Goal: Task Accomplishment & Management: Manage account settings

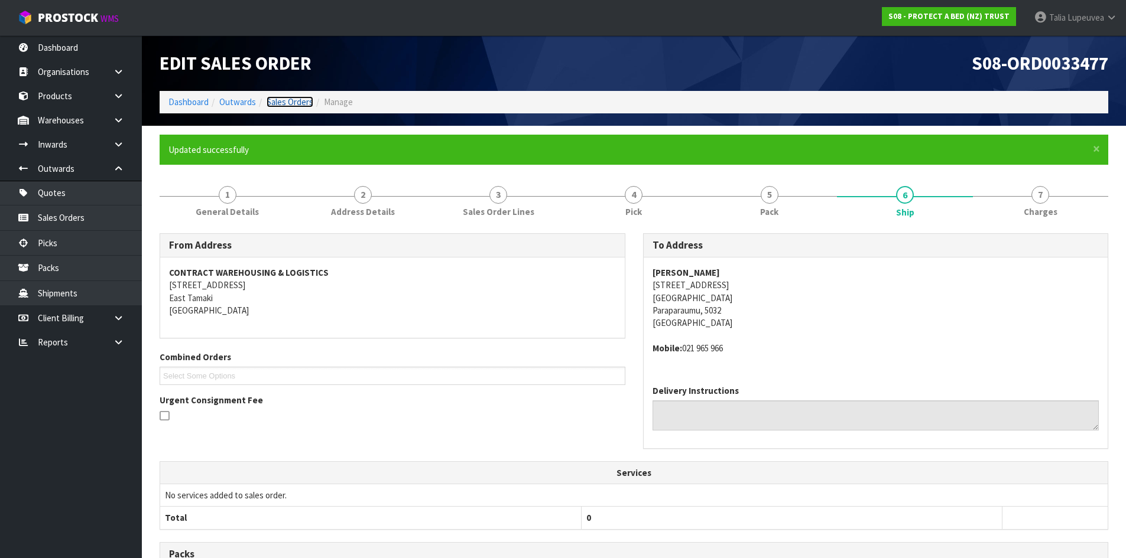
click at [273, 105] on link "Sales Orders" at bounding box center [290, 101] width 47 height 11
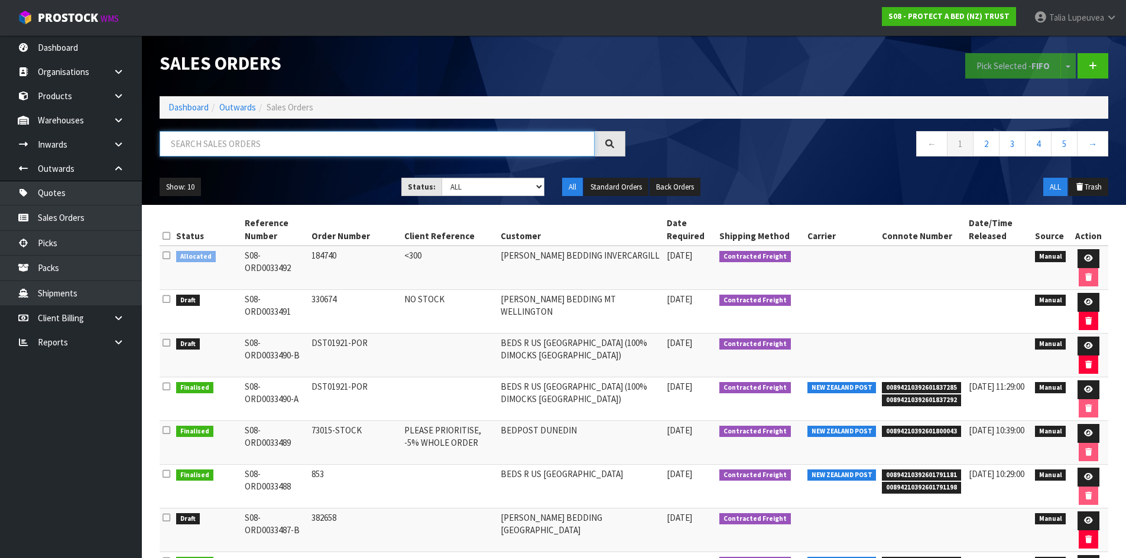
click at [266, 139] on input "text" at bounding box center [377, 143] width 435 height 25
type input "JOB-0413218"
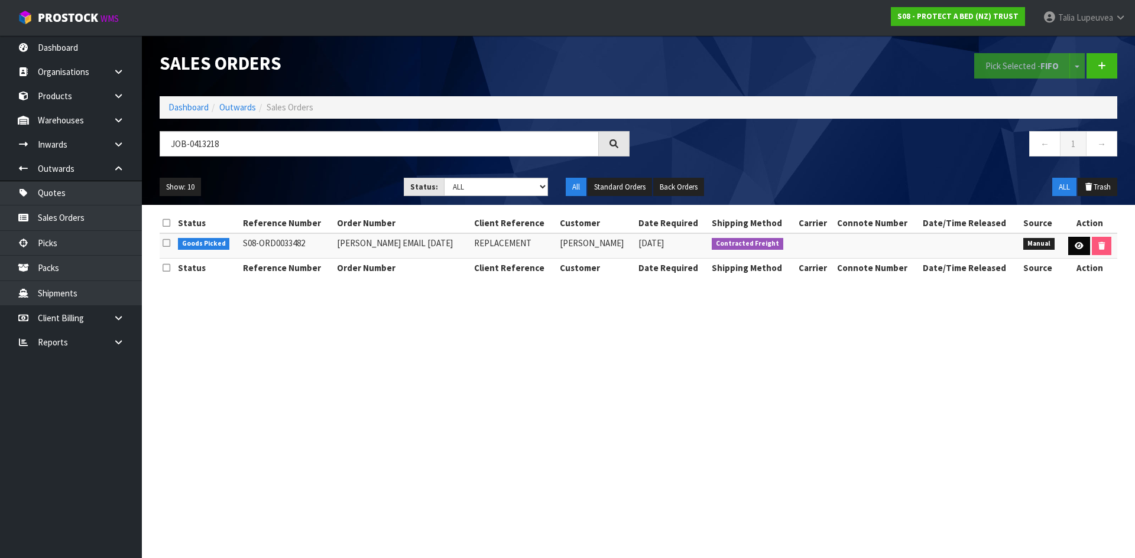
click at [1081, 251] on td at bounding box center [1089, 245] width 55 height 25
click at [1076, 254] on link at bounding box center [1079, 246] width 22 height 19
click at [1074, 249] on icon at bounding box center [1078, 246] width 9 height 8
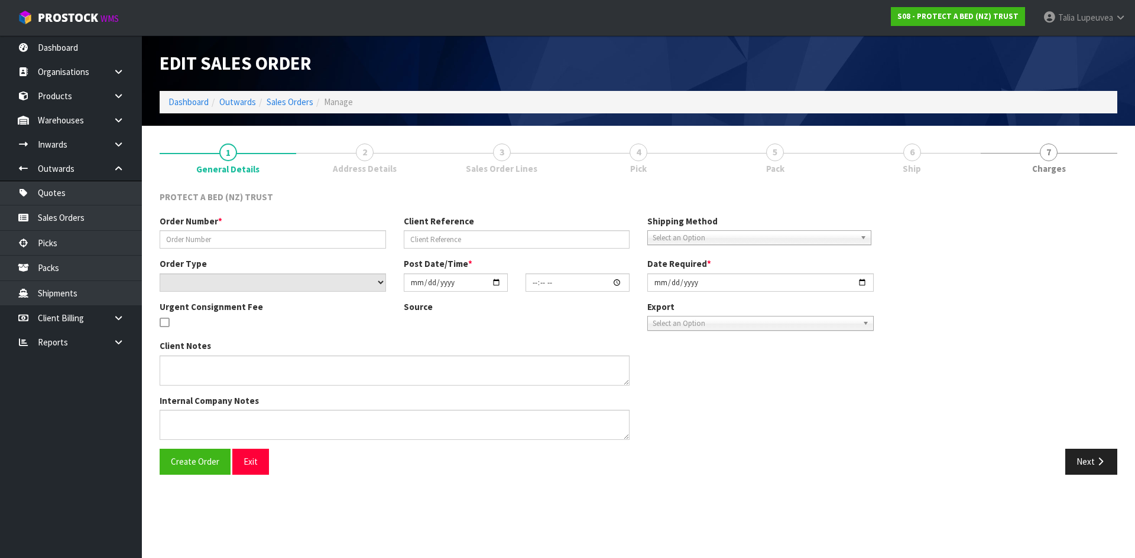
type input "JUSTINE EMAIL 18.09.2025"
type input "REPLACEMENT"
select select "number:0"
type input "[DATE]"
type input "10:34:00.000"
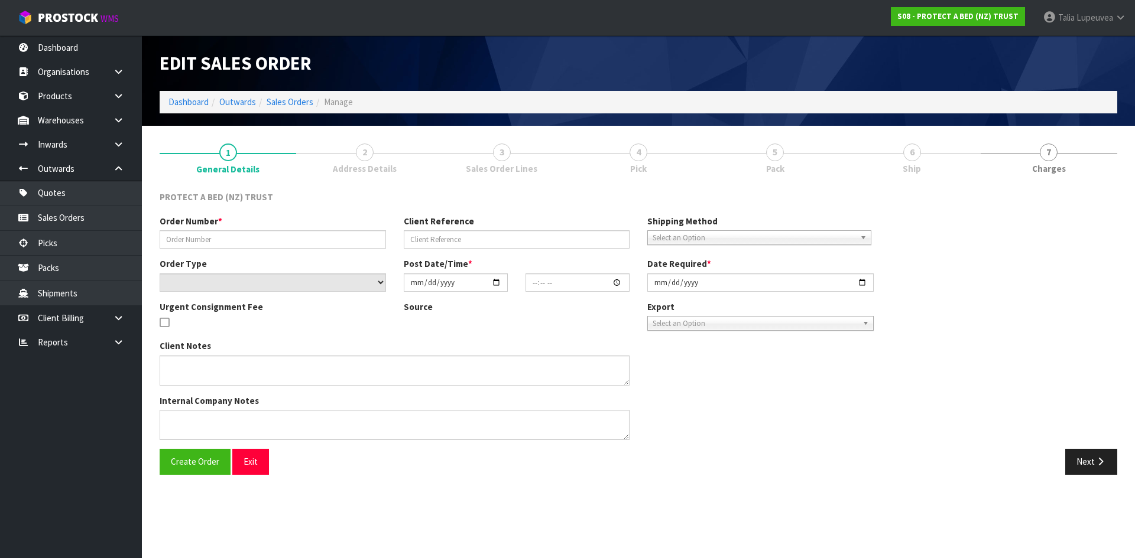
type input "[DATE]"
type textarea "PLEASE SEND A REPLACEMENT MATTRESS PROTECTOR AT NO CHARGE TO"
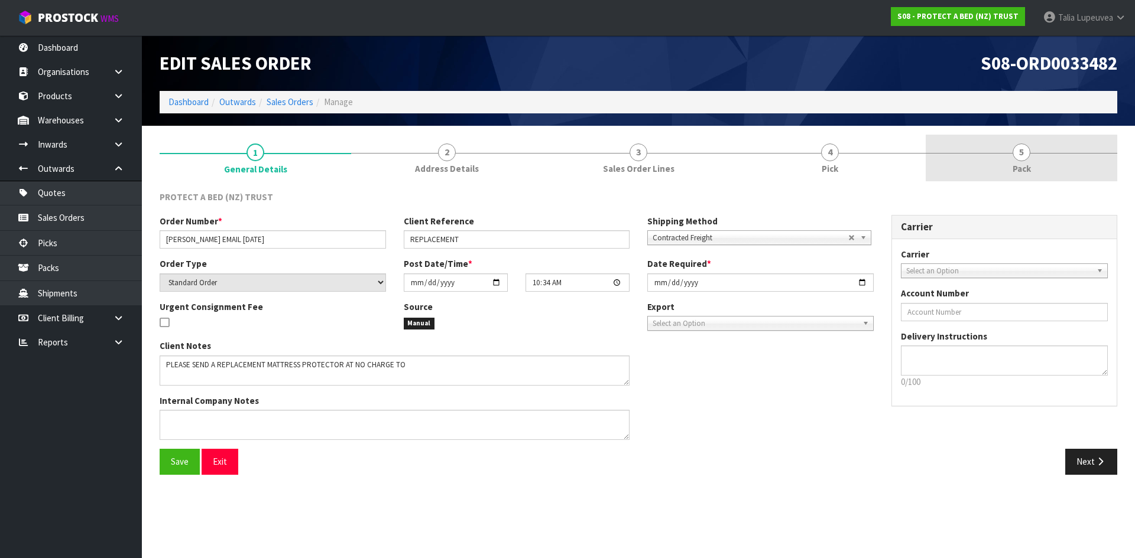
click at [1032, 174] on link "5 Pack" at bounding box center [1020, 158] width 191 height 47
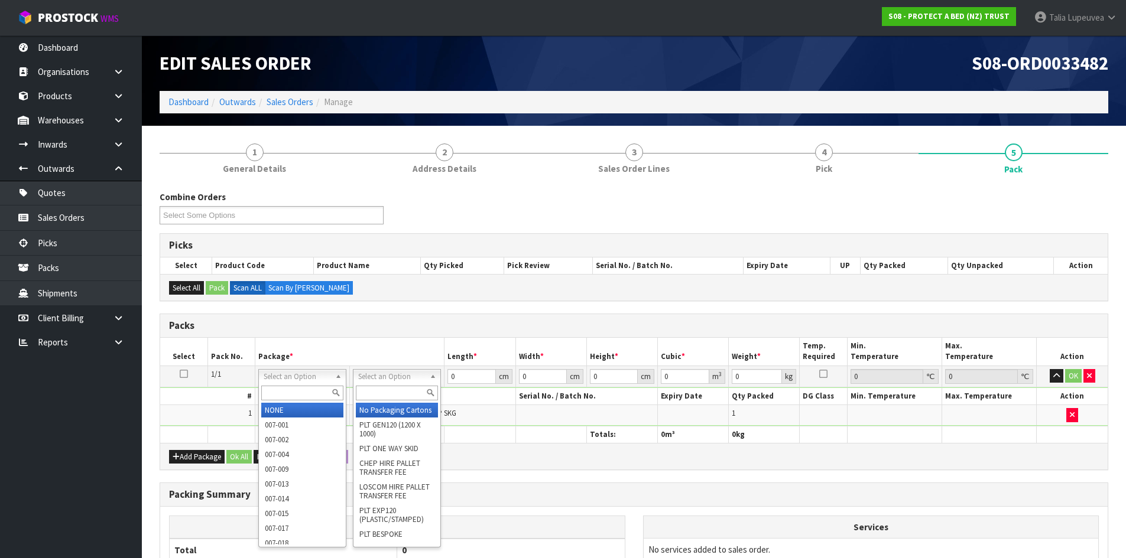
click at [375, 395] on input "text" at bounding box center [397, 393] width 82 height 15
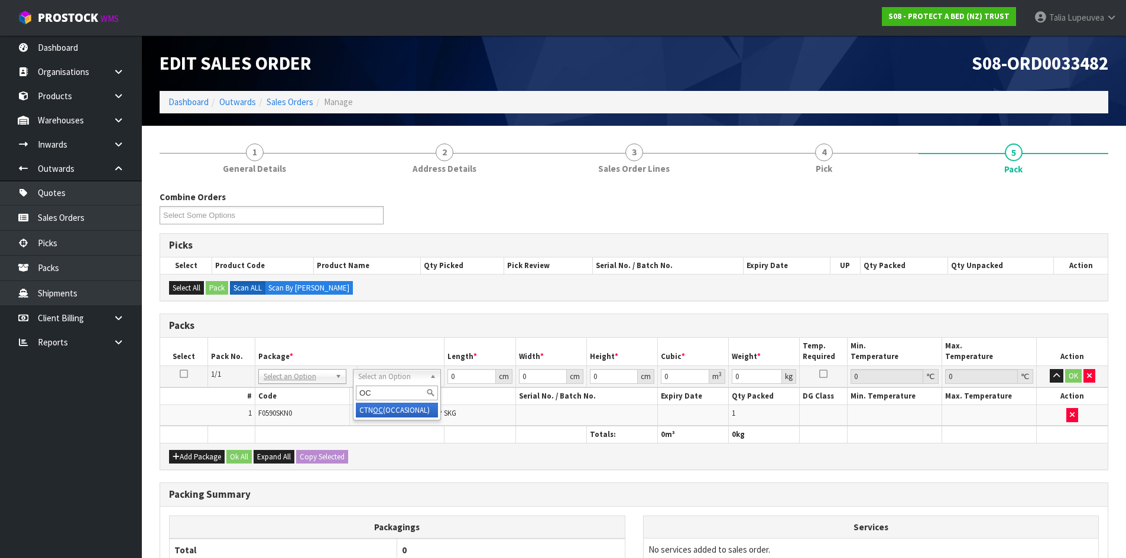
type input "OC"
click at [420, 420] on div "OC CTN OC (OCCASIONAL)" at bounding box center [397, 402] width 88 height 37
drag, startPoint x: 421, startPoint y: 412, endPoint x: 464, endPoint y: 388, distance: 49.5
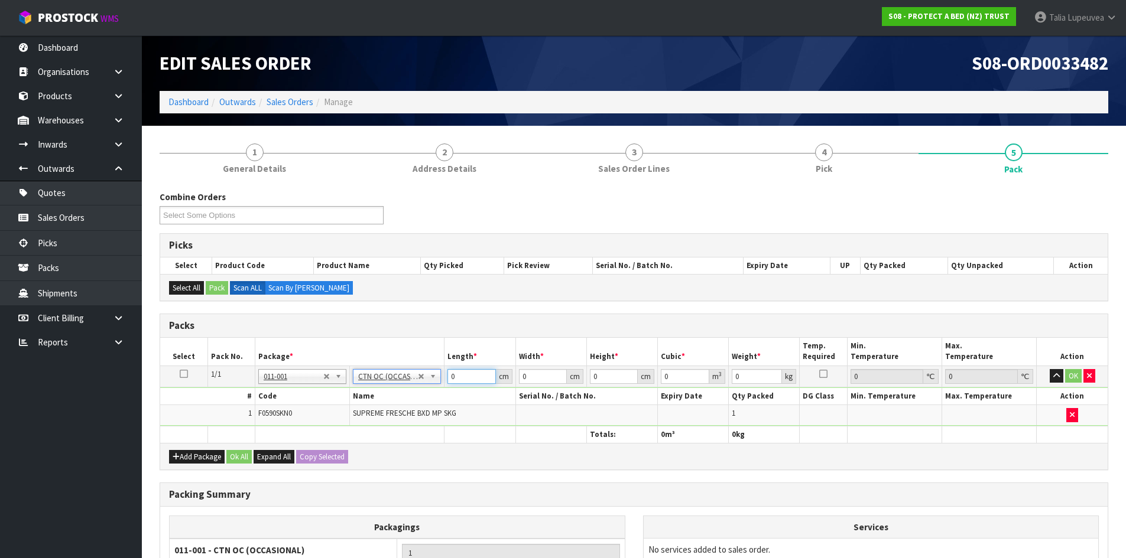
type input "1.6"
drag, startPoint x: 459, startPoint y: 376, endPoint x: 407, endPoint y: 394, distance: 54.2
click at [407, 394] on tbody "1/1 NONE 007-001 007-002 007-004 007-009 007-013 007-014 007-015 007-017 007-01…" at bounding box center [633, 396] width 947 height 60
type input "34"
type input "31"
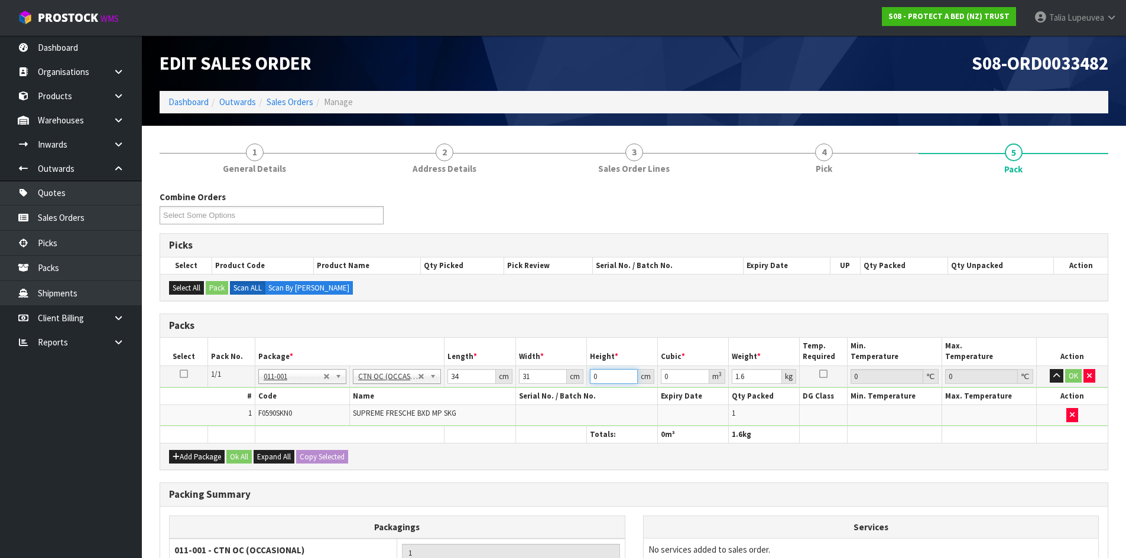
type input "1"
type input "0.001054"
type input "19"
type input "0.020026"
type input "19"
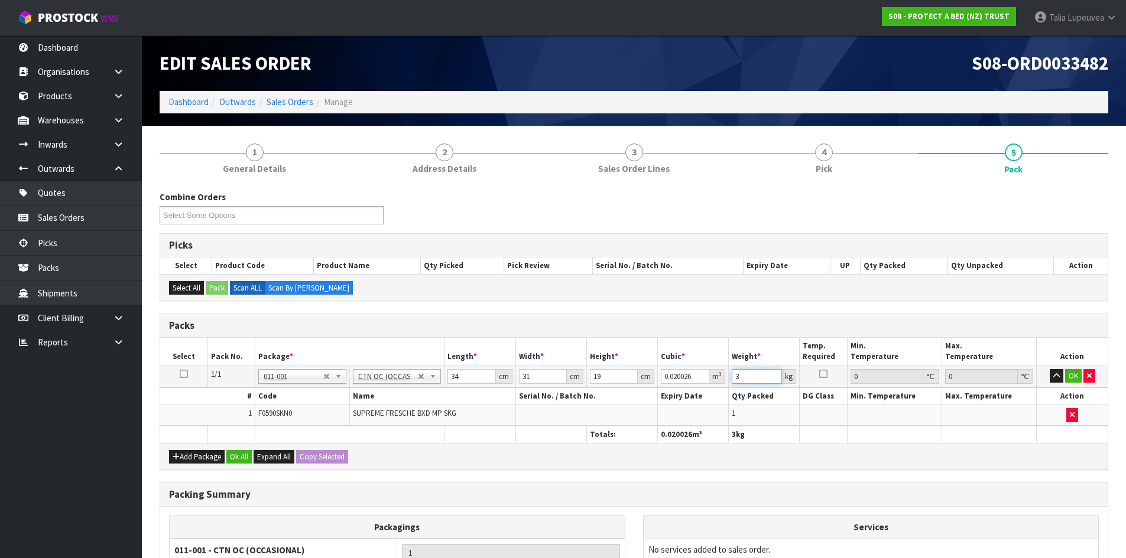
type input "3"
click at [604, 375] on input "19" at bounding box center [614, 376] width 48 height 15
type input "1"
type input "0.001054"
type input "18"
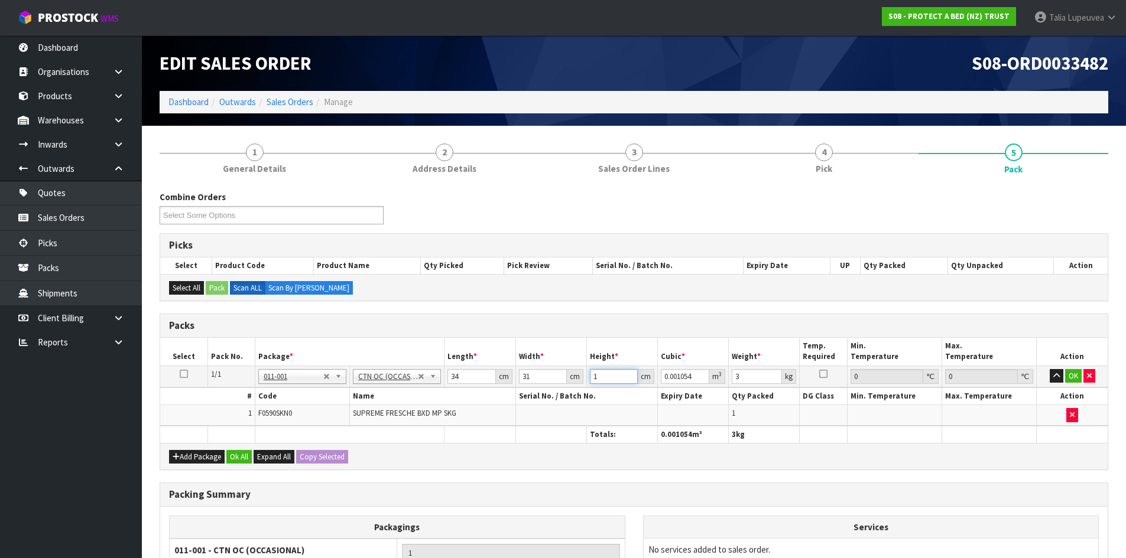
type input "0.018972"
type input "18"
click at [1074, 379] on button "OK" at bounding box center [1073, 376] width 17 height 14
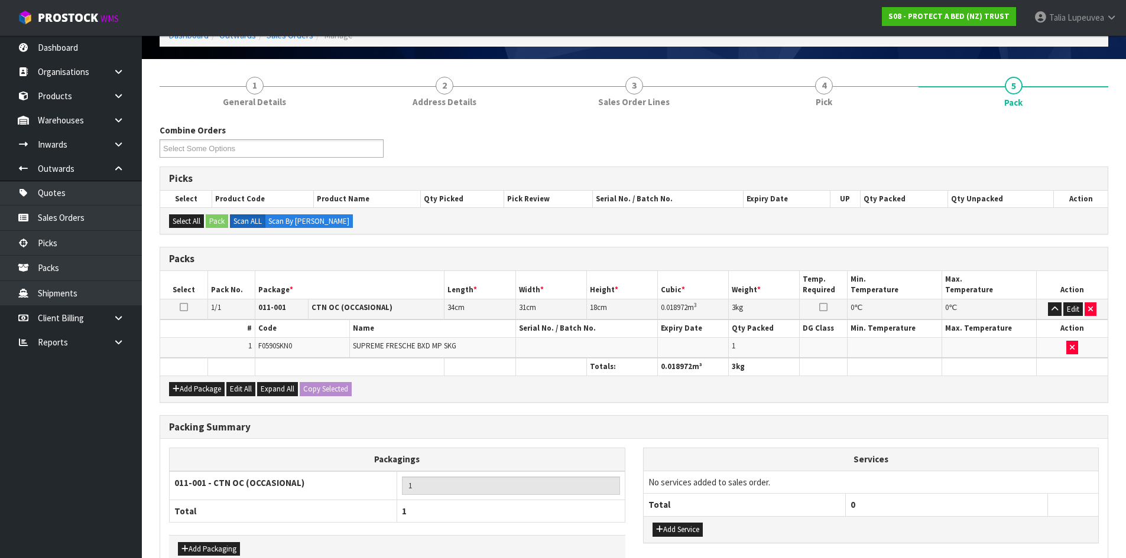
scroll to position [136, 0]
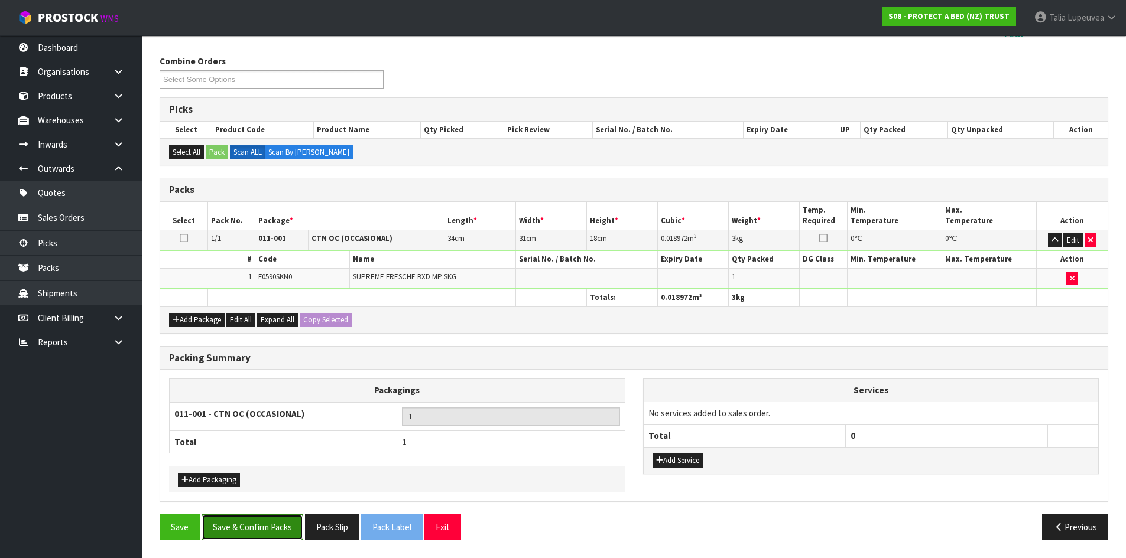
click at [281, 518] on button "Save & Confirm Packs" at bounding box center [253, 527] width 102 height 25
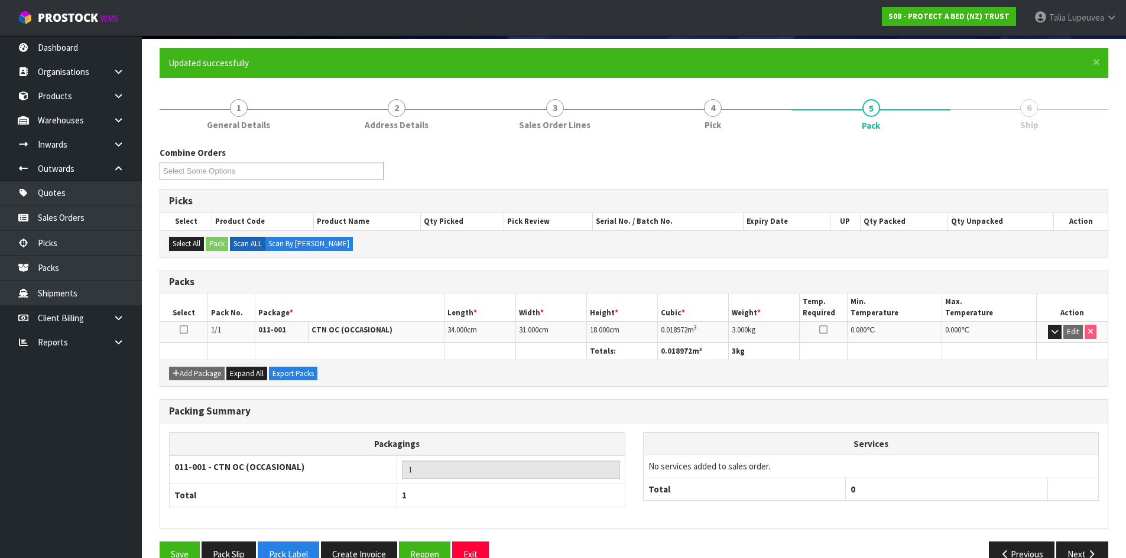
scroll to position [113, 0]
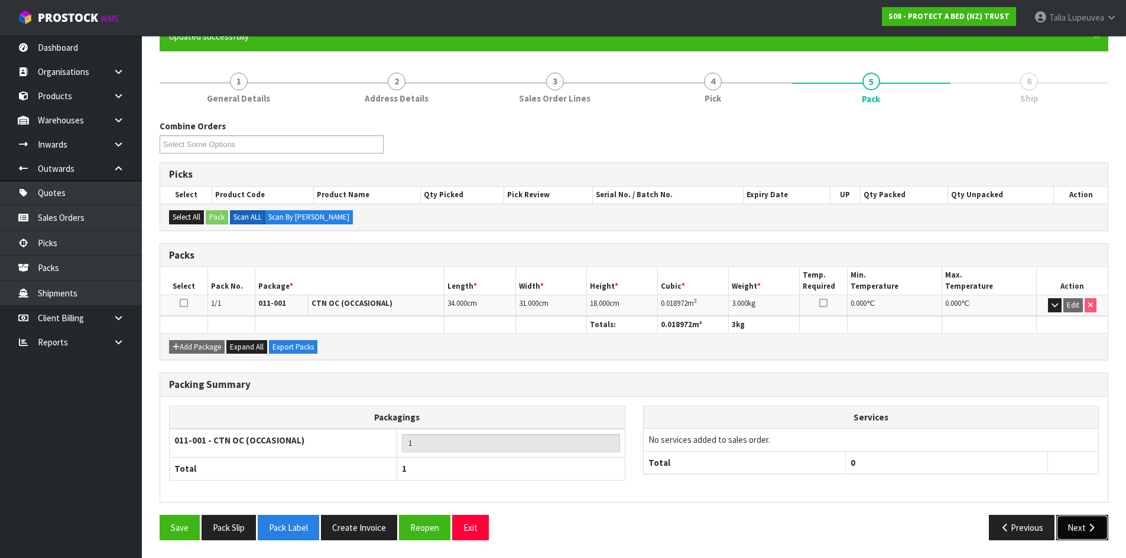
click at [1065, 524] on button "Next" at bounding box center [1082, 527] width 52 height 25
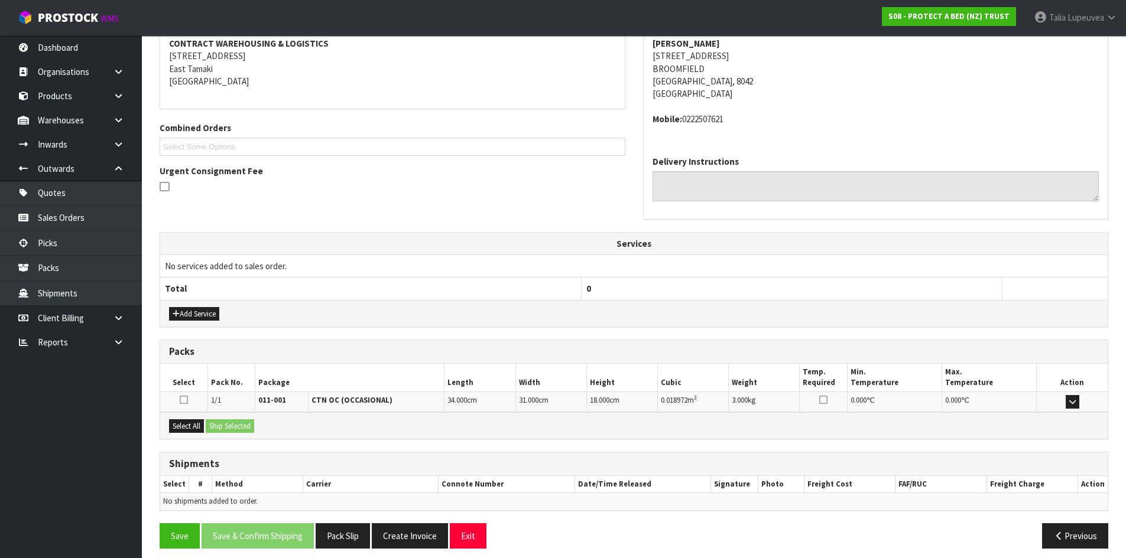
scroll to position [238, 0]
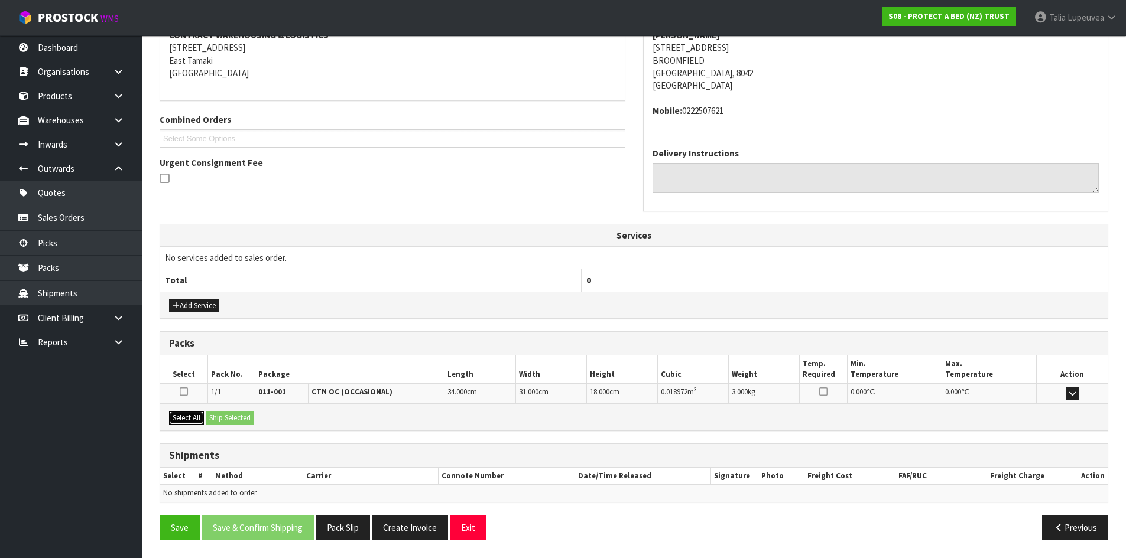
click at [194, 418] on button "Select All" at bounding box center [186, 418] width 35 height 14
click at [217, 413] on button "Ship Selected" at bounding box center [230, 418] width 48 height 14
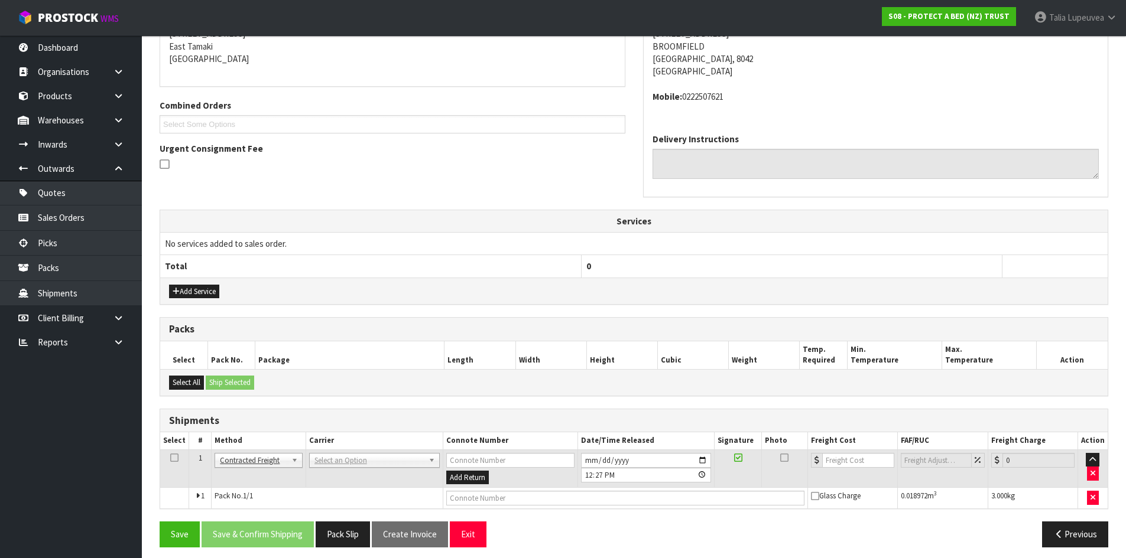
scroll to position [259, 0]
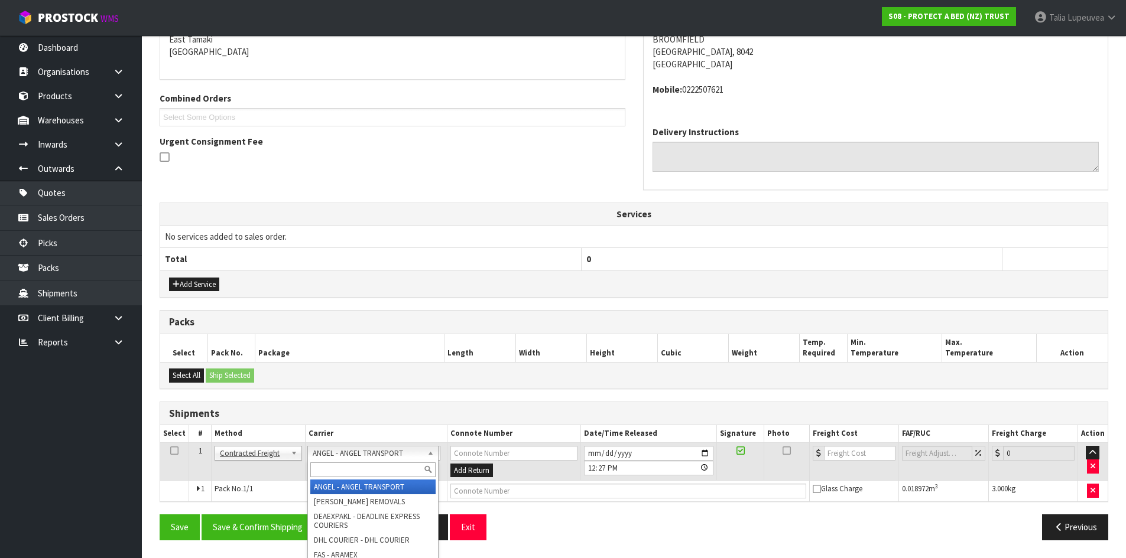
click at [337, 473] on input "text" at bounding box center [372, 470] width 125 height 15
type input "NZP"
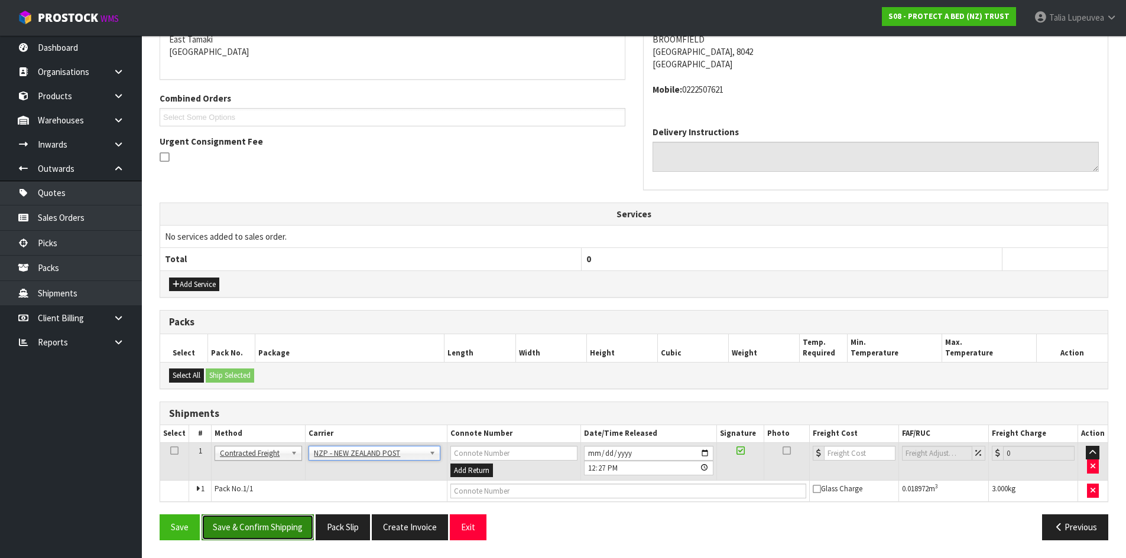
click at [271, 529] on button "Save & Confirm Shipping" at bounding box center [258, 527] width 112 height 25
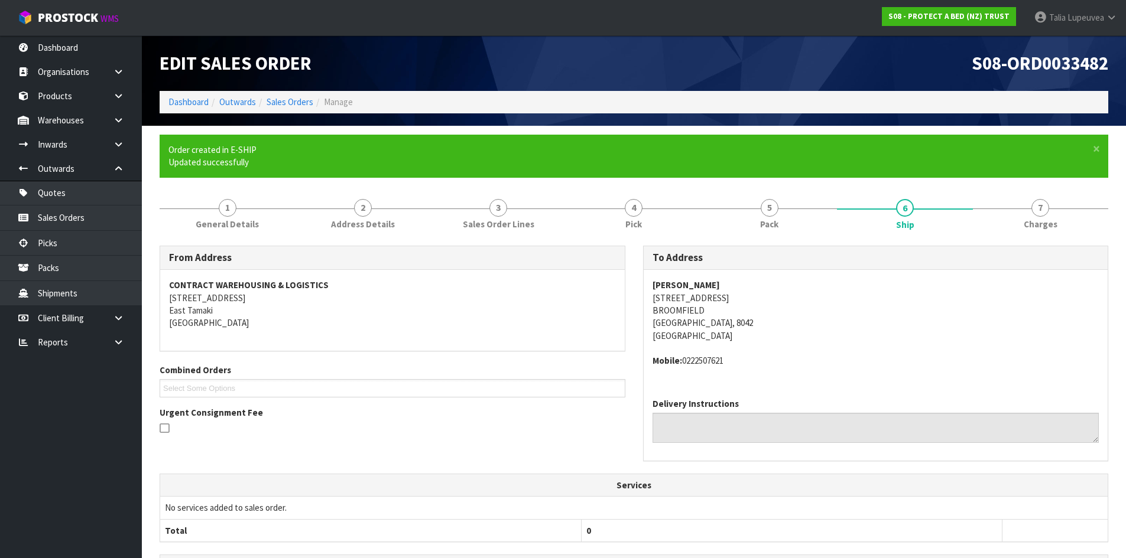
scroll to position [242, 0]
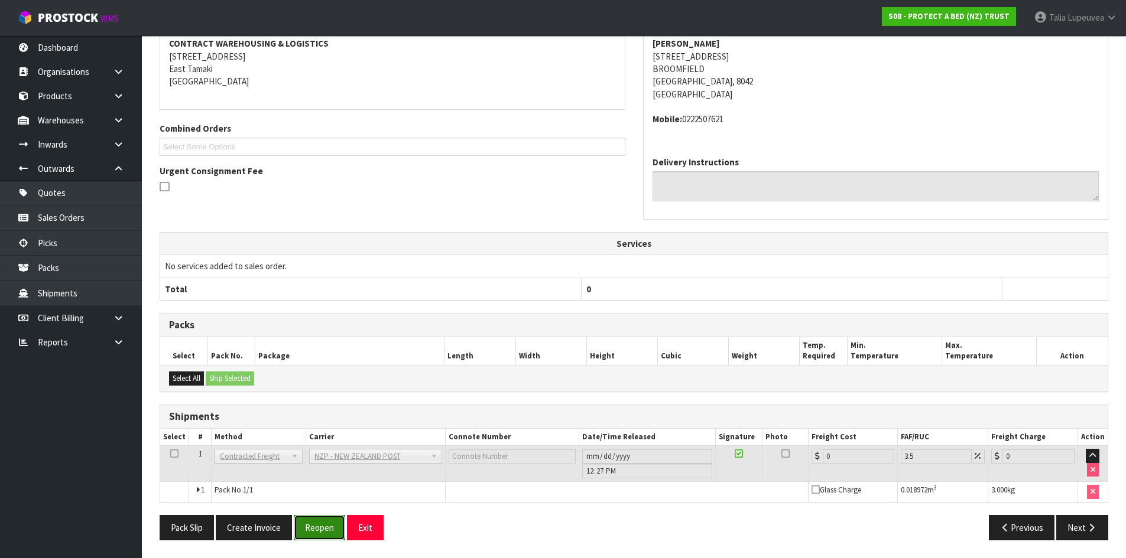
click at [317, 531] on button "Reopen" at bounding box center [319, 527] width 51 height 25
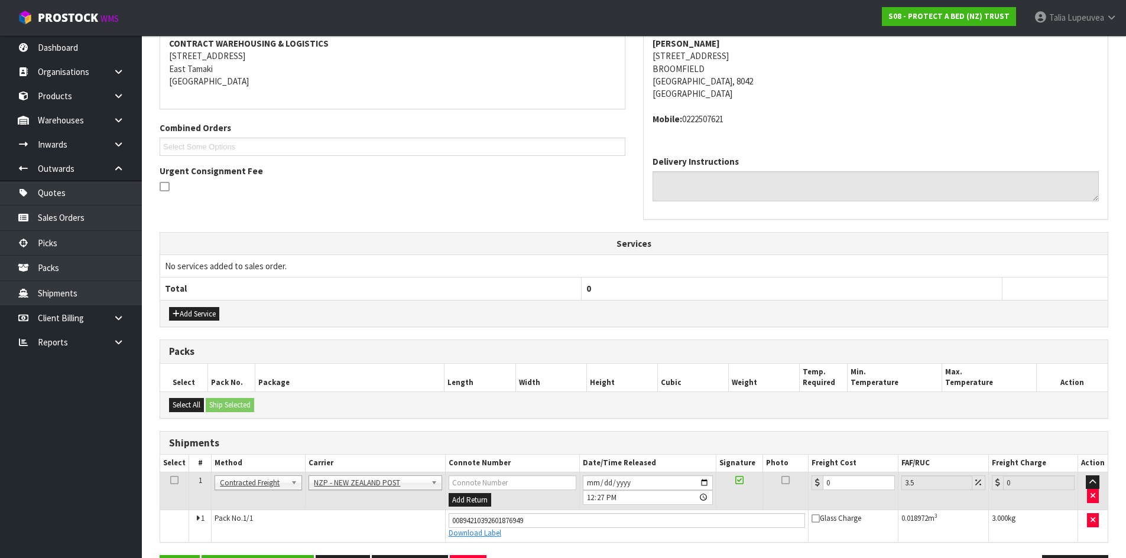
scroll to position [269, 0]
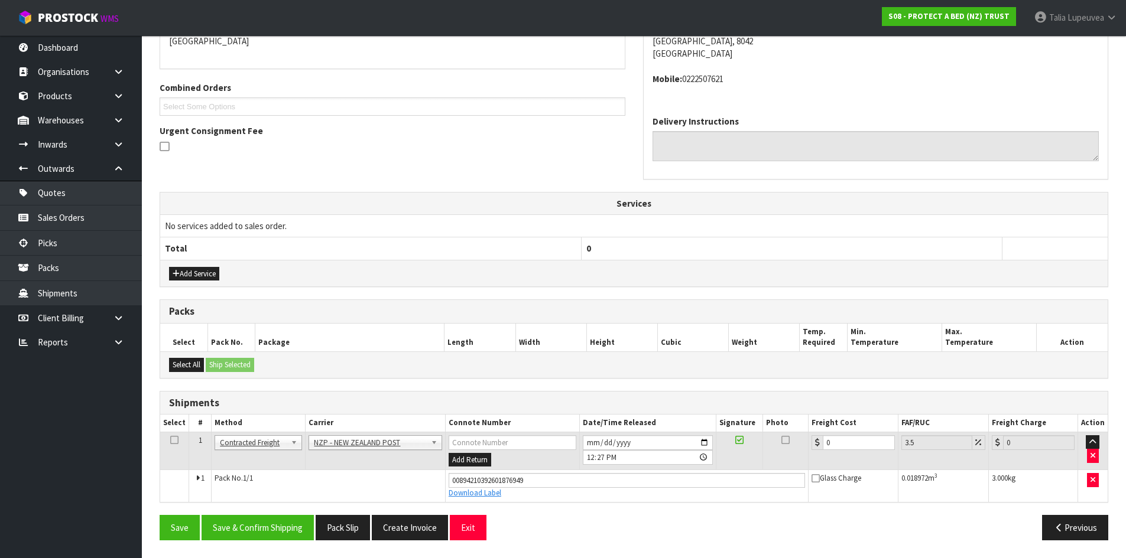
drag, startPoint x: 846, startPoint y: 446, endPoint x: 832, endPoint y: 450, distance: 14.4
click at [827, 448] on td "0" at bounding box center [852, 451] width 89 height 38
drag, startPoint x: 857, startPoint y: 434, endPoint x: 802, endPoint y: 456, distance: 58.4
click at [802, 455] on tr "1 Client Local Pickup Customer Local Pickup Company Freight Contracted Freight …" at bounding box center [633, 451] width 947 height 38
click at [833, 443] on input "0" at bounding box center [859, 443] width 72 height 15
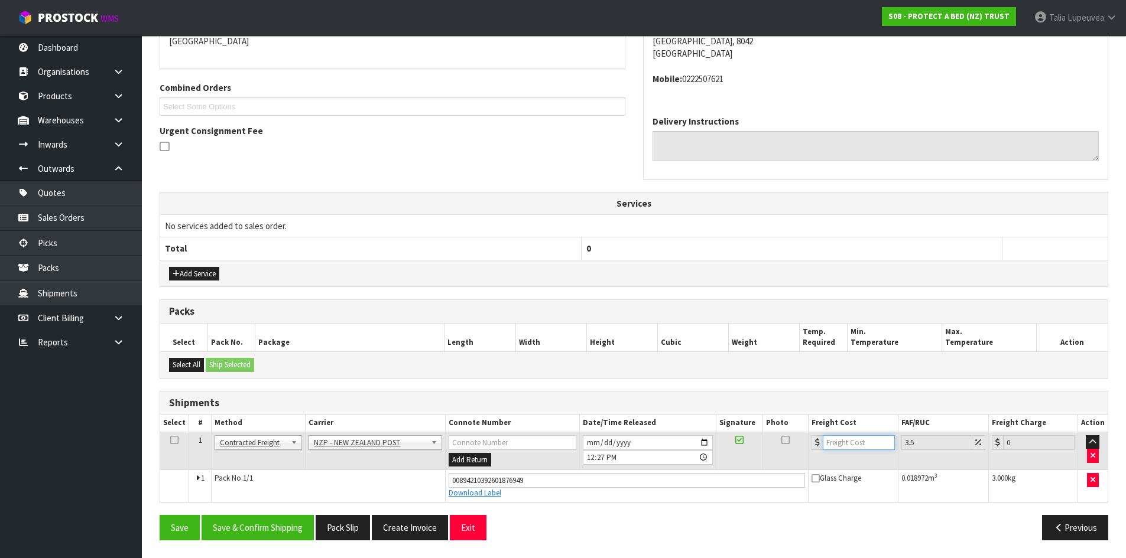
type input "1"
type input "1.03"
type input "11"
type input "11.38"
type input "11.6"
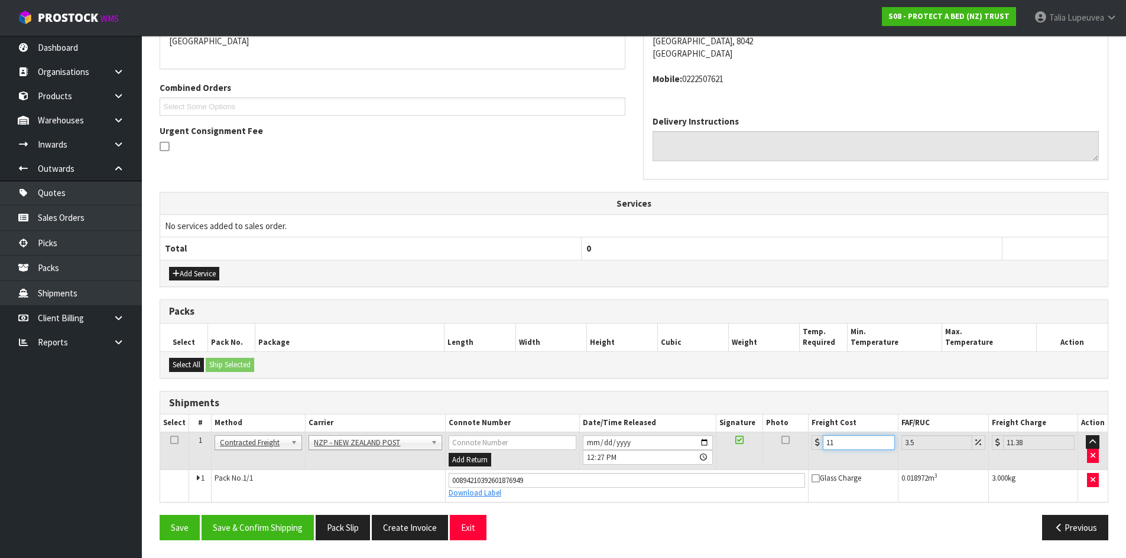
type input "12.01"
type input "11.61"
type input "12.02"
type input "11.61"
click at [277, 536] on button "Save & Confirm Shipping" at bounding box center [258, 527] width 112 height 25
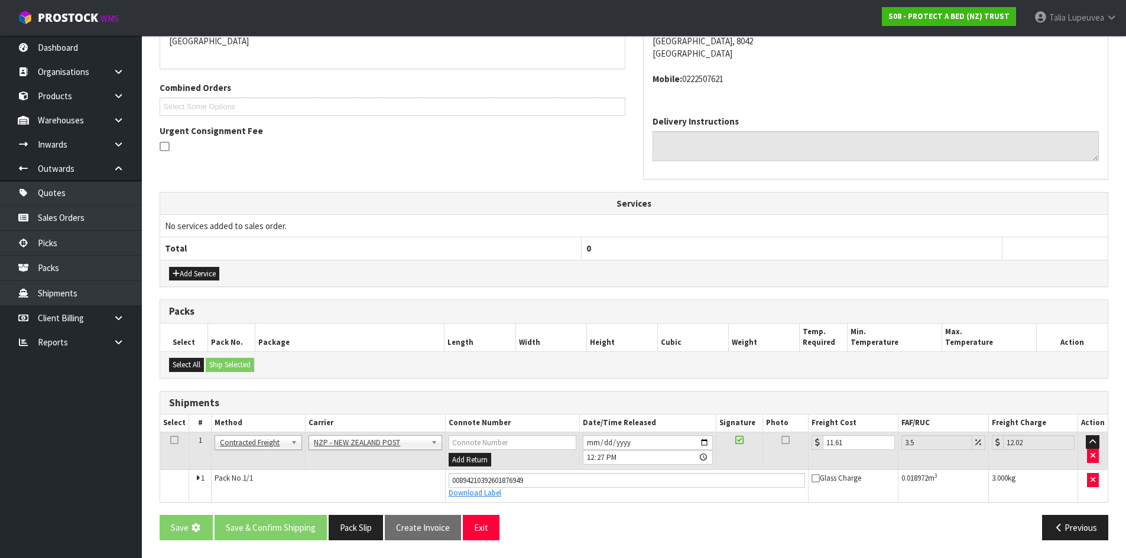
scroll to position [0, 0]
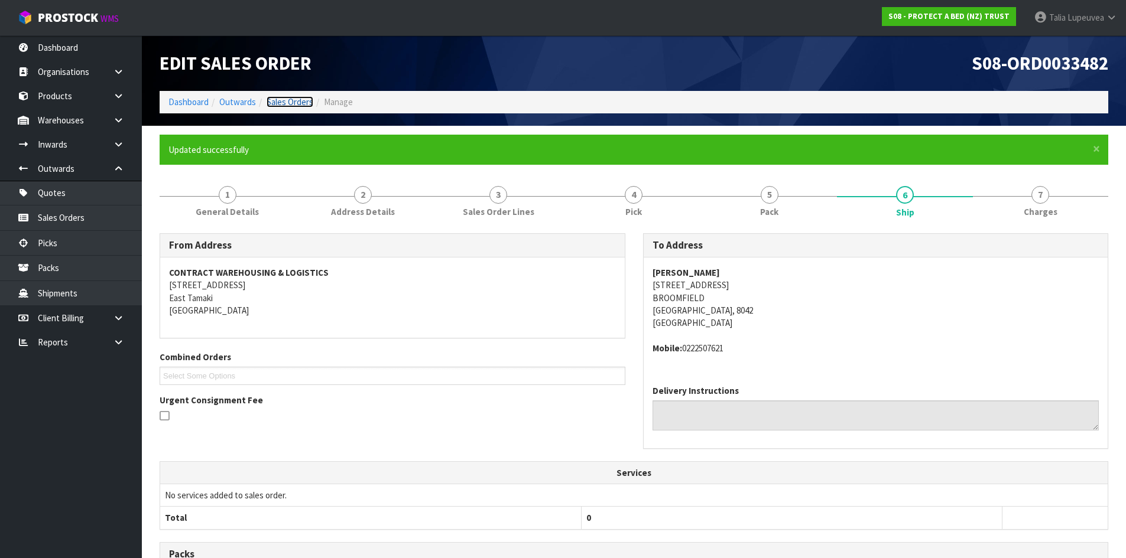
click at [303, 100] on link "Sales Orders" at bounding box center [290, 101] width 47 height 11
click at [171, 100] on link "Dashboard" at bounding box center [188, 101] width 40 height 11
click at [181, 100] on link "Dashboard" at bounding box center [188, 101] width 40 height 11
click at [197, 105] on link "Dashboard" at bounding box center [188, 101] width 40 height 11
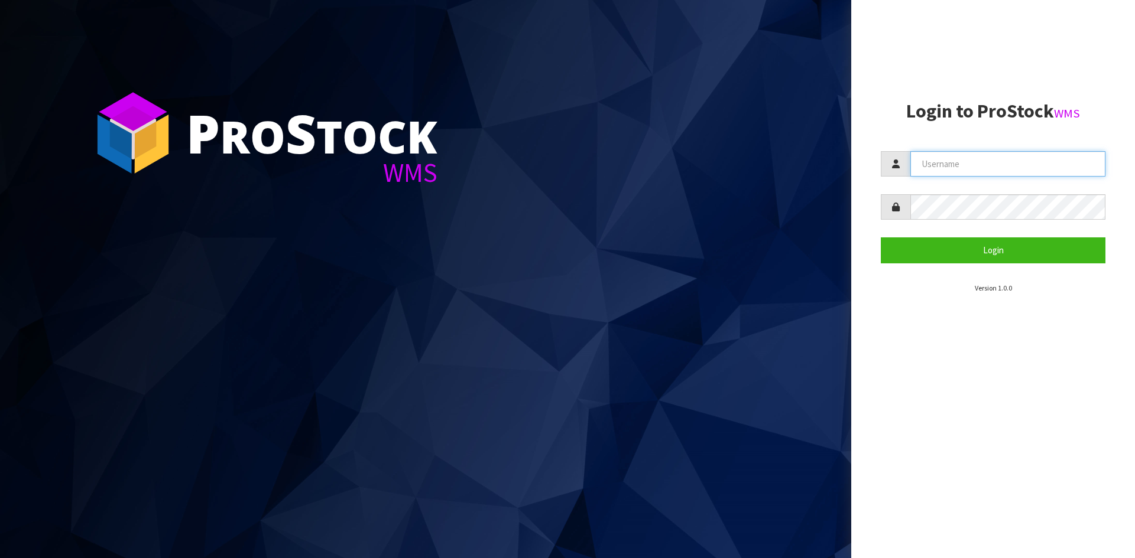
click at [928, 170] on input "text" at bounding box center [1007, 163] width 195 height 25
type input "t"
type input "Talia"
click at [880, 238] on button "Login" at bounding box center [992, 250] width 225 height 25
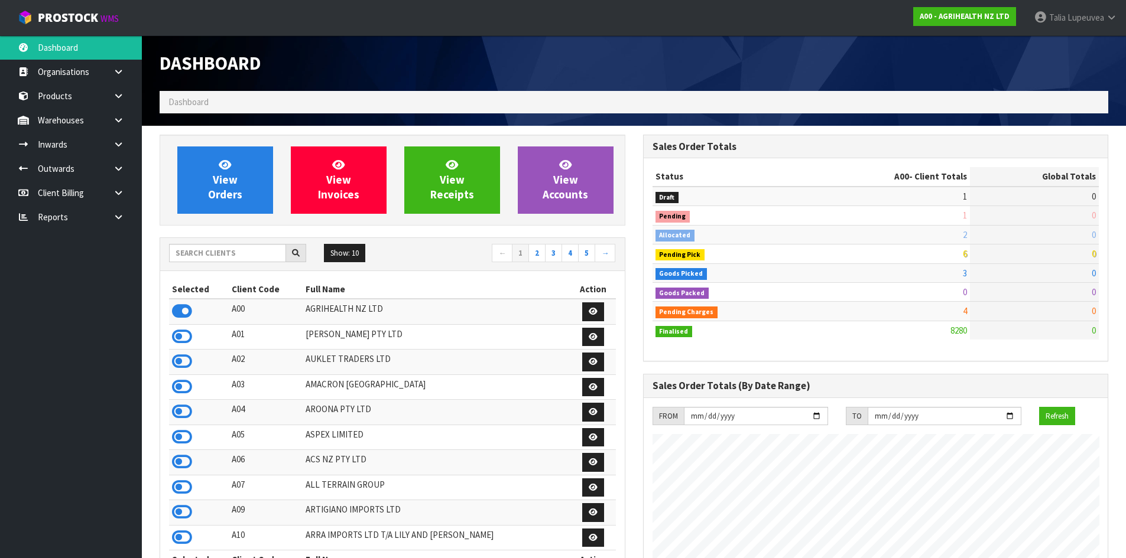
scroll to position [895, 483]
click at [266, 258] on input "text" at bounding box center [227, 253] width 117 height 18
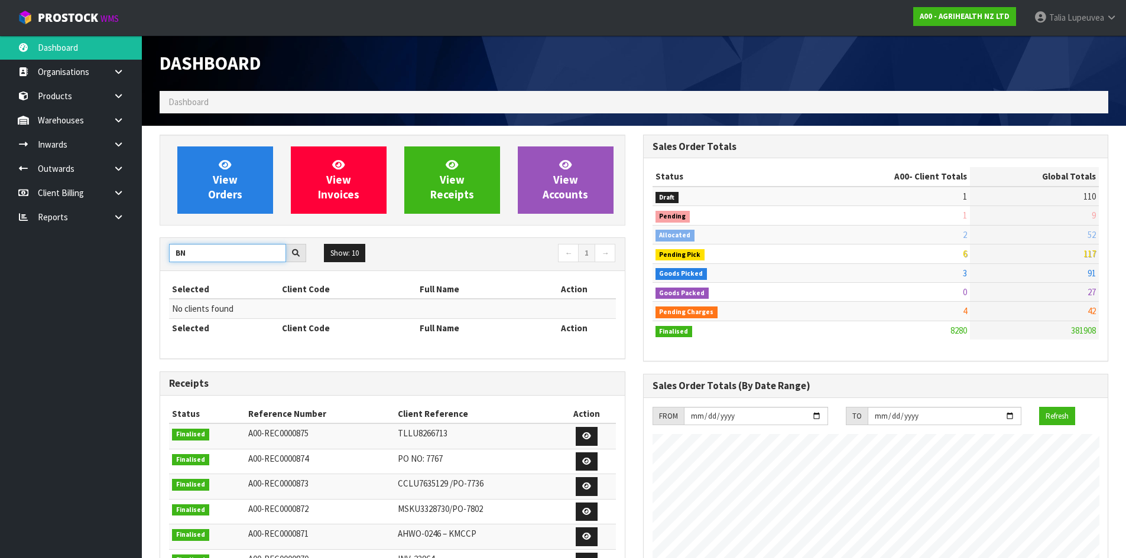
type input "B"
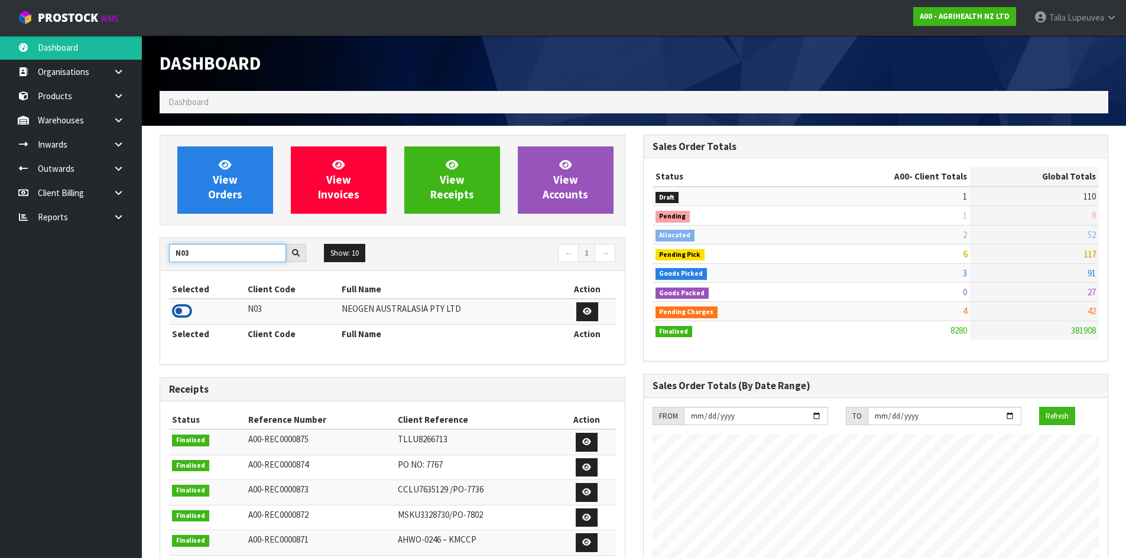
type input "N03"
click at [183, 313] on icon at bounding box center [182, 312] width 20 height 18
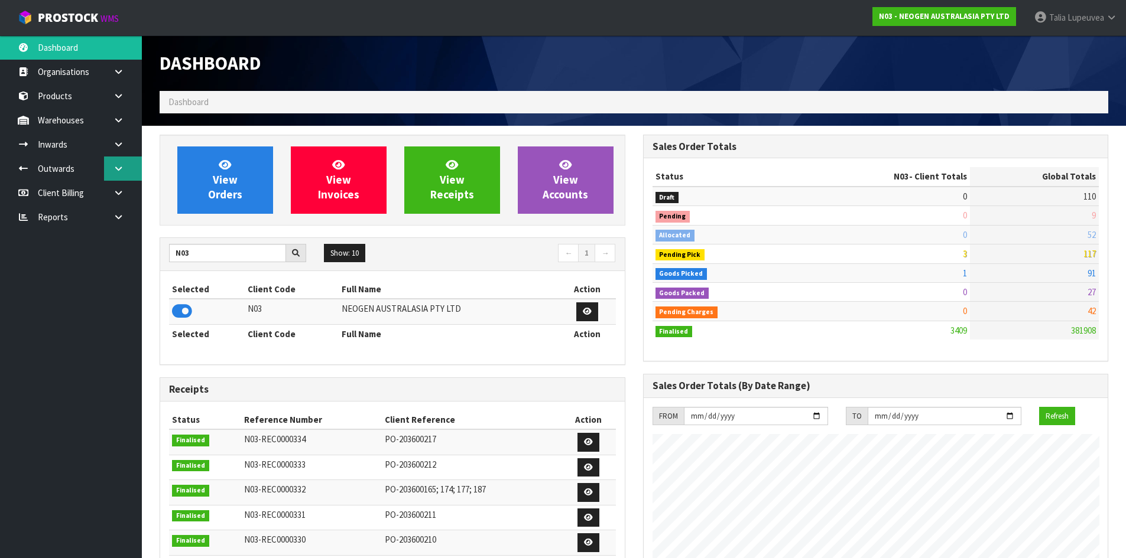
click at [122, 174] on link at bounding box center [123, 169] width 38 height 24
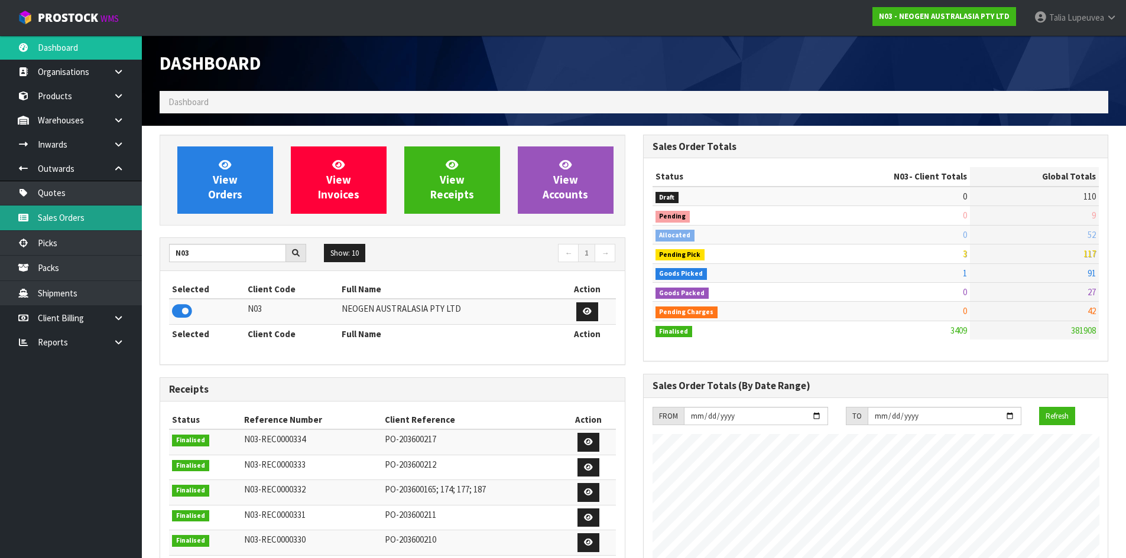
click at [113, 229] on link "Sales Orders" at bounding box center [71, 218] width 142 height 24
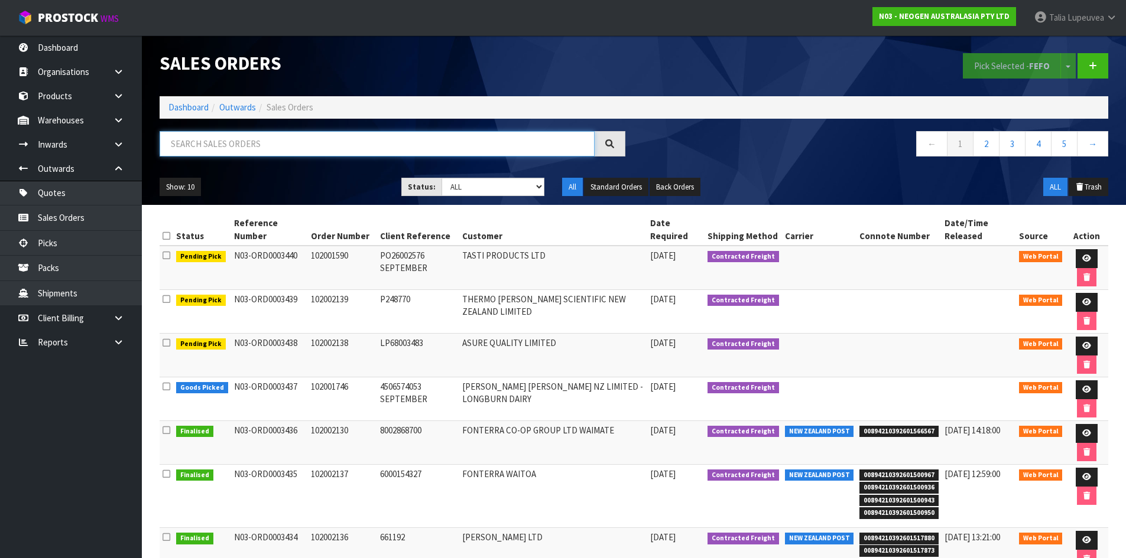
click at [288, 155] on input "text" at bounding box center [377, 143] width 435 height 25
type input "JOB-0413349"
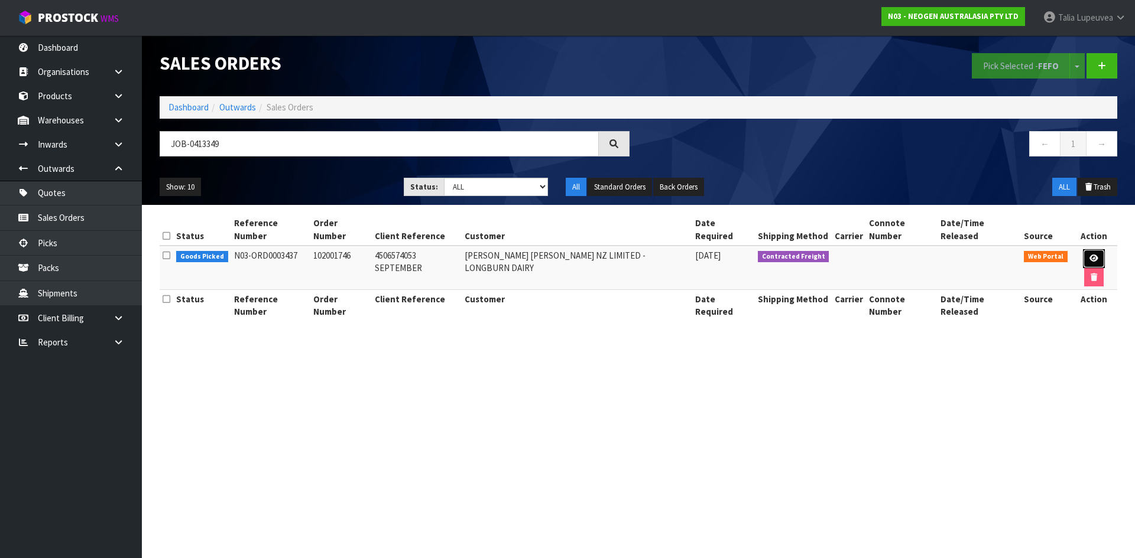
click at [1089, 255] on icon at bounding box center [1093, 259] width 9 height 8
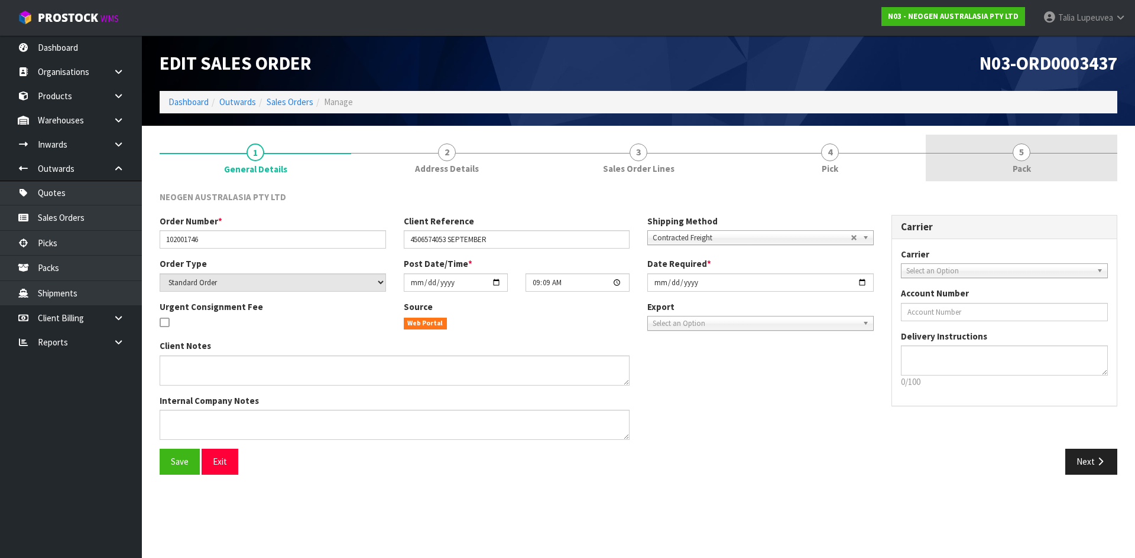
click at [1027, 168] on span "Pack" at bounding box center [1021, 169] width 18 height 12
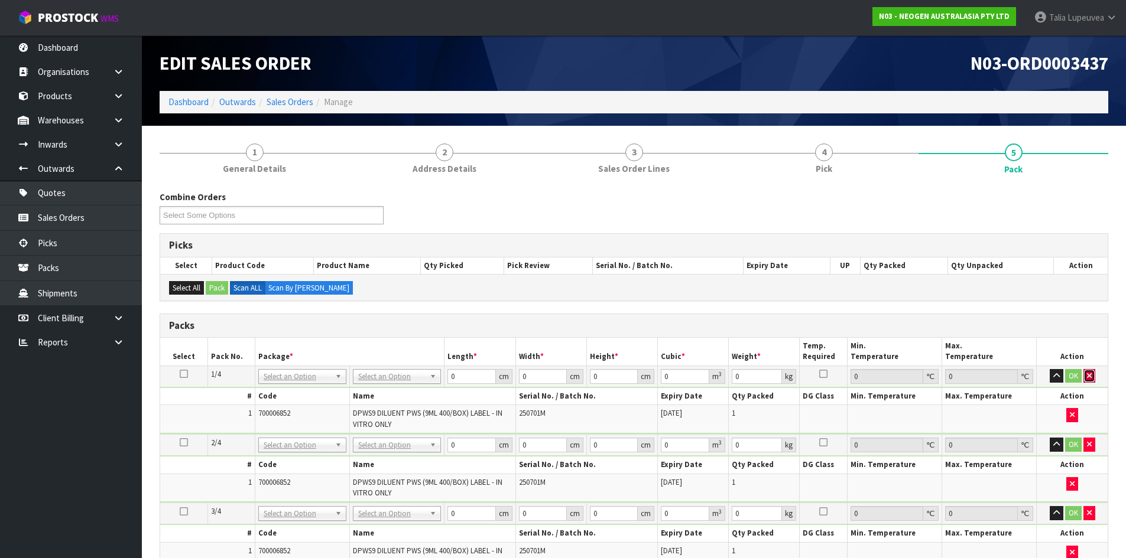
click at [1092, 375] on button "button" at bounding box center [1089, 376] width 12 height 14
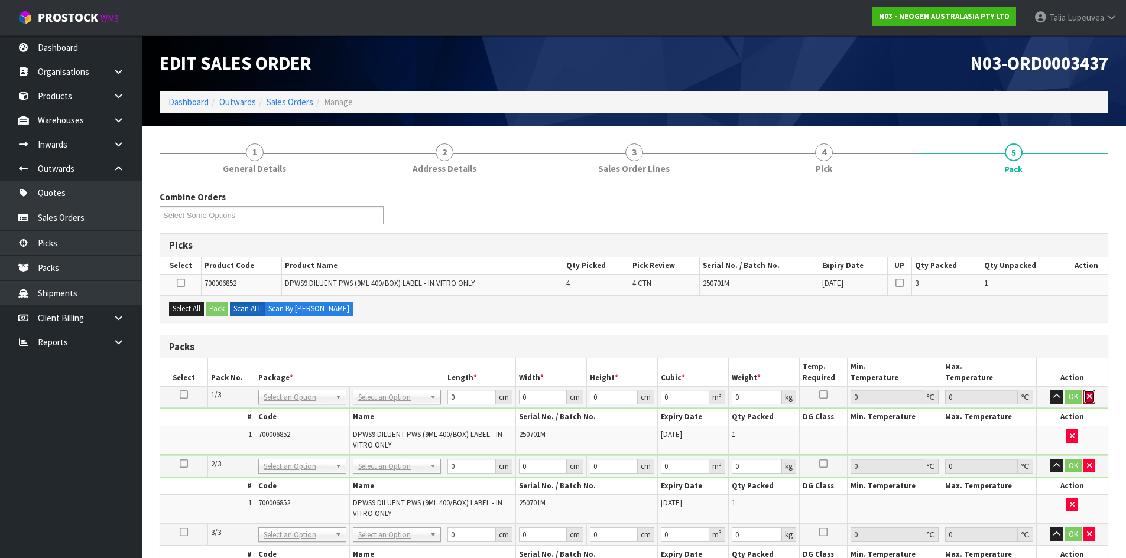
click at [1087, 392] on button "button" at bounding box center [1089, 397] width 12 height 14
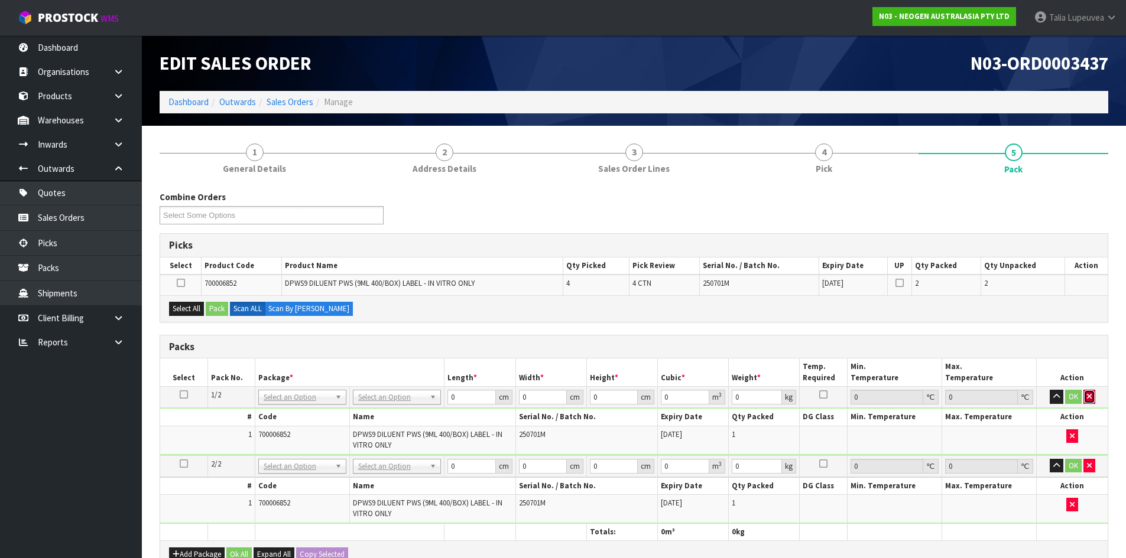
click at [1087, 395] on icon "button" at bounding box center [1089, 397] width 5 height 8
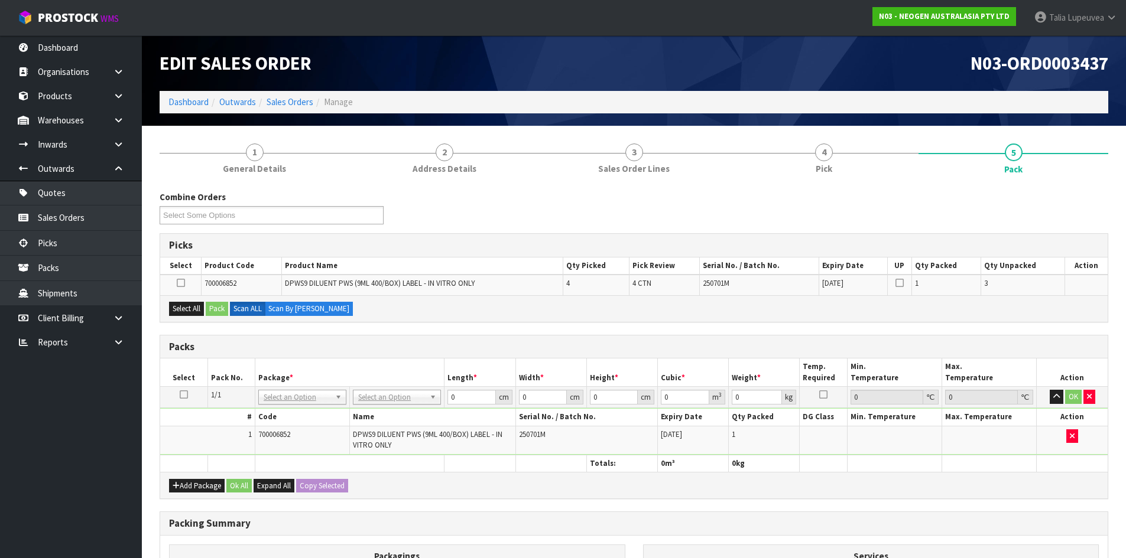
click at [181, 395] on icon at bounding box center [184, 395] width 8 height 1
click at [197, 485] on button "Add Package" at bounding box center [197, 486] width 56 height 14
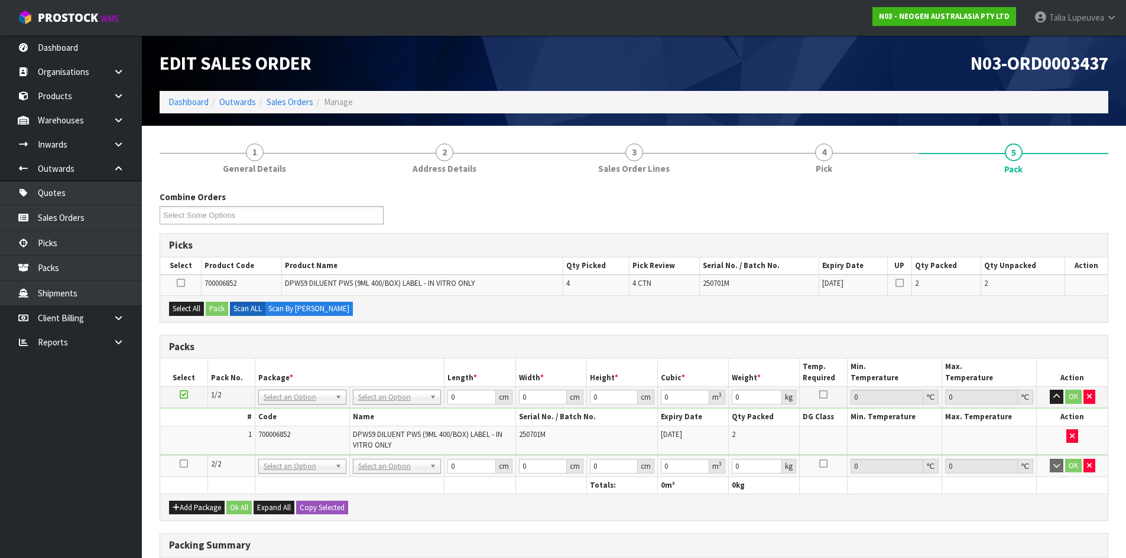
click at [183, 464] on icon at bounding box center [184, 464] width 8 height 1
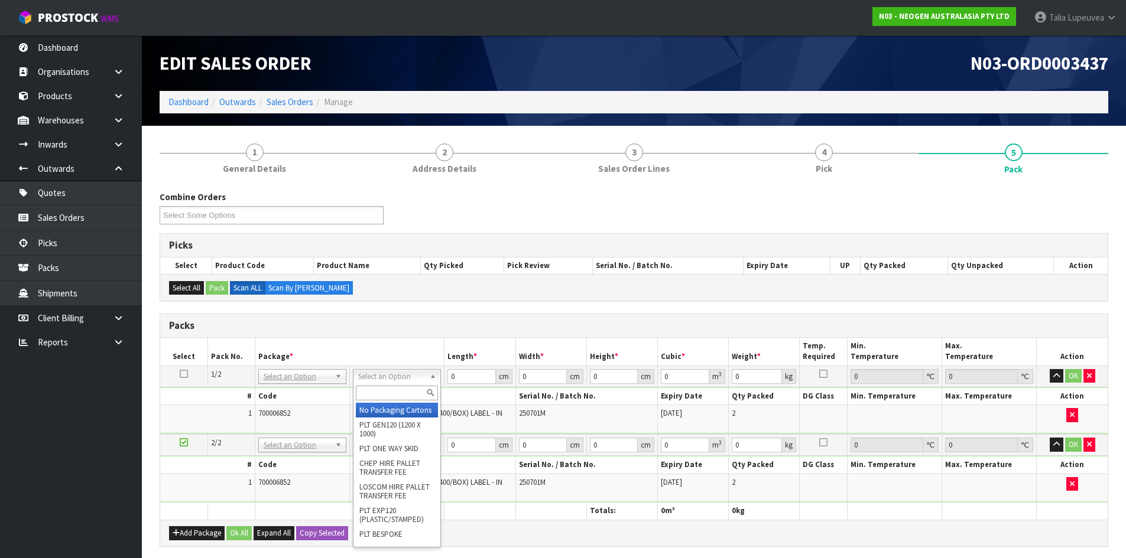
click at [407, 393] on input "text" at bounding box center [397, 393] width 82 height 15
type input "OWN"
drag, startPoint x: 402, startPoint y: 407, endPoint x: 399, endPoint y: 412, distance: 6.4
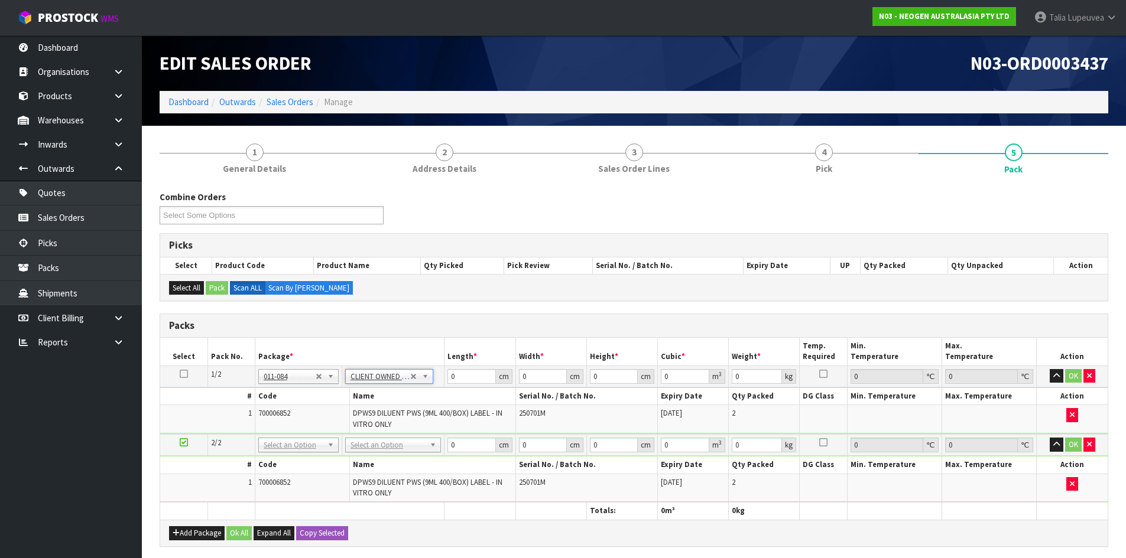
type input "18.88"
click at [394, 457] on input "text" at bounding box center [393, 461] width 90 height 15
type input "OWN"
type input "2"
type input "18.88"
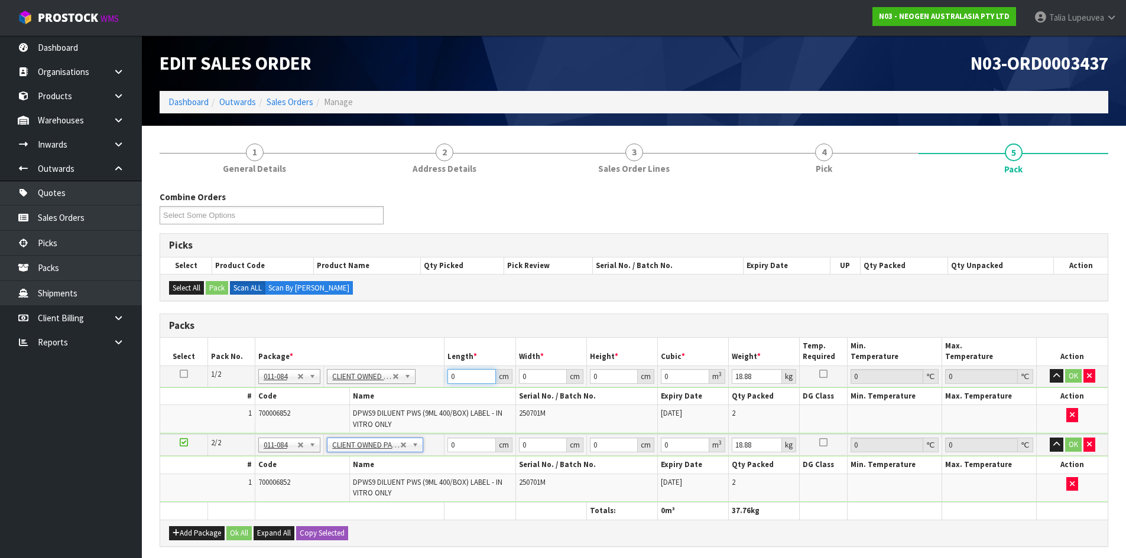
drag, startPoint x: 459, startPoint y: 378, endPoint x: 430, endPoint y: 385, distance: 29.8
click at [430, 385] on tr "1/2 NONE 007-001 007-002 007-004 007-009 007-013 007-014 007-015 007-017 007-01…" at bounding box center [633, 376] width 947 height 21
type input "60"
type input "37"
type input "3"
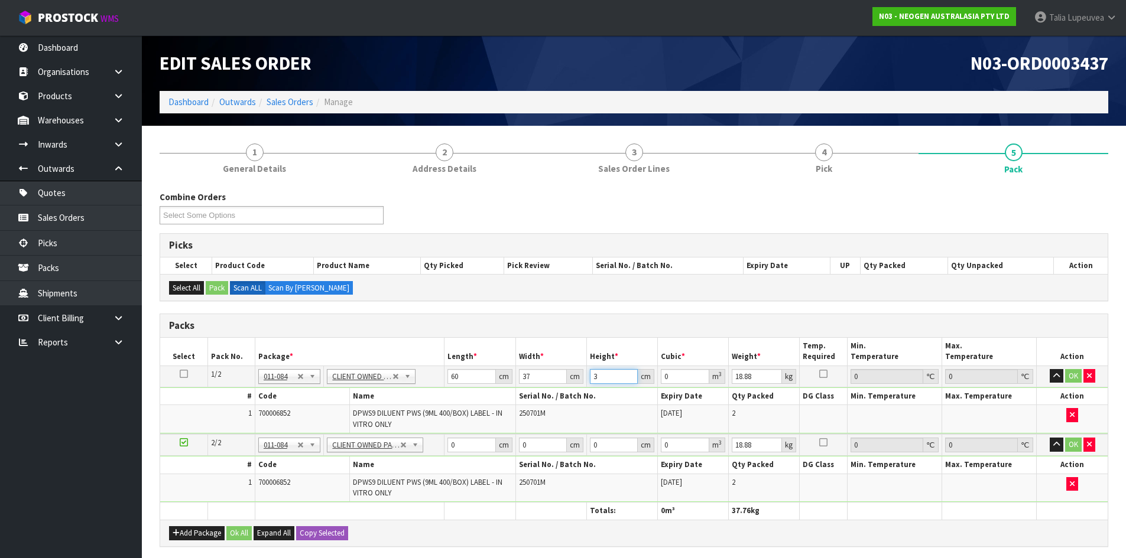
type input "0.00666"
type input "35"
type input "0.0777"
type input "35"
type input "19"
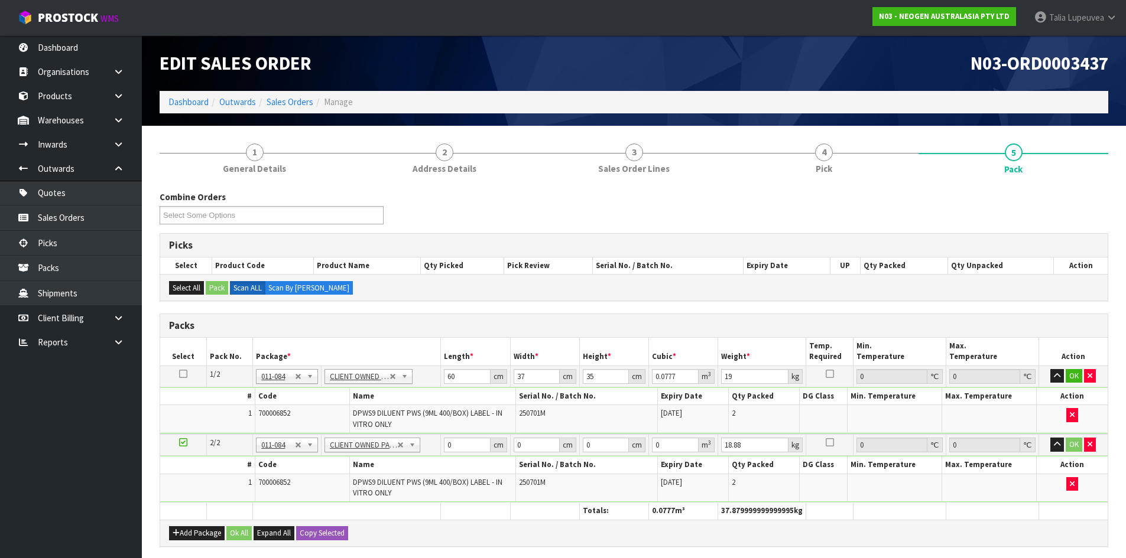
click at [184, 374] on icon at bounding box center [183, 374] width 8 height 1
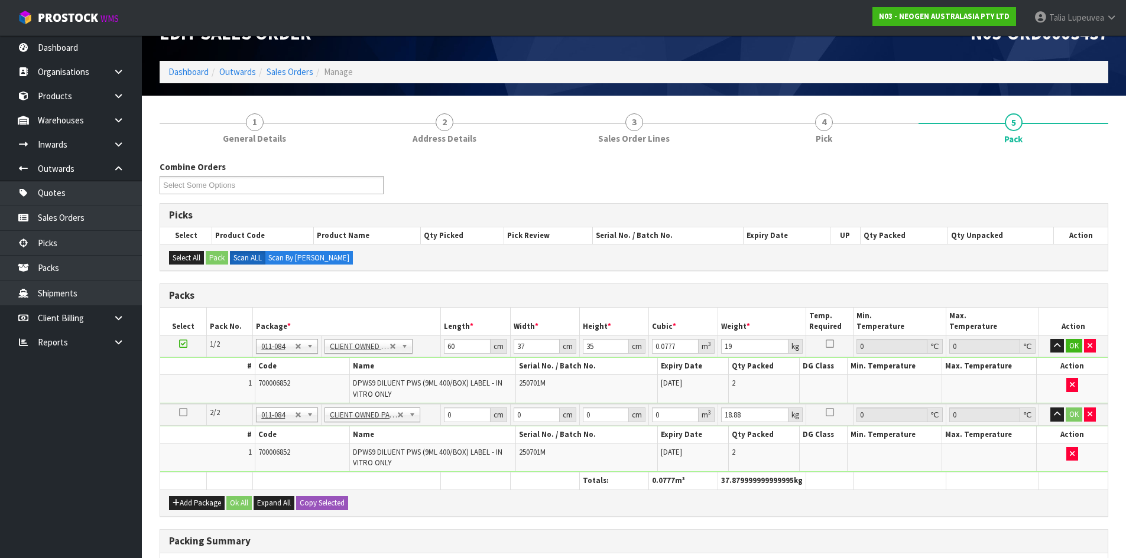
scroll to position [59, 0]
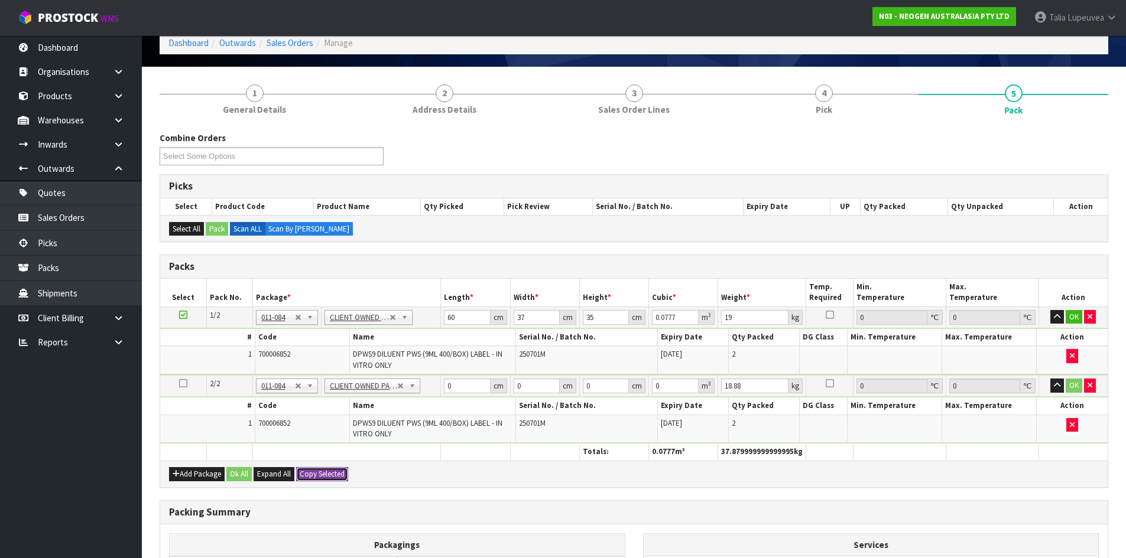
click at [313, 469] on button "Copy Selected" at bounding box center [322, 474] width 52 height 14
click at [313, 469] on span "Confirm" at bounding box center [313, 474] width 26 height 10
type input "60"
type input "37"
type input "35"
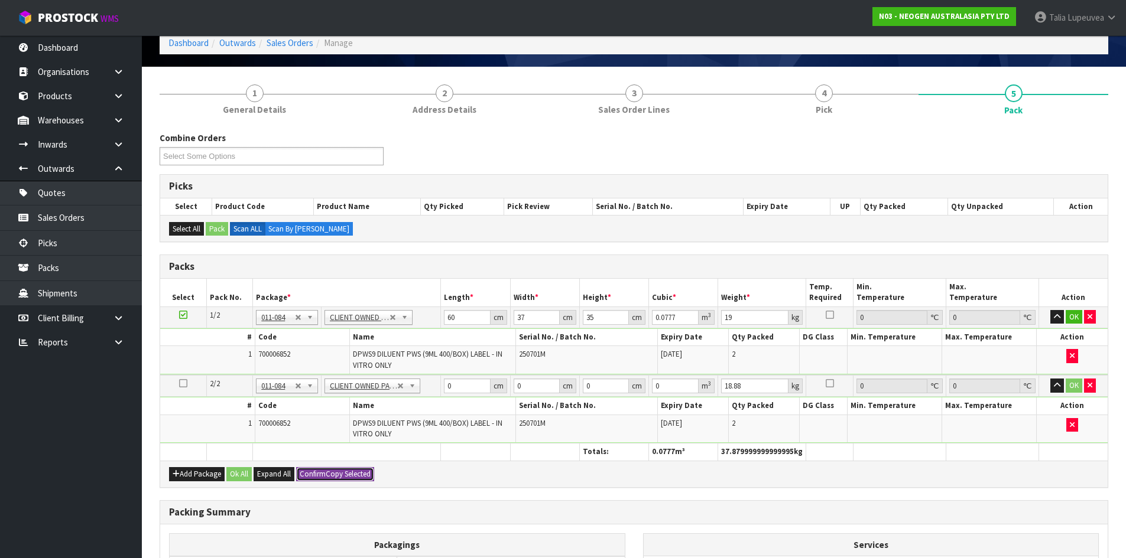
type input "0.0777"
type input "19"
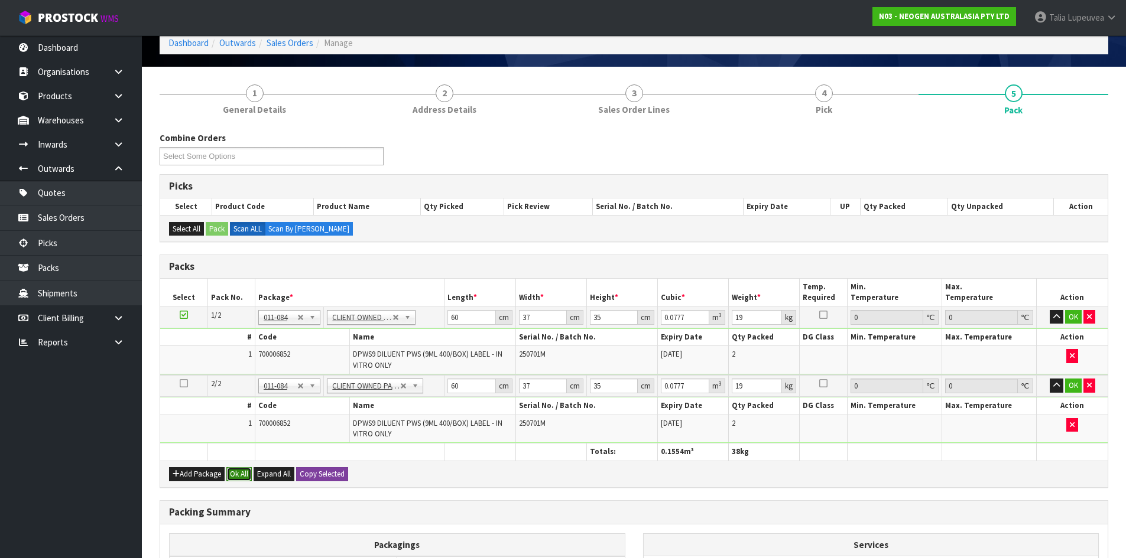
click at [240, 477] on button "Ok All" at bounding box center [238, 474] width 25 height 14
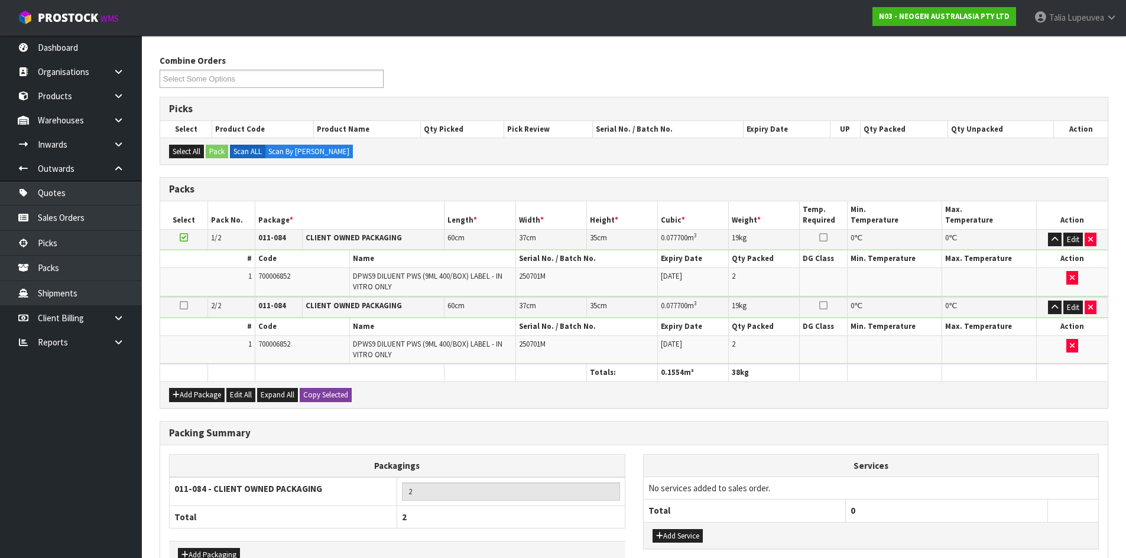
scroll to position [212, 0]
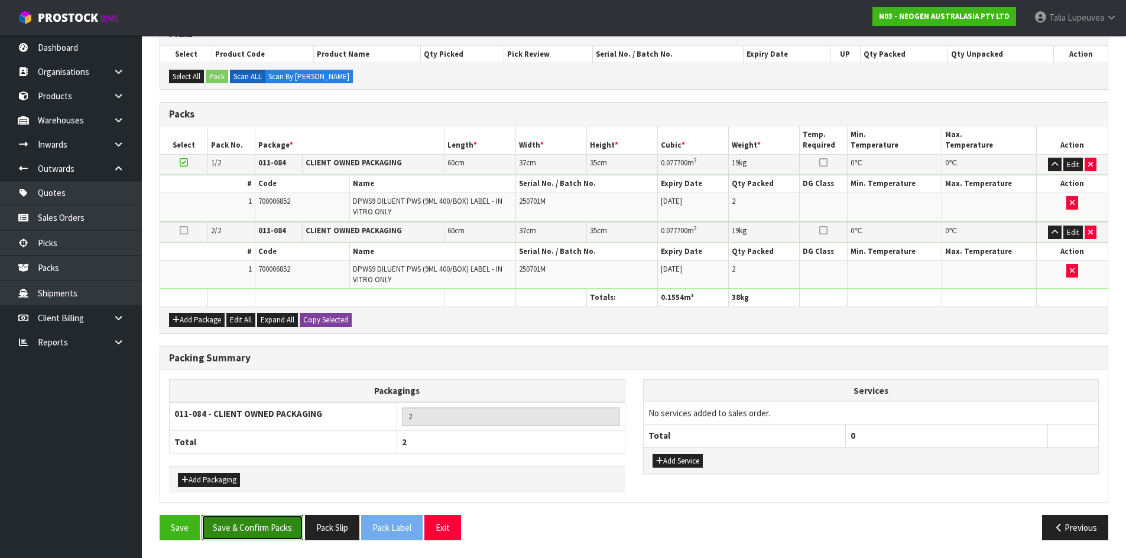
click at [246, 532] on button "Save & Confirm Packs" at bounding box center [253, 527] width 102 height 25
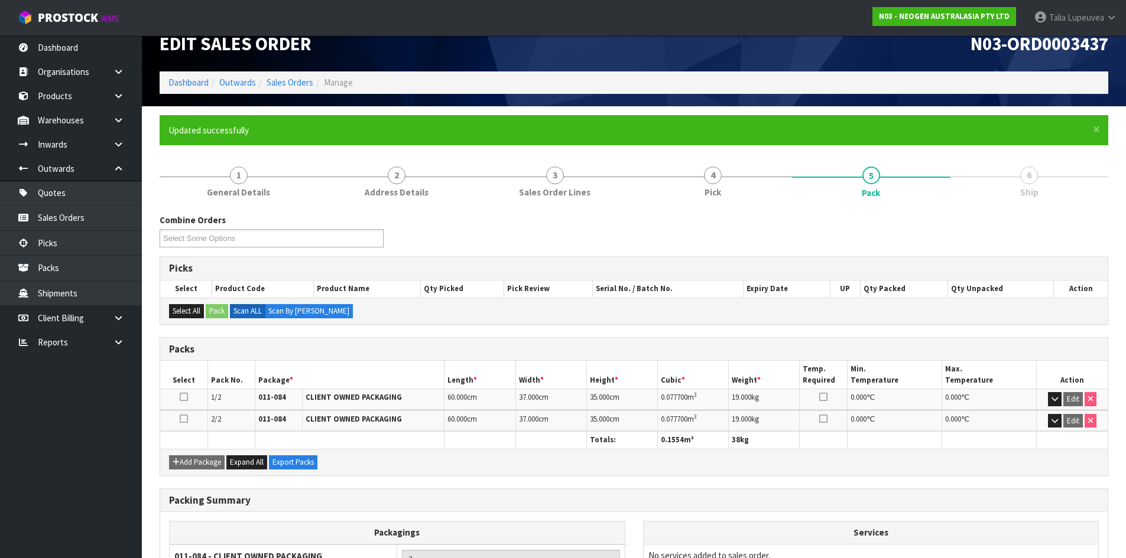
scroll to position [135, 0]
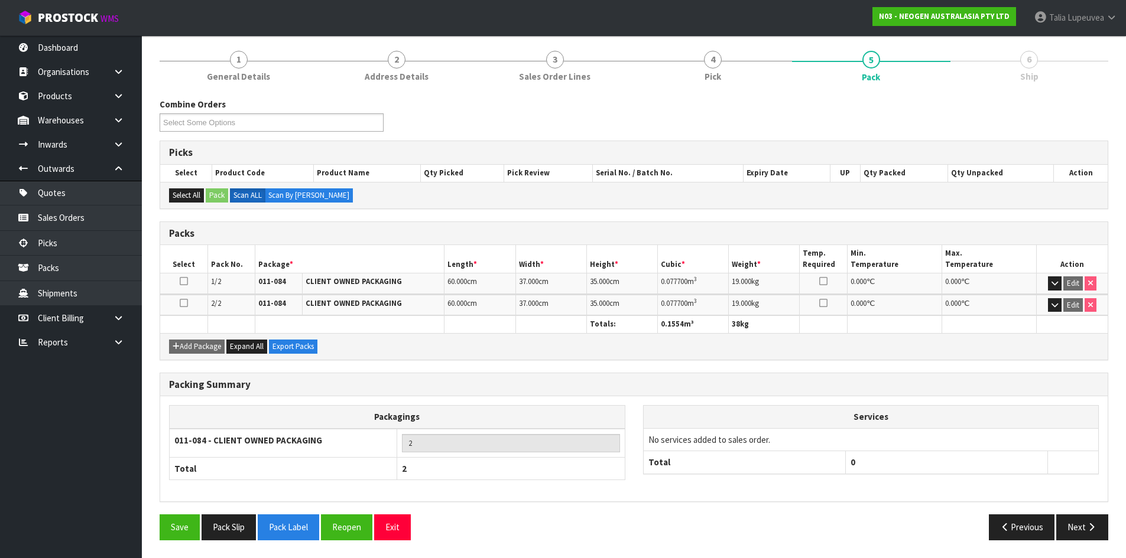
drag, startPoint x: 1087, startPoint y: 527, endPoint x: 863, endPoint y: 504, distance: 224.5
click at [1086, 527] on icon "button" at bounding box center [1091, 527] width 11 height 9
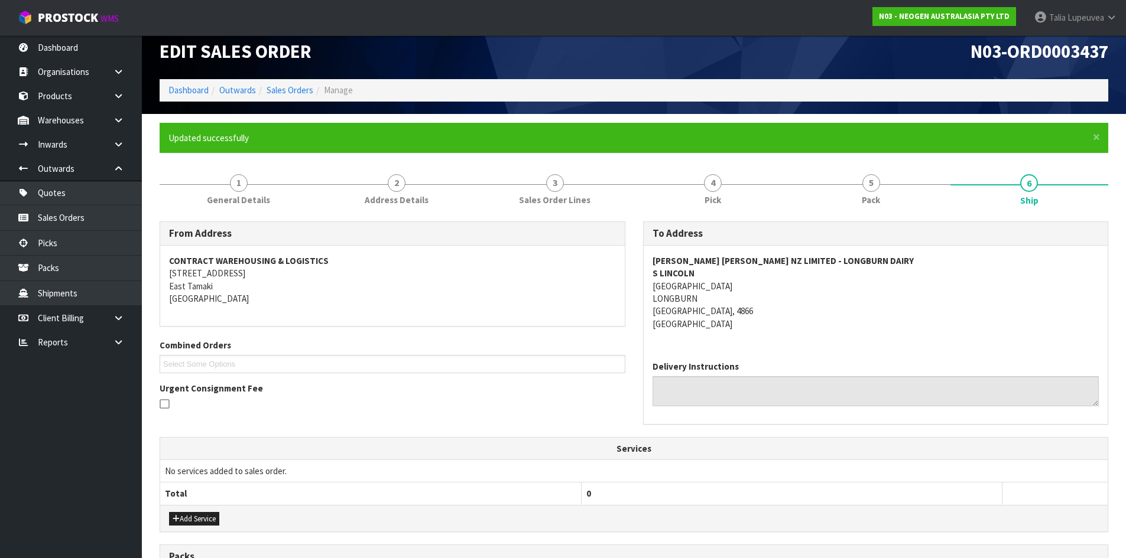
scroll to position [247, 0]
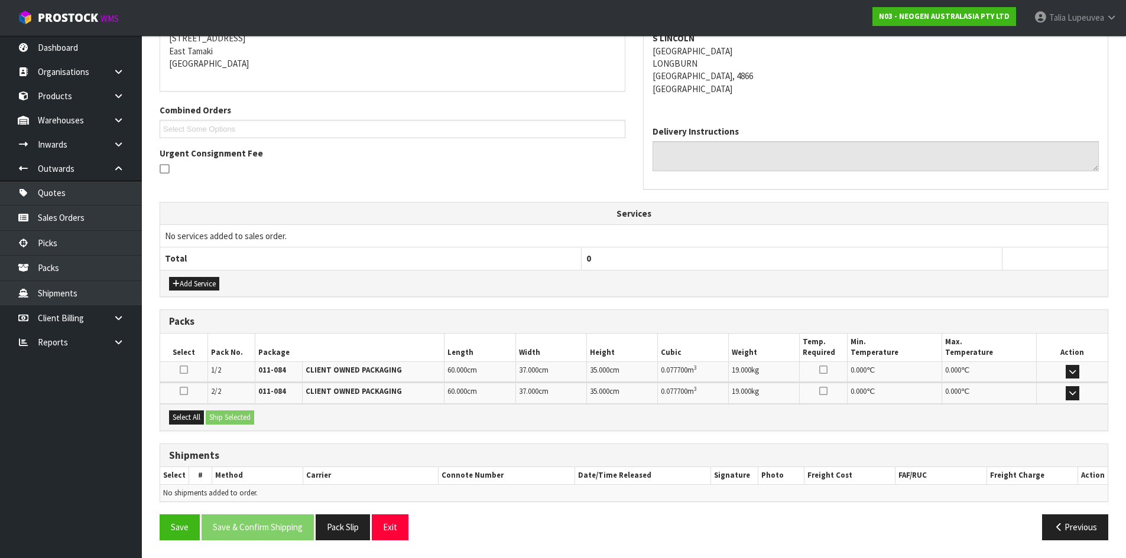
click at [185, 410] on div "Select All Ship Selected" at bounding box center [633, 417] width 947 height 27
click at [186, 417] on button "Select All" at bounding box center [186, 418] width 35 height 14
click at [245, 414] on button "Ship Selected" at bounding box center [230, 418] width 48 height 14
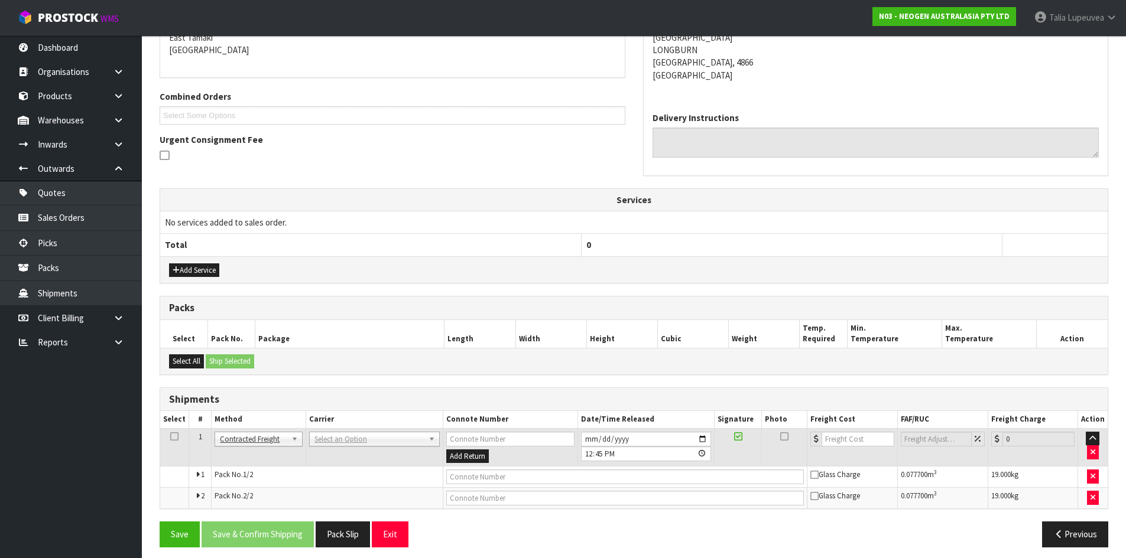
scroll to position [268, 0]
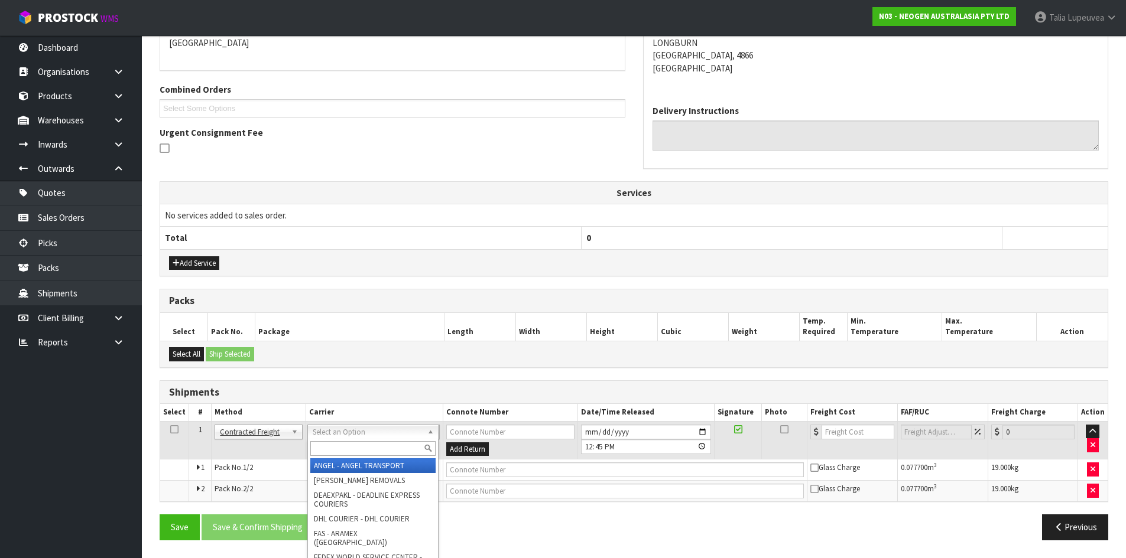
click at [343, 447] on input "text" at bounding box center [372, 448] width 125 height 15
type input "NZP"
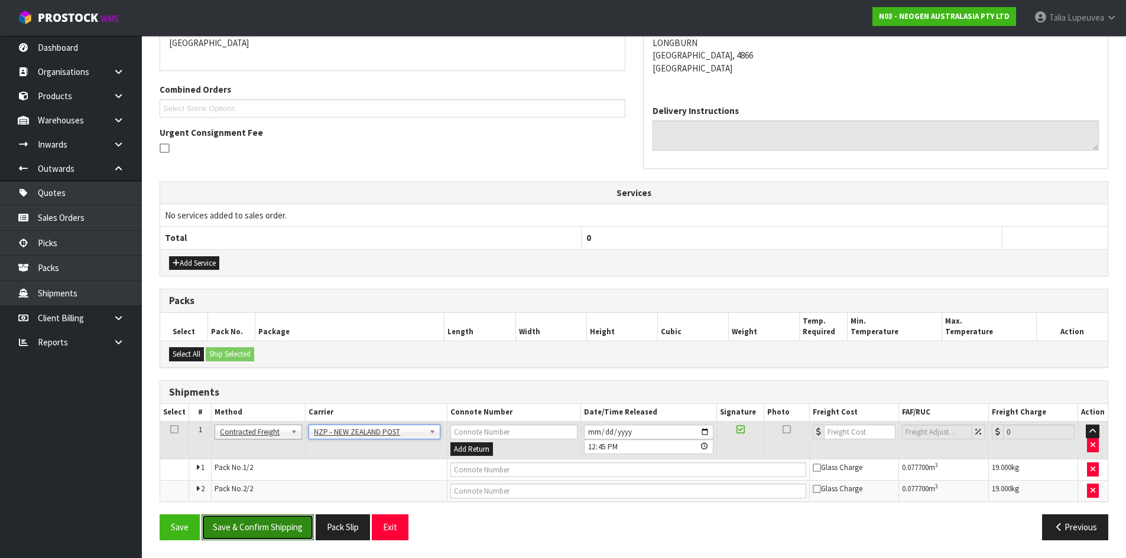
click at [278, 528] on button "Save & Confirm Shipping" at bounding box center [258, 527] width 112 height 25
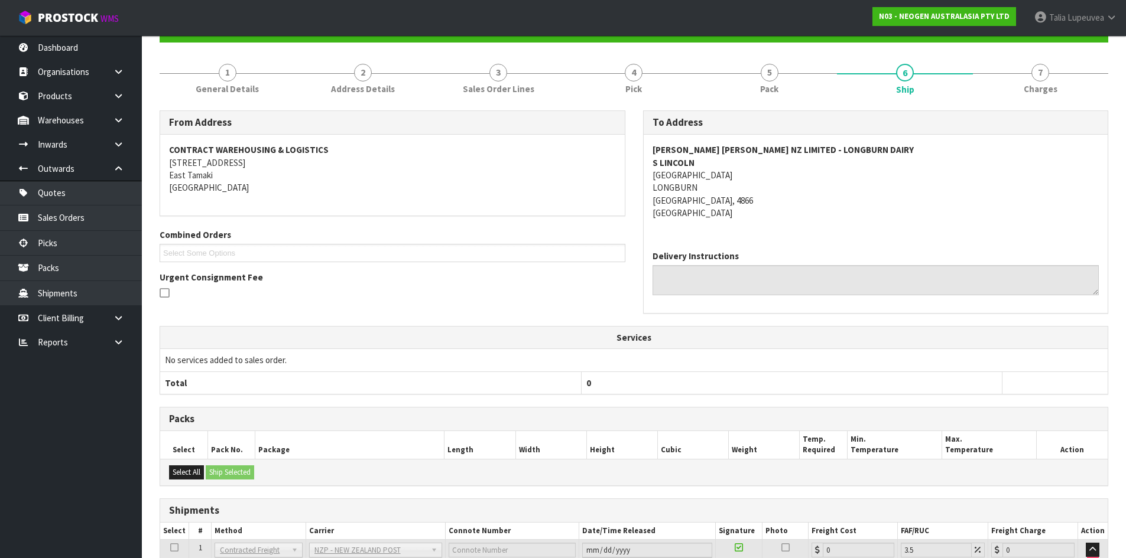
scroll to position [250, 0]
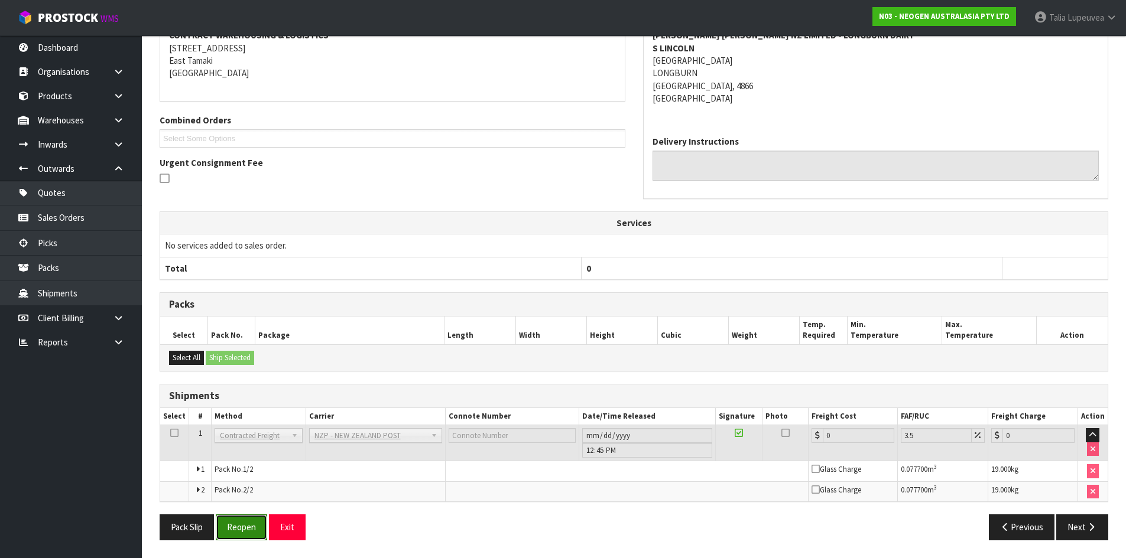
click at [233, 525] on button "Reopen" at bounding box center [241, 527] width 51 height 25
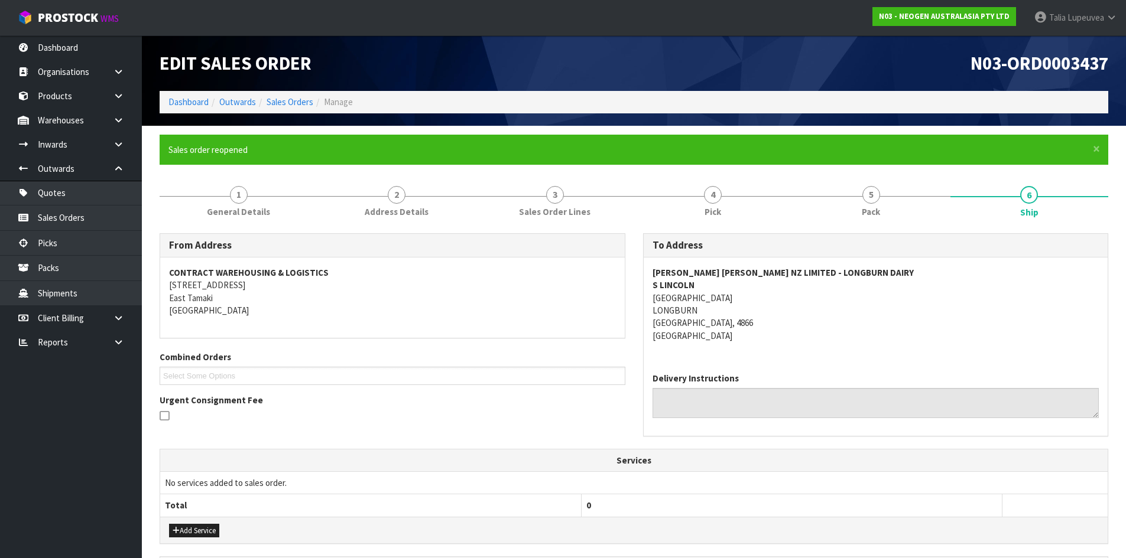
scroll to position [278, 0]
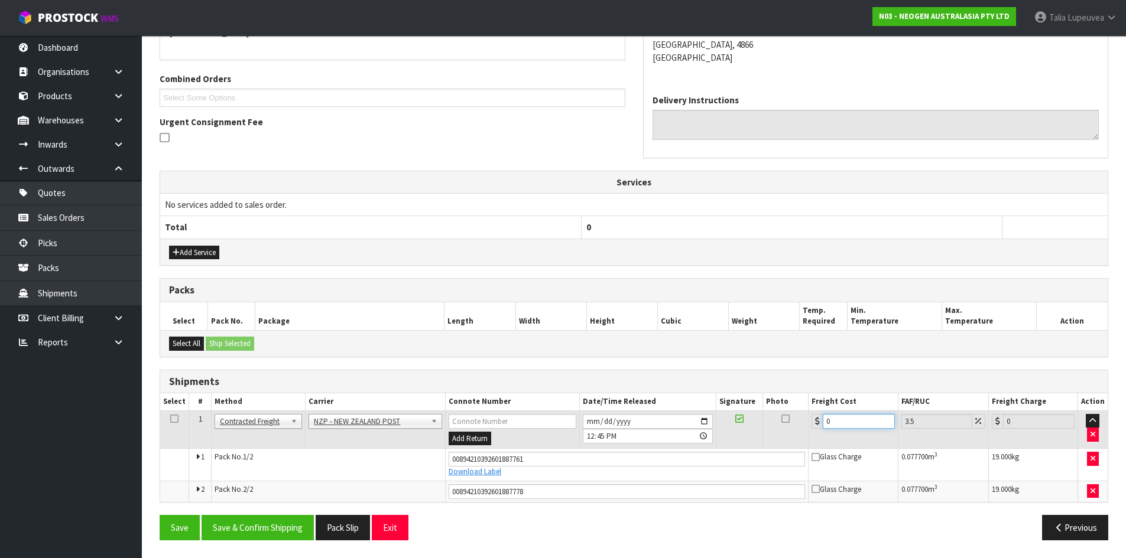
drag, startPoint x: 824, startPoint y: 432, endPoint x: 791, endPoint y: 441, distance: 34.3
click at [791, 441] on tr "1 Client Local Pickup Customer Local Pickup Company Freight Contracted Freight …" at bounding box center [633, 430] width 947 height 38
type input "3"
type input "3.1"
type input "31"
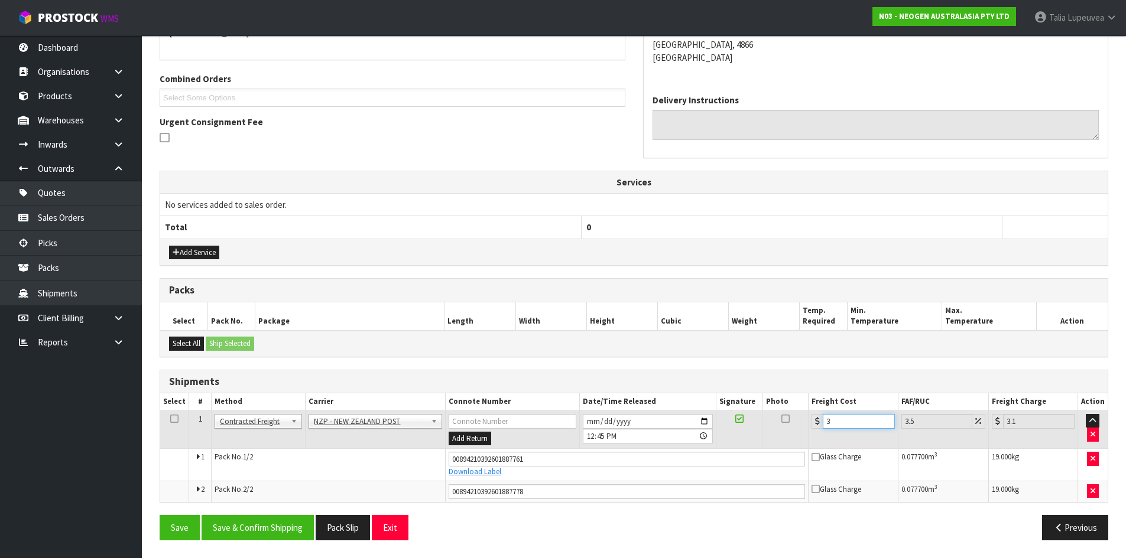
type input "32.09"
type input "31.5"
type input "32.6"
type input "31.52"
type input "32.62"
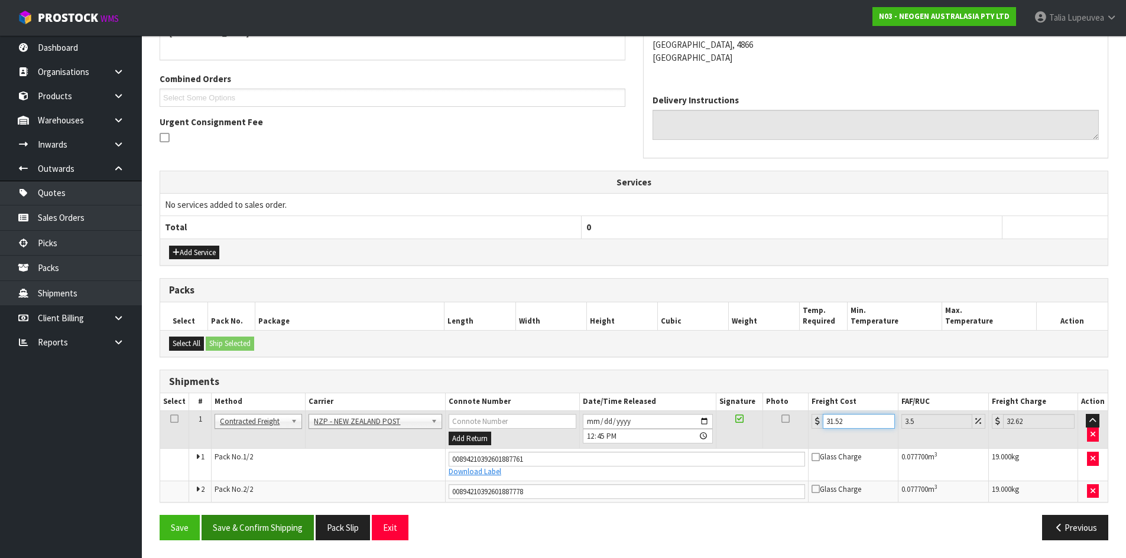
type input "31.52"
click at [253, 532] on button "Save & Confirm Shipping" at bounding box center [258, 527] width 112 height 25
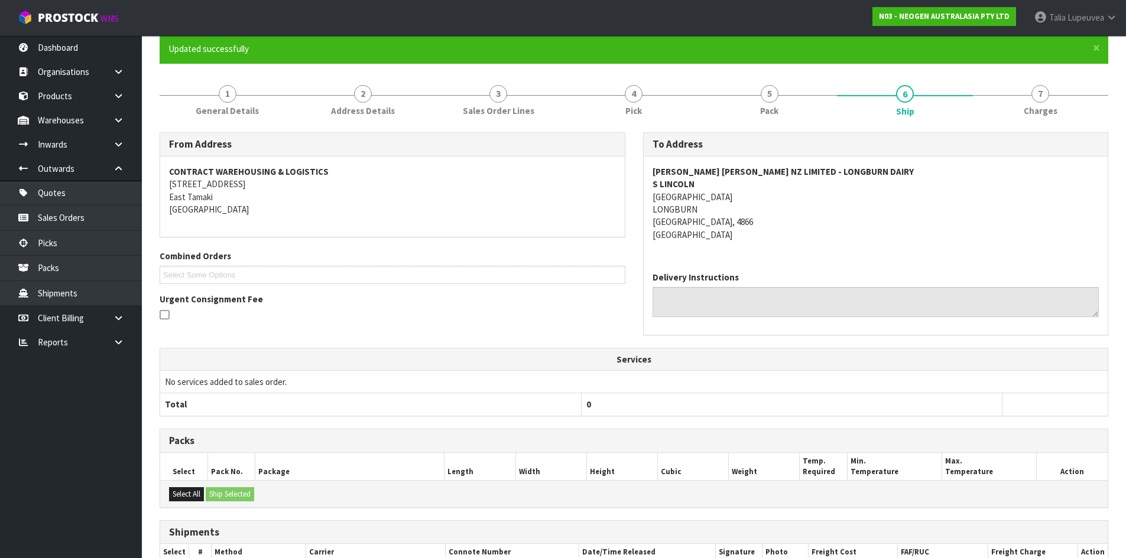
scroll to position [0, 0]
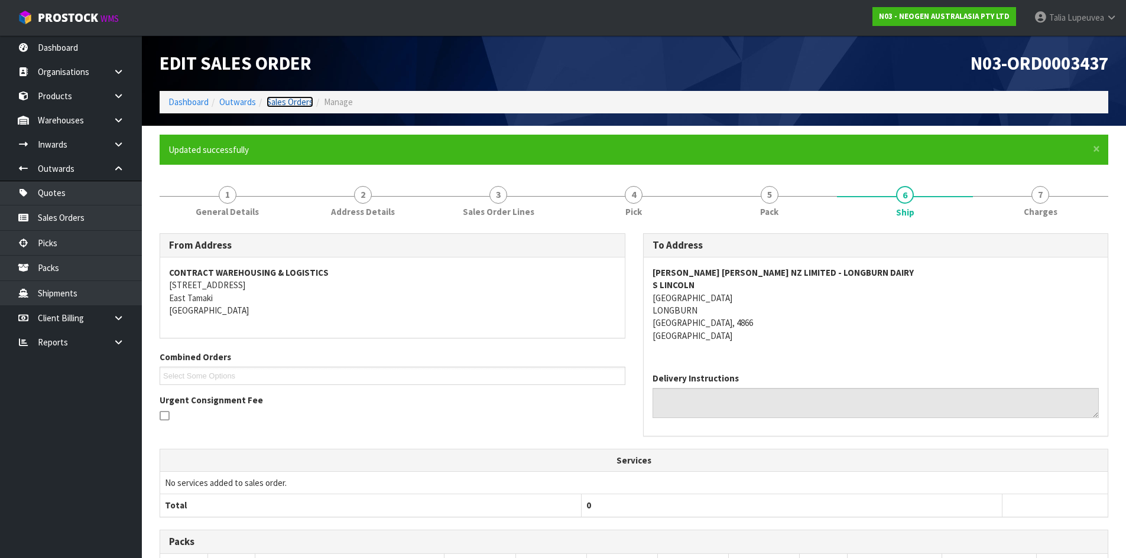
click at [280, 102] on link "Sales Orders" at bounding box center [290, 101] width 47 height 11
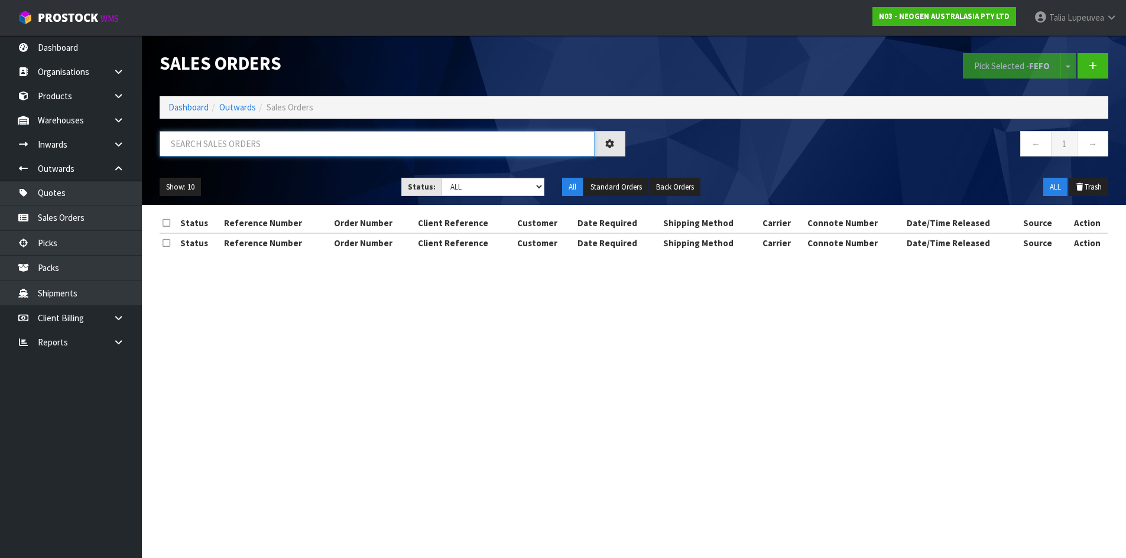
click at [282, 142] on input "text" at bounding box center [377, 143] width 435 height 25
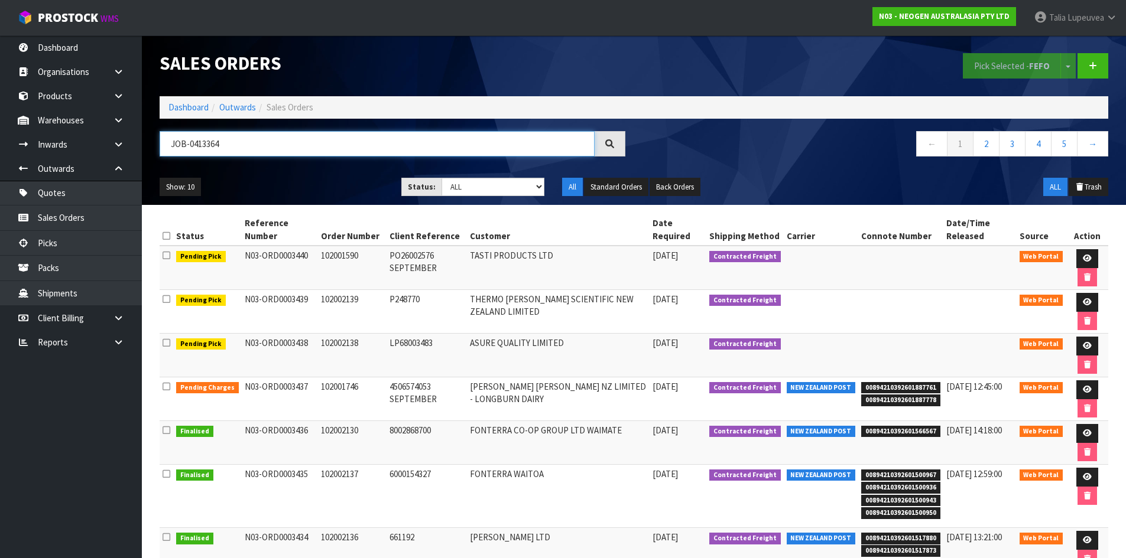
type input "JOB-0413364"
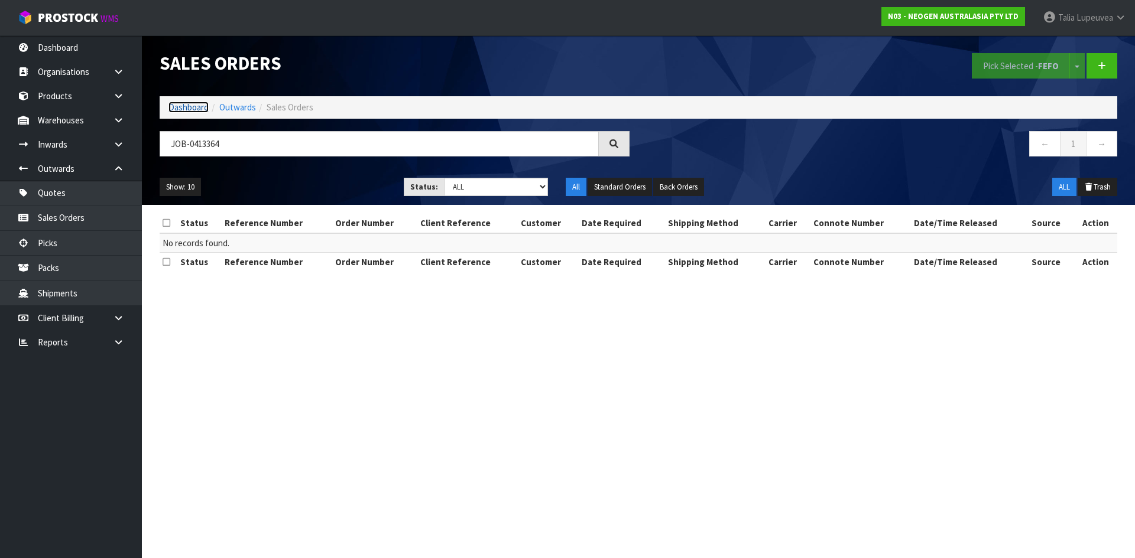
click at [193, 109] on link "Dashboard" at bounding box center [188, 107] width 40 height 11
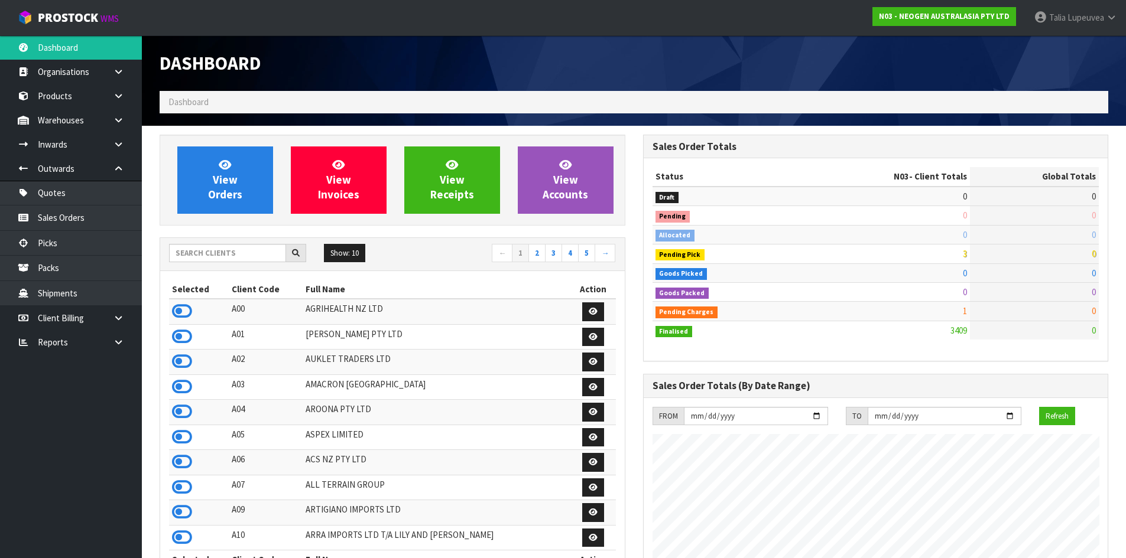
scroll to position [895, 483]
click at [253, 254] on input "text" at bounding box center [227, 253] width 117 height 18
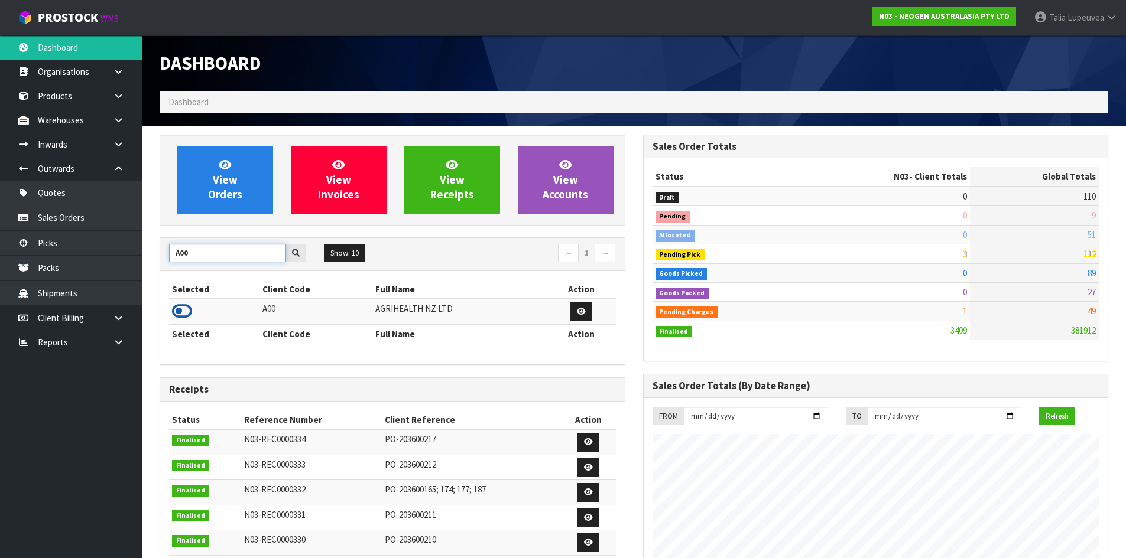
type input "A00"
click at [176, 311] on icon at bounding box center [182, 312] width 20 height 18
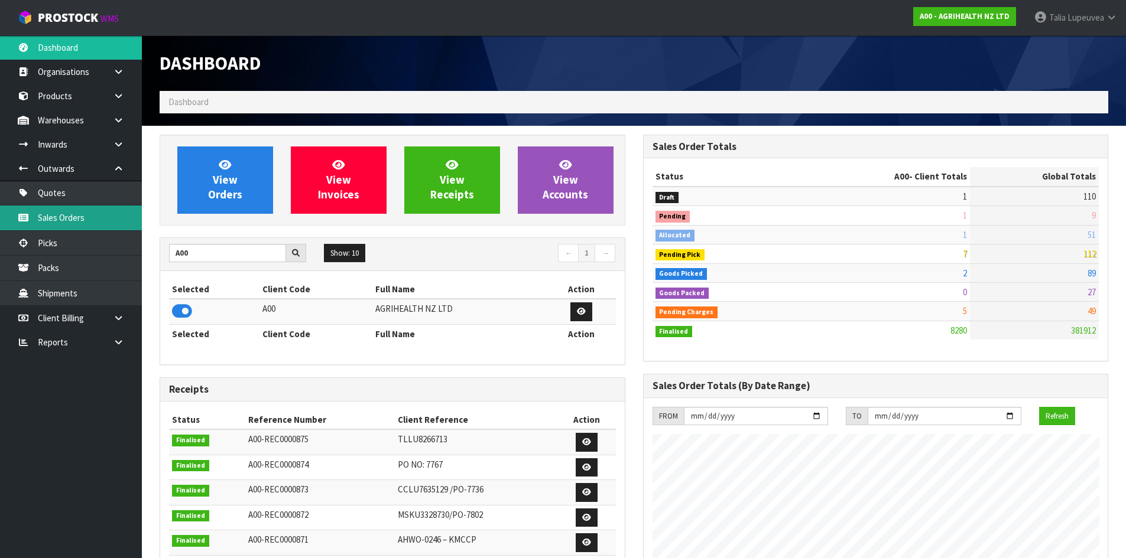
click at [95, 219] on link "Sales Orders" at bounding box center [71, 218] width 142 height 24
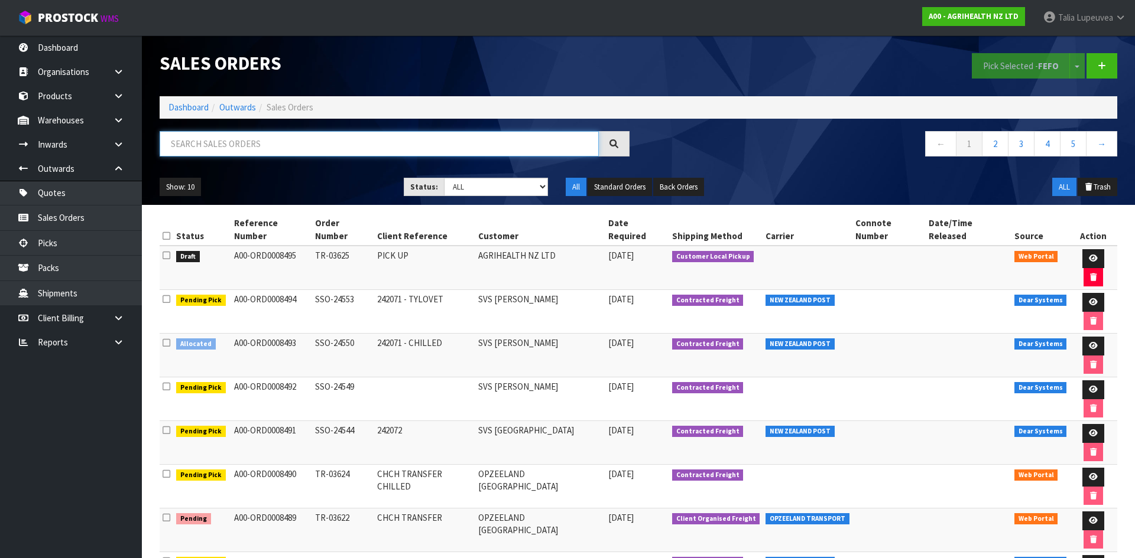
click at [279, 141] on input "text" at bounding box center [379, 143] width 439 height 25
type input "JOB-0413364"
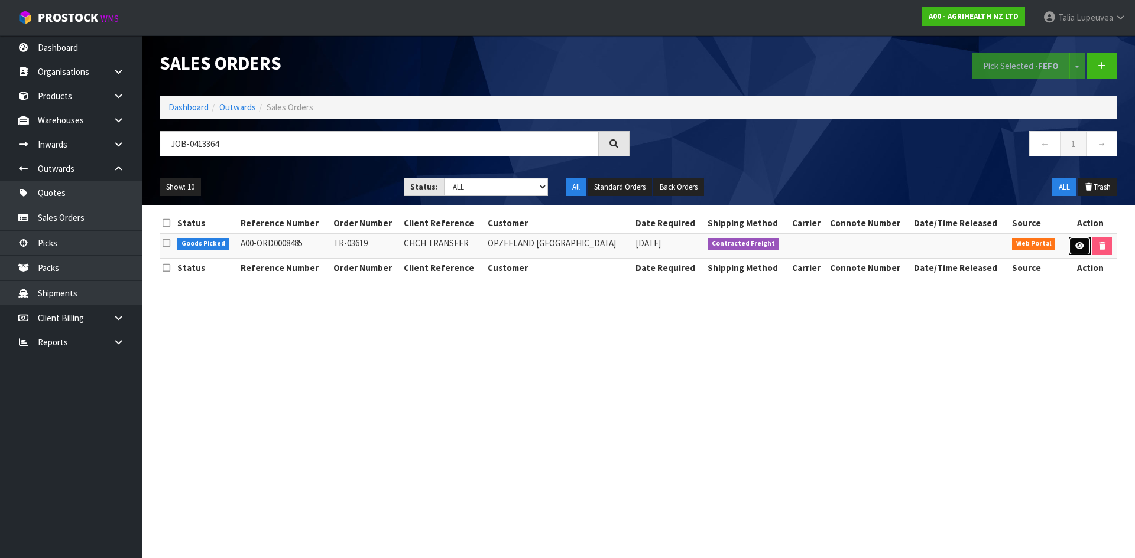
click at [1069, 246] on link at bounding box center [1079, 246] width 22 height 19
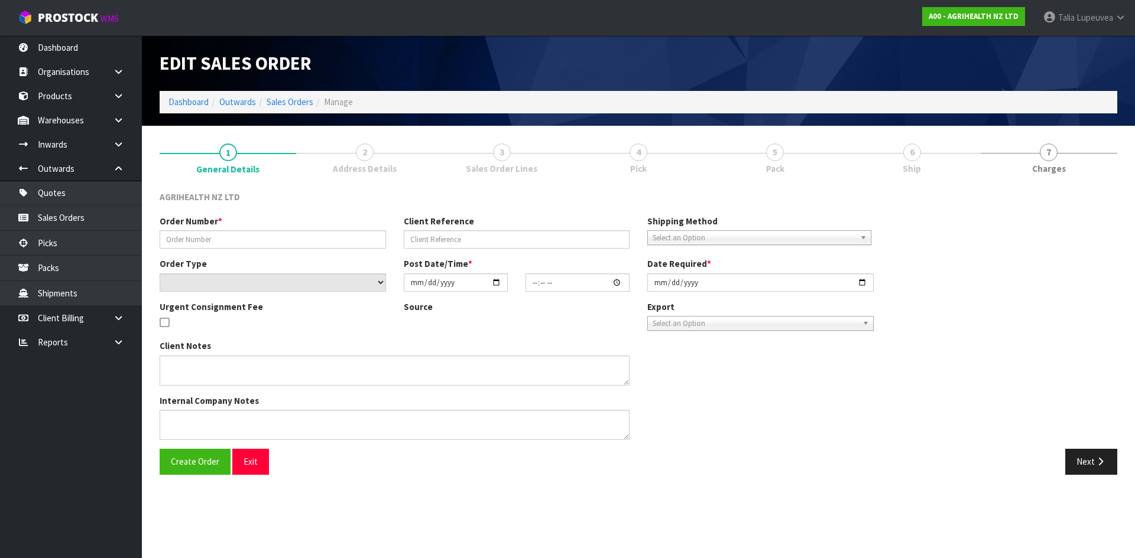
type input "TR-03619"
type input "CHCH TRANSFER"
select select "number:0"
type input "[DATE]"
type input "09:30:00.000"
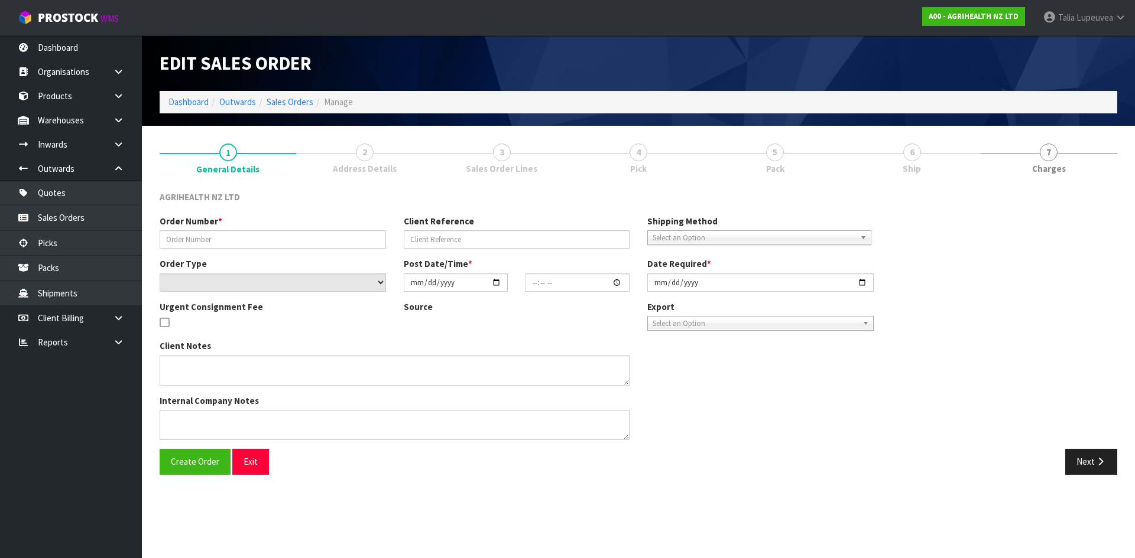
type input "[DATE]"
type textarea "SHIP BY: OVERNIGHT COURIER"
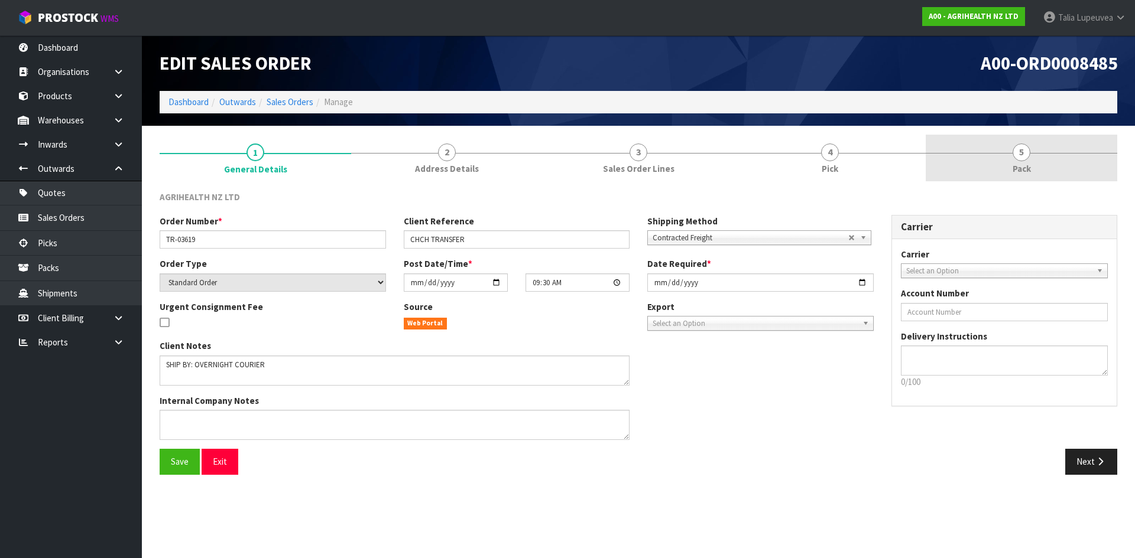
click at [969, 165] on link "5 Pack" at bounding box center [1020, 158] width 191 height 47
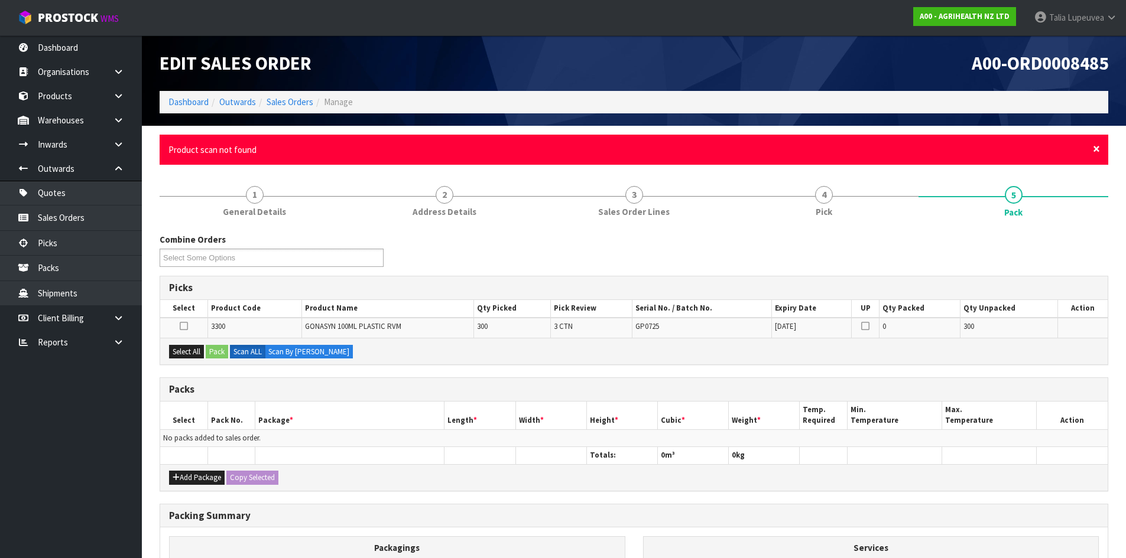
click at [1097, 150] on span "×" at bounding box center [1096, 149] width 7 height 17
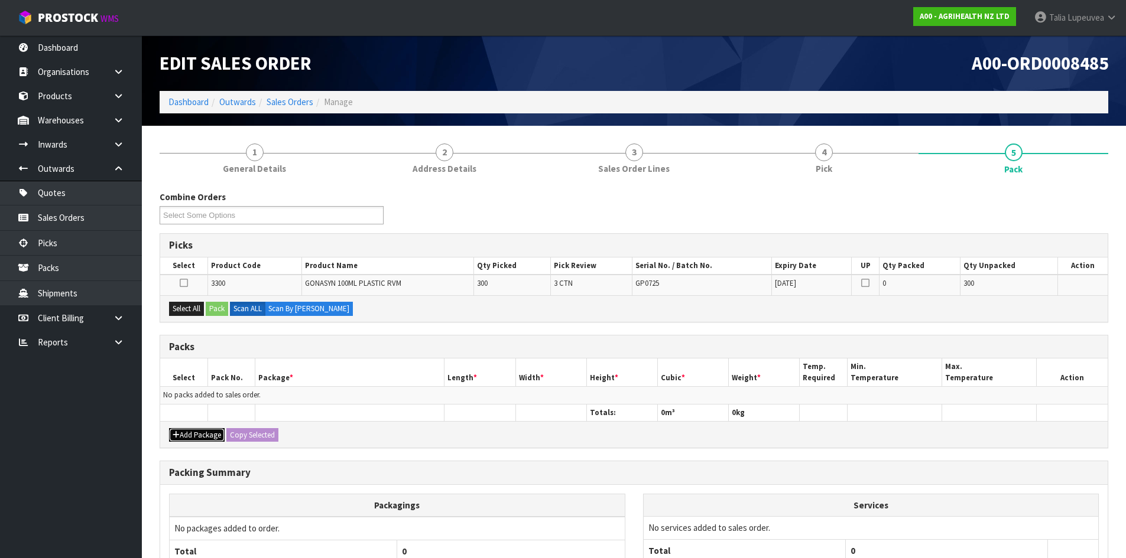
click at [202, 436] on button "Add Package" at bounding box center [197, 435] width 56 height 14
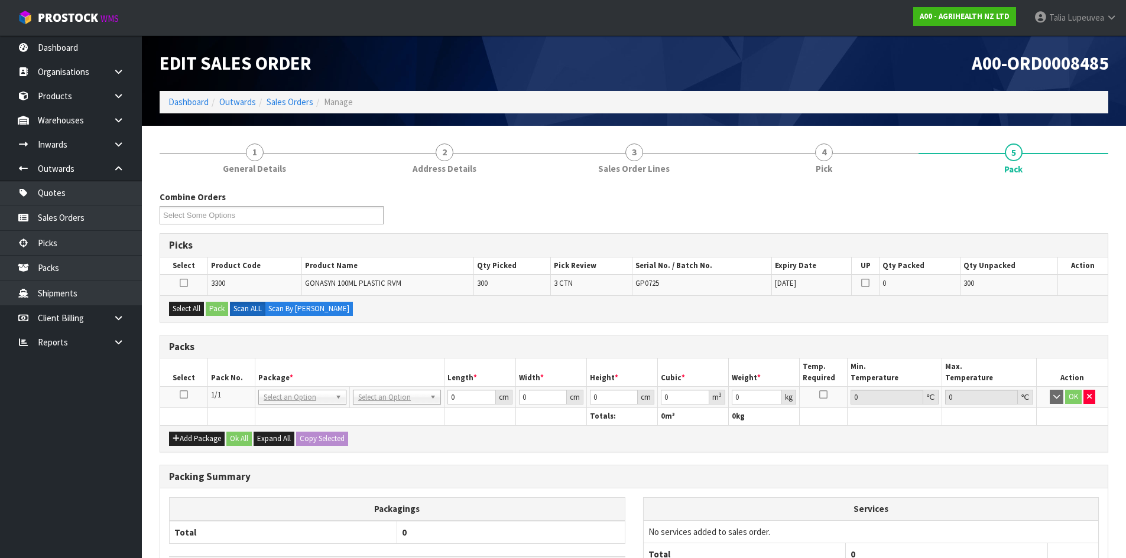
click at [185, 395] on icon at bounding box center [184, 395] width 8 height 1
click at [187, 314] on button "Select All" at bounding box center [186, 309] width 35 height 14
drag, startPoint x: 213, startPoint y: 312, endPoint x: 236, endPoint y: 312, distance: 23.6
click at [213, 312] on button "Pack" at bounding box center [217, 309] width 22 height 14
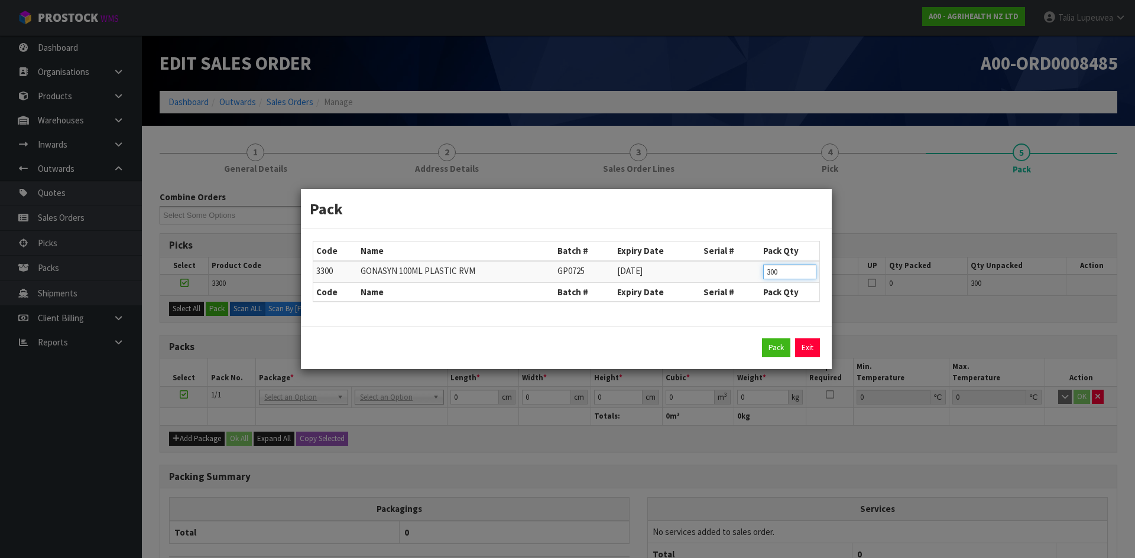
drag, startPoint x: 771, startPoint y: 264, endPoint x: 761, endPoint y: 274, distance: 13.8
click at [761, 274] on td "300" at bounding box center [789, 272] width 59 height 22
type input "100"
click at [775, 342] on button "Pack" at bounding box center [776, 348] width 28 height 19
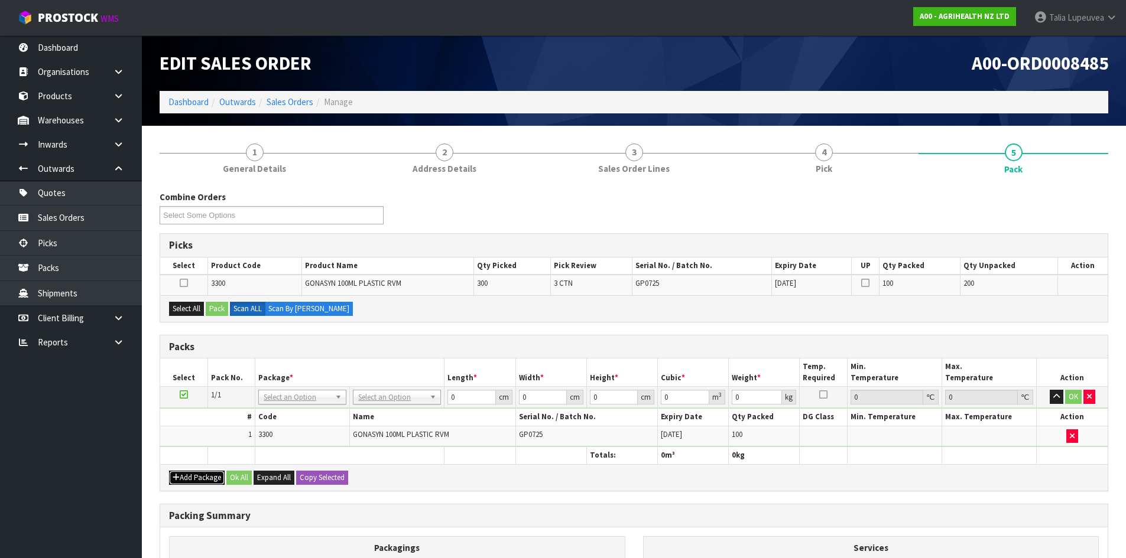
click at [215, 476] on button "Add Package" at bounding box center [197, 478] width 56 height 14
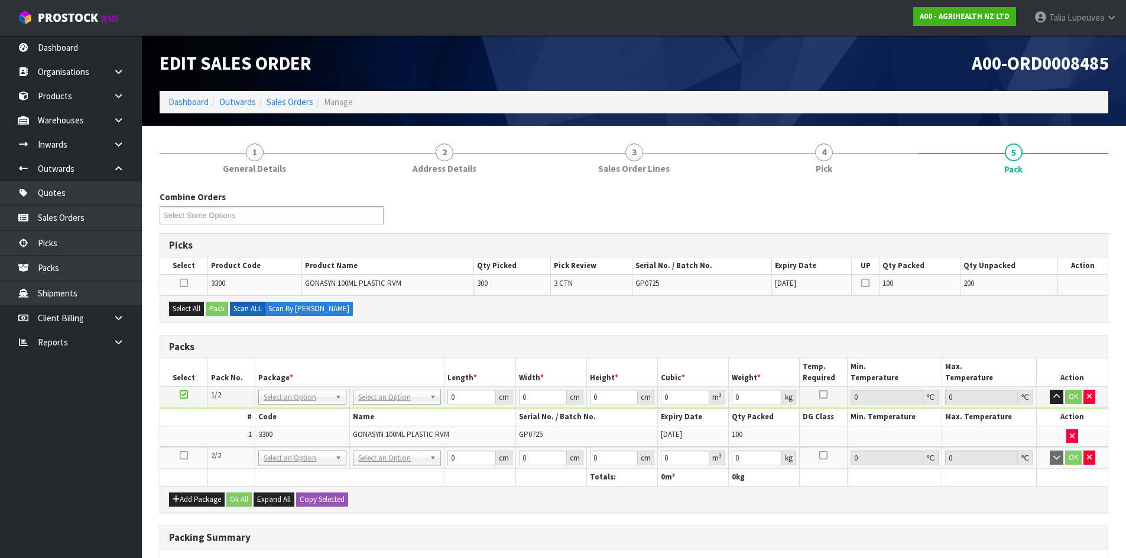
click at [180, 456] on icon at bounding box center [184, 456] width 8 height 1
click at [182, 306] on button "Select All" at bounding box center [186, 309] width 35 height 14
click at [225, 310] on button "Pack" at bounding box center [217, 309] width 22 height 14
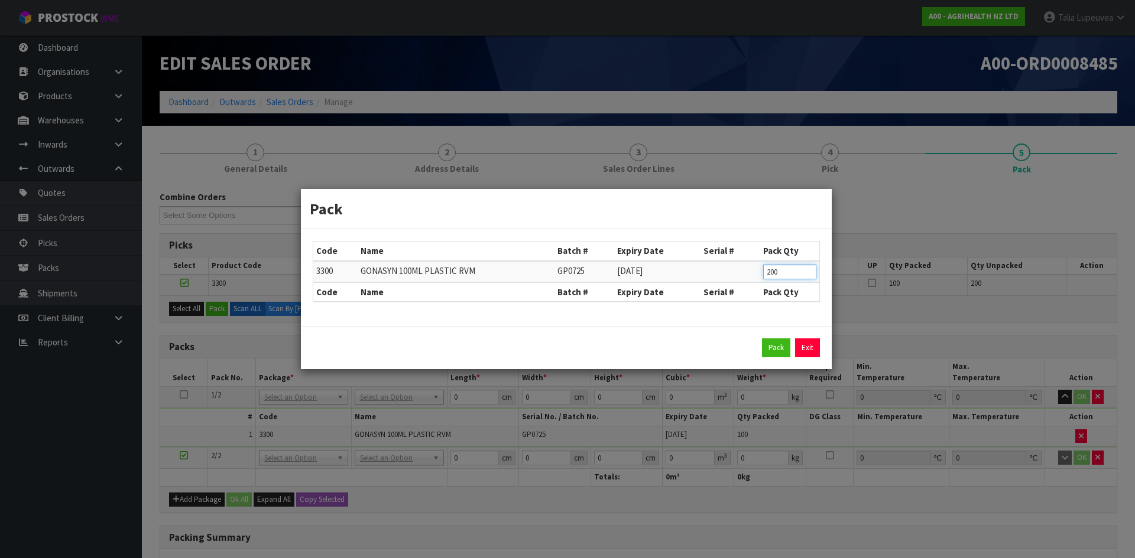
drag, startPoint x: 769, startPoint y: 271, endPoint x: 762, endPoint y: 271, distance: 6.5
click at [762, 271] on td "200" at bounding box center [789, 272] width 59 height 22
type input "100"
click at [774, 346] on button "Pack" at bounding box center [776, 348] width 28 height 19
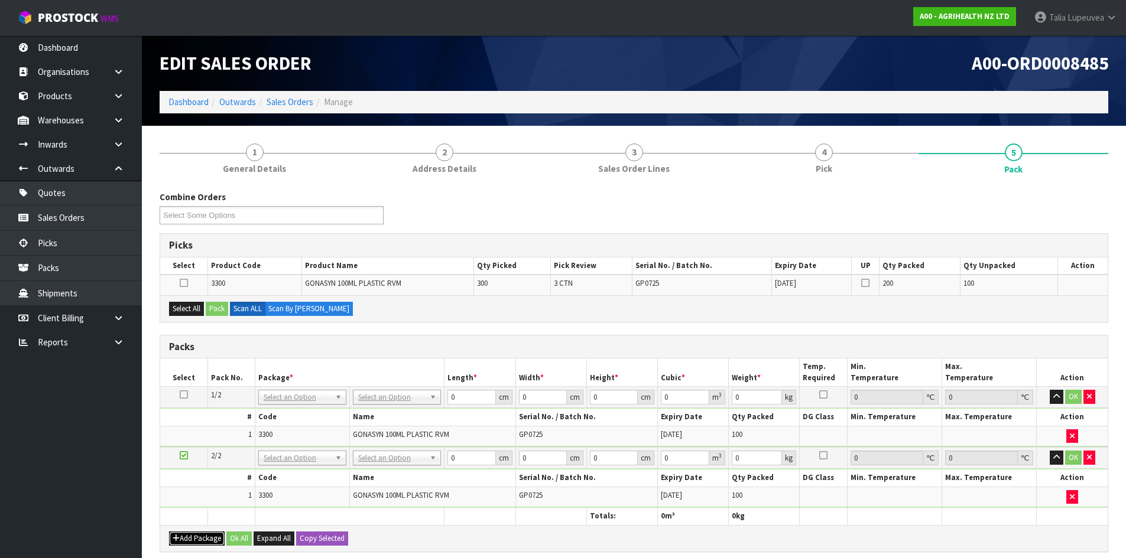
click at [177, 537] on icon "button" at bounding box center [176, 539] width 7 height 8
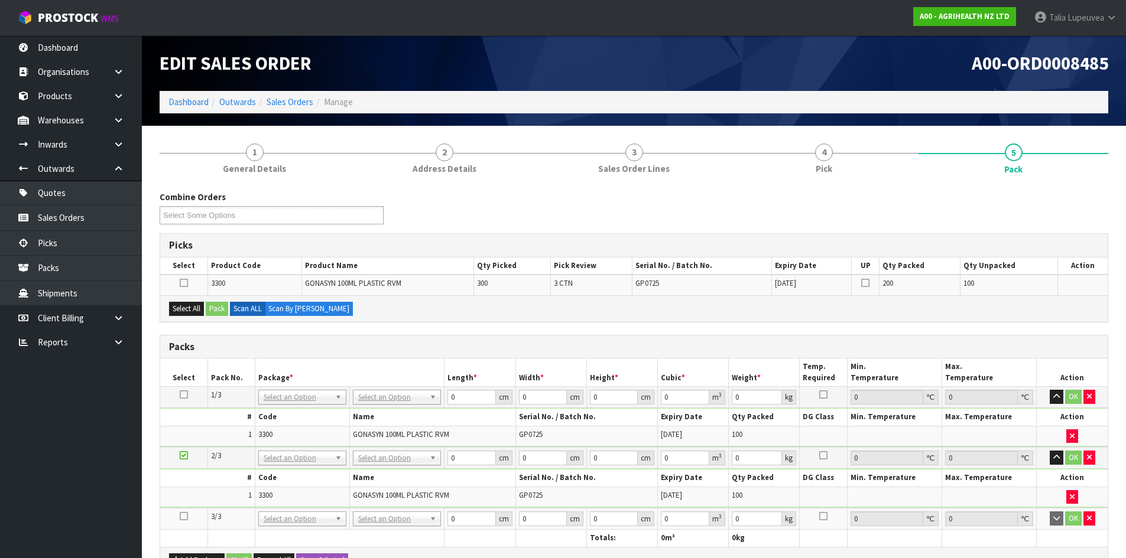
click at [181, 516] on icon at bounding box center [184, 516] width 8 height 1
click at [190, 304] on button "Select All" at bounding box center [186, 309] width 35 height 14
click at [212, 307] on button "Pack" at bounding box center [217, 309] width 22 height 14
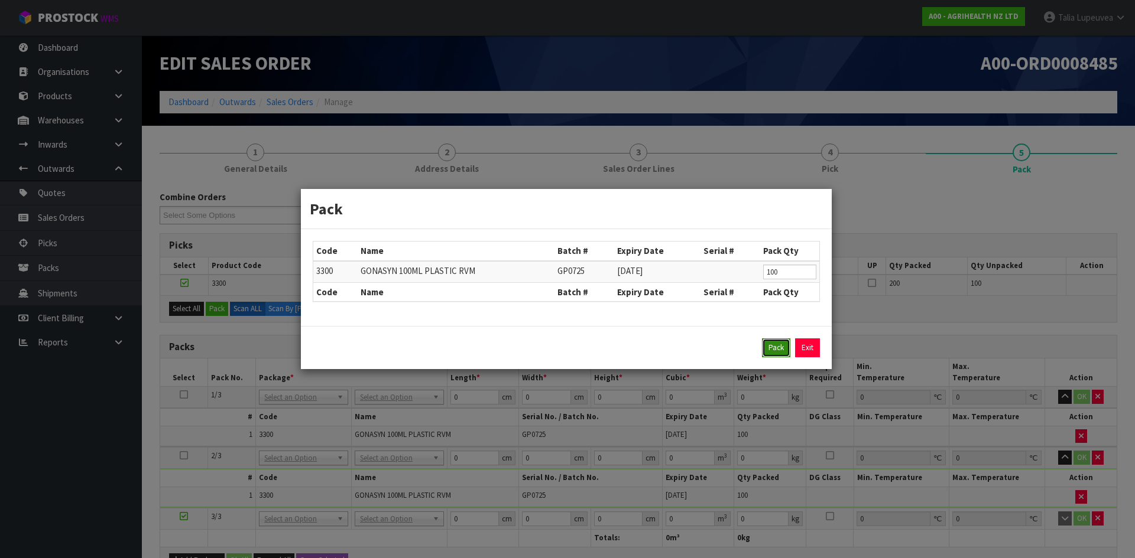
click at [774, 353] on button "Pack" at bounding box center [776, 348] width 28 height 19
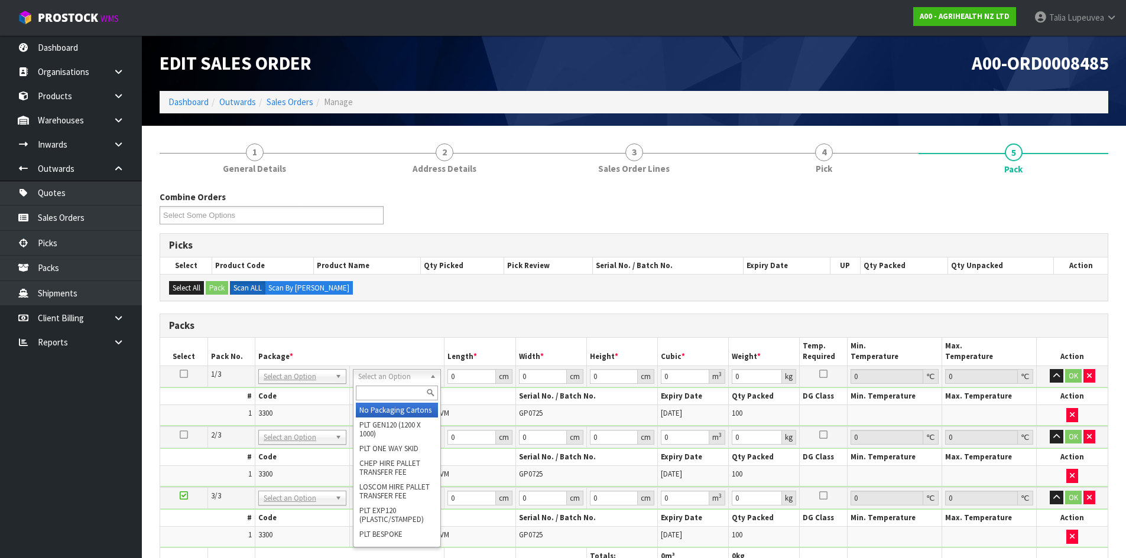
click at [381, 395] on input "text" at bounding box center [397, 393] width 82 height 15
type input "OWN"
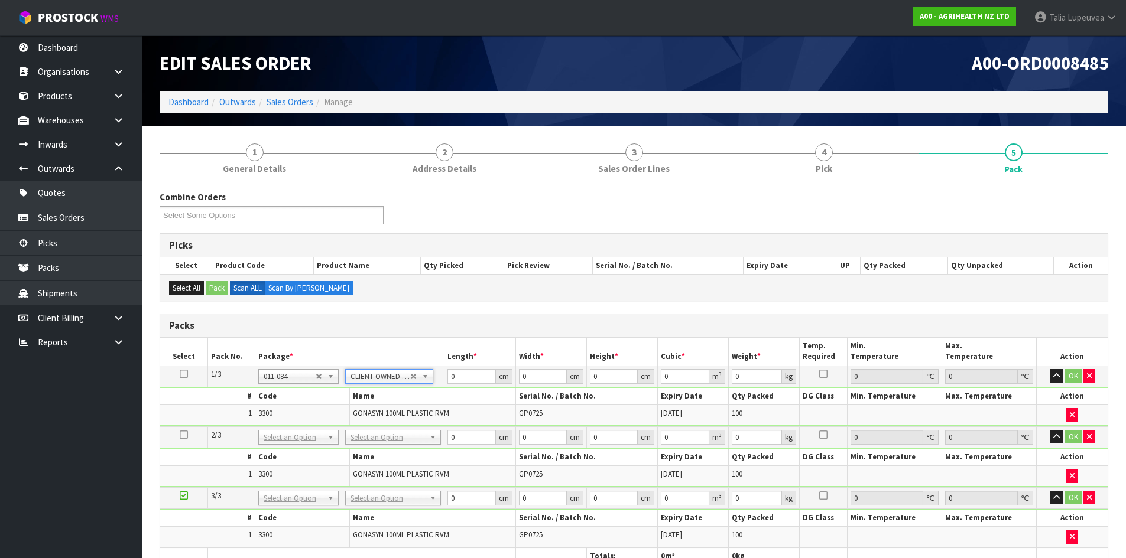
type input "13.65"
click at [389, 452] on input "text" at bounding box center [393, 454] width 90 height 15
type input "OWN"
type input "2"
type input "13.65"
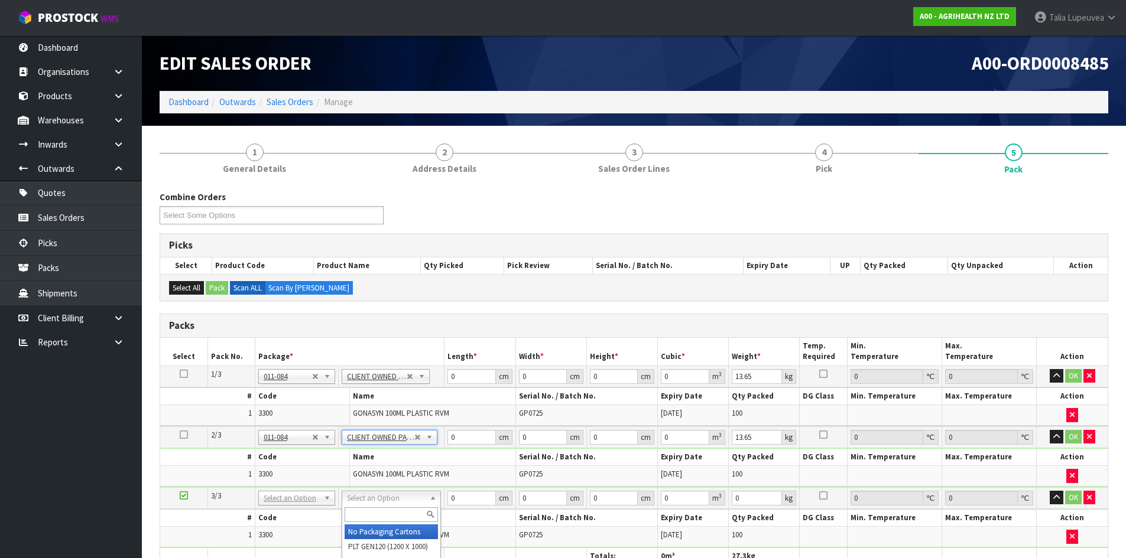
click at [385, 514] on input "text" at bounding box center [391, 515] width 93 height 15
type input "OWN"
type input "3"
type input "13.65"
click at [181, 374] on icon at bounding box center [184, 374] width 8 height 1
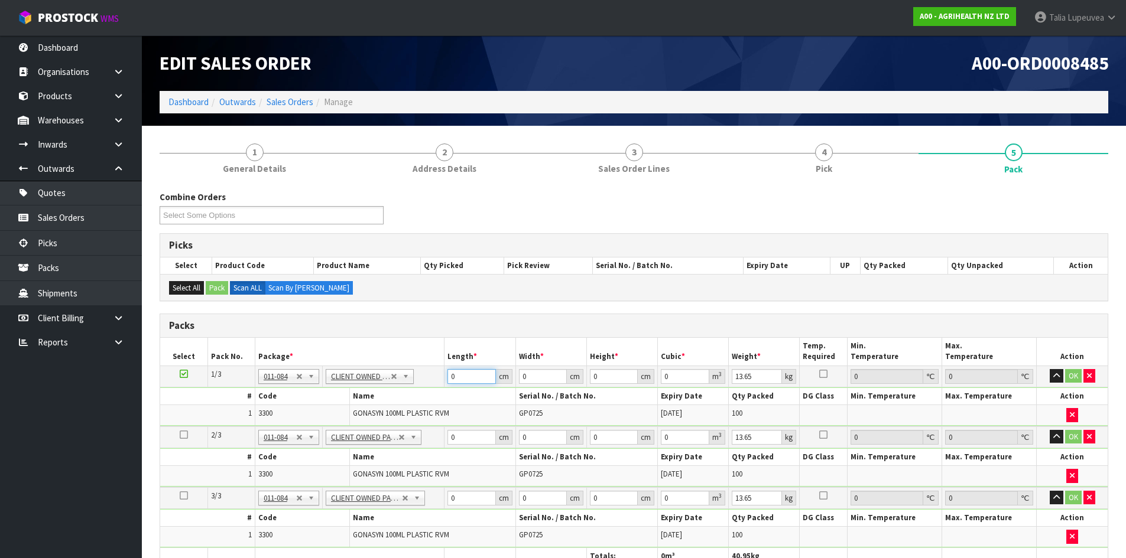
drag, startPoint x: 460, startPoint y: 376, endPoint x: 432, endPoint y: 378, distance: 27.8
click at [432, 378] on tr "1/3 NONE 007-001 007-002 007-004 007-009 007-013 007-014 007-015 007-017 007-01…" at bounding box center [633, 376] width 947 height 21
type input "46"
type input "27"
type input "4"
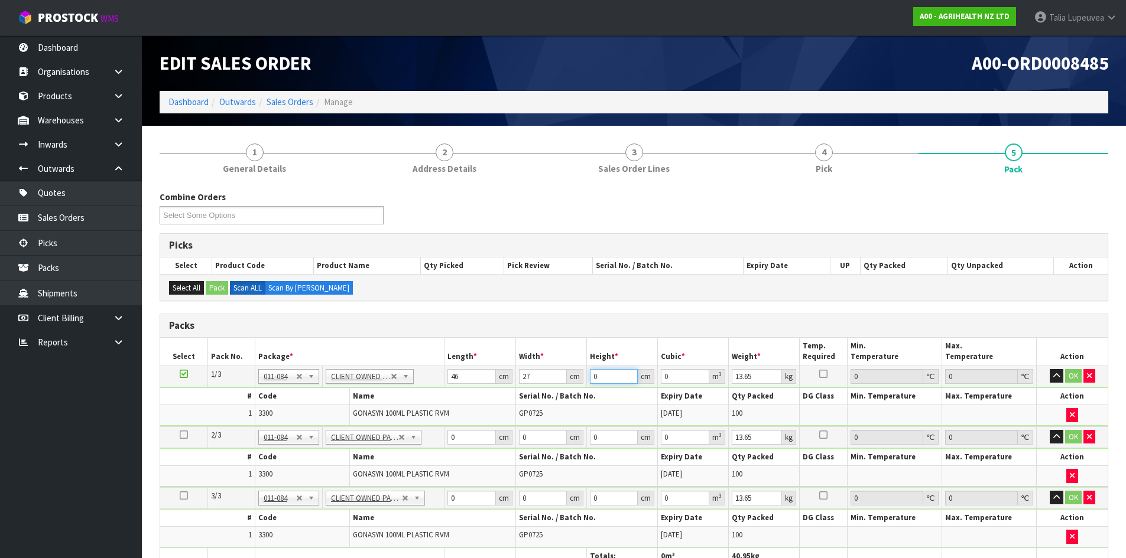
type input "0.004968"
type input "41"
type input "0.050922"
type input "41"
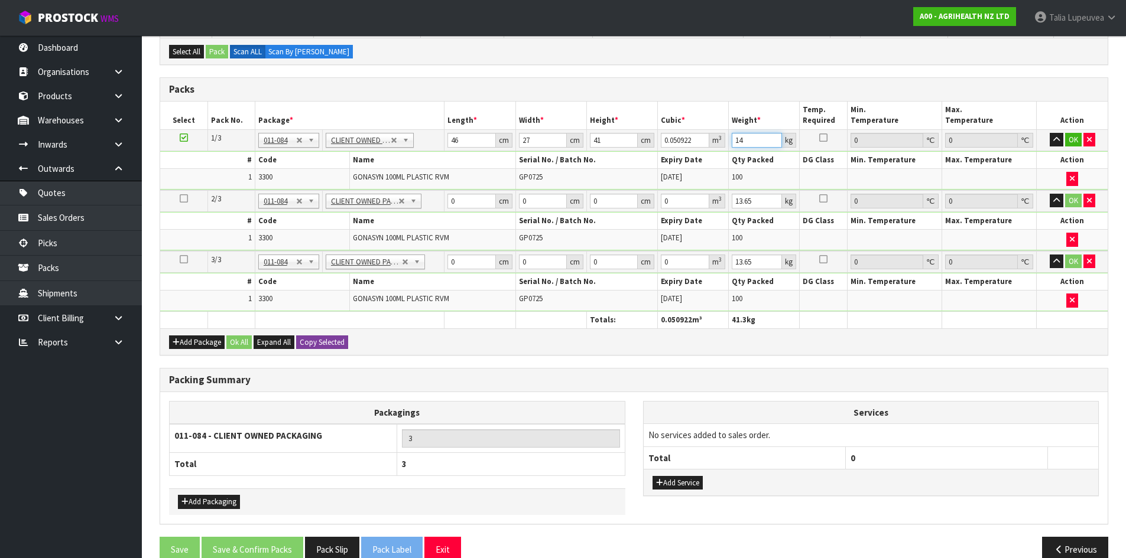
type input "14"
click at [311, 342] on button "Copy Selected" at bounding box center [322, 343] width 52 height 14
click at [321, 345] on span "Confirm" at bounding box center [313, 342] width 26 height 10
type input "46"
type input "27"
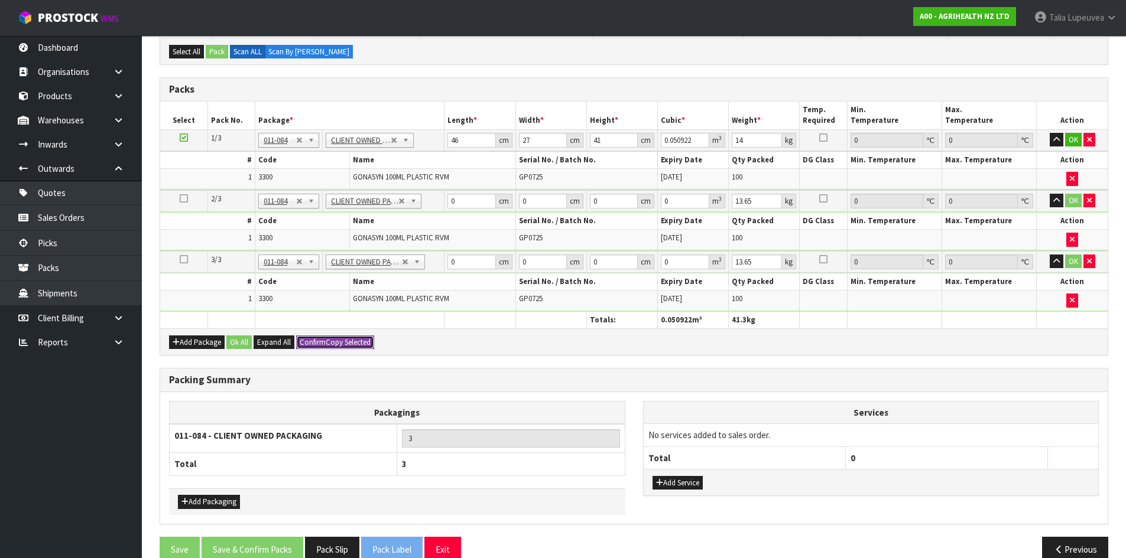
type input "41"
type input "0.050922"
type input "14"
type input "46"
type input "27"
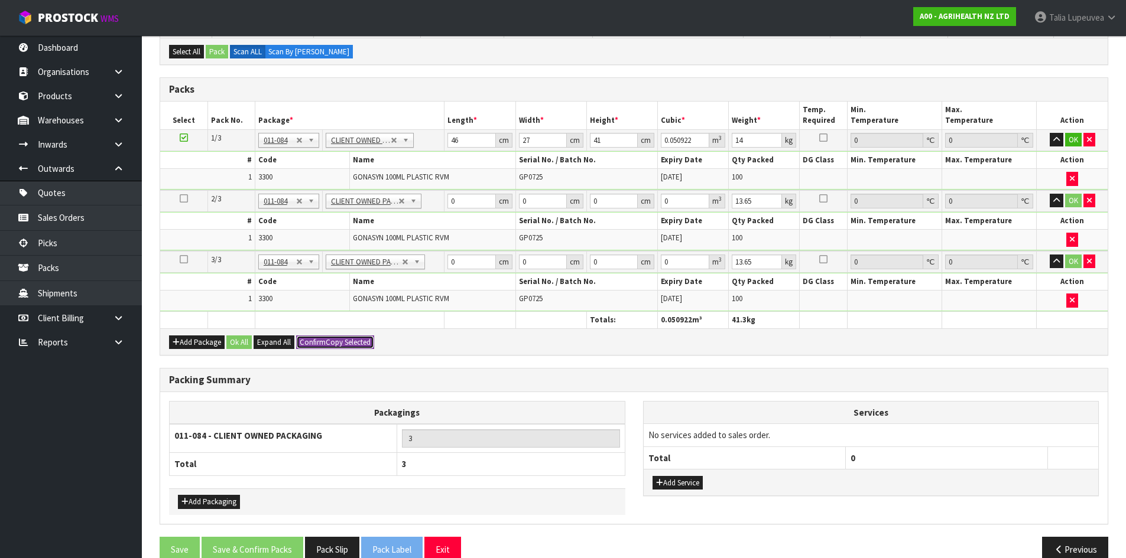
type input "41"
type input "0.050922"
type input "14"
click at [239, 340] on button "Ok All" at bounding box center [238, 343] width 25 height 14
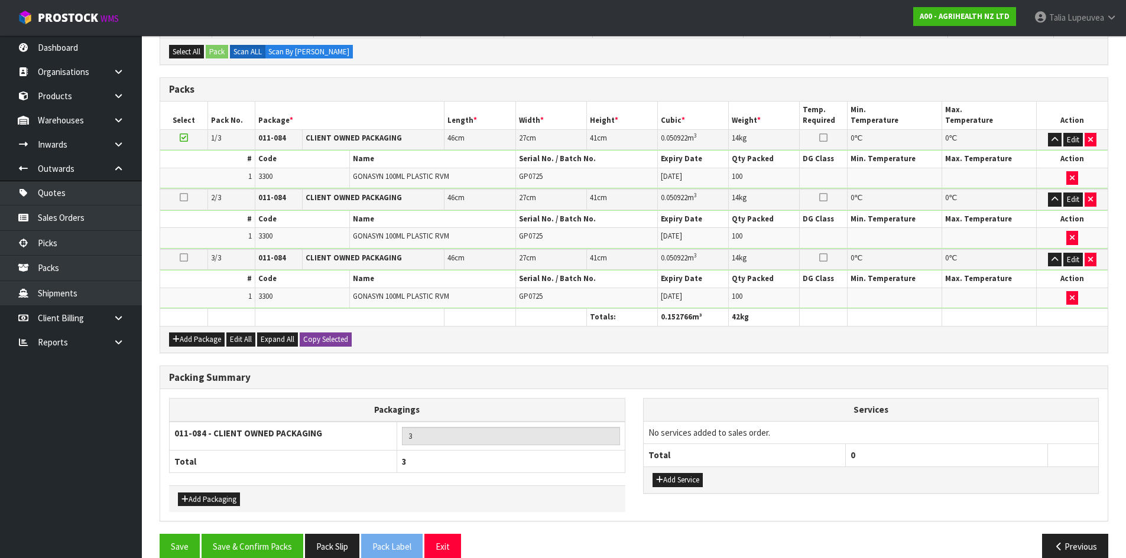
scroll to position [256, 0]
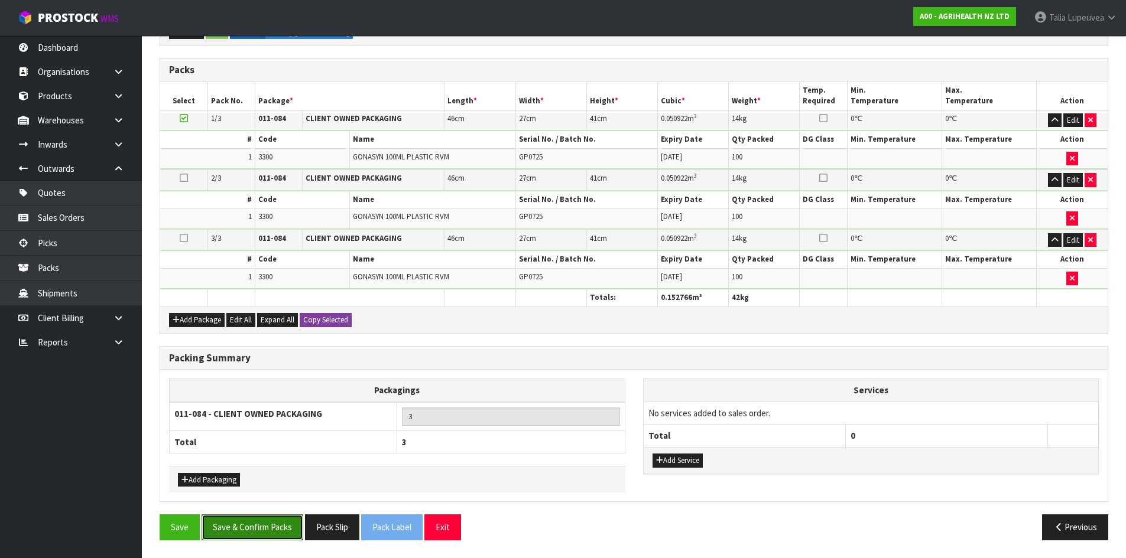
click at [271, 532] on button "Save & Confirm Packs" at bounding box center [253, 527] width 102 height 25
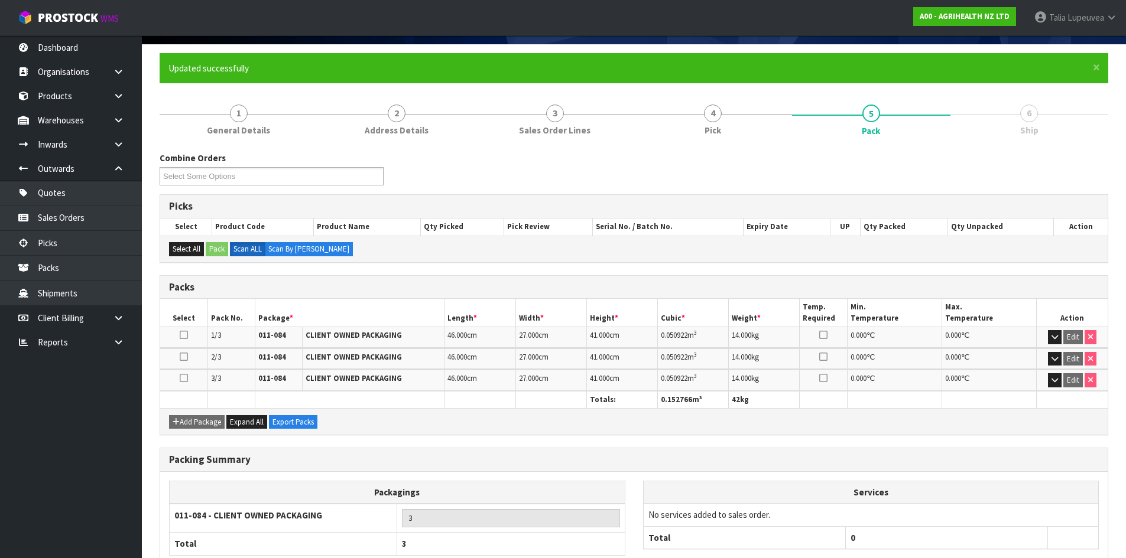
scroll to position [157, 0]
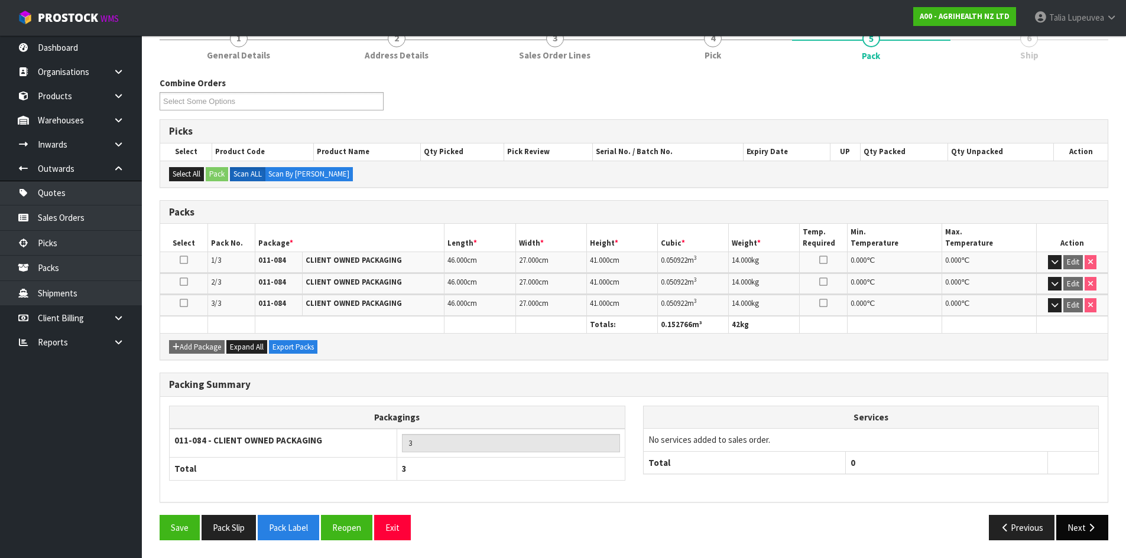
click at [1078, 533] on button "Next" at bounding box center [1082, 527] width 52 height 25
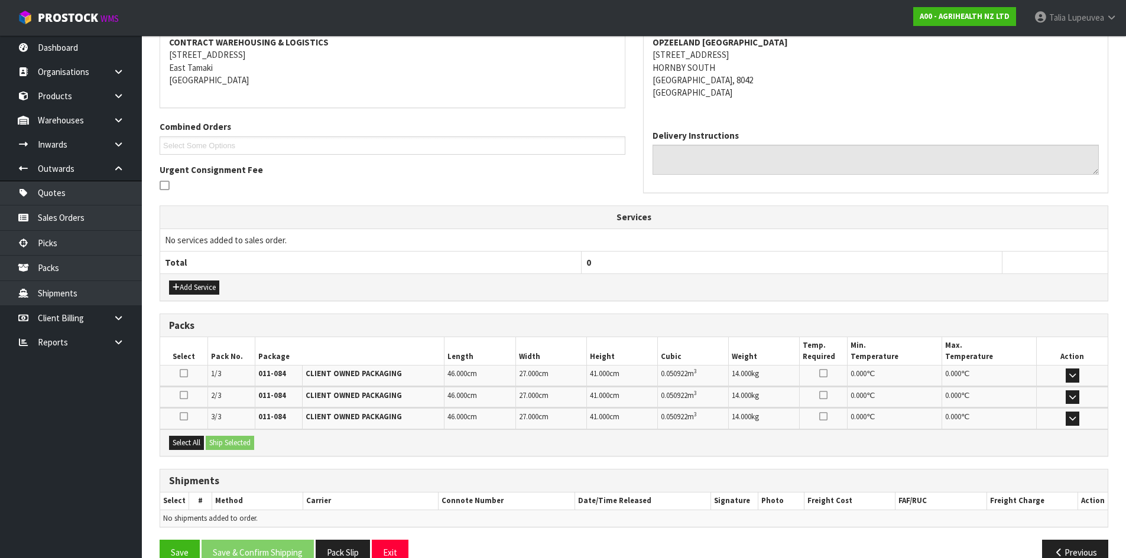
scroll to position [256, 0]
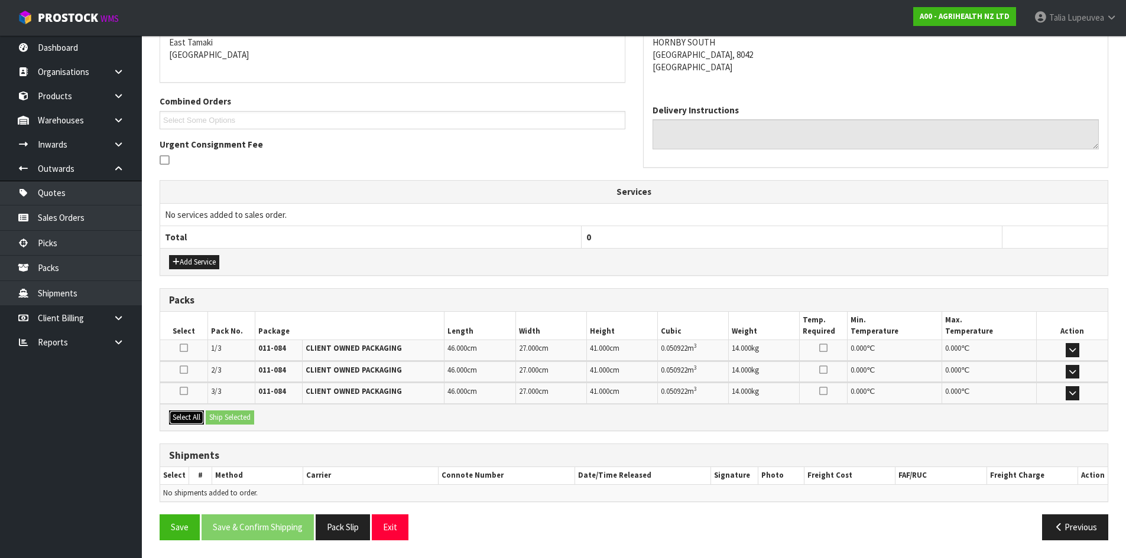
drag, startPoint x: 186, startPoint y: 421, endPoint x: 195, endPoint y: 421, distance: 8.9
click at [187, 421] on button "Select All" at bounding box center [186, 418] width 35 height 14
click at [216, 420] on button "Ship Selected" at bounding box center [230, 418] width 48 height 14
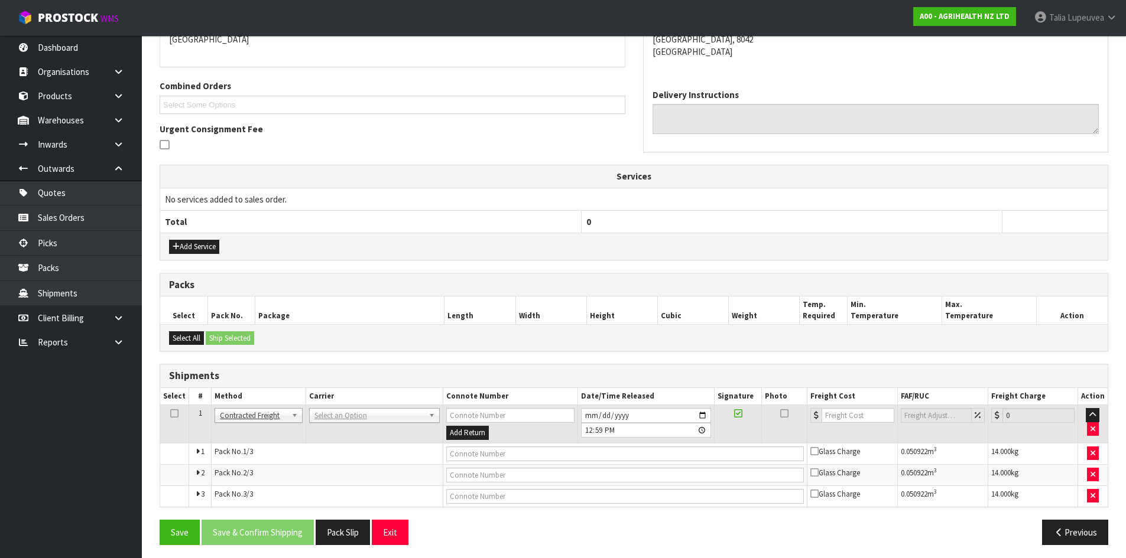
scroll to position [276, 0]
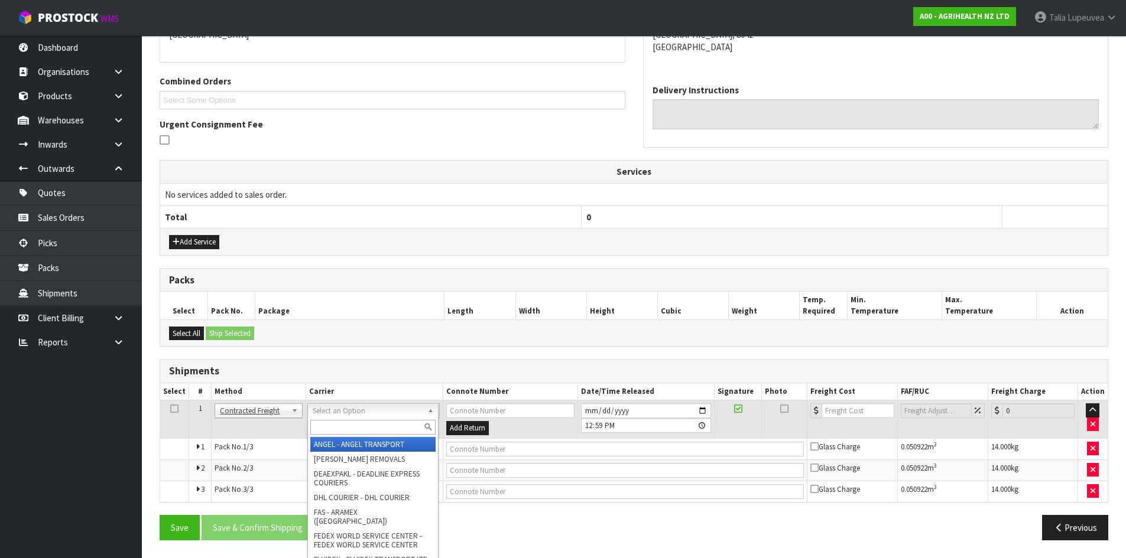
click at [344, 430] on input "text" at bounding box center [372, 427] width 125 height 15
type input "NZP"
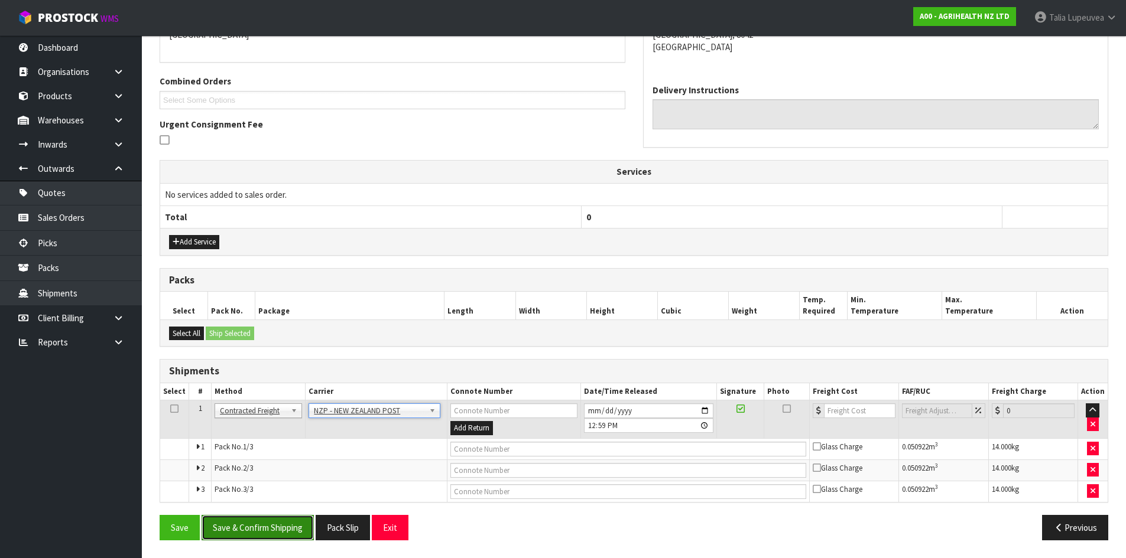
click at [272, 529] on button "Save & Confirm Shipping" at bounding box center [258, 527] width 112 height 25
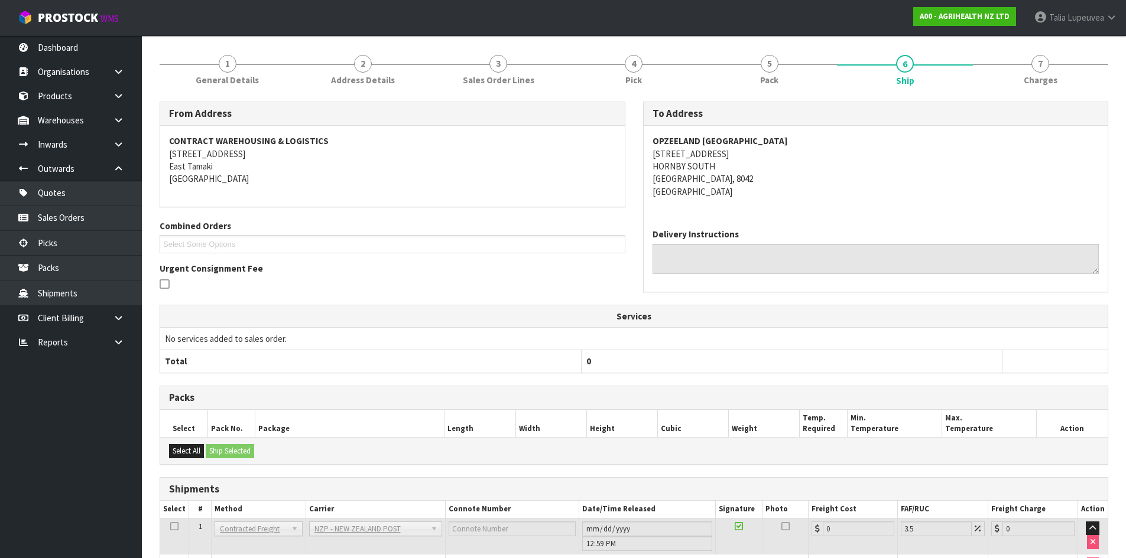
scroll to position [258, 0]
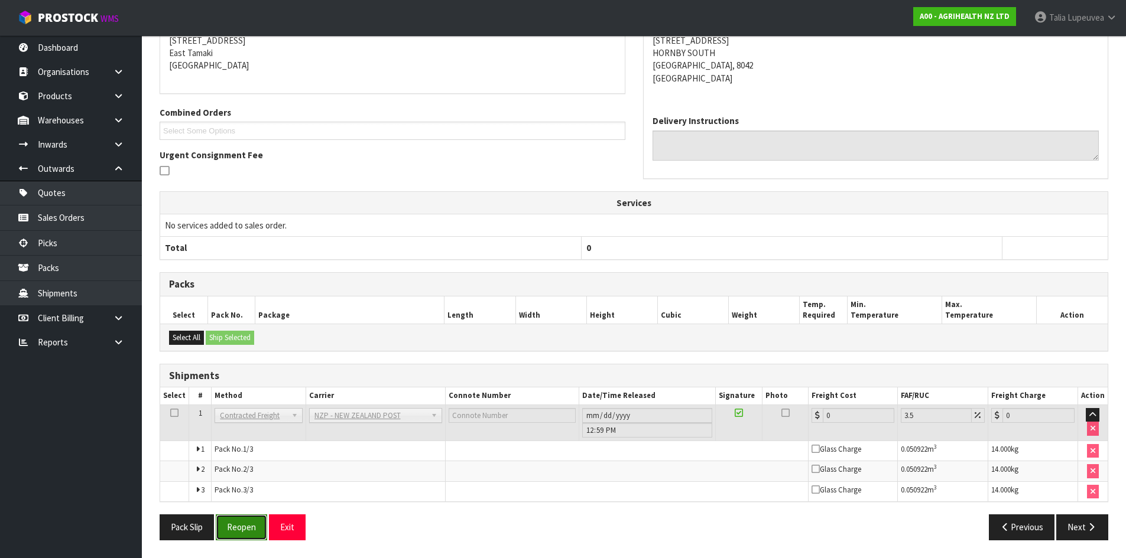
click at [239, 531] on button "Reopen" at bounding box center [241, 527] width 51 height 25
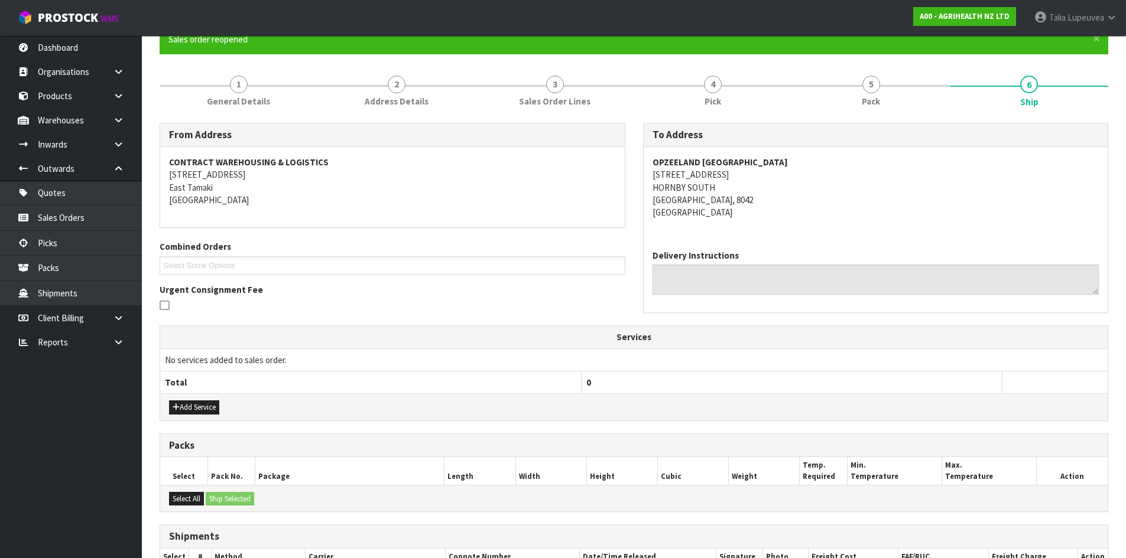
scroll to position [287, 0]
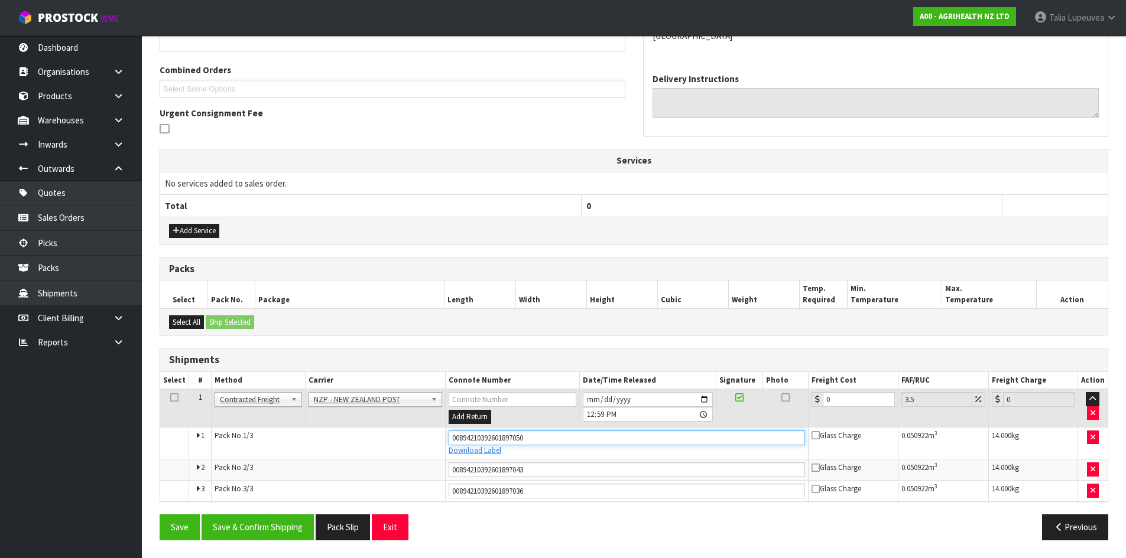
drag, startPoint x: 534, startPoint y: 439, endPoint x: 420, endPoint y: 441, distance: 114.7
click at [420, 441] on tr "1 Pack No. 1/3 00894210392601897050 Download Label Glass Charge 0.050922 m 3 14…" at bounding box center [633, 443] width 947 height 32
type input "00894210392601901733"
click at [160, 515] on button "Save" at bounding box center [180, 527] width 40 height 25
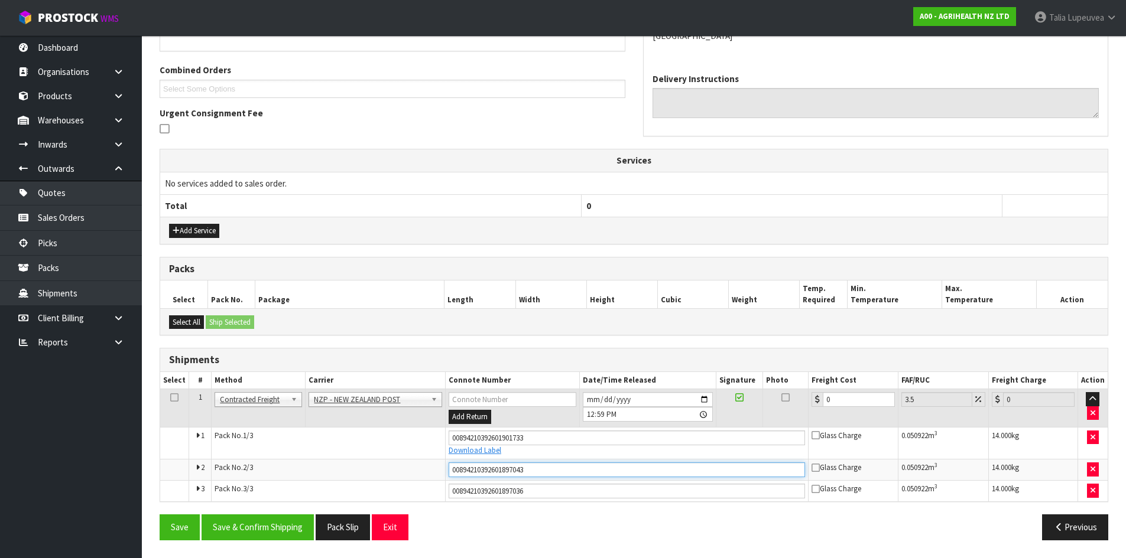
drag, startPoint x: 543, startPoint y: 470, endPoint x: 427, endPoint y: 473, distance: 116.4
click at [427, 473] on tr "2 Pack No. 2/3 00894210392601897043 Glass Charge 0.050922 m 3 14.000 kg" at bounding box center [633, 470] width 947 height 21
type input "00894210392601901740"
click at [160, 515] on button "Save" at bounding box center [180, 527] width 40 height 25
drag, startPoint x: 569, startPoint y: 488, endPoint x: 451, endPoint y: 501, distance: 118.9
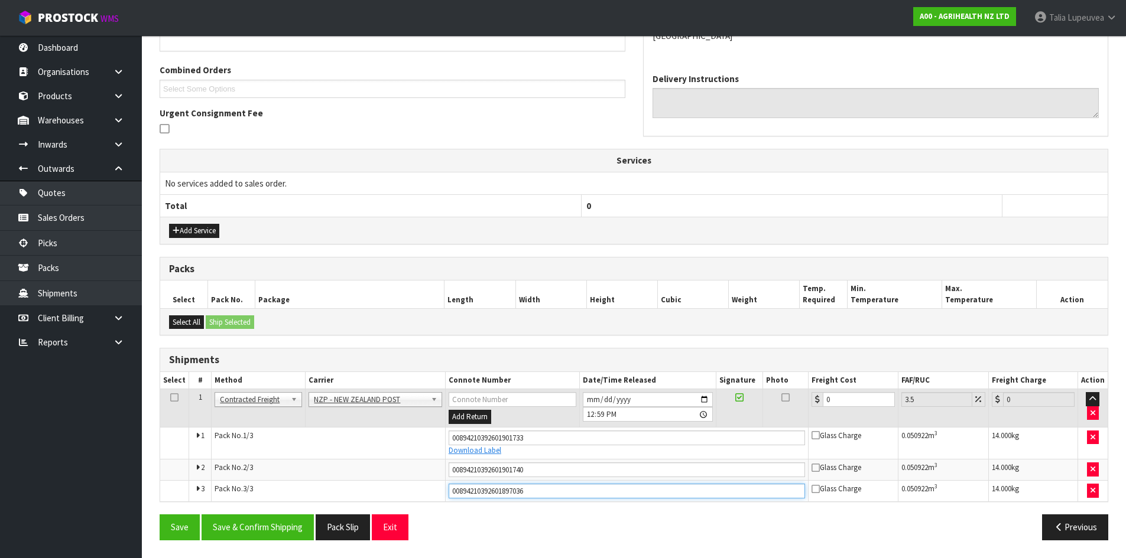
click at [451, 501] on td "00894210392601897036" at bounding box center [626, 491] width 363 height 21
type input "00894210392601901726"
click at [160, 515] on button "Save" at bounding box center [180, 527] width 40 height 25
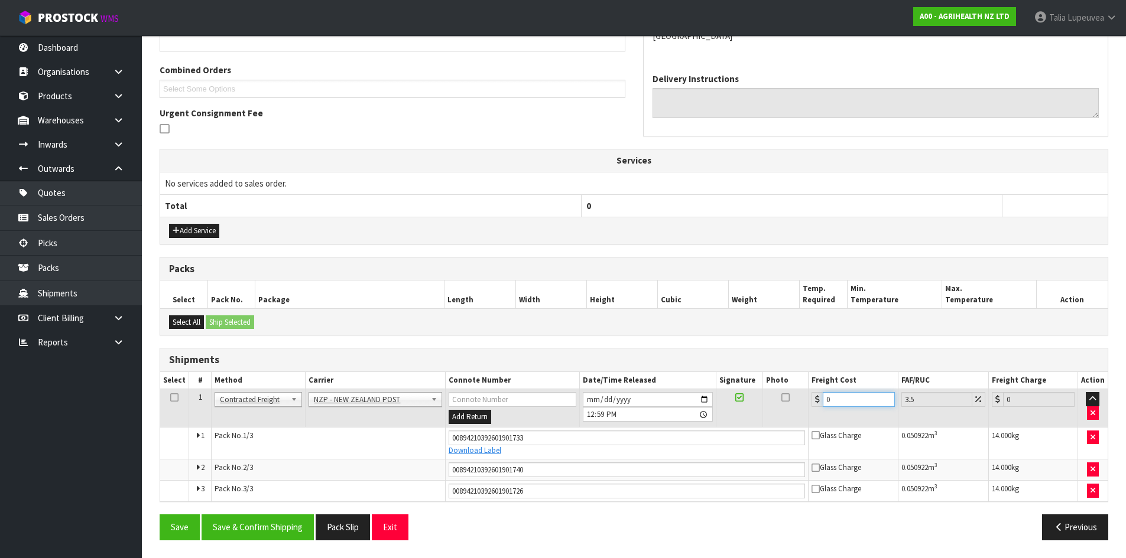
drag, startPoint x: 850, startPoint y: 398, endPoint x: 785, endPoint y: 407, distance: 65.6
click at [785, 407] on tr "1 Client Local Pickup Customer Local Pickup Company Freight Contracted Freight …" at bounding box center [633, 408] width 947 height 38
type input "1"
type input "1.03"
type input "13"
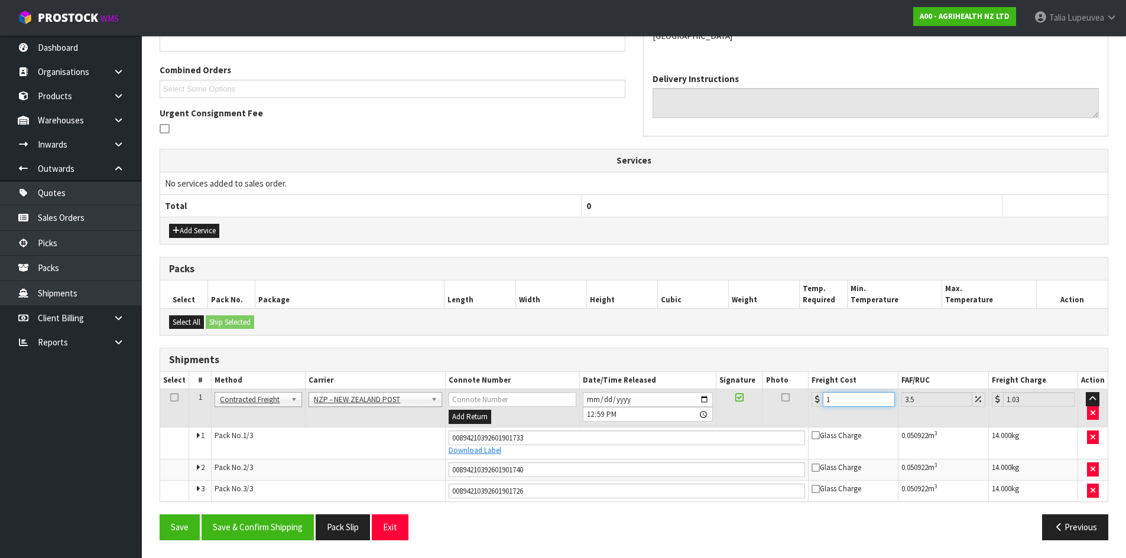
type input "13.45"
type input "131"
type input "135.58"
type input "131.5"
type input "136.1"
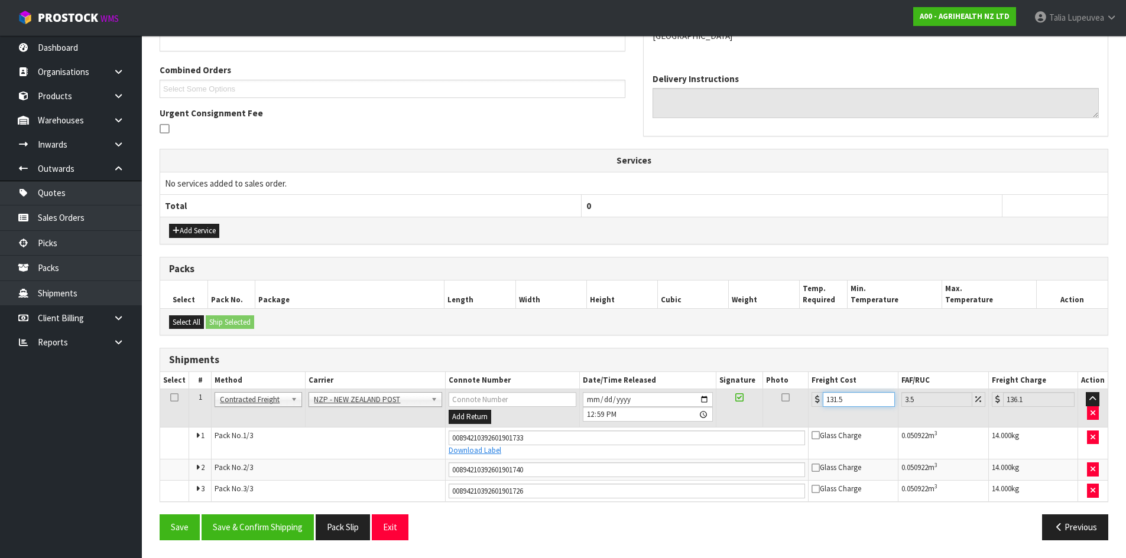
type input "131.58"
type input "136.19"
type input "131.58"
click at [258, 529] on button "Save & Confirm Shipping" at bounding box center [258, 527] width 112 height 25
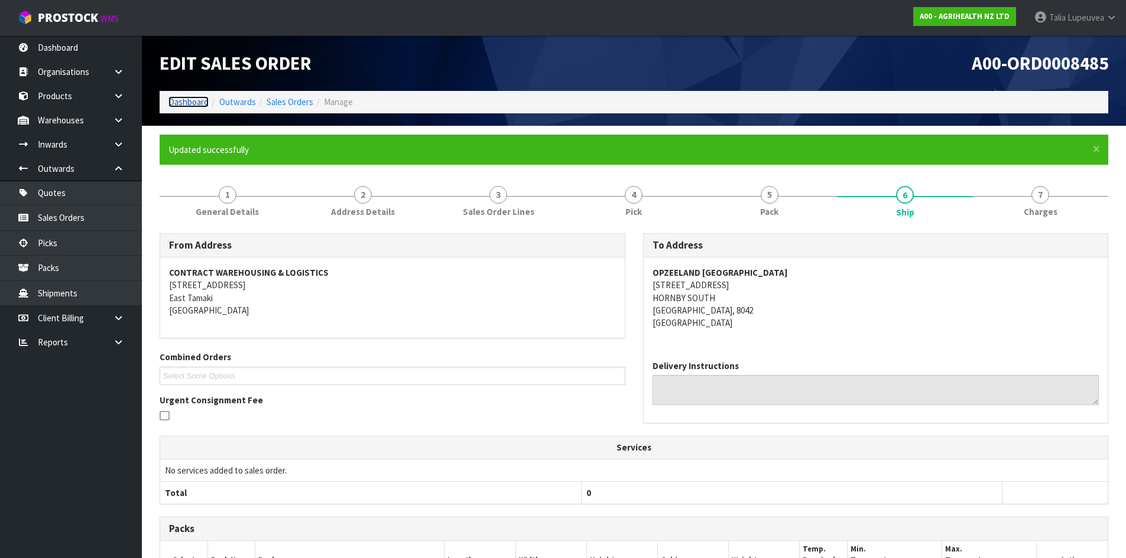
click at [193, 103] on link "Dashboard" at bounding box center [188, 101] width 40 height 11
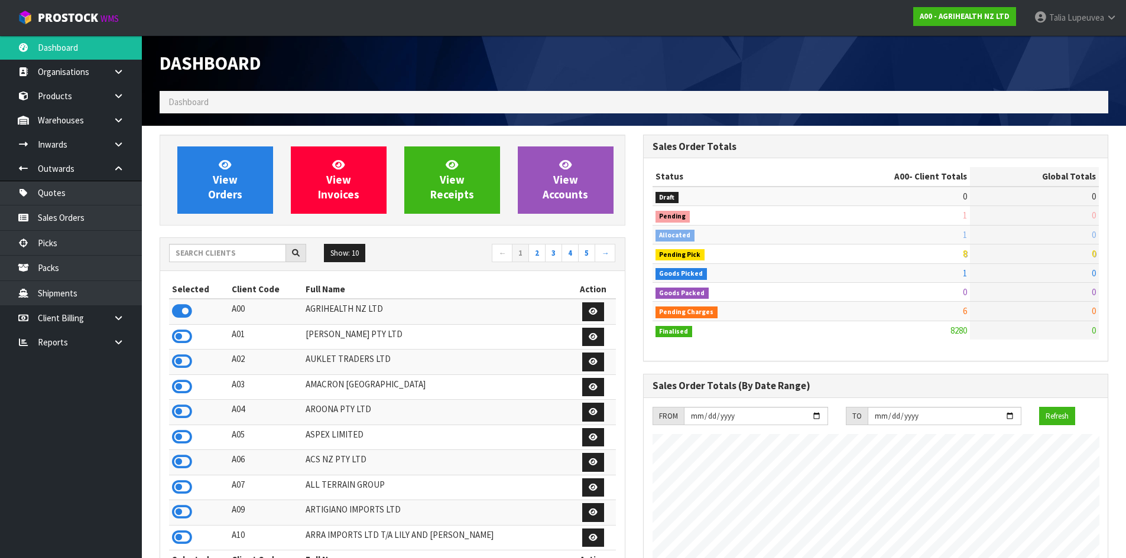
scroll to position [895, 483]
click at [217, 261] on input "text" at bounding box center [227, 253] width 117 height 18
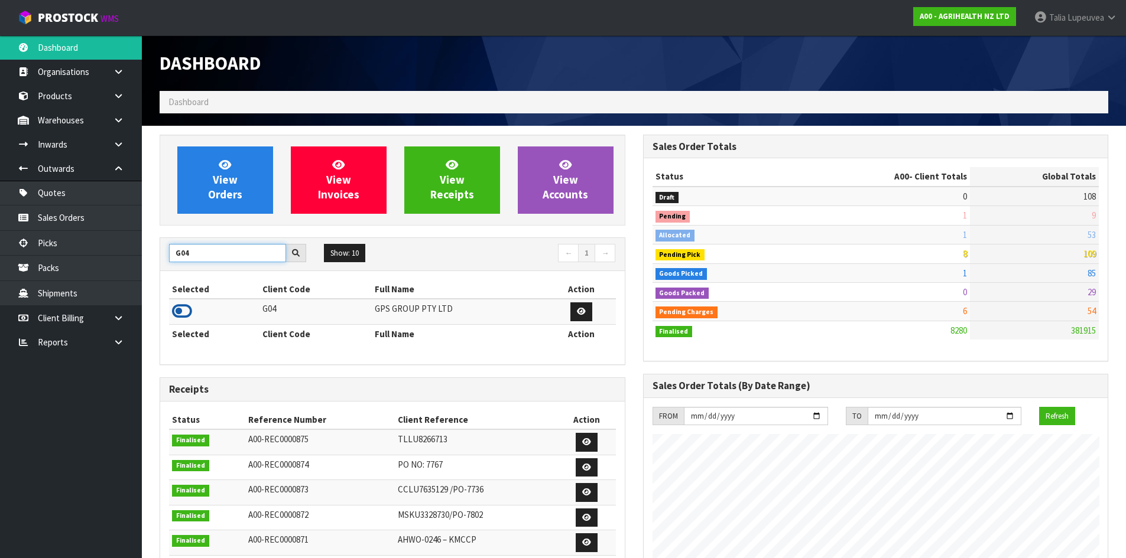
type input "G04"
click at [189, 318] on icon at bounding box center [182, 312] width 20 height 18
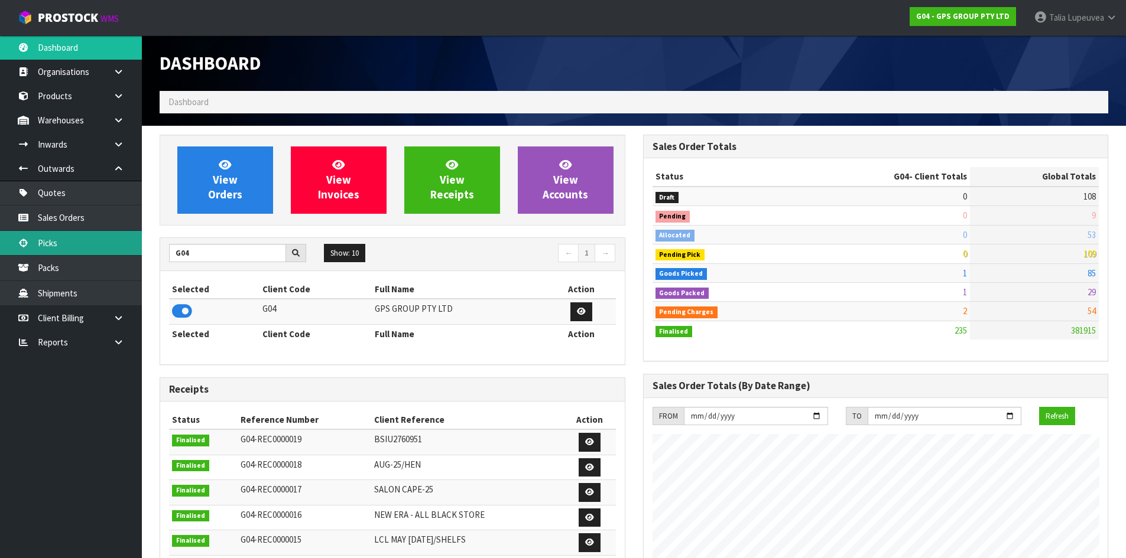
scroll to position [742, 483]
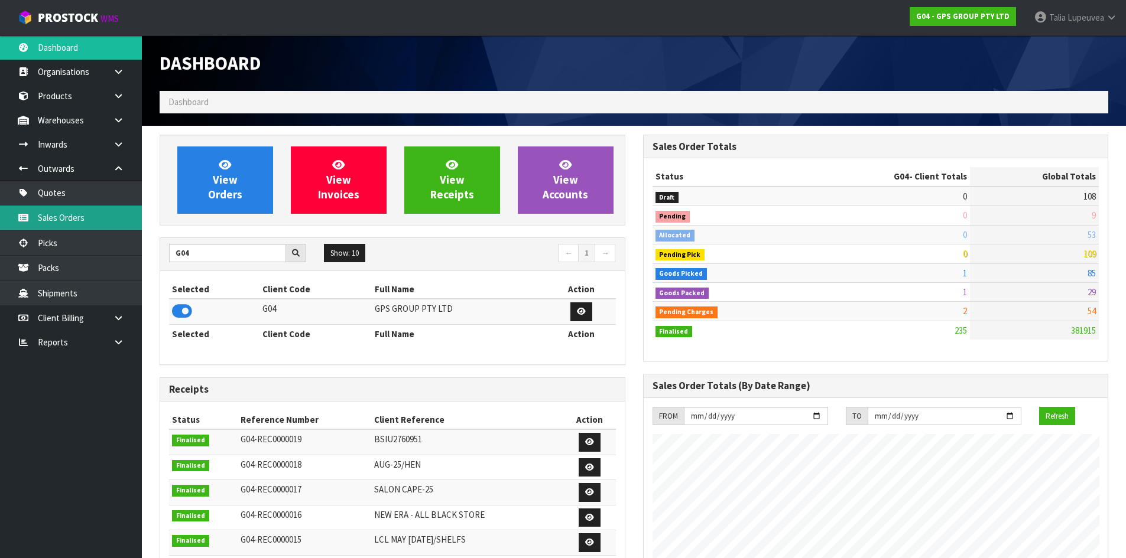
click at [100, 226] on link "Sales Orders" at bounding box center [71, 218] width 142 height 24
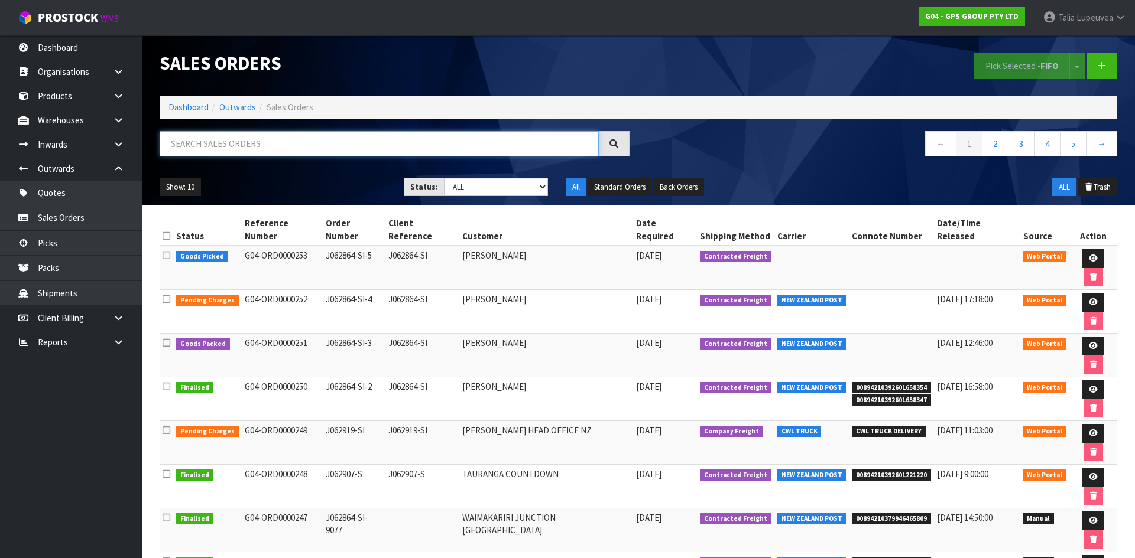
click at [266, 147] on input "text" at bounding box center [379, 143] width 439 height 25
type input "JOB-0413216"
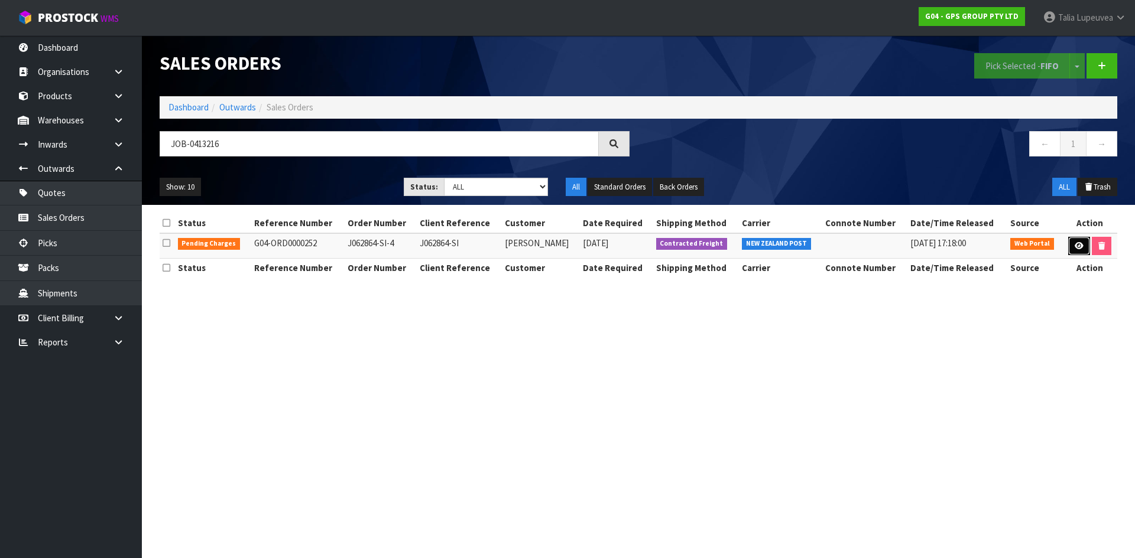
click at [1071, 246] on link at bounding box center [1079, 246] width 22 height 19
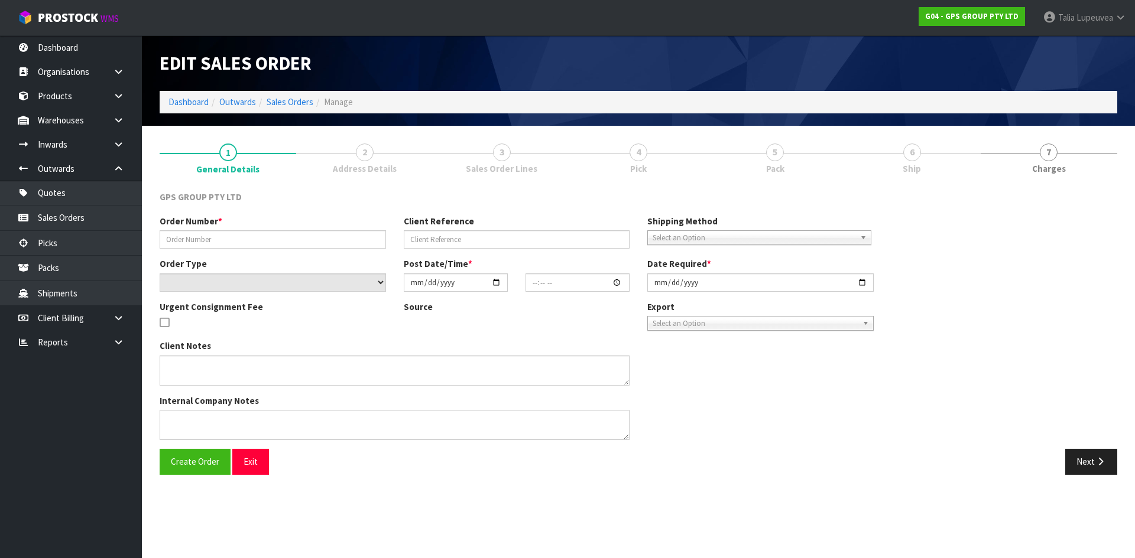
type input "J062864-SI-4"
type input "J062864-SI"
select select "number:0"
type input "[DATE]"
type input "10:30:00.000"
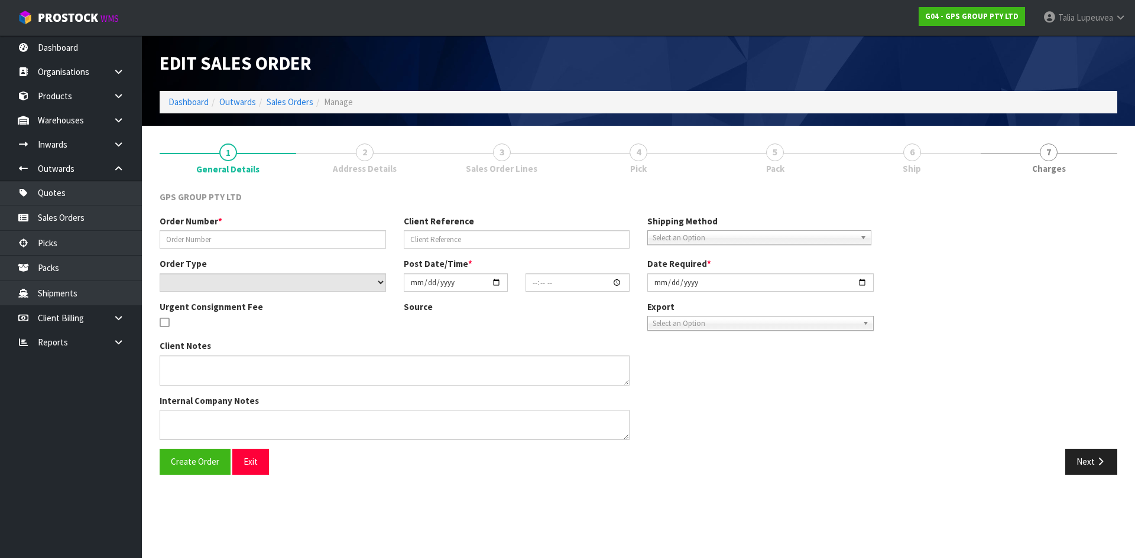
type input "[DATE]"
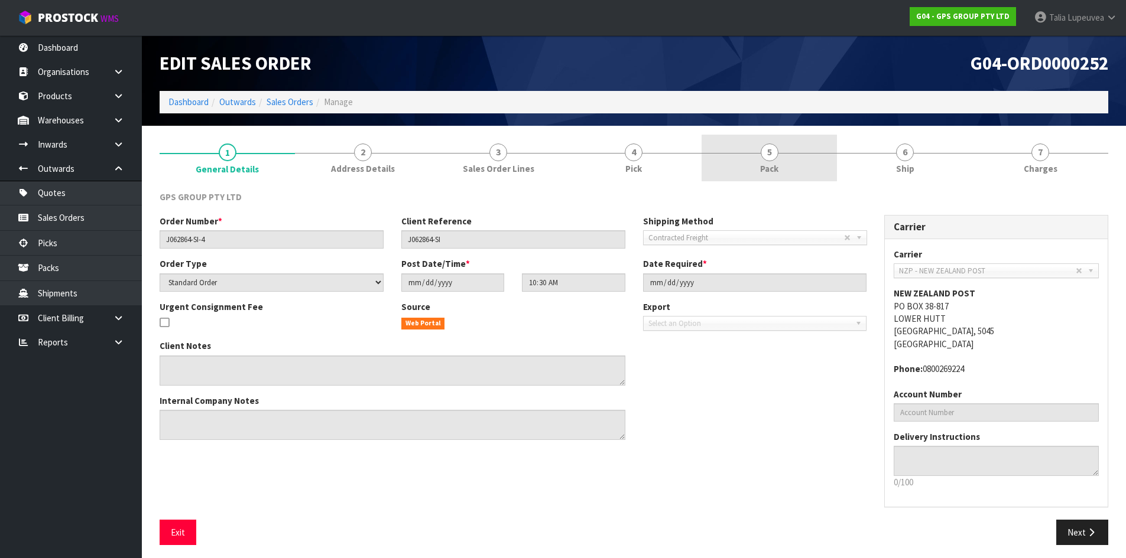
click at [823, 158] on link "5 Pack" at bounding box center [768, 158] width 135 height 47
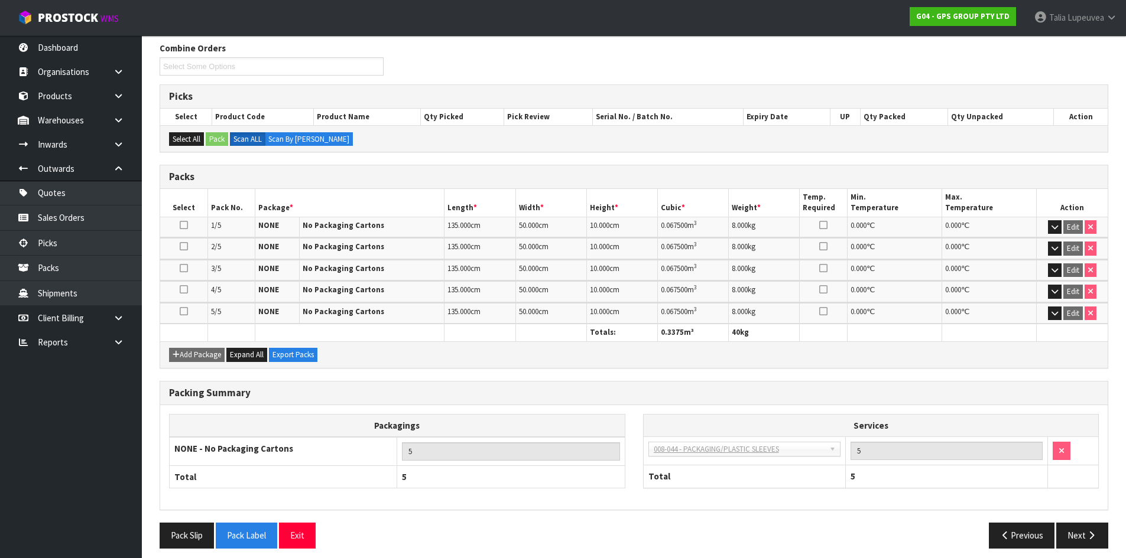
scroll to position [157, 0]
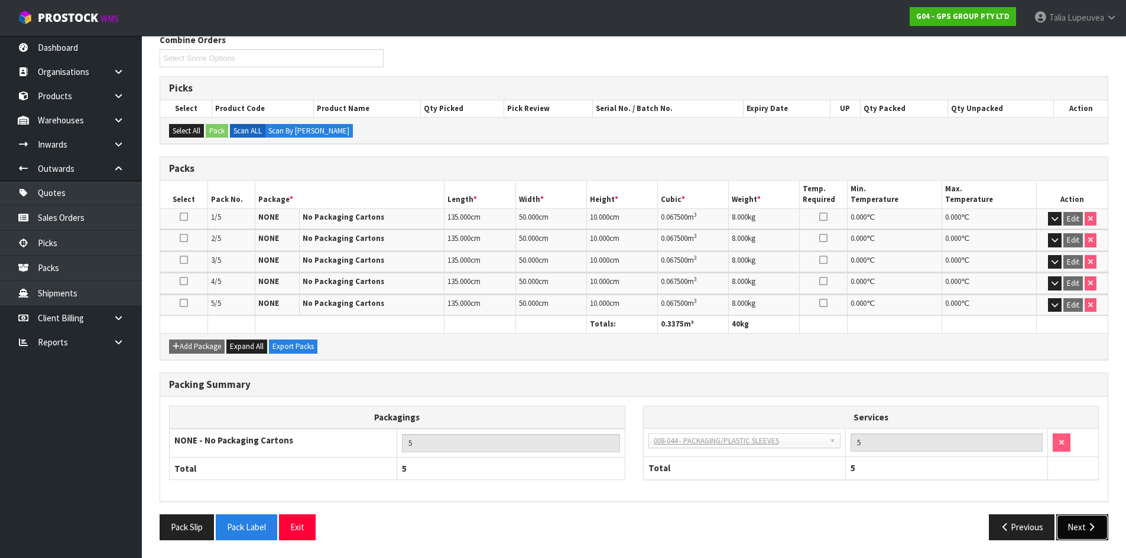
click at [1074, 534] on button "Next" at bounding box center [1082, 527] width 52 height 25
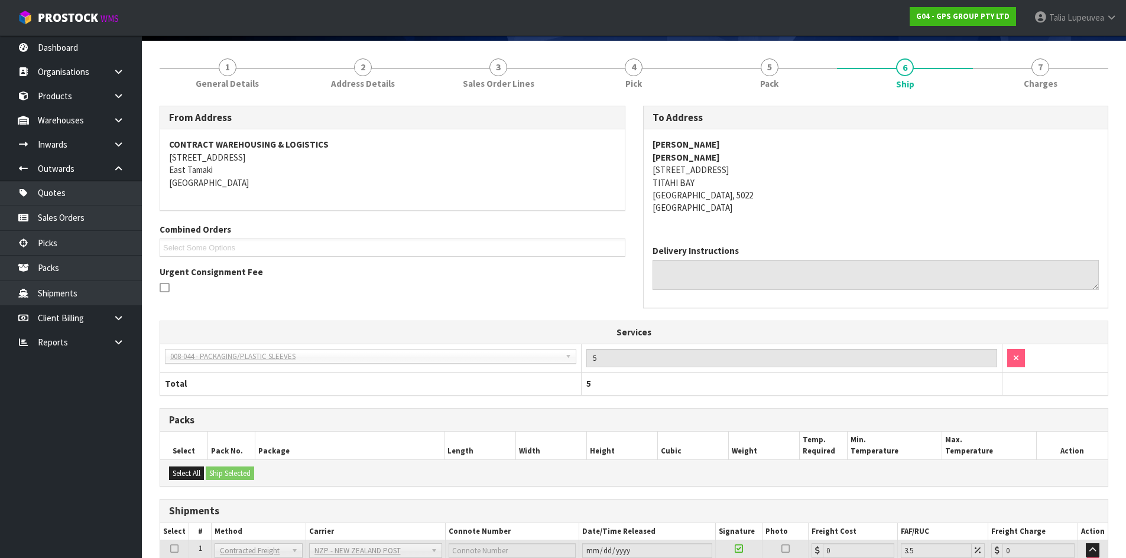
scroll to position [261, 0]
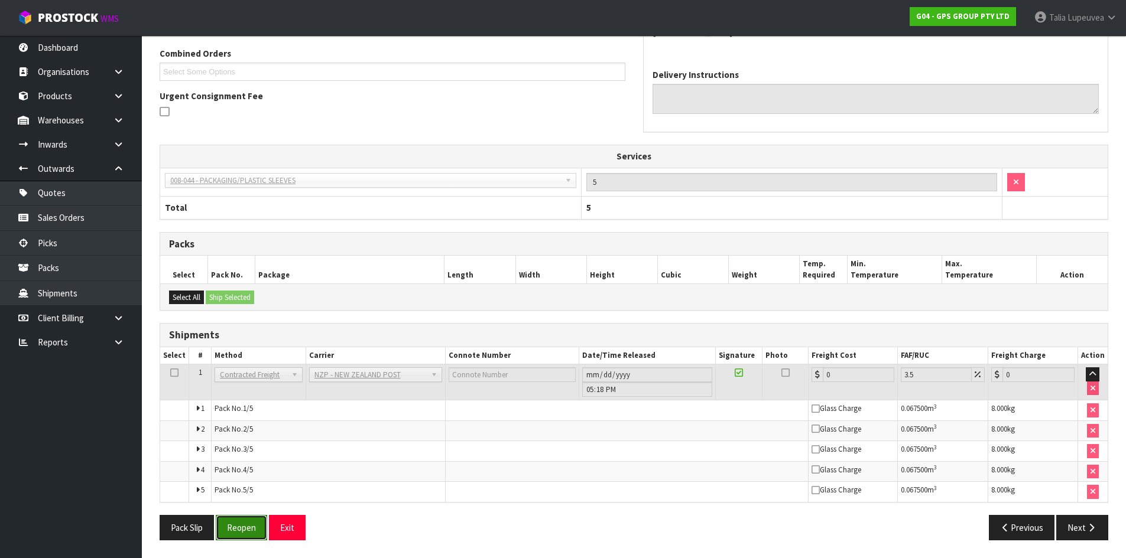
click at [250, 522] on button "Reopen" at bounding box center [241, 527] width 51 height 25
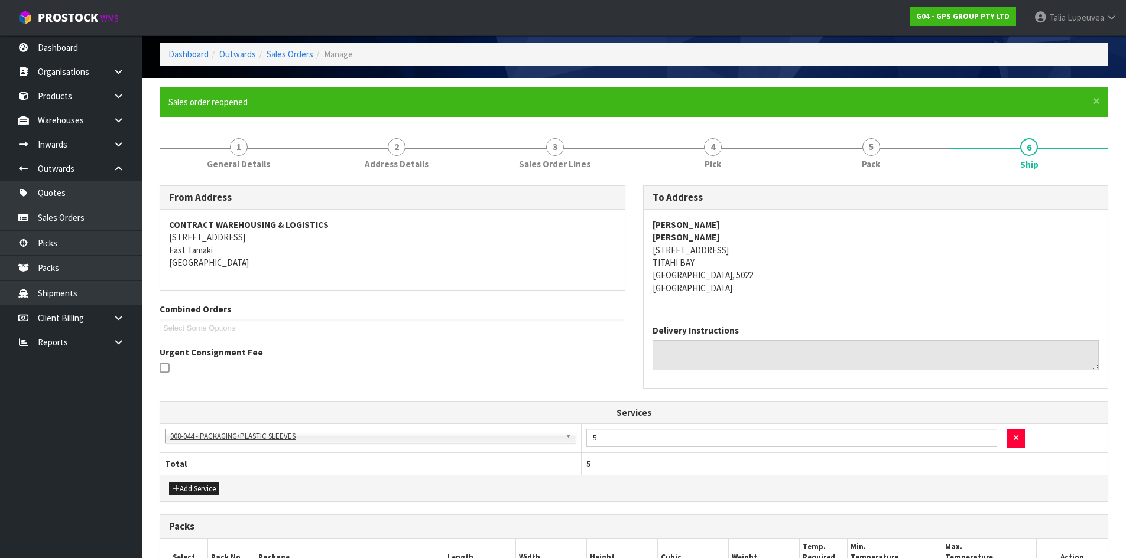
scroll to position [348, 0]
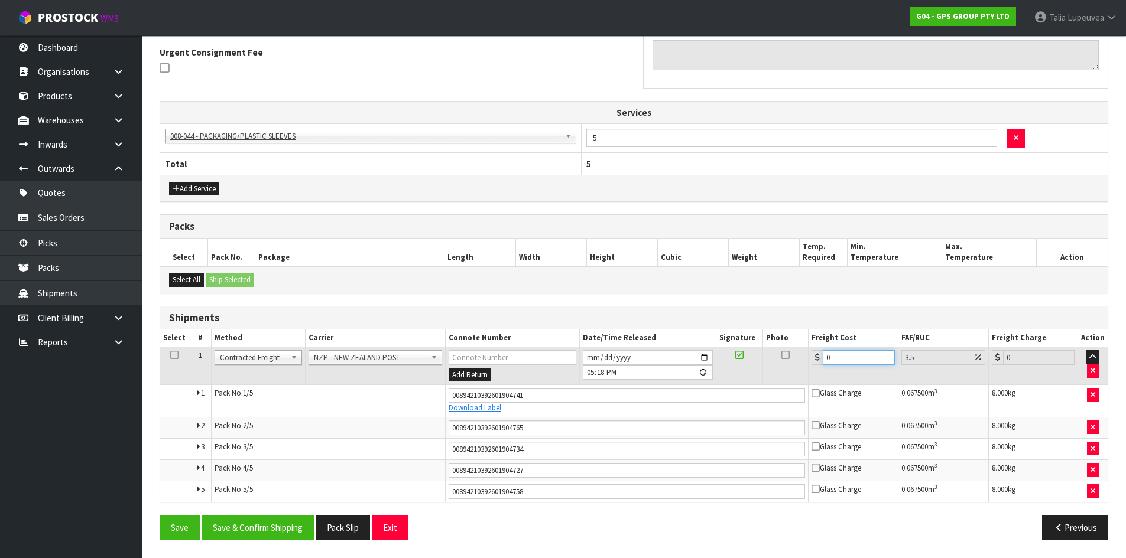
drag, startPoint x: 837, startPoint y: 358, endPoint x: 814, endPoint y: 360, distance: 23.8
click at [814, 360] on div "0" at bounding box center [852, 357] width 83 height 15
type input "5"
type input "5.17"
type input "58"
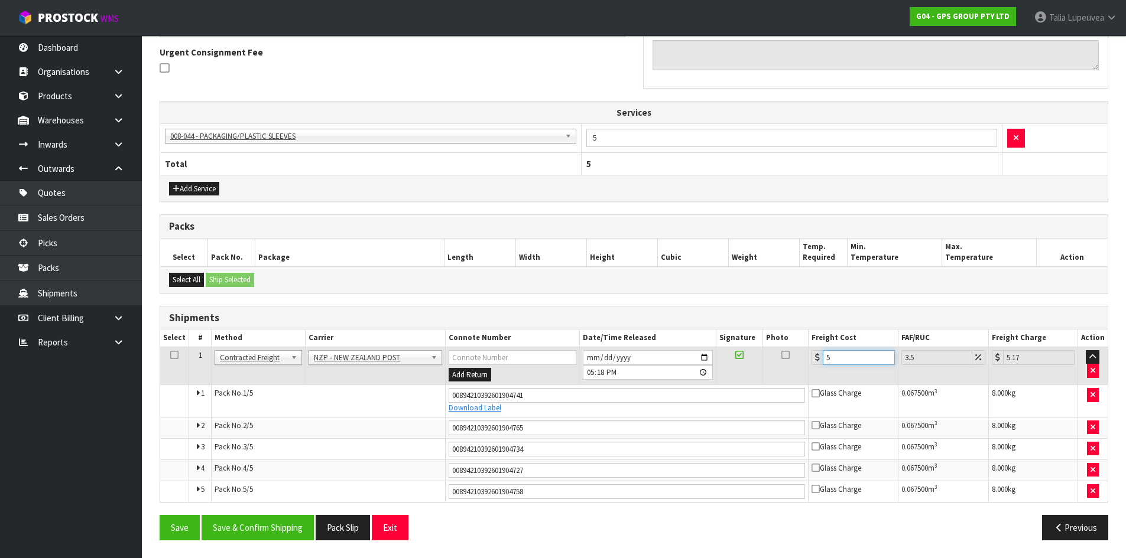
type input "60.03"
type input "58.5"
type input "60.55"
type input "58.50"
click at [254, 527] on button "Save & Confirm Shipping" at bounding box center [258, 527] width 112 height 25
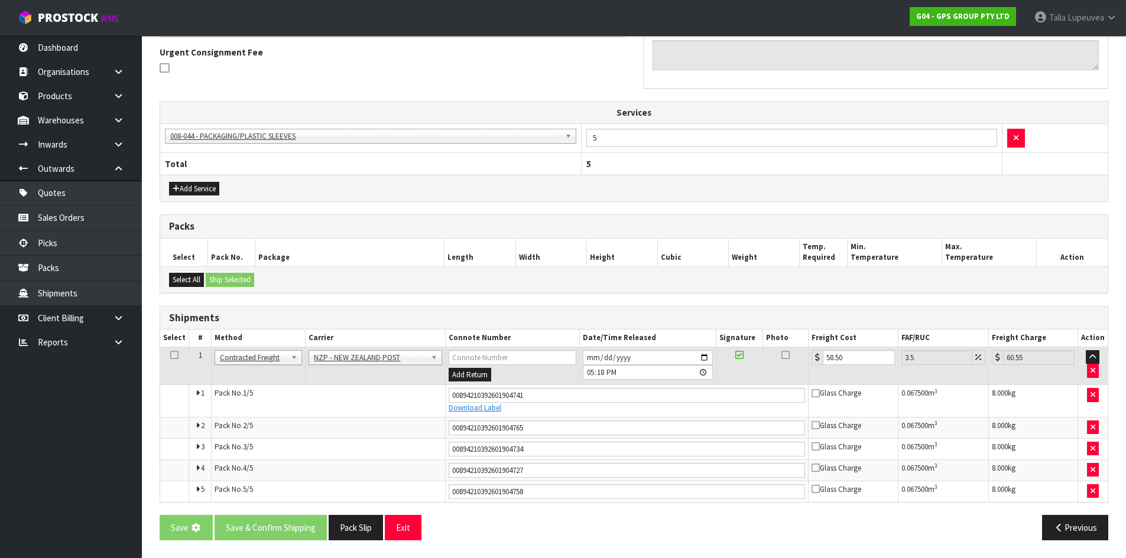
scroll to position [0, 0]
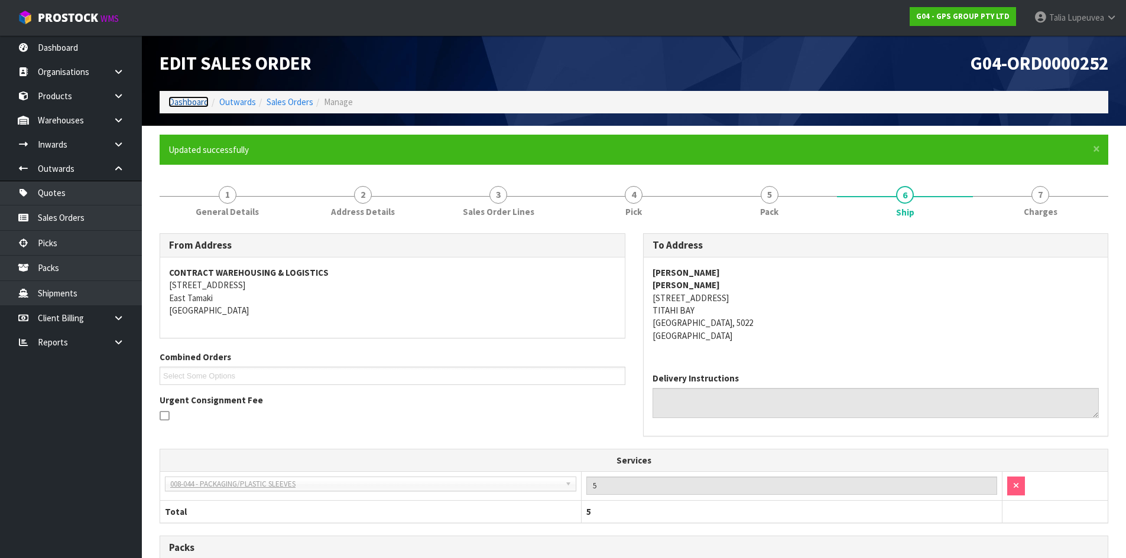
click at [184, 101] on link "Dashboard" at bounding box center [188, 101] width 40 height 11
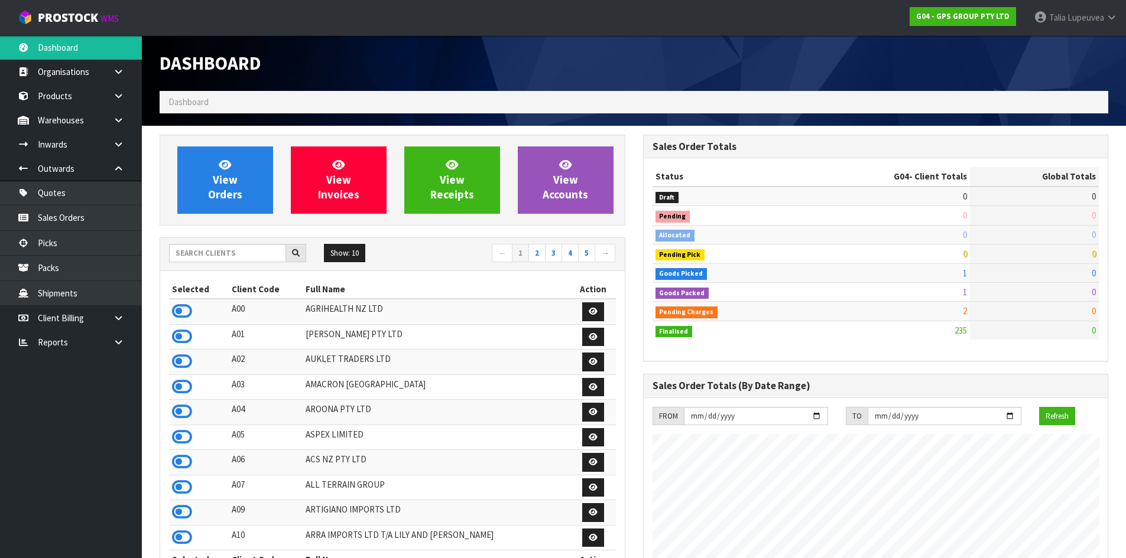
scroll to position [742, 483]
click at [212, 255] on input "text" at bounding box center [227, 253] width 117 height 18
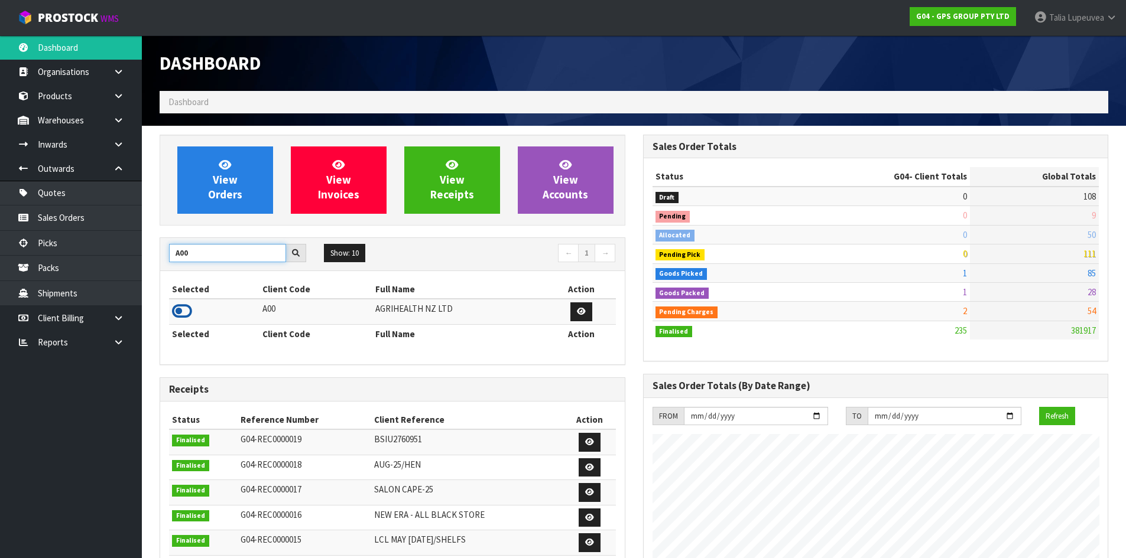
type input "A00"
click at [187, 306] on icon at bounding box center [182, 312] width 20 height 18
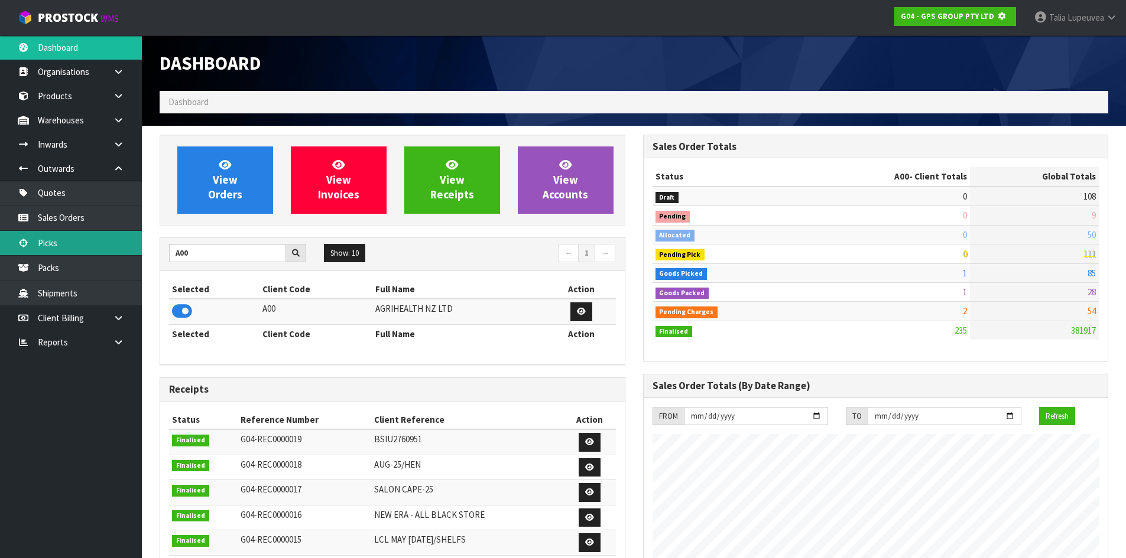
scroll to position [590185, 590439]
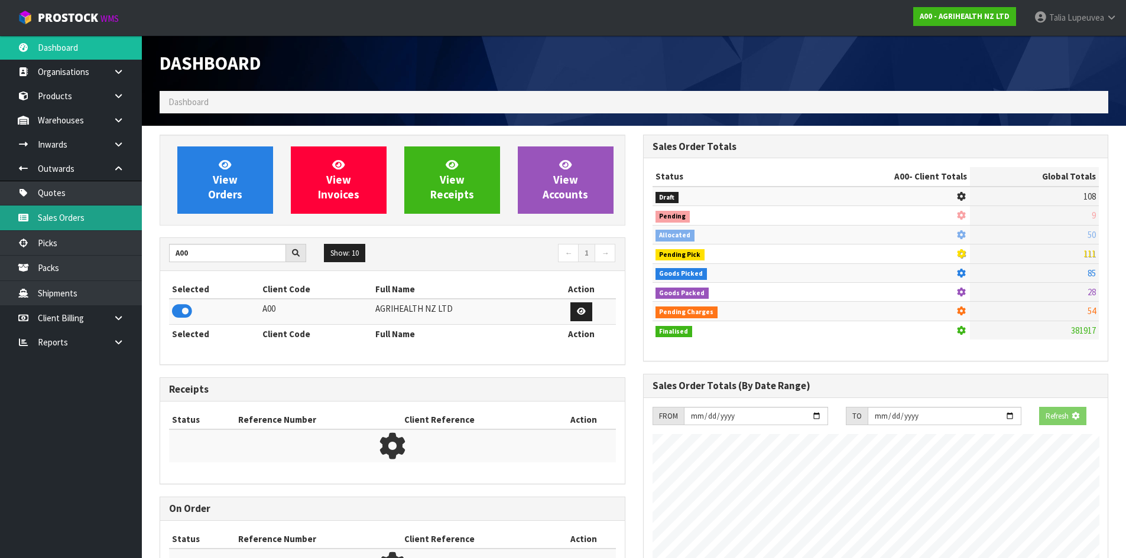
click at [96, 223] on link "Sales Orders" at bounding box center [71, 218] width 142 height 24
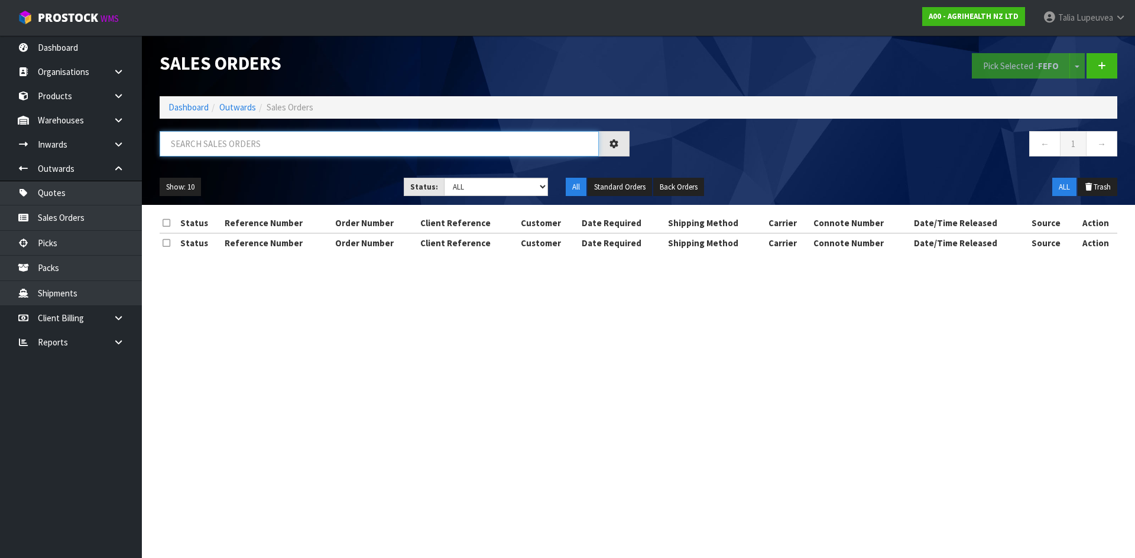
click at [251, 146] on input "text" at bounding box center [379, 143] width 439 height 25
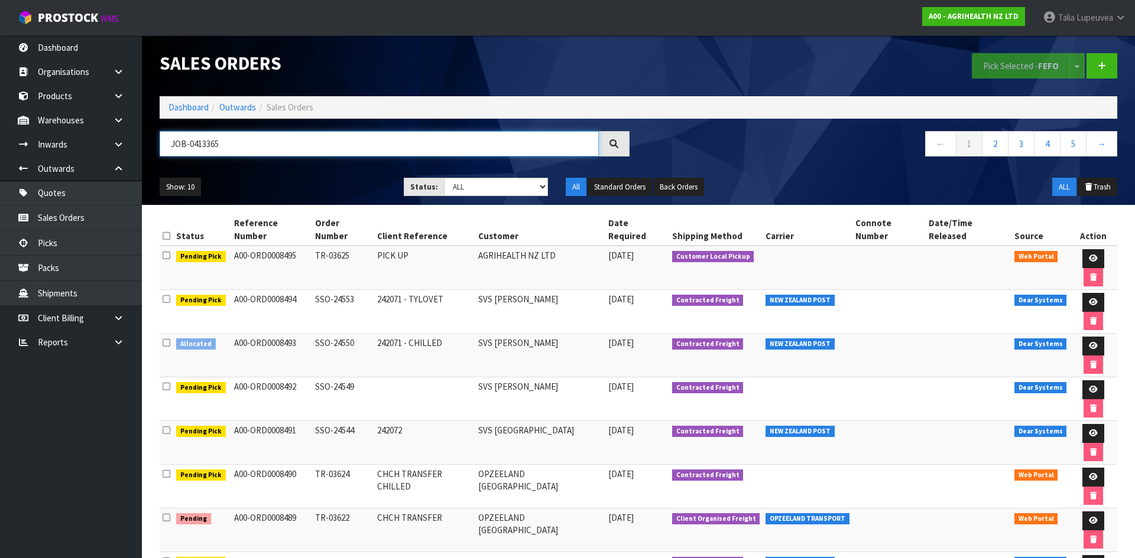
type input "JOB-0413365"
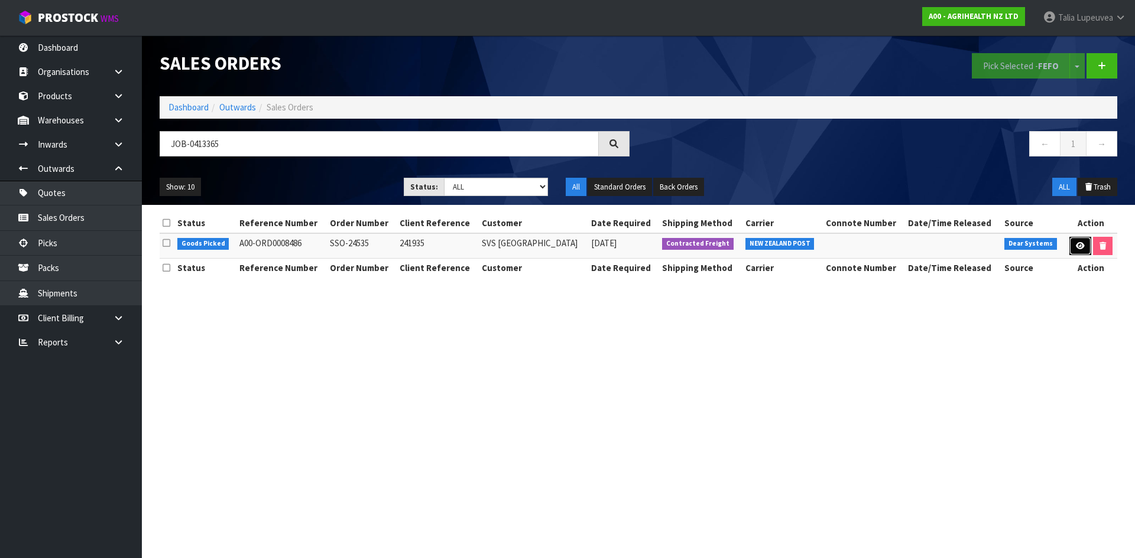
click at [1073, 246] on link at bounding box center [1080, 246] width 22 height 19
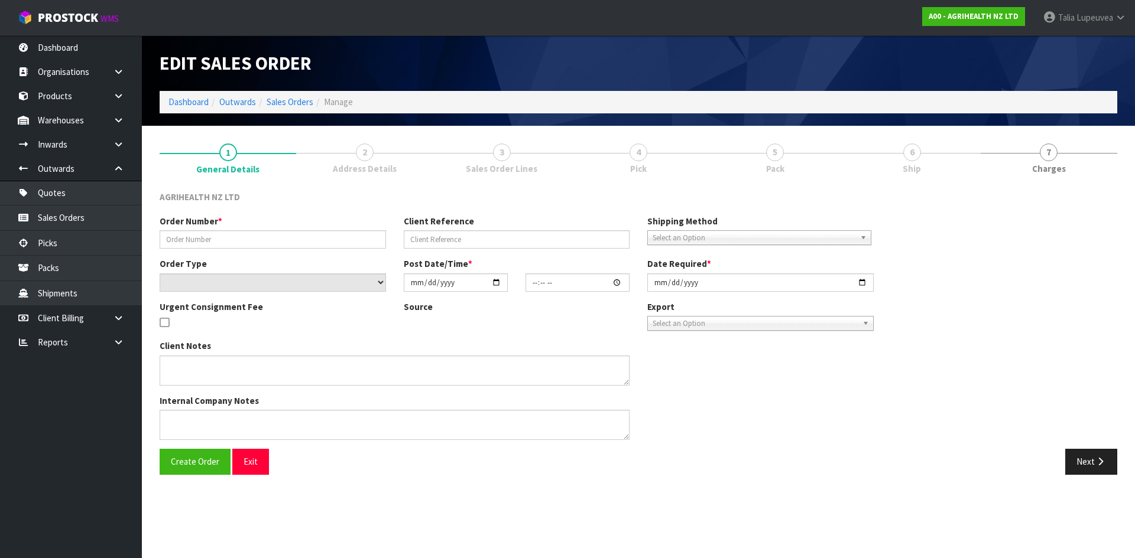
type input "SSO-24535"
type input "241935"
select select "number:0"
type input "[DATE]"
type input "09:31:22.000"
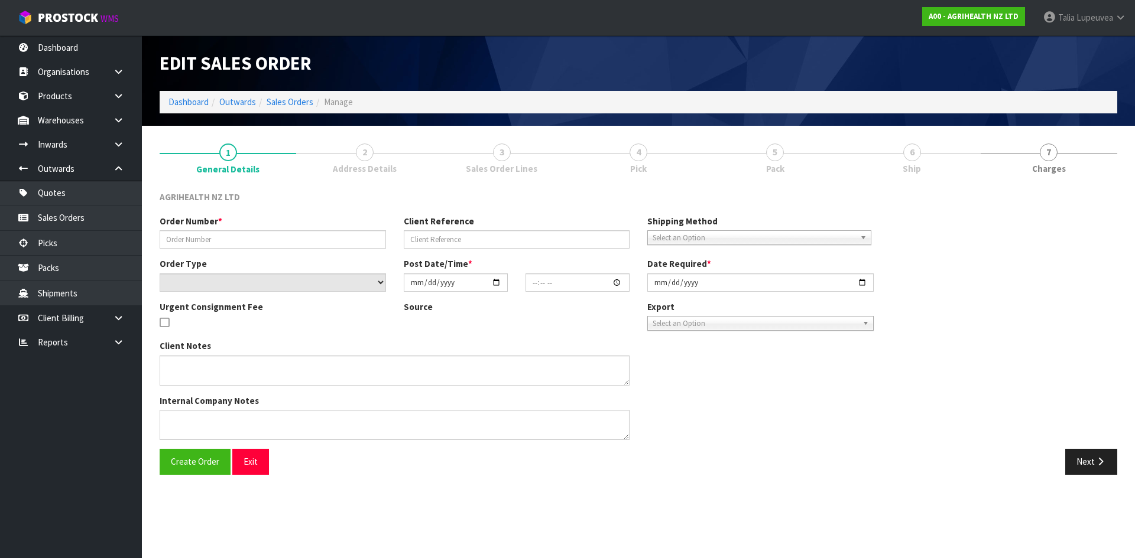
type input "[DATE]"
type textarea "SHIP BY: Overnight Courier"
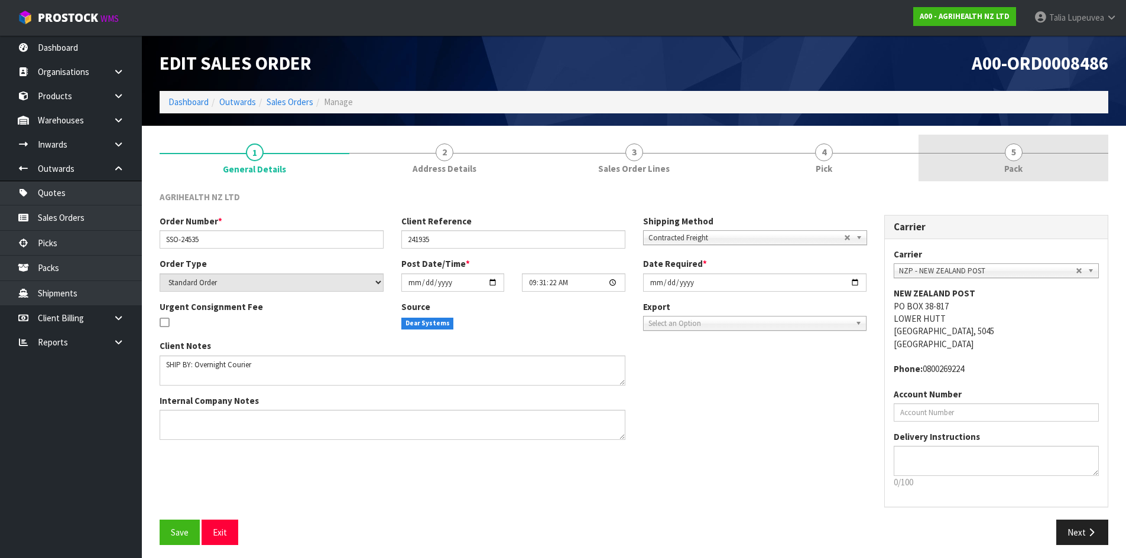
click at [1031, 167] on link "5 Pack" at bounding box center [1013, 158] width 190 height 47
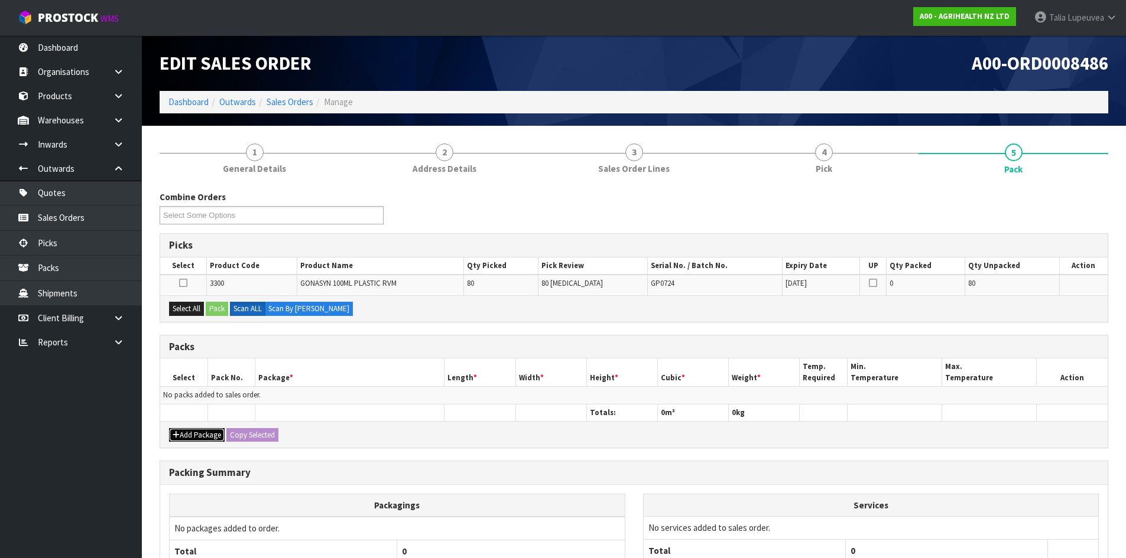
drag, startPoint x: 196, startPoint y: 434, endPoint x: 182, endPoint y: 425, distance: 16.2
click at [195, 433] on button "Add Package" at bounding box center [197, 435] width 56 height 14
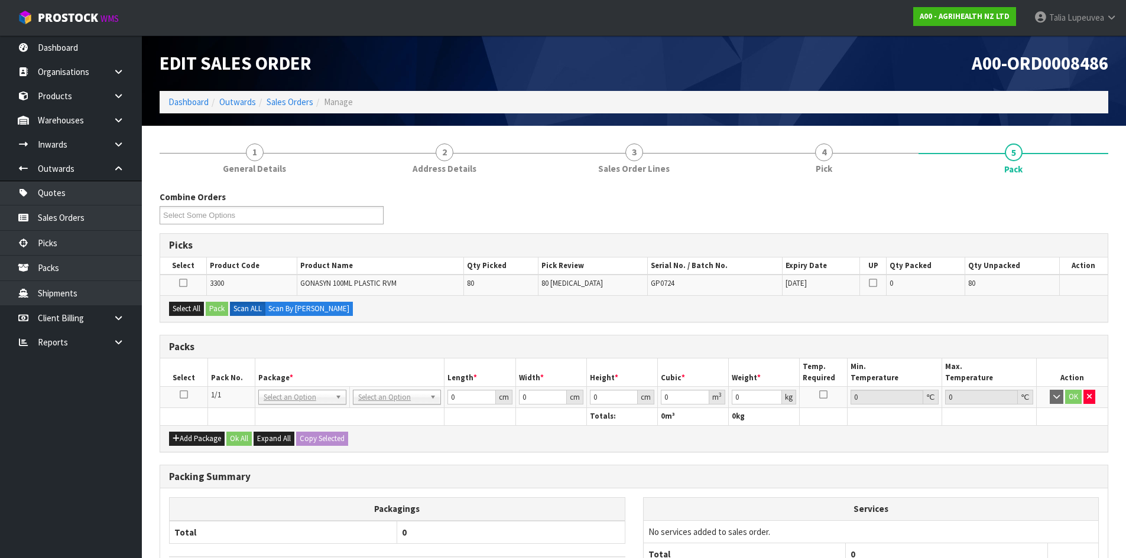
click at [181, 395] on icon at bounding box center [184, 395] width 8 height 1
click at [178, 300] on div "Select All Pack Scan ALL Scan By [PERSON_NAME]" at bounding box center [633, 308] width 947 height 27
click at [183, 304] on button "Select All" at bounding box center [186, 309] width 35 height 14
click at [223, 310] on button "Pack" at bounding box center [217, 309] width 22 height 14
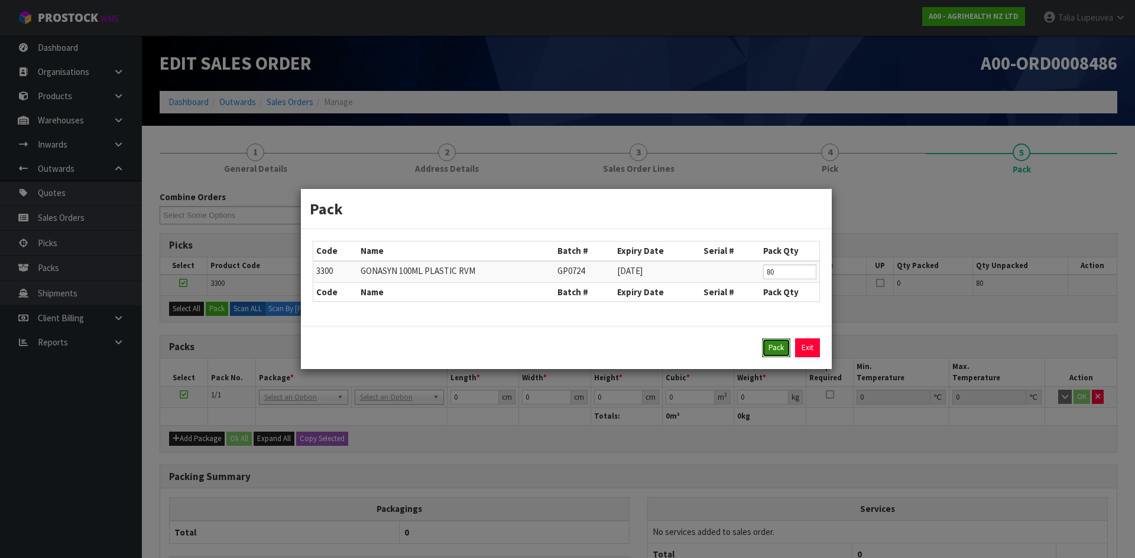
click at [782, 347] on button "Pack" at bounding box center [776, 348] width 28 height 19
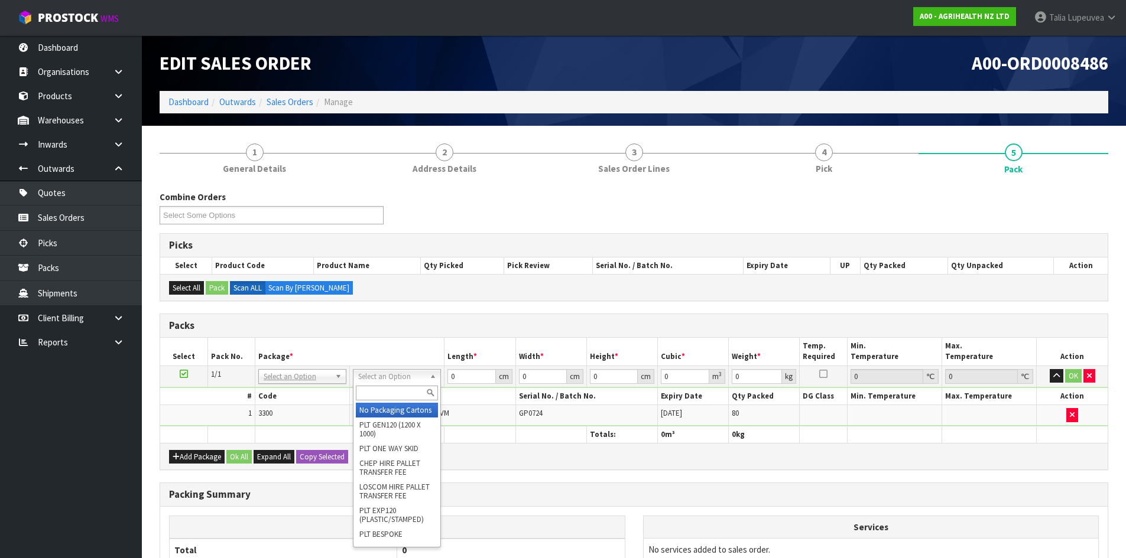
click at [378, 391] on input "text" at bounding box center [397, 393] width 82 height 15
type input "CTN6"
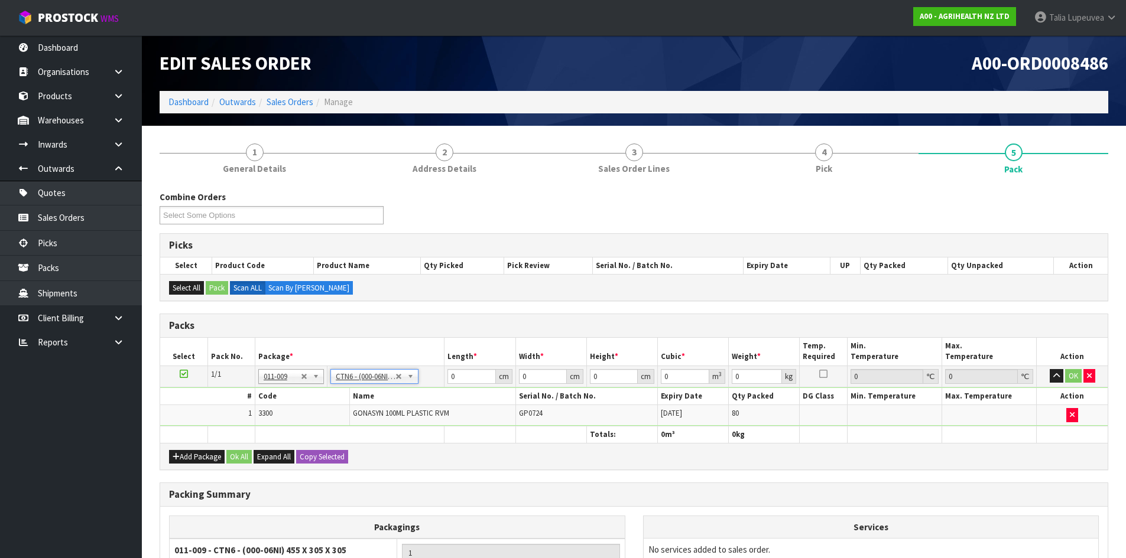
type input "45.5"
type input "30.5"
type input "0.042326"
type input "12.2"
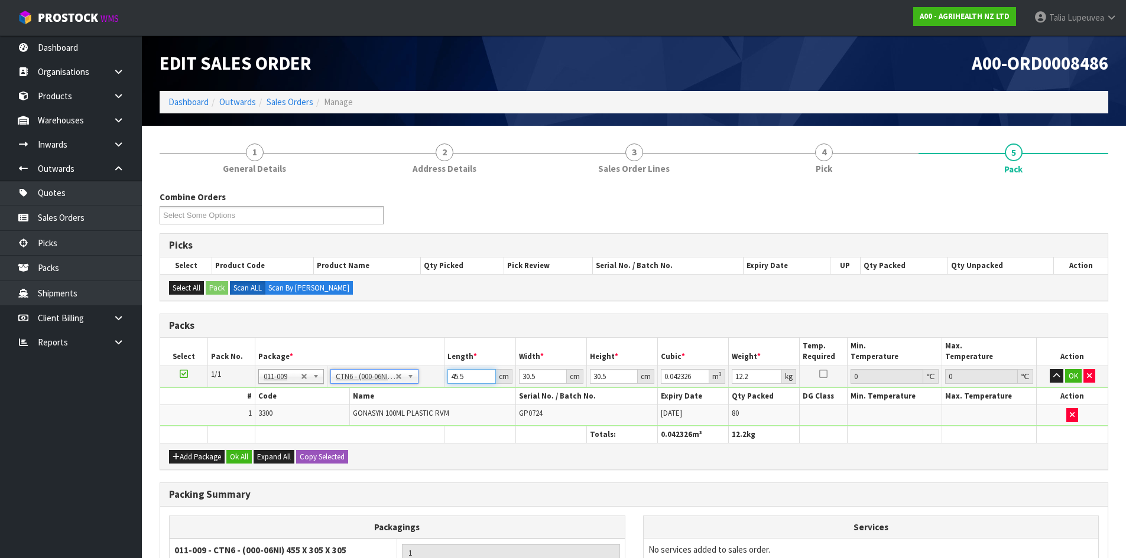
drag, startPoint x: 472, startPoint y: 379, endPoint x: 408, endPoint y: 382, distance: 63.9
click at [408, 382] on tr "1/1 NONE 007-001 007-002 007-004 007-009 007-013 007-014 007-015 007-017 007-01…" at bounding box center [633, 376] width 947 height 21
type input "4"
type input "0.003721"
type input "47"
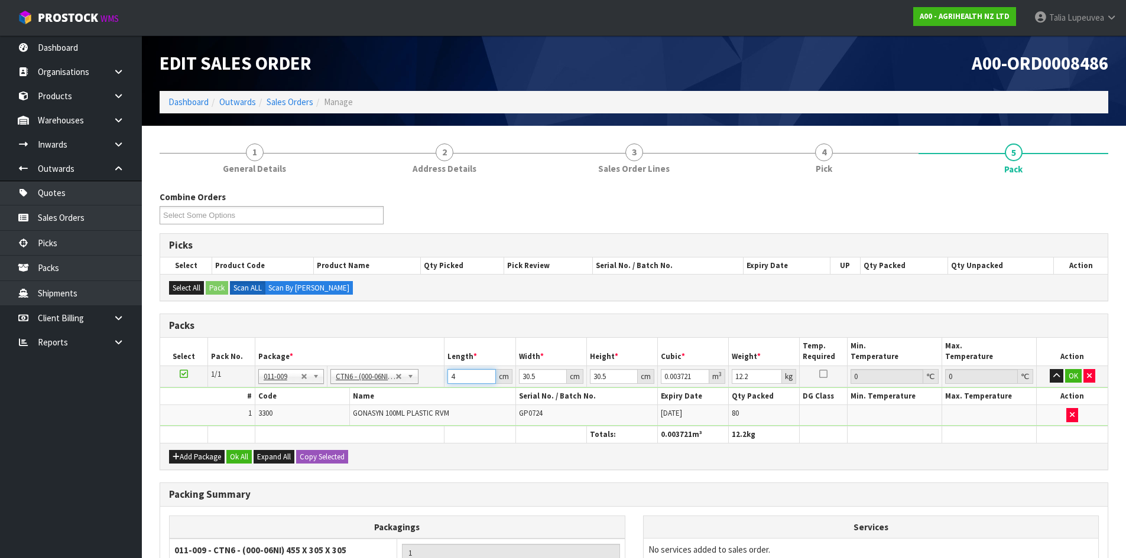
type input "0.043722"
type input "47"
type input "3"
type input "0.0043"
type input "32"
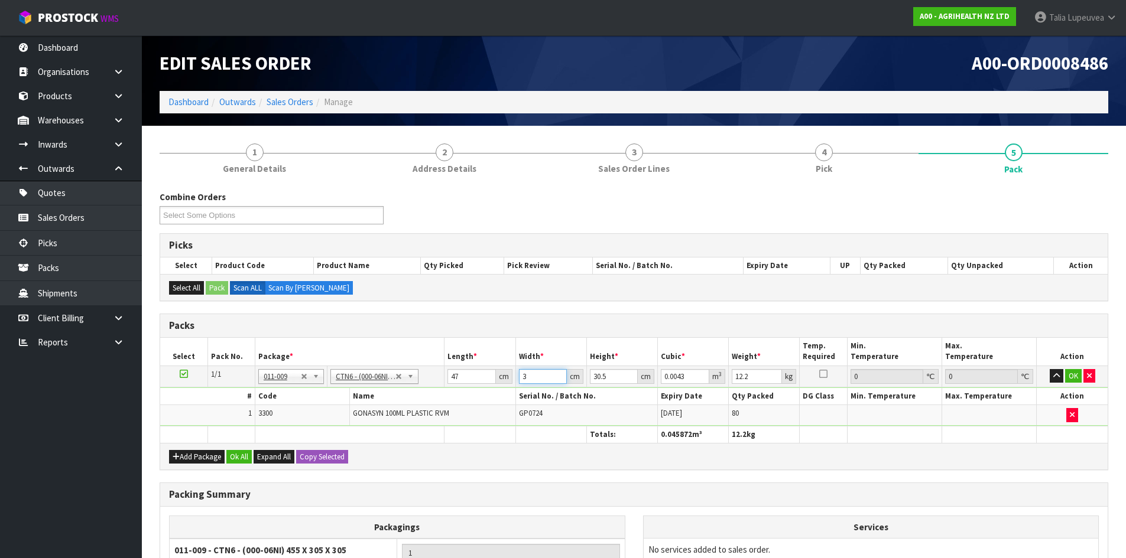
type input "0.045872"
type input "32"
type input "2"
type input "0.003008"
type input "23"
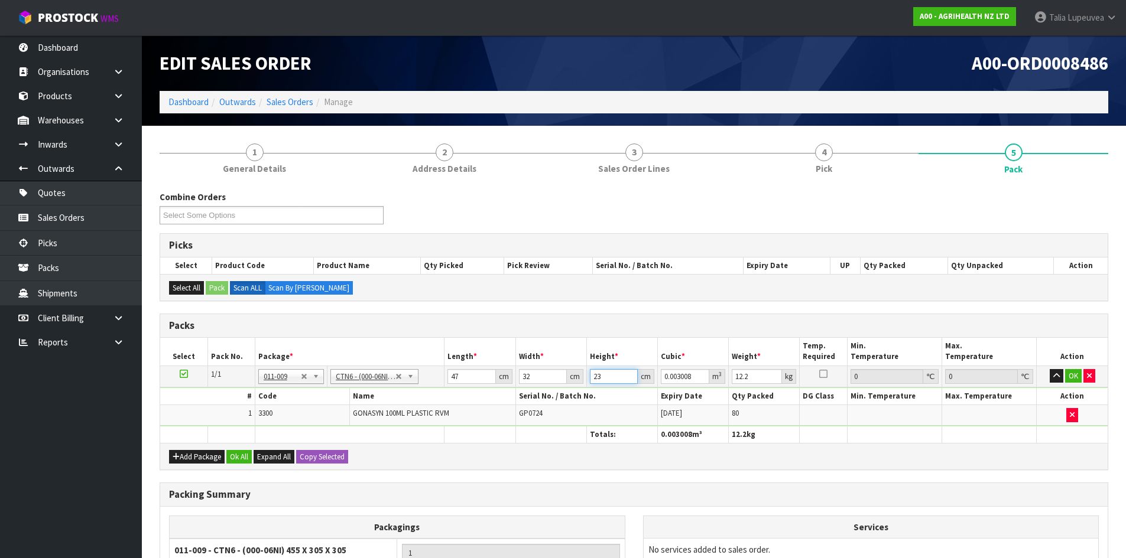
type input "0.034592"
type input "11"
click at [1080, 373] on button "OK" at bounding box center [1073, 376] width 17 height 14
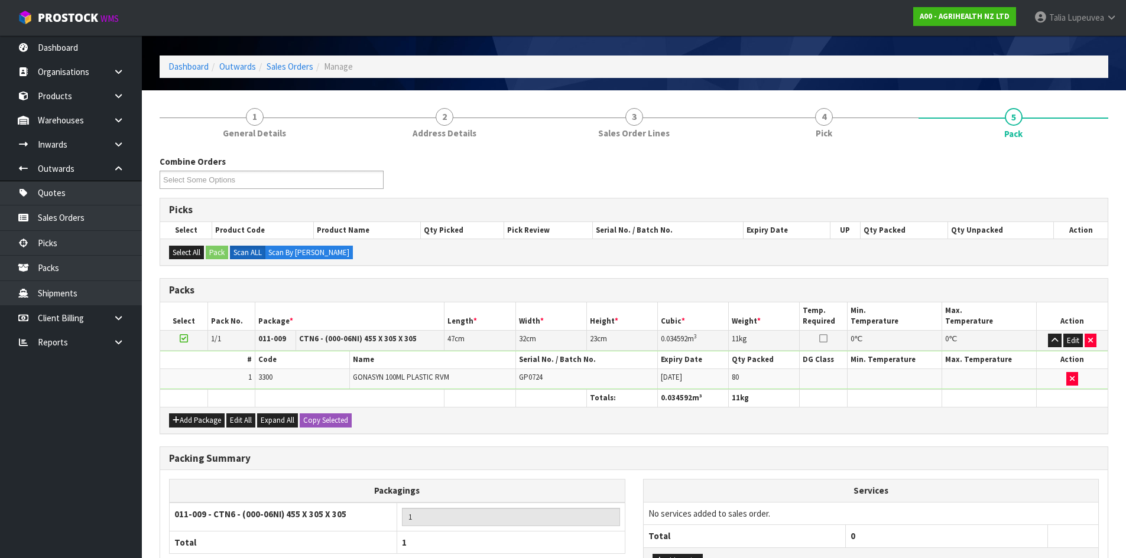
scroll to position [136, 0]
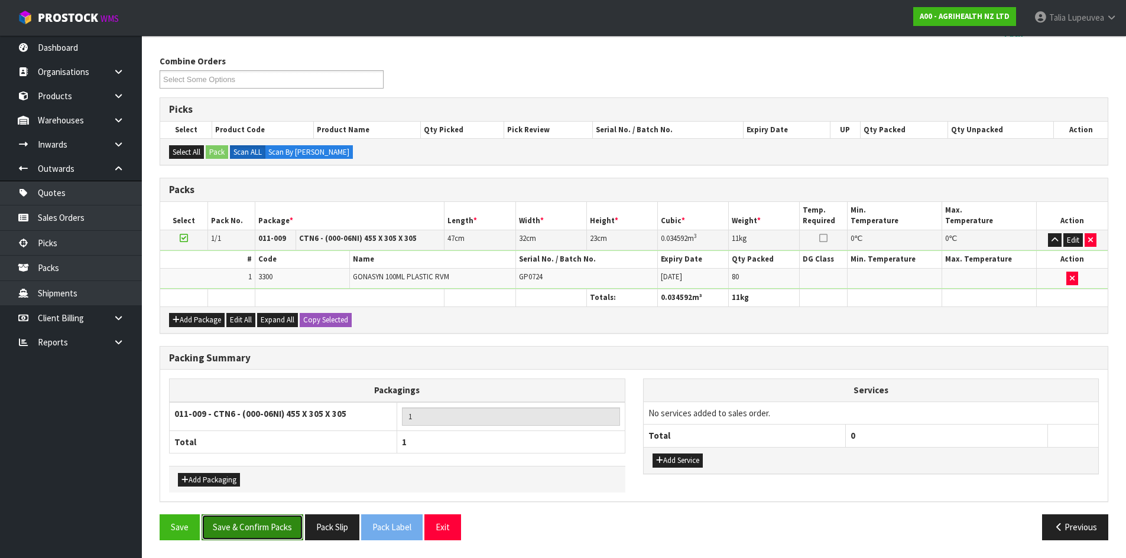
click at [244, 528] on button "Save & Confirm Packs" at bounding box center [253, 527] width 102 height 25
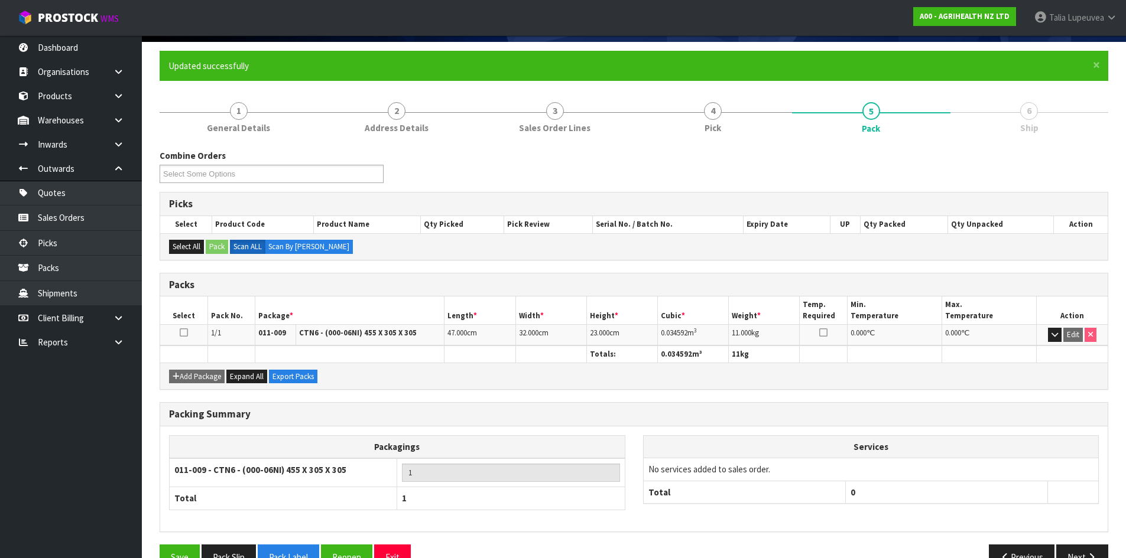
scroll to position [113, 0]
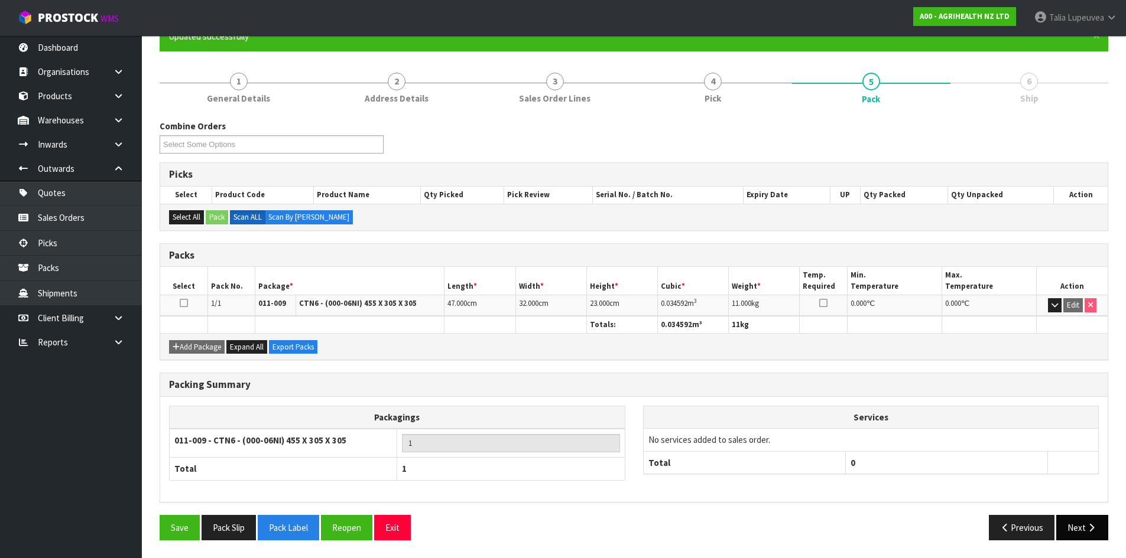
click at [1071, 528] on button "Next" at bounding box center [1082, 527] width 52 height 25
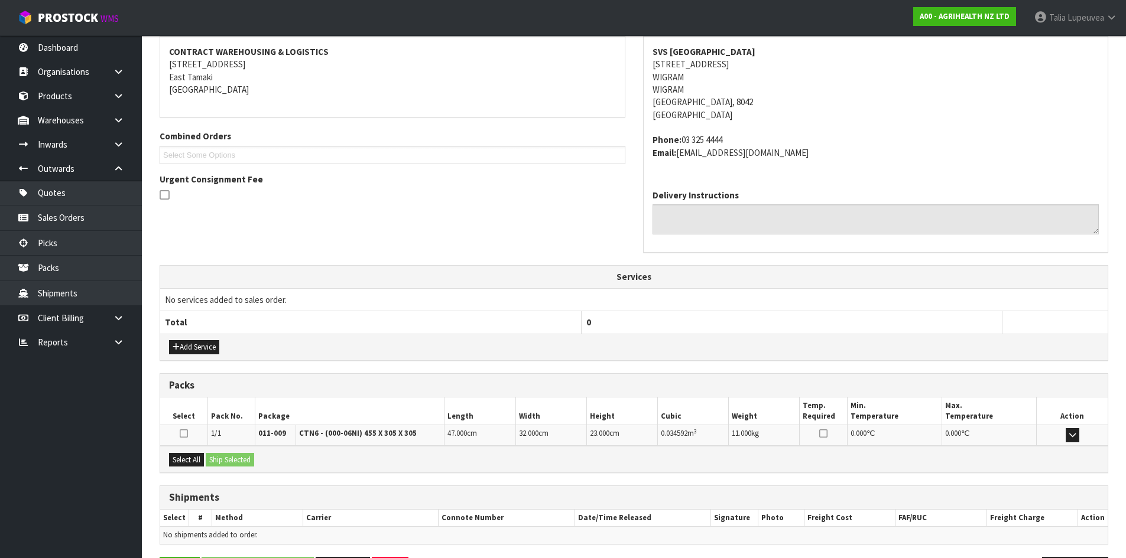
scroll to position [263, 0]
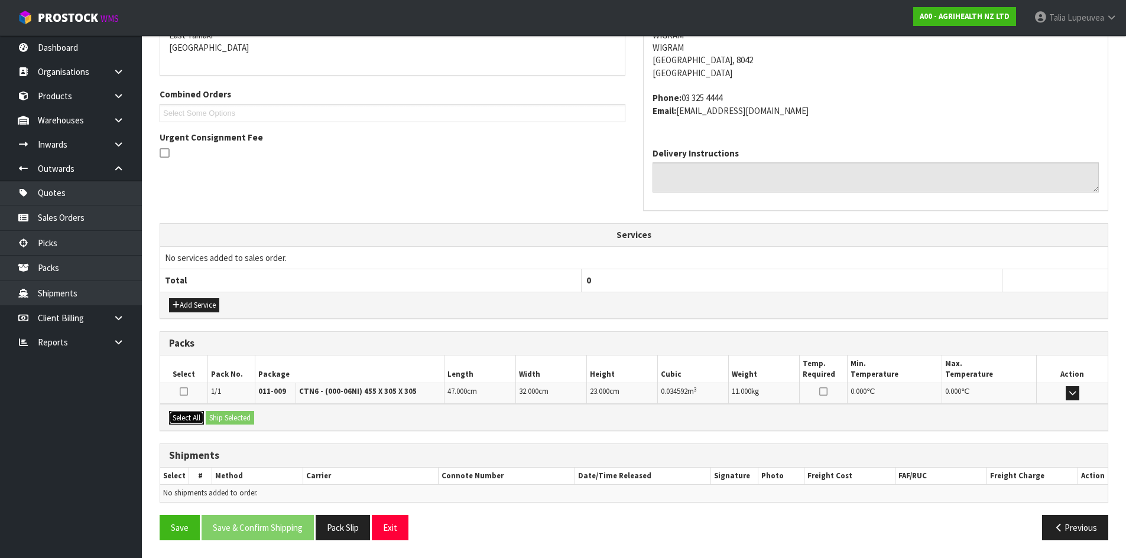
drag, startPoint x: 198, startPoint y: 416, endPoint x: 230, endPoint y: 420, distance: 32.2
click at [199, 416] on button "Select All" at bounding box center [186, 418] width 35 height 14
click at [230, 420] on button "Ship Selected" at bounding box center [230, 418] width 48 height 14
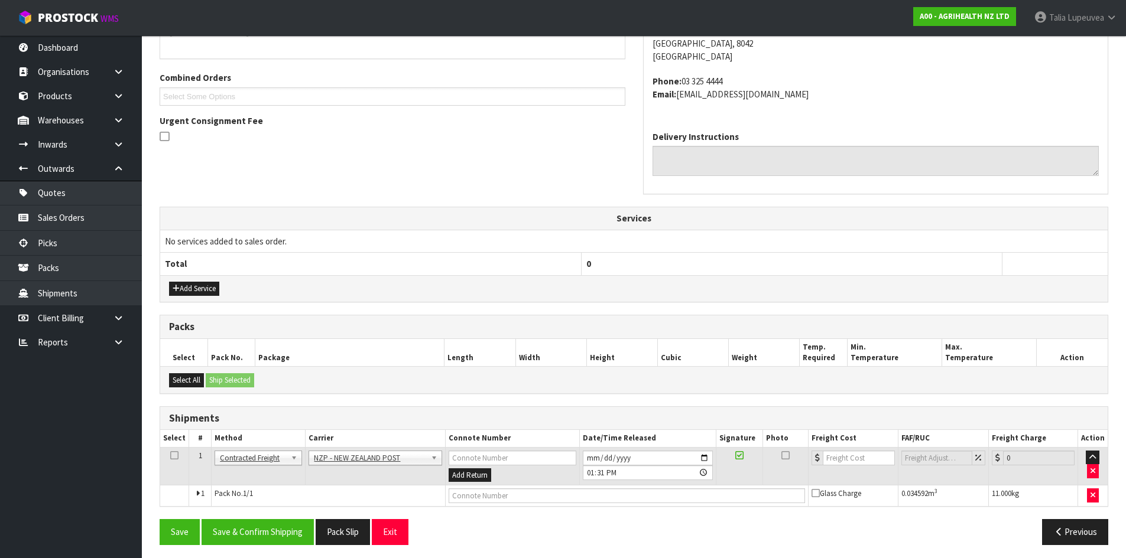
scroll to position [284, 0]
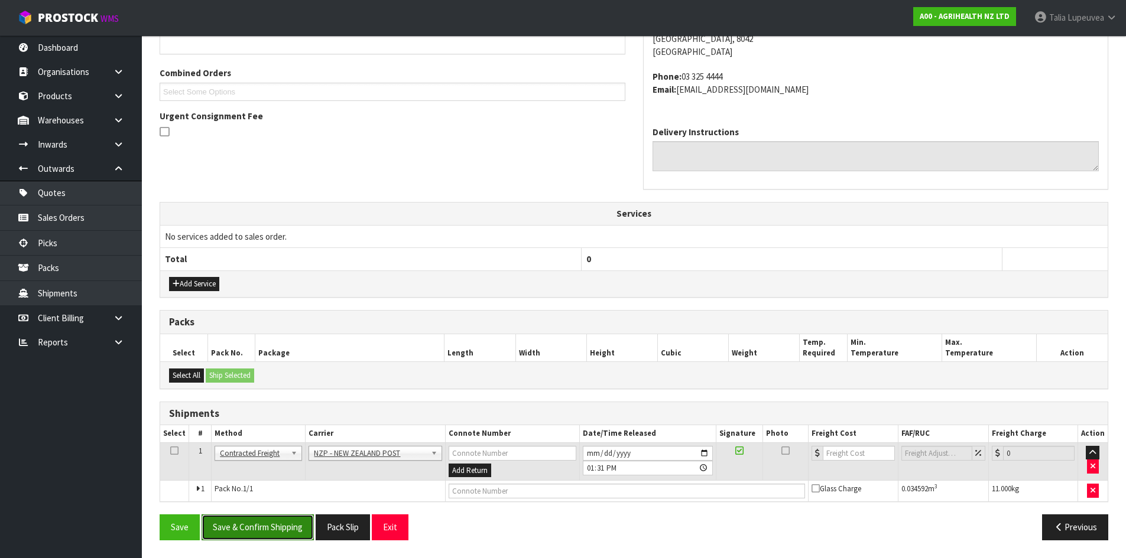
click at [274, 534] on button "Save & Confirm Shipping" at bounding box center [258, 527] width 112 height 25
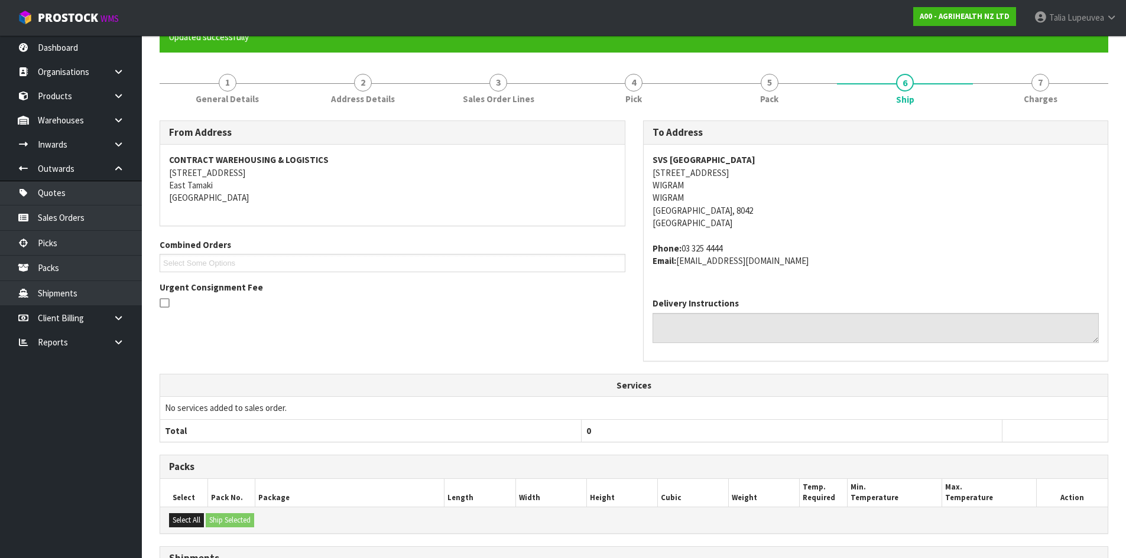
scroll to position [267, 0]
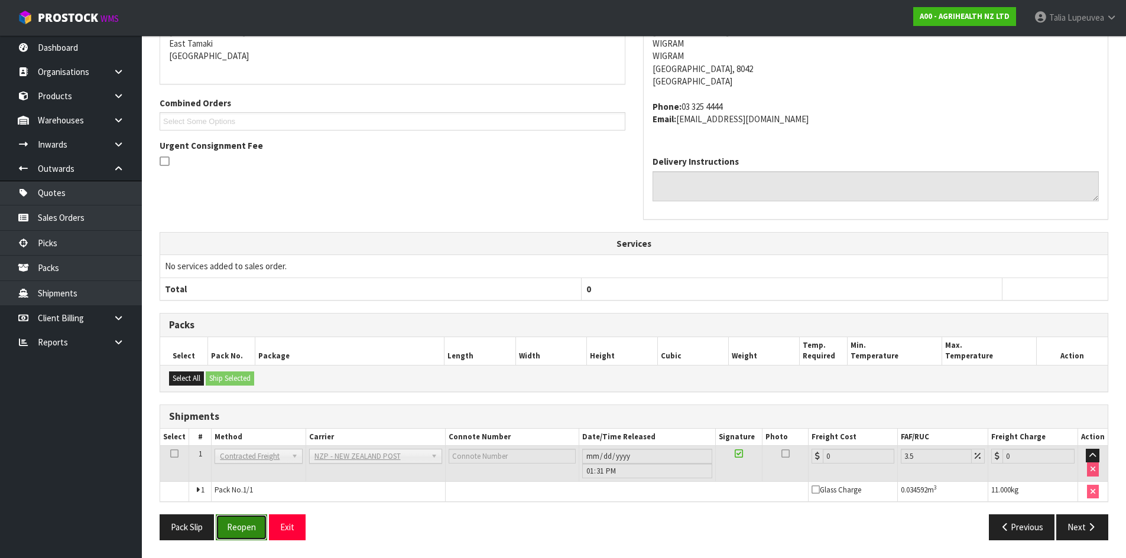
click at [239, 527] on button "Reopen" at bounding box center [241, 527] width 51 height 25
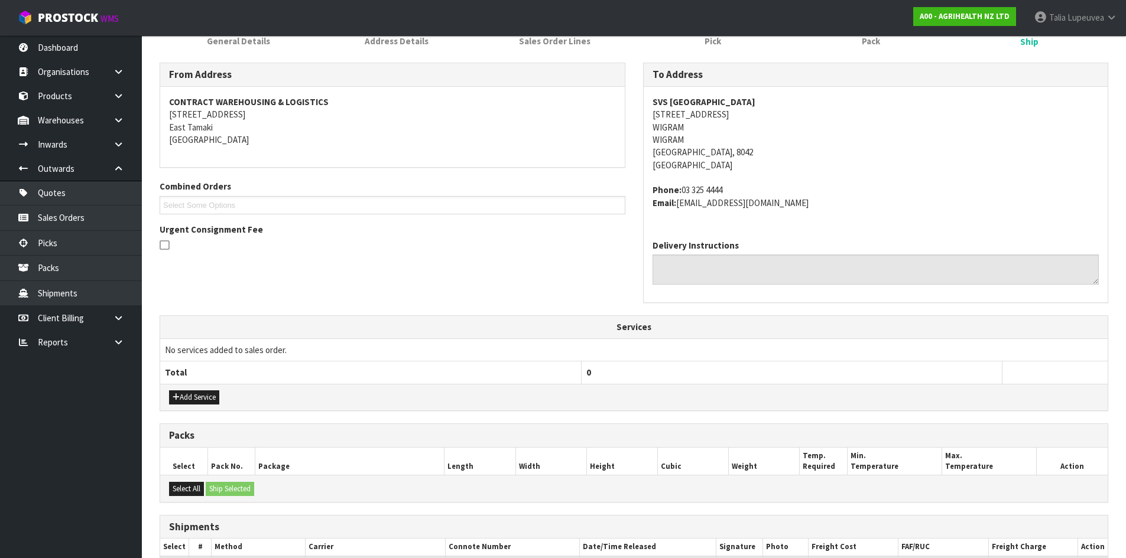
scroll to position [295, 0]
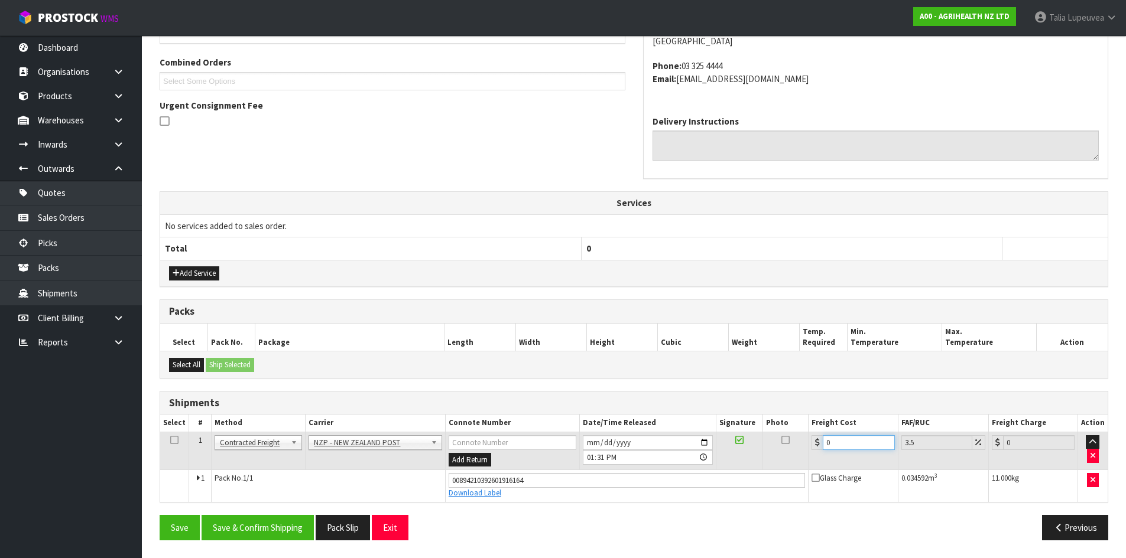
drag, startPoint x: 830, startPoint y: 443, endPoint x: 774, endPoint y: 453, distance: 57.6
click at [774, 453] on tr "1 Client Local Pickup Customer Local Pickup Company Freight Contracted Freight …" at bounding box center [633, 451] width 947 height 38
type input "3"
type input "3.1"
type input "31"
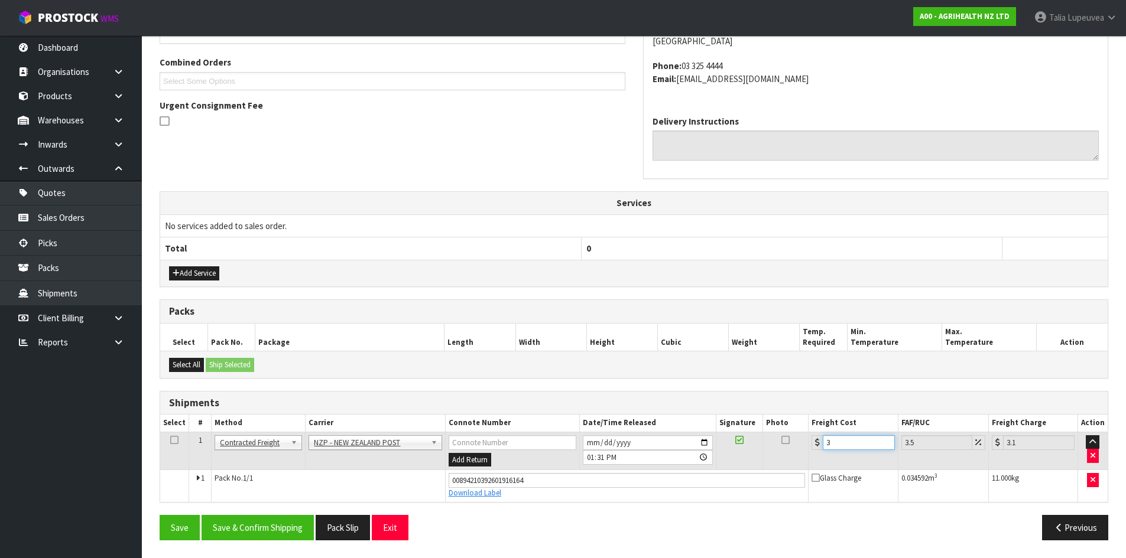
type input "32.09"
type input "31.6"
type input "32.71"
type input "31.69"
type input "32.8"
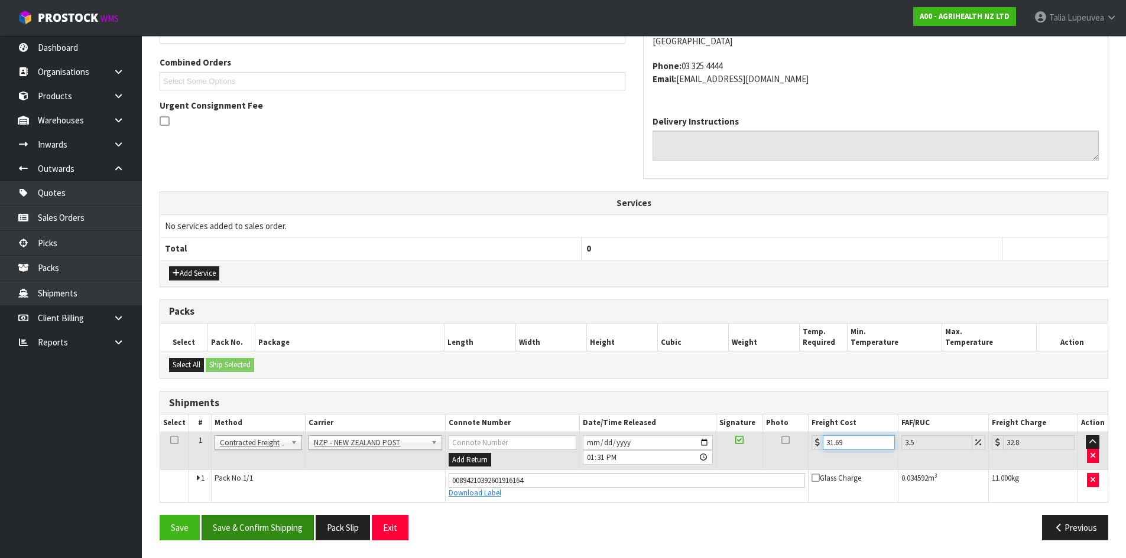
type input "31.69"
click at [288, 520] on button "Save & Confirm Shipping" at bounding box center [258, 527] width 112 height 25
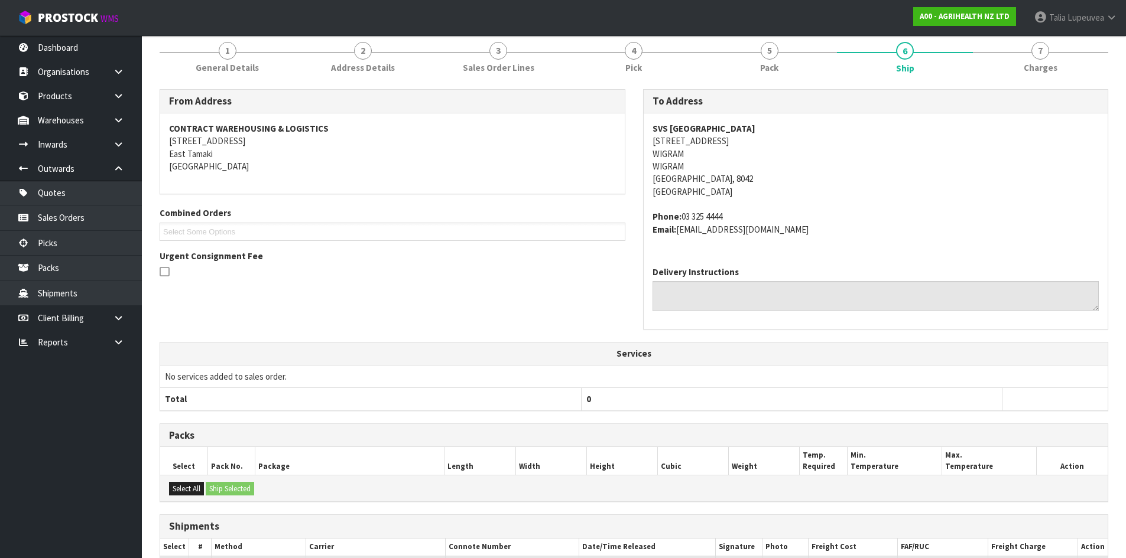
scroll to position [0, 0]
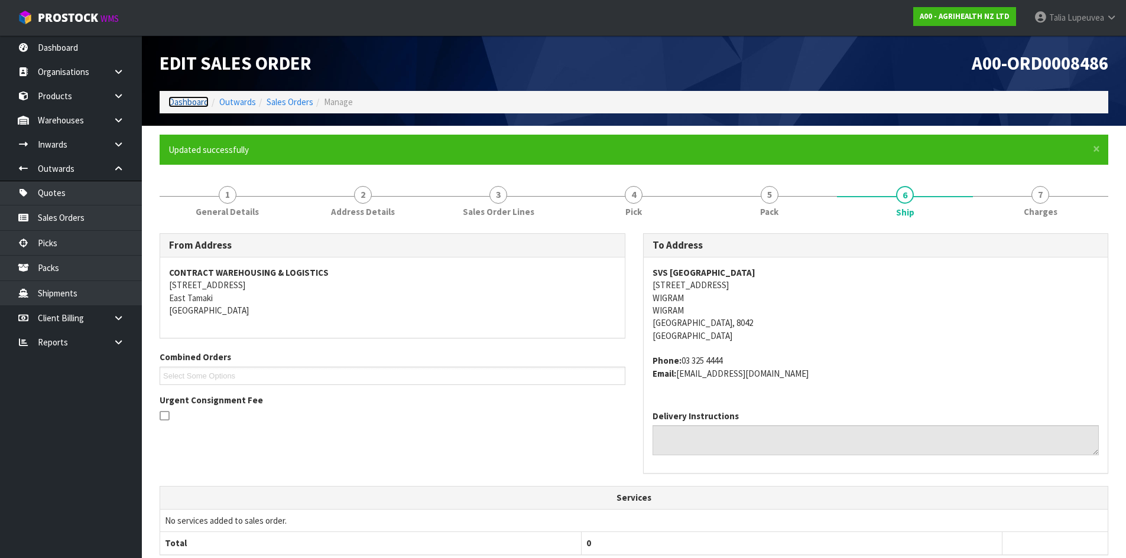
click at [186, 101] on link "Dashboard" at bounding box center [188, 101] width 40 height 11
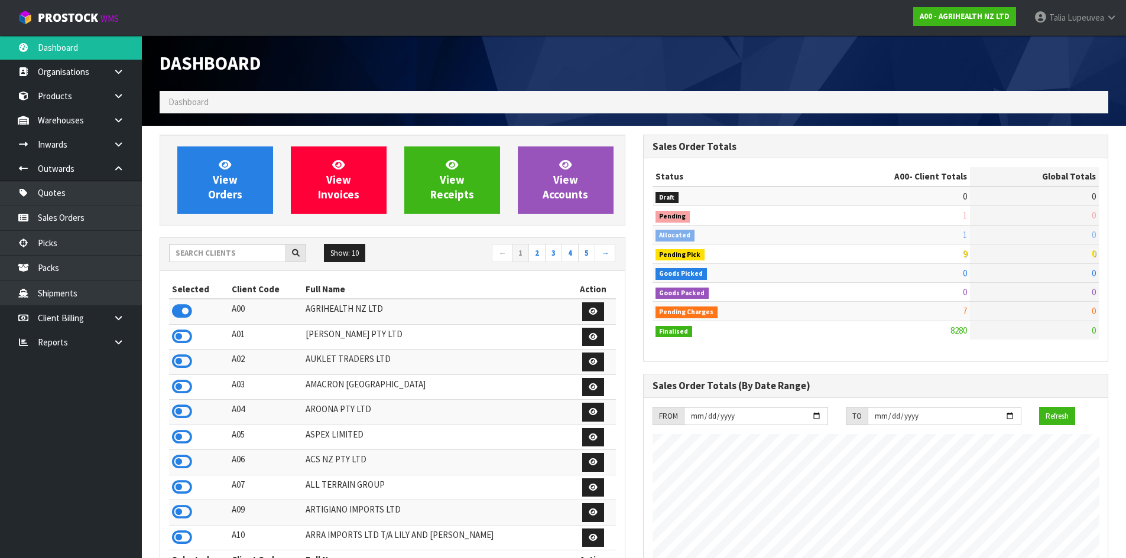
scroll to position [895, 483]
click at [243, 255] on input "text" at bounding box center [227, 253] width 117 height 18
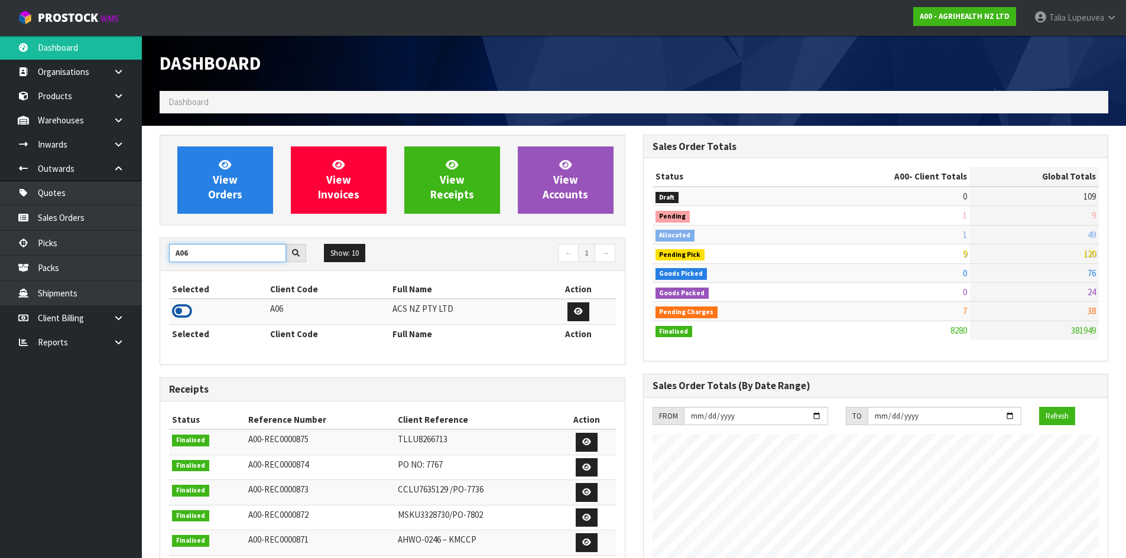
type input "A06"
click at [177, 319] on icon at bounding box center [182, 312] width 20 height 18
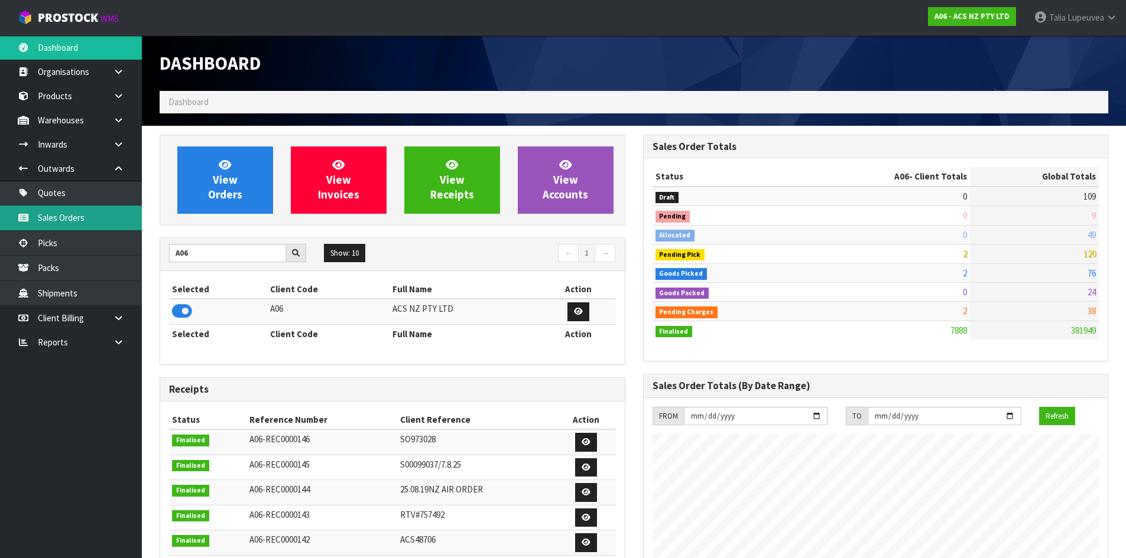
click at [108, 216] on link "Sales Orders" at bounding box center [71, 218] width 142 height 24
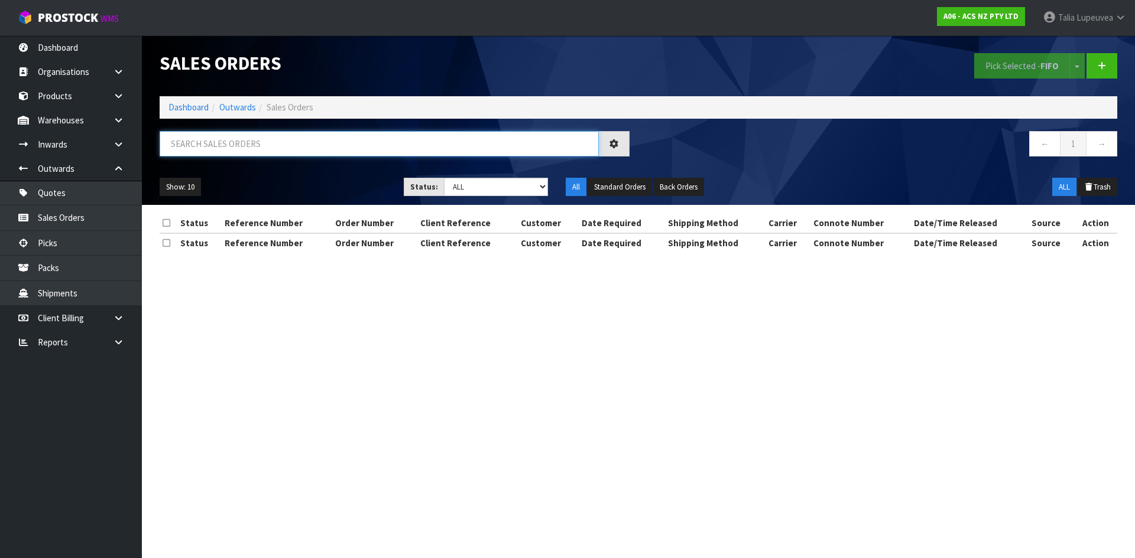
click at [221, 150] on input "text" at bounding box center [379, 143] width 439 height 25
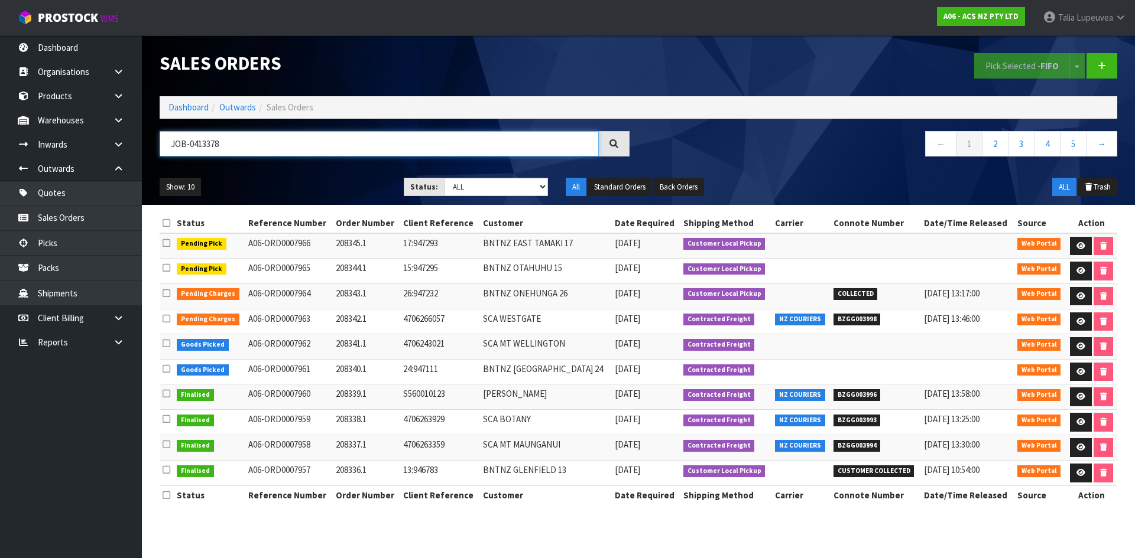
type input "JOB-0413378"
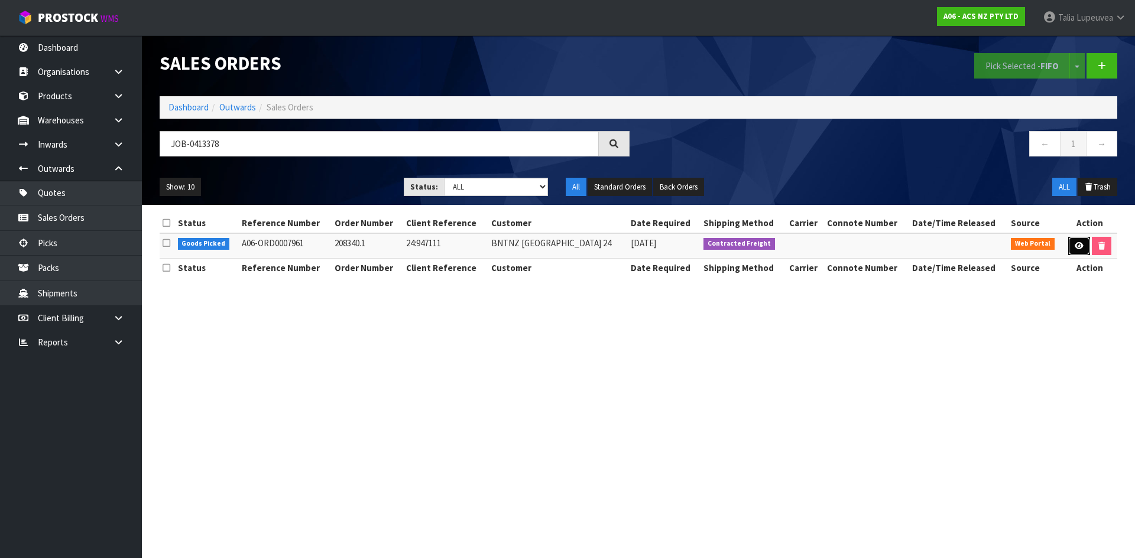
click at [1074, 245] on icon at bounding box center [1078, 246] width 9 height 8
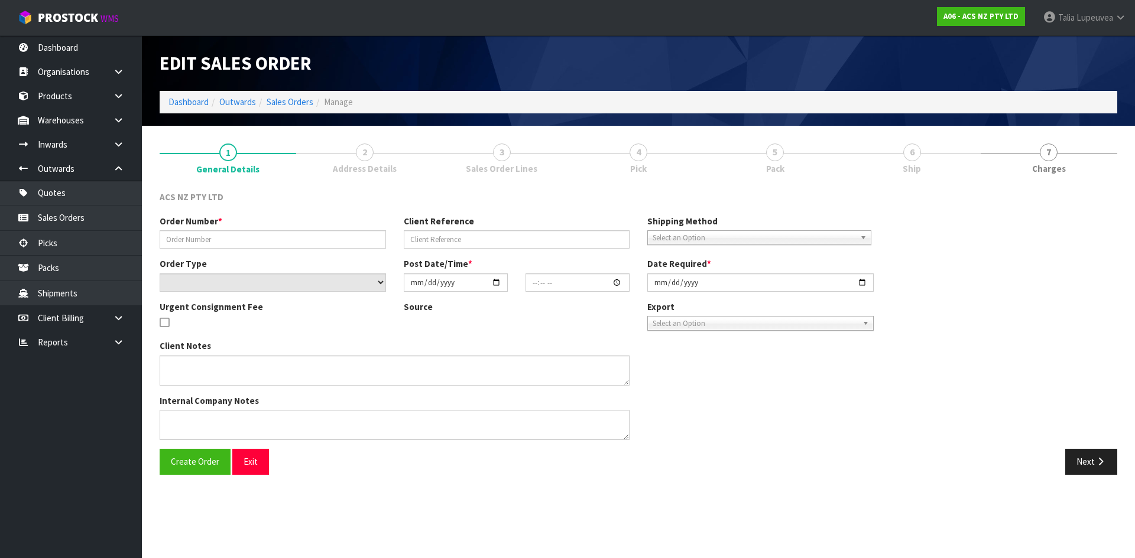
type input "208340.1"
type input "24:947111"
select select "number:0"
type input "[DATE]"
type input "10:10:00.000"
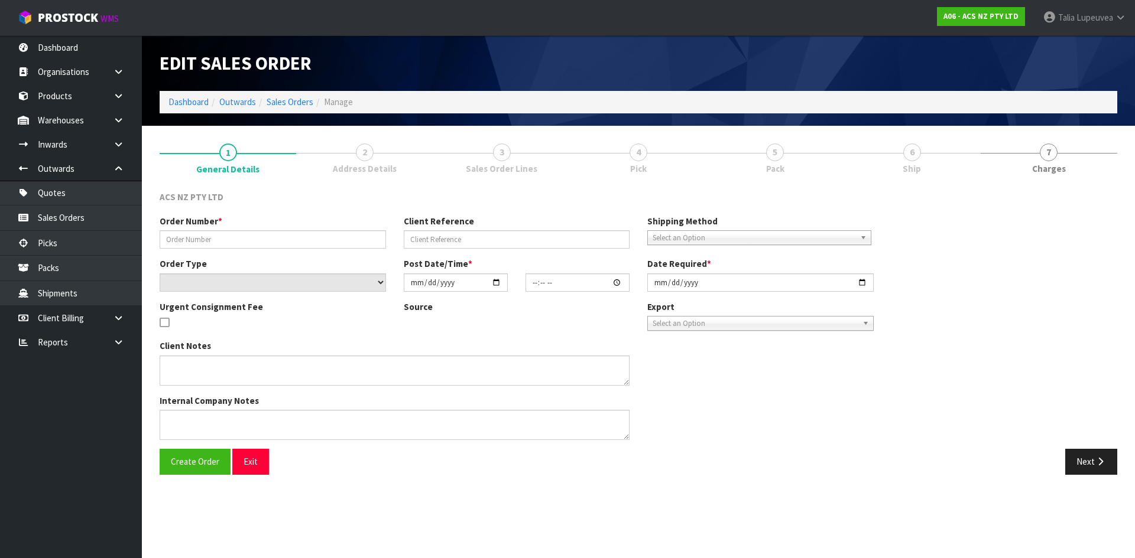
type input "[DATE]"
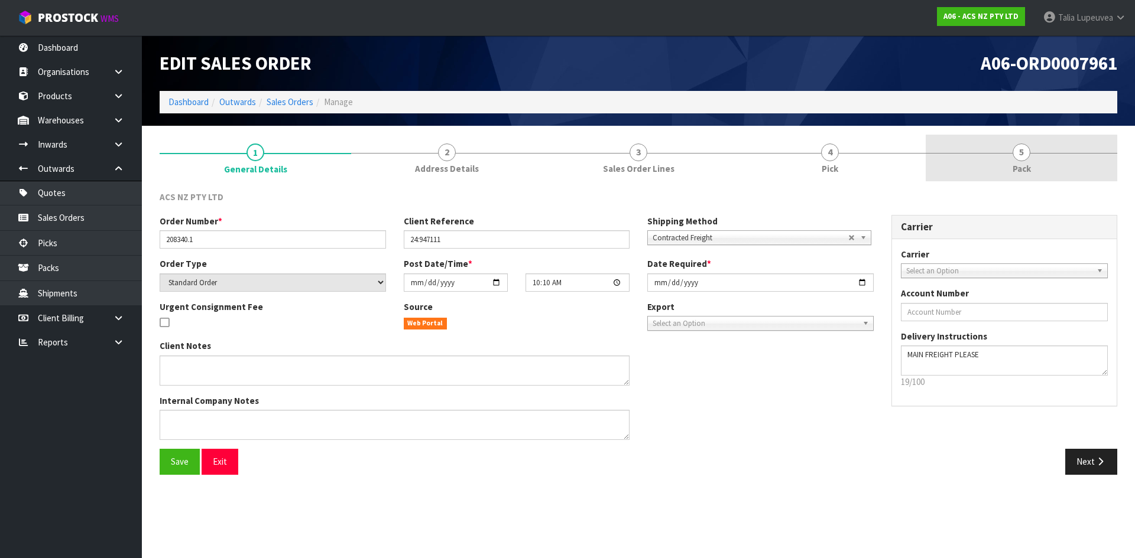
click at [1010, 144] on link "5 Pack" at bounding box center [1020, 158] width 191 height 47
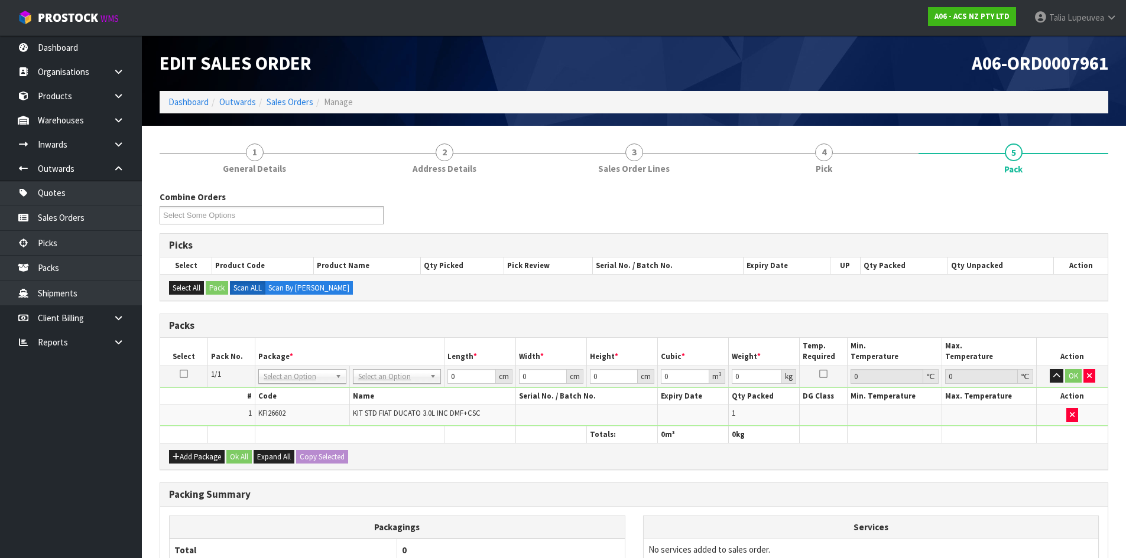
drag, startPoint x: 808, startPoint y: 345, endPoint x: 366, endPoint y: 316, distance: 442.4
click at [367, 318] on div "Packs" at bounding box center [633, 326] width 947 height 24
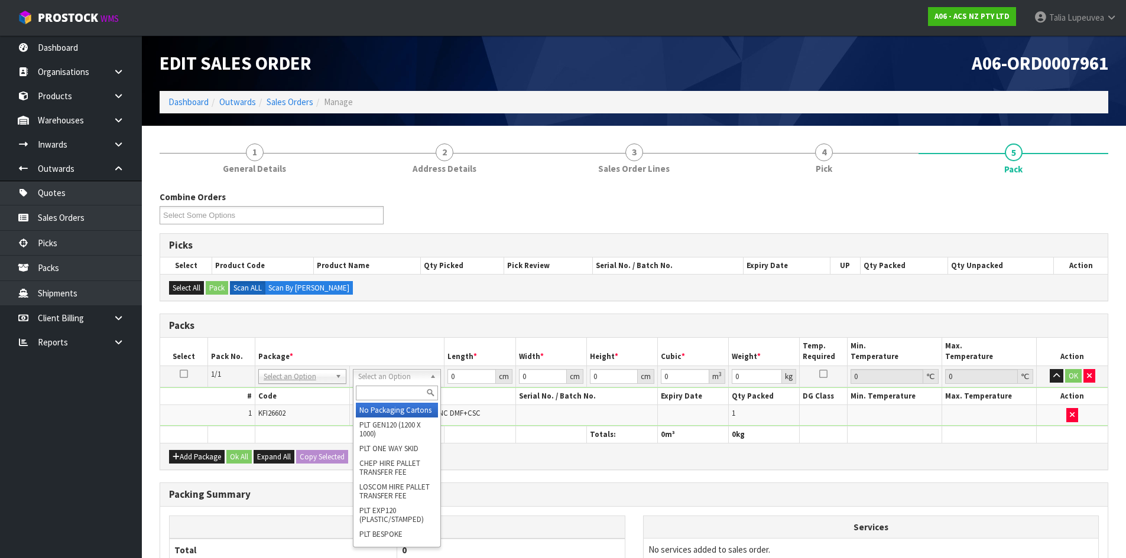
click at [386, 394] on input "text" at bounding box center [397, 393] width 82 height 15
type input "OC"
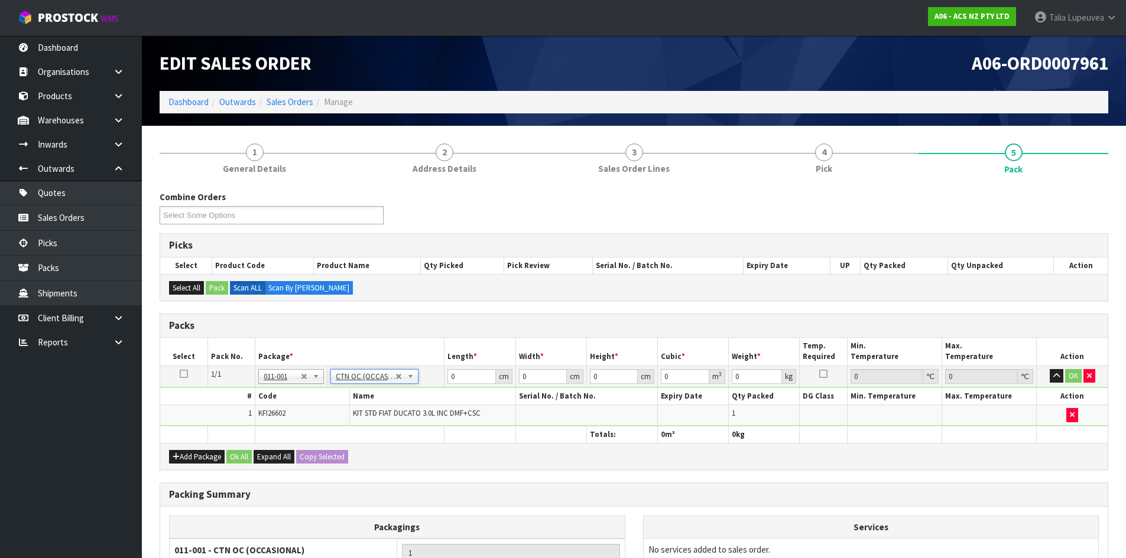
type input "29.95"
drag, startPoint x: 465, startPoint y: 371, endPoint x: 443, endPoint y: 379, distance: 23.4
click at [443, 379] on tr "1/1 NONE 007-001 007-002 007-004 007-009 007-013 007-014 007-015 007-017 007-01…" at bounding box center [633, 376] width 947 height 21
type input "65"
type input "45"
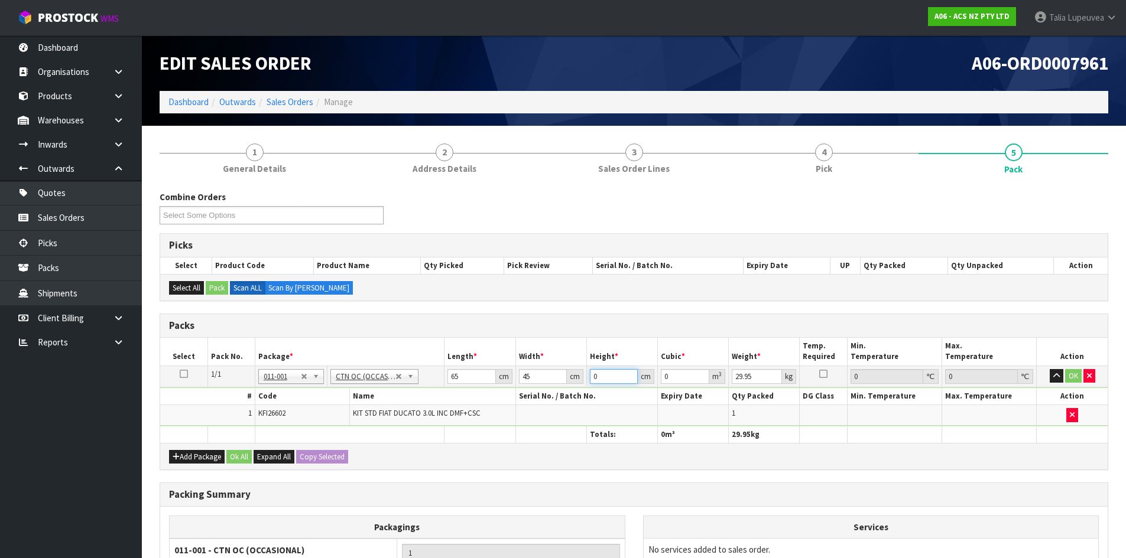
type input "2"
type input "0.00585"
type input "25"
type input "0.073125"
type input "2"
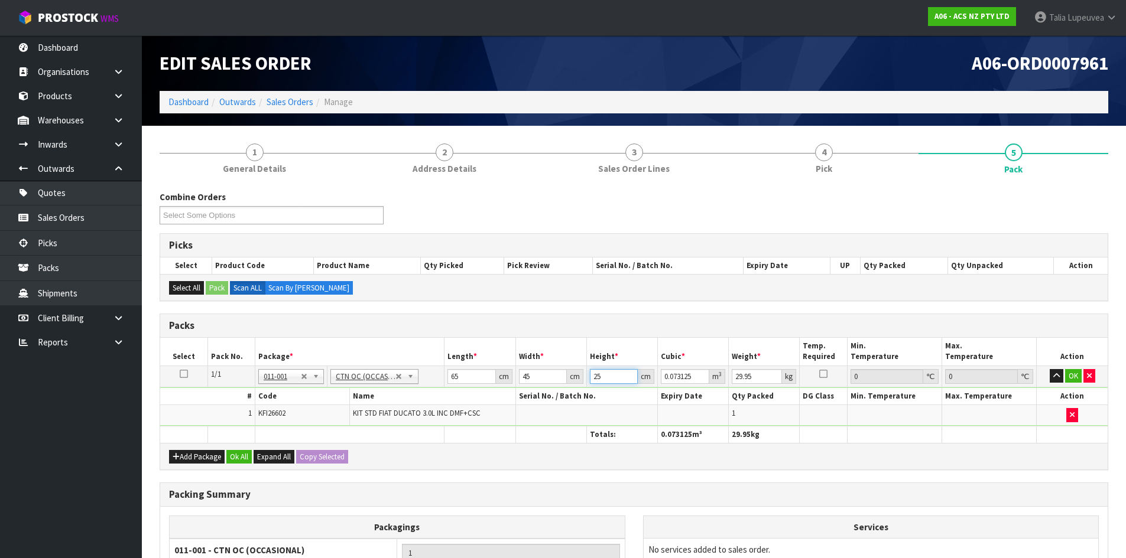
type input "0.00585"
type input "24"
type input "0.0702"
type input "24"
click at [540, 376] on input "45" at bounding box center [543, 376] width 48 height 15
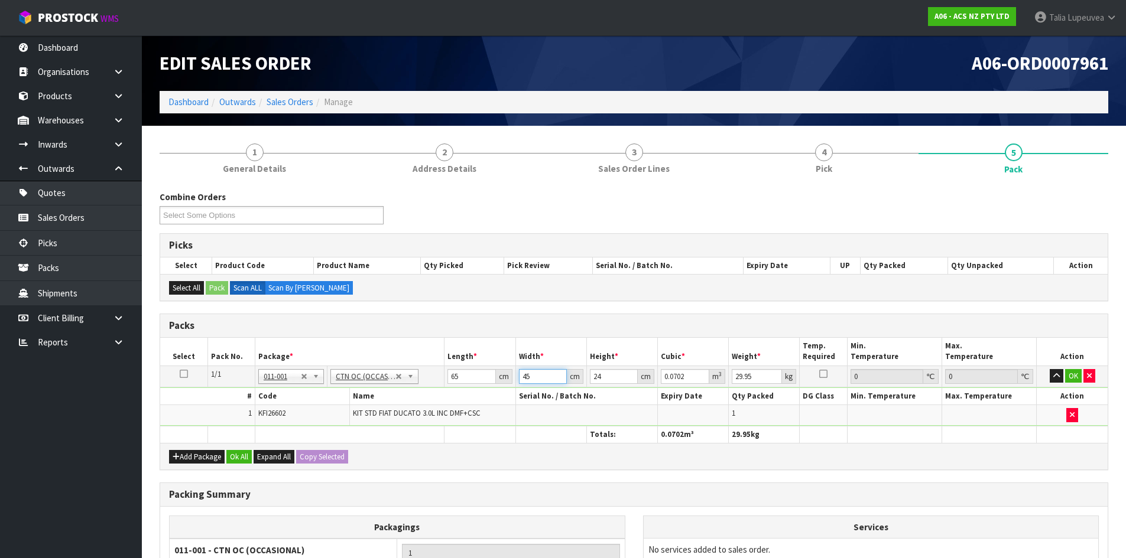
type input "4"
type input "0.00624"
type input "49"
type input "0.07644"
type input "49"
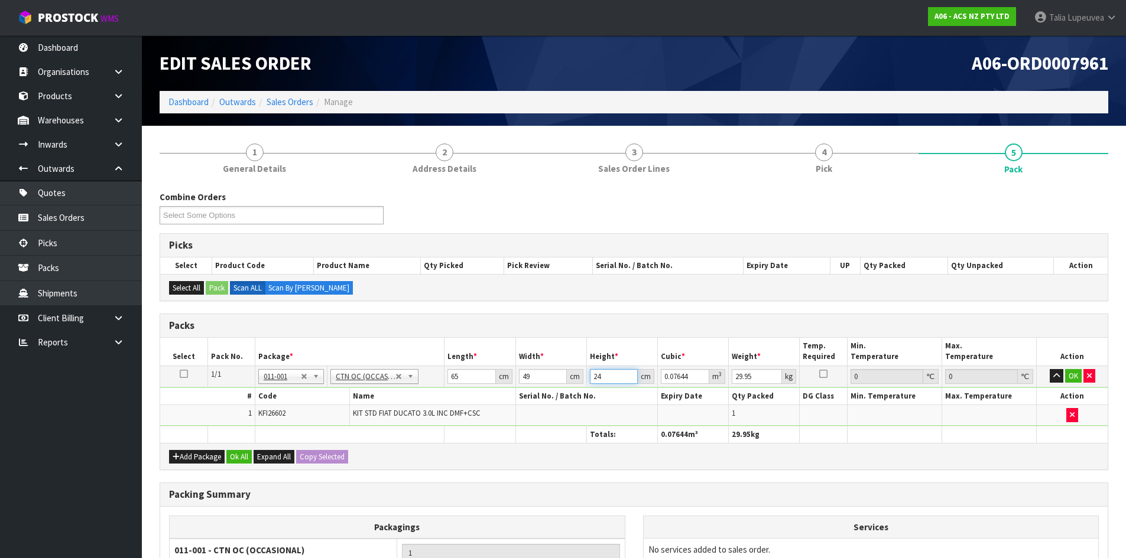
click at [616, 379] on input "24" at bounding box center [614, 376] width 48 height 15
drag, startPoint x: 754, startPoint y: 381, endPoint x: 707, endPoint y: 378, distance: 46.7
click at [707, 378] on tr "1/1 NONE 007-001 007-002 007-004 007-009 007-013 007-014 007-015 007-017 007-01…" at bounding box center [633, 376] width 947 height 21
type input "33"
click at [1071, 375] on button "OK" at bounding box center [1073, 376] width 17 height 14
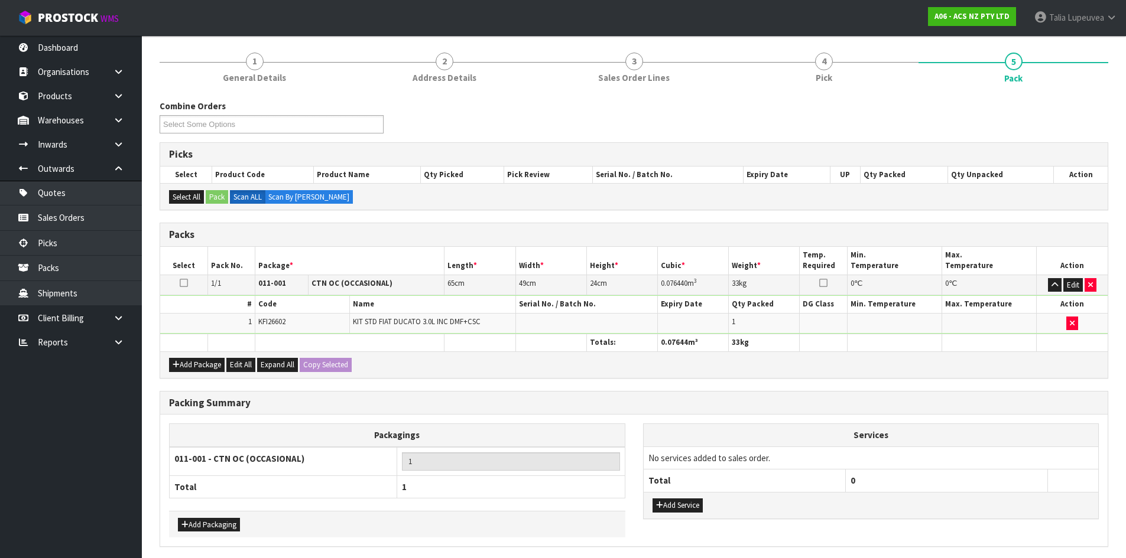
scroll to position [136, 0]
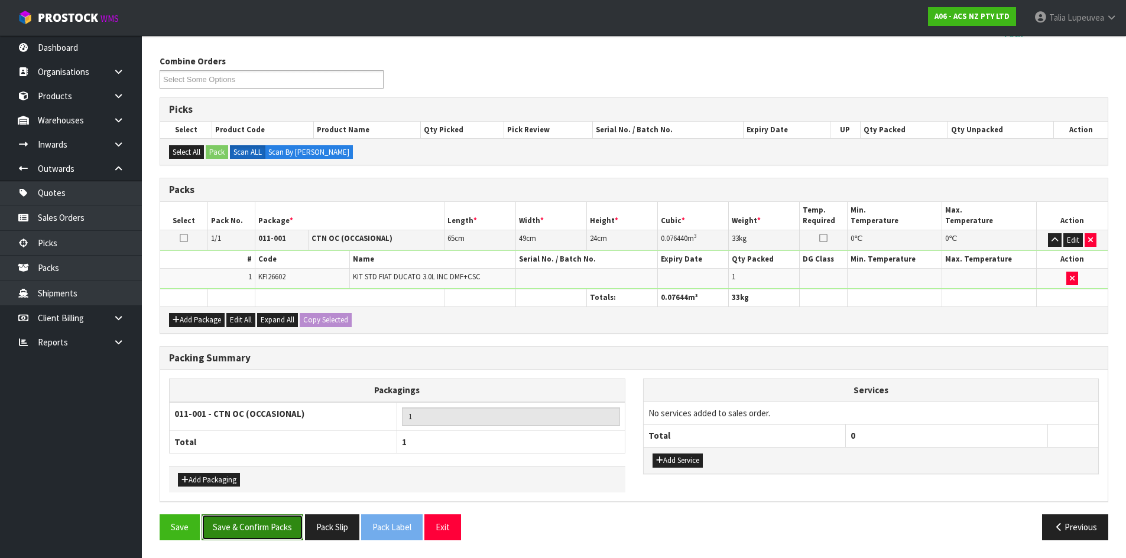
drag, startPoint x: 249, startPoint y: 526, endPoint x: 251, endPoint y: 516, distance: 9.6
click at [249, 526] on button "Save & Confirm Packs" at bounding box center [253, 527] width 102 height 25
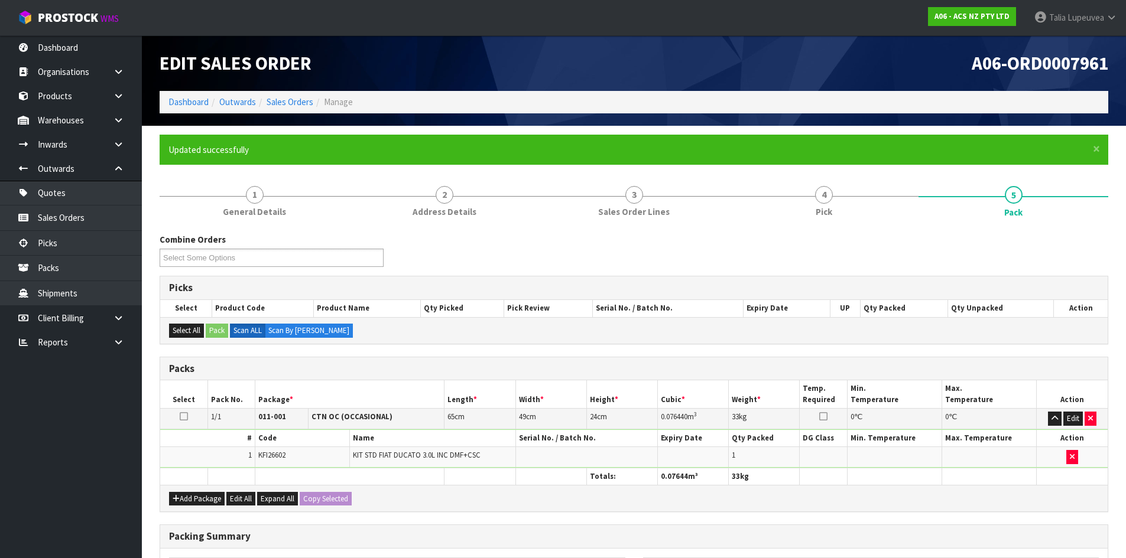
scroll to position [113, 0]
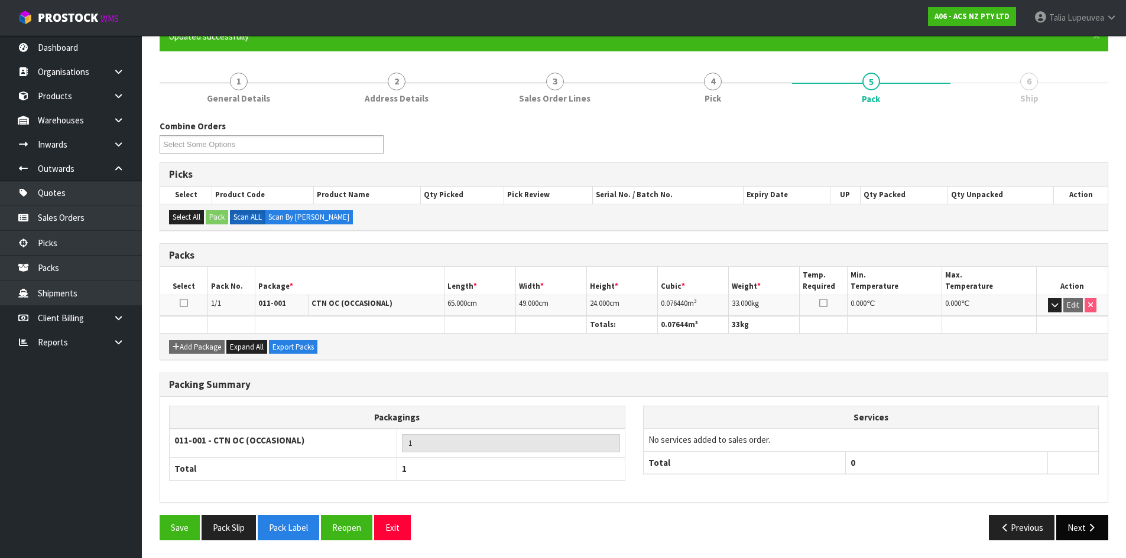
click at [1074, 526] on button "Next" at bounding box center [1082, 527] width 52 height 25
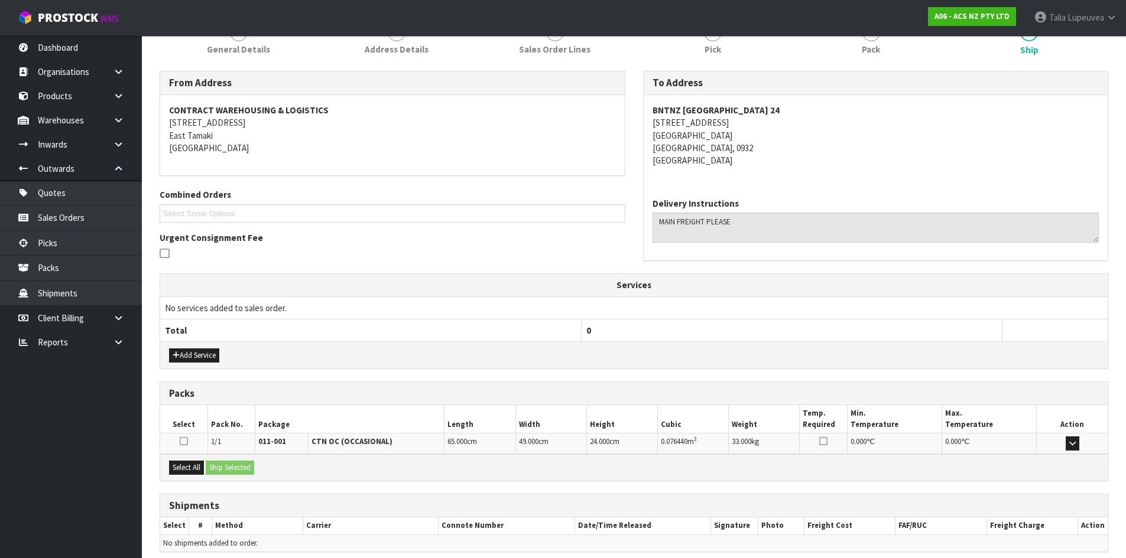
scroll to position [213, 0]
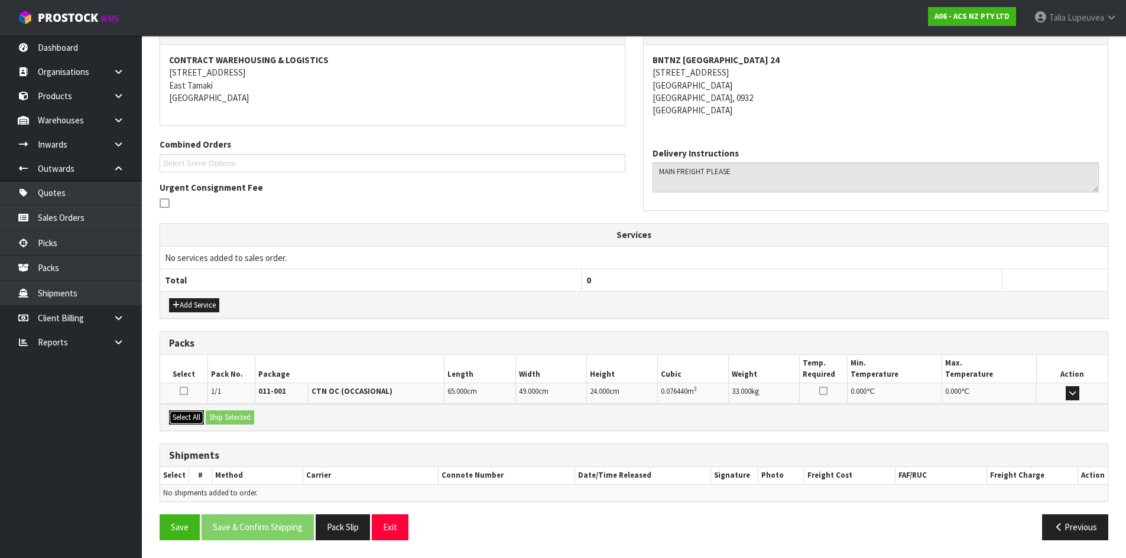
click at [203, 419] on button "Select All" at bounding box center [186, 418] width 35 height 14
click at [217, 418] on button "Ship Selected" at bounding box center [230, 418] width 48 height 14
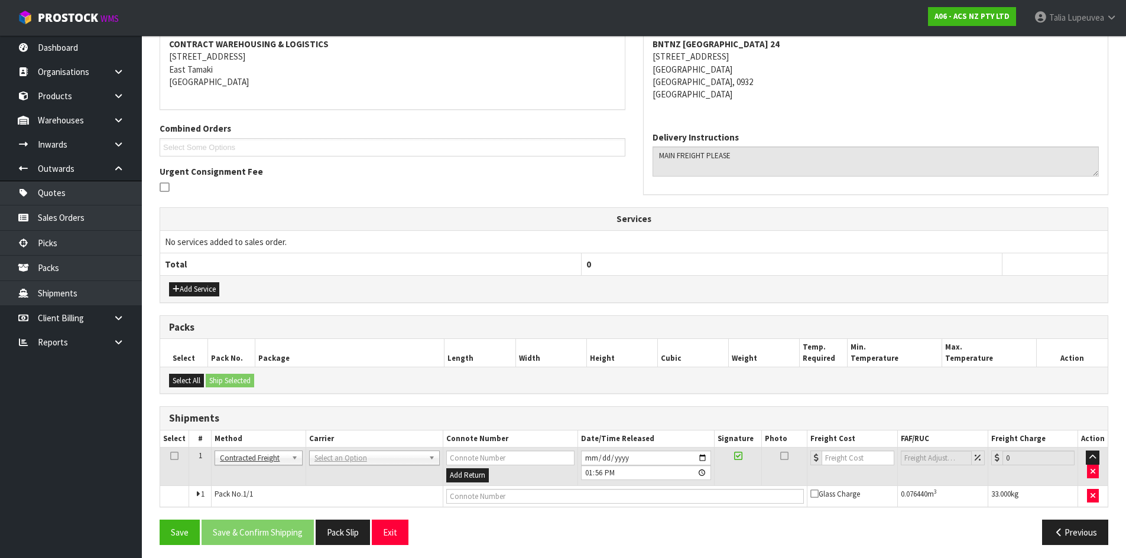
scroll to position [233, 0]
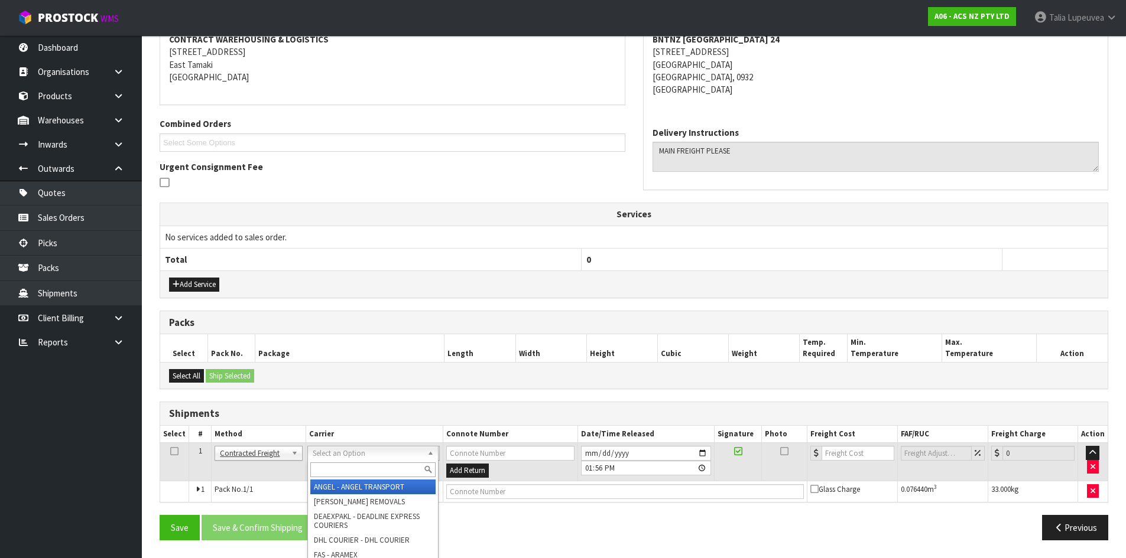
click at [360, 403] on div "Shipments" at bounding box center [633, 414] width 947 height 24
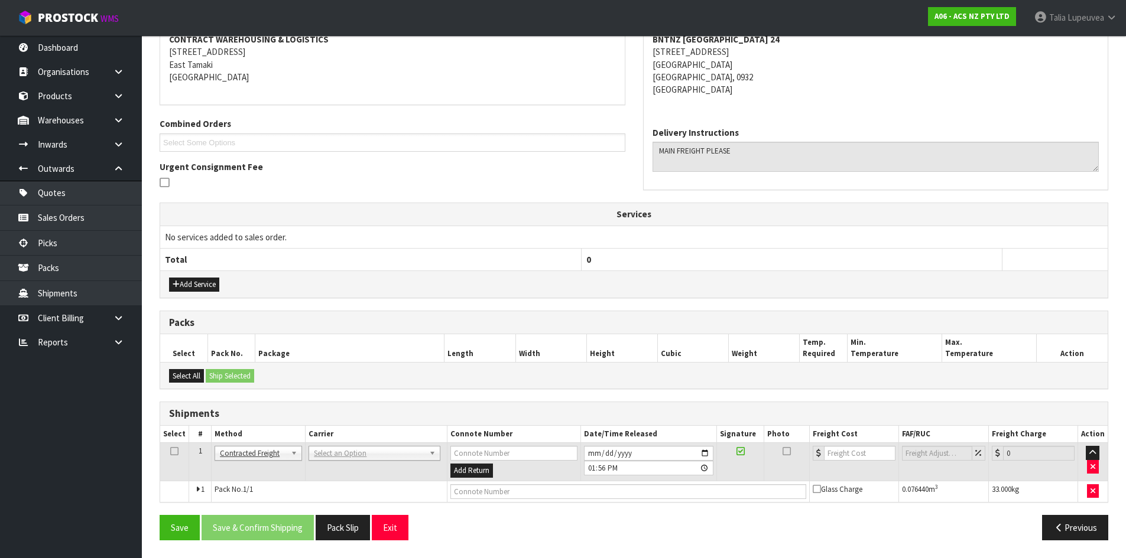
scroll to position [0, 0]
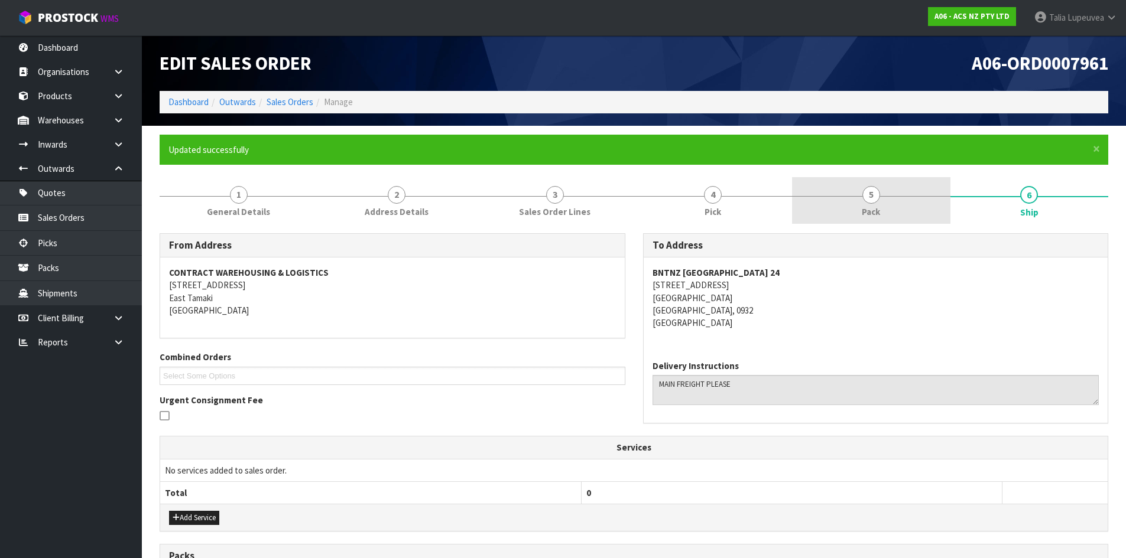
click at [857, 189] on link "5 Pack" at bounding box center [871, 200] width 158 height 47
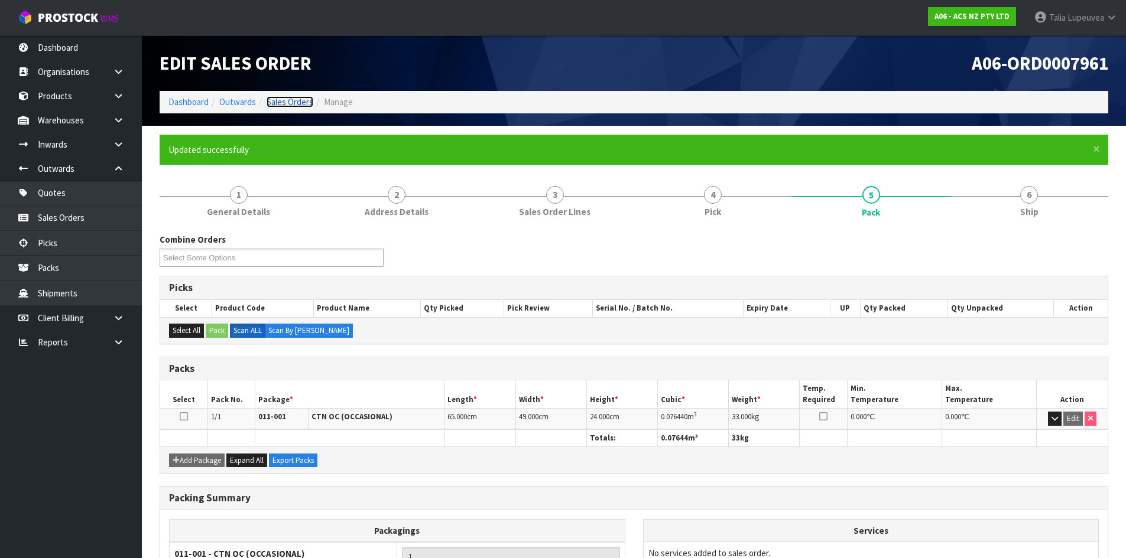
click at [277, 104] on link "Sales Orders" at bounding box center [290, 101] width 47 height 11
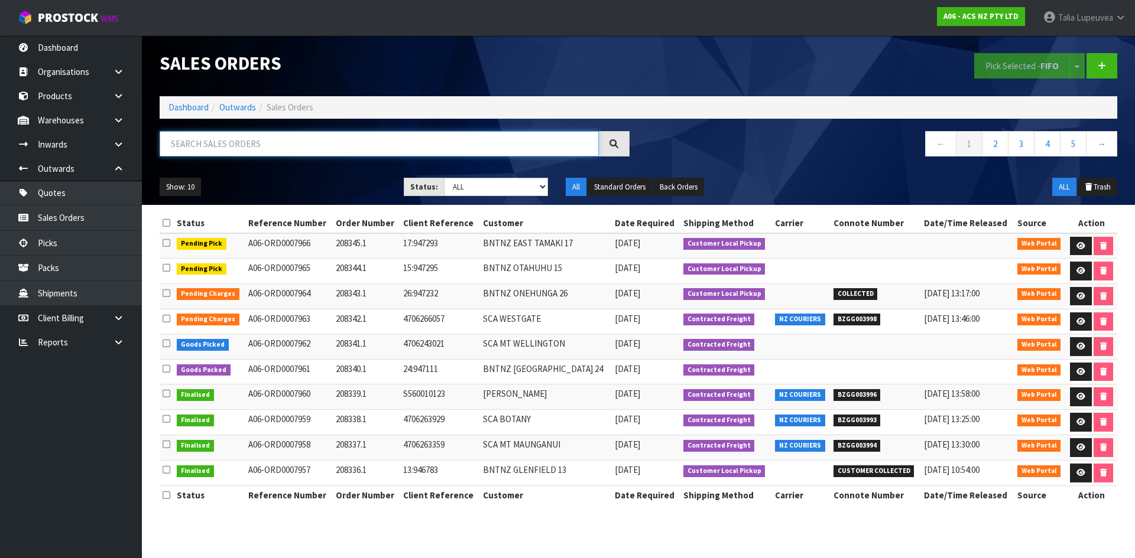
click at [306, 148] on input "text" at bounding box center [379, 143] width 439 height 25
click at [197, 109] on link "Dashboard" at bounding box center [188, 107] width 40 height 11
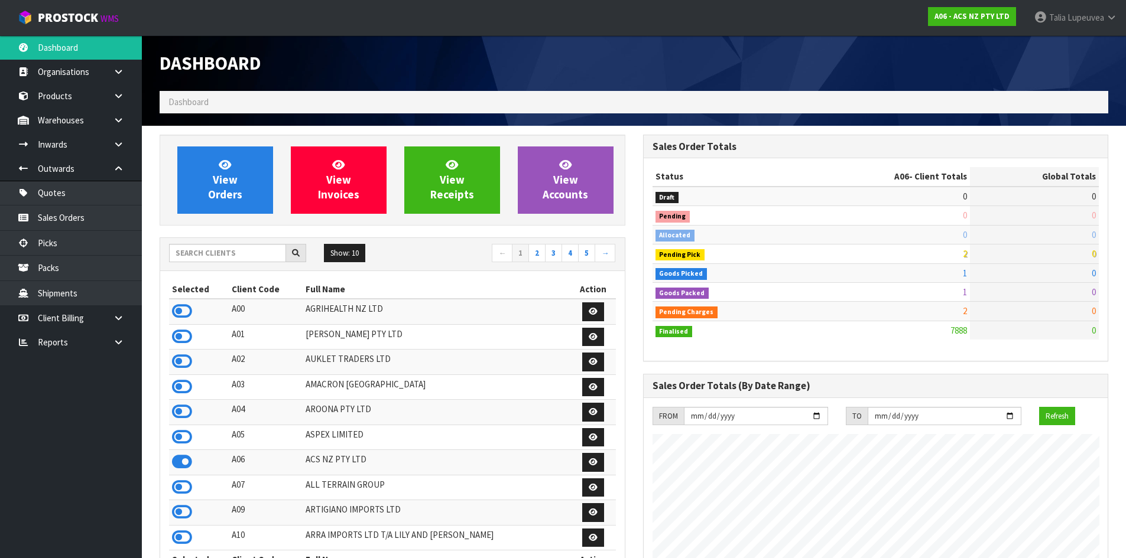
scroll to position [895, 483]
click at [247, 257] on input "text" at bounding box center [227, 253] width 117 height 18
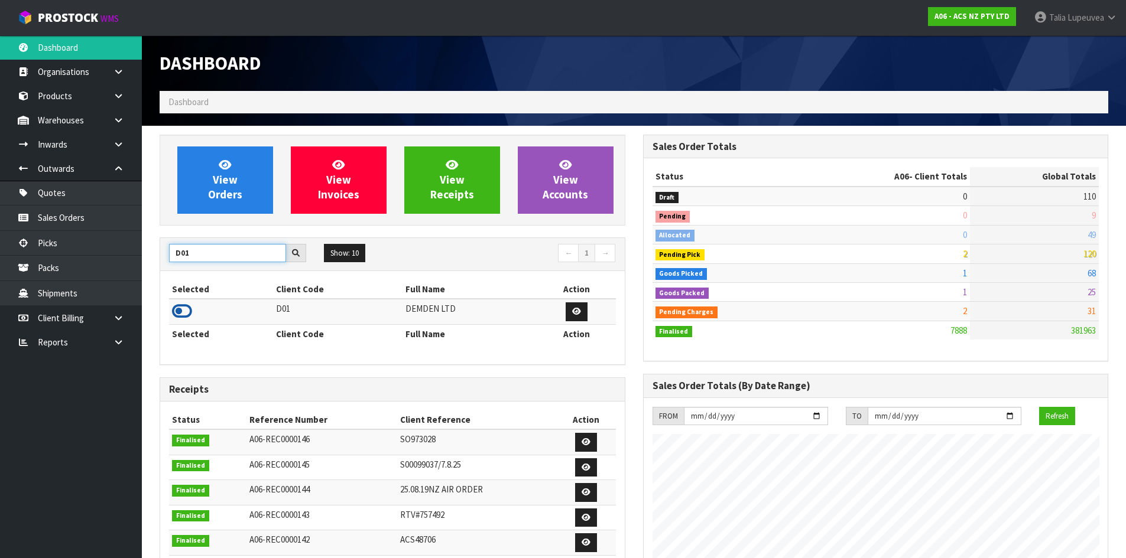
type input "D01"
click at [179, 313] on icon at bounding box center [182, 312] width 20 height 18
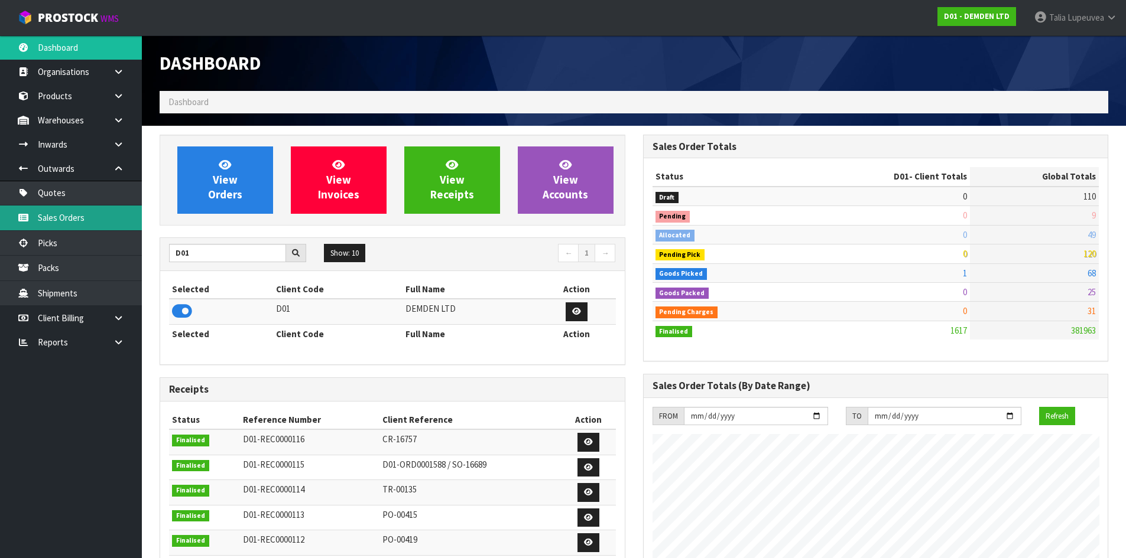
scroll to position [781, 483]
click at [118, 222] on link "Sales Orders" at bounding box center [71, 218] width 142 height 24
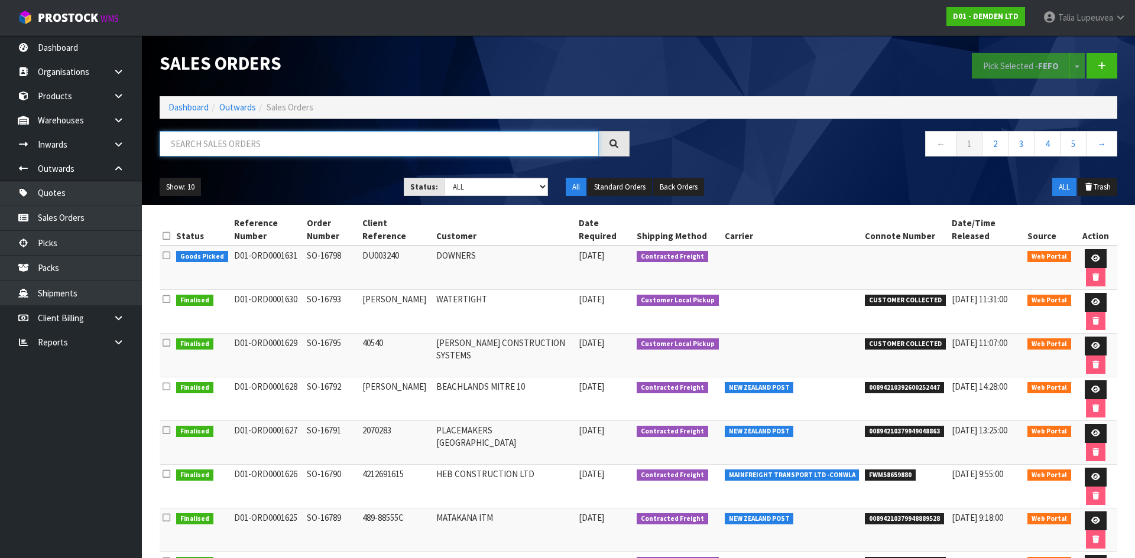
click at [236, 148] on input "text" at bounding box center [379, 143] width 439 height 25
type input "JOB-0413274"
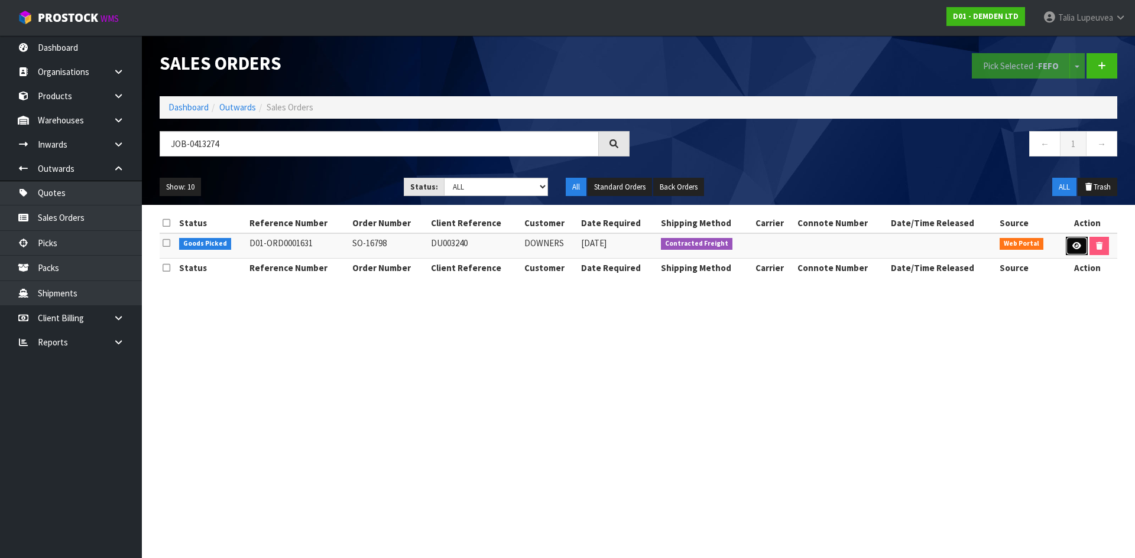
click at [1078, 250] on link at bounding box center [1076, 246] width 22 height 19
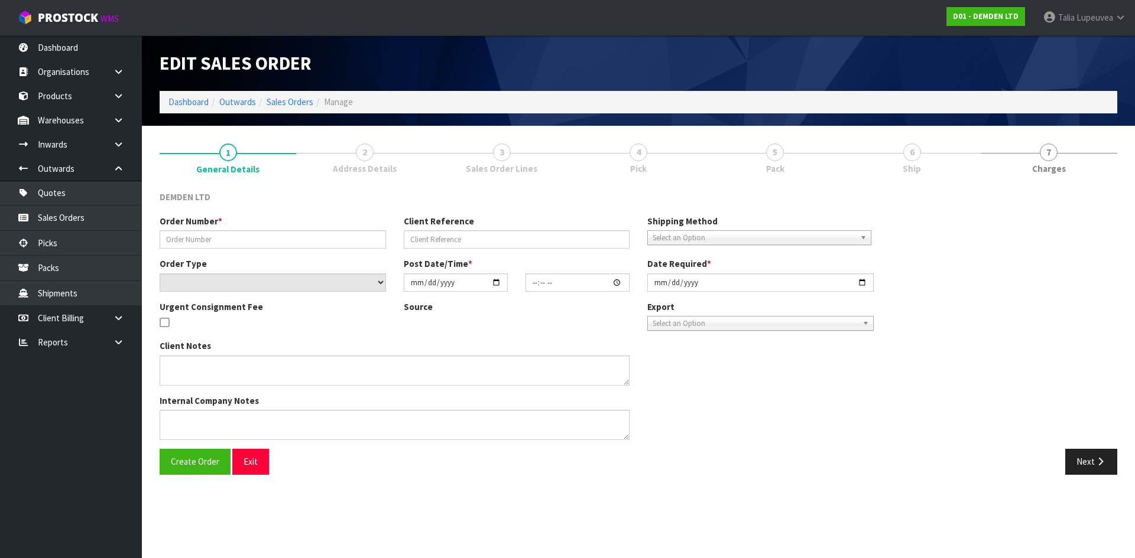
type input "SO-16798"
type input "DU003240"
select select "number:0"
type input "[DATE]"
type input "13:51:00.000"
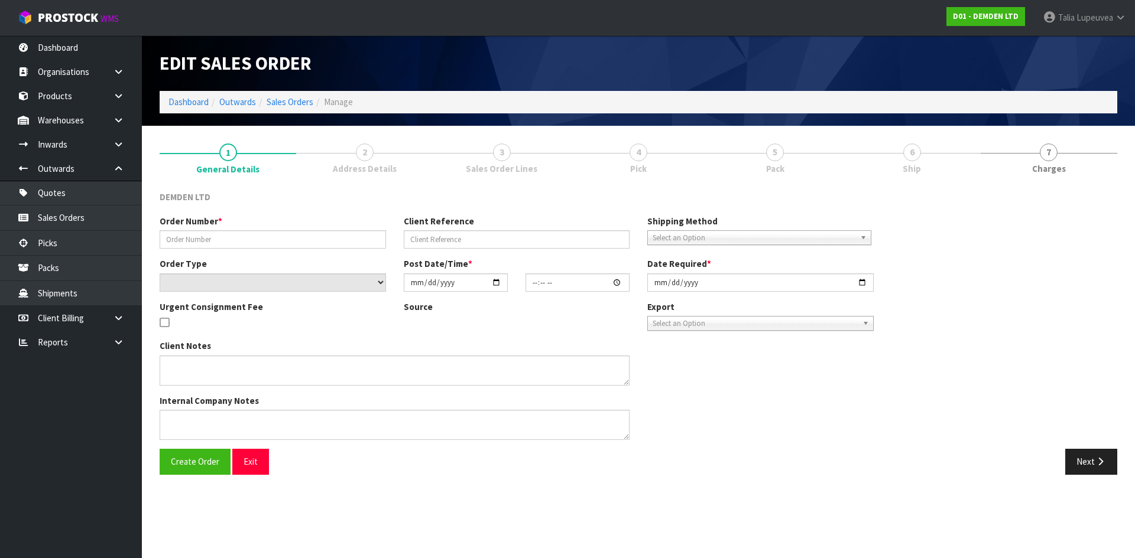
type input "[DATE]"
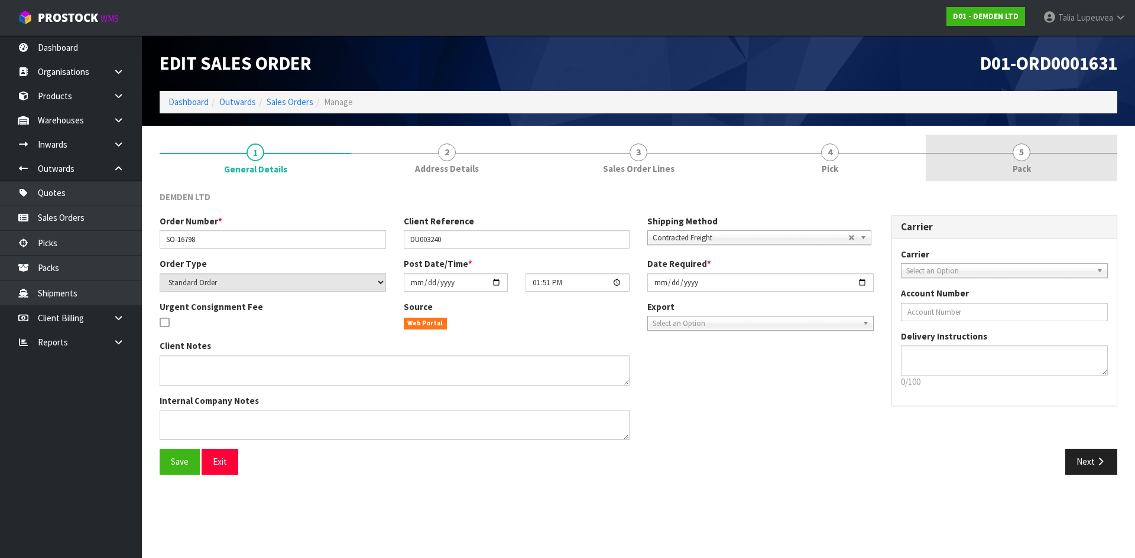
click at [1018, 160] on span "5" at bounding box center [1021, 153] width 18 height 18
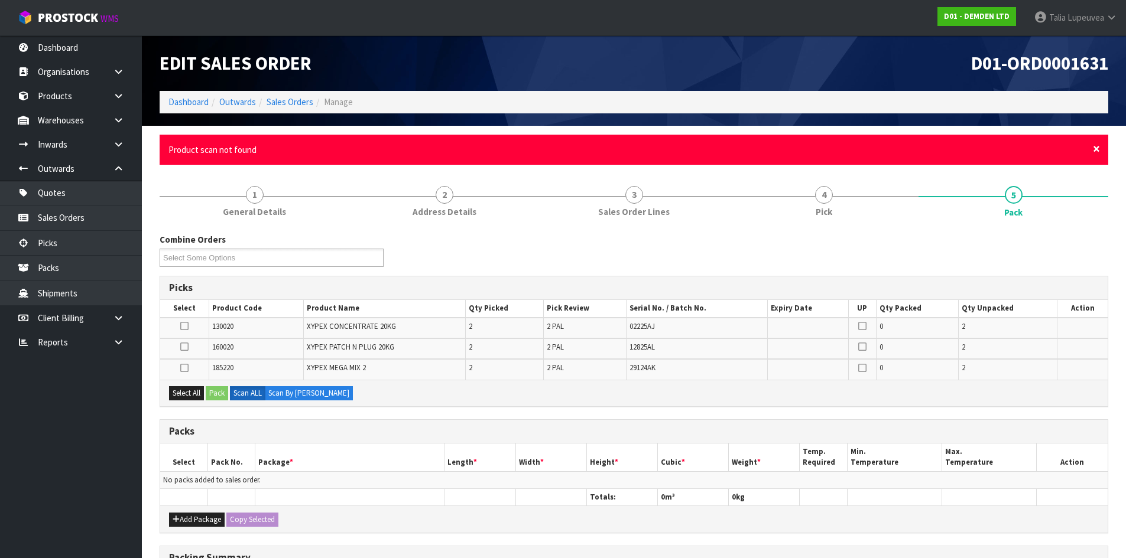
click at [1094, 152] on span "×" at bounding box center [1096, 149] width 7 height 17
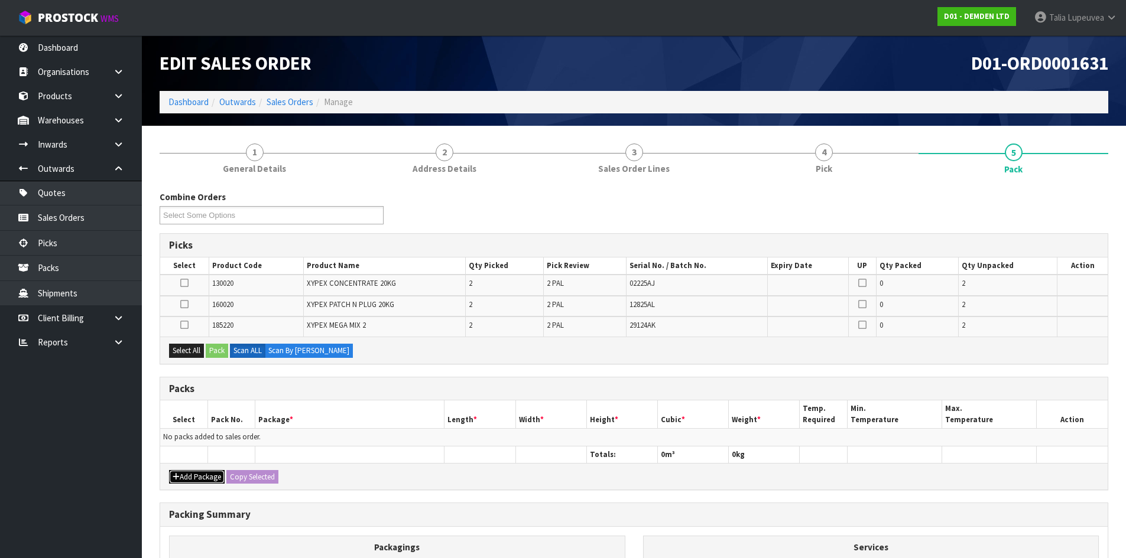
click at [182, 475] on button "Add Package" at bounding box center [197, 477] width 56 height 14
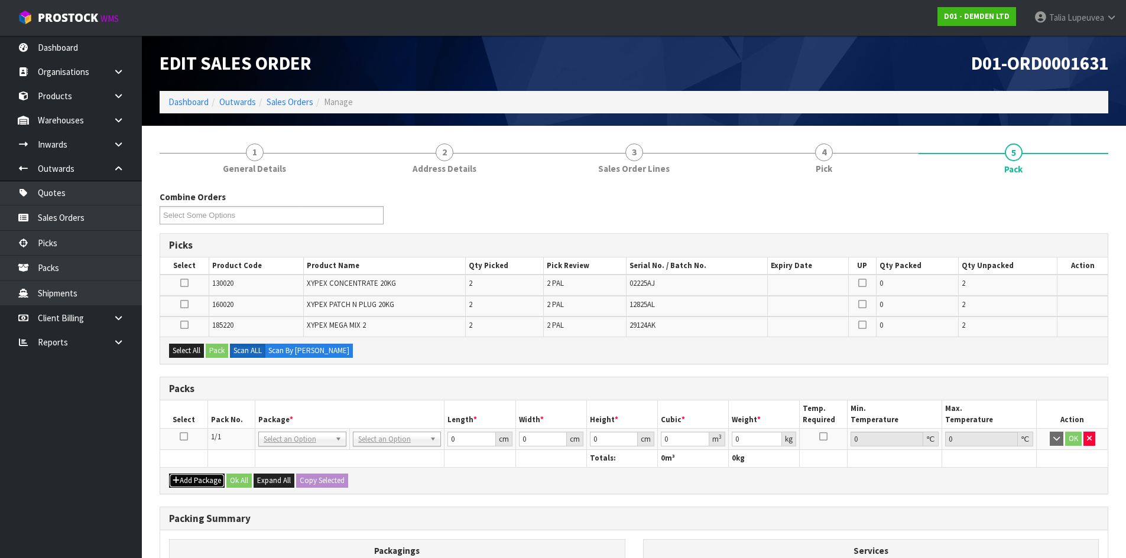
click at [182, 476] on button "Add Package" at bounding box center [197, 481] width 56 height 14
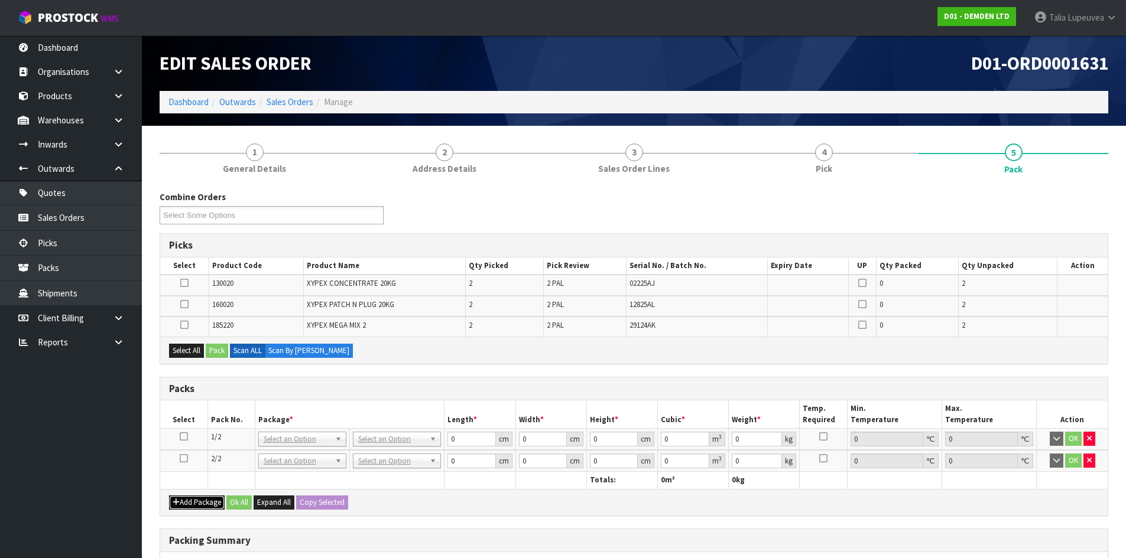
click at [181, 503] on button "Add Package" at bounding box center [197, 503] width 56 height 14
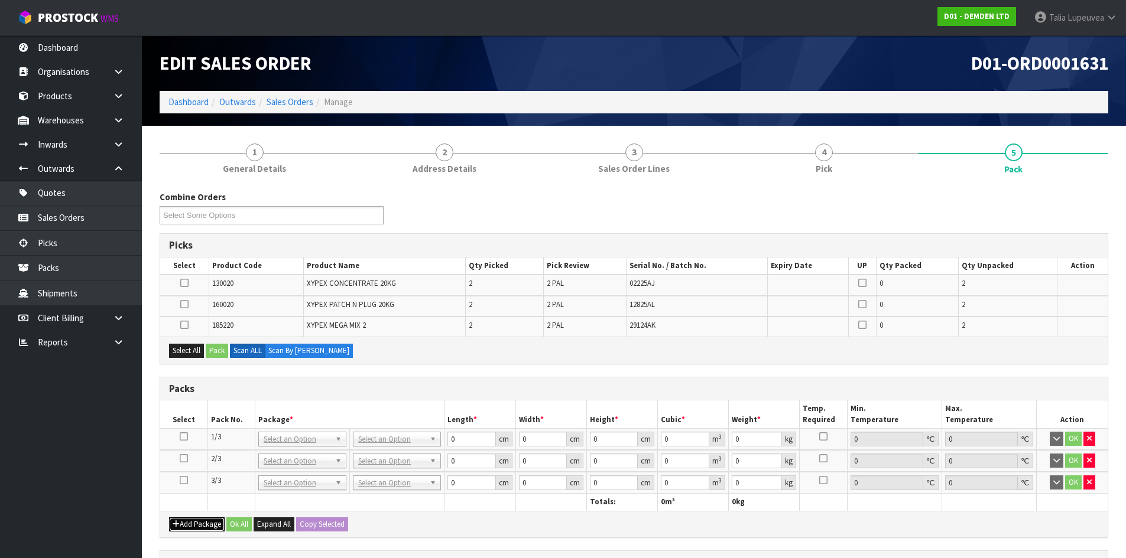
click at [181, 523] on button "Add Package" at bounding box center [197, 525] width 56 height 14
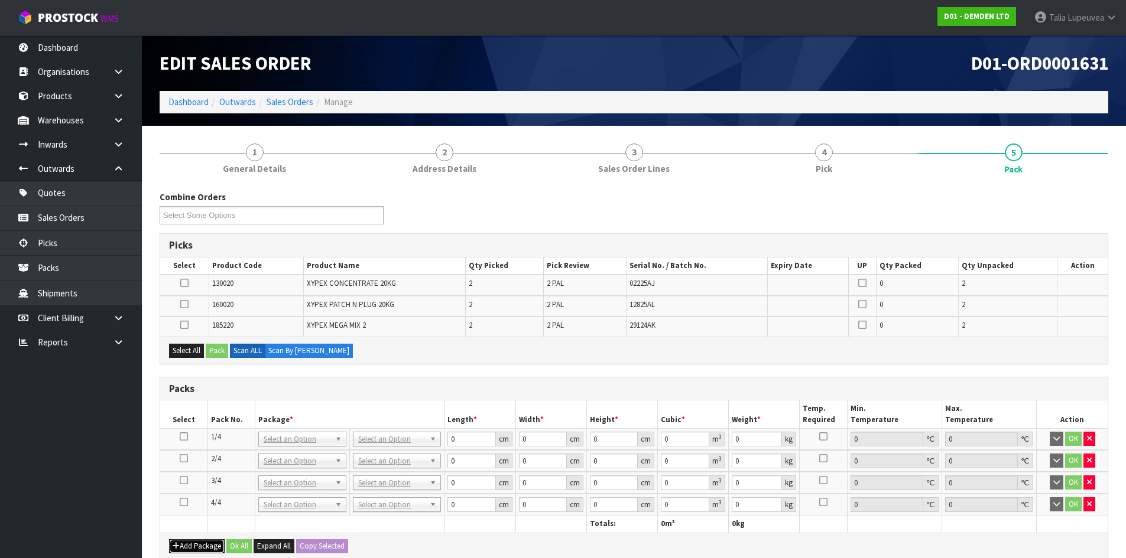
click at [181, 538] on button "Add Package" at bounding box center [197, 547] width 56 height 14
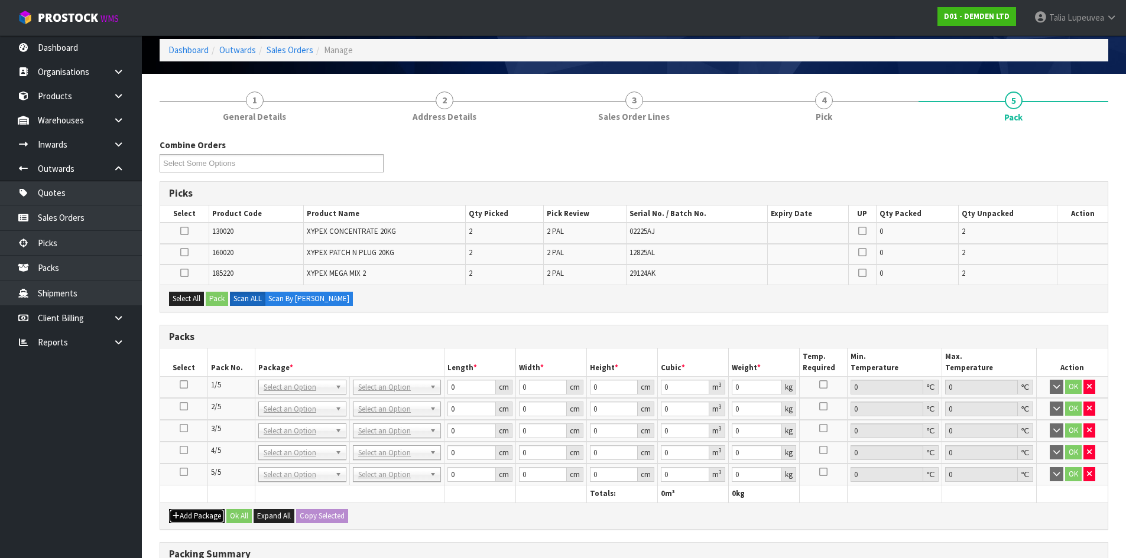
scroll to position [118, 0]
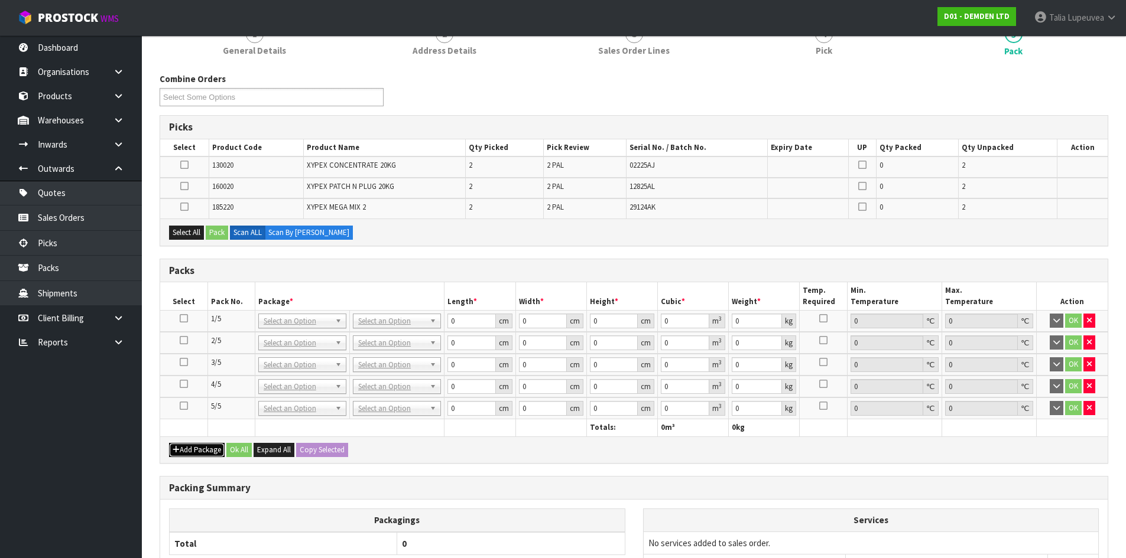
click at [193, 457] on button "Add Package" at bounding box center [197, 450] width 56 height 14
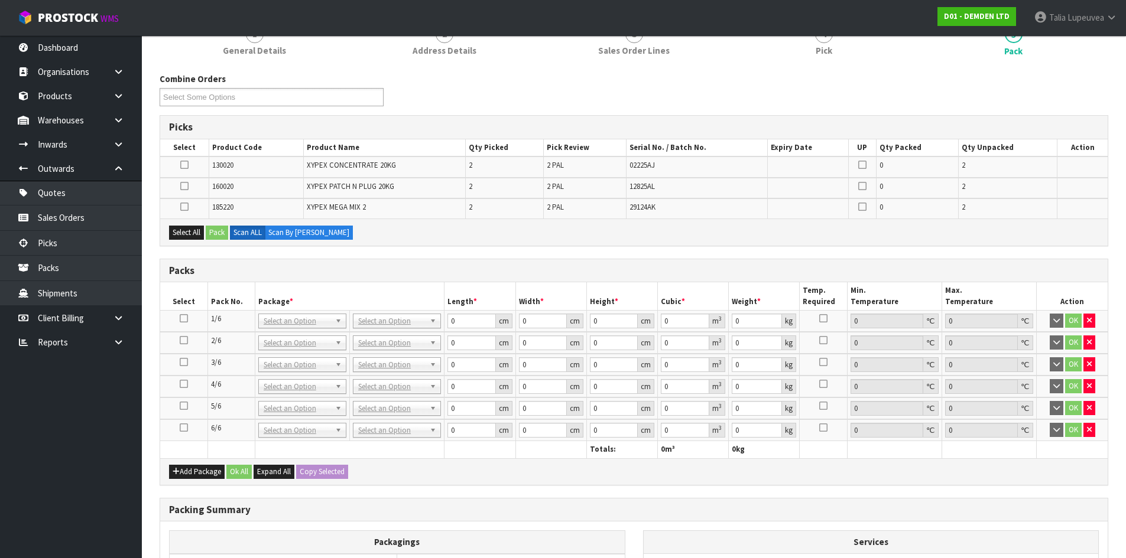
click at [182, 165] on icon at bounding box center [184, 165] width 8 height 1
click at [0, 0] on input "checkbox" at bounding box center [0, 0] width 0 height 0
click at [211, 230] on button "Pack" at bounding box center [217, 233] width 22 height 14
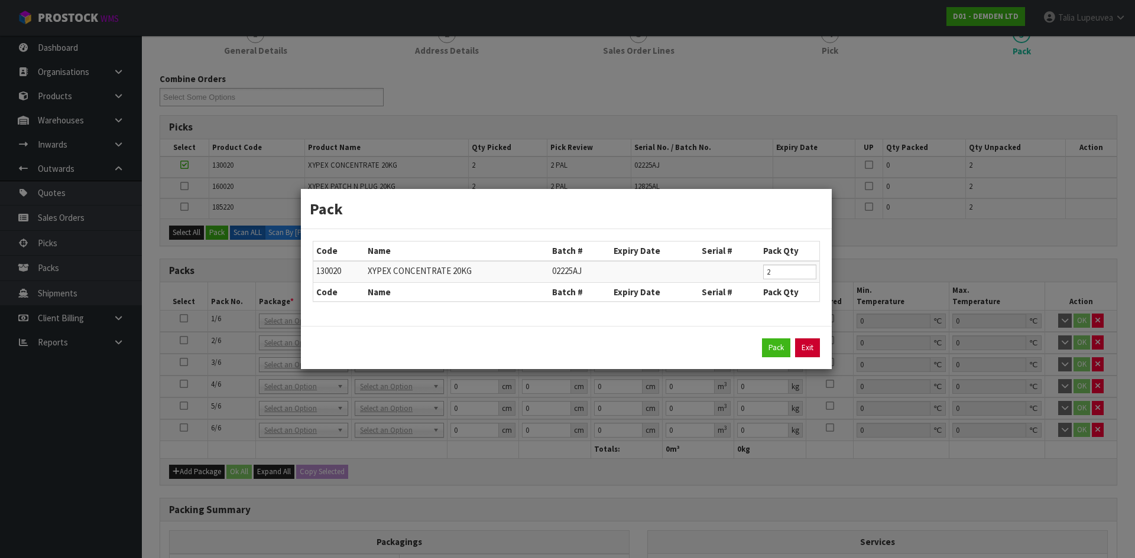
click at [800, 347] on link "Exit" at bounding box center [807, 348] width 25 height 19
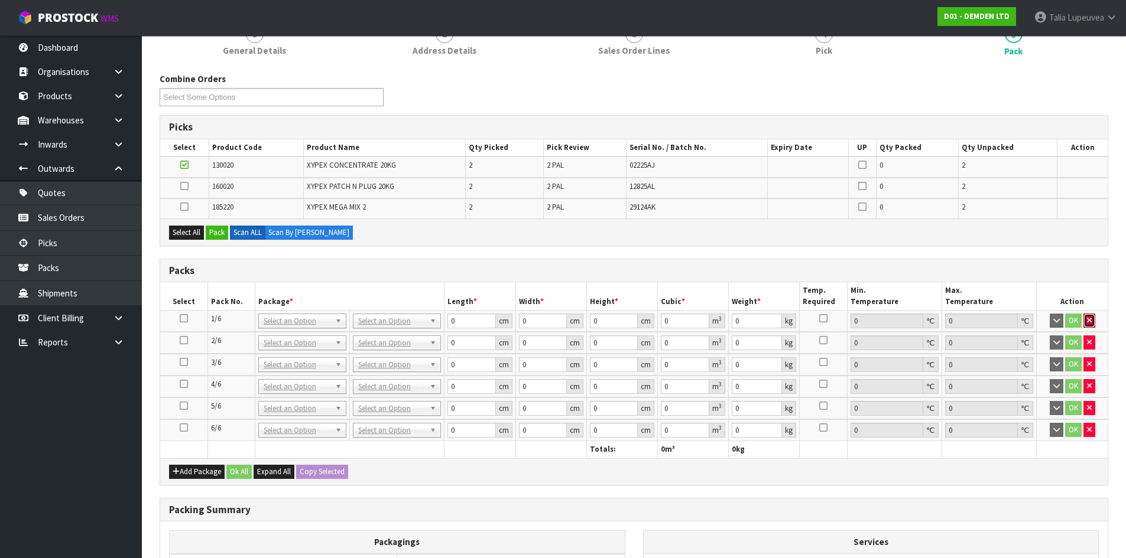
click at [1084, 321] on button "button" at bounding box center [1089, 321] width 12 height 14
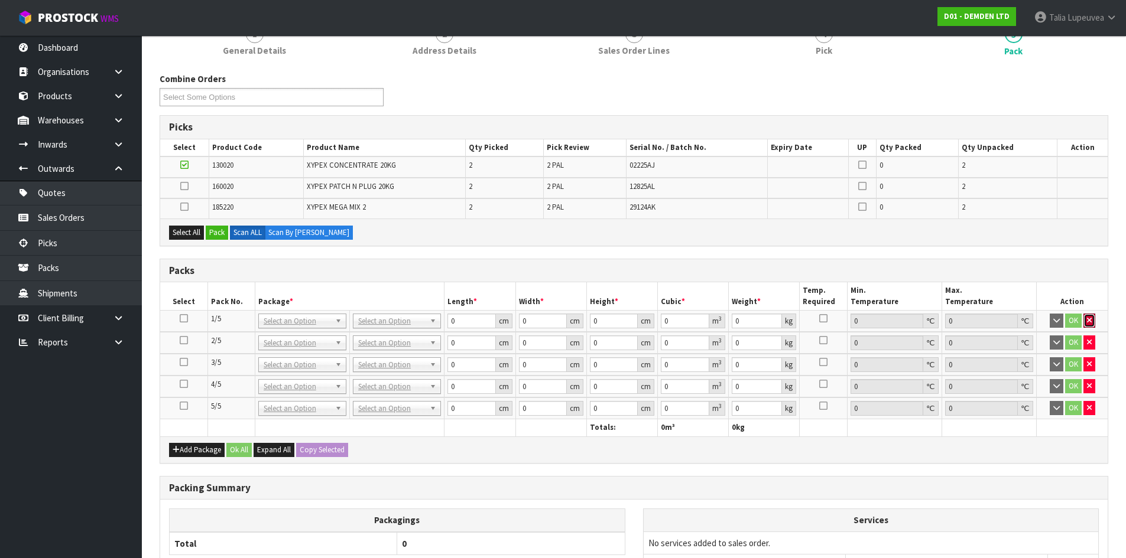
click at [1084, 321] on button "button" at bounding box center [1089, 321] width 12 height 14
click at [1084, 336] on button "button" at bounding box center [1089, 343] width 12 height 14
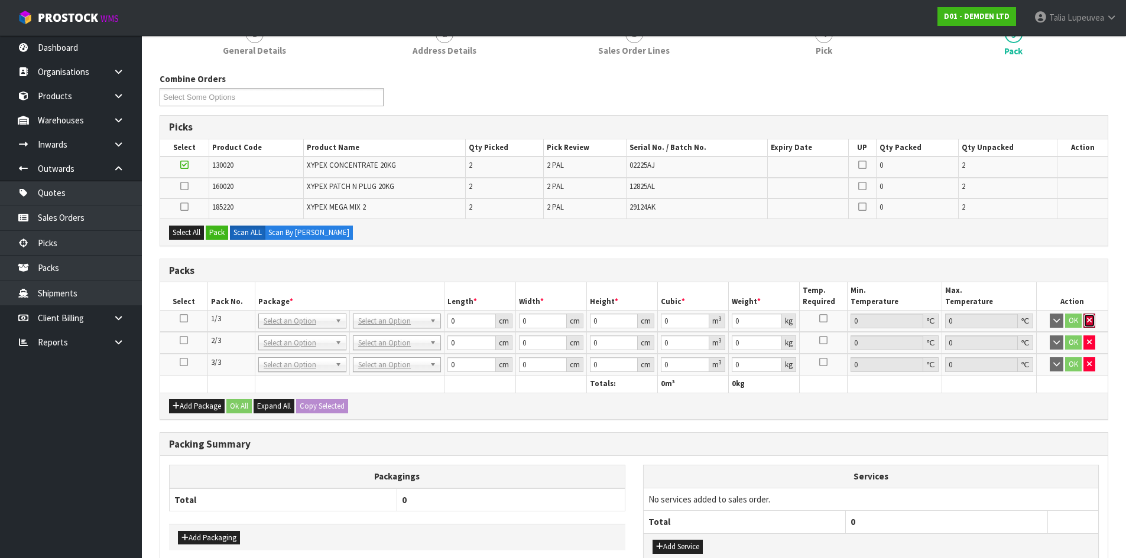
click at [1084, 321] on button "button" at bounding box center [1089, 321] width 12 height 14
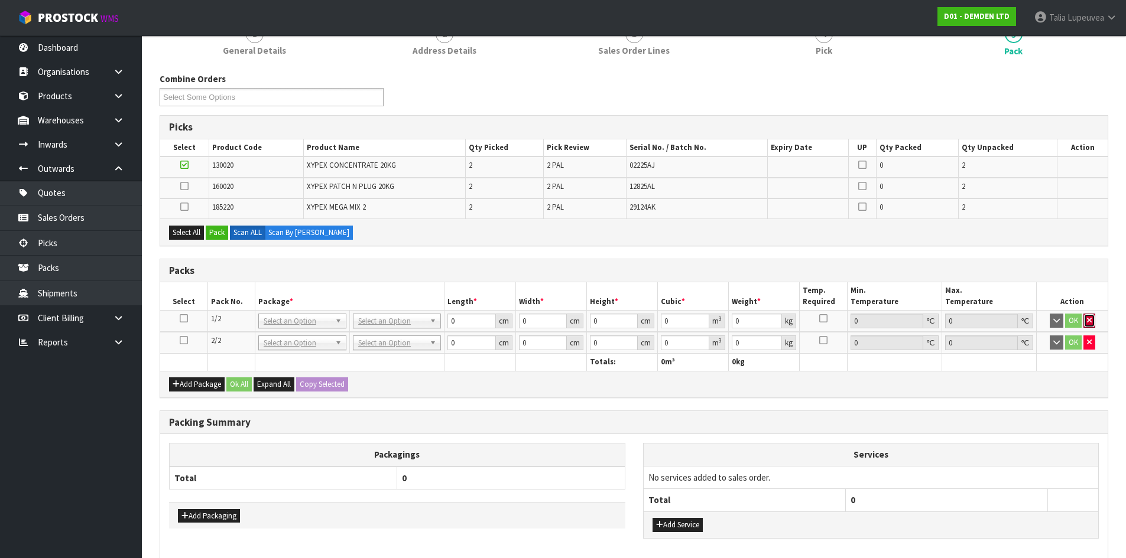
click at [1084, 321] on button "button" at bounding box center [1089, 321] width 12 height 14
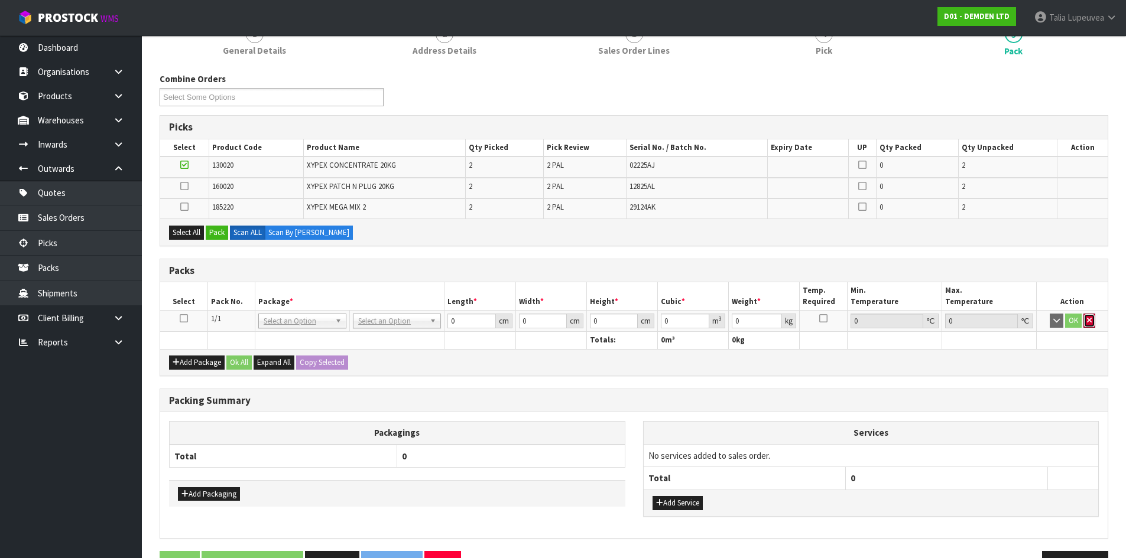
click at [1084, 321] on button "button" at bounding box center [1089, 321] width 12 height 14
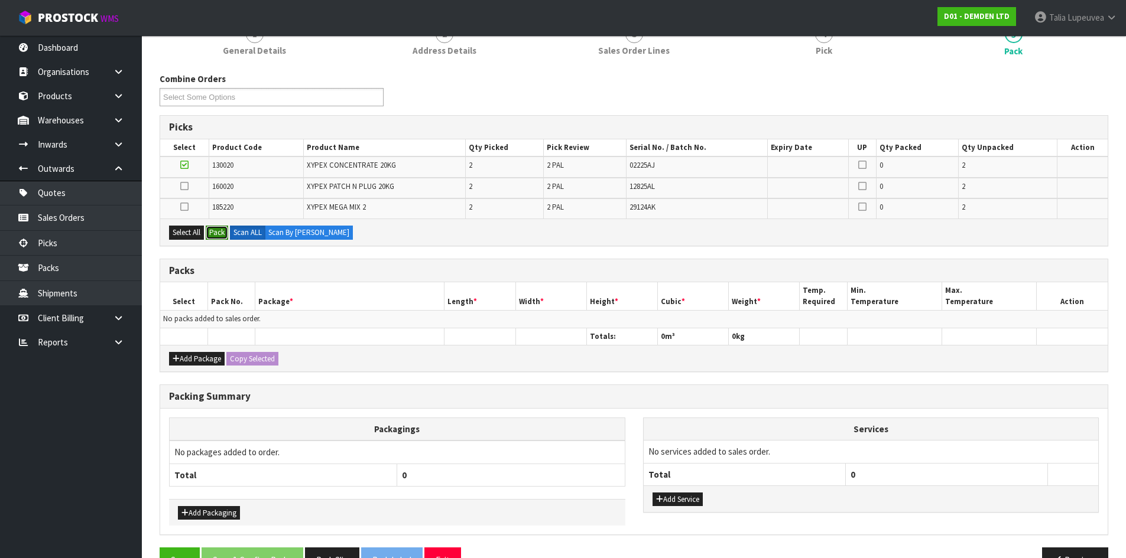
click at [223, 228] on button "Pack" at bounding box center [217, 233] width 22 height 14
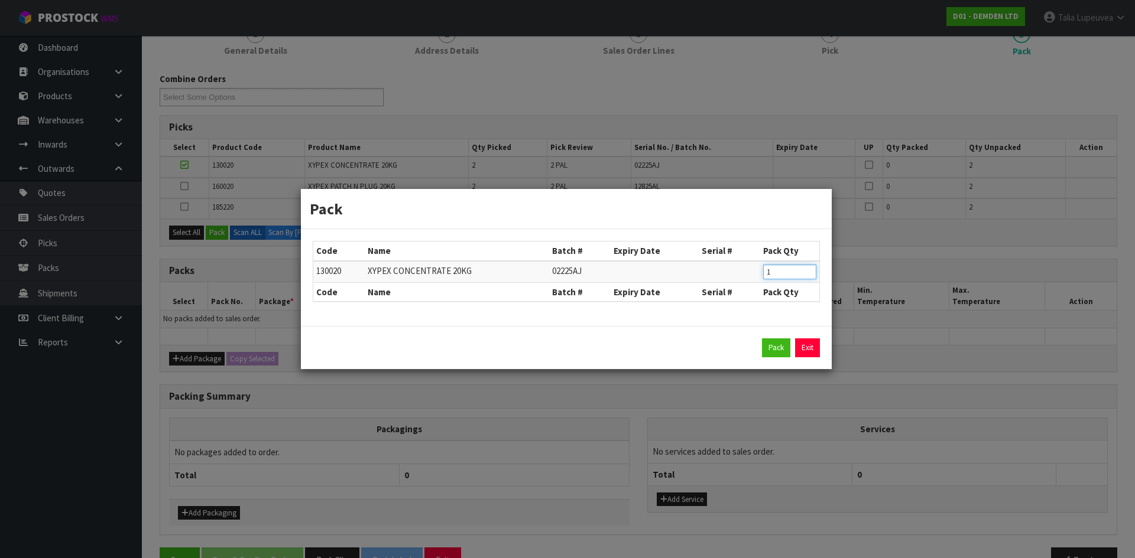
type input "1"
click at [805, 276] on input "1" at bounding box center [789, 272] width 53 height 15
click at [771, 350] on button "Pack" at bounding box center [776, 348] width 28 height 19
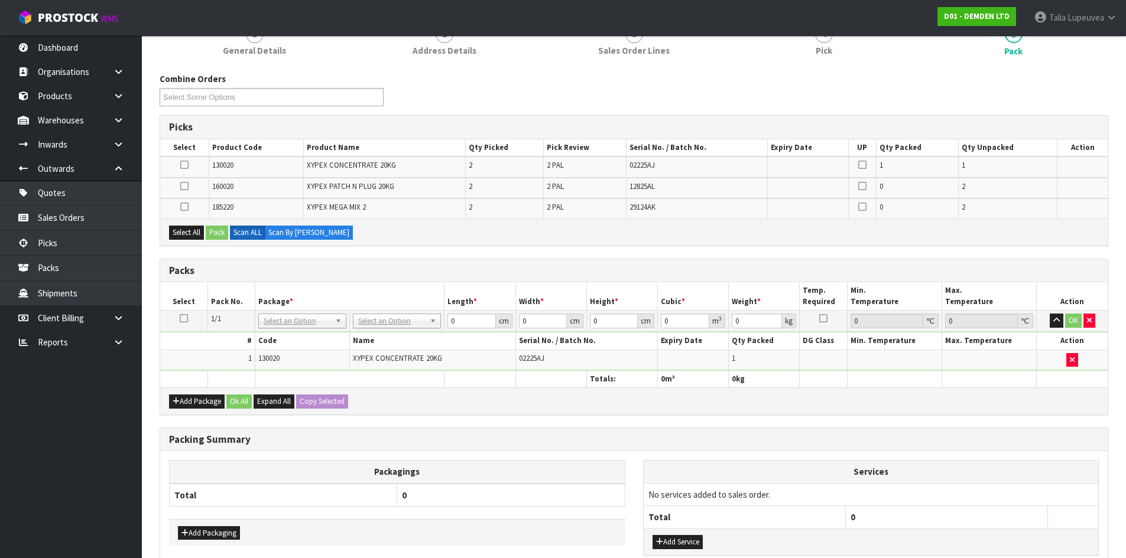
click at [184, 165] on icon at bounding box center [184, 165] width 8 height 1
click at [0, 0] on input "checkbox" at bounding box center [0, 0] width 0 height 0
click at [226, 234] on button "Pack" at bounding box center [217, 233] width 22 height 14
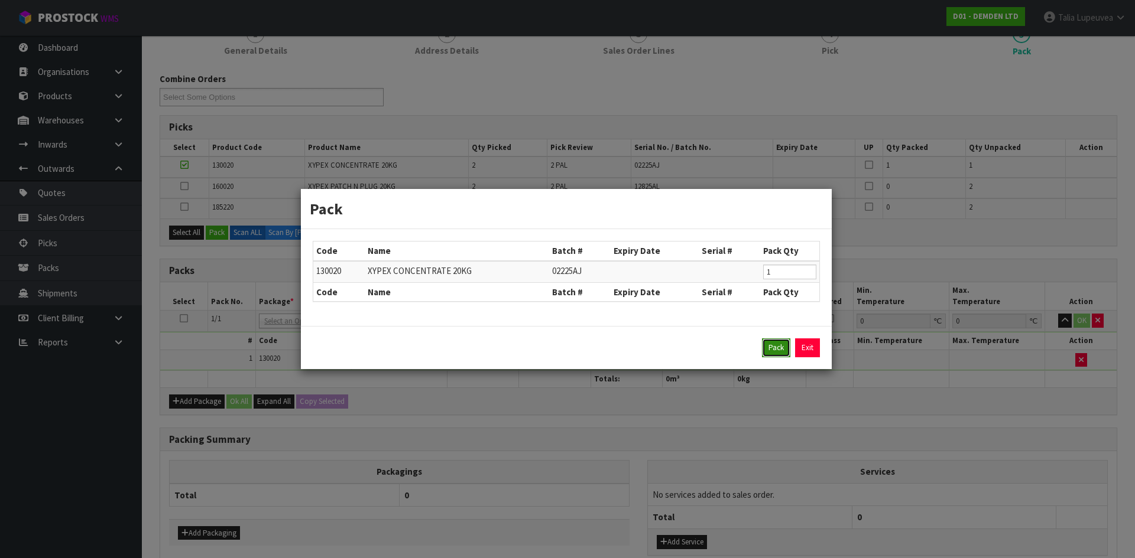
click at [765, 345] on button "Pack" at bounding box center [776, 348] width 28 height 19
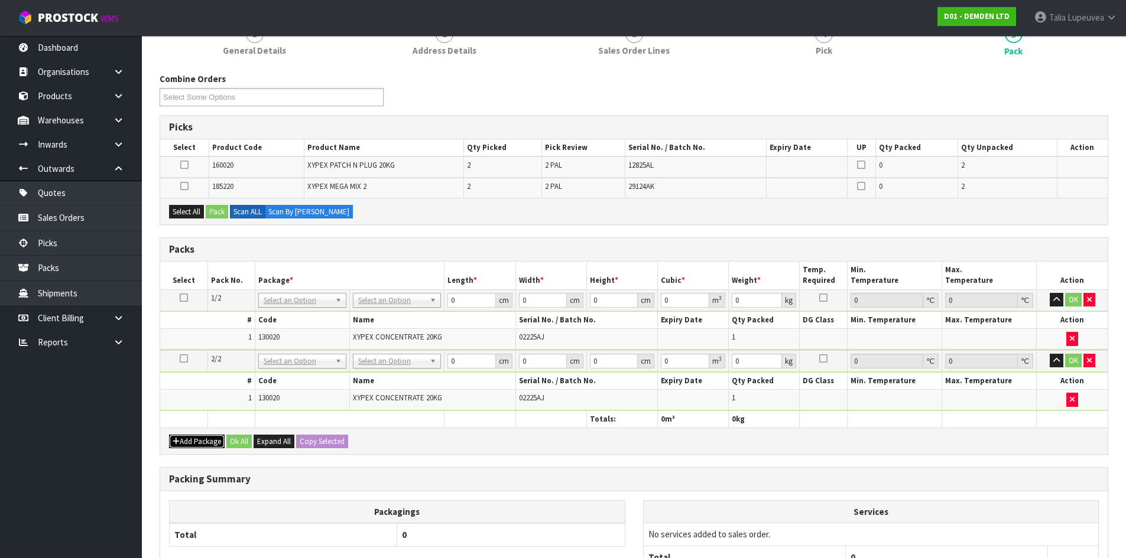
click at [198, 443] on button "Add Package" at bounding box center [197, 442] width 56 height 14
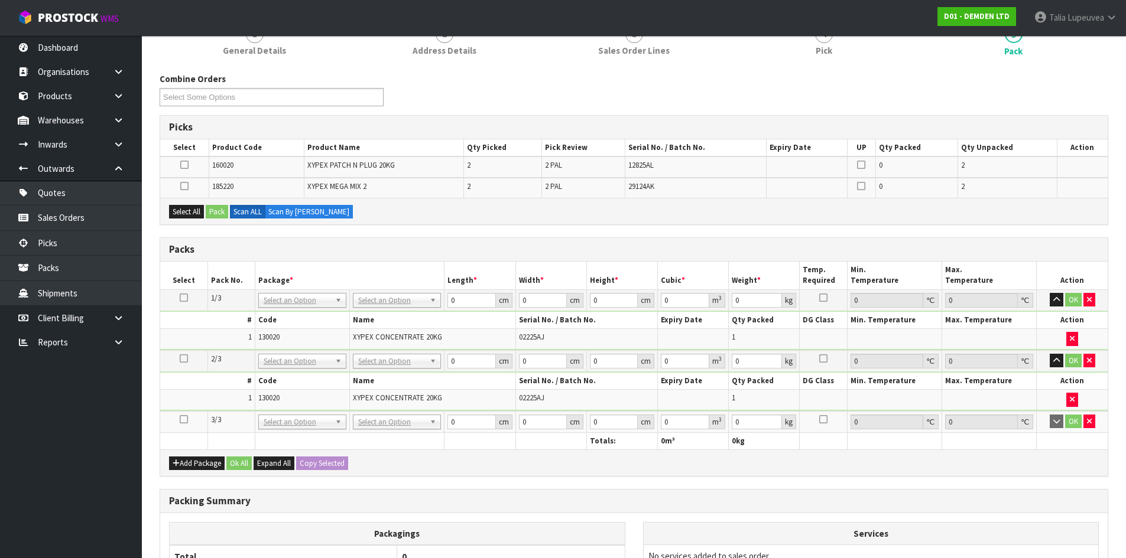
click at [180, 420] on icon at bounding box center [184, 420] width 8 height 1
click at [179, 161] on td at bounding box center [184, 167] width 48 height 21
click at [184, 165] on icon at bounding box center [184, 165] width 8 height 1
click at [0, 0] on input "checkbox" at bounding box center [0, 0] width 0 height 0
click at [210, 212] on button "Pack" at bounding box center [217, 212] width 22 height 14
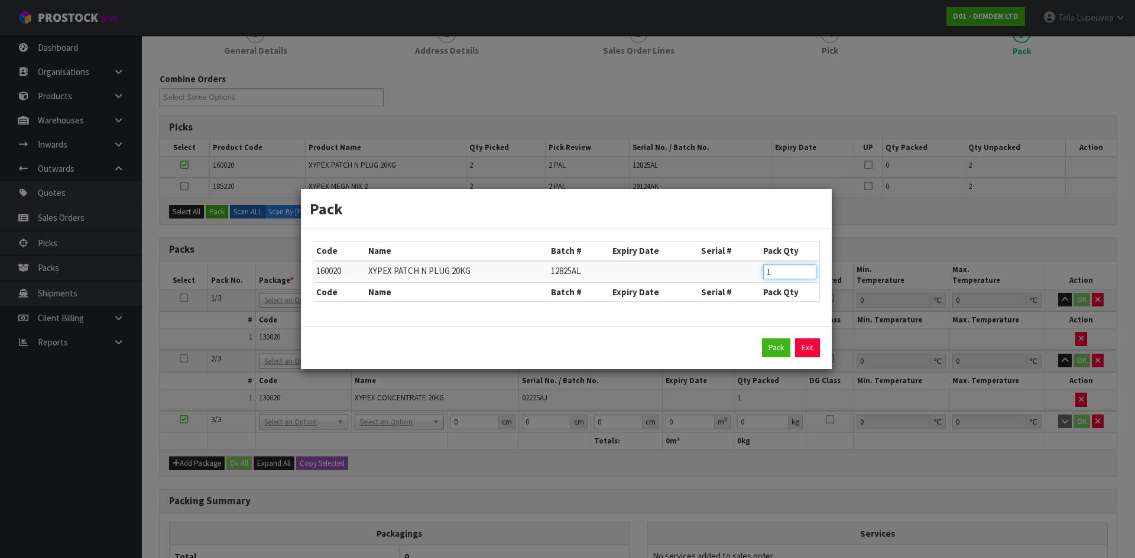
type input "1"
click at [807, 272] on input "1" at bounding box center [789, 272] width 53 height 15
click at [777, 343] on button "Pack" at bounding box center [776, 348] width 28 height 19
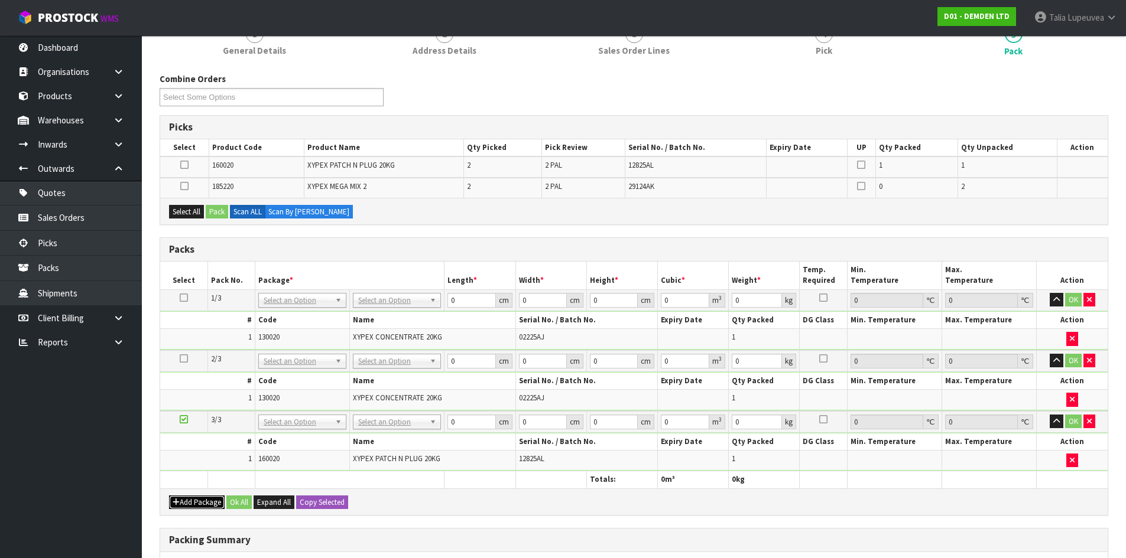
click at [207, 499] on button "Add Package" at bounding box center [197, 503] width 56 height 14
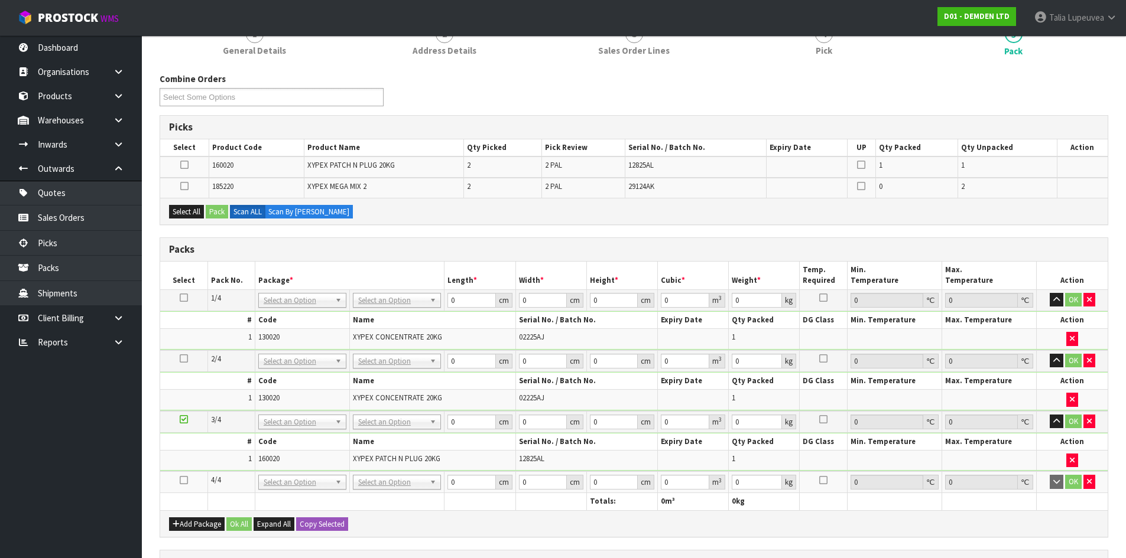
drag, startPoint x: 186, startPoint y: 479, endPoint x: 197, endPoint y: 469, distance: 14.7
click at [187, 480] on icon at bounding box center [184, 480] width 8 height 1
click at [183, 165] on icon at bounding box center [184, 165] width 8 height 1
click at [0, 0] on input "checkbox" at bounding box center [0, 0] width 0 height 0
click at [217, 215] on button "Pack" at bounding box center [217, 212] width 22 height 14
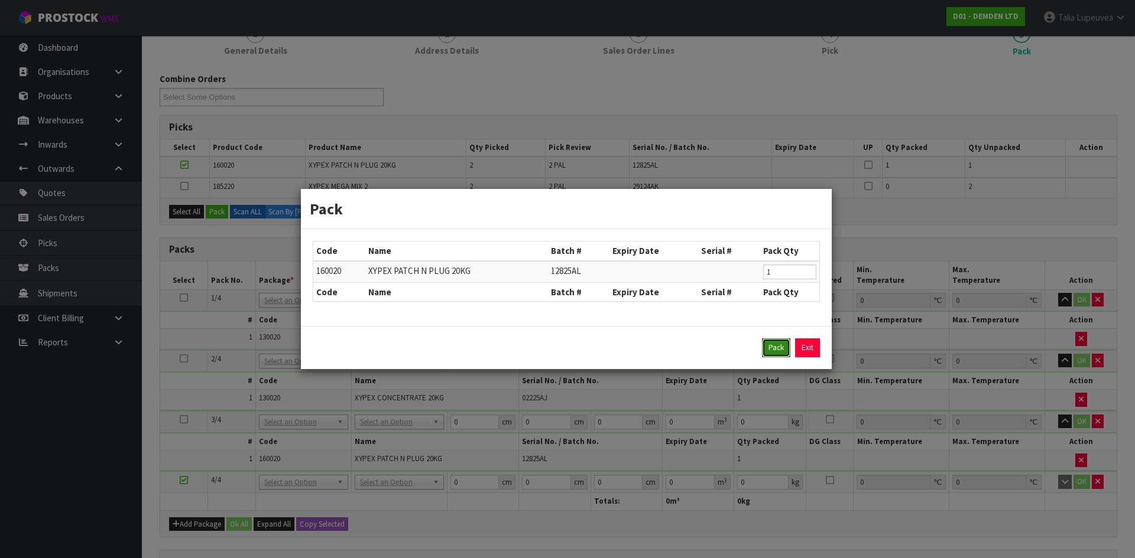
click at [778, 347] on button "Pack" at bounding box center [776, 348] width 28 height 19
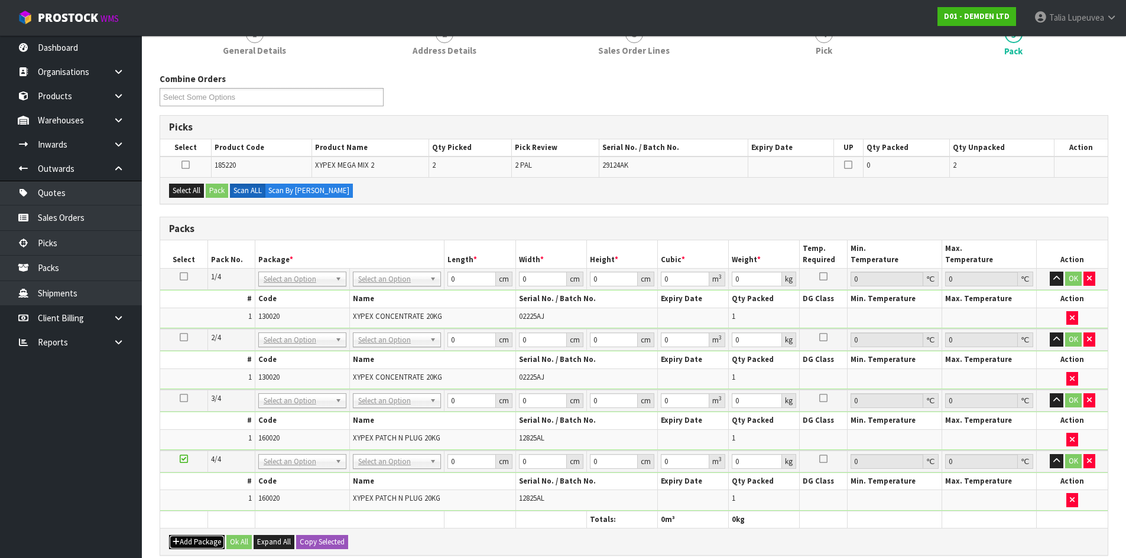
click at [190, 538] on button "Add Package" at bounding box center [197, 542] width 56 height 14
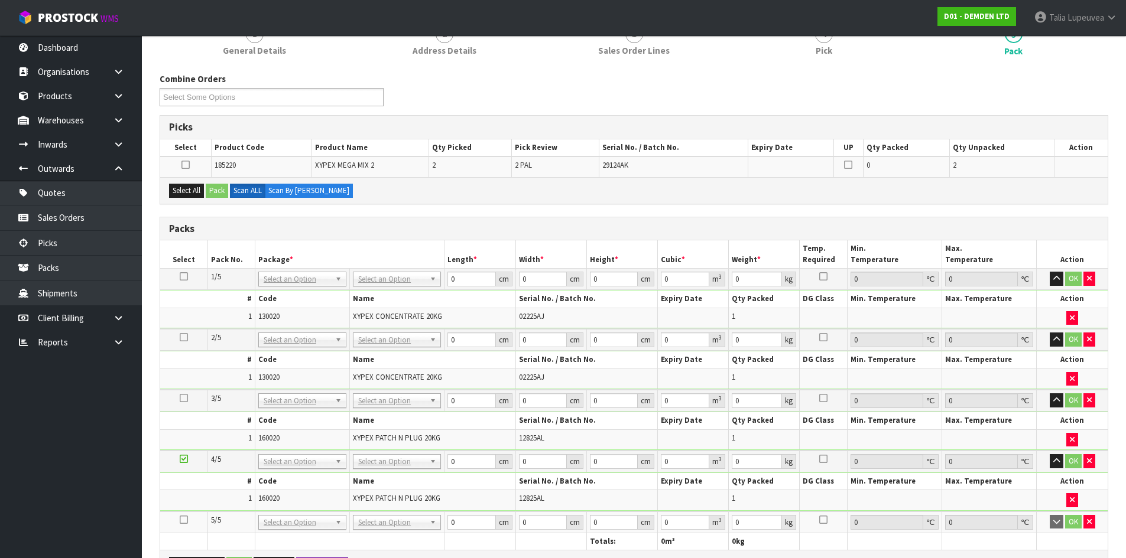
click at [183, 520] on icon at bounding box center [184, 520] width 8 height 1
click at [195, 191] on button "Select All" at bounding box center [186, 191] width 35 height 14
click at [204, 191] on button "Select All" at bounding box center [186, 191] width 35 height 14
click at [215, 189] on button "Pack" at bounding box center [217, 191] width 22 height 14
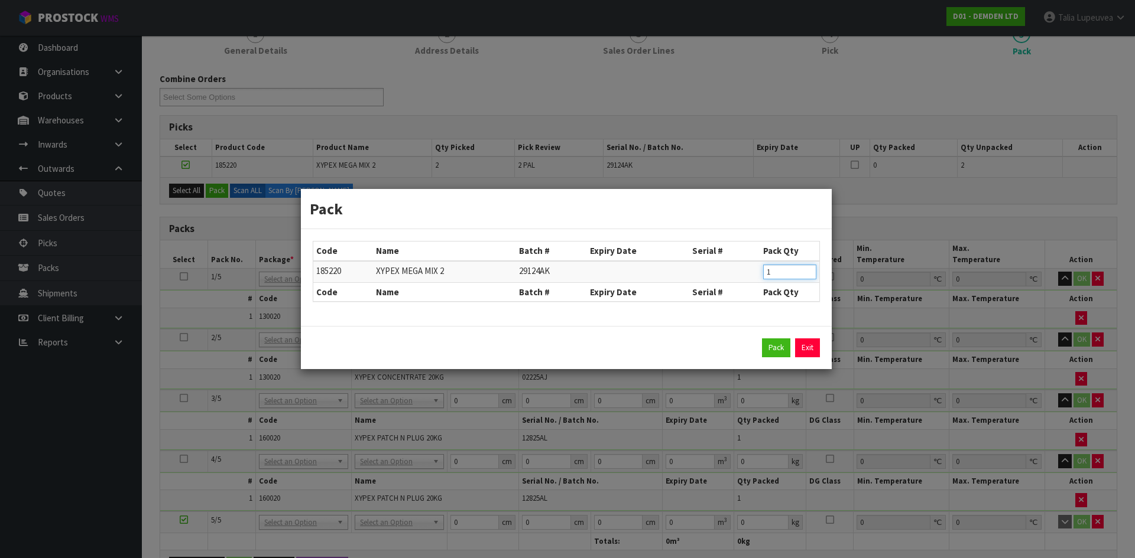
type input "1"
click at [807, 275] on input "1" at bounding box center [789, 272] width 53 height 15
click at [770, 353] on button "Pack" at bounding box center [776, 348] width 28 height 19
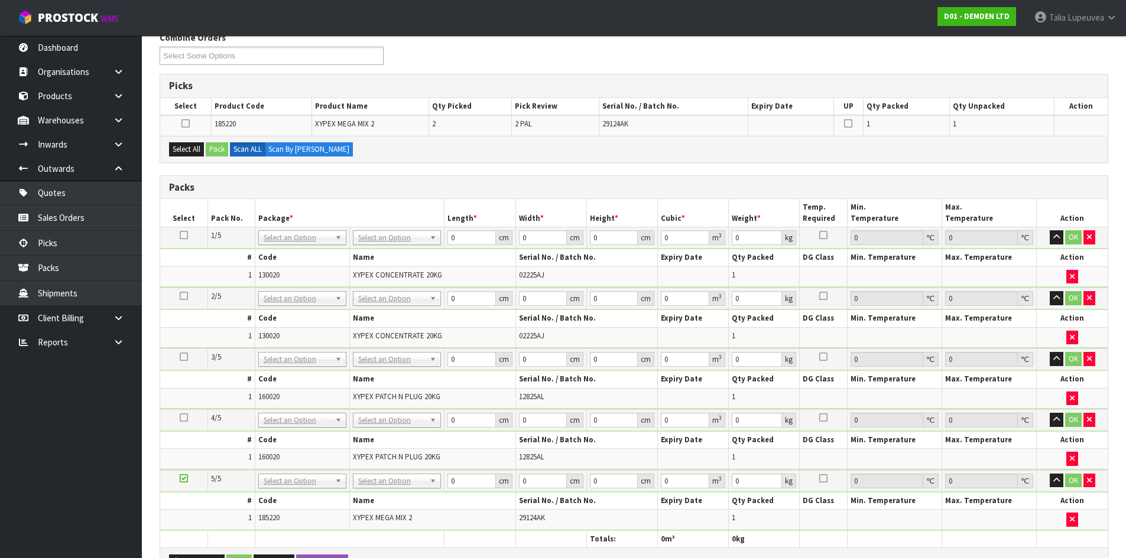
scroll to position [177, 0]
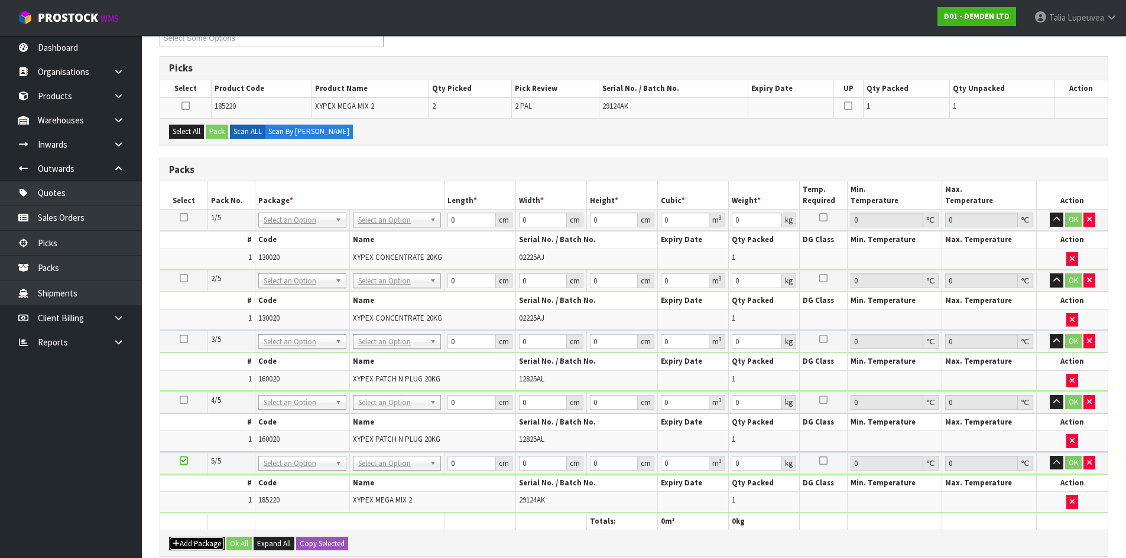
click at [200, 538] on button "Add Package" at bounding box center [197, 544] width 56 height 14
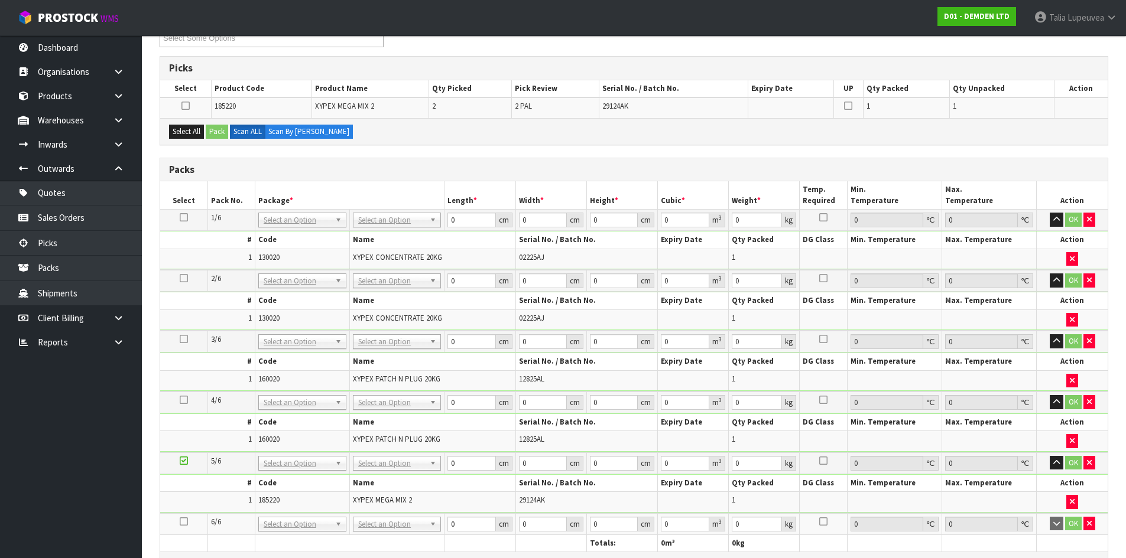
click at [182, 522] on icon at bounding box center [184, 522] width 8 height 1
click at [193, 134] on button "Select All" at bounding box center [186, 132] width 35 height 14
click at [214, 129] on button "Pack" at bounding box center [217, 132] width 22 height 14
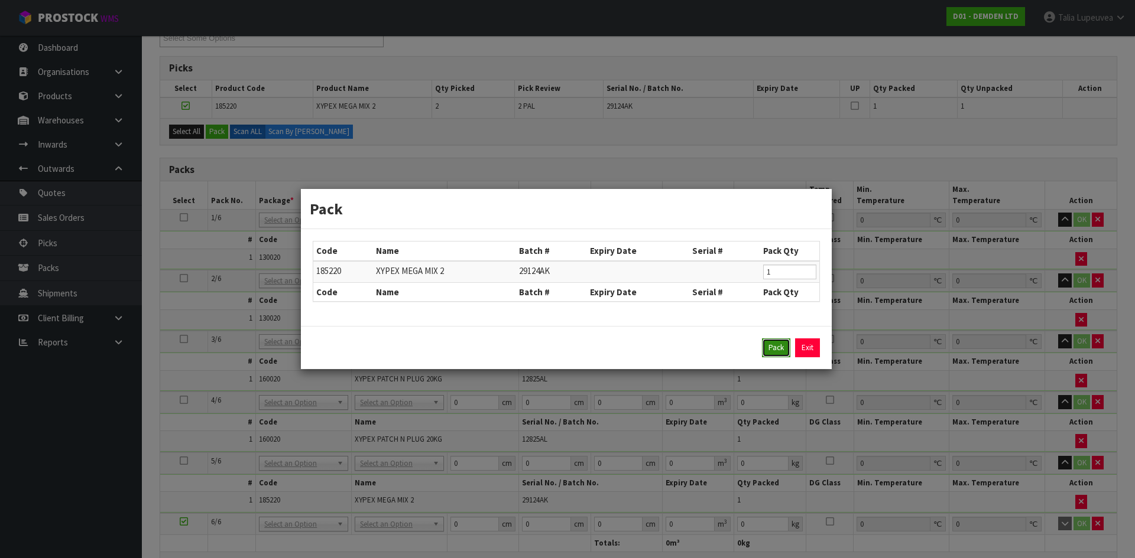
click at [763, 342] on button "Pack" at bounding box center [776, 348] width 28 height 19
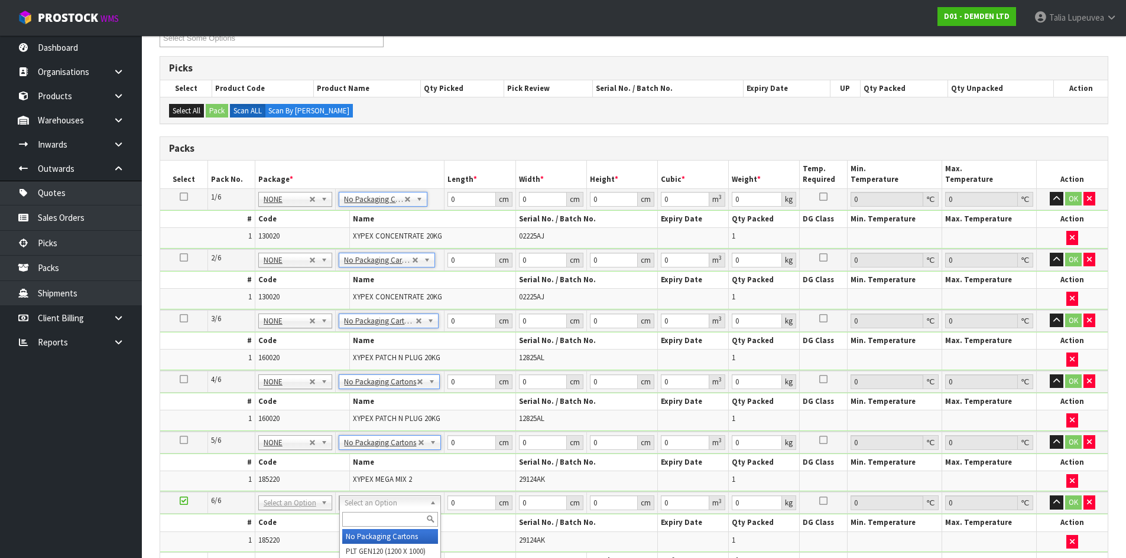
type input "6"
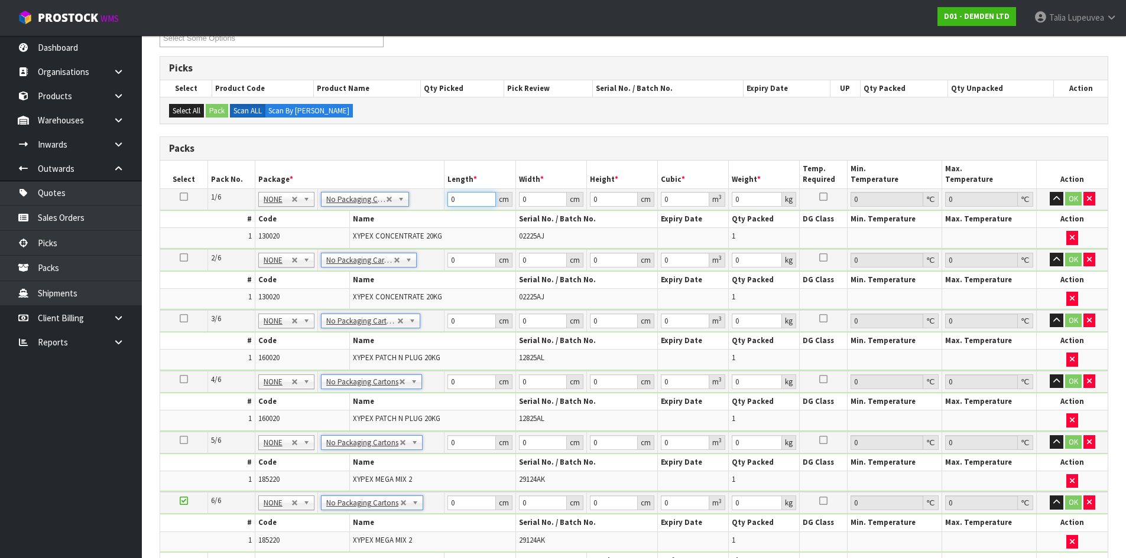
drag, startPoint x: 456, startPoint y: 200, endPoint x: 433, endPoint y: 200, distance: 23.6
click at [433, 200] on tr "1/6 NONE 007-001 007-002 007-004 007-009 007-013 007-014 007-015 007-017 007-01…" at bounding box center [633, 199] width 947 height 21
type input "30"
type input "4"
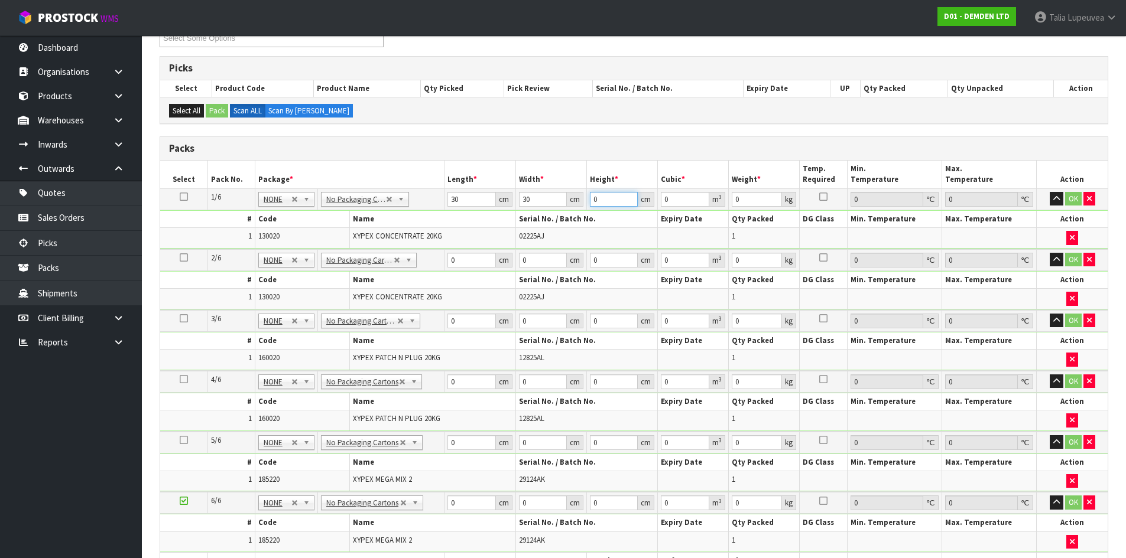
type input "0.0036"
type input "42"
type input "0.0378"
type input "42"
type input "21"
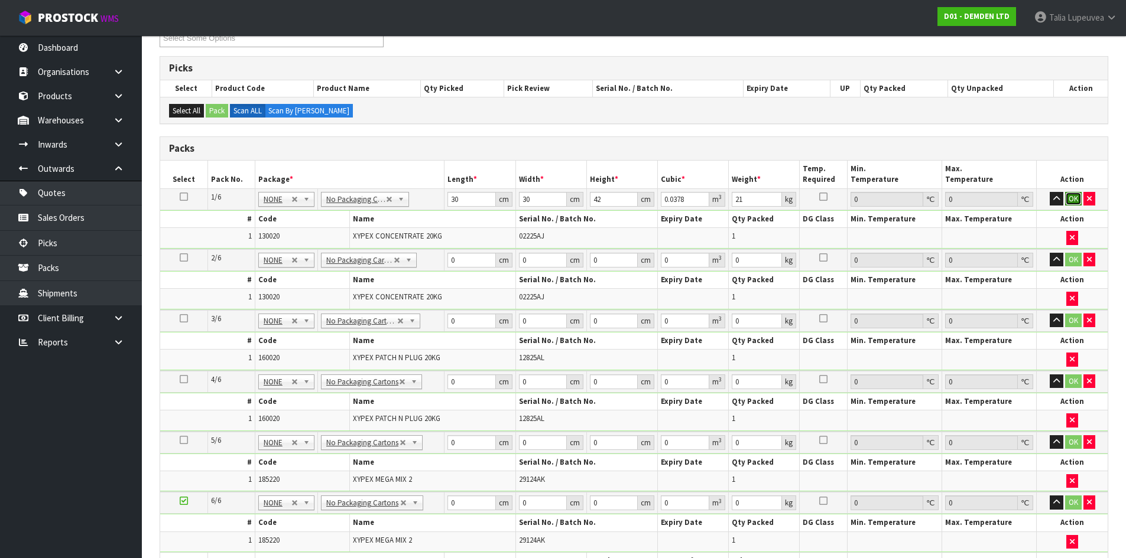
click at [1070, 199] on button "OK" at bounding box center [1073, 199] width 17 height 14
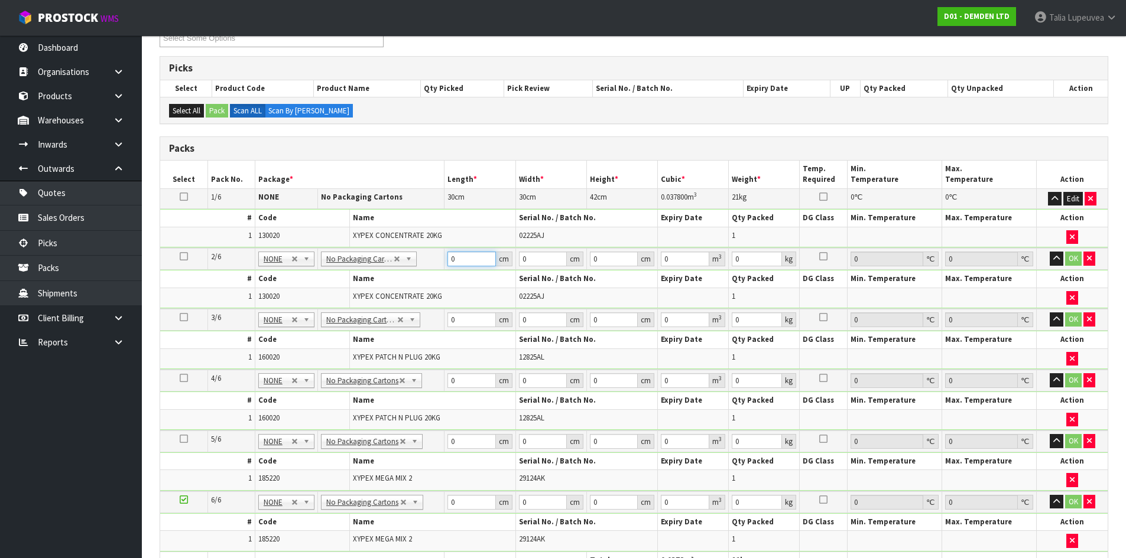
drag, startPoint x: 456, startPoint y: 265, endPoint x: 424, endPoint y: 269, distance: 32.8
click at [424, 269] on tr "2/6 NONE 007-001 007-002 007-004 007-009 007-013 007-014 007-015 007-017 007-01…" at bounding box center [633, 259] width 947 height 22
type input "30"
type input "4"
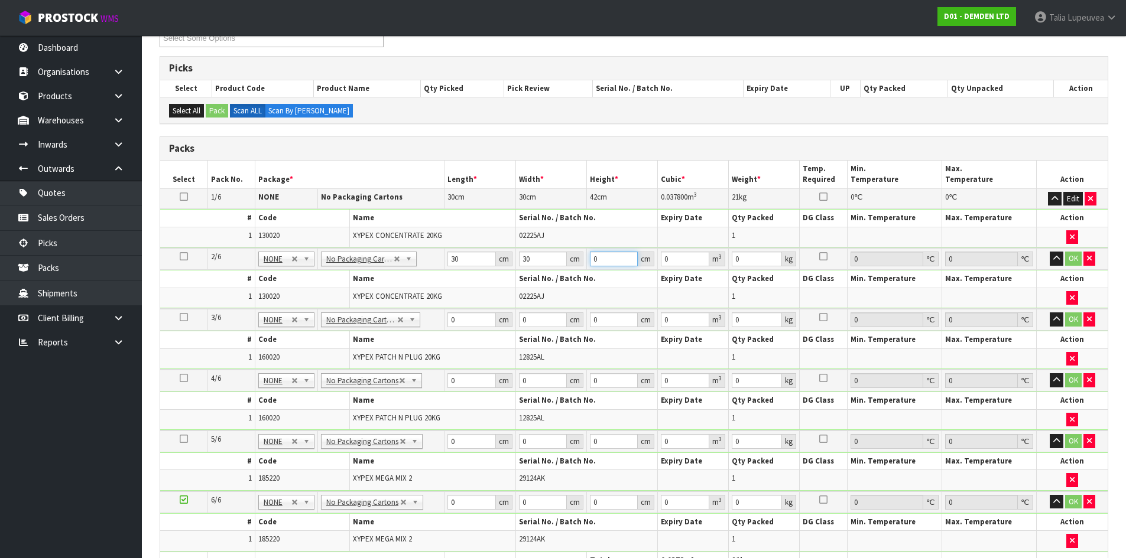
type input "0.0036"
type input "42"
type input "0.0378"
type input "42"
type input "21"
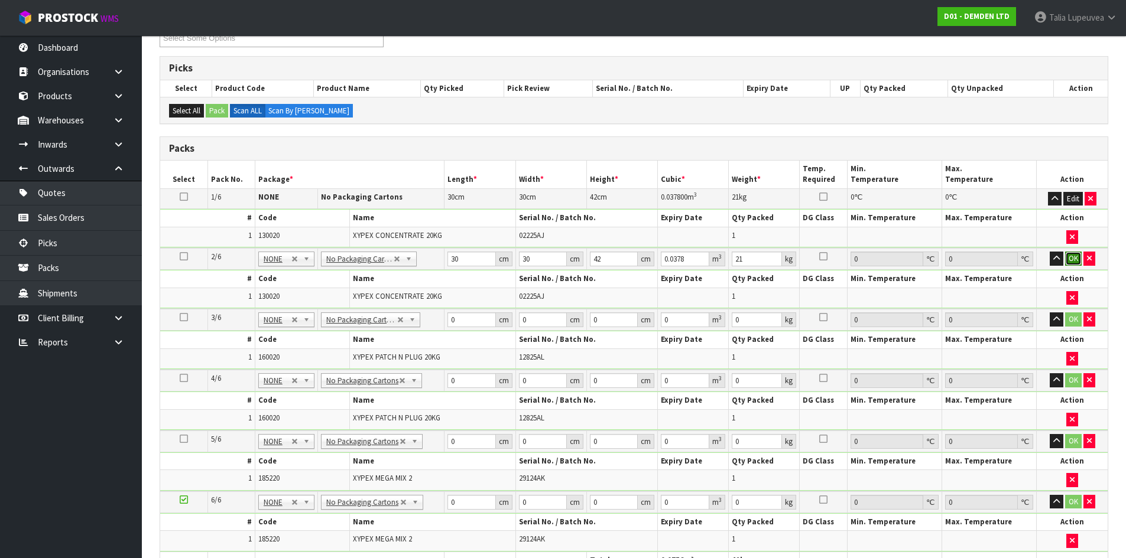
click at [1079, 255] on button "OK" at bounding box center [1073, 259] width 17 height 14
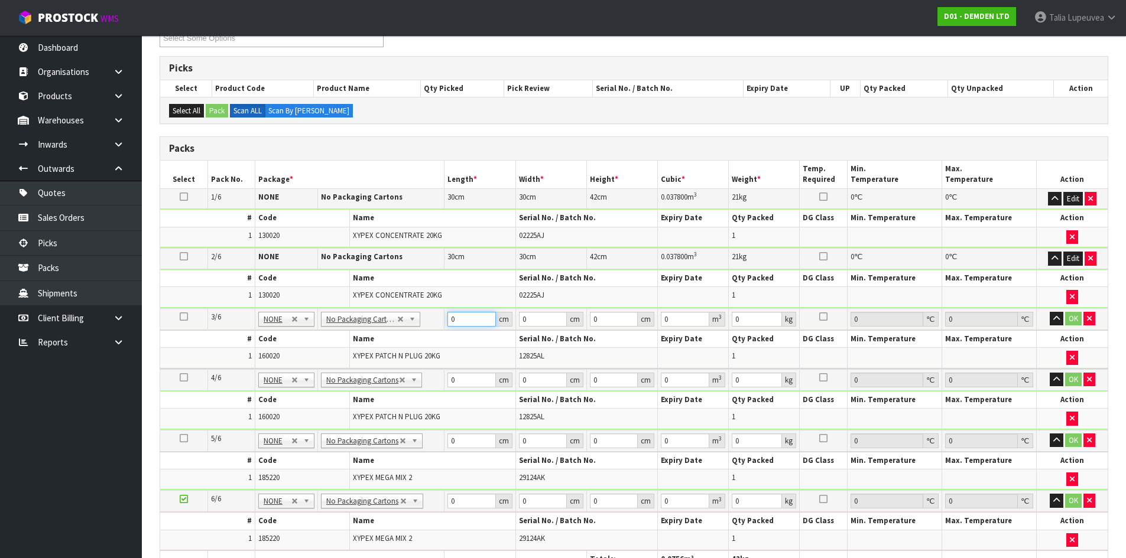
drag, startPoint x: 458, startPoint y: 318, endPoint x: 441, endPoint y: 321, distance: 17.5
click at [443, 321] on tr "3/6 NONE 007-001 007-002 007-004 007-009 007-013 007-014 007-015 007-017 007-01…" at bounding box center [633, 319] width 947 height 22
type input "29"
type input "4"
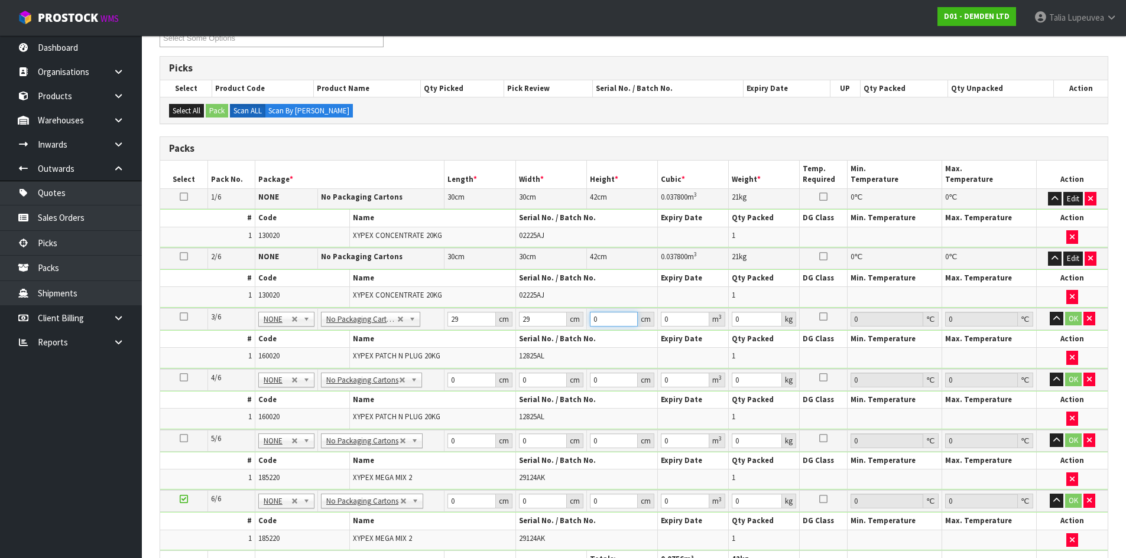
type input "0.003364"
type input "43"
click at [1065, 319] on button "OK" at bounding box center [1073, 319] width 17 height 14
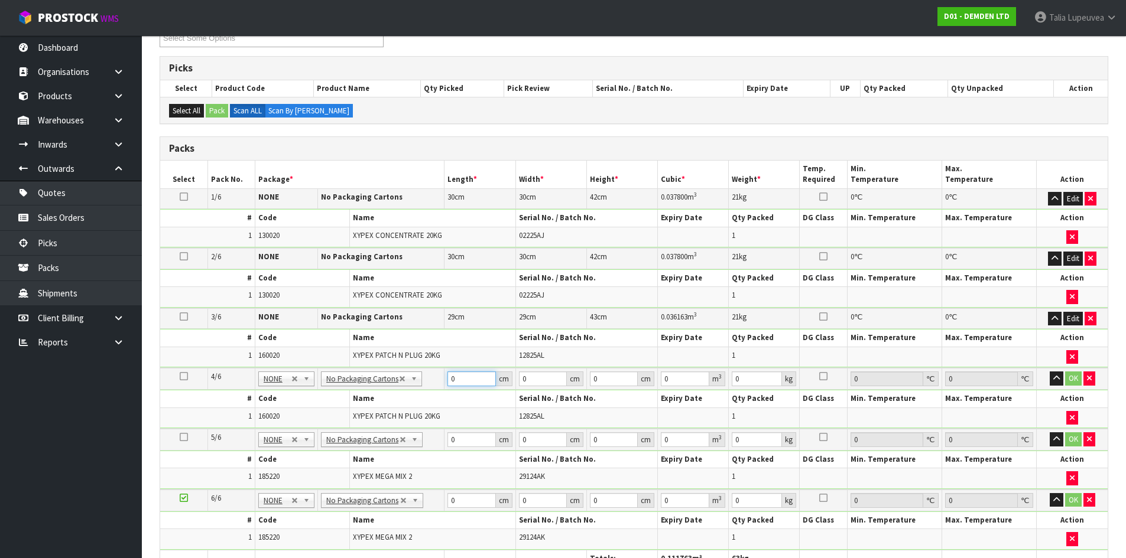
drag, startPoint x: 438, startPoint y: 388, endPoint x: 431, endPoint y: 389, distance: 7.2
click at [431, 389] on tbody "4/6 NONE 007-001 007-002 007-004 007-009 007-013 007-014 007-015 007-017 007-01…" at bounding box center [633, 398] width 947 height 61
click at [1070, 375] on button "OK" at bounding box center [1073, 379] width 17 height 14
drag, startPoint x: 465, startPoint y: 443, endPoint x: 443, endPoint y: 440, distance: 22.1
click at [443, 440] on tr "5/6 NONE 007-001 007-002 007-004 007-009 007-013 007-014 007-015 007-017 007-01…" at bounding box center [633, 439] width 947 height 22
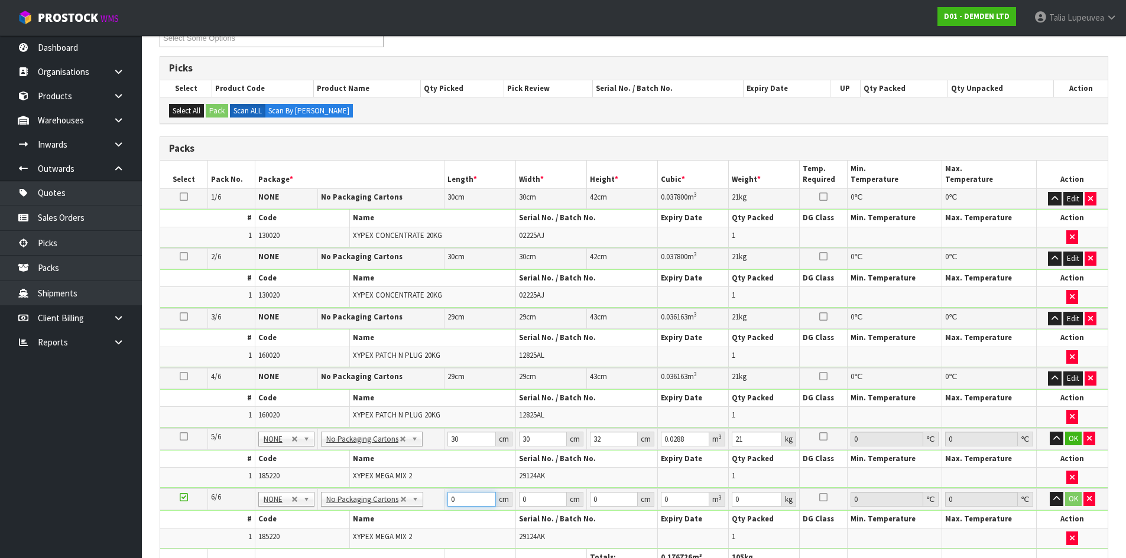
drag, startPoint x: 463, startPoint y: 496, endPoint x: 423, endPoint y: 497, distance: 40.2
click at [423, 497] on tr "6/6 NONE 007-001 007-002 007-004 007-009 007-013 007-014 007-015 007-017 007-01…" at bounding box center [633, 500] width 947 height 22
click at [1075, 436] on button "OK" at bounding box center [1073, 439] width 17 height 14
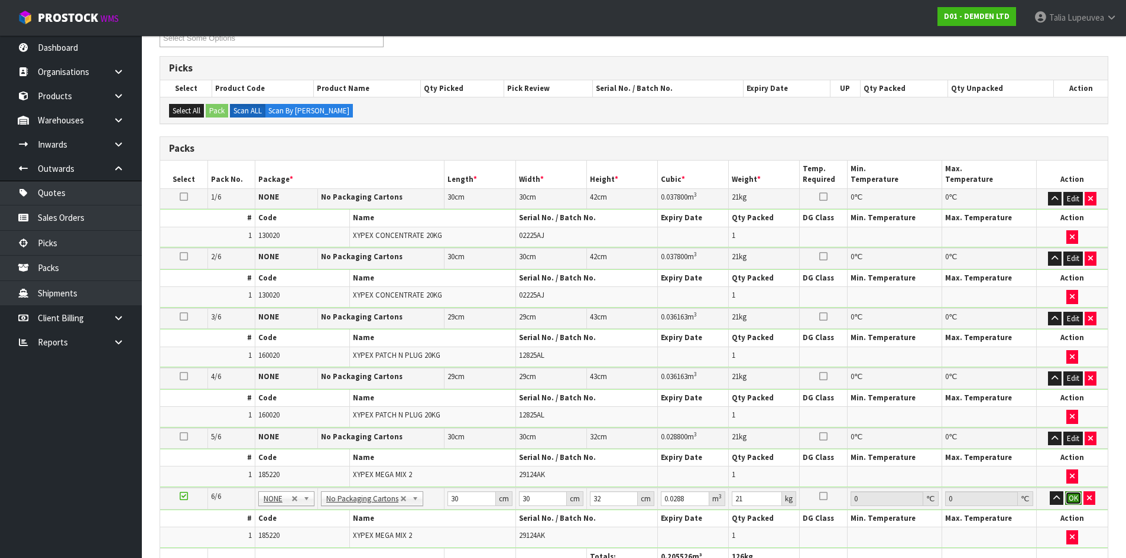
click at [1075, 492] on button "OK" at bounding box center [1073, 499] width 17 height 14
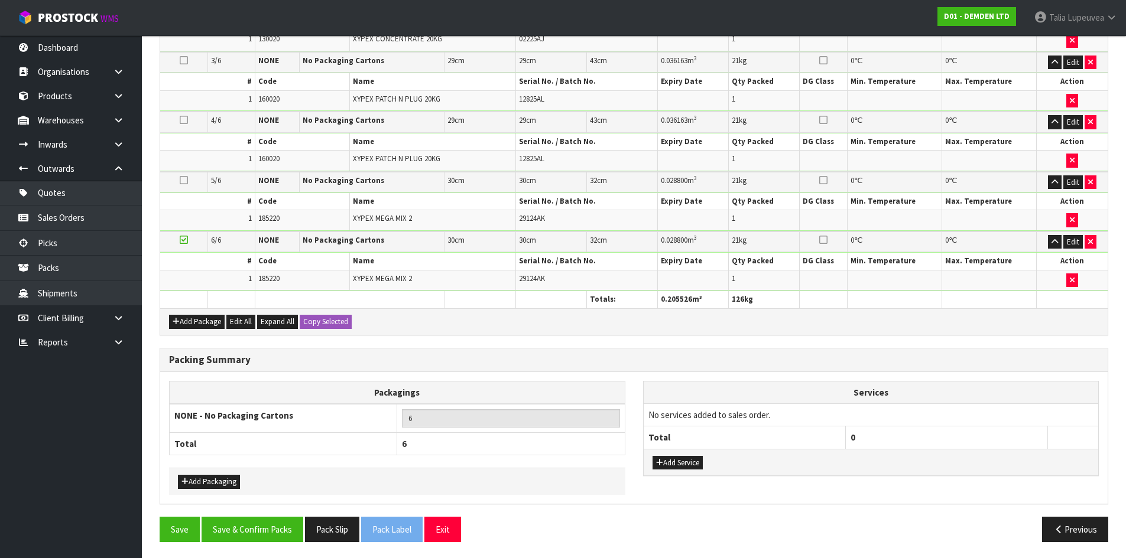
scroll to position [436, 0]
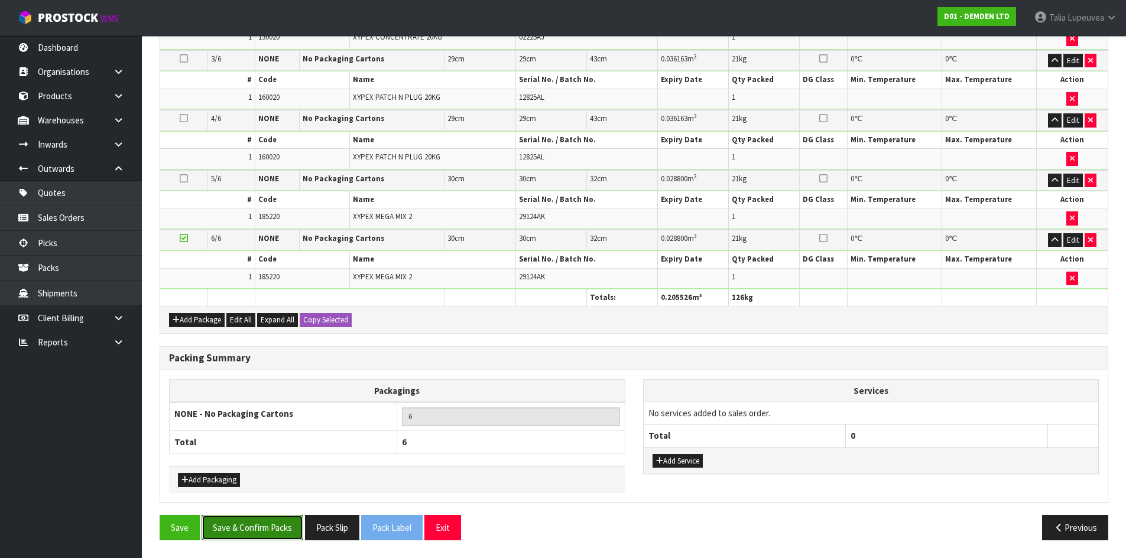
click at [235, 526] on button "Save & Confirm Packs" at bounding box center [253, 527] width 102 height 25
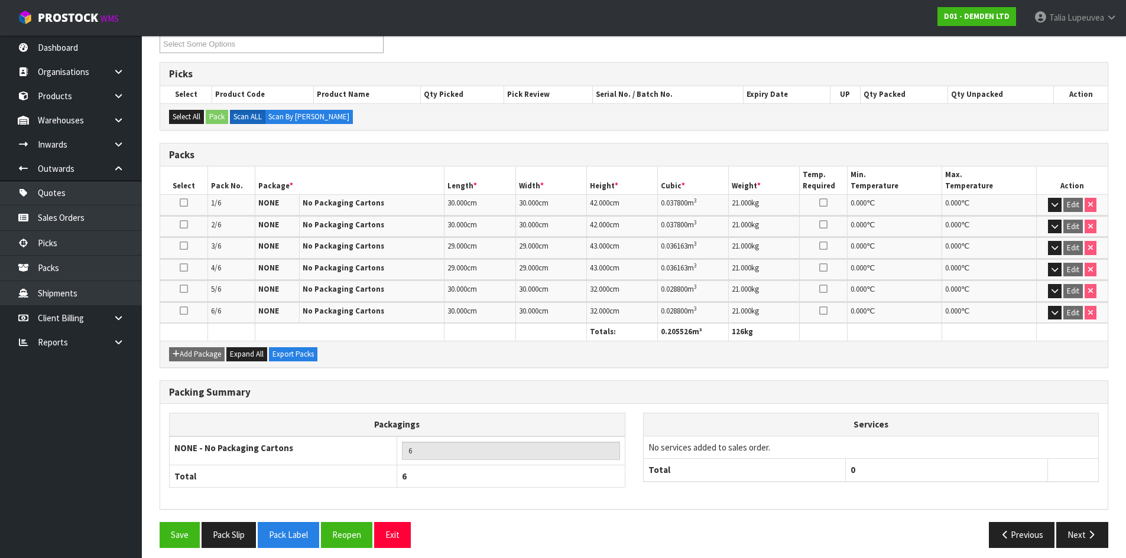
scroll to position [222, 0]
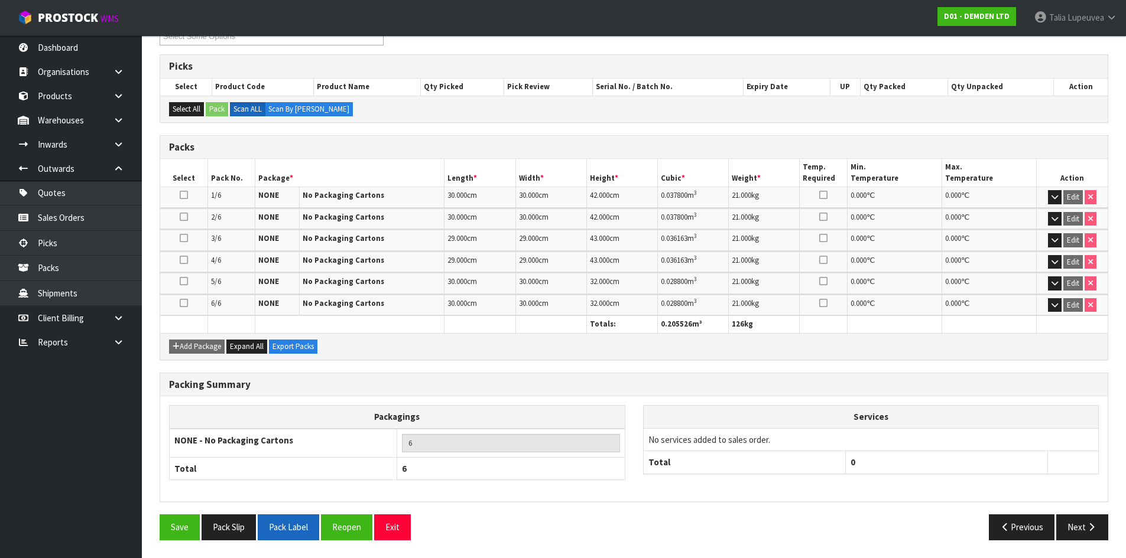
click at [304, 529] on button "Pack Label" at bounding box center [288, 527] width 61 height 25
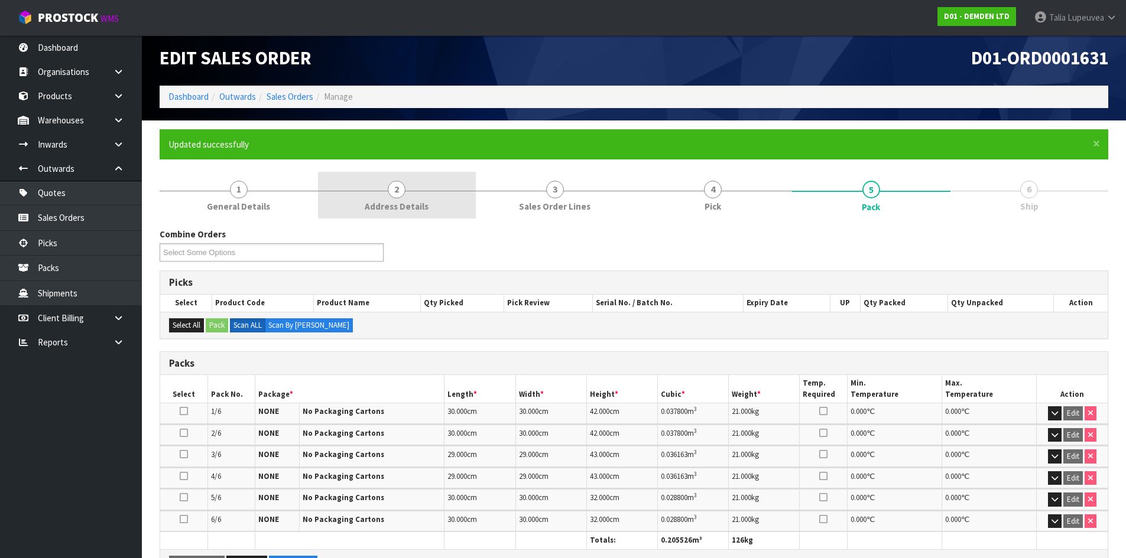
scroll to position [0, 0]
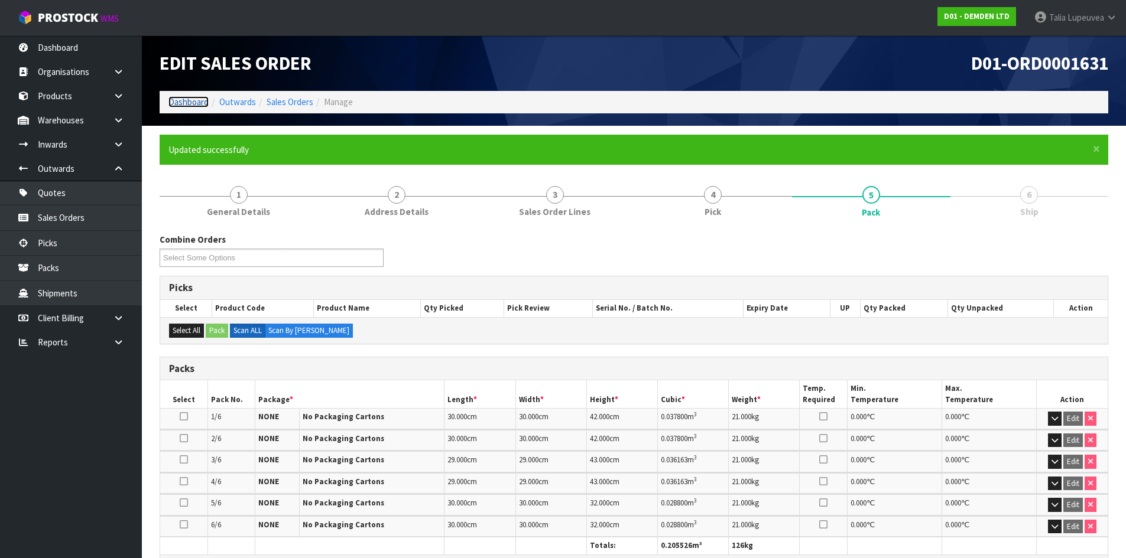
click at [197, 100] on link "Dashboard" at bounding box center [188, 101] width 40 height 11
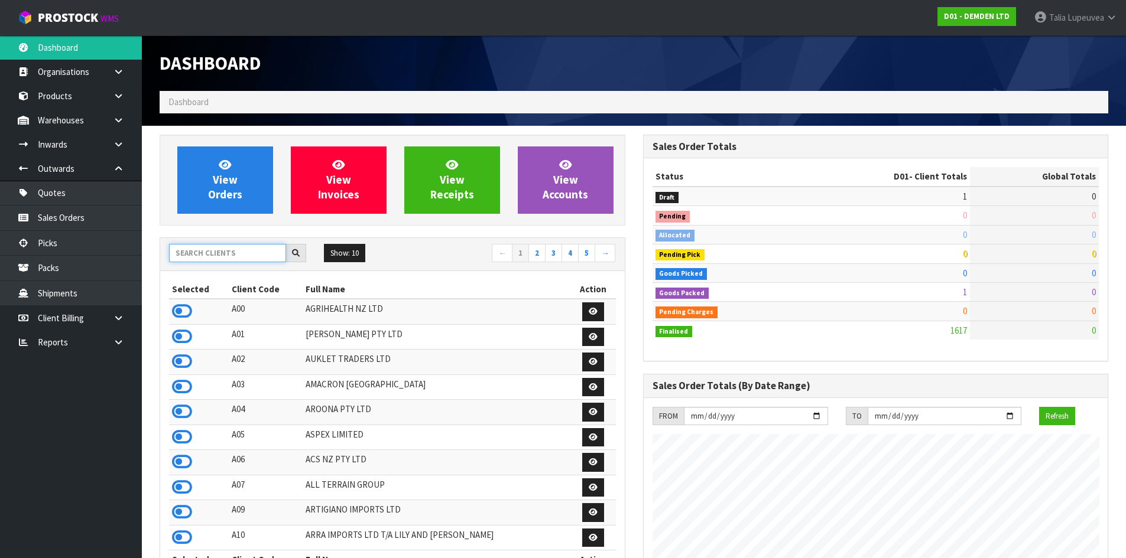
scroll to position [781, 483]
click at [240, 259] on input "text" at bounding box center [227, 253] width 117 height 18
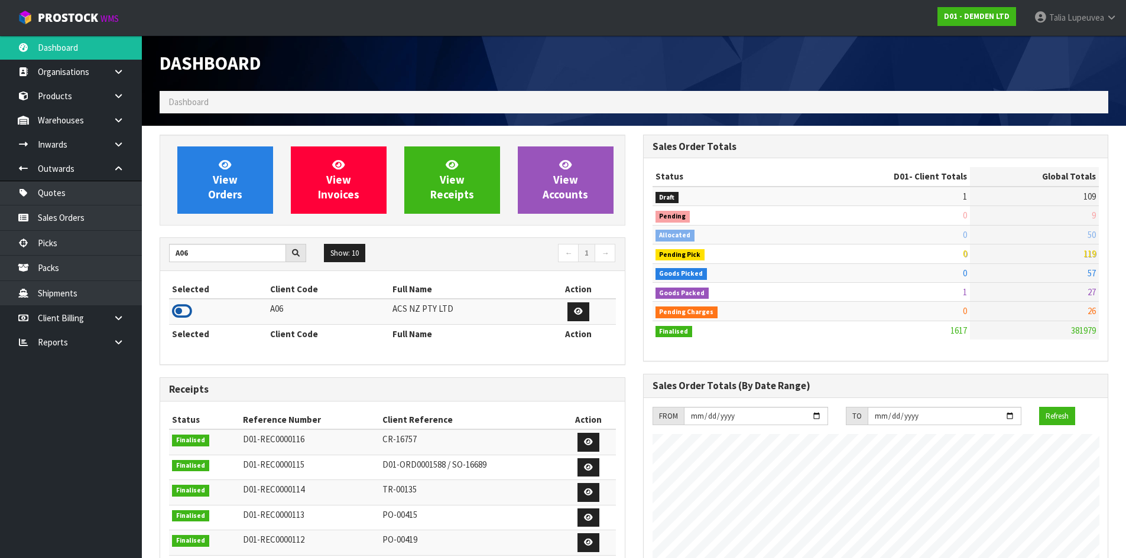
click at [189, 304] on icon at bounding box center [182, 312] width 20 height 18
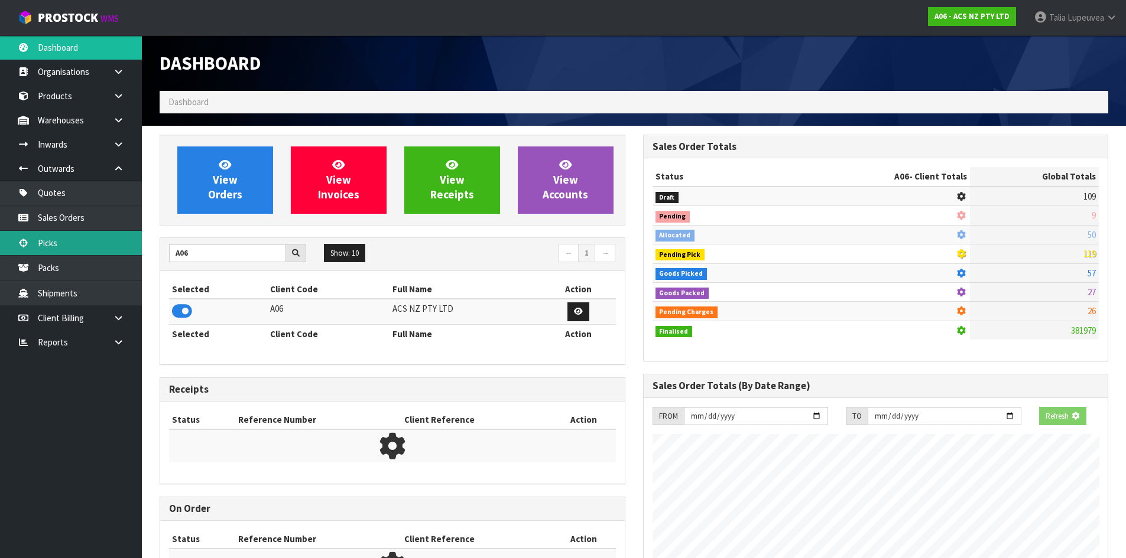
scroll to position [737, 483]
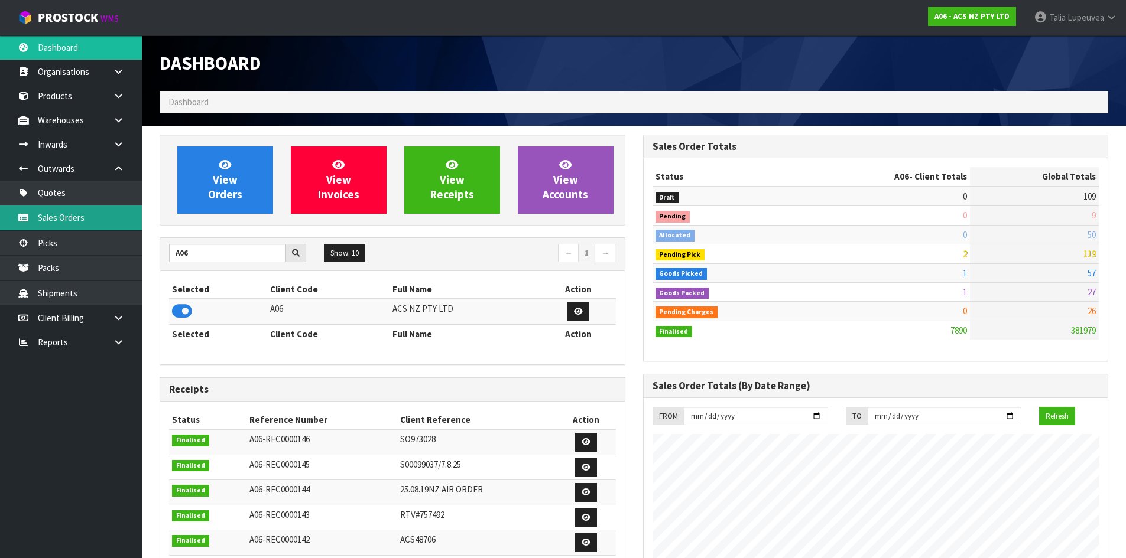
click at [73, 225] on link "Sales Orders" at bounding box center [71, 218] width 142 height 24
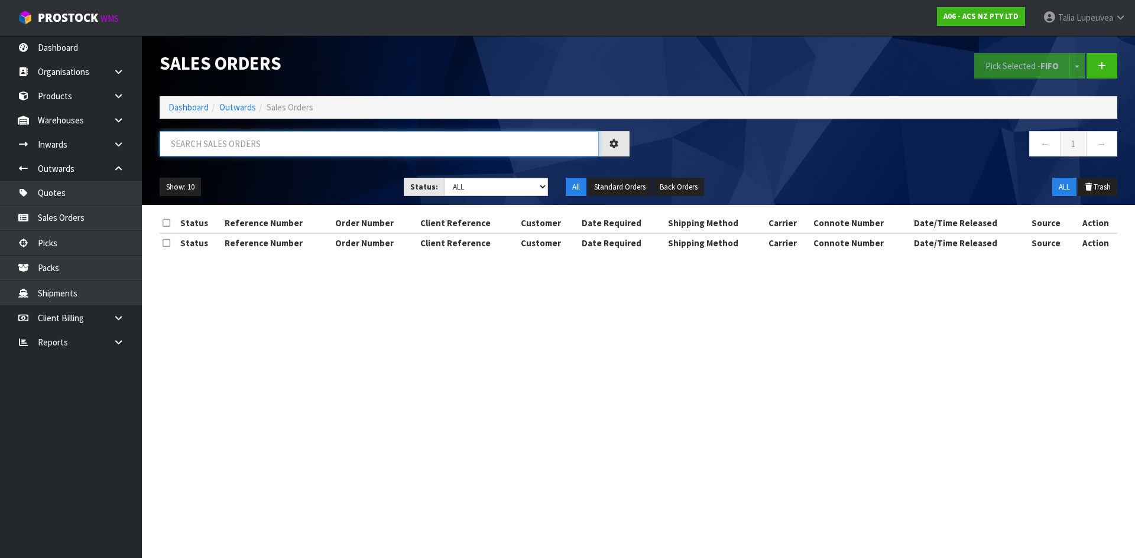
click at [225, 140] on input "text" at bounding box center [379, 143] width 439 height 25
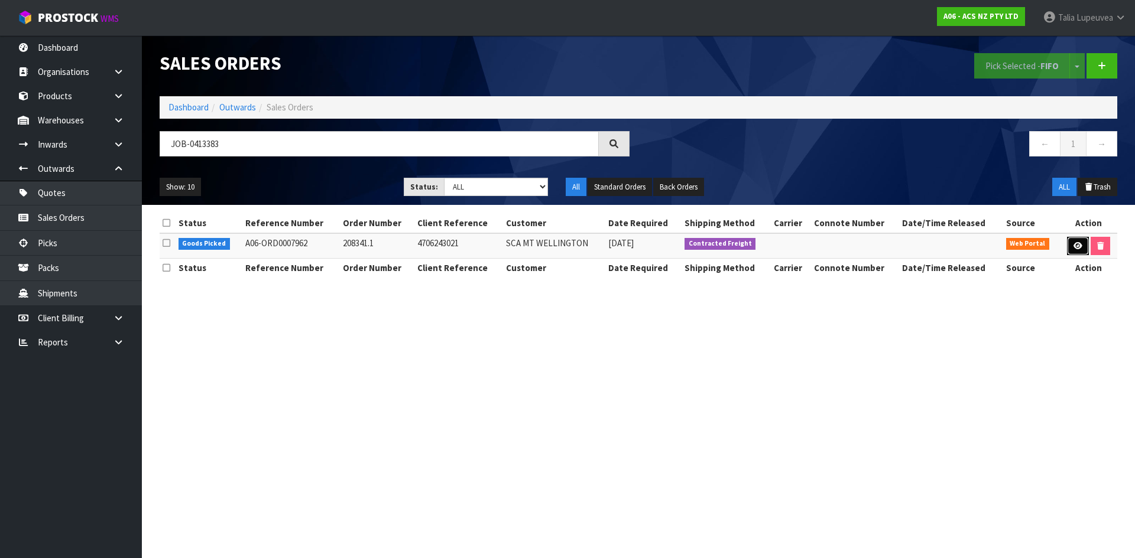
click at [1074, 252] on link at bounding box center [1078, 246] width 22 height 19
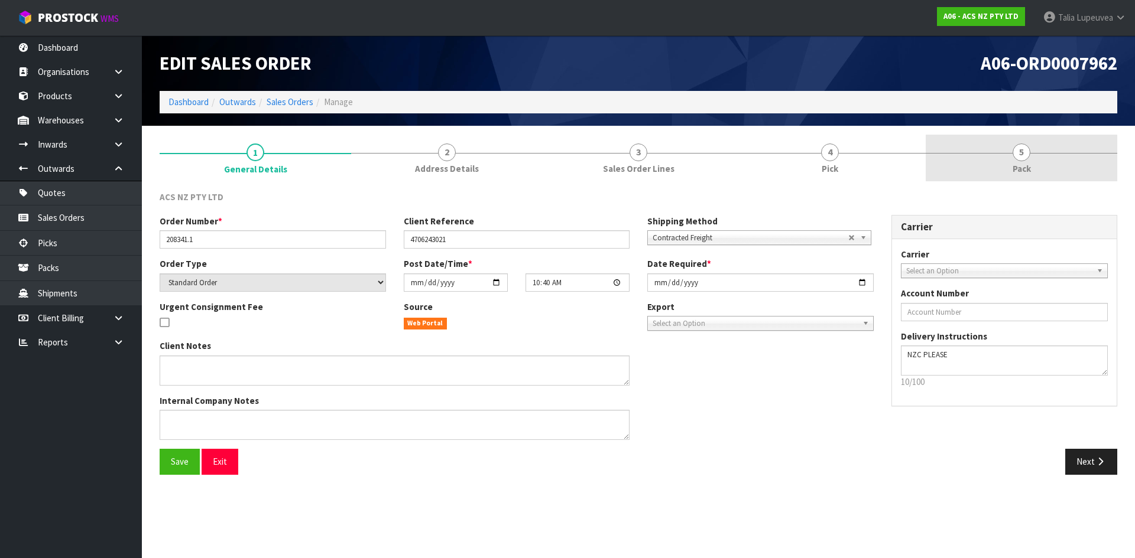
click at [1045, 146] on link "5 Pack" at bounding box center [1020, 158] width 191 height 47
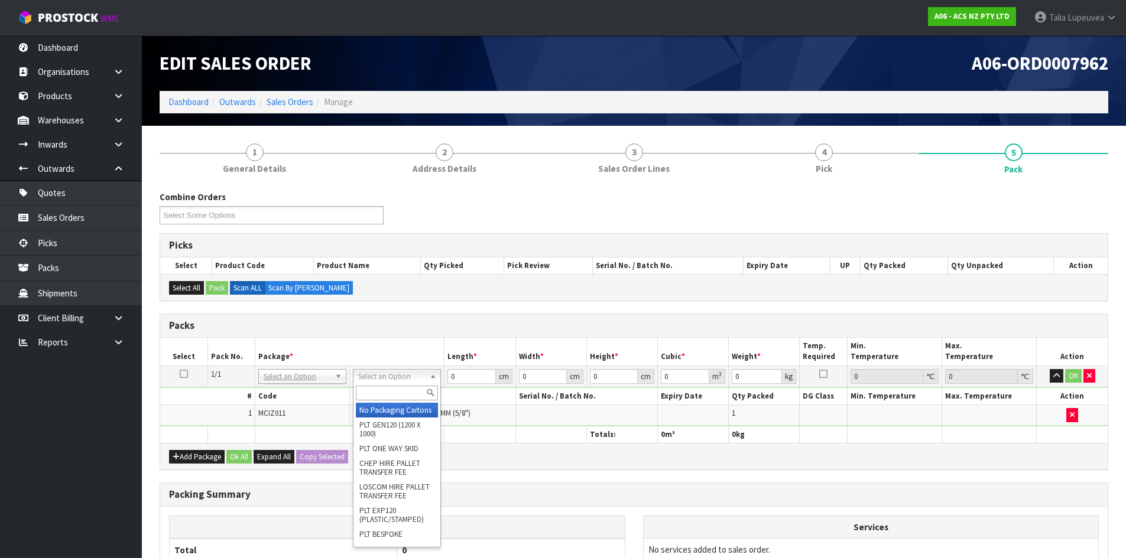
click at [382, 394] on input "text" at bounding box center [397, 393] width 82 height 15
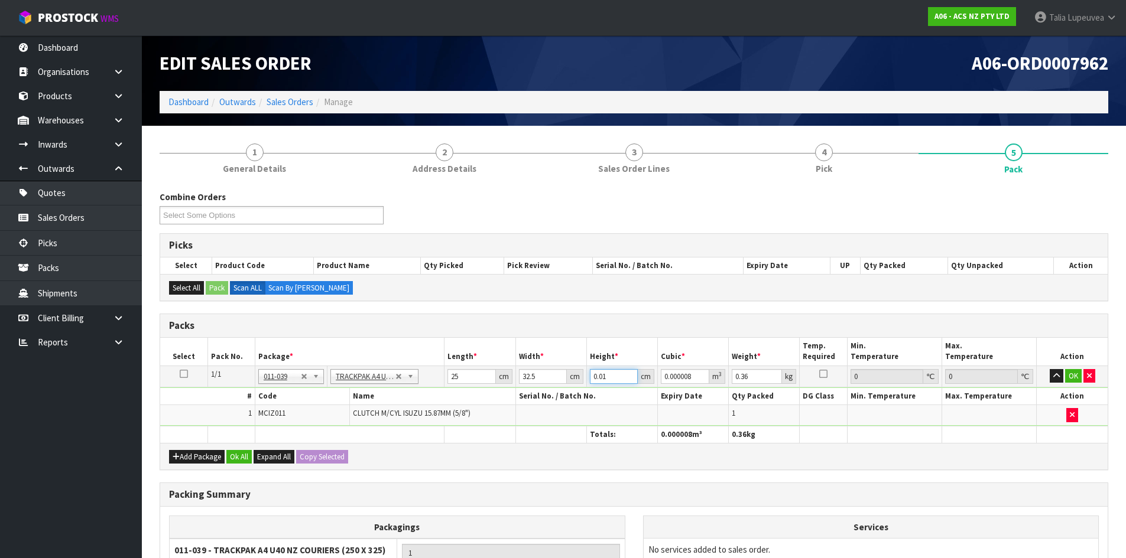
drag, startPoint x: 606, startPoint y: 379, endPoint x: 583, endPoint y: 385, distance: 23.9
click at [583, 385] on tr "1/1 NONE 007-001 007-002 007-004 007-009 007-013 007-014 007-015 007-017 007-01…" at bounding box center [633, 376] width 947 height 21
click at [1067, 376] on button "OK" at bounding box center [1073, 376] width 17 height 14
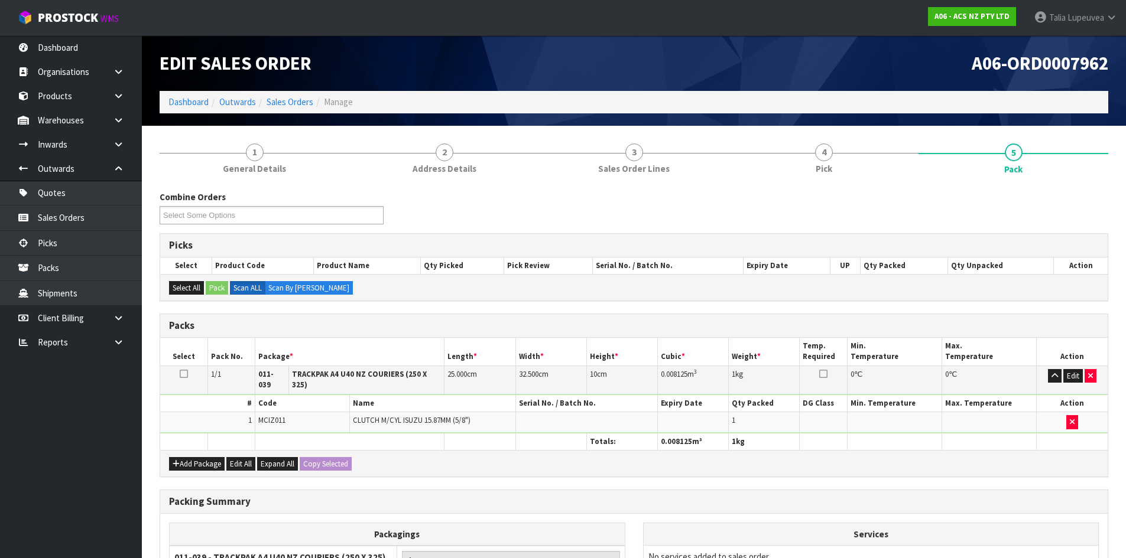
scroll to position [136, 0]
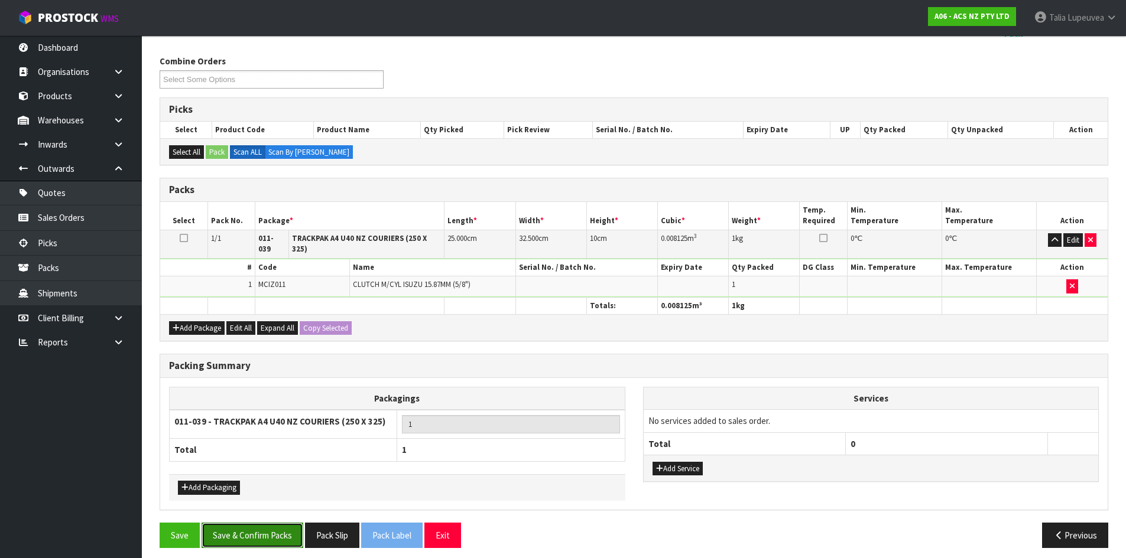
click at [284, 527] on button "Save & Confirm Packs" at bounding box center [253, 535] width 102 height 25
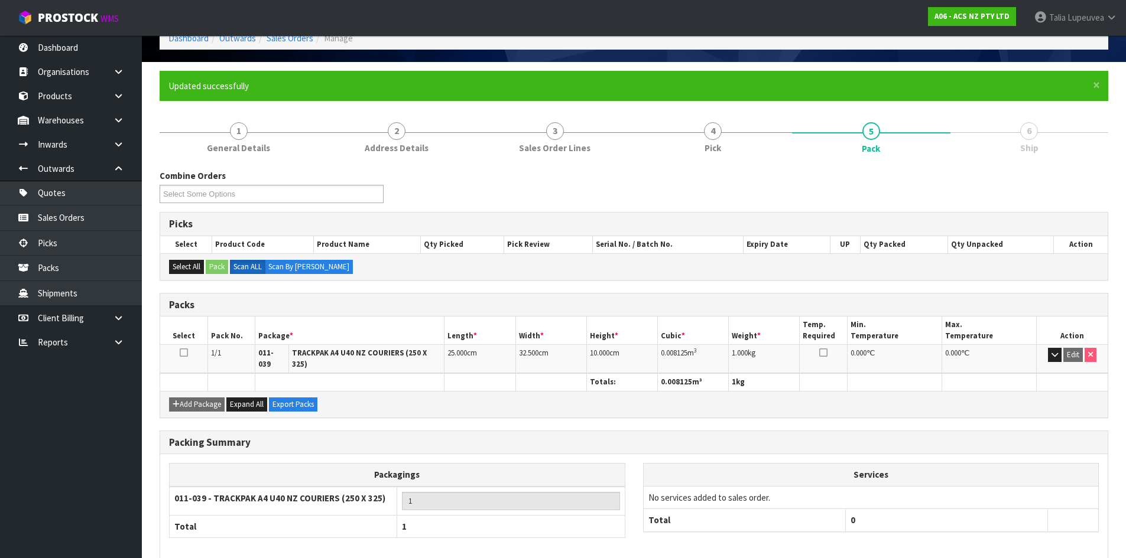
scroll to position [113, 0]
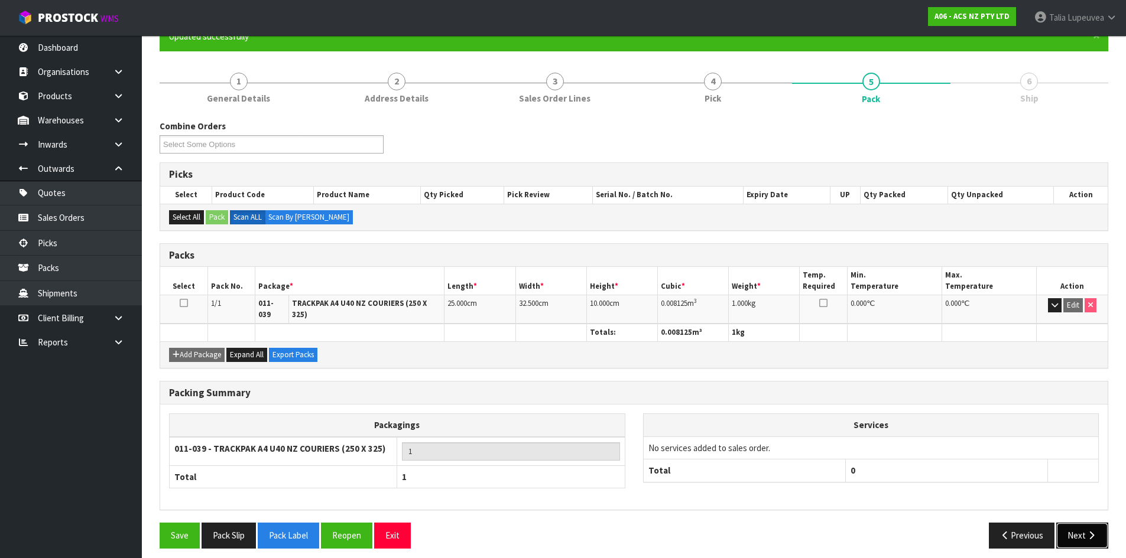
click at [1067, 526] on button "Next" at bounding box center [1082, 535] width 52 height 25
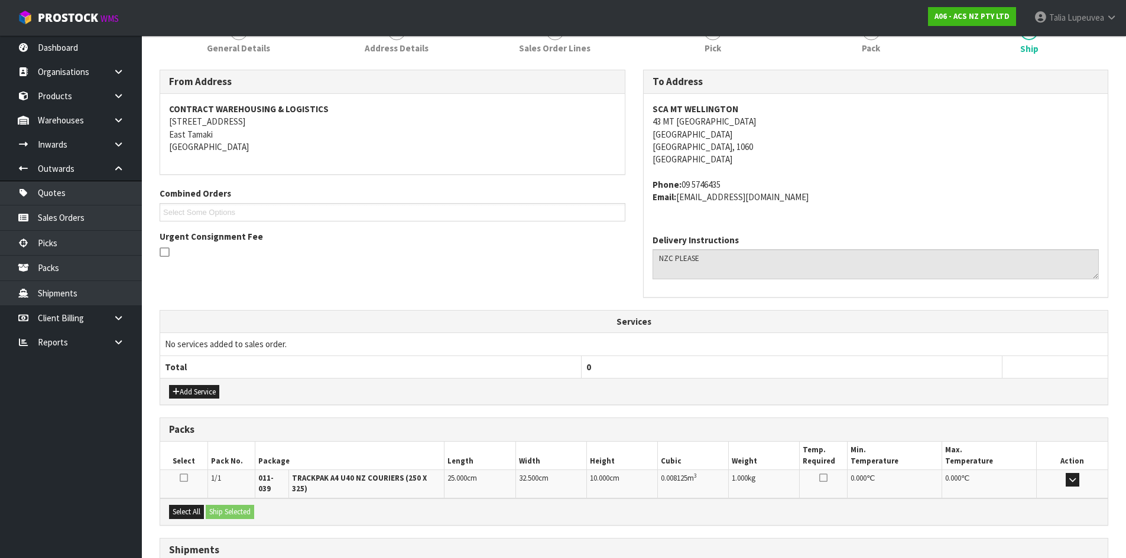
scroll to position [251, 0]
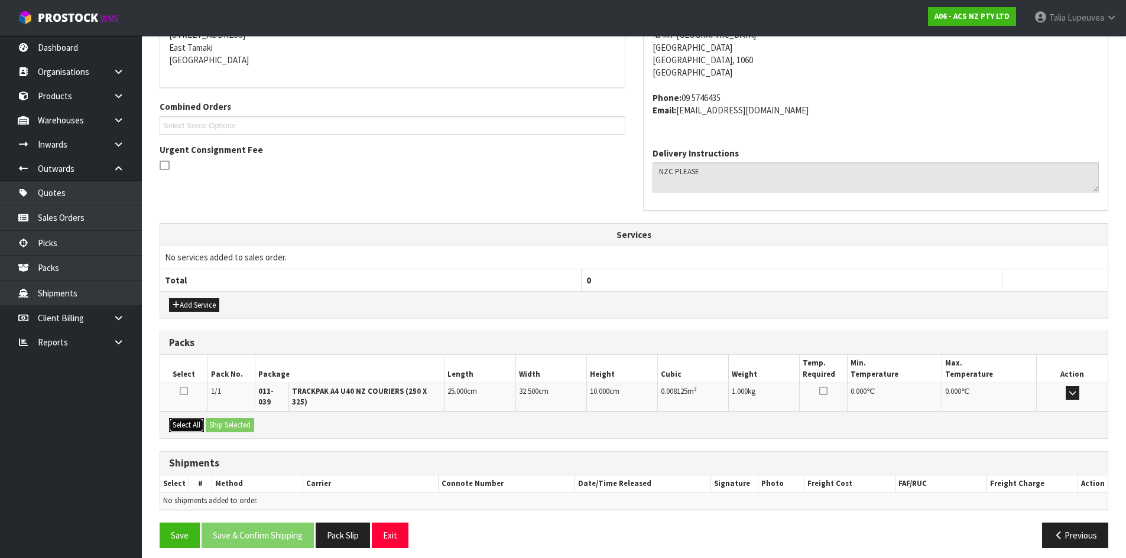
click at [177, 418] on button "Select All" at bounding box center [186, 425] width 35 height 14
click at [252, 418] on button "Ship Selected" at bounding box center [230, 425] width 48 height 14
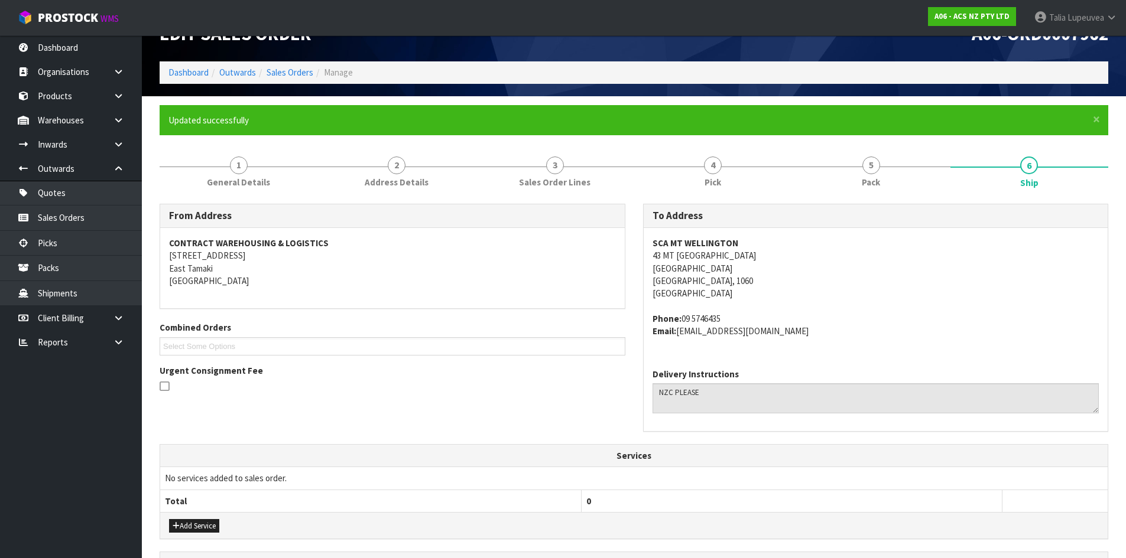
scroll to position [0, 0]
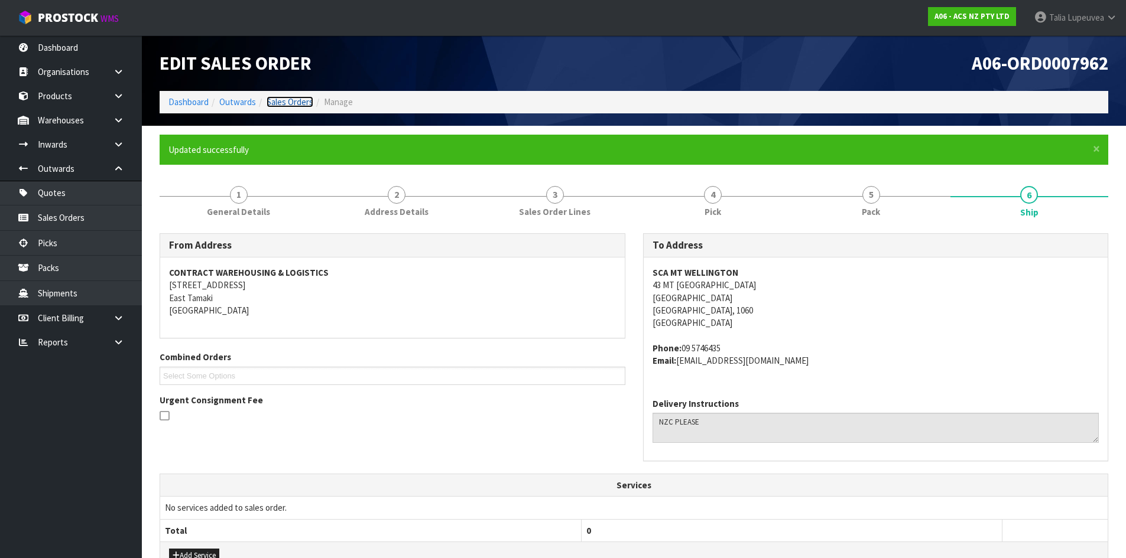
click at [304, 103] on link "Sales Orders" at bounding box center [290, 101] width 47 height 11
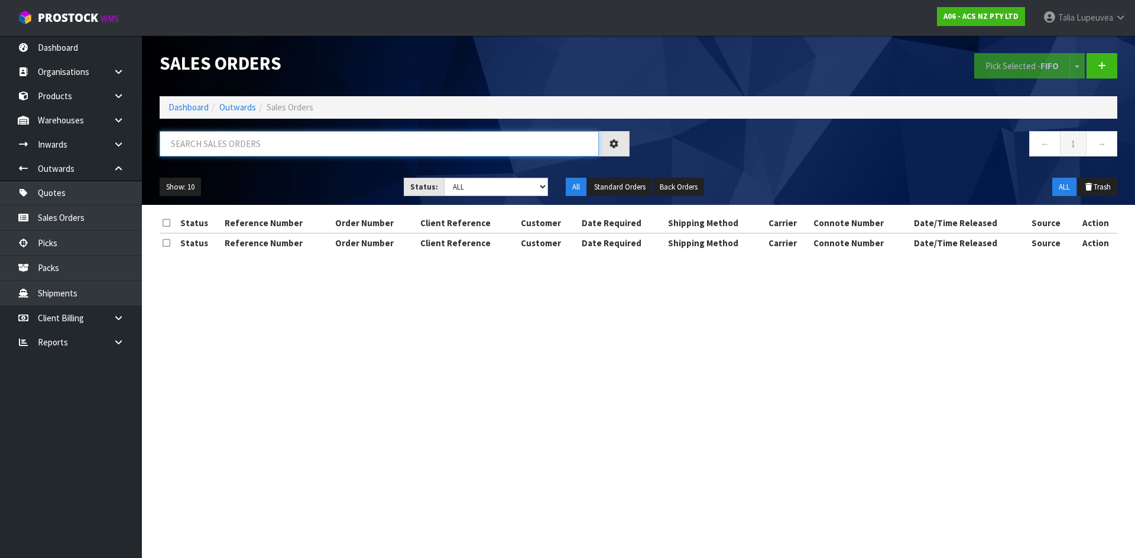
click at [336, 149] on input "text" at bounding box center [379, 143] width 439 height 25
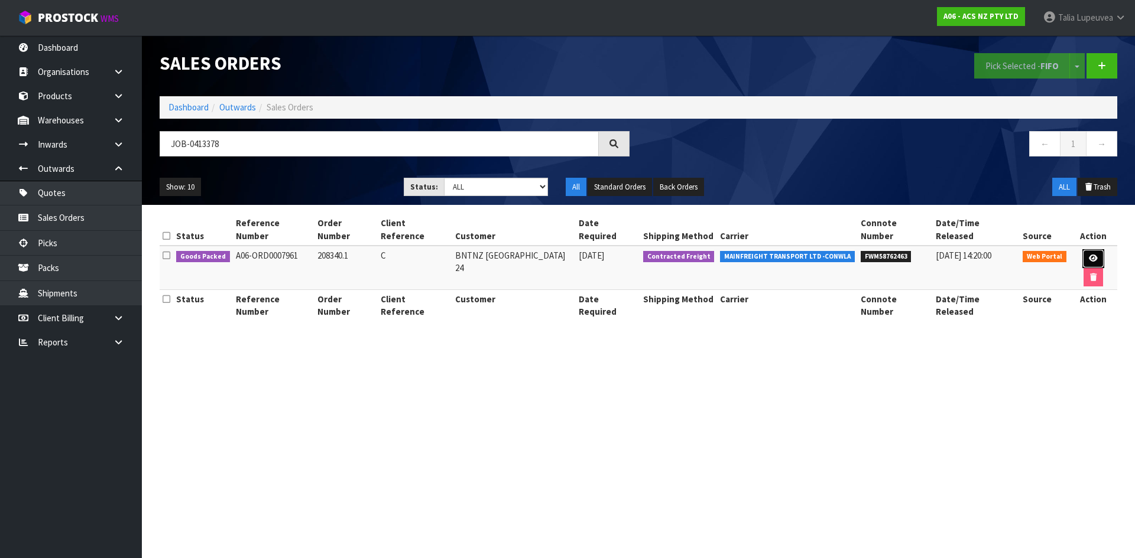
click at [1083, 249] on link at bounding box center [1093, 258] width 22 height 19
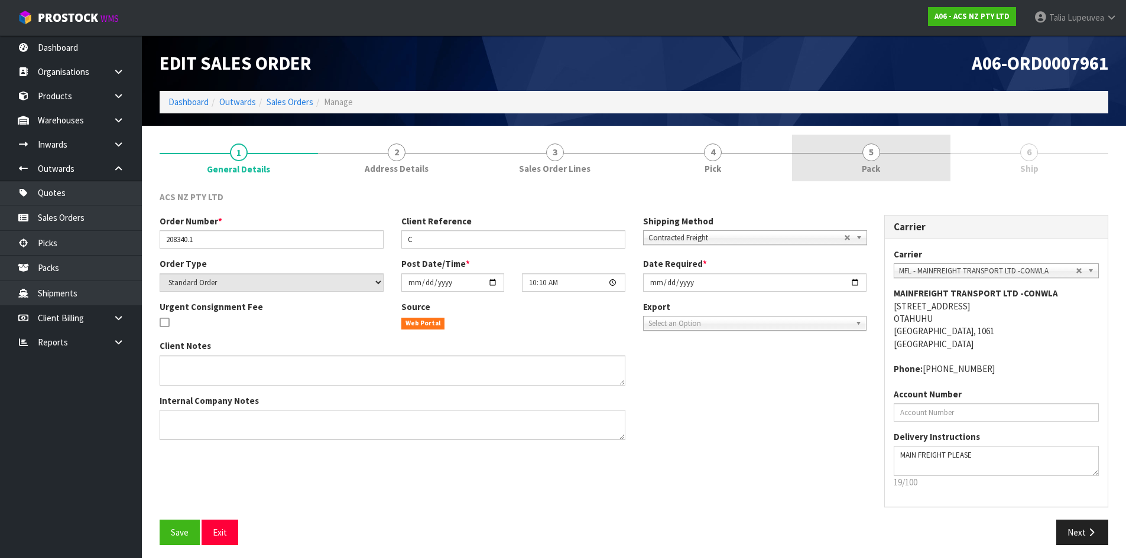
click at [873, 168] on span "Pack" at bounding box center [871, 169] width 18 height 12
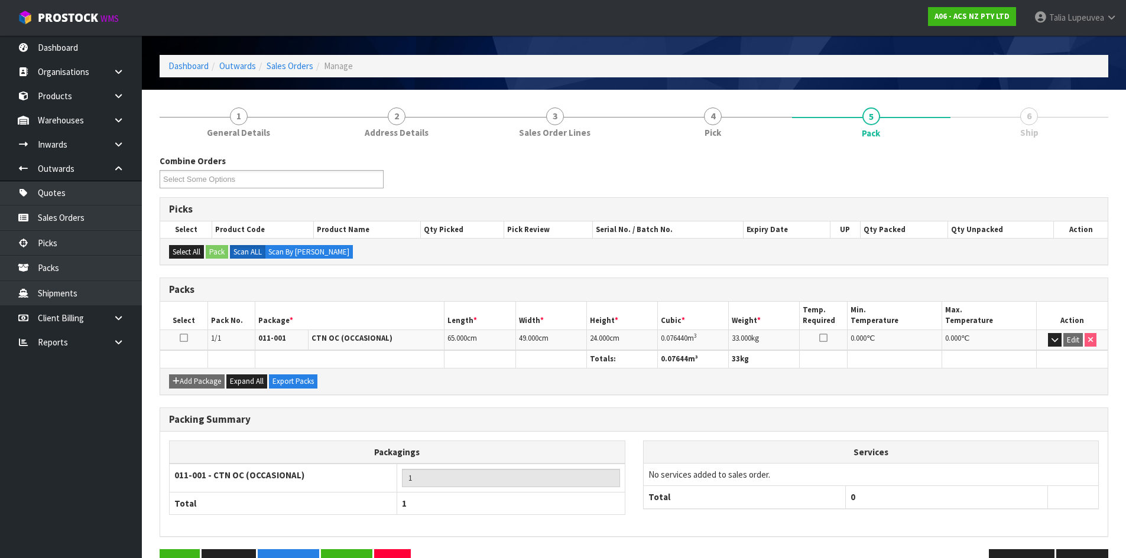
scroll to position [71, 0]
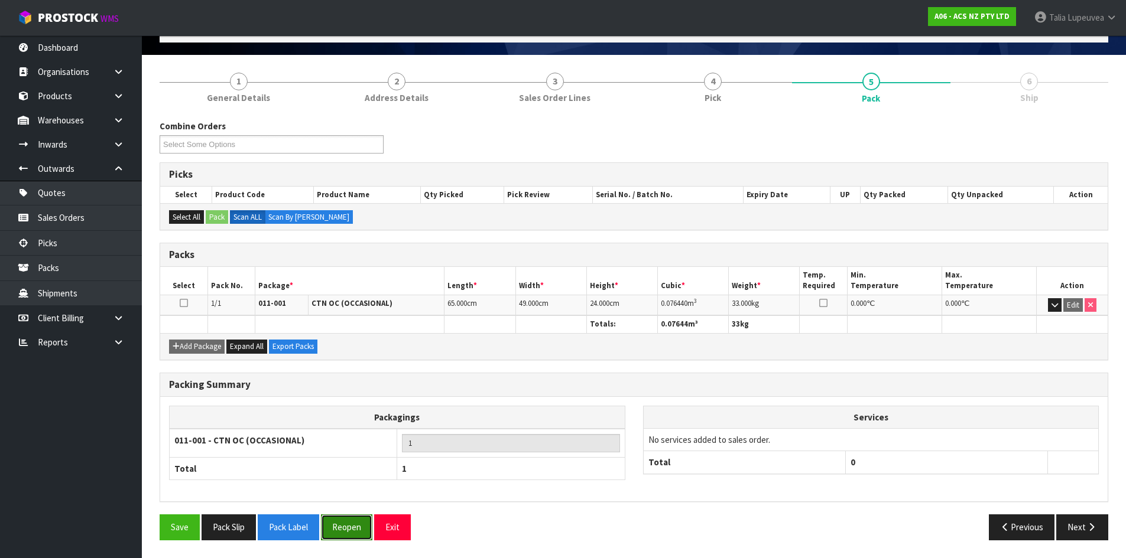
click at [349, 534] on button "Reopen" at bounding box center [346, 527] width 51 height 25
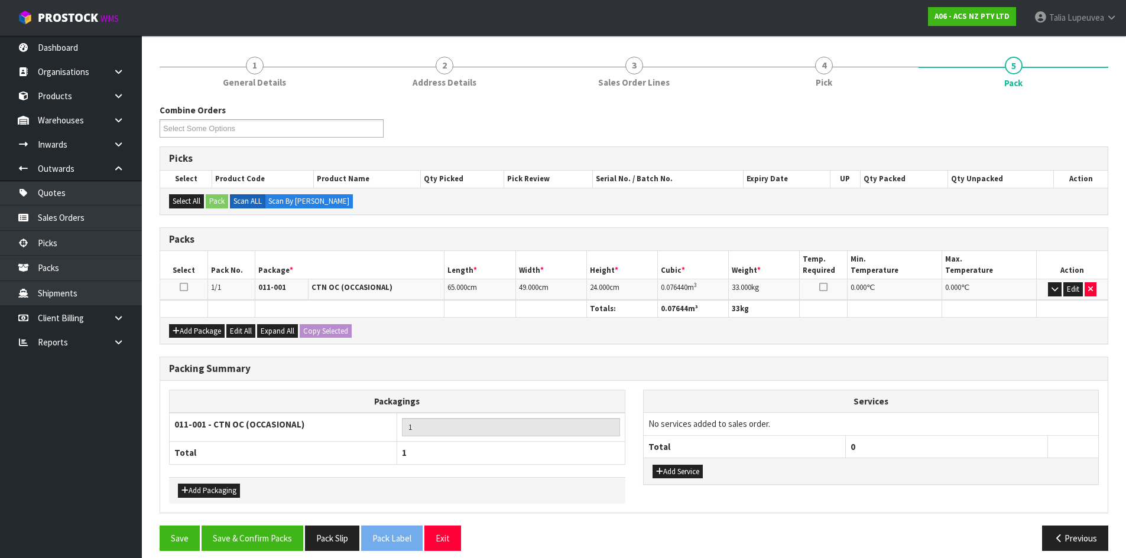
scroll to position [140, 0]
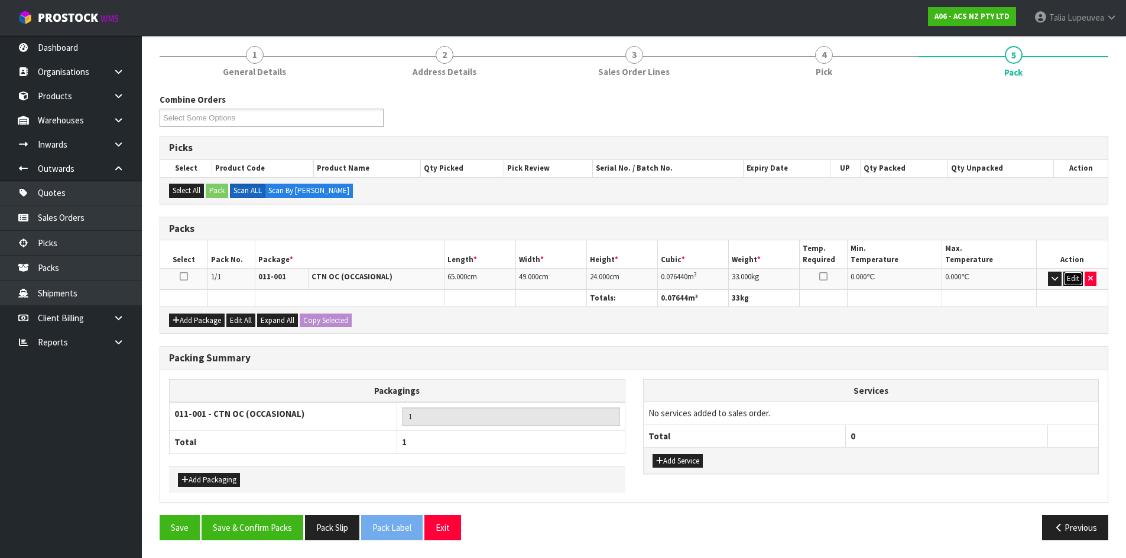
click at [1071, 275] on button "Edit" at bounding box center [1073, 279] width 20 height 14
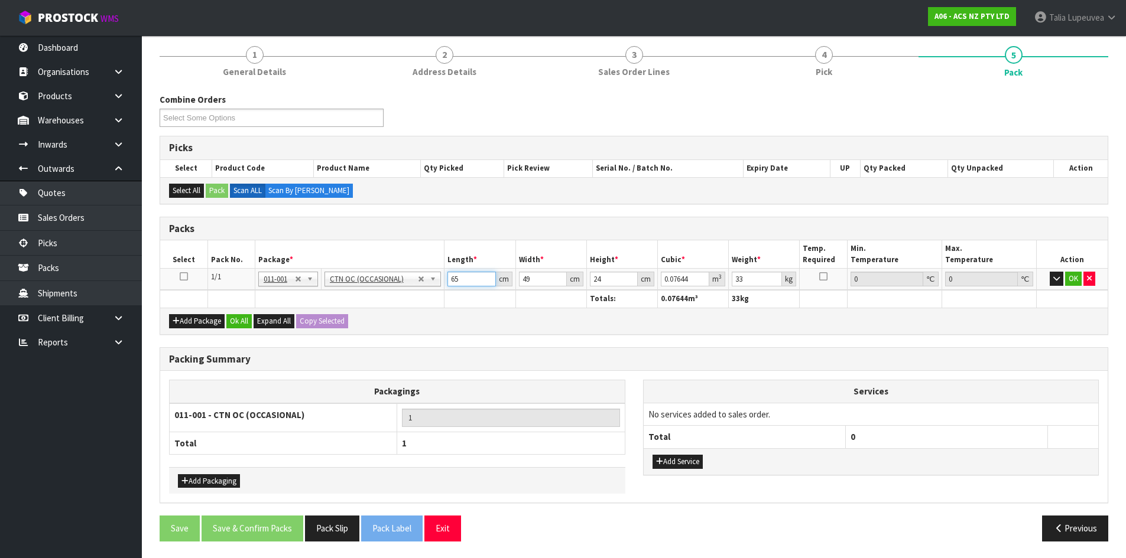
drag, startPoint x: 463, startPoint y: 281, endPoint x: 436, endPoint y: 284, distance: 27.4
click at [436, 284] on tr "1/1 NONE 007-001 007-002 007-004 007-009 007-013 007-014 007-015 007-017 007-01…" at bounding box center [633, 279] width 947 height 21
drag, startPoint x: 464, startPoint y: 280, endPoint x: 441, endPoint y: 285, distance: 23.7
click at [441, 285] on tr "1/1 NONE 007-001 007-002 007-004 007-009 007-013 007-014 007-015 007-017 007-01…" at bounding box center [633, 279] width 947 height 21
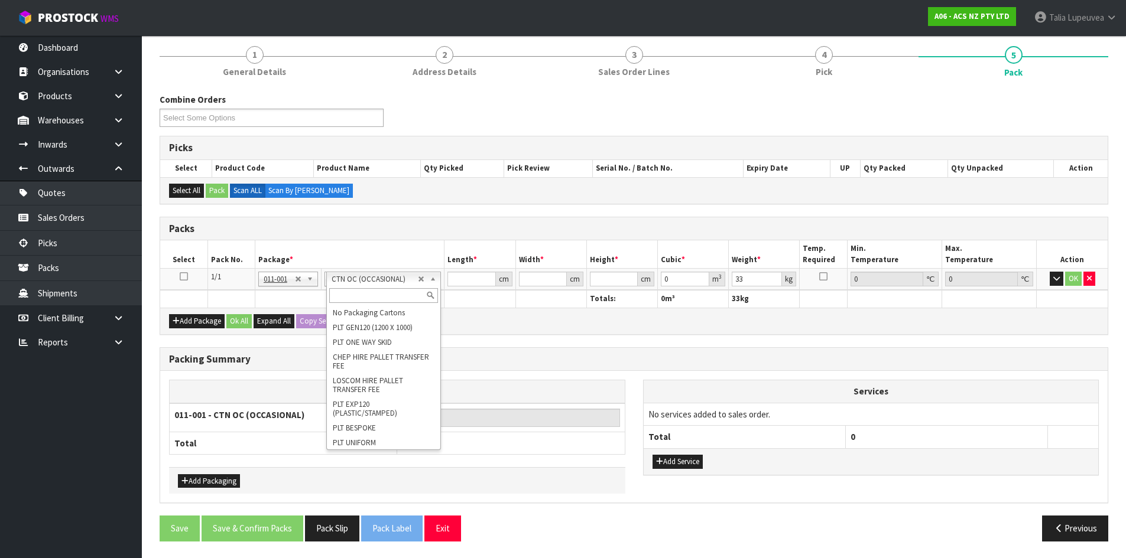
click at [384, 297] on input "text" at bounding box center [383, 295] width 109 height 15
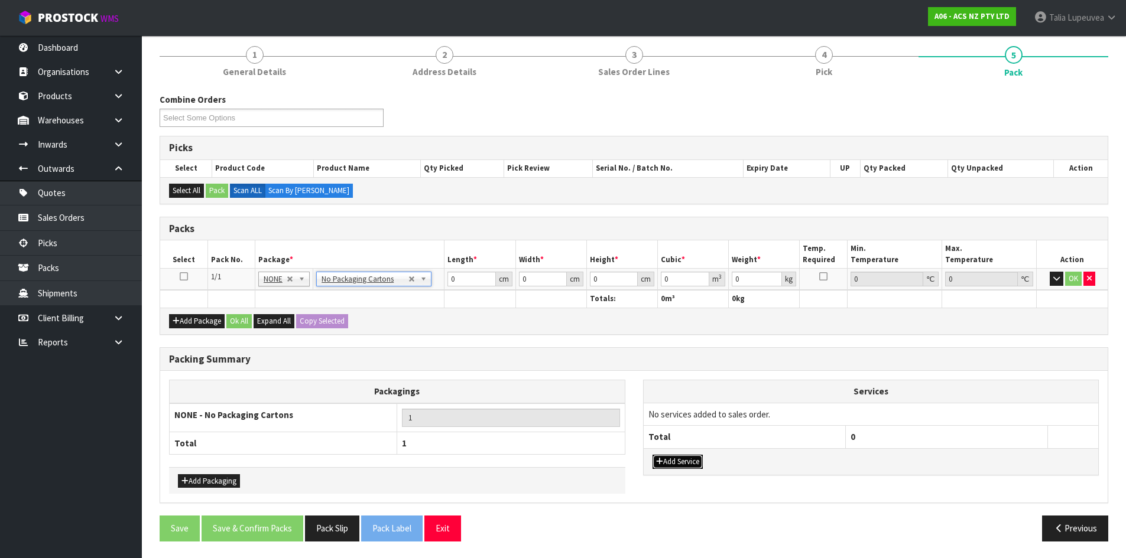
click at [667, 461] on button "Add Service" at bounding box center [677, 462] width 50 height 14
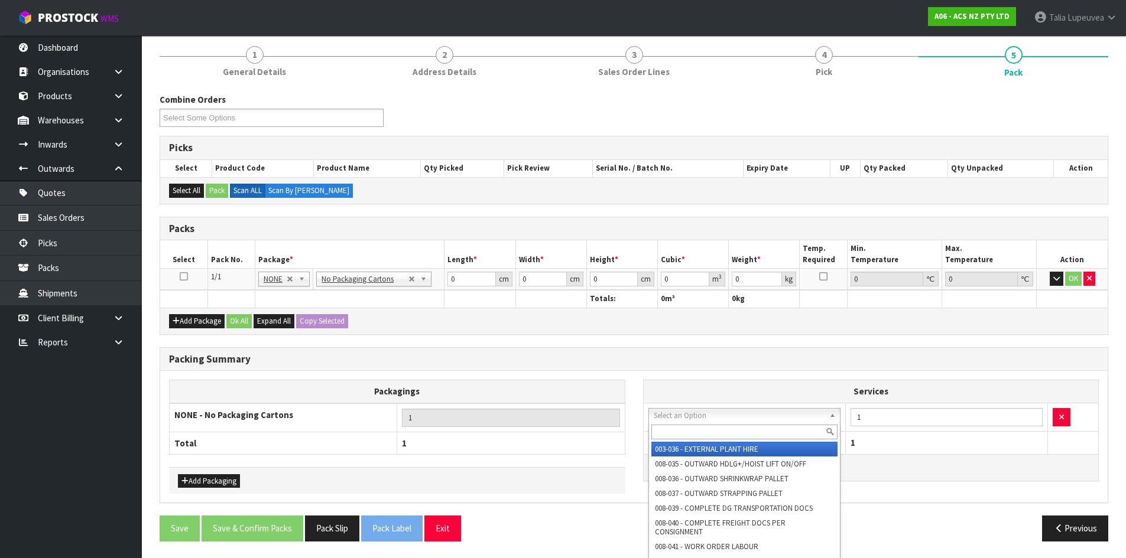
click at [780, 436] on input "text" at bounding box center [744, 432] width 187 height 15
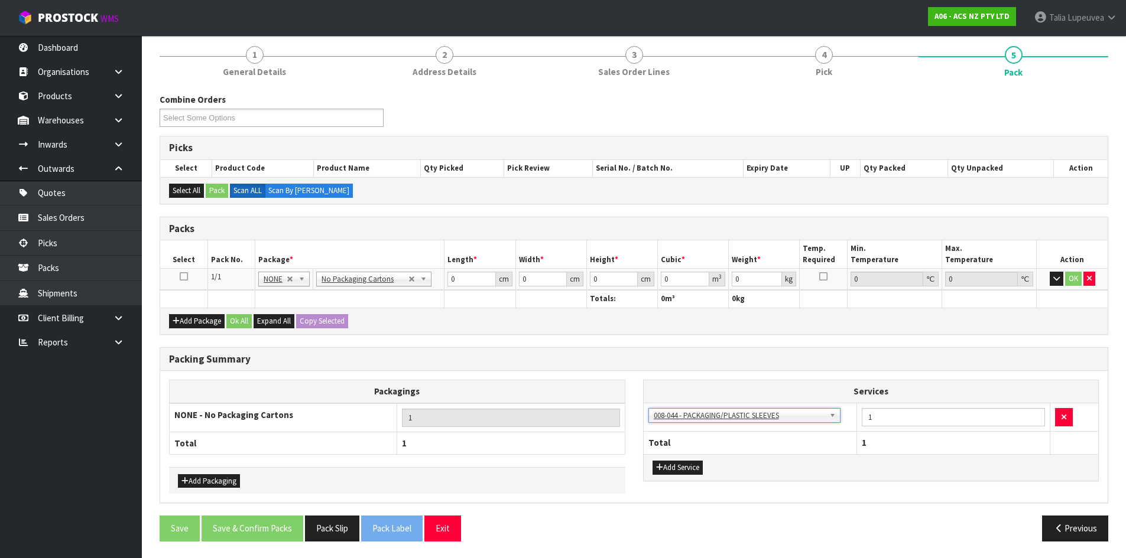
click at [794, 520] on div "Previous" at bounding box center [875, 528] width 483 height 25
drag, startPoint x: 448, startPoint y: 279, endPoint x: 415, endPoint y: 278, distance: 32.5
drag, startPoint x: 457, startPoint y: 280, endPoint x: 425, endPoint y: 284, distance: 32.1
click at [425, 284] on tr "1/1 NONE 007-001 007-002 007-004 007-009 007-013 007-014 007-015 007-017 007-01…" at bounding box center [633, 279] width 947 height 21
click at [1068, 277] on button "OK" at bounding box center [1073, 279] width 17 height 14
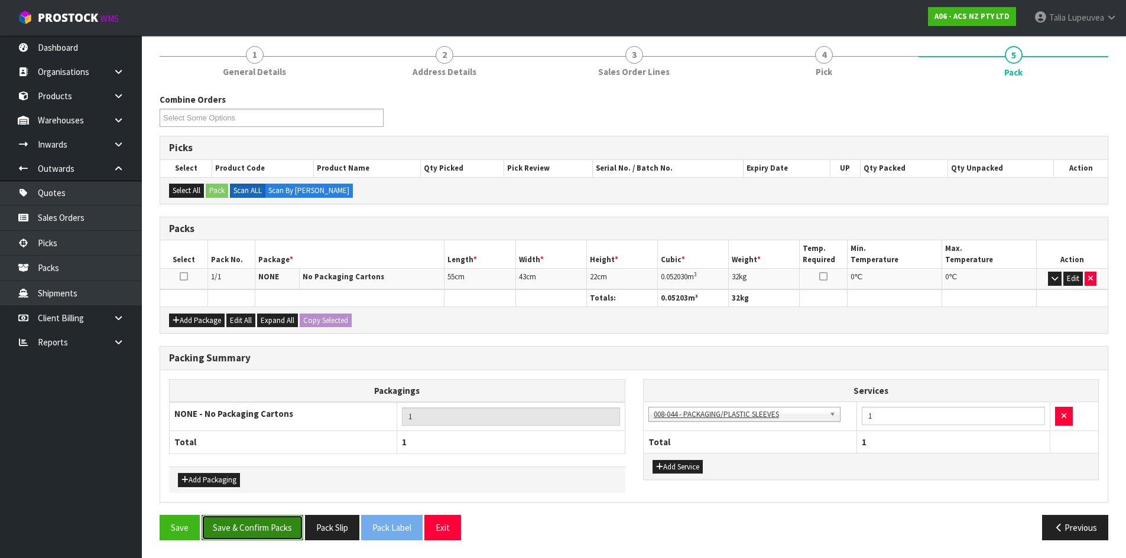
click at [268, 524] on button "Save & Confirm Packs" at bounding box center [253, 527] width 102 height 25
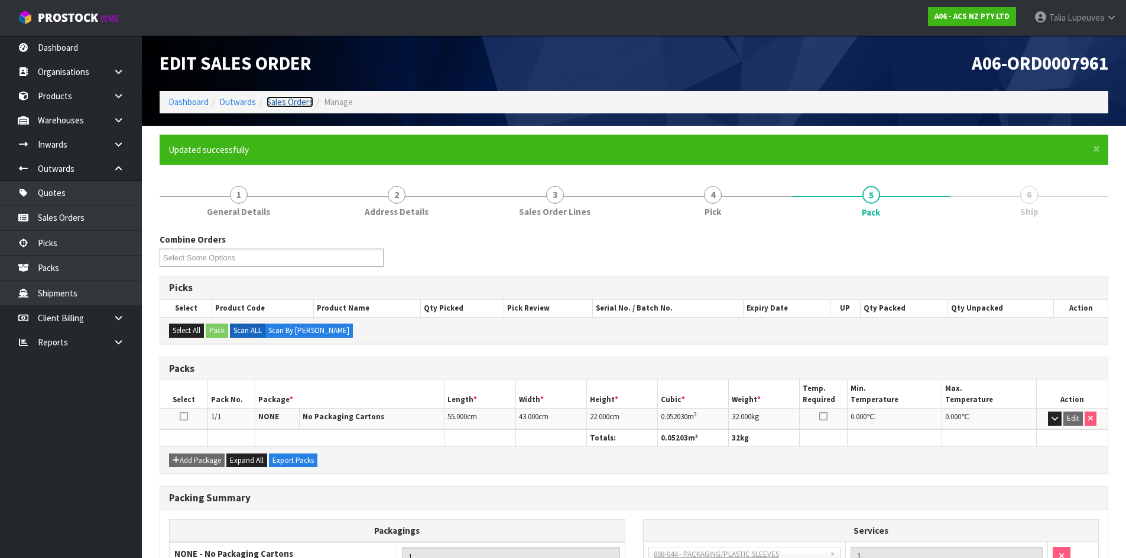
click at [283, 103] on link "Sales Orders" at bounding box center [290, 101] width 47 height 11
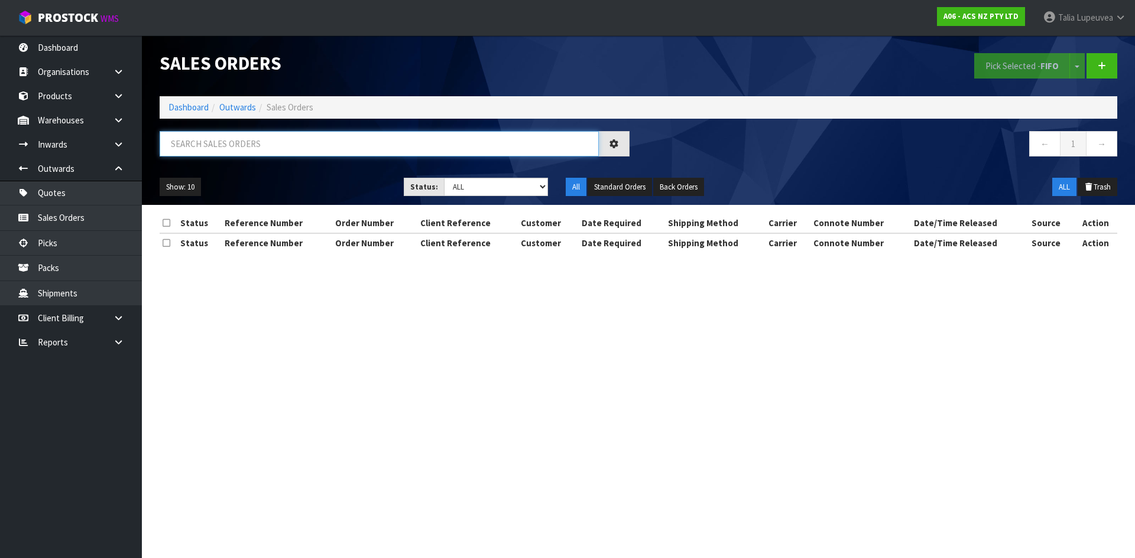
click at [284, 141] on input "text" at bounding box center [379, 143] width 439 height 25
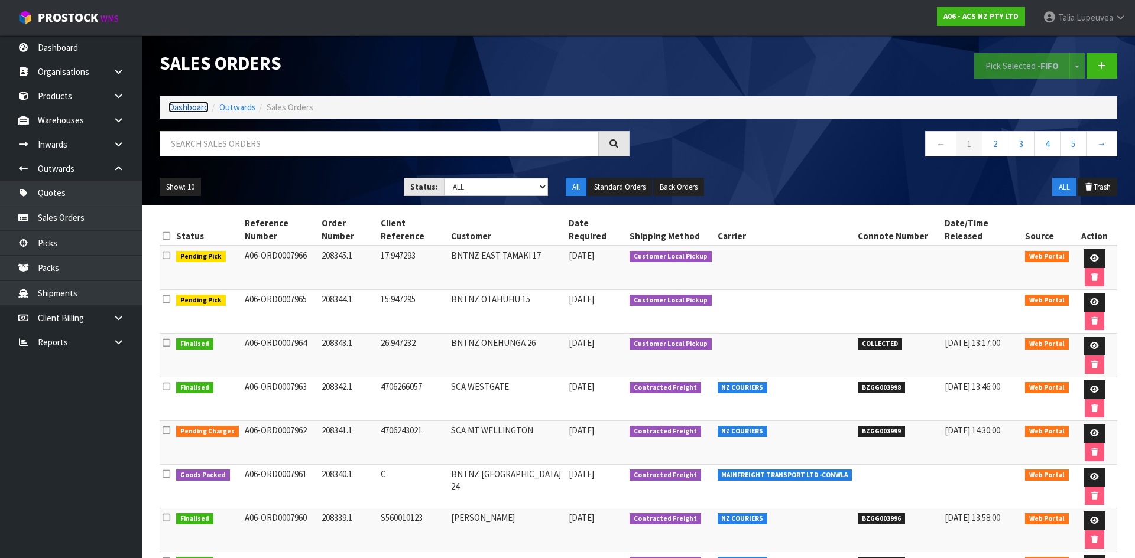
click at [197, 108] on link "Dashboard" at bounding box center [188, 107] width 40 height 11
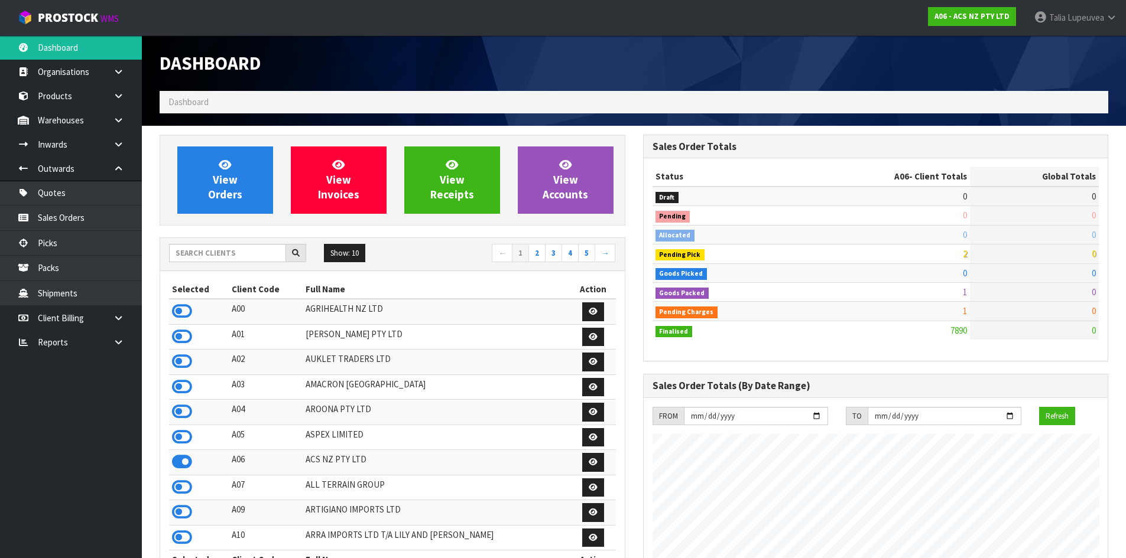
scroll to position [895, 483]
click at [260, 253] on input "text" at bounding box center [227, 253] width 117 height 18
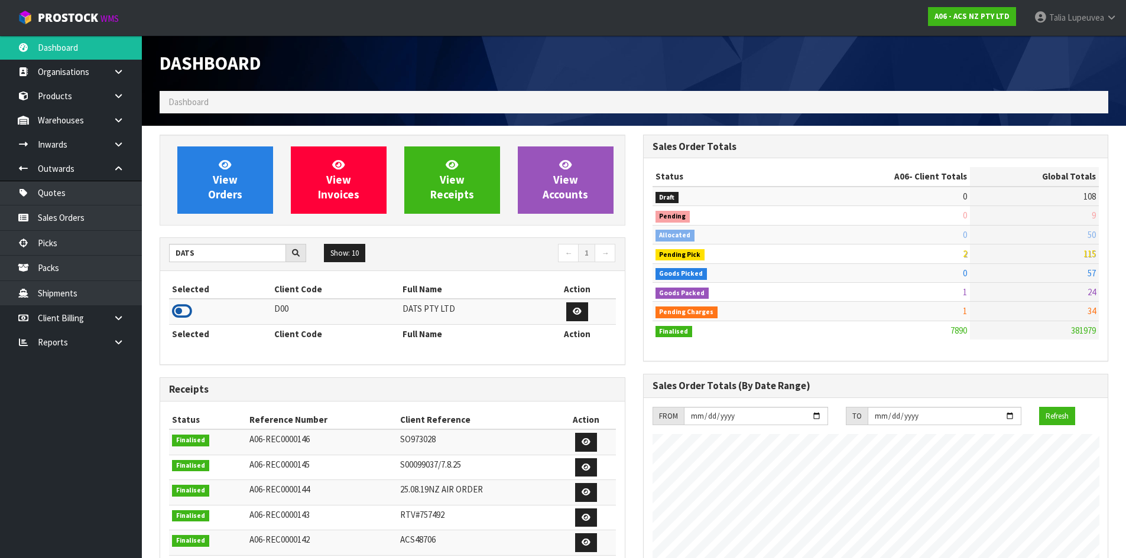
click at [180, 308] on icon at bounding box center [182, 312] width 20 height 18
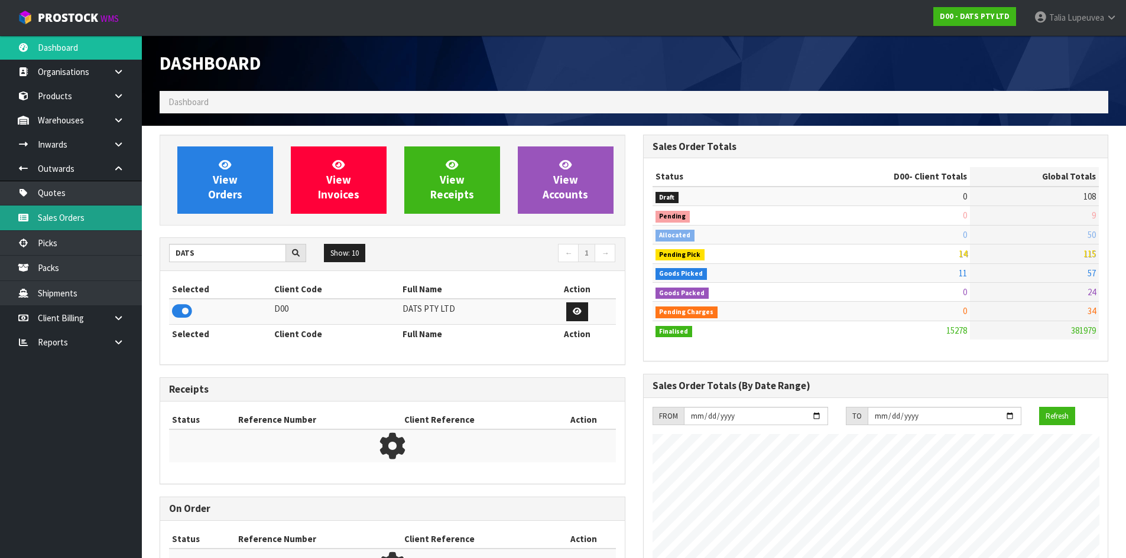
click at [108, 222] on link "Sales Orders" at bounding box center [71, 218] width 142 height 24
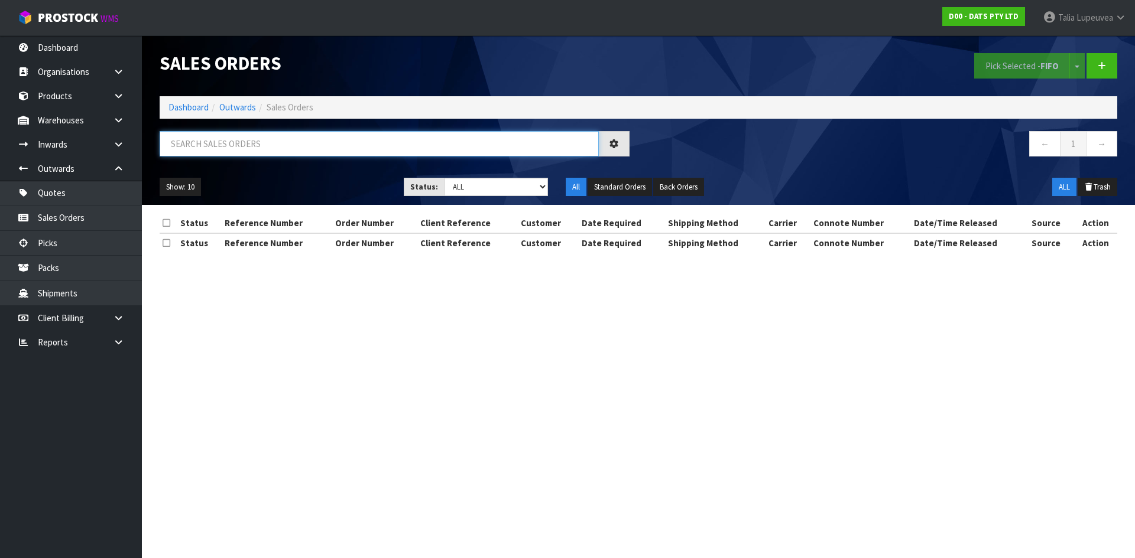
click at [274, 149] on input "text" at bounding box center [379, 143] width 439 height 25
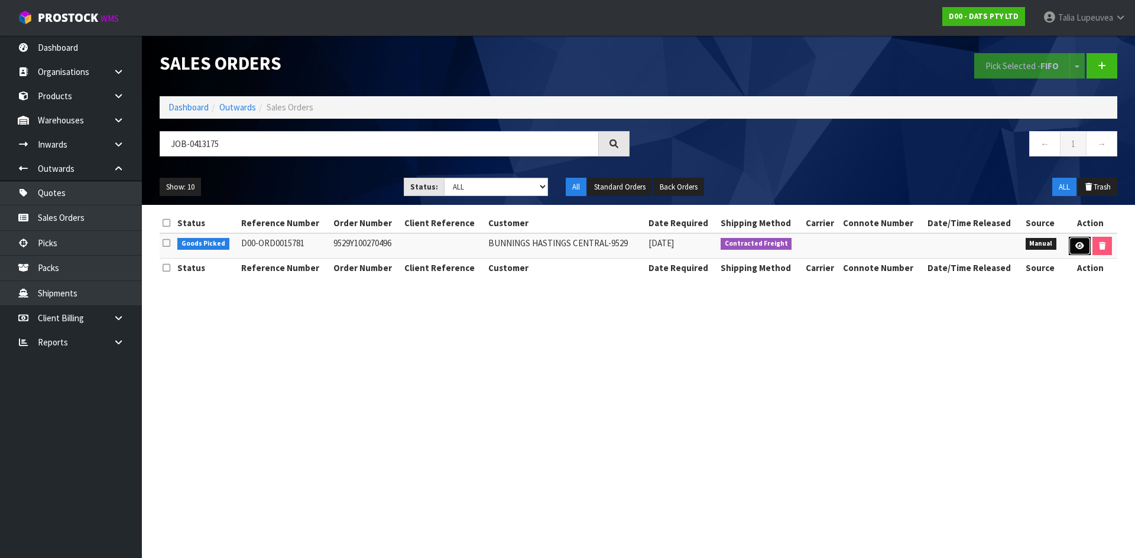
click at [1070, 251] on link at bounding box center [1079, 246] width 22 height 19
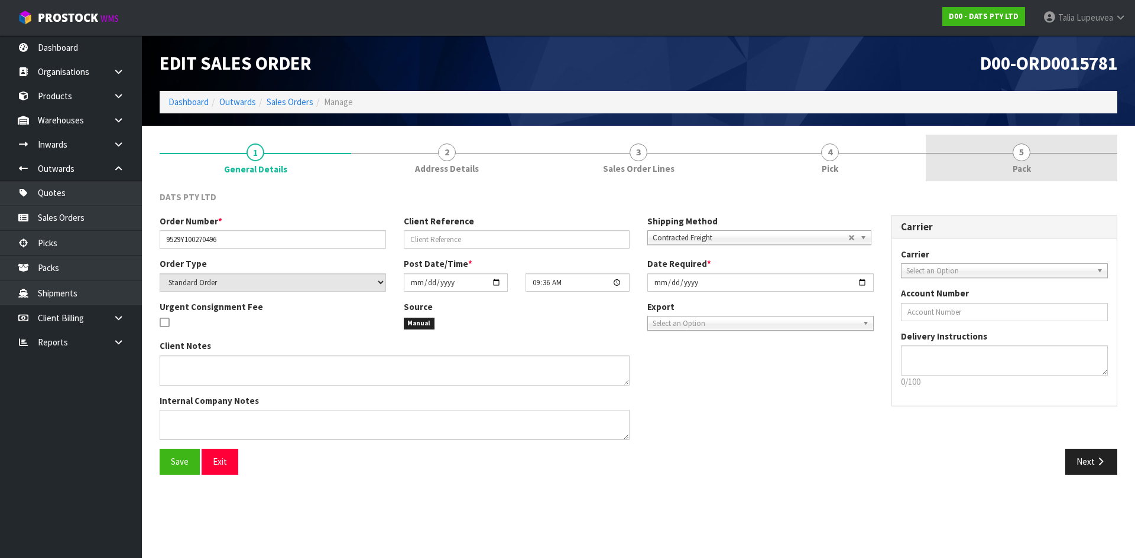
click at [1015, 158] on span "5" at bounding box center [1021, 153] width 18 height 18
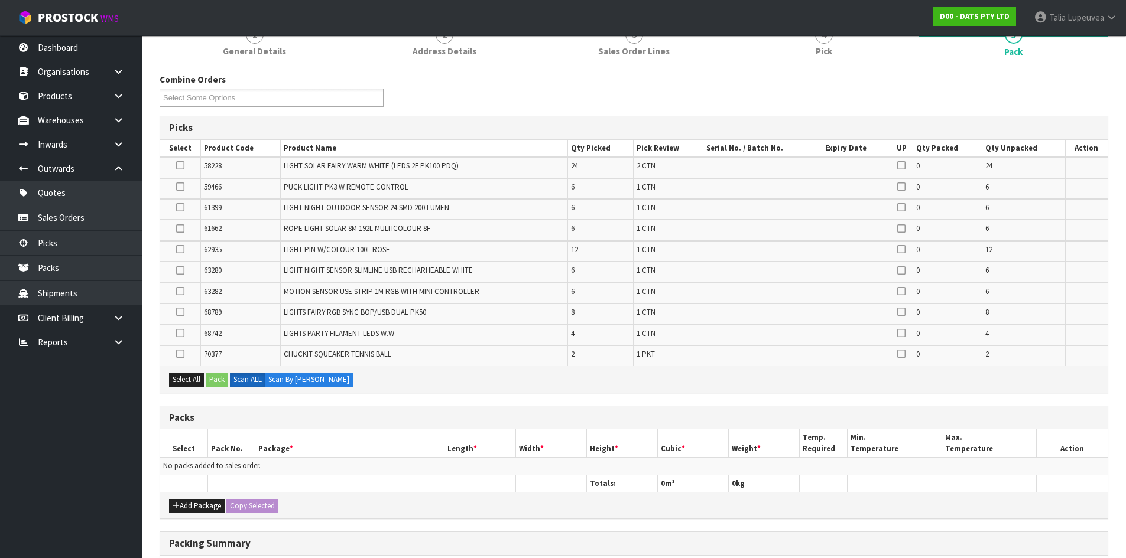
scroll to position [118, 0]
click at [204, 507] on button "Add Package" at bounding box center [197, 506] width 56 height 14
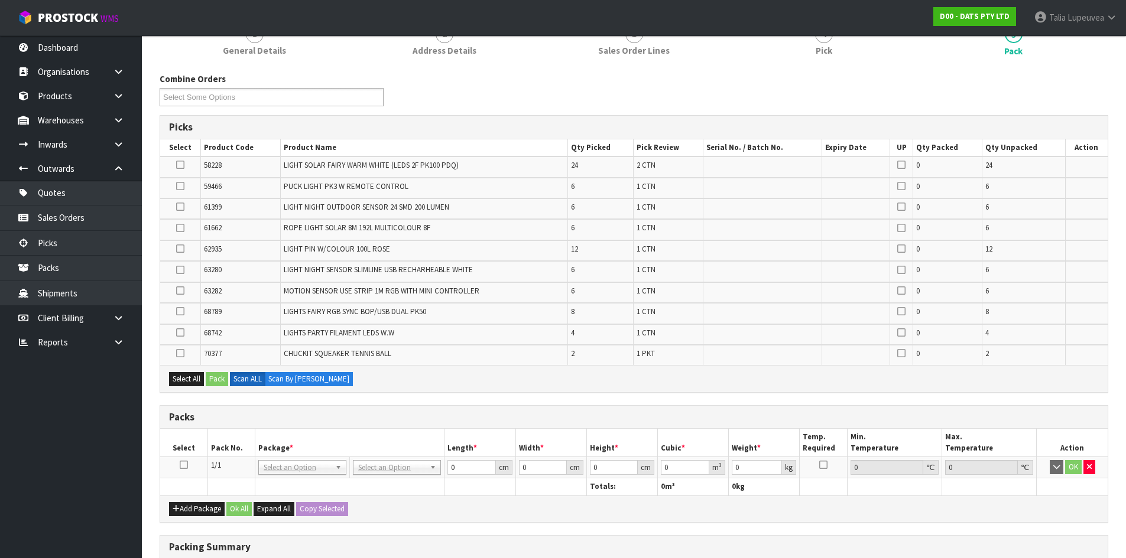
click at [179, 464] on td at bounding box center [183, 467] width 47 height 21
click at [181, 465] on icon at bounding box center [184, 465] width 8 height 1
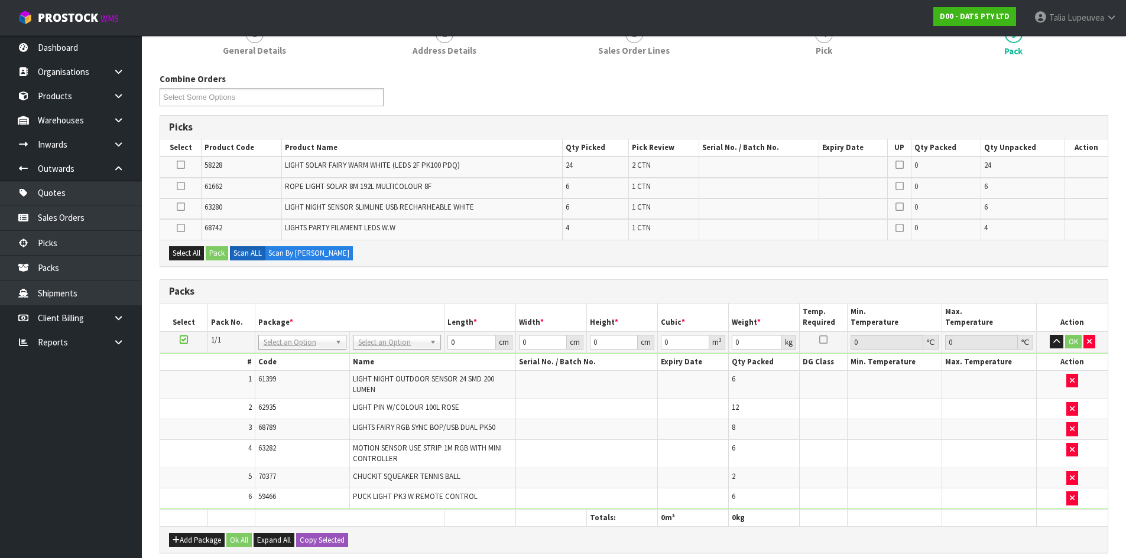
drag, startPoint x: 1134, startPoint y: 15, endPoint x: 760, endPoint y: 267, distance: 450.9
click at [760, 267] on div "Picks Select Product Code Product Name Qty Picked Pick Review Serial No. / Batc…" at bounding box center [634, 191] width 948 height 152
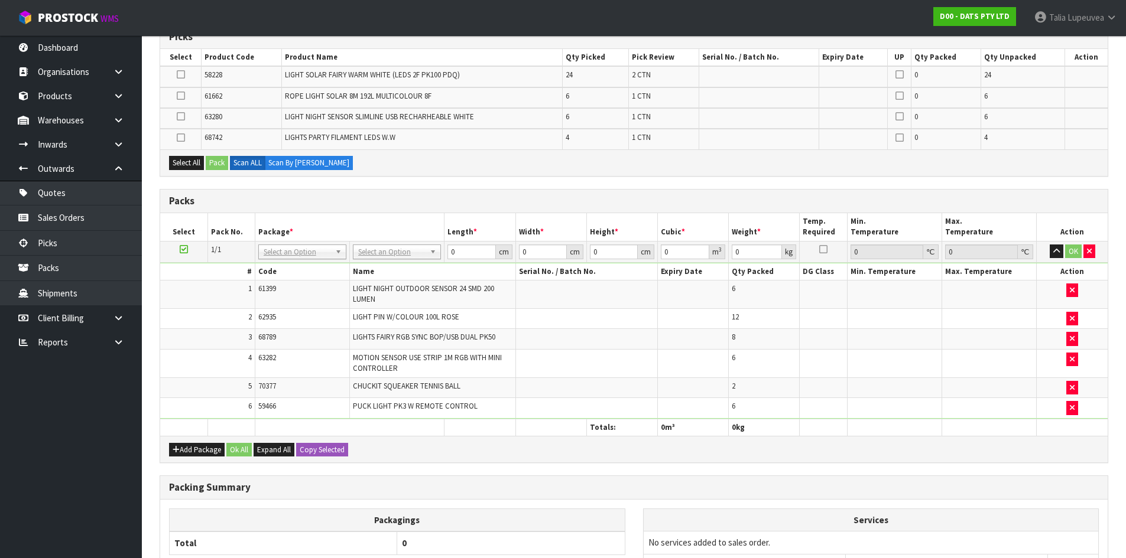
scroll to position [295, 0]
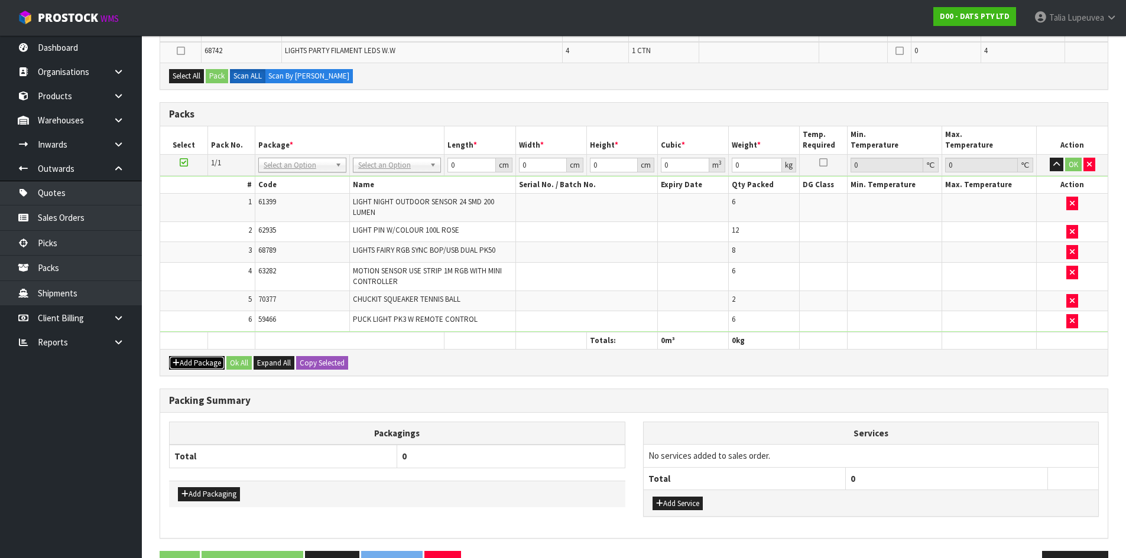
click at [181, 358] on button "Add Package" at bounding box center [197, 363] width 56 height 14
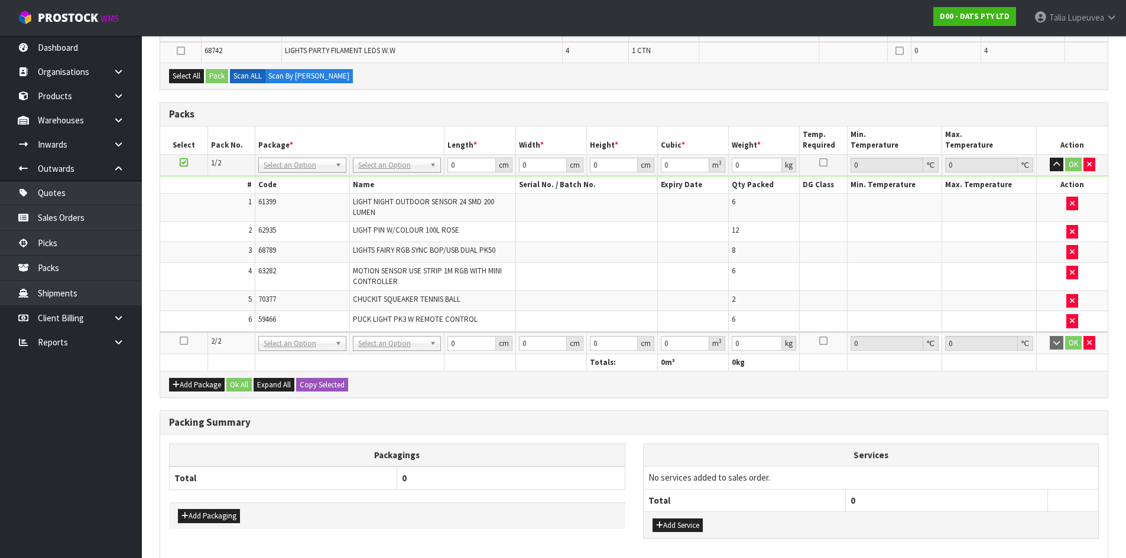
click at [182, 341] on icon at bounding box center [184, 341] width 8 height 1
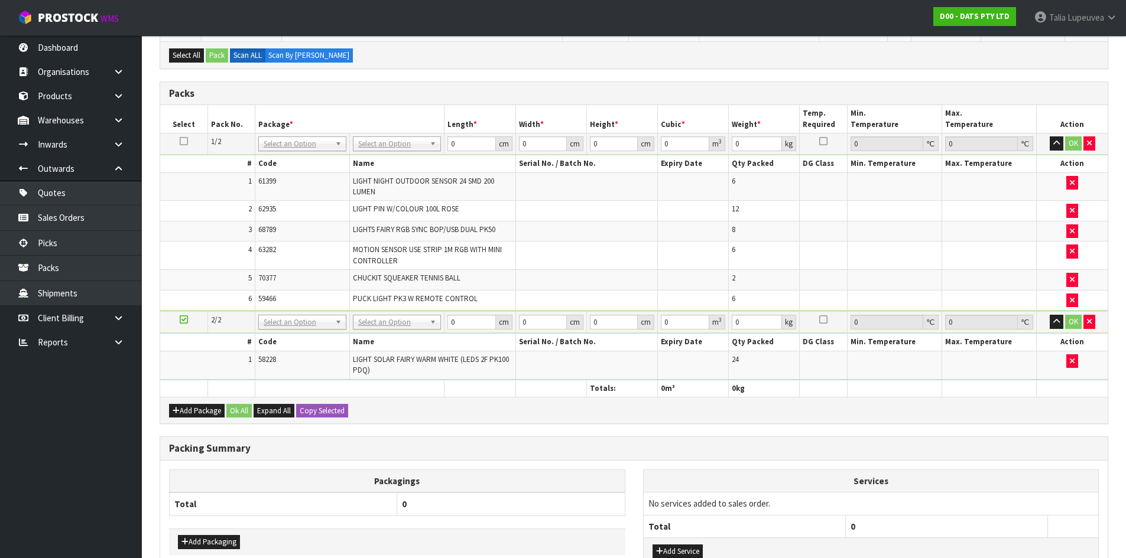
scroll to position [274, 0]
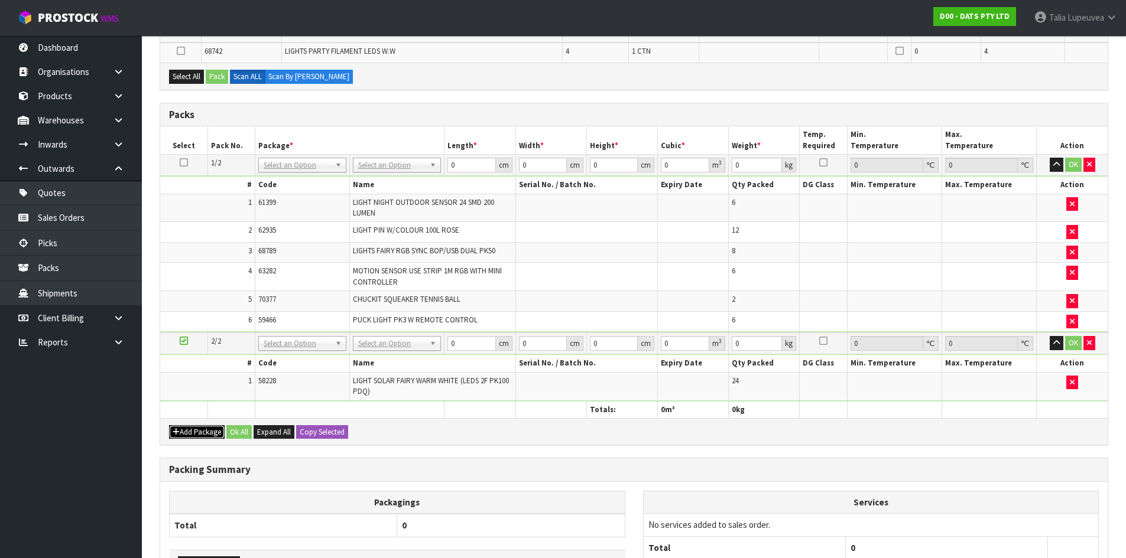
click at [189, 427] on button "Add Package" at bounding box center [197, 432] width 56 height 14
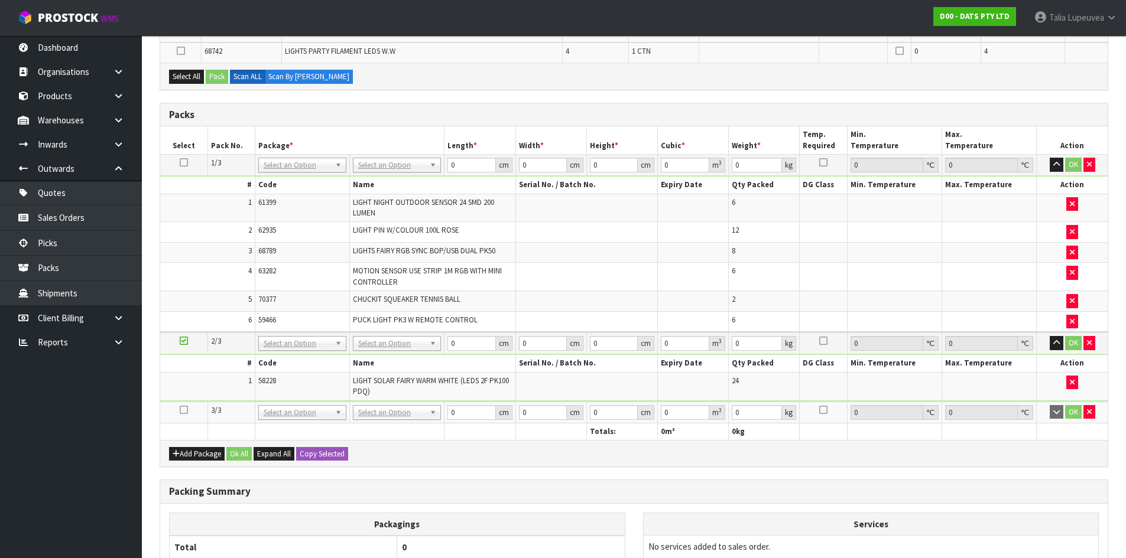
click at [182, 411] on icon at bounding box center [184, 410] width 8 height 1
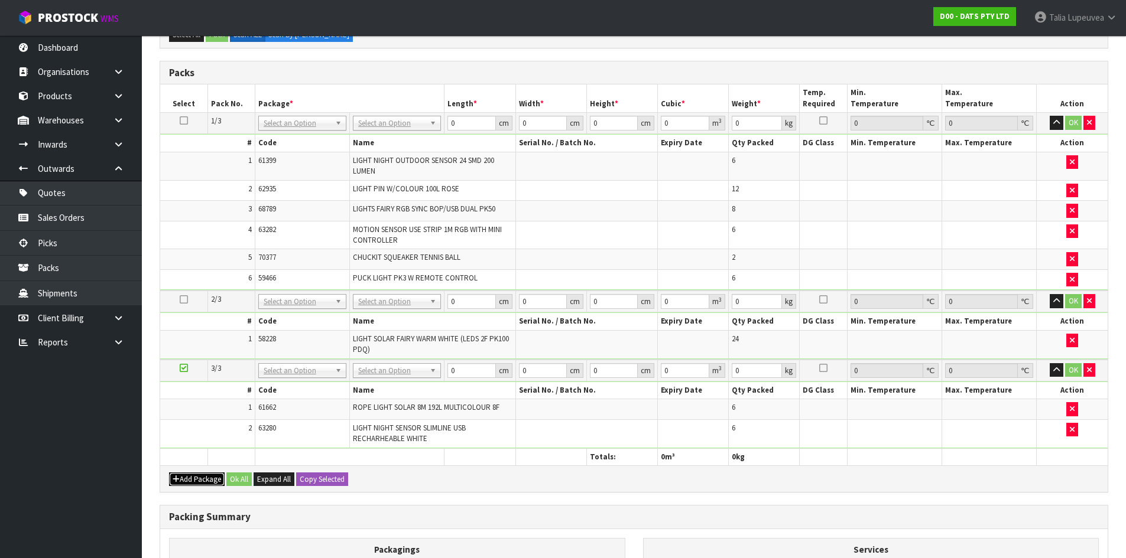
click at [187, 477] on button "Add Package" at bounding box center [197, 480] width 56 height 14
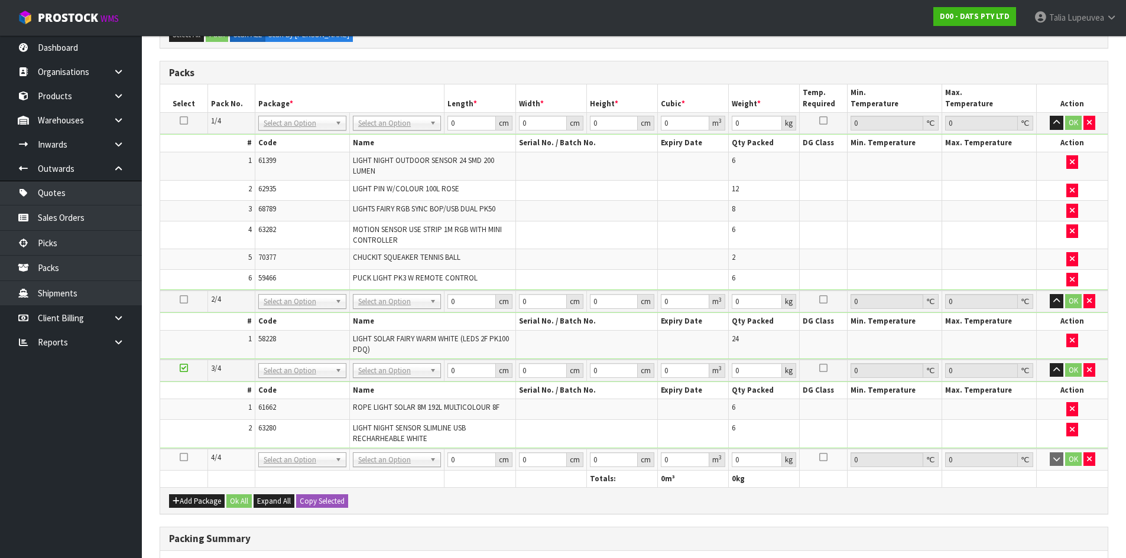
click at [180, 457] on icon at bounding box center [184, 457] width 8 height 1
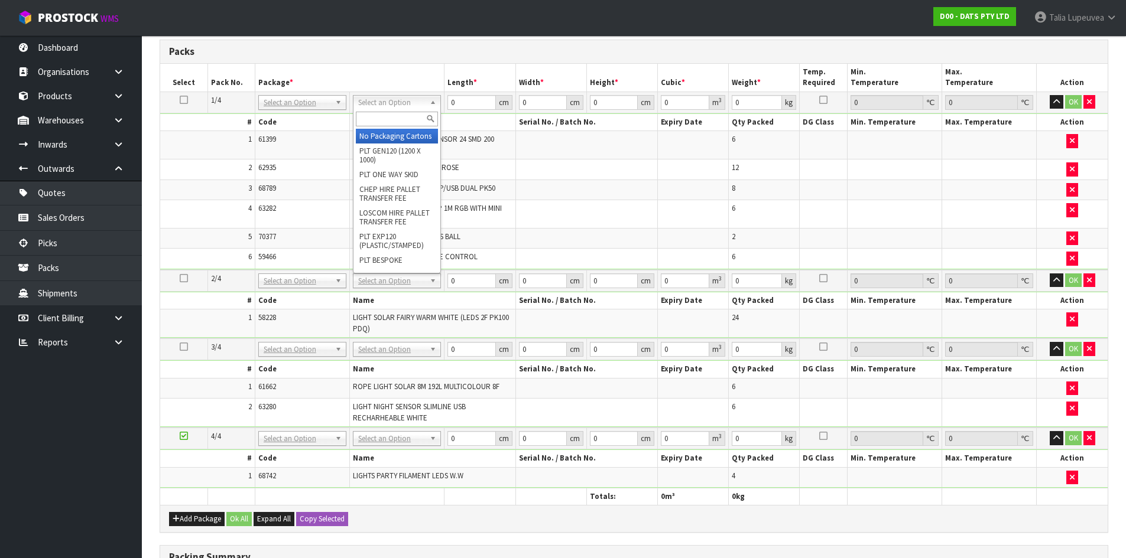
click at [397, 119] on input "text" at bounding box center [397, 119] width 82 height 15
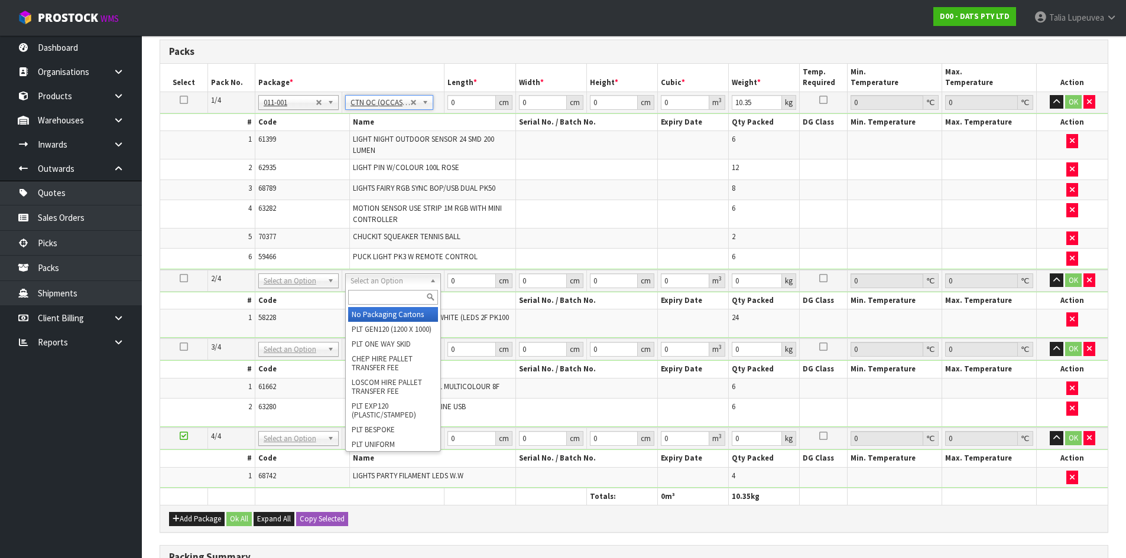
click at [405, 290] on input "text" at bounding box center [393, 297] width 90 height 15
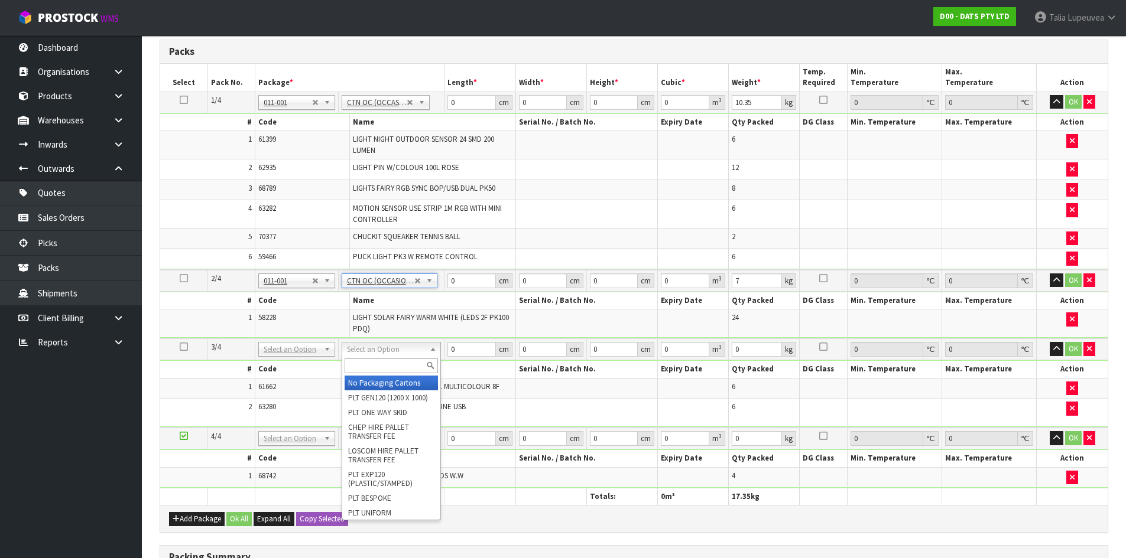
click at [397, 366] on input "text" at bounding box center [391, 366] width 93 height 15
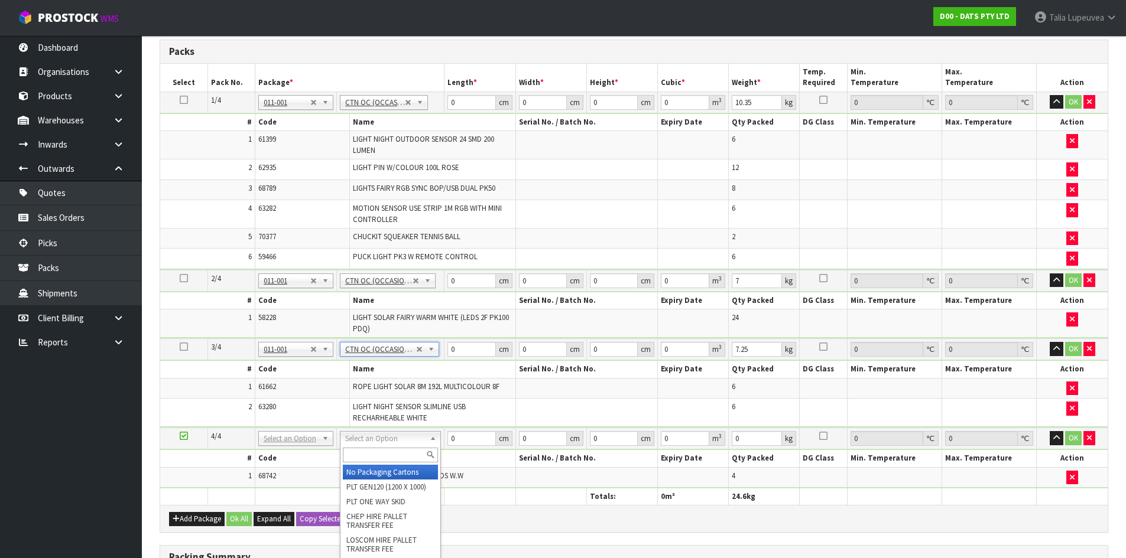
click at [396, 456] on input "text" at bounding box center [390, 455] width 95 height 15
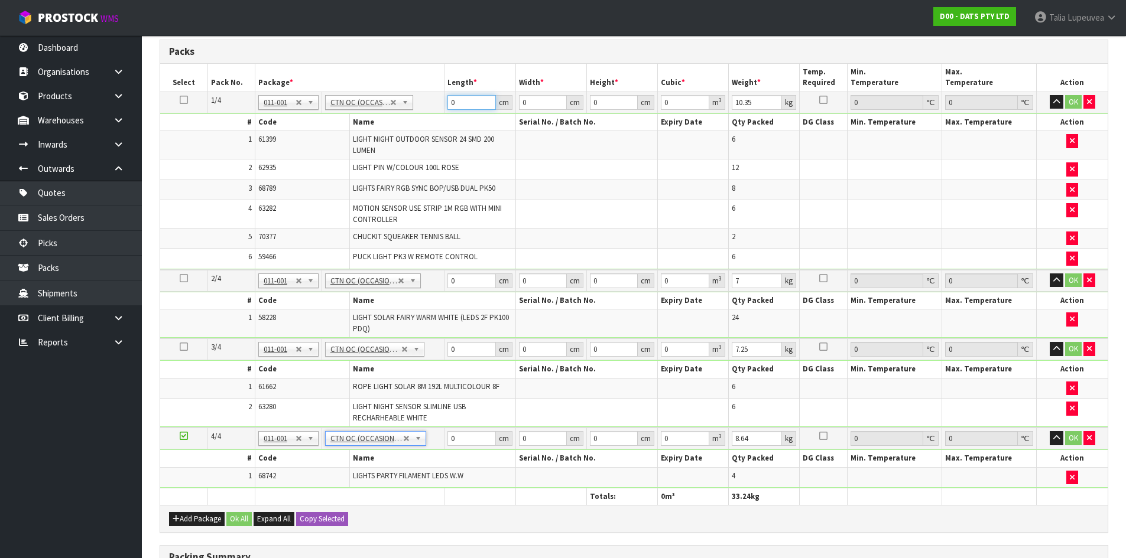
drag, startPoint x: 457, startPoint y: 98, endPoint x: 442, endPoint y: 100, distance: 15.6
click at [441, 100] on tr "1/4 NONE 007-001 007-002 007-004 007-009 007-013 007-014 007-015 007-017 007-01…" at bounding box center [633, 102] width 947 height 21
drag, startPoint x: 611, startPoint y: 104, endPoint x: 545, endPoint y: 114, distance: 66.4
click at [545, 114] on tbody "1/4 NONE 007-001 007-002 007-004 007-009 007-013 007-014 007-015 007-017 007-01…" at bounding box center [633, 181] width 947 height 178
drag, startPoint x: 757, startPoint y: 102, endPoint x: 712, endPoint y: 113, distance: 46.2
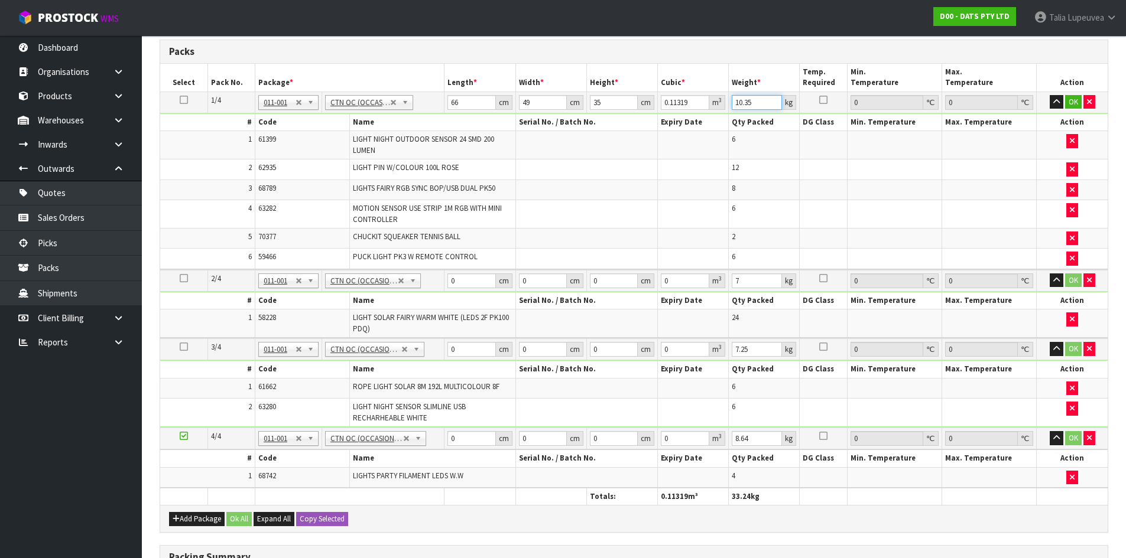
click at [712, 113] on tbody "1/4 NONE 007-001 007-002 007-004 007-009 007-013 007-014 007-015 007-017 007-01…" at bounding box center [633, 181] width 947 height 178
click at [1078, 96] on button "OK" at bounding box center [1073, 102] width 17 height 14
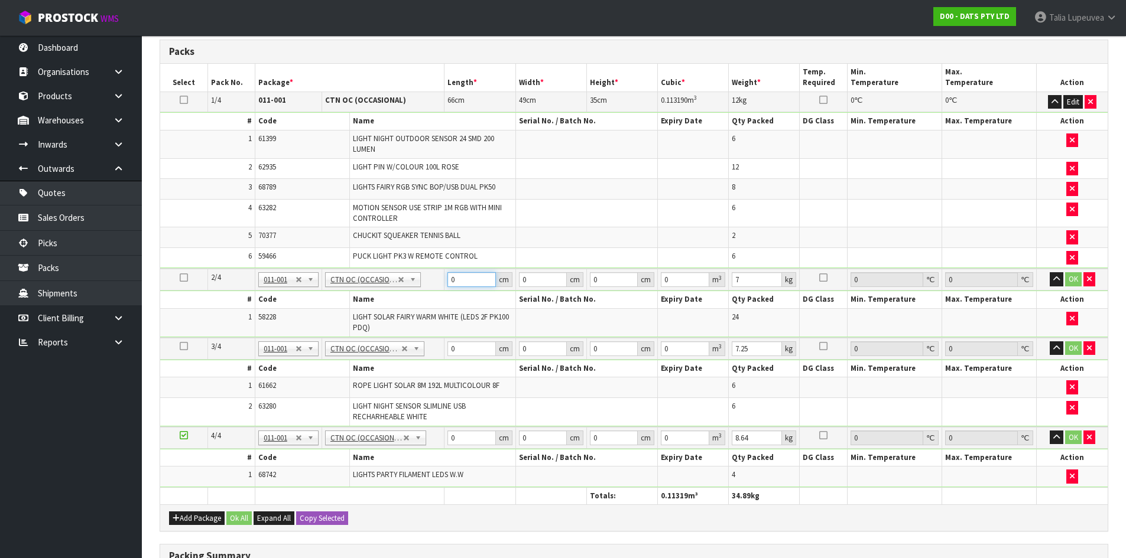
drag, startPoint x: 459, startPoint y: 280, endPoint x: 434, endPoint y: 280, distance: 25.4
click at [434, 280] on tr "2/4 NONE 007-001 007-002 007-004 007-009 007-013 007-014 007-015 007-017 007-01…" at bounding box center [633, 280] width 947 height 22
click at [1075, 277] on button "OK" at bounding box center [1073, 279] width 17 height 14
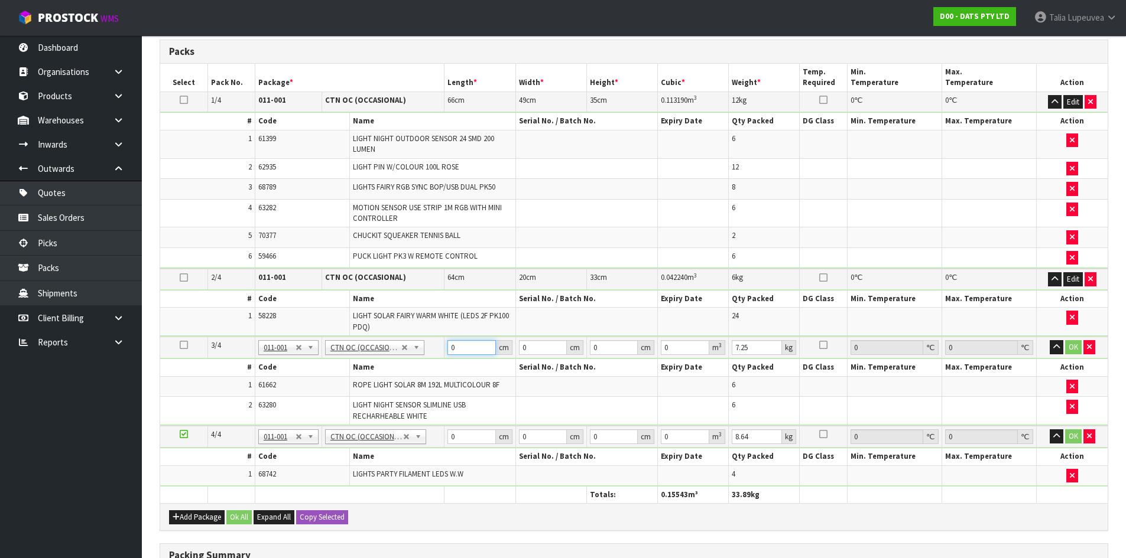
drag, startPoint x: 462, startPoint y: 350, endPoint x: 449, endPoint y: 350, distance: 13.6
click at [449, 350] on input "0" at bounding box center [471, 347] width 48 height 15
click at [1074, 347] on button "OK" at bounding box center [1073, 347] width 17 height 14
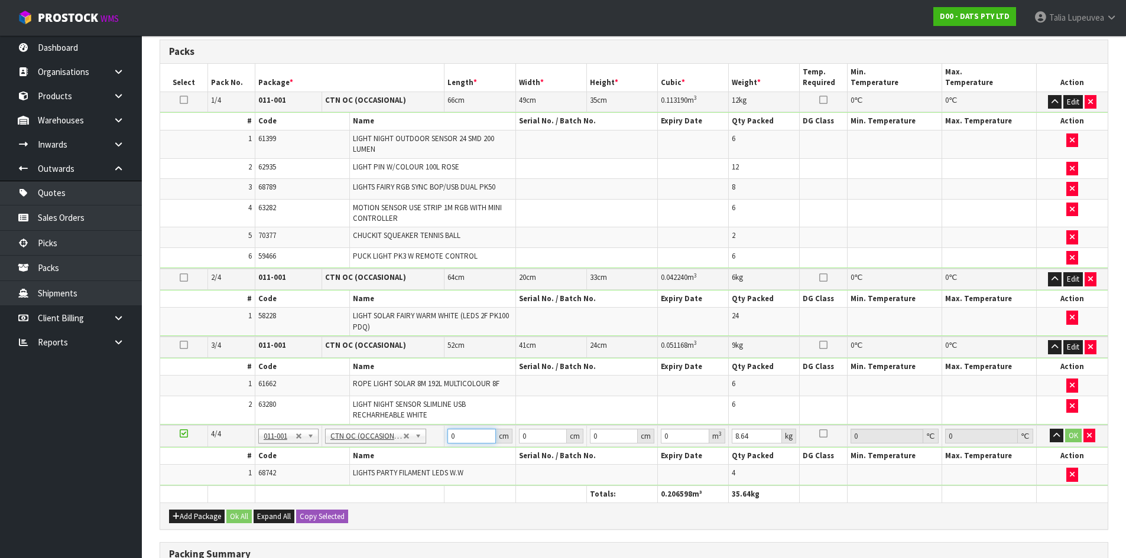
drag, startPoint x: 466, startPoint y: 440, endPoint x: 442, endPoint y: 443, distance: 24.4
click at [442, 443] on tr "4/4 NONE 007-001 007-002 007-004 007-009 007-013 007-014 007-015 007-017 007-01…" at bounding box center [633, 436] width 947 height 22
click at [1073, 434] on button "OK" at bounding box center [1073, 436] width 17 height 14
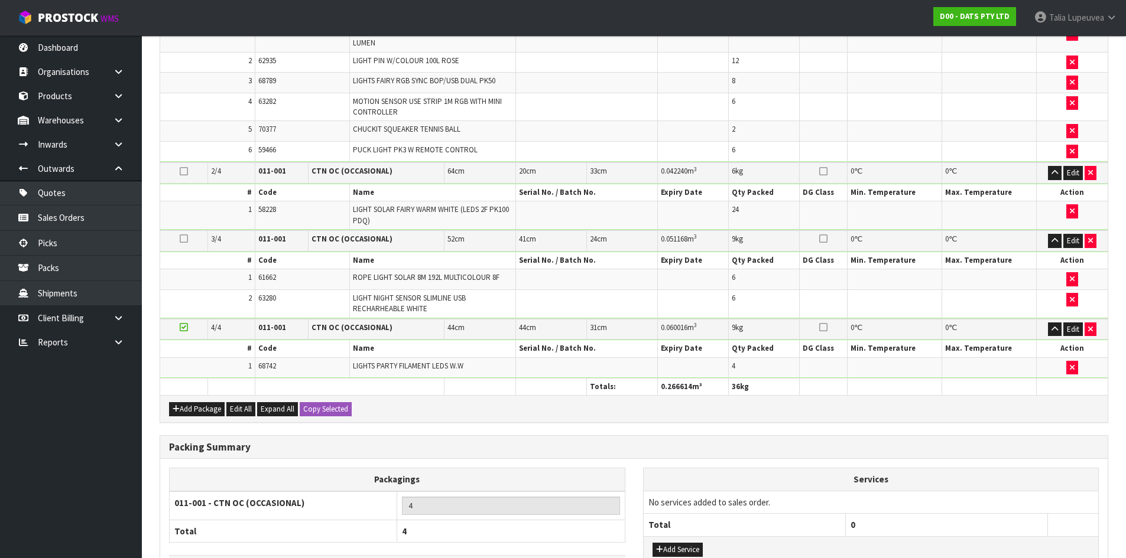
scroll to position [470, 0]
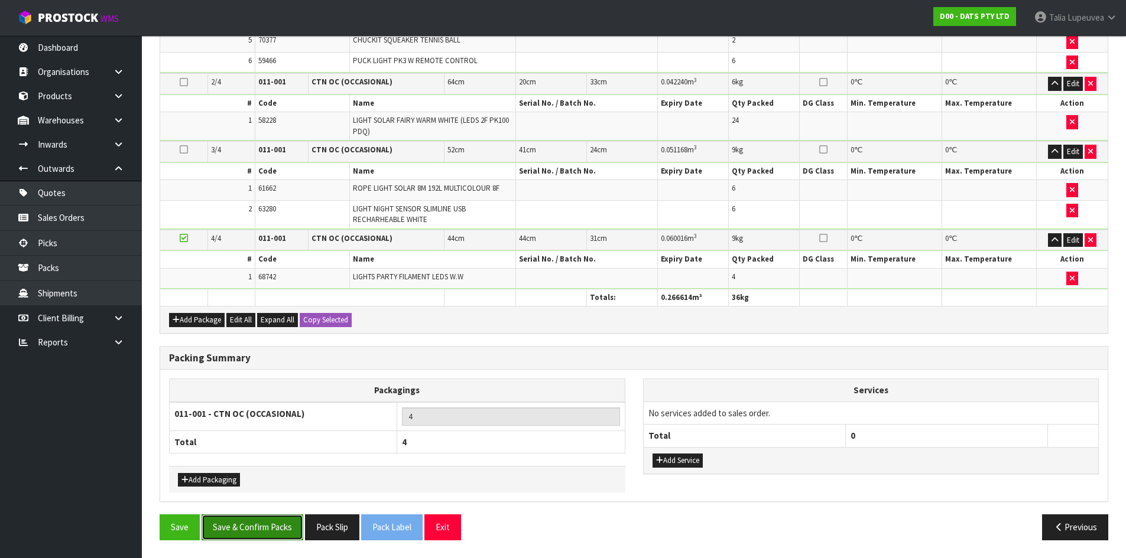
click at [261, 535] on button "Save & Confirm Packs" at bounding box center [253, 527] width 102 height 25
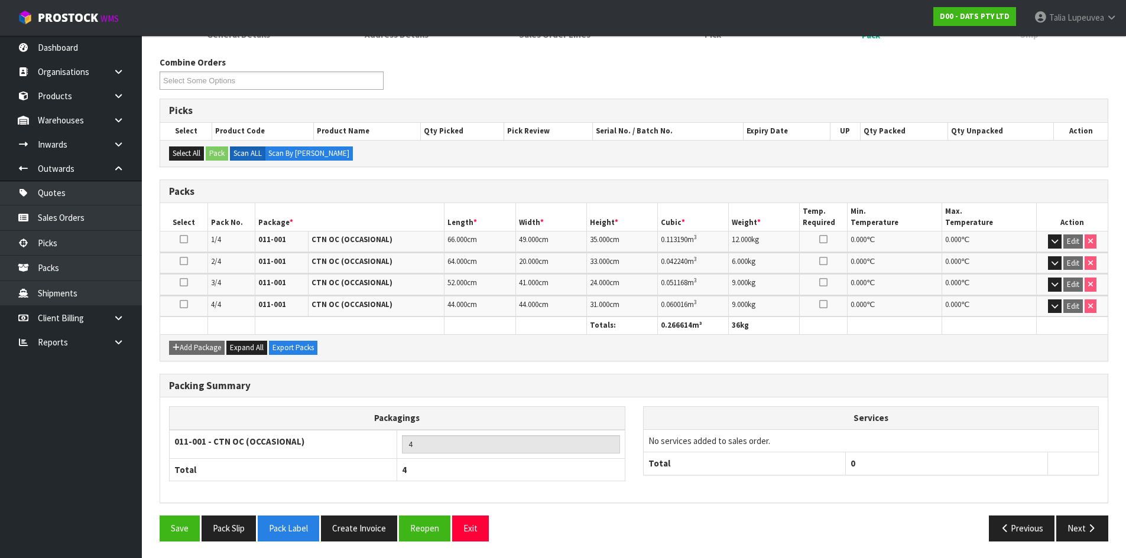
scroll to position [178, 0]
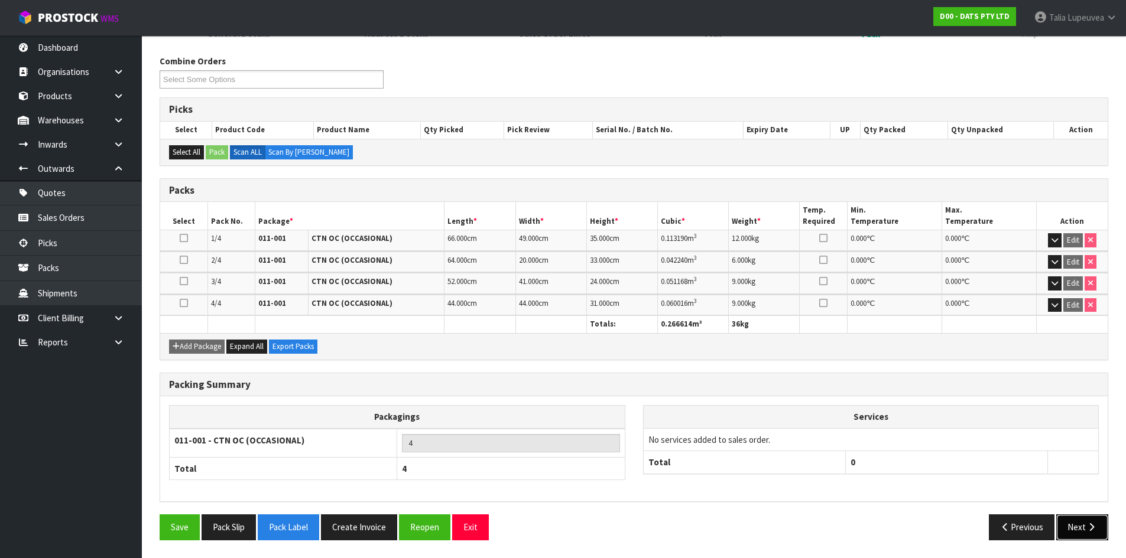
click at [1077, 532] on button "Next" at bounding box center [1082, 527] width 52 height 25
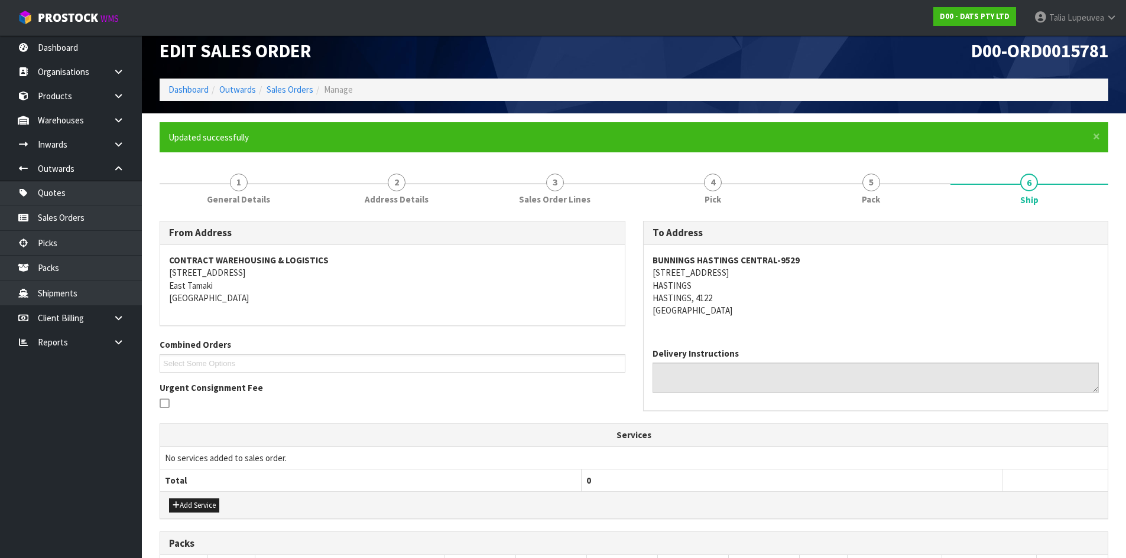
scroll to position [0, 0]
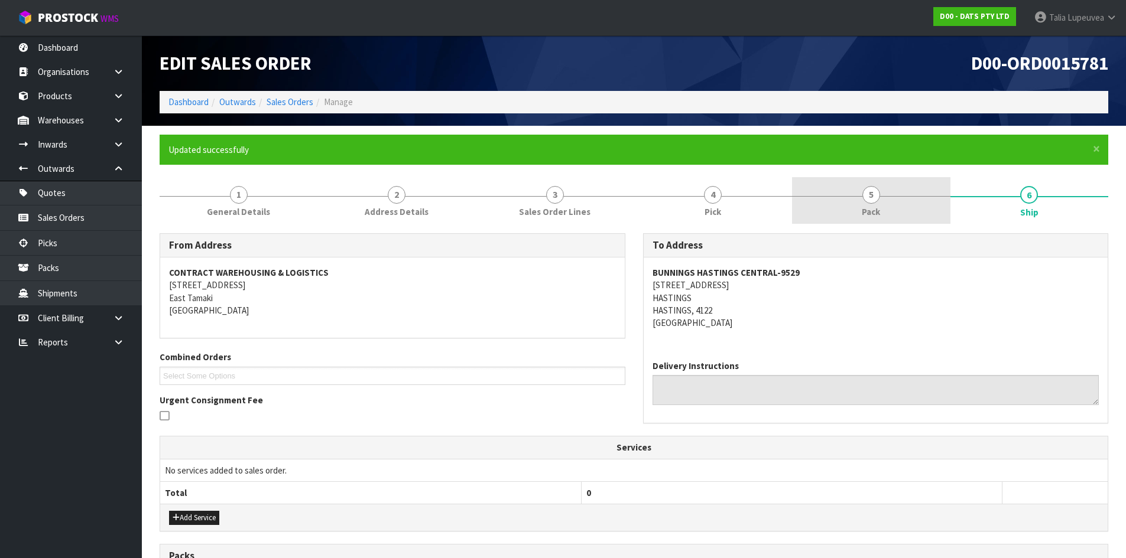
click at [895, 212] on link "5 Pack" at bounding box center [871, 200] width 158 height 47
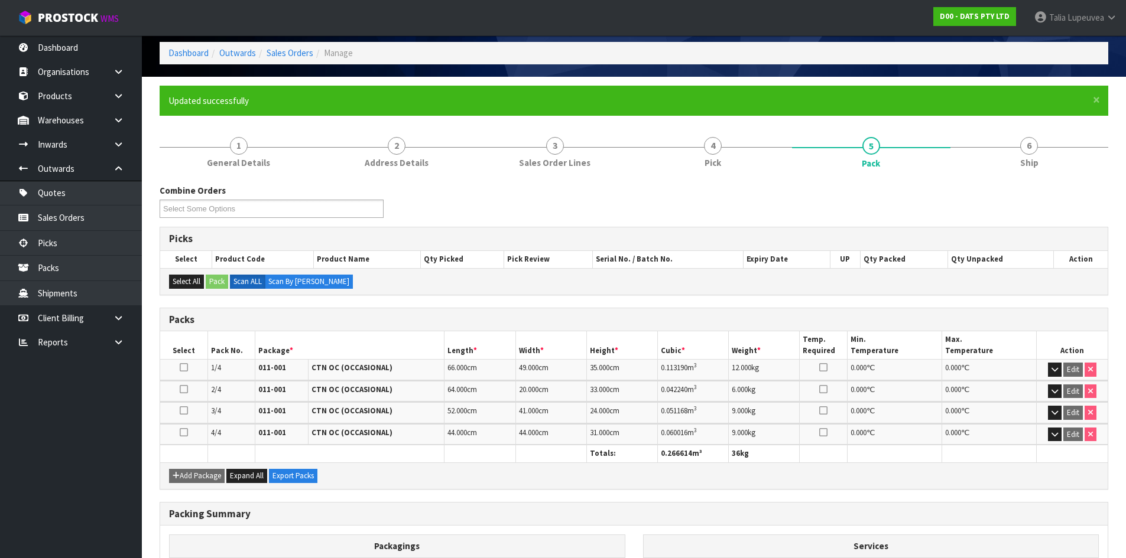
scroll to position [178, 0]
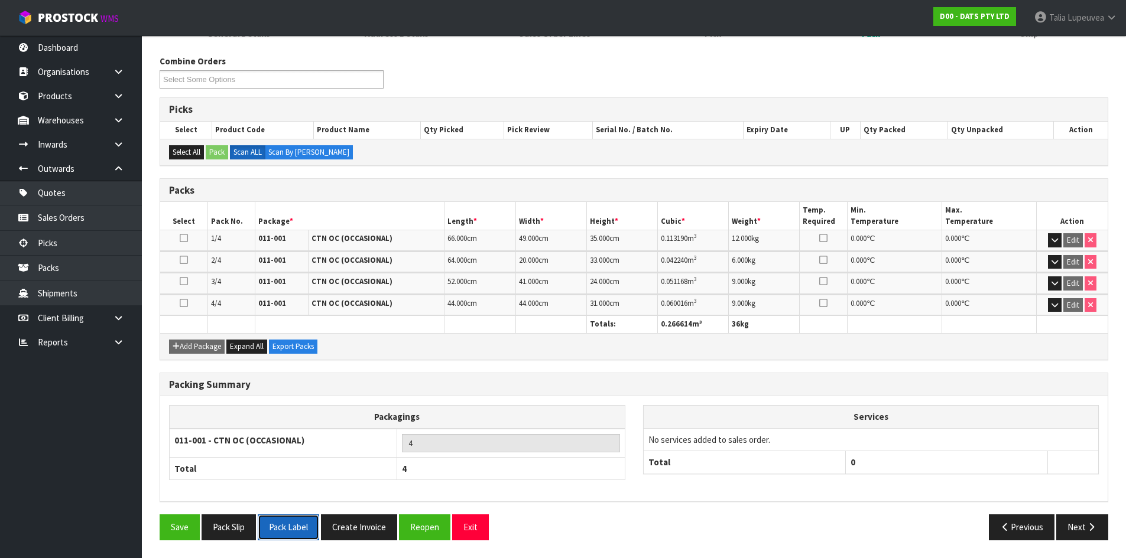
click at [306, 528] on button "Pack Label" at bounding box center [288, 527] width 61 height 25
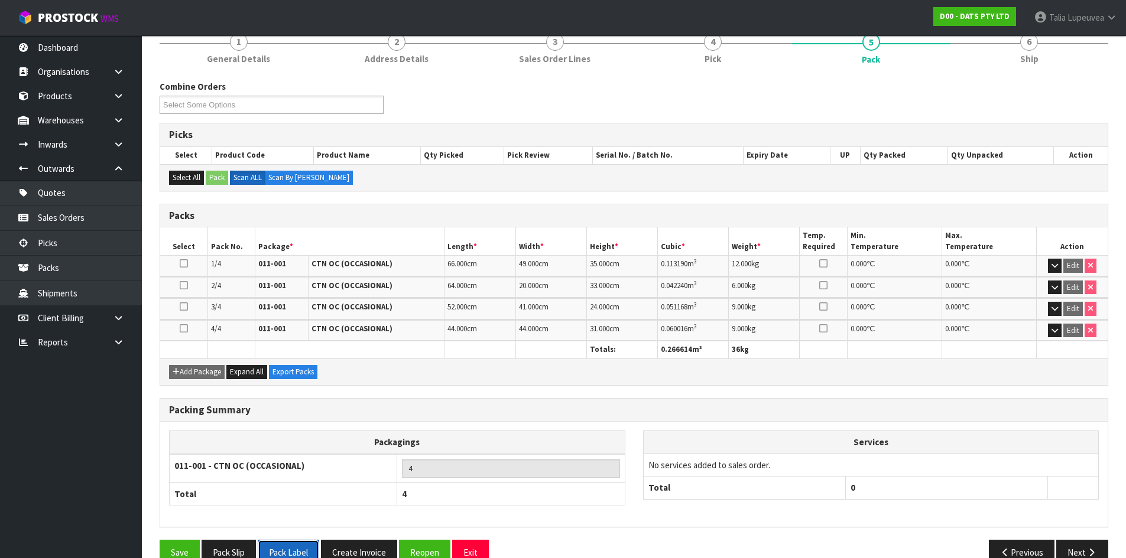
scroll to position [0, 0]
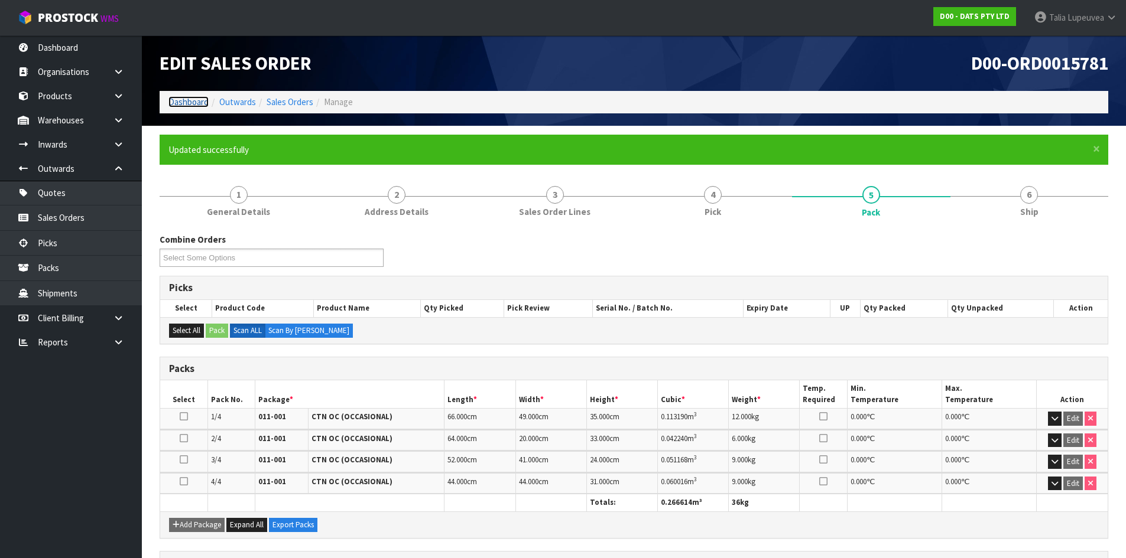
click at [190, 98] on link "Dashboard" at bounding box center [188, 101] width 40 height 11
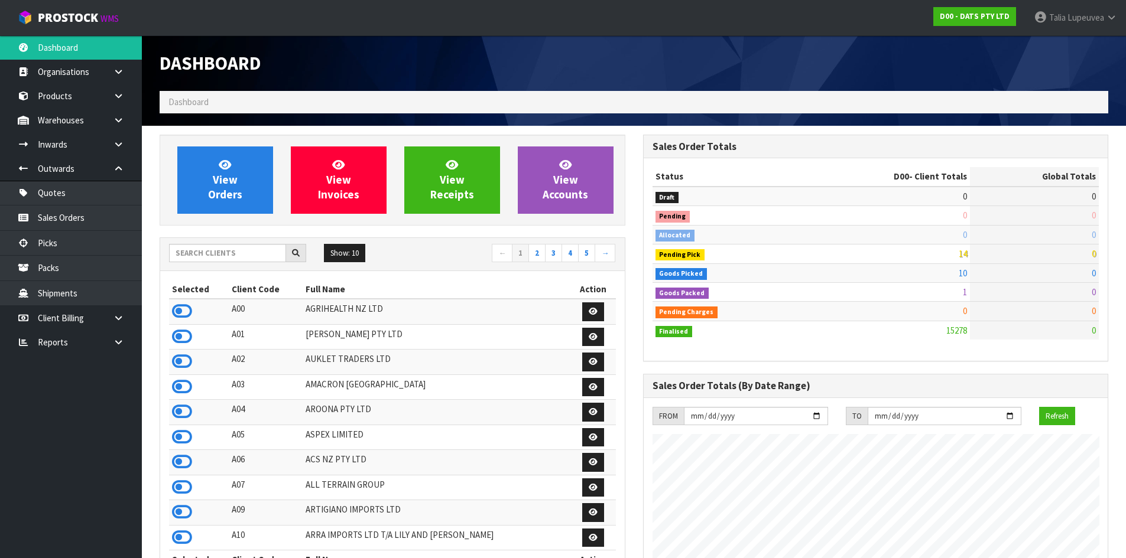
scroll to position [895, 483]
click at [209, 256] on input "text" at bounding box center [227, 253] width 117 height 18
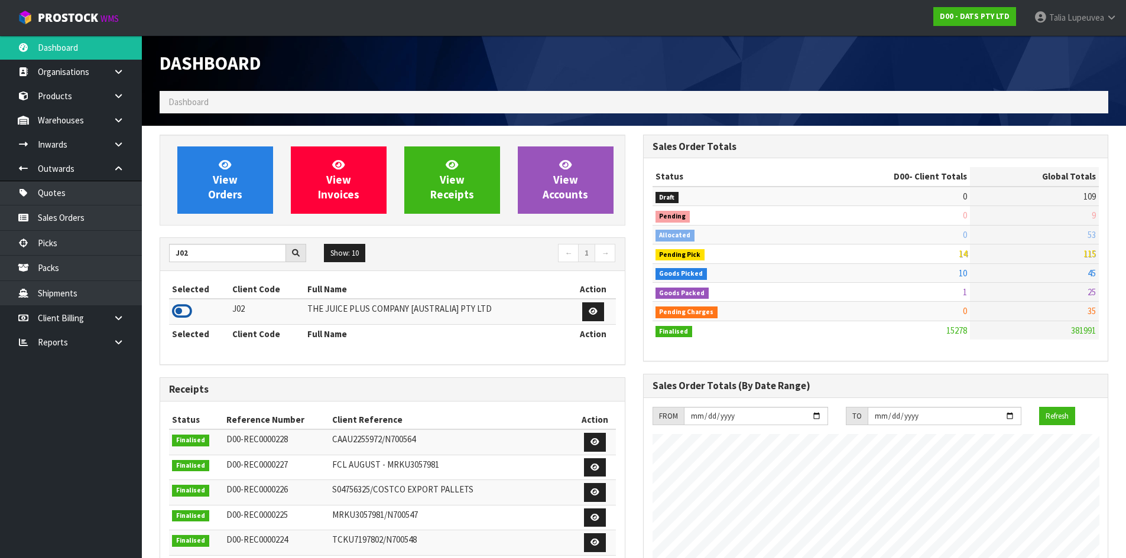
click at [183, 314] on icon at bounding box center [182, 312] width 20 height 18
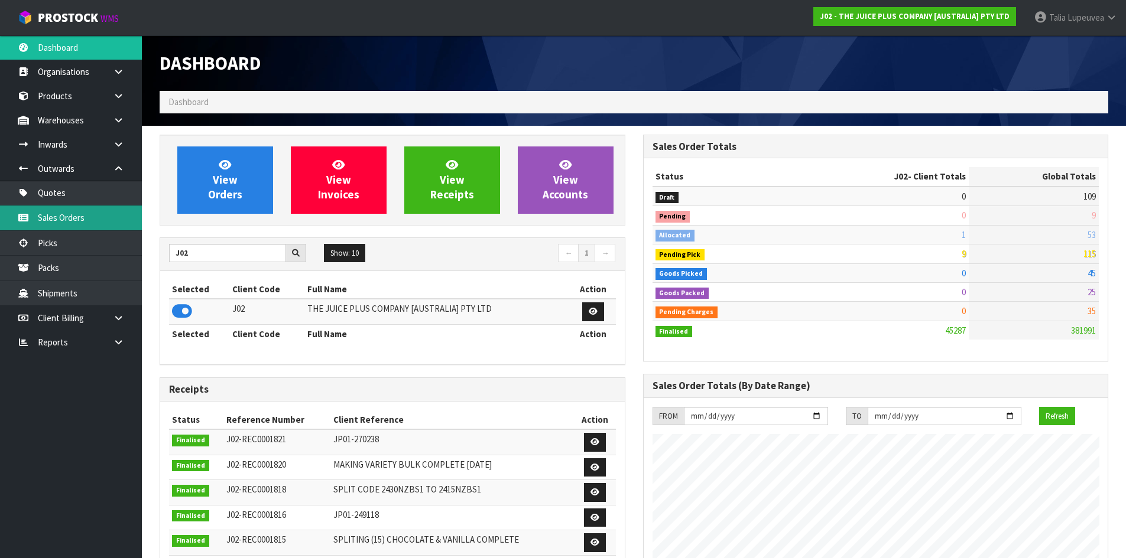
click at [122, 219] on link "Sales Orders" at bounding box center [71, 218] width 142 height 24
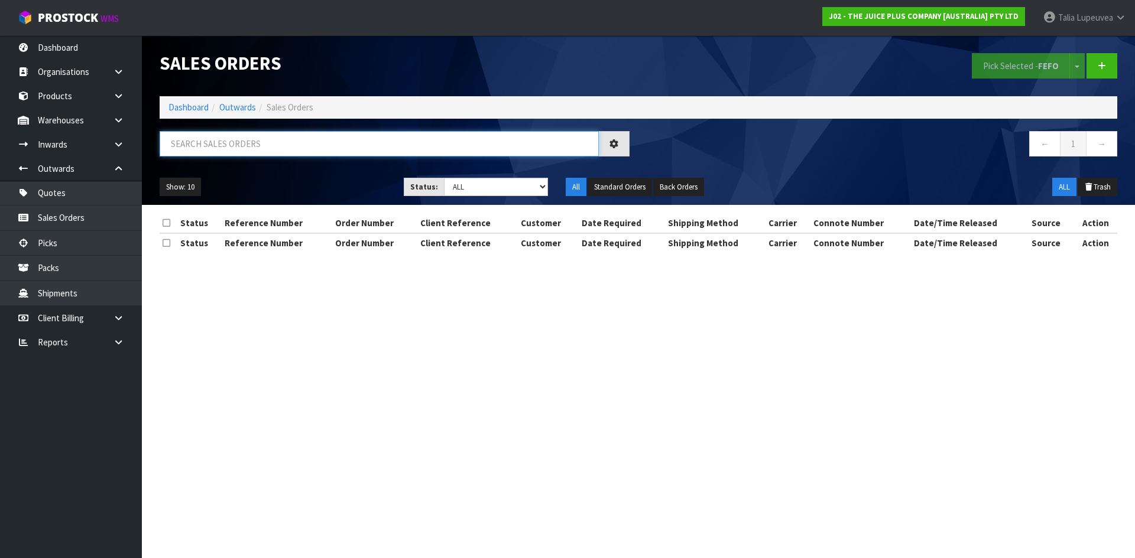
click at [264, 151] on input "text" at bounding box center [379, 143] width 439 height 25
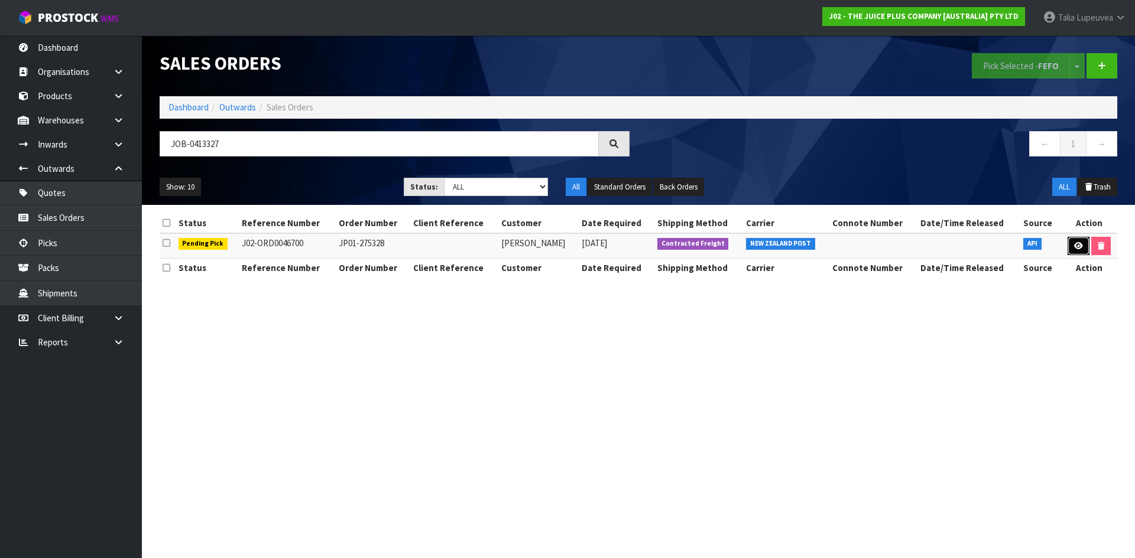
click at [1075, 245] on icon at bounding box center [1078, 246] width 9 height 8
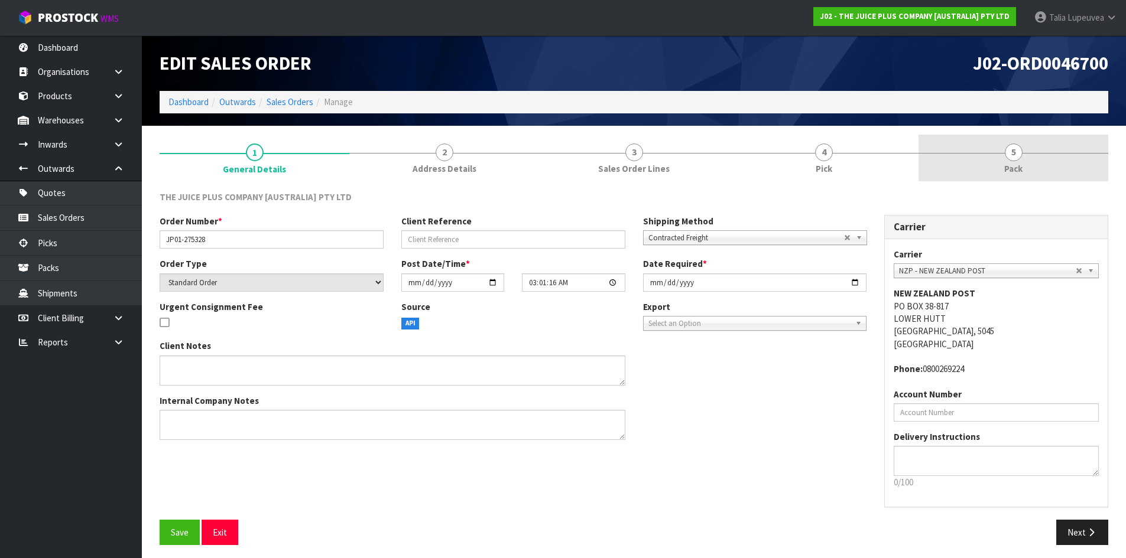
click at [1040, 168] on link "5 Pack" at bounding box center [1013, 158] width 190 height 47
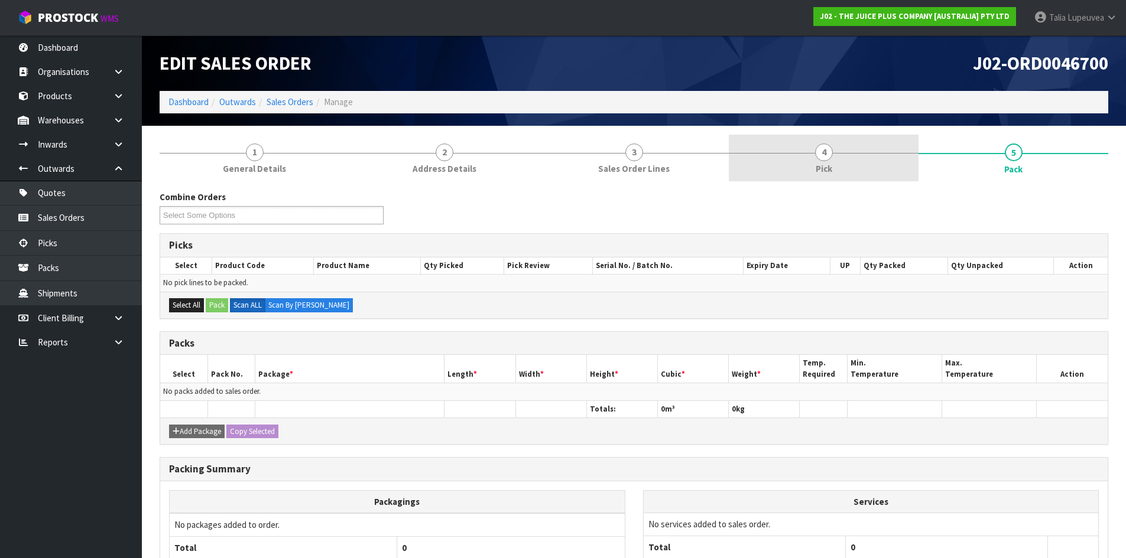
click at [823, 135] on link "4 Pick" at bounding box center [824, 158] width 190 height 47
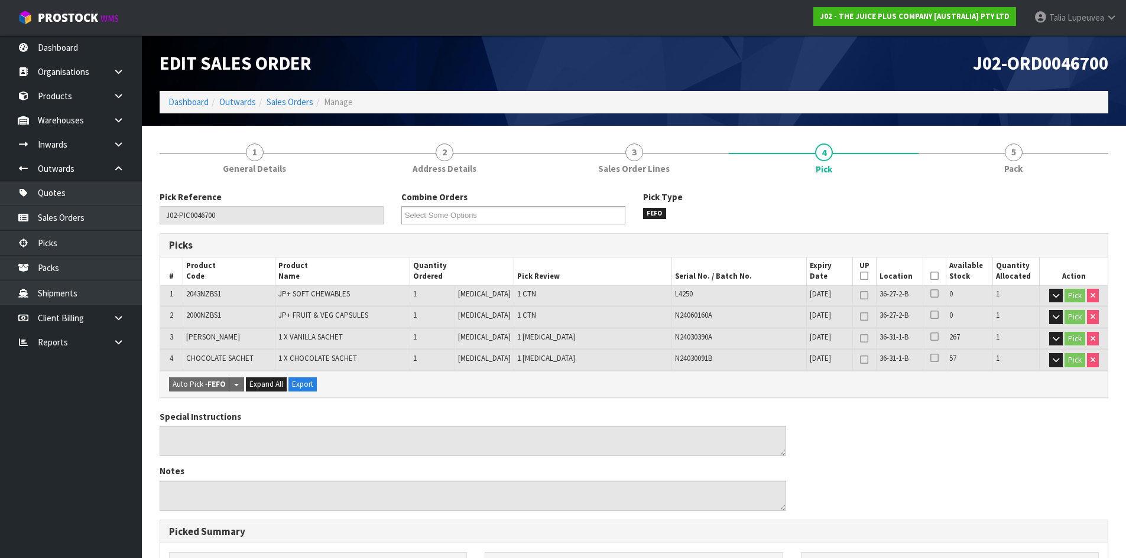
click at [930, 277] on icon at bounding box center [934, 276] width 8 height 1
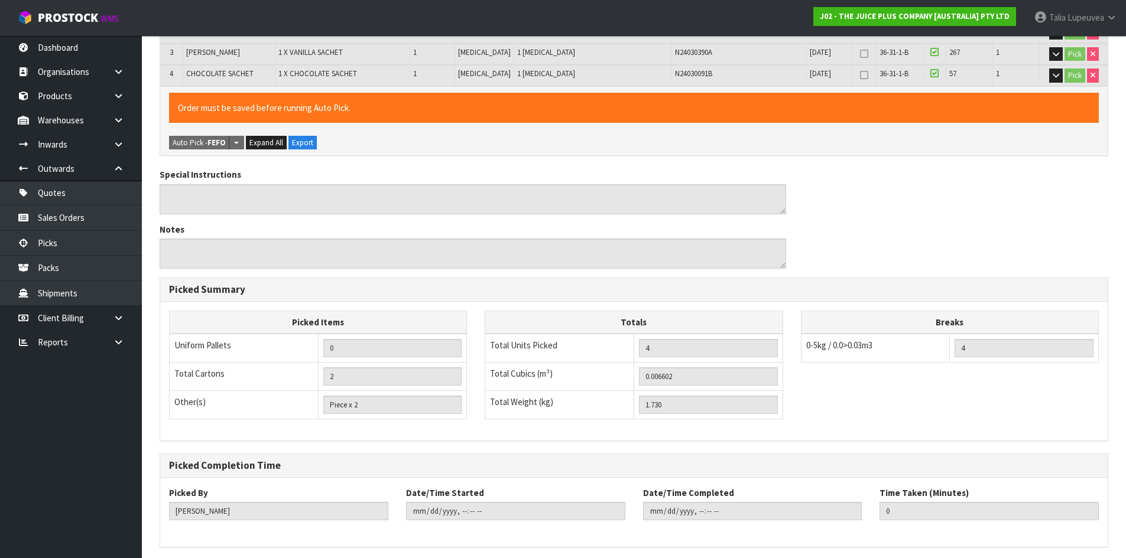
scroll to position [330, 0]
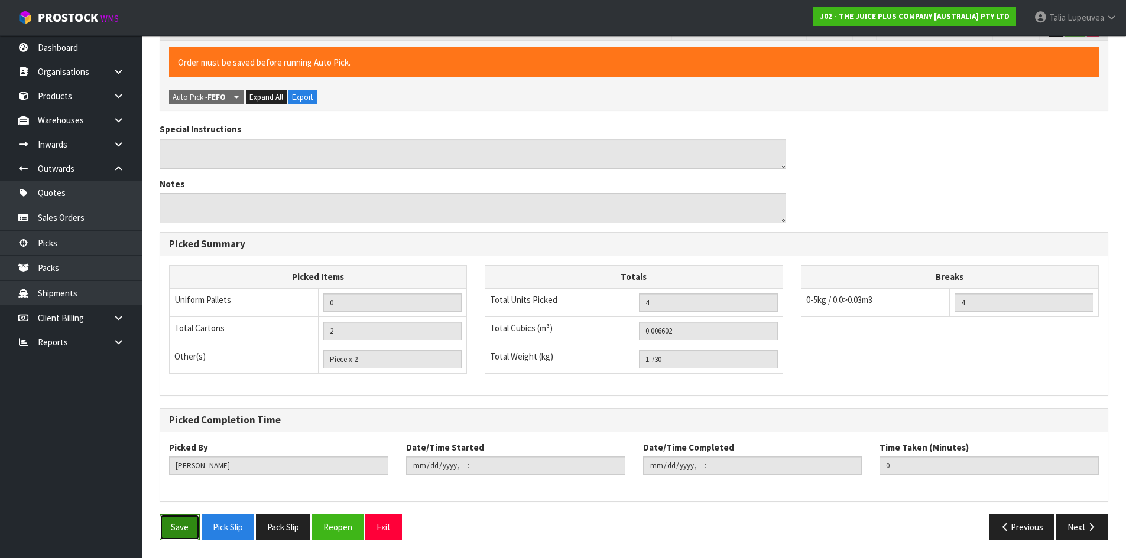
drag, startPoint x: 195, startPoint y: 525, endPoint x: 202, endPoint y: 521, distance: 7.7
click at [194, 526] on button "Save" at bounding box center [180, 527] width 40 height 25
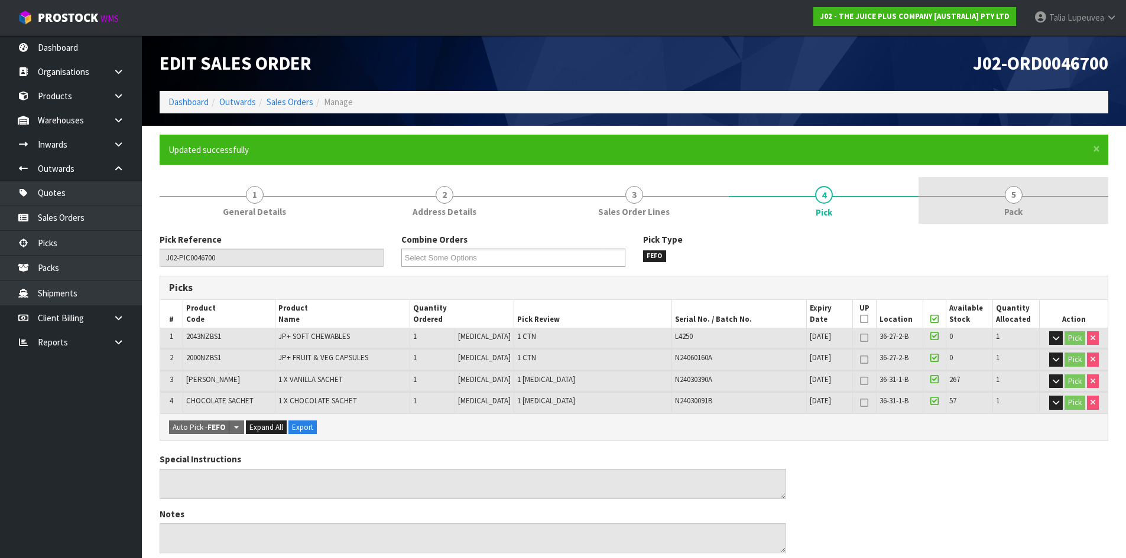
click at [1005, 212] on span "Pack" at bounding box center [1013, 212] width 18 height 12
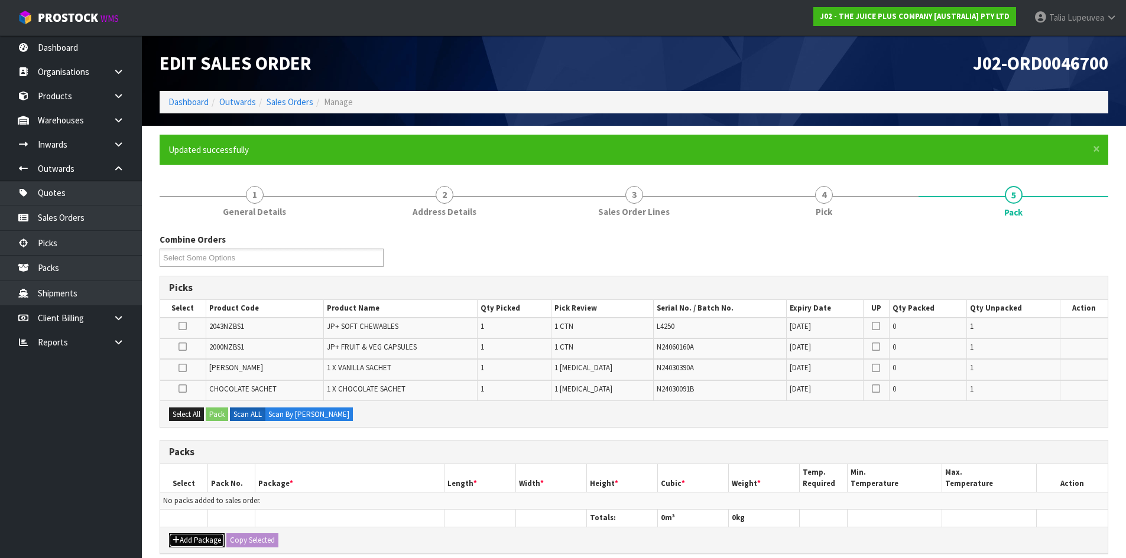
click at [185, 538] on button "Add Package" at bounding box center [197, 541] width 56 height 14
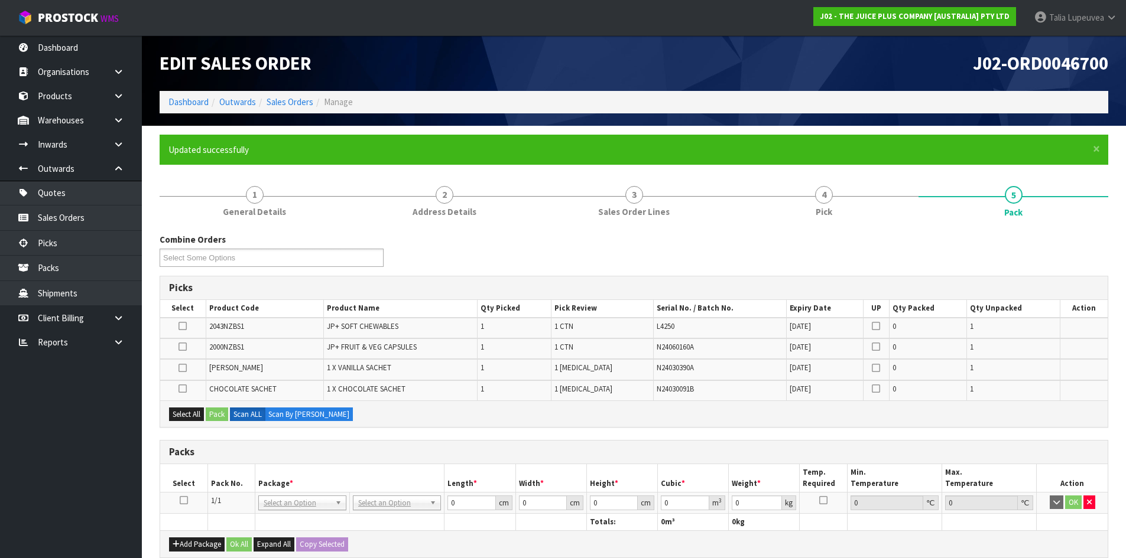
click at [184, 501] on icon at bounding box center [184, 501] width 8 height 1
click at [188, 414] on button "Select All" at bounding box center [186, 415] width 35 height 14
click at [209, 412] on button "Pack" at bounding box center [217, 415] width 22 height 14
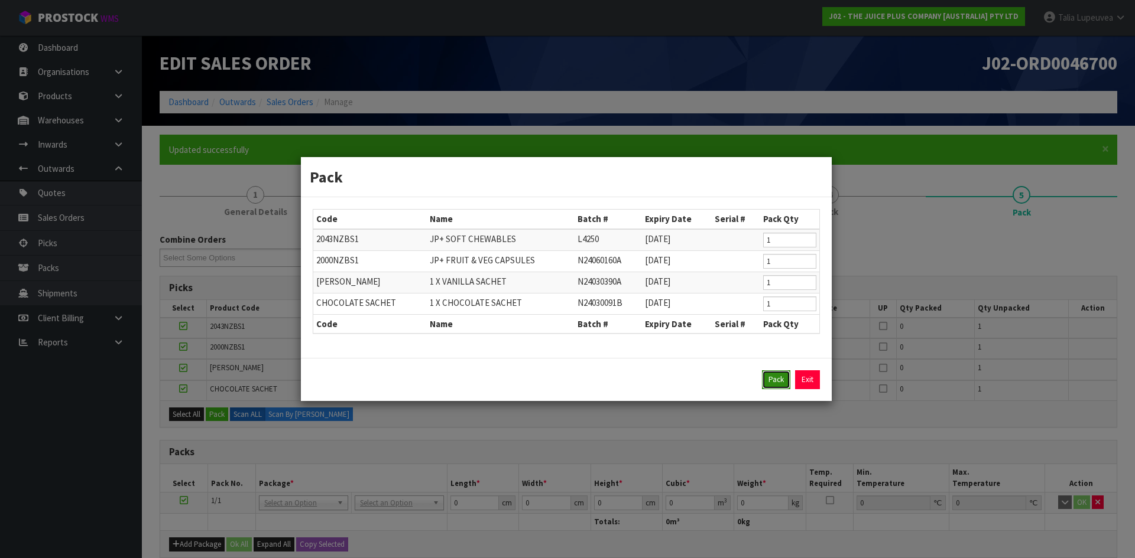
click at [778, 380] on button "Pack" at bounding box center [776, 380] width 28 height 19
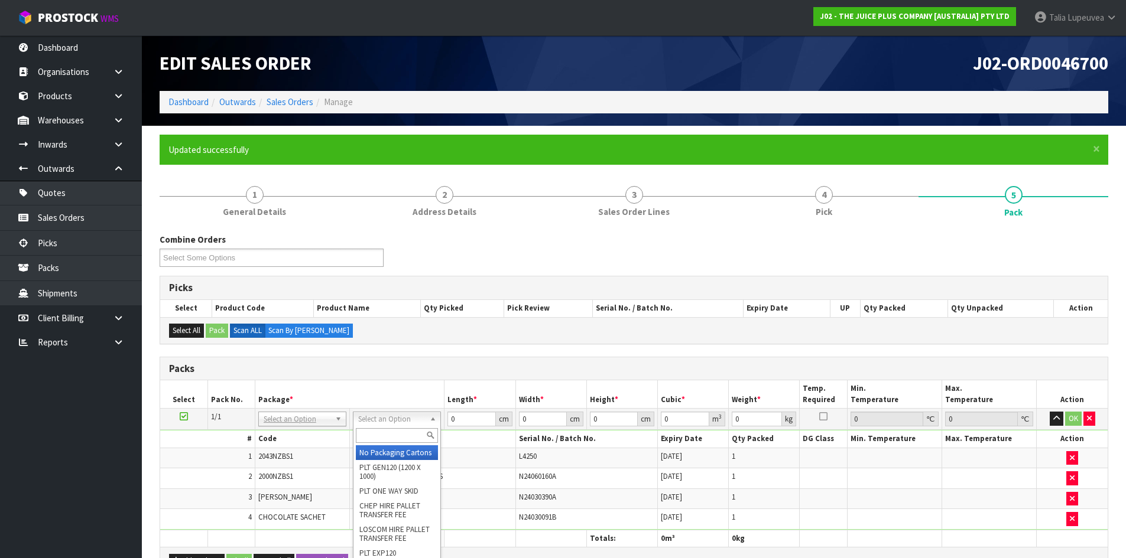
click at [383, 440] on input "text" at bounding box center [397, 435] width 82 height 15
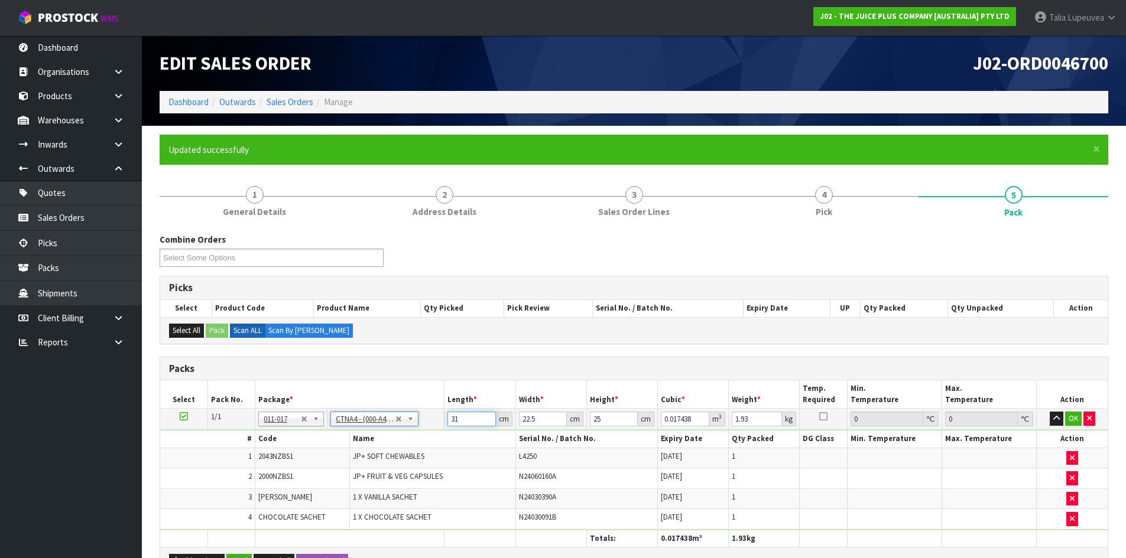
drag, startPoint x: 430, startPoint y: 425, endPoint x: 412, endPoint y: 425, distance: 18.3
click at [412, 425] on tr "1/1 NONE 007-001 007-002 007-004 007-009 007-013 007-014 007-015 007-017 007-01…" at bounding box center [633, 419] width 947 height 21
click at [1074, 418] on button "OK" at bounding box center [1073, 419] width 17 height 14
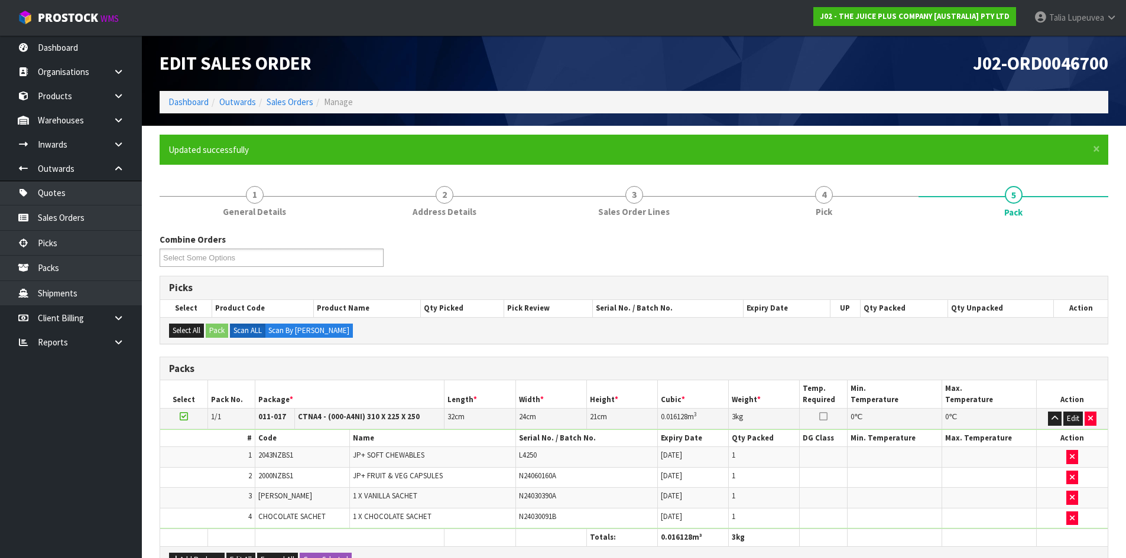
scroll to position [240, 0]
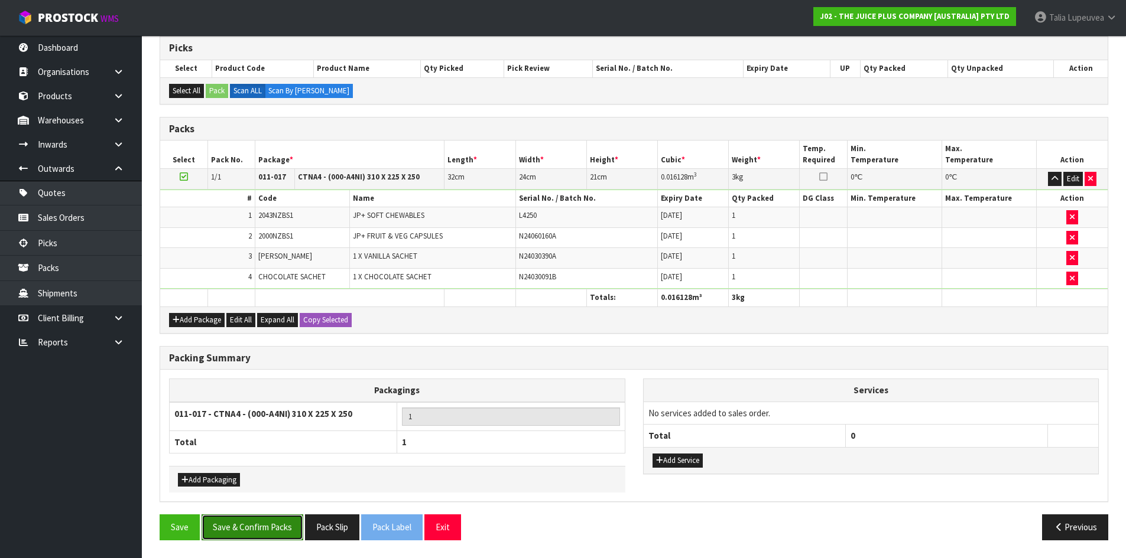
click at [261, 531] on button "Save & Confirm Packs" at bounding box center [253, 527] width 102 height 25
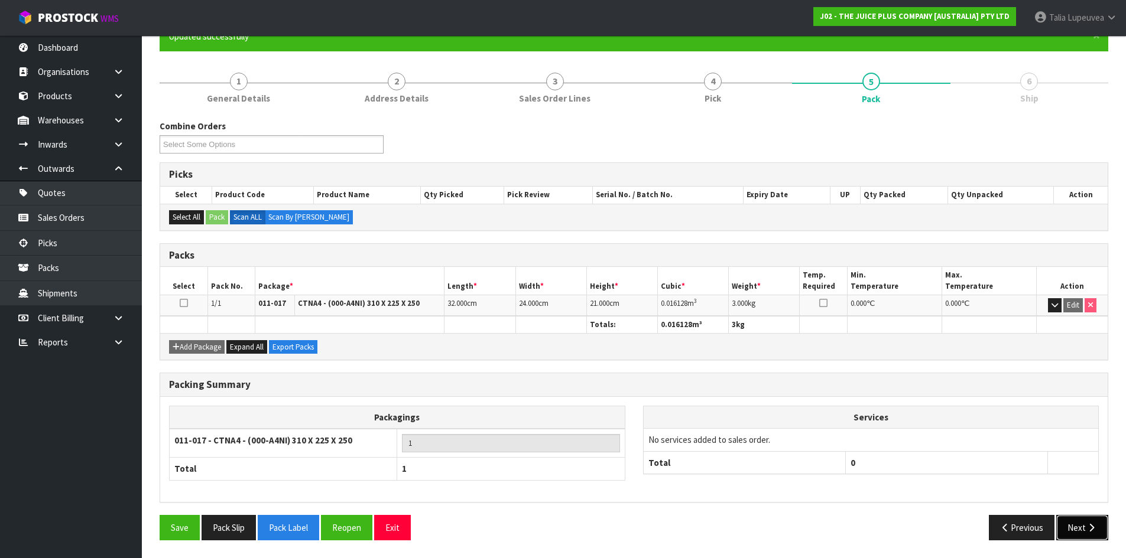
click at [1068, 526] on button "Next" at bounding box center [1082, 527] width 52 height 25
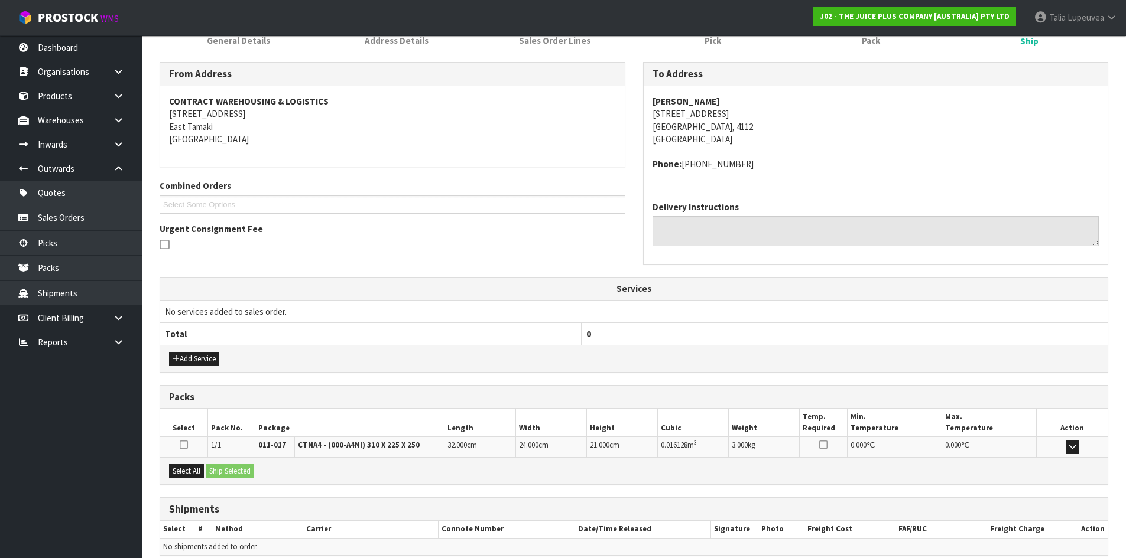
scroll to position [225, 0]
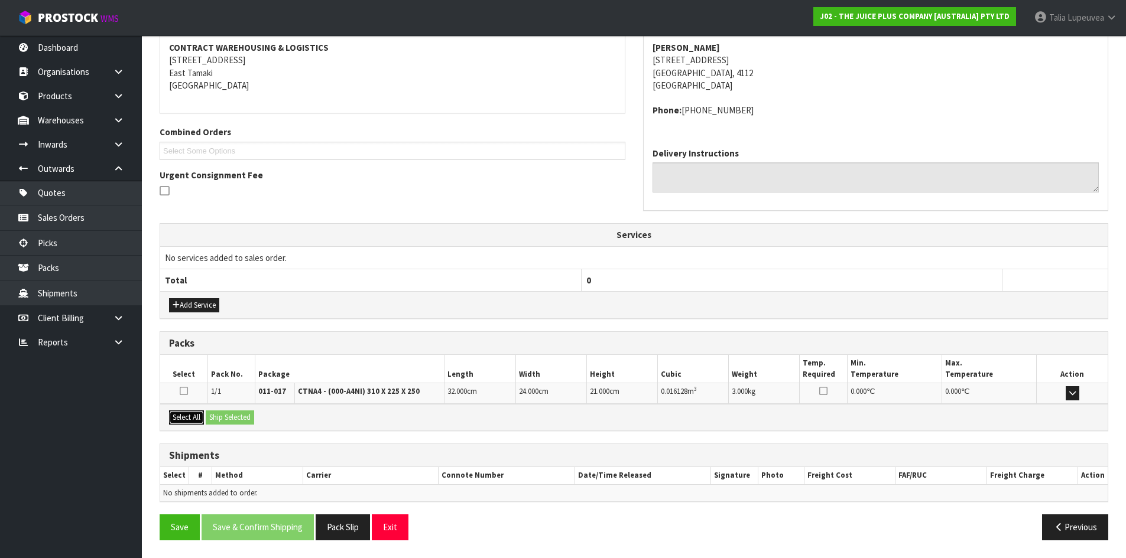
drag, startPoint x: 185, startPoint y: 415, endPoint x: 209, endPoint y: 414, distance: 23.6
click at [185, 415] on button "Select All" at bounding box center [186, 418] width 35 height 14
click at [216, 413] on button "Ship Selected" at bounding box center [230, 418] width 48 height 14
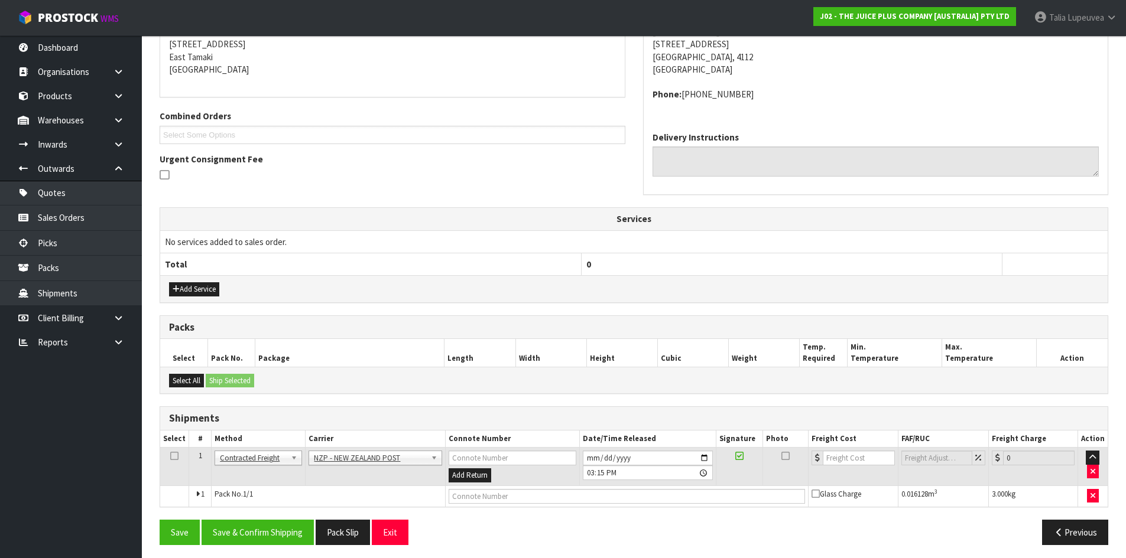
scroll to position [246, 0]
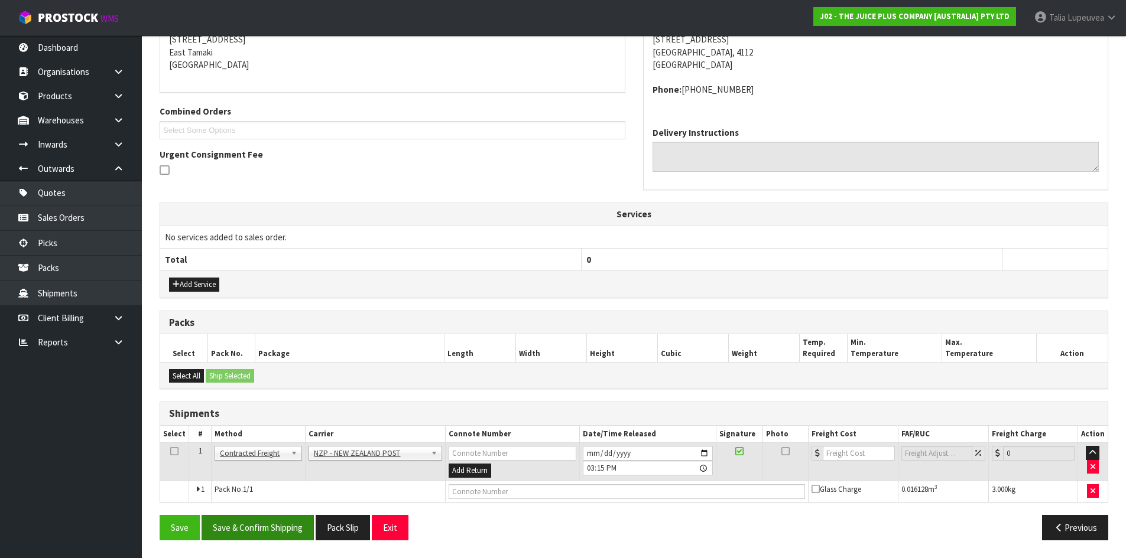
drag, startPoint x: 284, startPoint y: 545, endPoint x: 293, endPoint y: 527, distance: 20.4
click at [284, 538] on div "Save Save & Confirm Shipping Pack Slip Exit Previous" at bounding box center [634, 532] width 966 height 34
click at [291, 524] on button "Save & Confirm Shipping" at bounding box center [258, 527] width 112 height 25
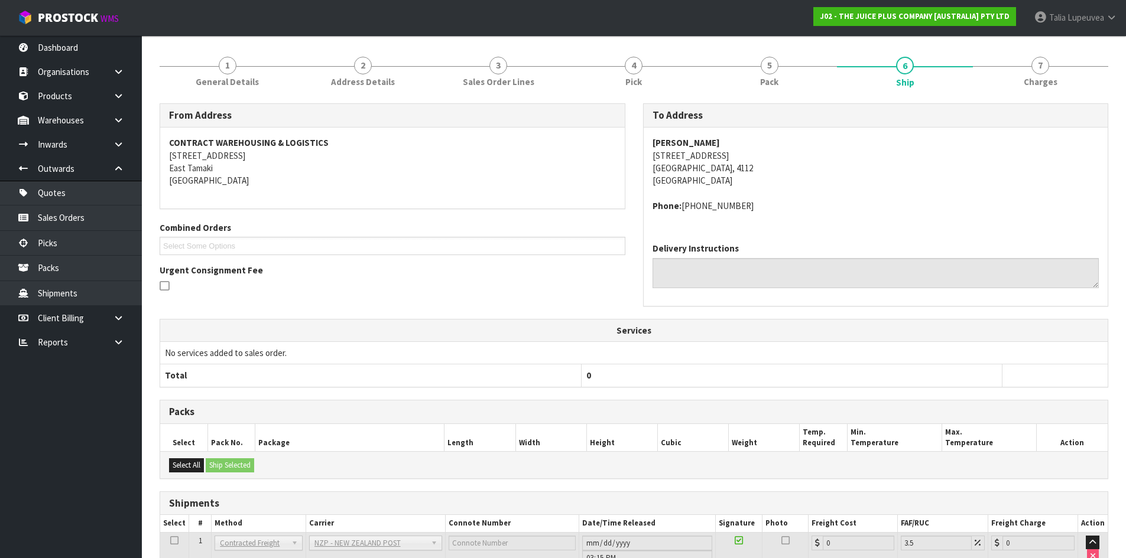
scroll to position [229, 0]
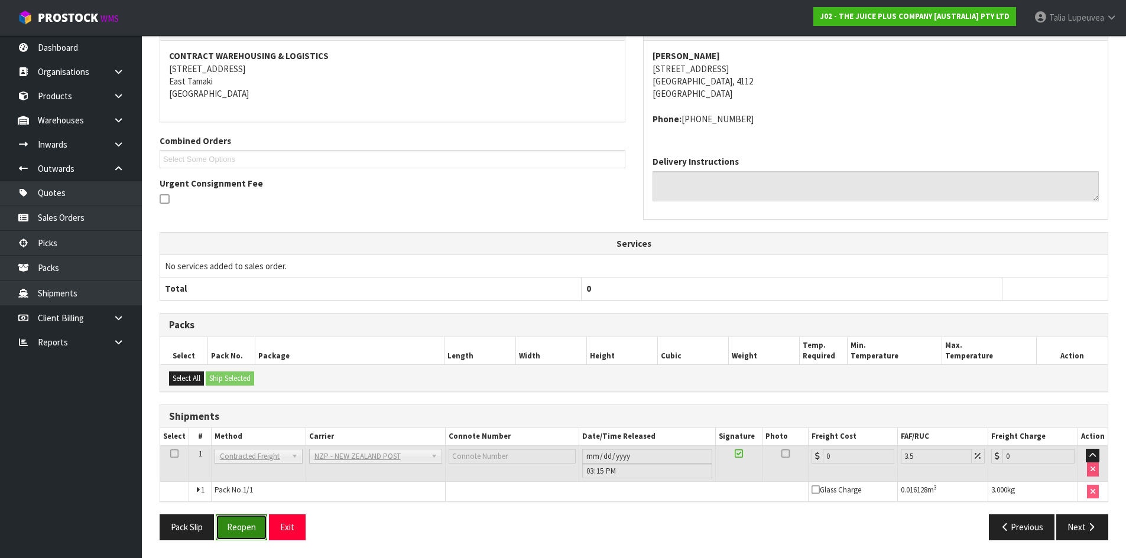
click at [254, 532] on button "Reopen" at bounding box center [241, 527] width 51 height 25
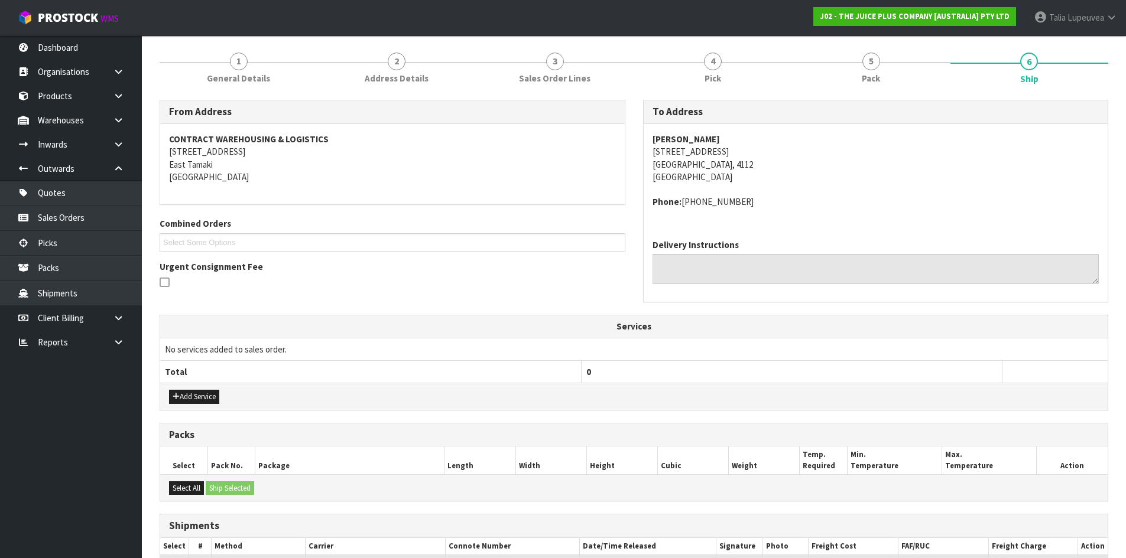
scroll to position [216, 0]
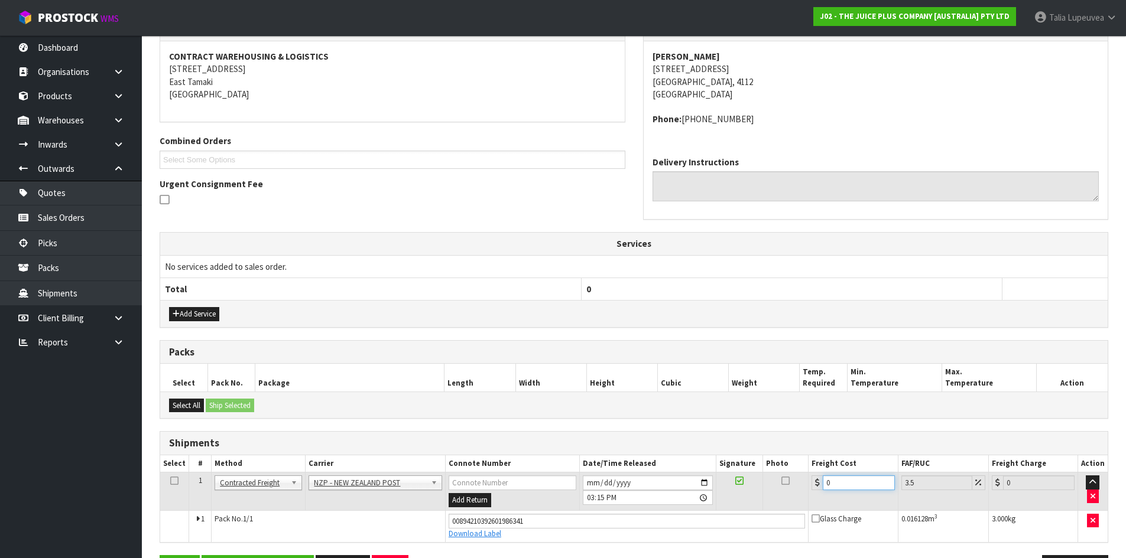
drag, startPoint x: 830, startPoint y: 479, endPoint x: 797, endPoint y: 479, distance: 33.1
click at [797, 479] on tr "1 Client Local Pickup Customer Local Pickup Company Freight Contracted Freight …" at bounding box center [633, 492] width 947 height 38
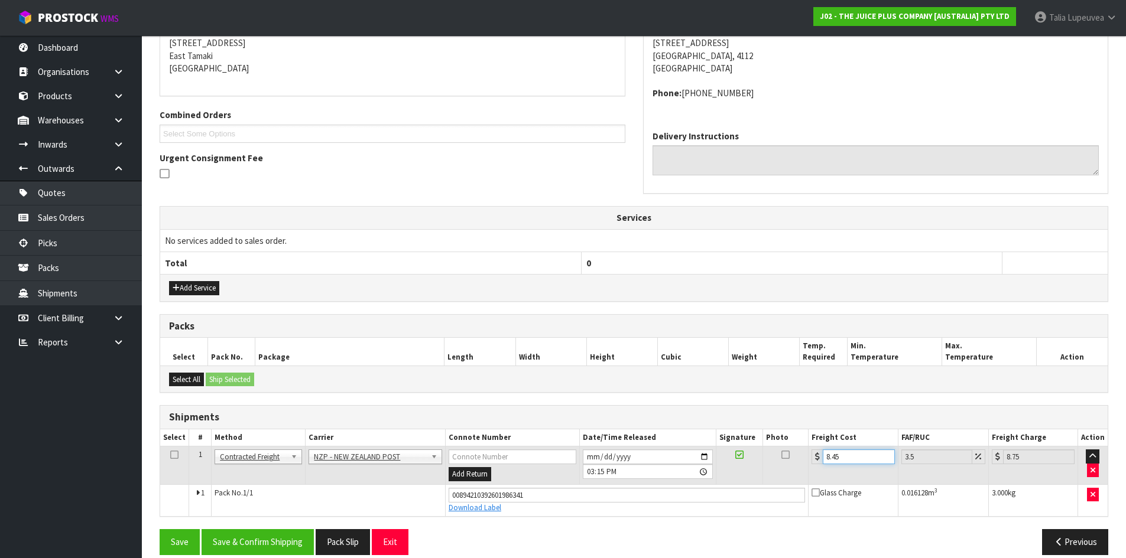
scroll to position [257, 0]
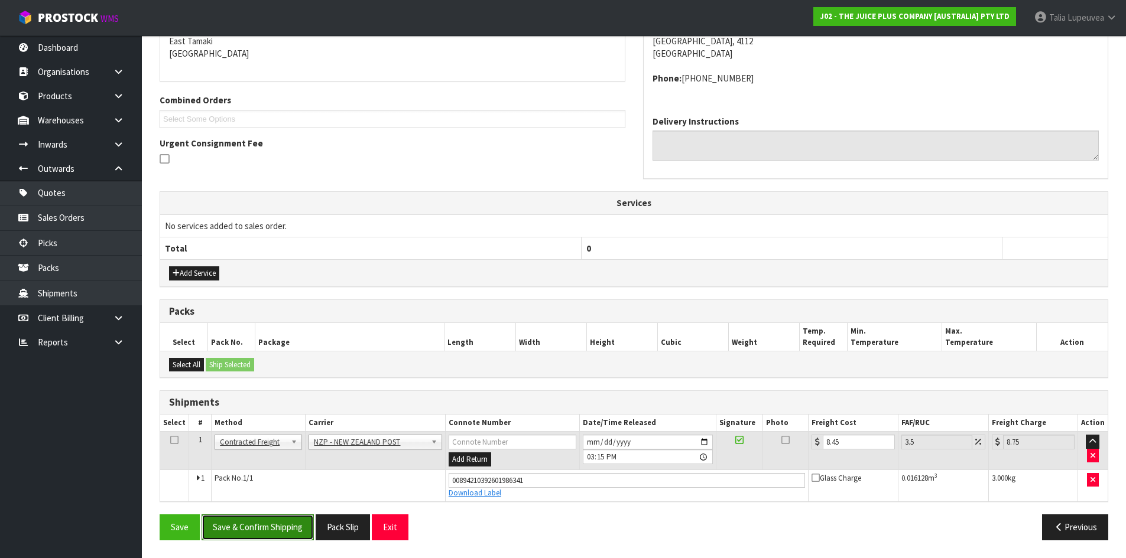
click at [239, 533] on button "Save & Confirm Shipping" at bounding box center [258, 527] width 112 height 25
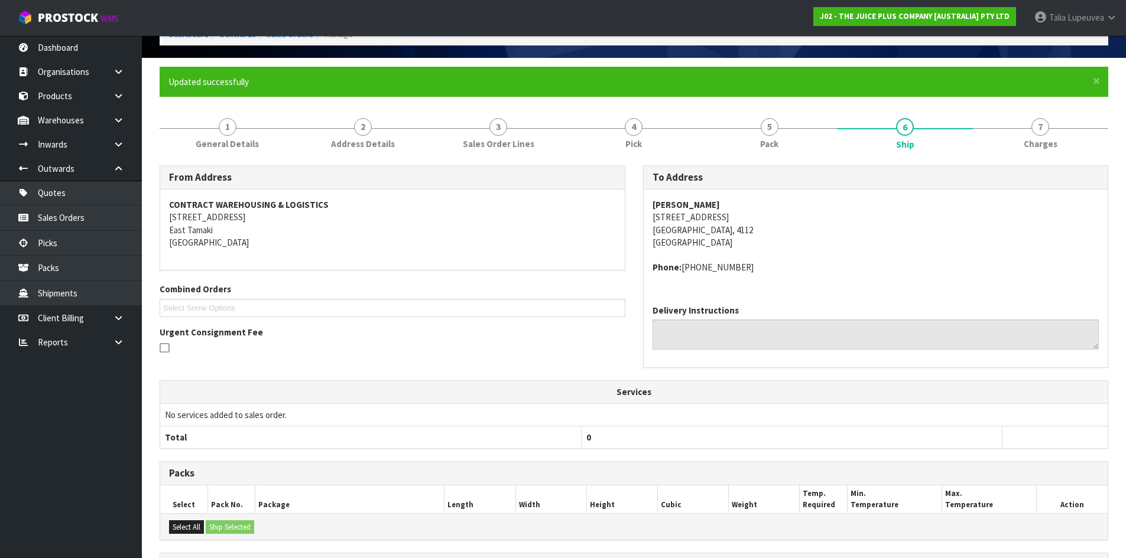
scroll to position [0, 0]
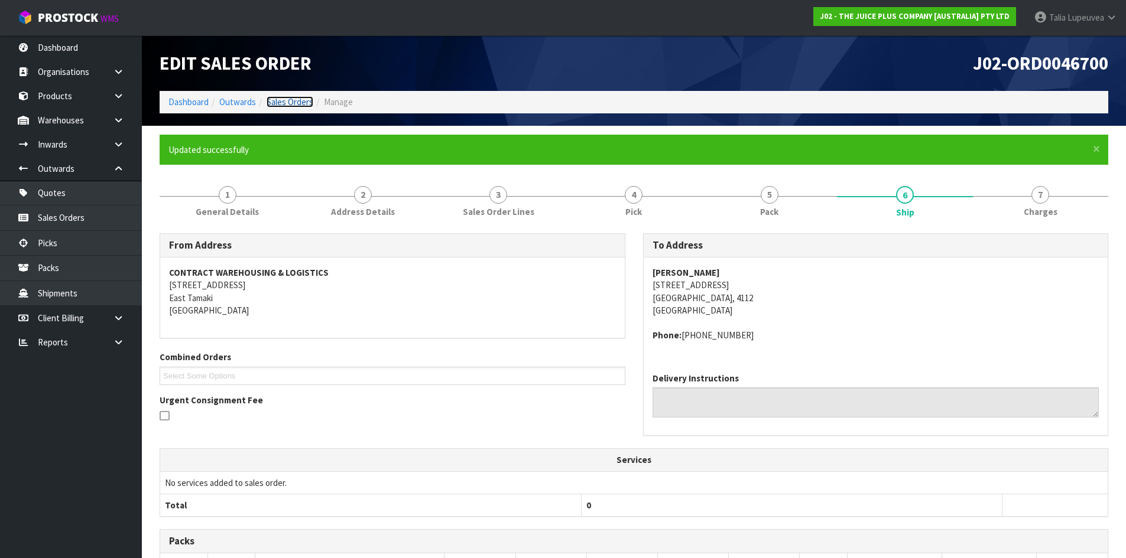
click at [294, 103] on link "Sales Orders" at bounding box center [290, 101] width 47 height 11
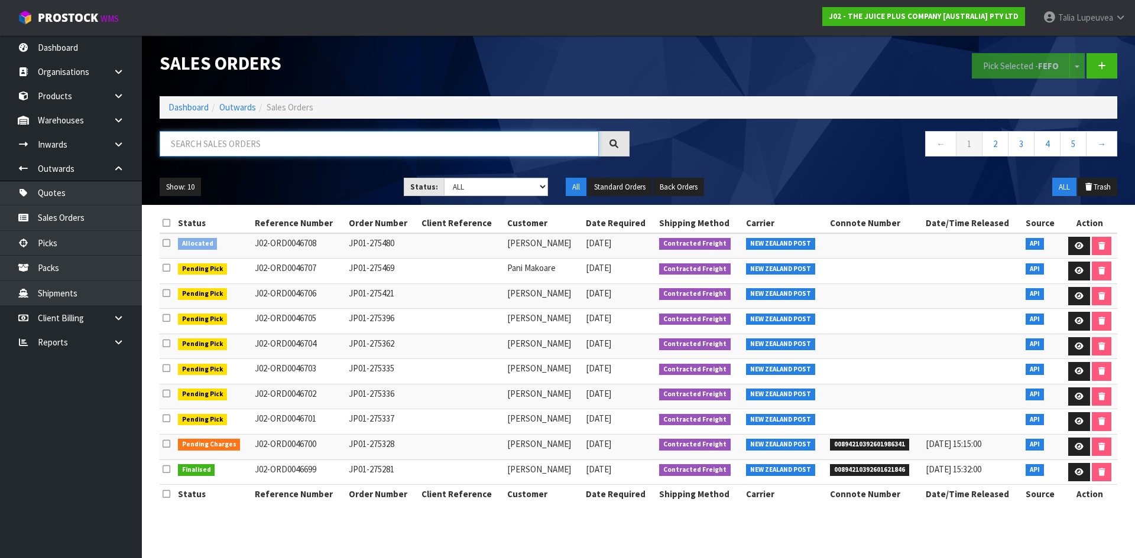
click at [294, 145] on input "text" at bounding box center [379, 143] width 439 height 25
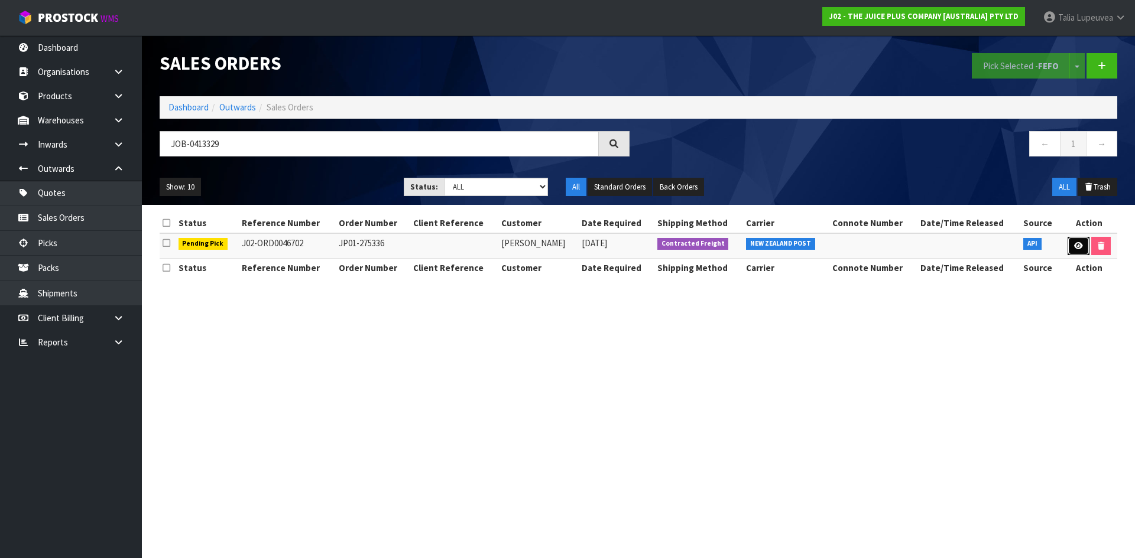
click at [1075, 243] on icon at bounding box center [1078, 246] width 9 height 8
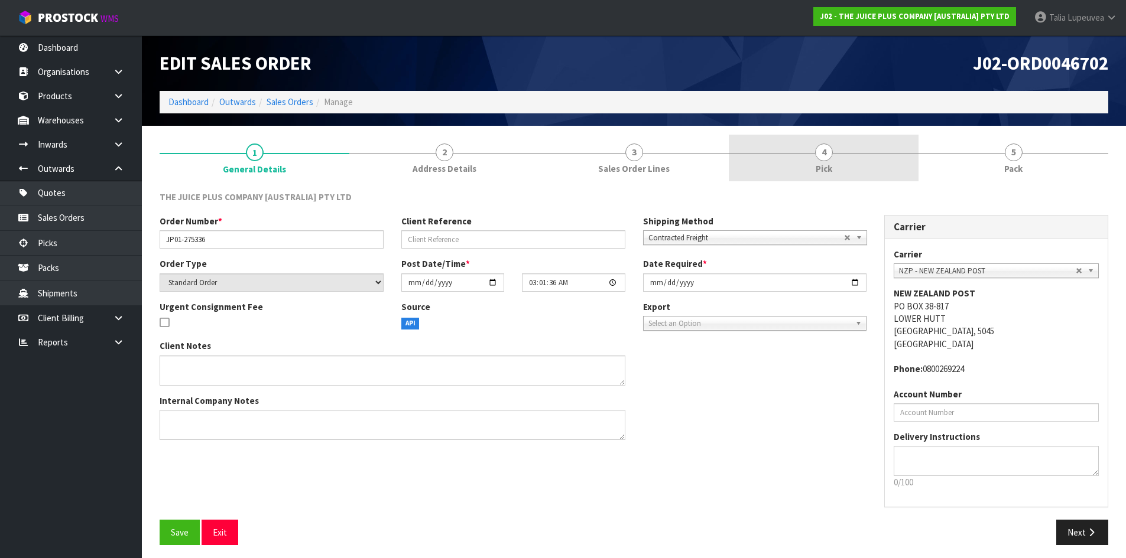
click at [876, 162] on link "4 Pick" at bounding box center [824, 158] width 190 height 47
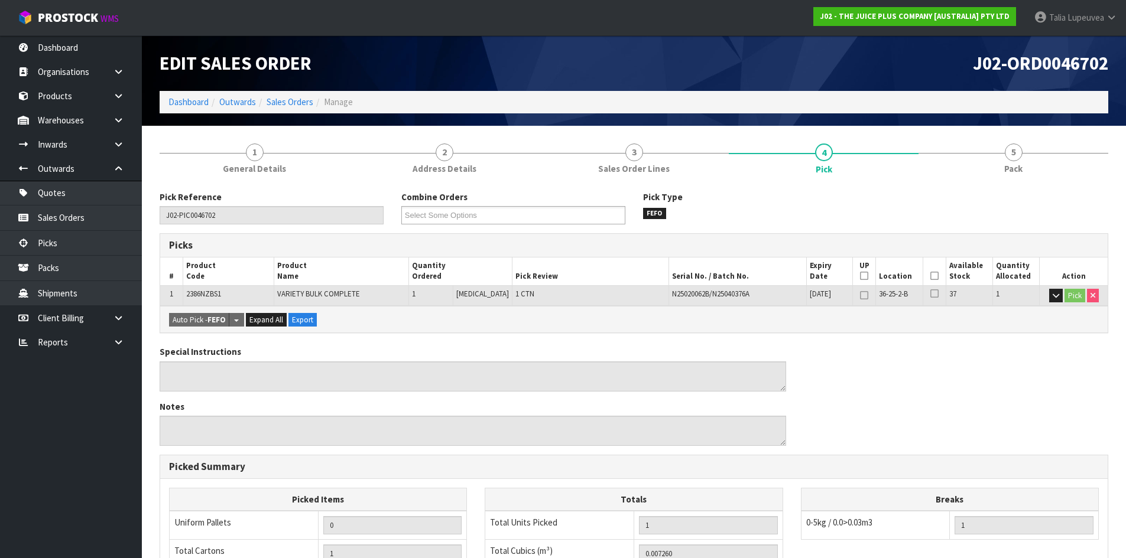
click at [930, 277] on icon at bounding box center [934, 276] width 8 height 1
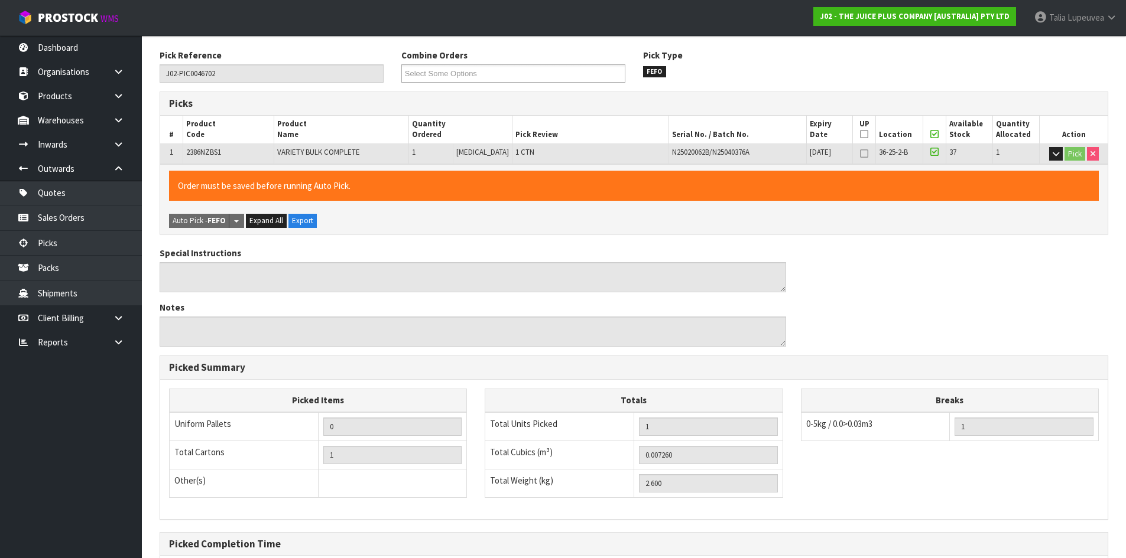
scroll to position [265, 0]
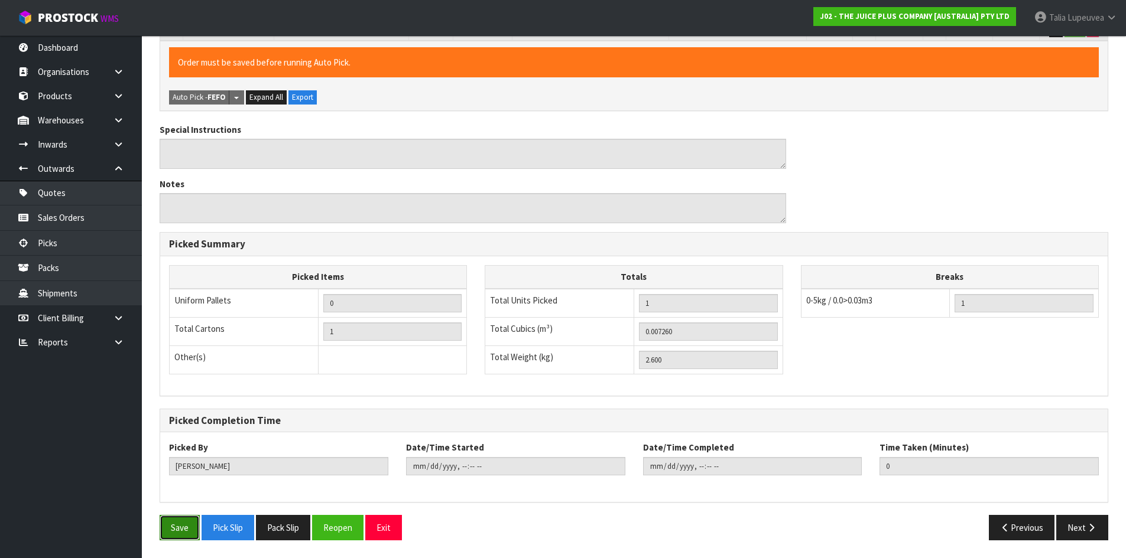
click at [194, 529] on button "Save" at bounding box center [180, 527] width 40 height 25
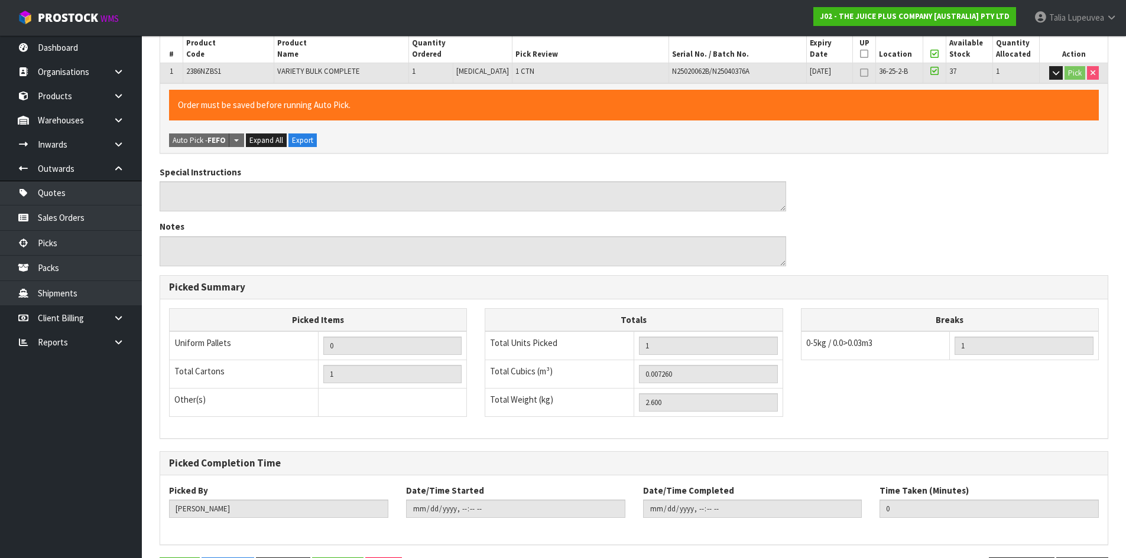
scroll to position [0, 0]
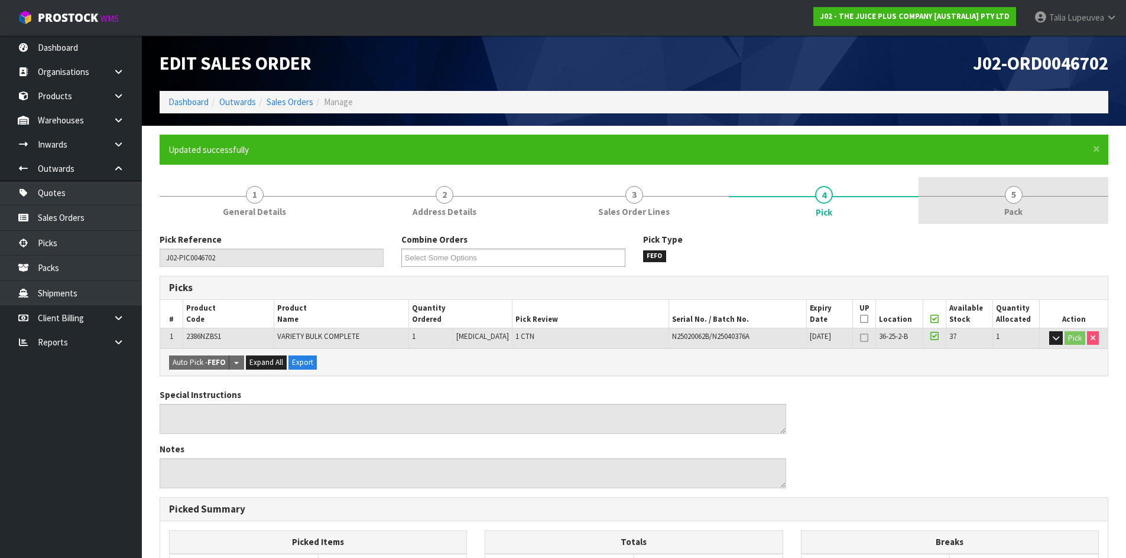
click at [1018, 201] on span "5" at bounding box center [1014, 195] width 18 height 18
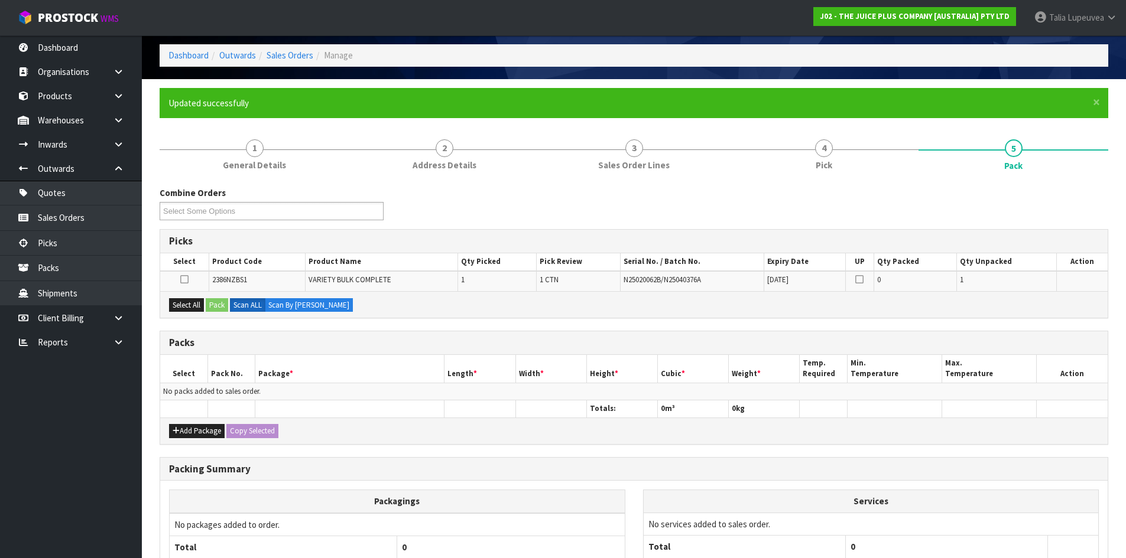
scroll to position [152, 0]
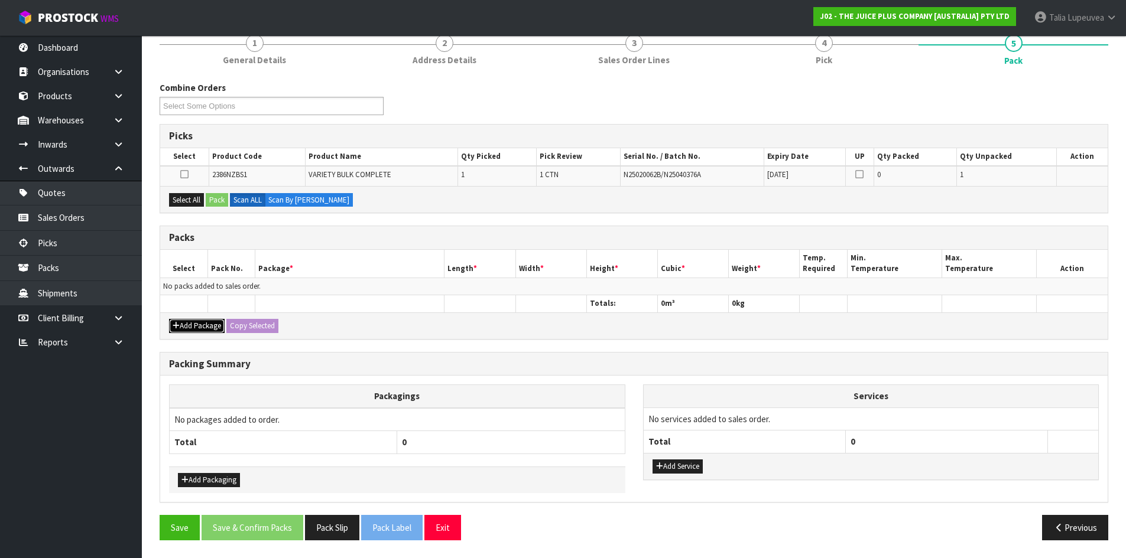
click at [194, 332] on button "Add Package" at bounding box center [197, 326] width 56 height 14
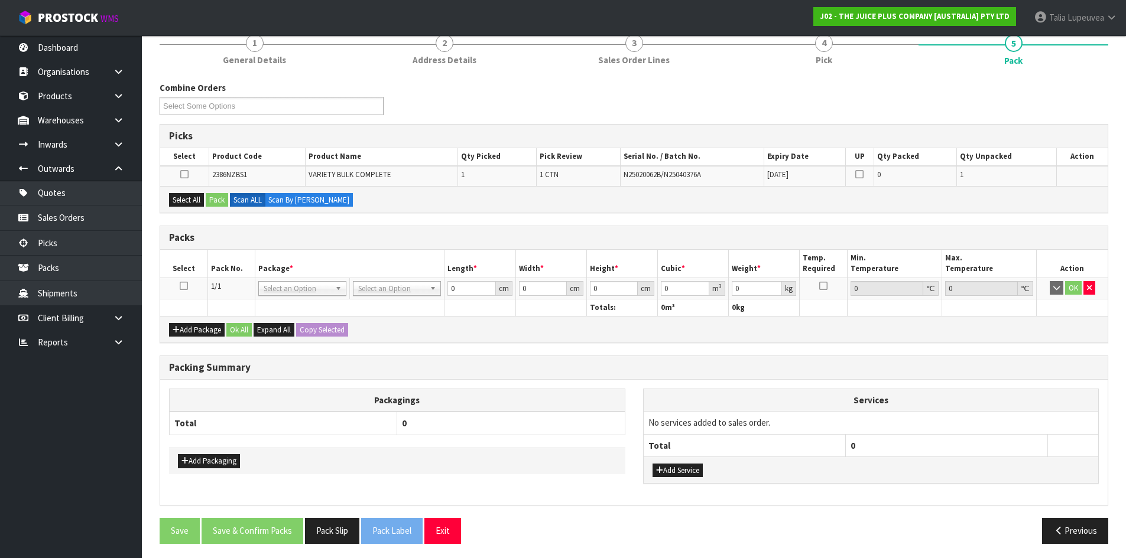
click at [185, 287] on icon at bounding box center [184, 286] width 8 height 1
click at [187, 197] on button "Select All" at bounding box center [186, 200] width 35 height 14
click at [223, 196] on button "Pack" at bounding box center [217, 200] width 22 height 14
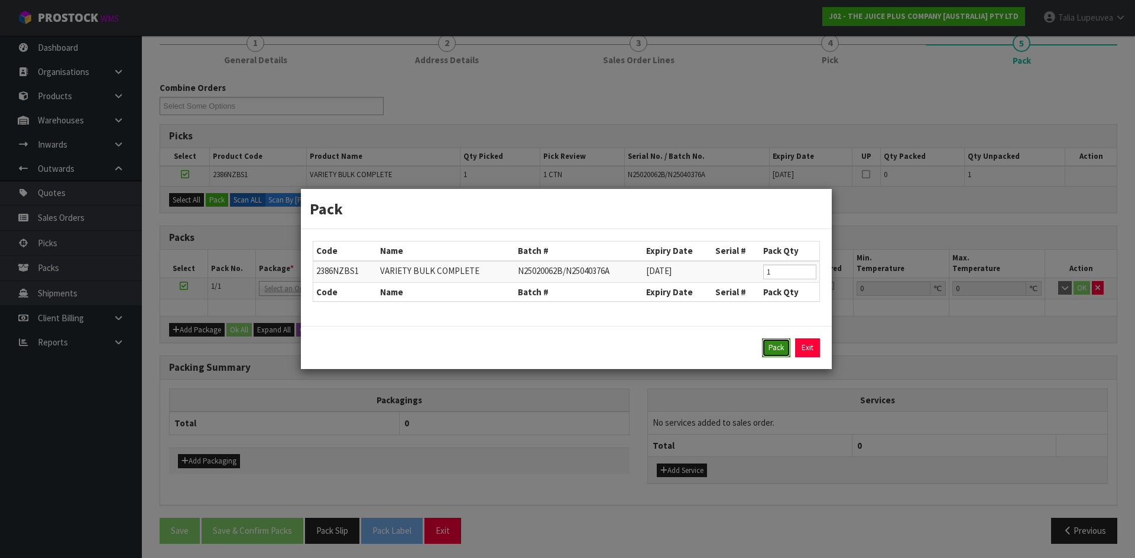
click at [784, 344] on button "Pack" at bounding box center [776, 348] width 28 height 19
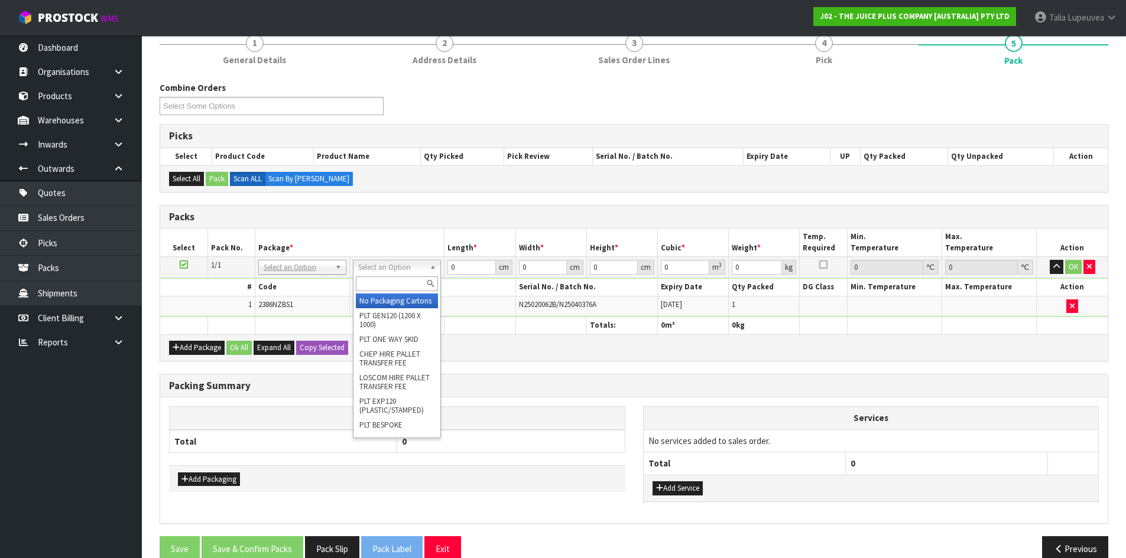
click at [402, 284] on input "text" at bounding box center [397, 284] width 82 height 15
drag, startPoint x: 387, startPoint y: 307, endPoint x: 447, endPoint y: 281, distance: 65.3
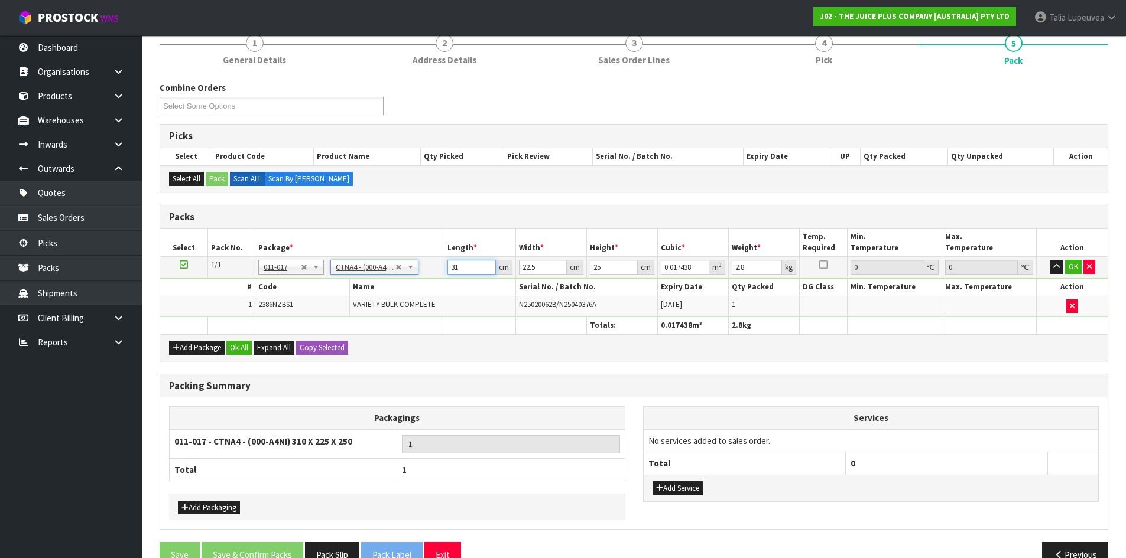
drag, startPoint x: 462, startPoint y: 268, endPoint x: 434, endPoint y: 268, distance: 27.8
click at [434, 268] on tr "1/1 NONE 007-001 007-002 007-004 007-009 007-013 007-014 007-015 007-017 007-01…" at bounding box center [633, 267] width 947 height 21
click at [1071, 272] on button "OK" at bounding box center [1073, 267] width 17 height 14
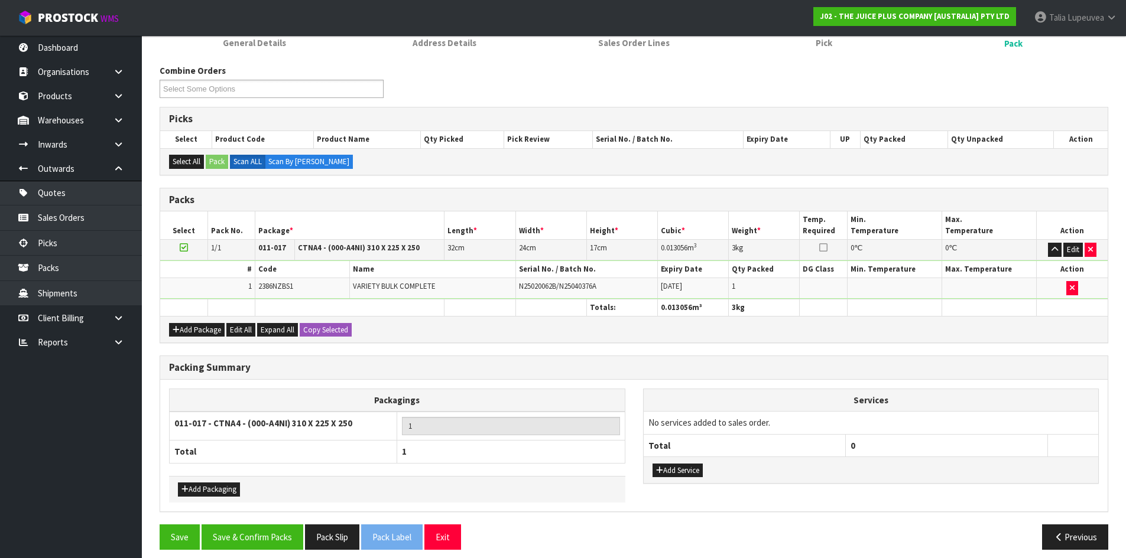
scroll to position [178, 0]
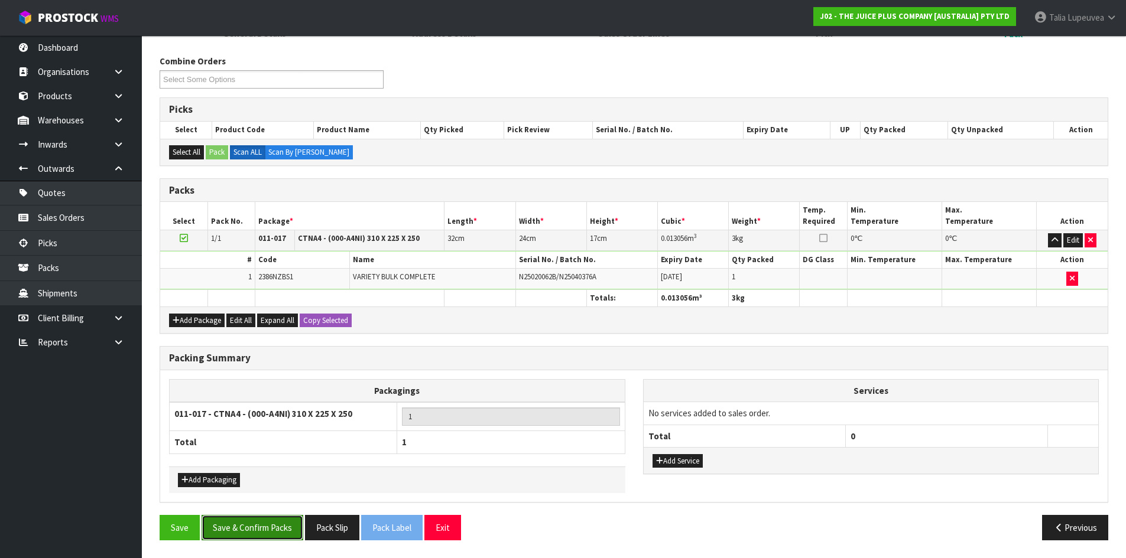
click at [261, 524] on button "Save & Confirm Packs" at bounding box center [253, 527] width 102 height 25
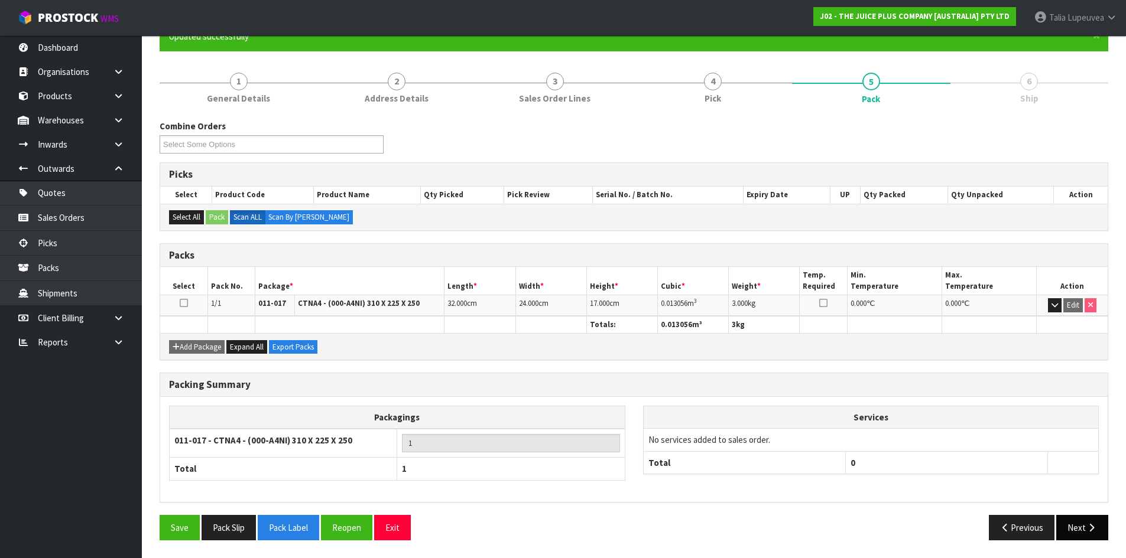
click at [1083, 523] on button "Next" at bounding box center [1082, 527] width 52 height 25
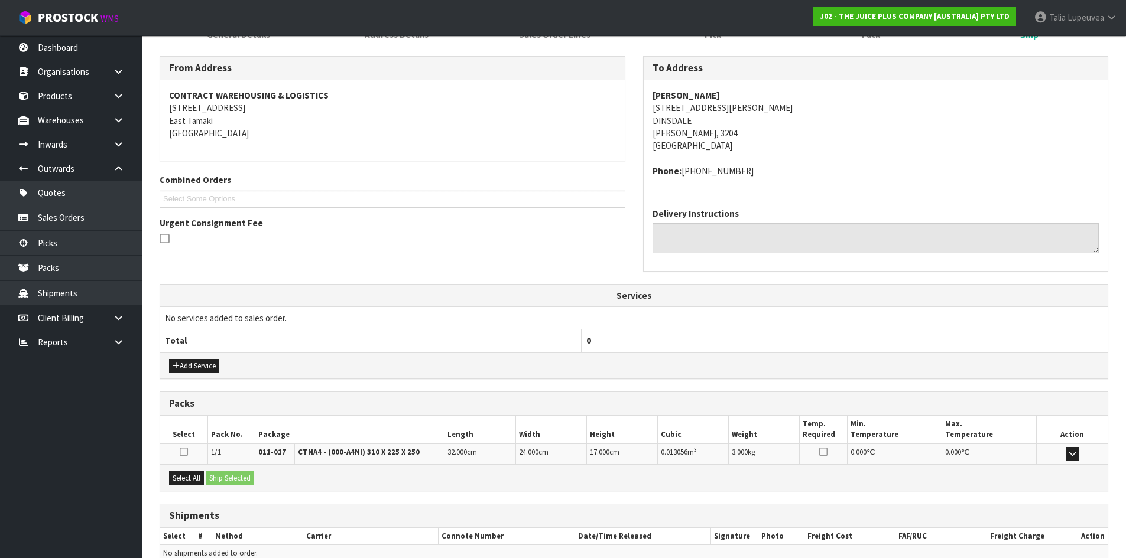
scroll to position [238, 0]
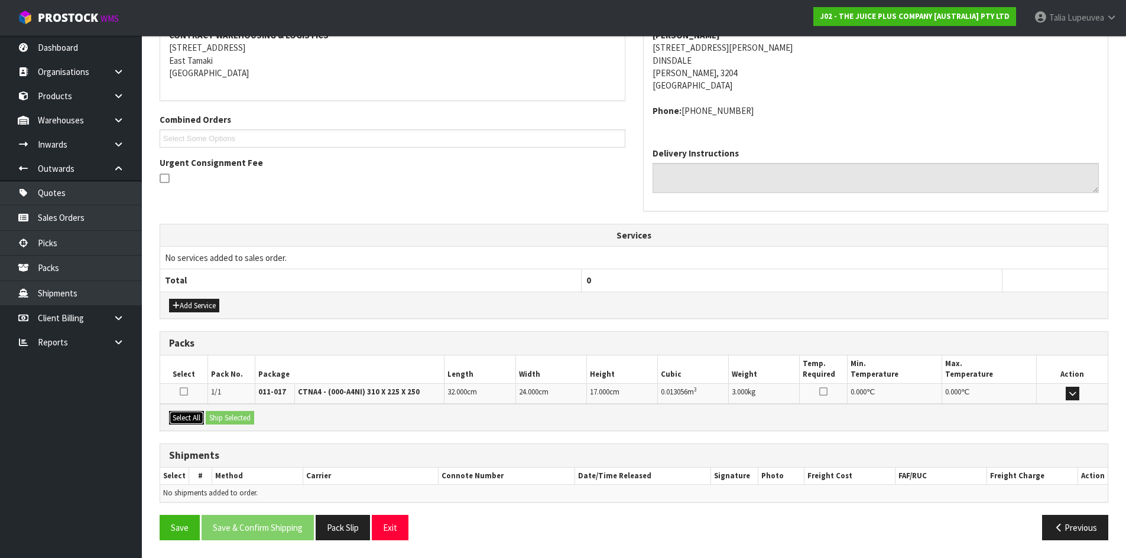
drag, startPoint x: 186, startPoint y: 418, endPoint x: 252, endPoint y: 411, distance: 67.2
click at [188, 418] on button "Select All" at bounding box center [186, 418] width 35 height 14
click at [252, 411] on button "Ship Selected" at bounding box center [230, 418] width 48 height 14
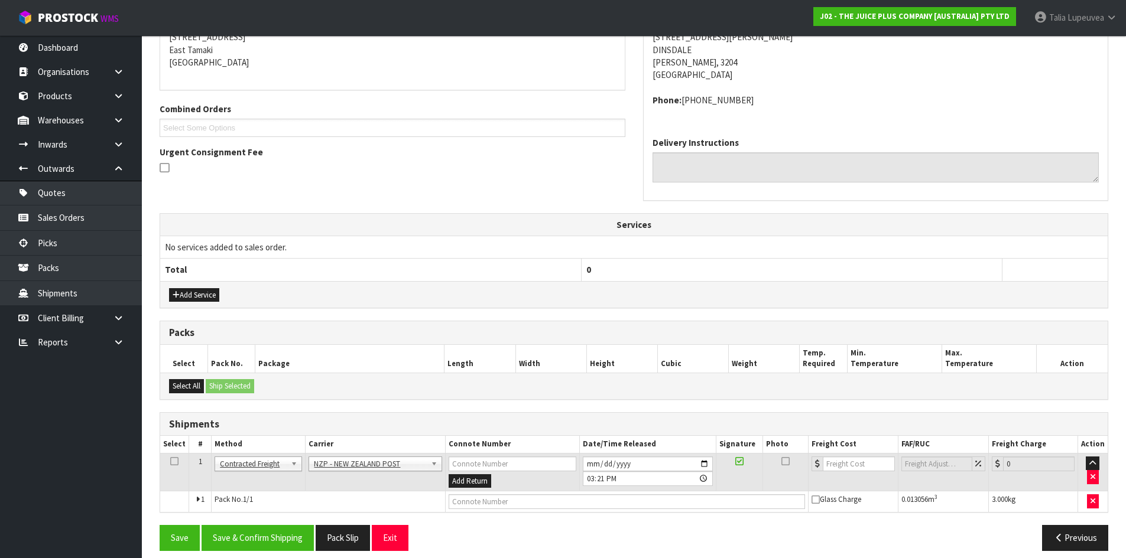
scroll to position [259, 0]
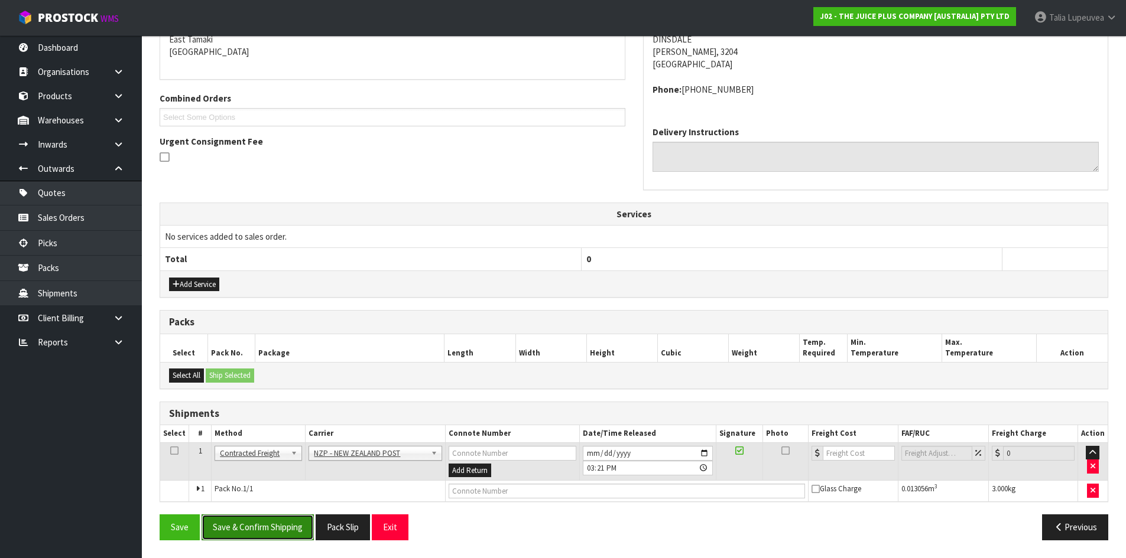
click at [261, 533] on button "Save & Confirm Shipping" at bounding box center [258, 527] width 112 height 25
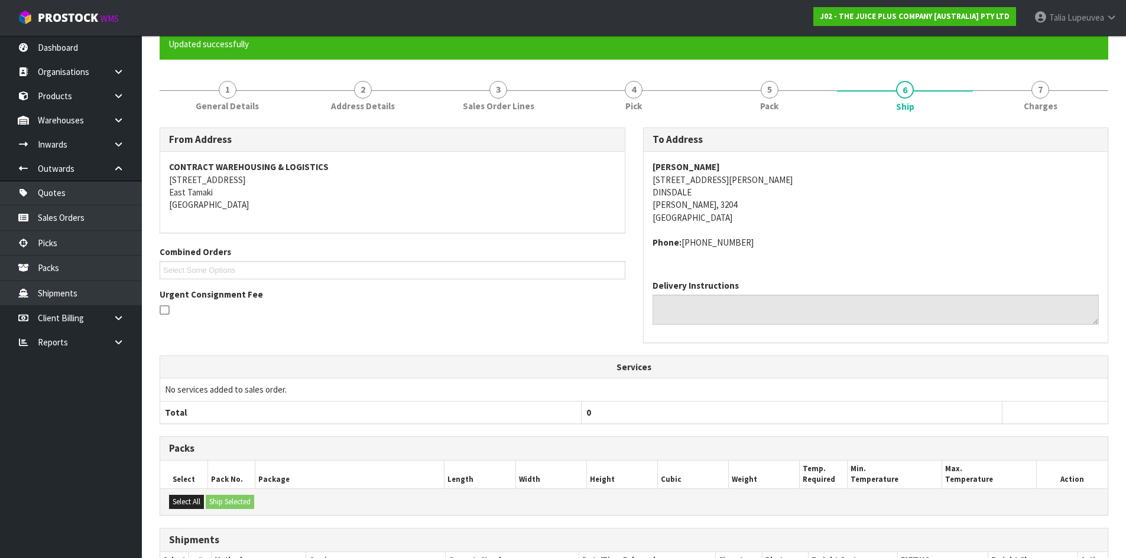
scroll to position [242, 0]
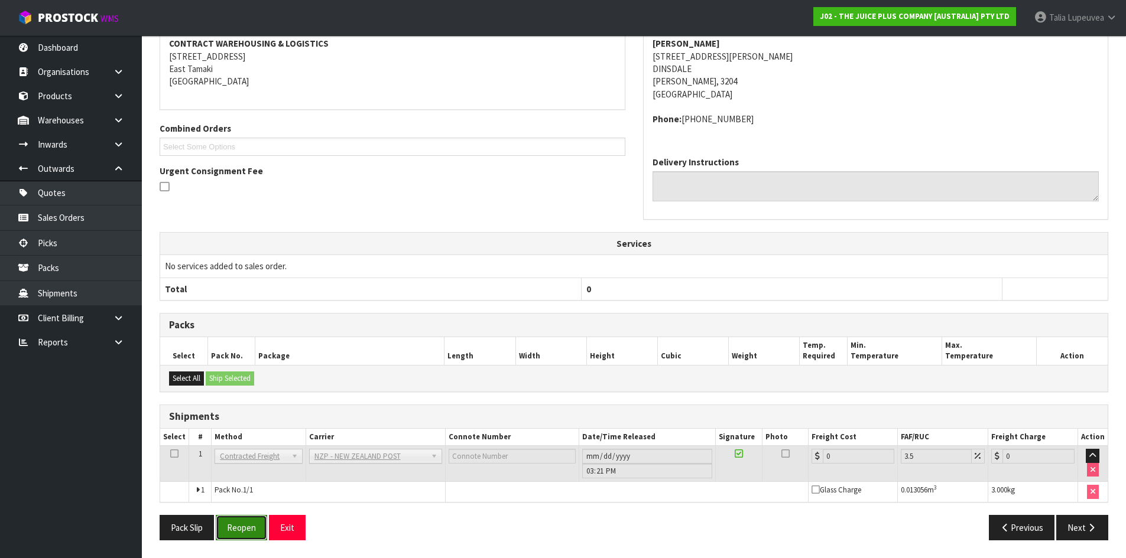
click at [241, 524] on button "Reopen" at bounding box center [241, 527] width 51 height 25
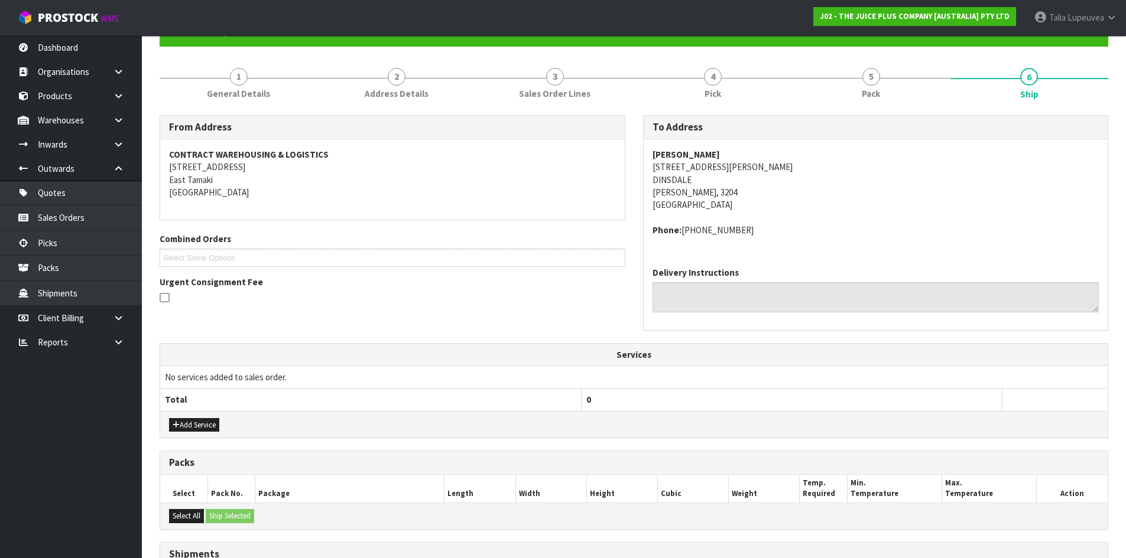
scroll to position [236, 0]
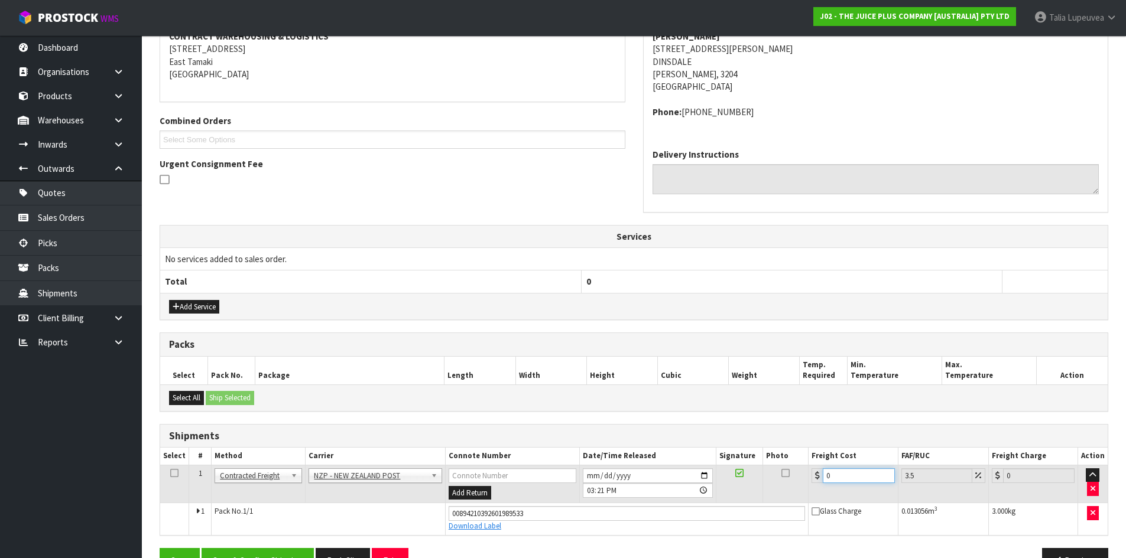
drag, startPoint x: 856, startPoint y: 476, endPoint x: 786, endPoint y: 499, distance: 74.2
click at [787, 501] on tr "1 Client Local Pickup Customer Local Pickup Company Freight Contracted Freight …" at bounding box center [633, 484] width 947 height 38
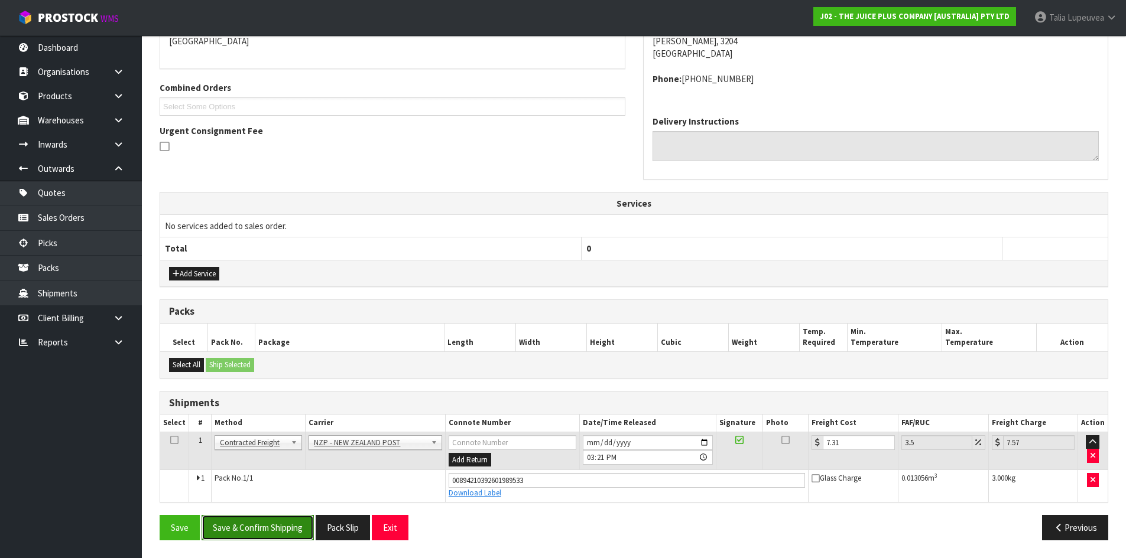
click at [269, 529] on button "Save & Confirm Shipping" at bounding box center [258, 527] width 112 height 25
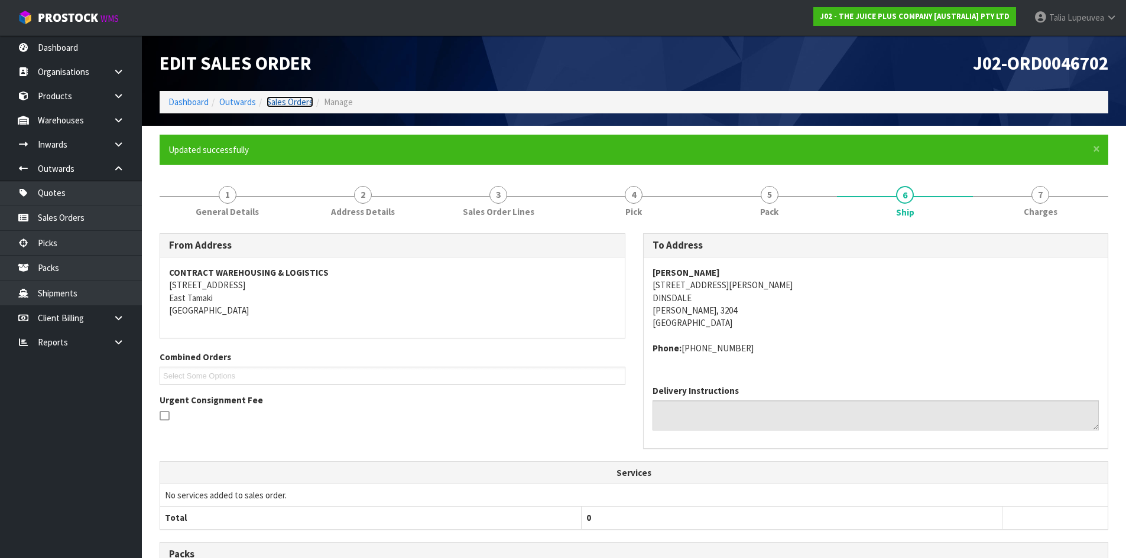
click at [294, 104] on link "Sales Orders" at bounding box center [290, 101] width 47 height 11
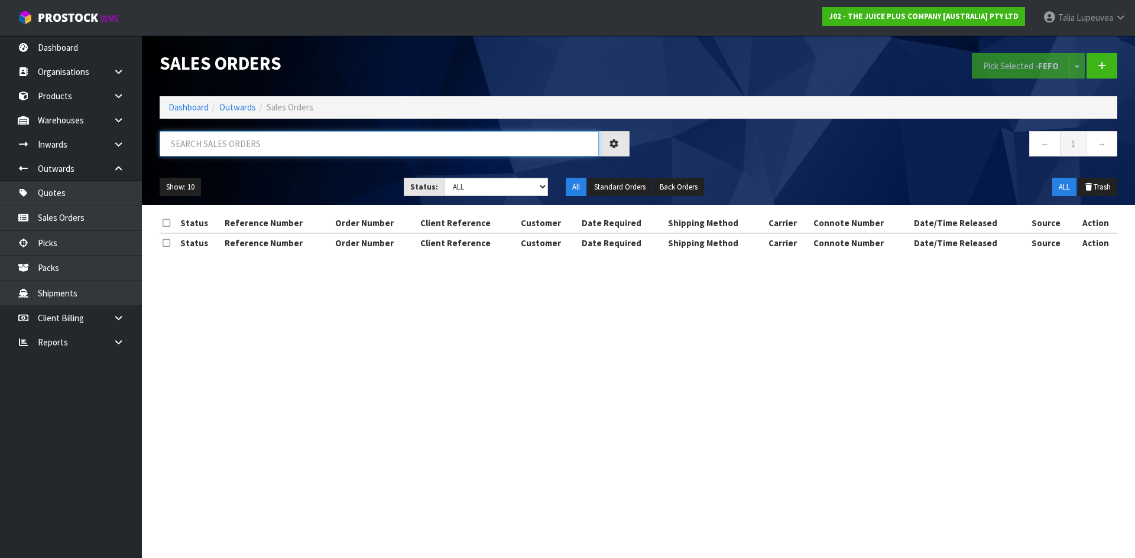
click at [278, 139] on input "text" at bounding box center [379, 143] width 439 height 25
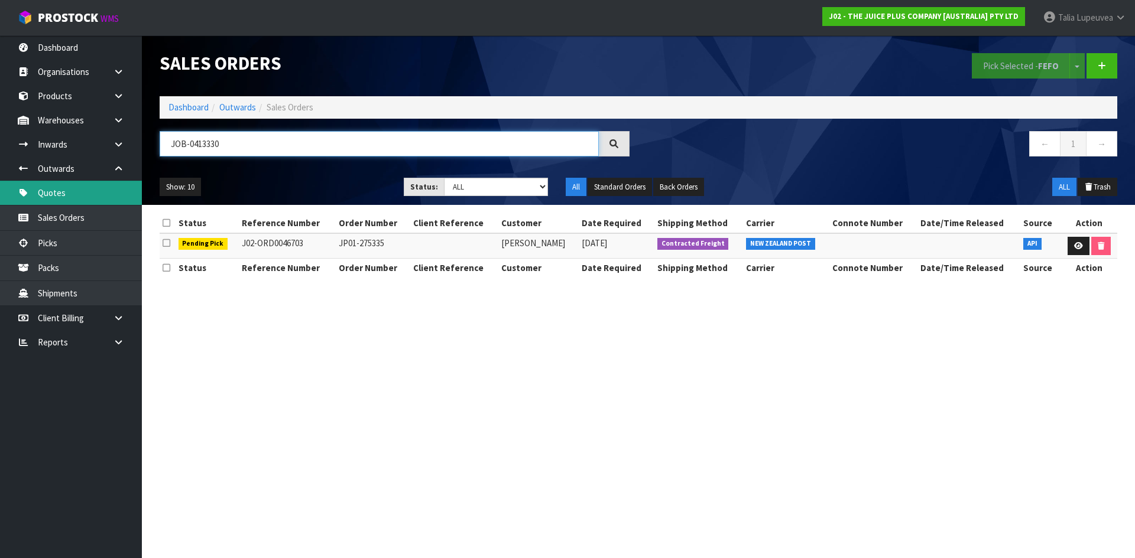
drag, startPoint x: 226, startPoint y: 143, endPoint x: 36, endPoint y: 183, distance: 194.5
click at [36, 183] on body "Toggle navigation ProStock WMS J02 - THE JUICE PLUS COMPANY [AUSTRALIA] PTY LTD…" at bounding box center [567, 279] width 1135 height 558
drag, startPoint x: 241, startPoint y: 148, endPoint x: 147, endPoint y: 177, distance: 98.5
click at [147, 177] on header "Sales Orders Pick Selected - FEFO Split button! FIFO - First In First Out FEFO …" at bounding box center [638, 120] width 993 height 170
click at [1077, 241] on link at bounding box center [1078, 246] width 22 height 19
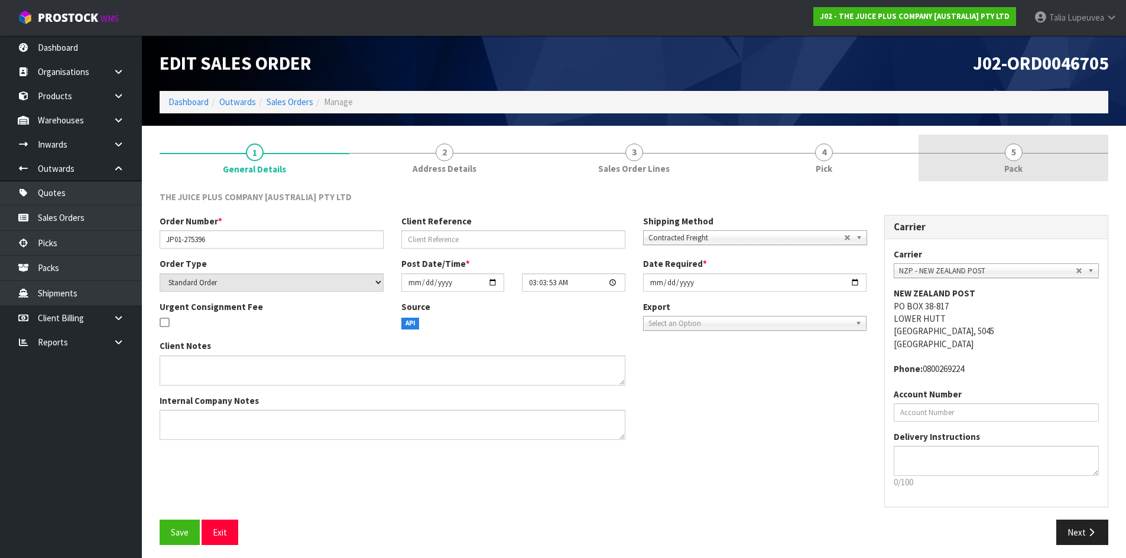
click at [1013, 155] on span "5" at bounding box center [1014, 153] width 18 height 18
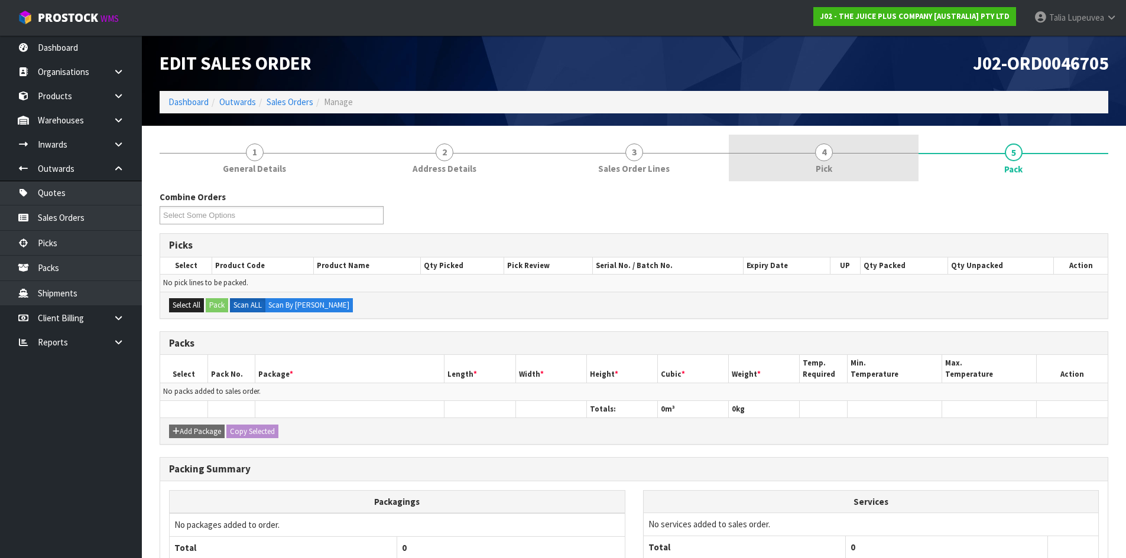
drag, startPoint x: 814, startPoint y: 160, endPoint x: 812, endPoint y: 173, distance: 13.8
click at [814, 160] on link "4 Pick" at bounding box center [824, 158] width 190 height 47
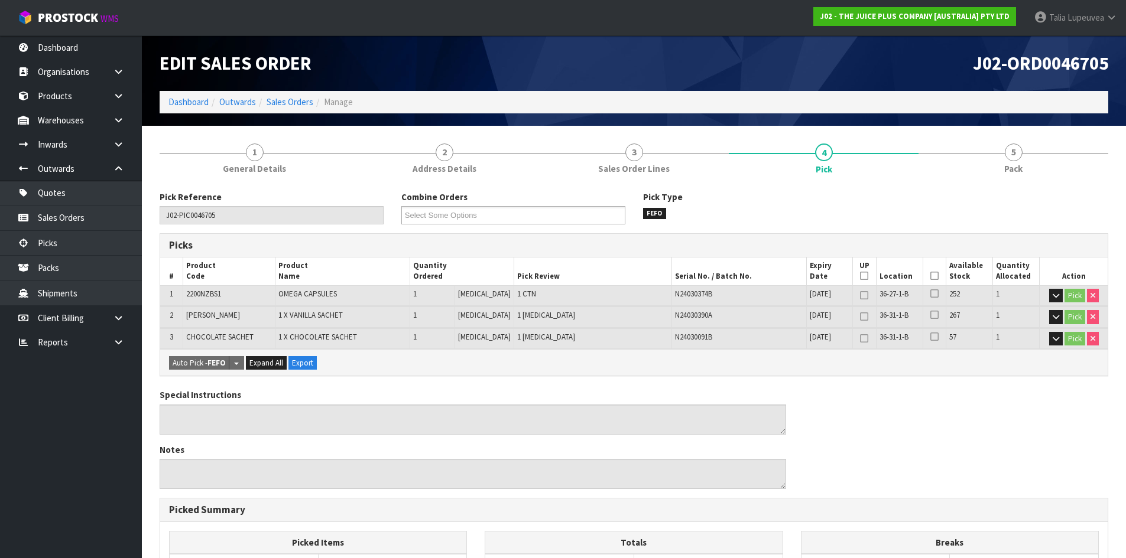
click at [931, 277] on icon at bounding box center [934, 276] width 8 height 1
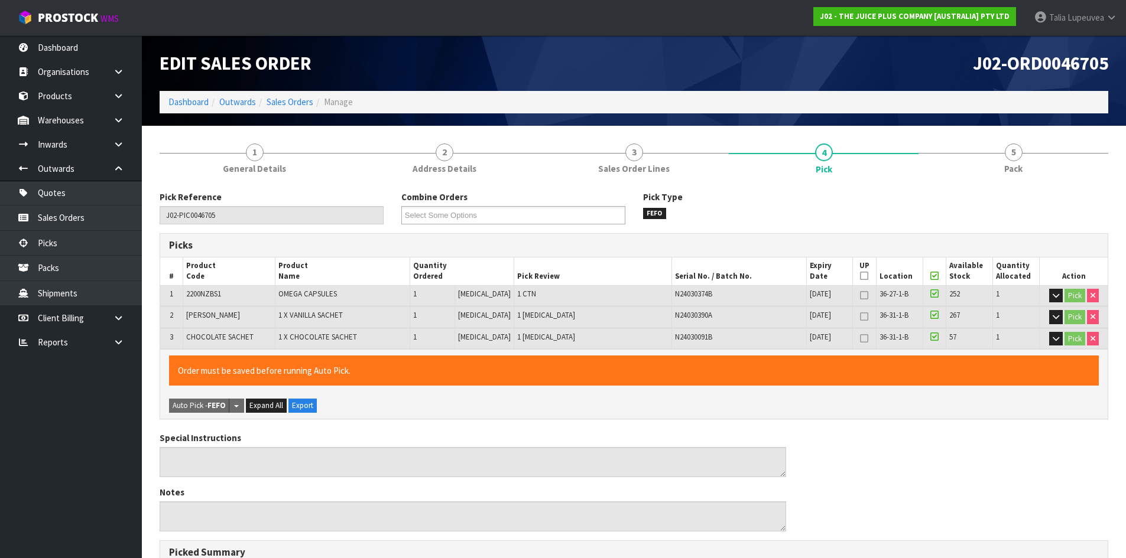
scroll to position [295, 0]
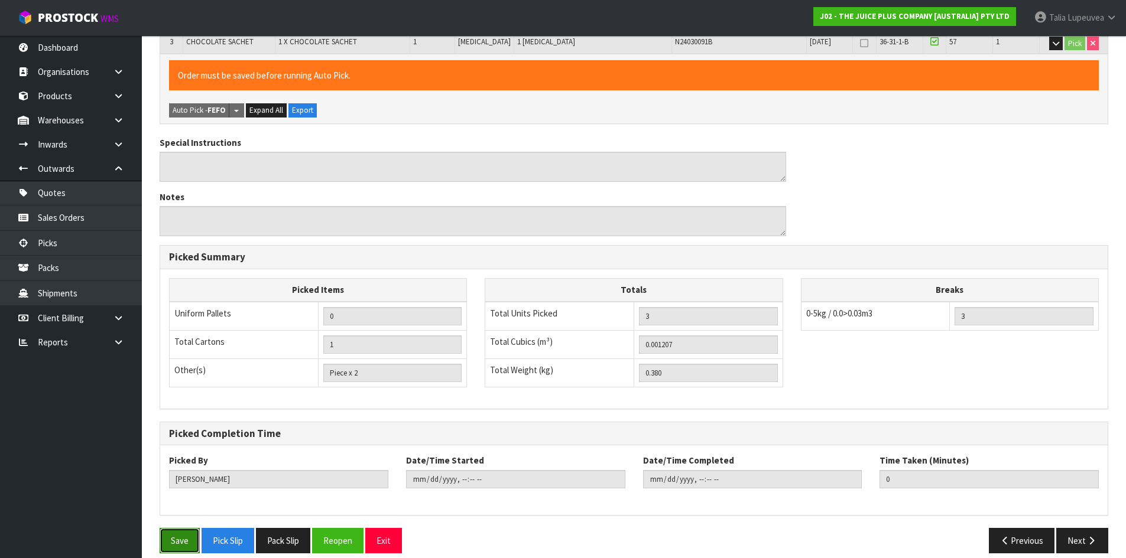
click at [171, 538] on button "Save" at bounding box center [180, 540] width 40 height 25
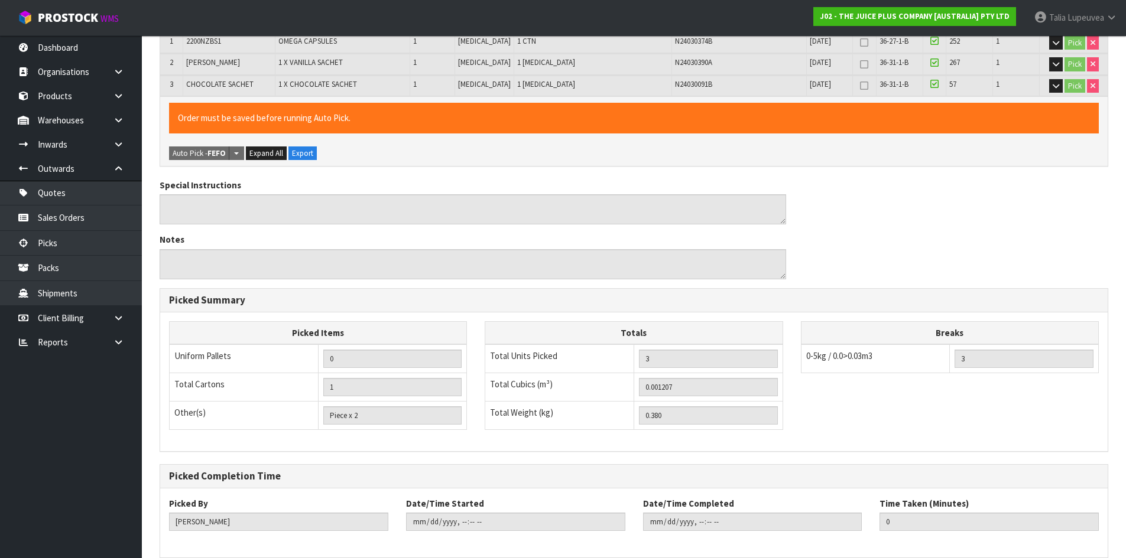
scroll to position [0, 0]
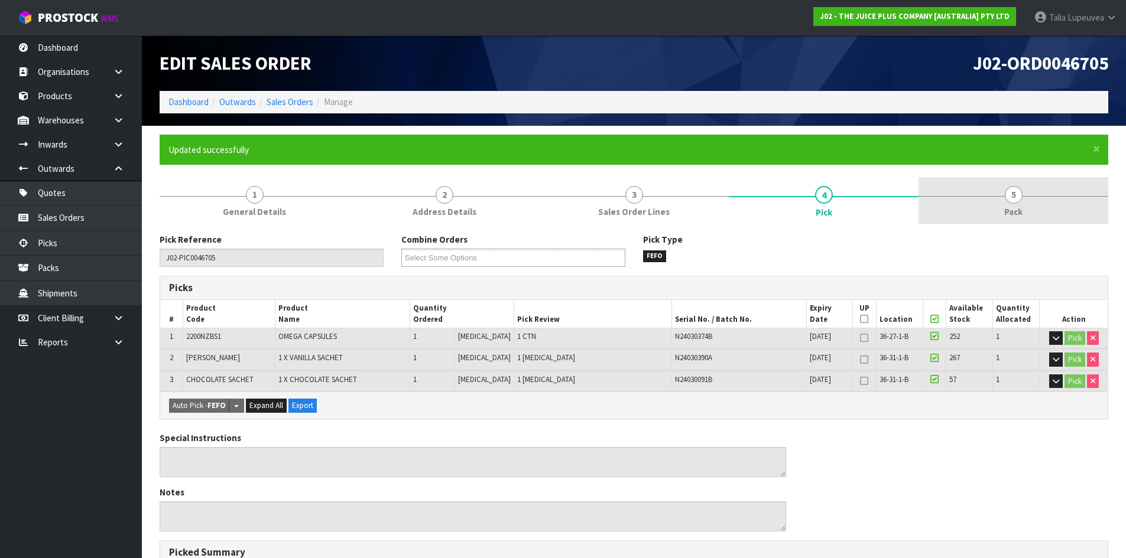
click at [1027, 222] on link "5 Pack" at bounding box center [1013, 200] width 190 height 47
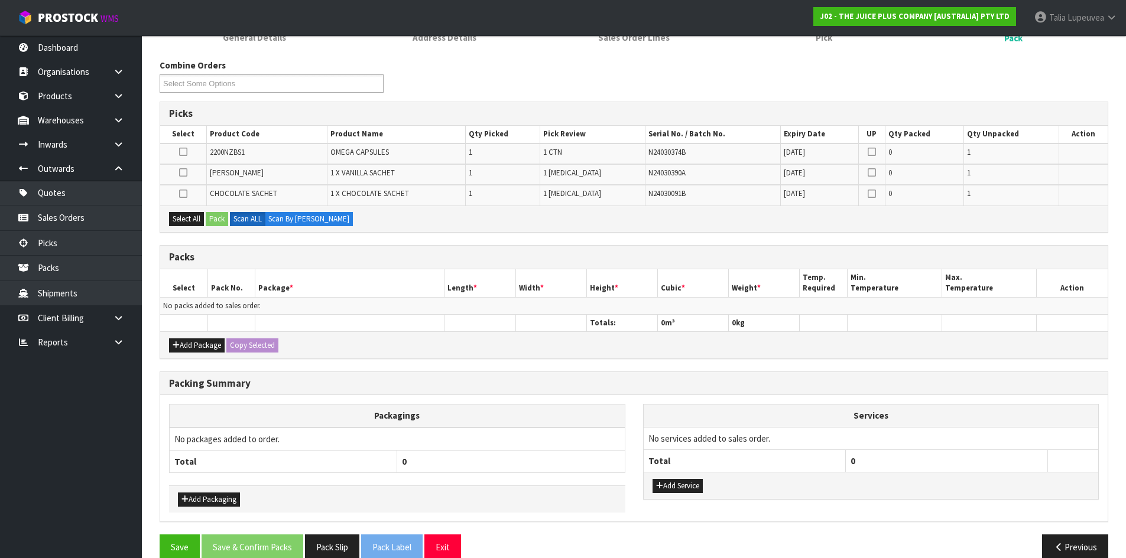
scroll to position [177, 0]
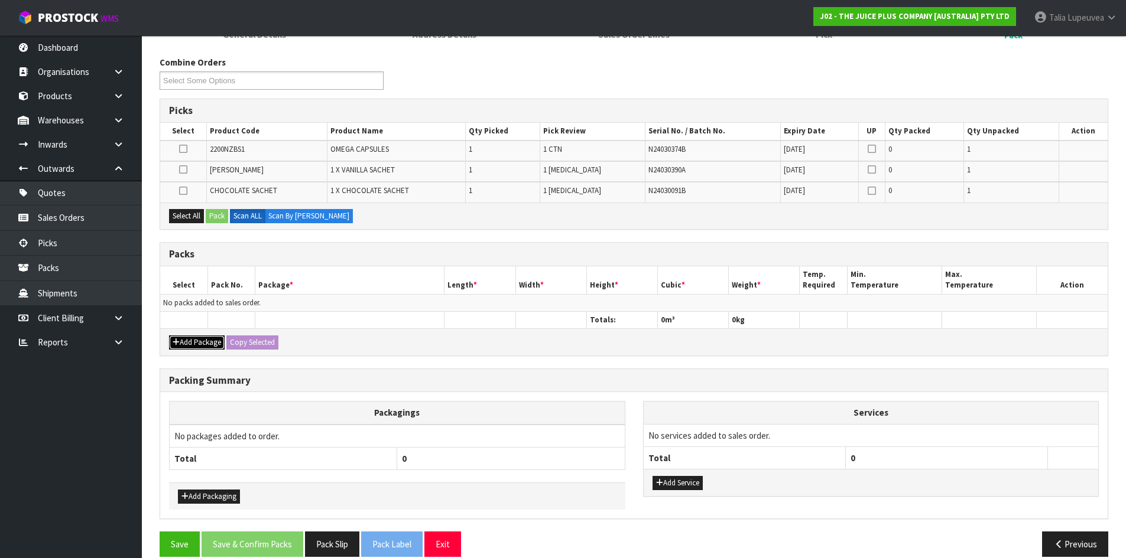
click at [180, 343] on button "Add Package" at bounding box center [197, 343] width 56 height 14
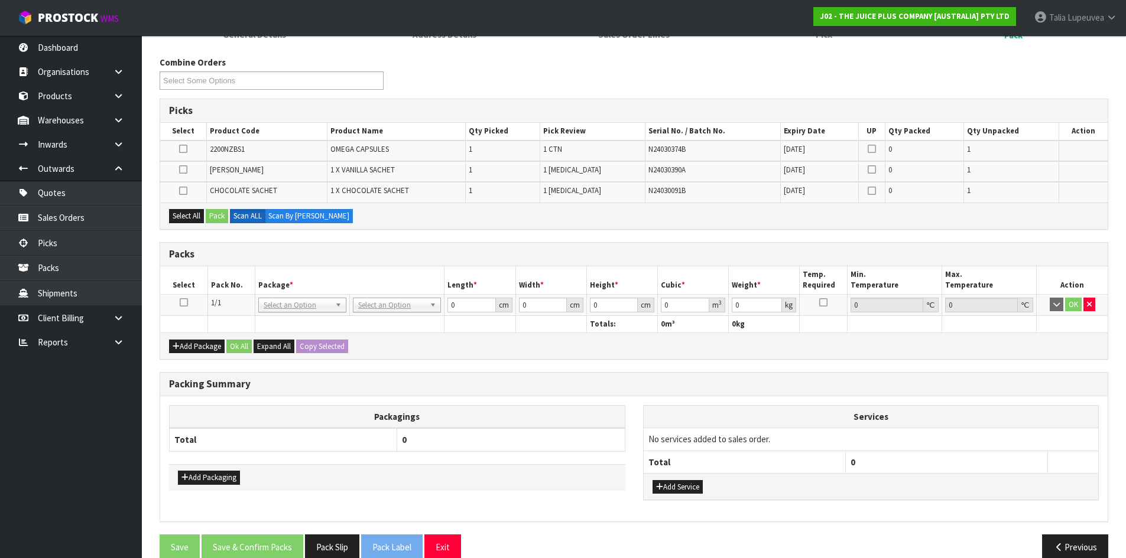
click at [183, 303] on icon at bounding box center [184, 303] width 8 height 1
click at [184, 213] on button "Select All" at bounding box center [186, 216] width 35 height 14
click at [223, 213] on button "Pack" at bounding box center [217, 216] width 22 height 14
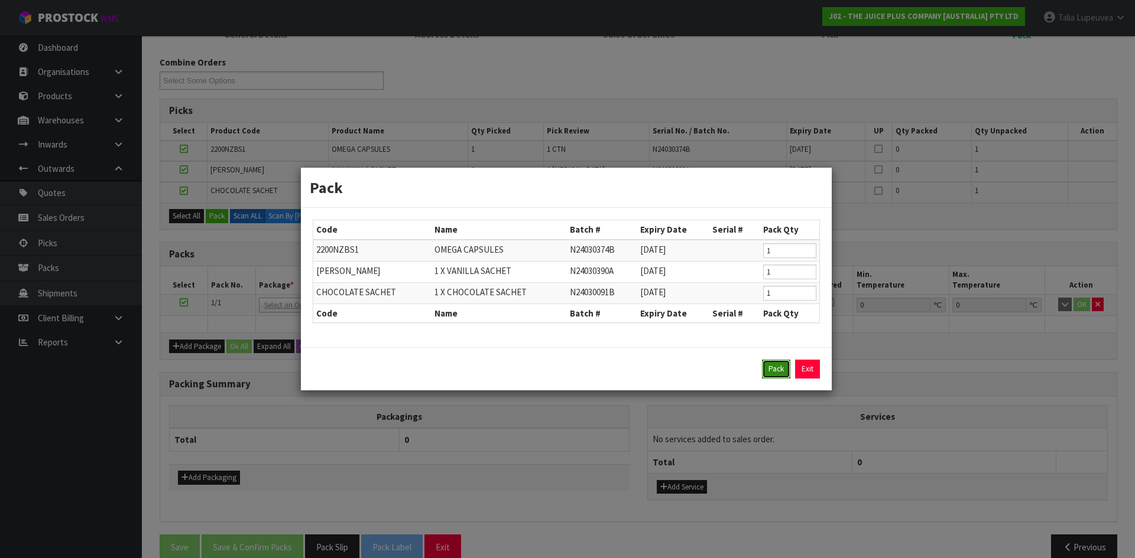
click at [762, 365] on button "Pack" at bounding box center [776, 369] width 28 height 19
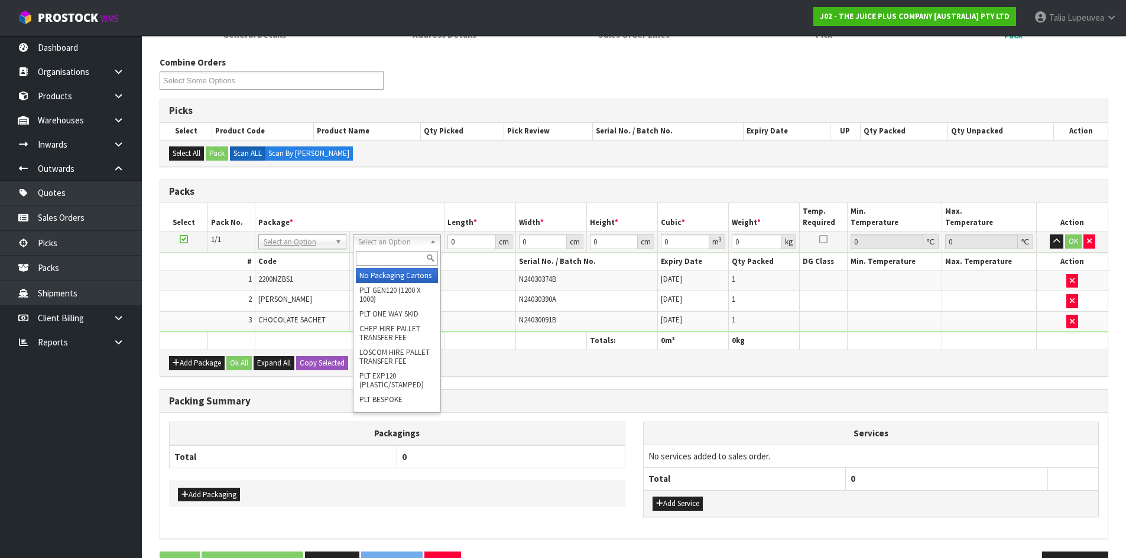
click at [418, 265] on input "text" at bounding box center [397, 258] width 82 height 15
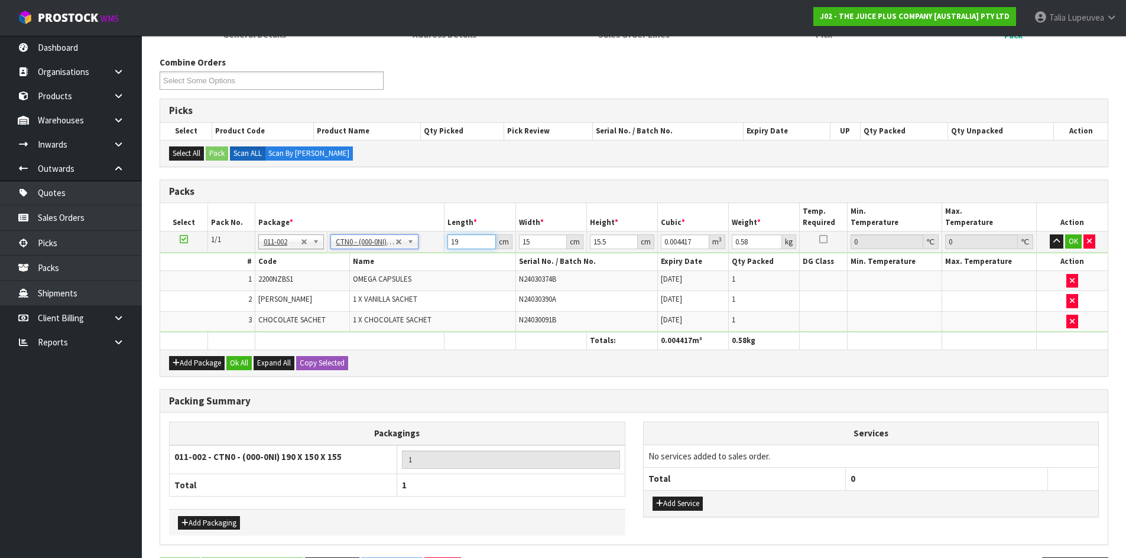
drag, startPoint x: 460, startPoint y: 240, endPoint x: 424, endPoint y: 246, distance: 37.2
click at [424, 246] on tr "1/1 NONE 007-001 007-002 007-004 007-009 007-013 007-014 007-015 007-017 007-01…" at bounding box center [633, 242] width 947 height 21
click at [1073, 235] on button "OK" at bounding box center [1073, 242] width 17 height 14
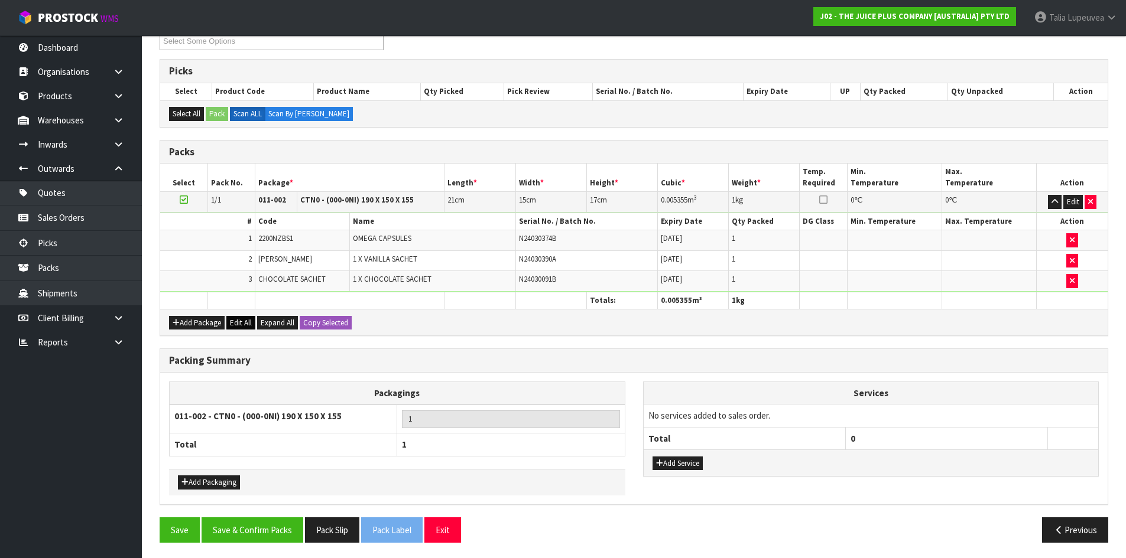
scroll to position [219, 0]
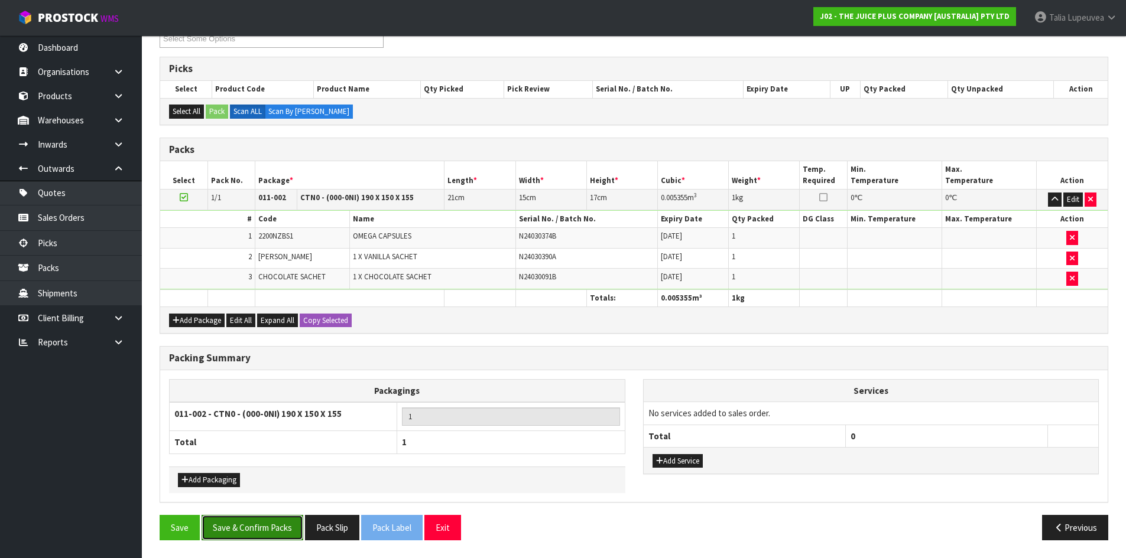
click at [277, 517] on button "Save & Confirm Packs" at bounding box center [253, 527] width 102 height 25
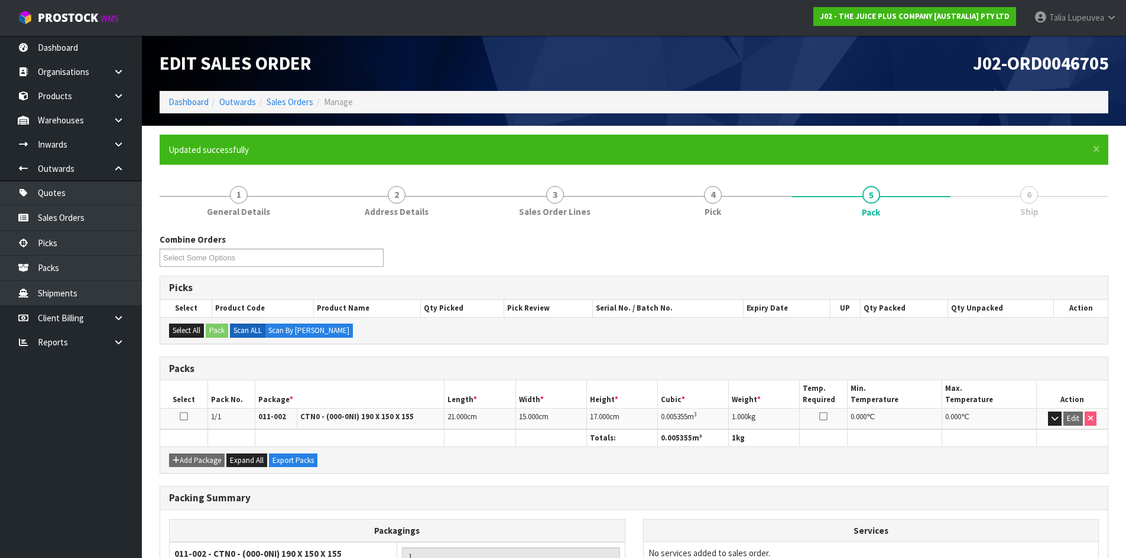
scroll to position [113, 0]
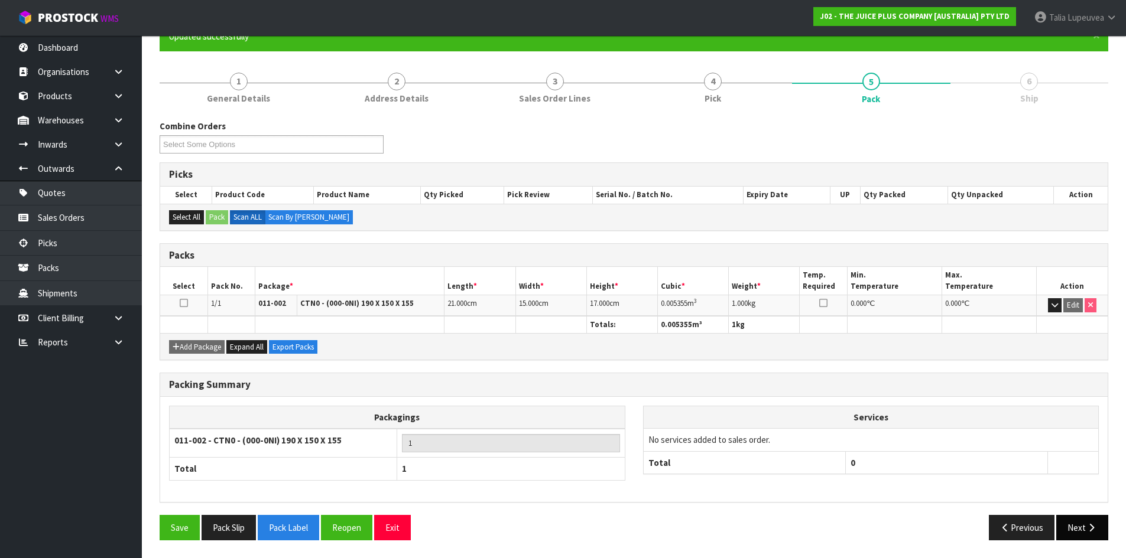
click at [1074, 524] on button "Next" at bounding box center [1082, 527] width 52 height 25
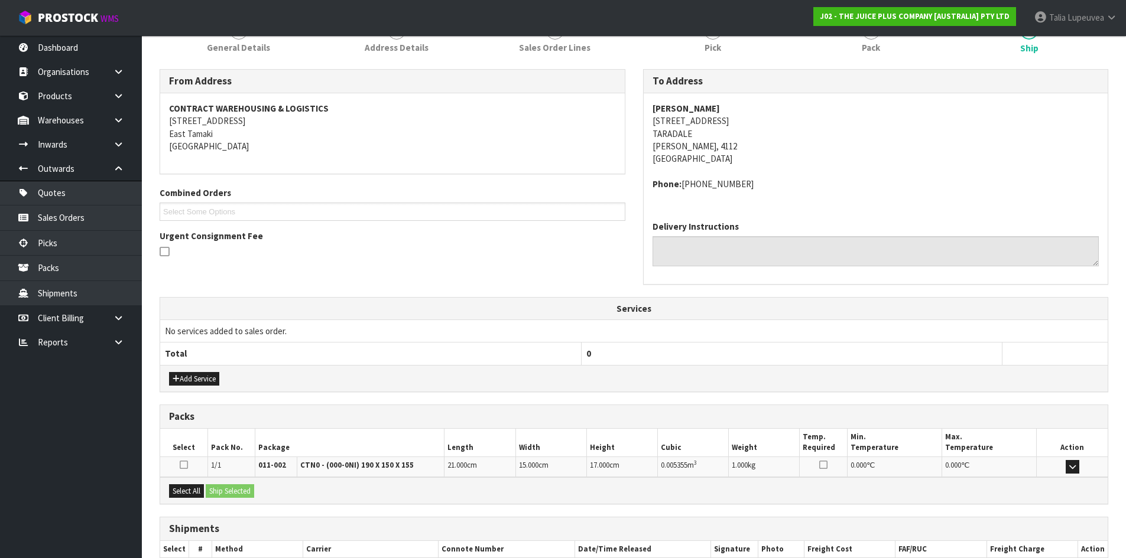
scroll to position [238, 0]
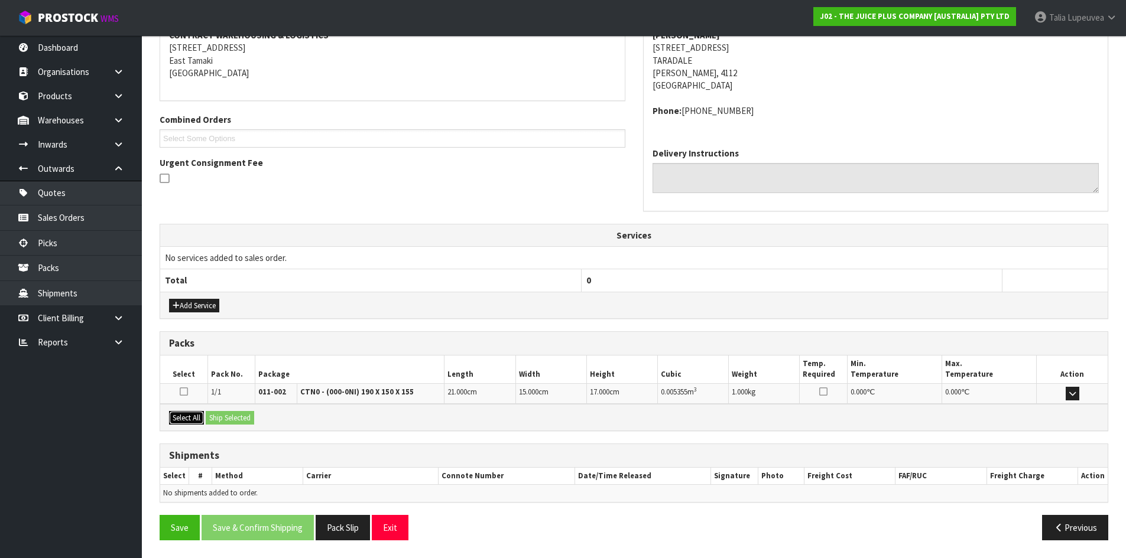
click at [238, 424] on div "Select All Ship Selected" at bounding box center [633, 417] width 947 height 27
click at [187, 421] on button "Select All" at bounding box center [186, 418] width 35 height 14
click at [223, 415] on button "Ship Selected" at bounding box center [230, 418] width 48 height 14
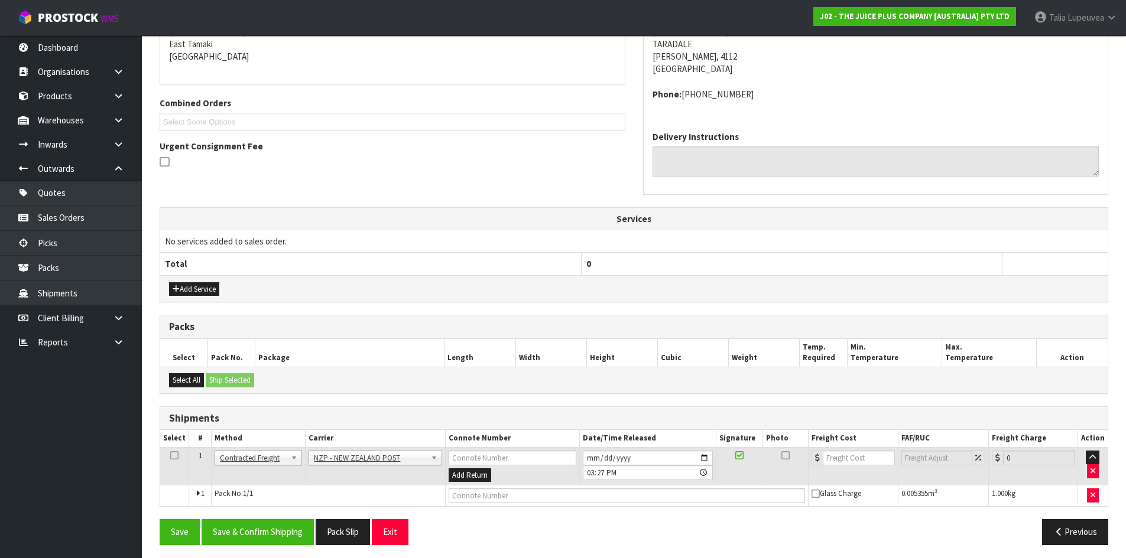
scroll to position [259, 0]
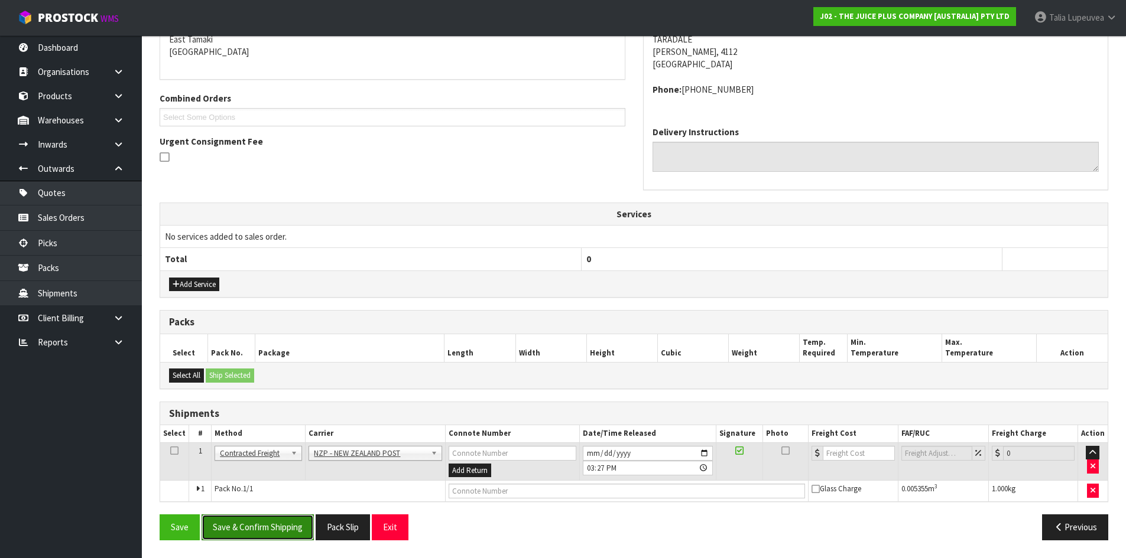
click at [251, 526] on button "Save & Confirm Shipping" at bounding box center [258, 527] width 112 height 25
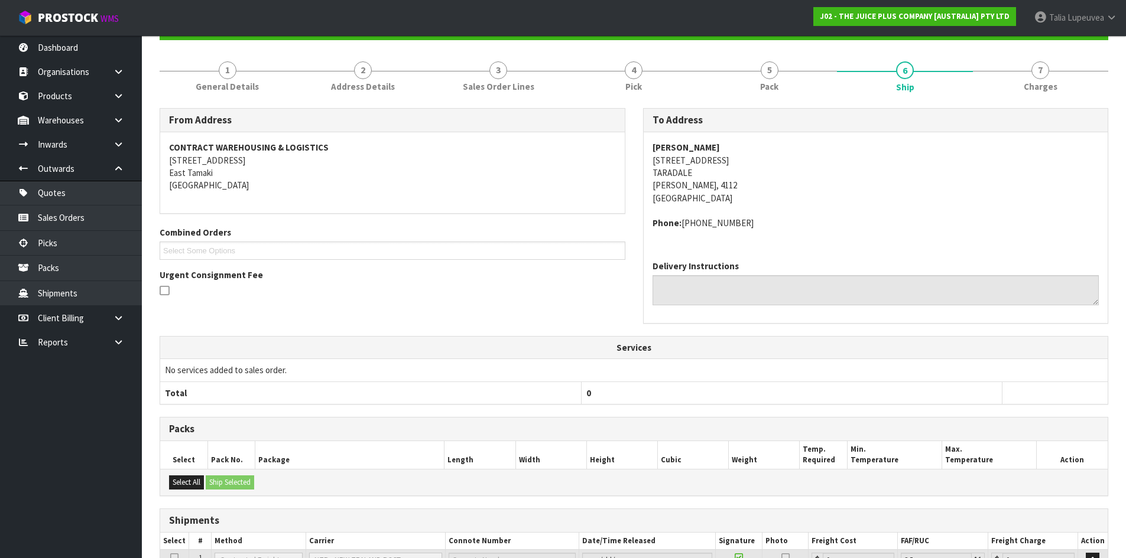
scroll to position [242, 0]
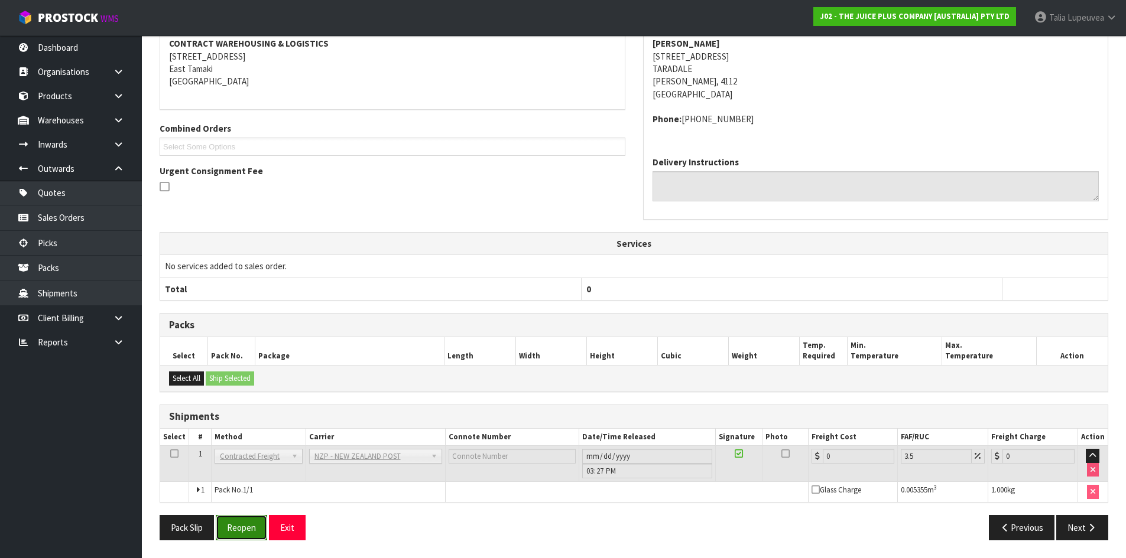
click at [249, 527] on button "Reopen" at bounding box center [241, 527] width 51 height 25
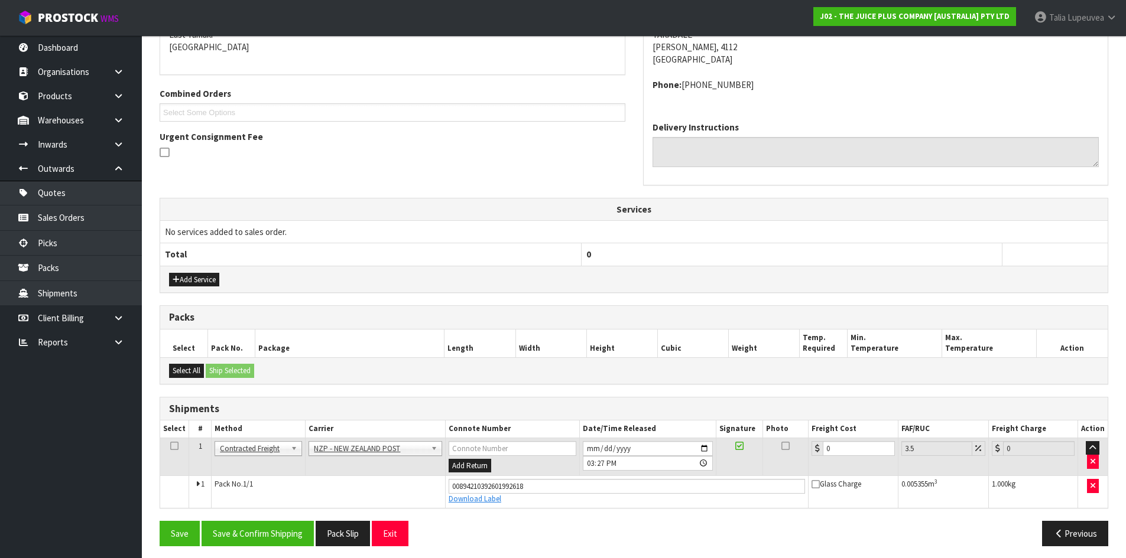
scroll to position [269, 0]
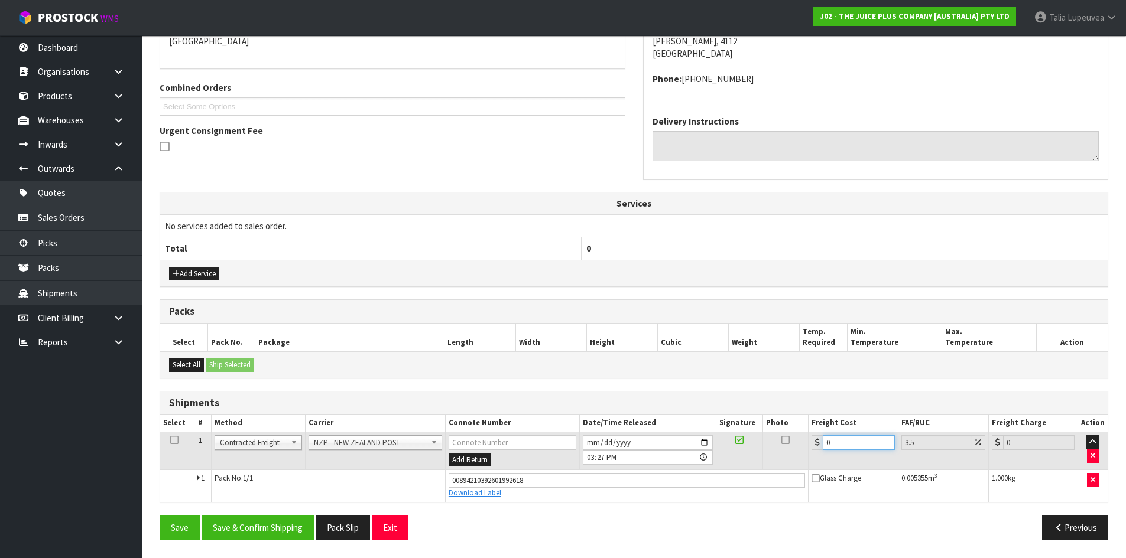
drag, startPoint x: 854, startPoint y: 446, endPoint x: 820, endPoint y: 444, distance: 34.3
click at [820, 444] on div "0" at bounding box center [852, 443] width 83 height 15
click at [310, 538] on button "Save & Confirm Shipping" at bounding box center [258, 527] width 112 height 25
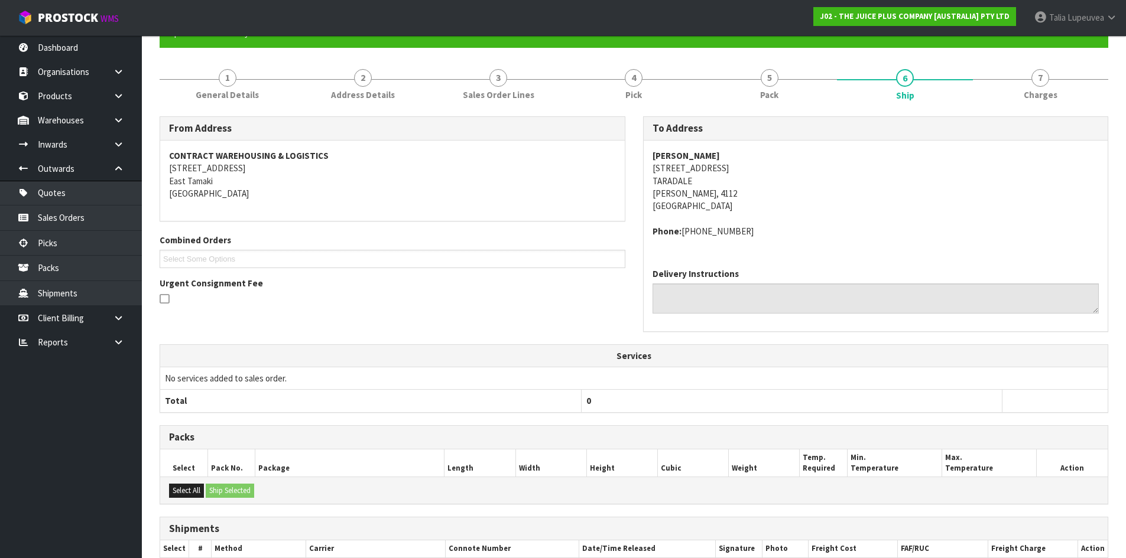
scroll to position [0, 0]
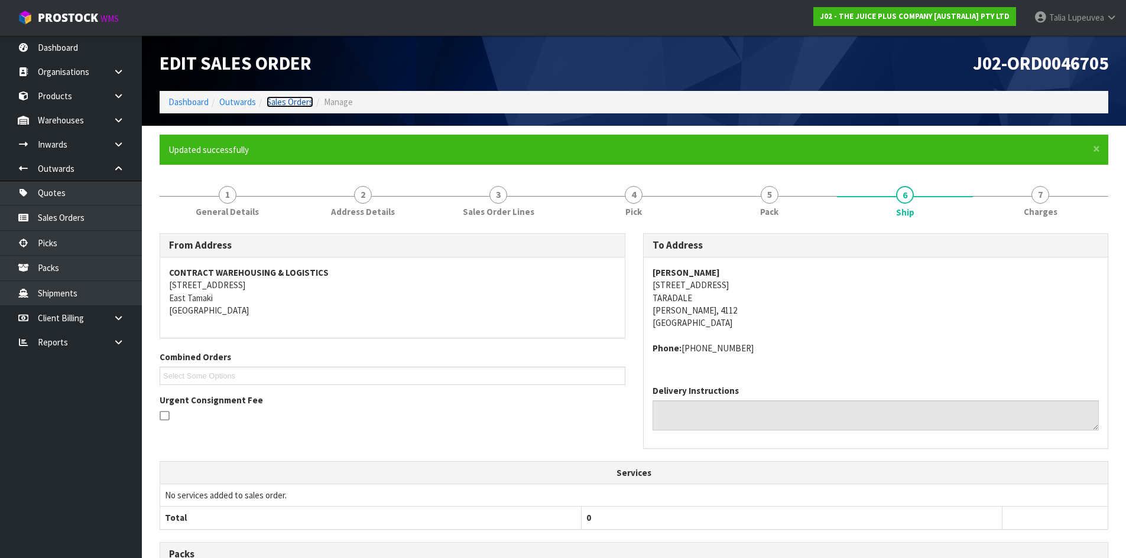
click at [292, 99] on link "Sales Orders" at bounding box center [290, 101] width 47 height 11
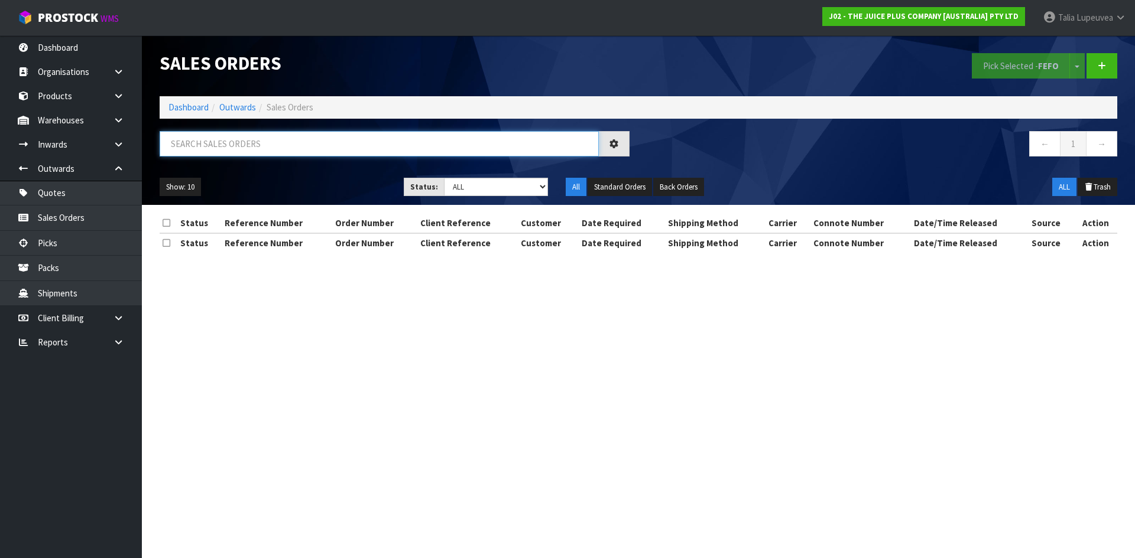
click at [261, 147] on input "text" at bounding box center [379, 143] width 439 height 25
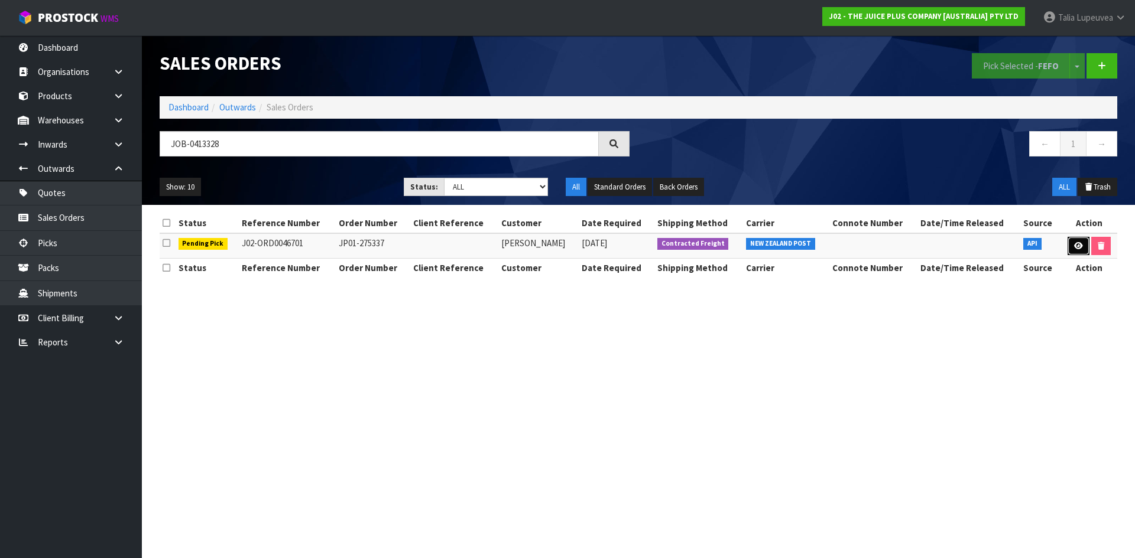
click at [1075, 243] on icon at bounding box center [1078, 246] width 9 height 8
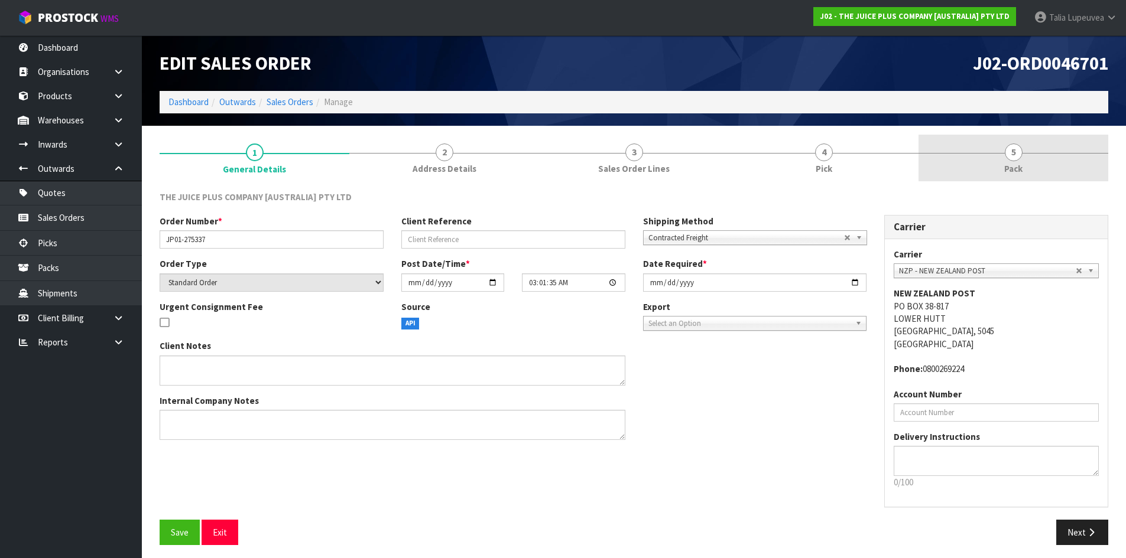
click at [1010, 155] on span "5" at bounding box center [1014, 153] width 18 height 18
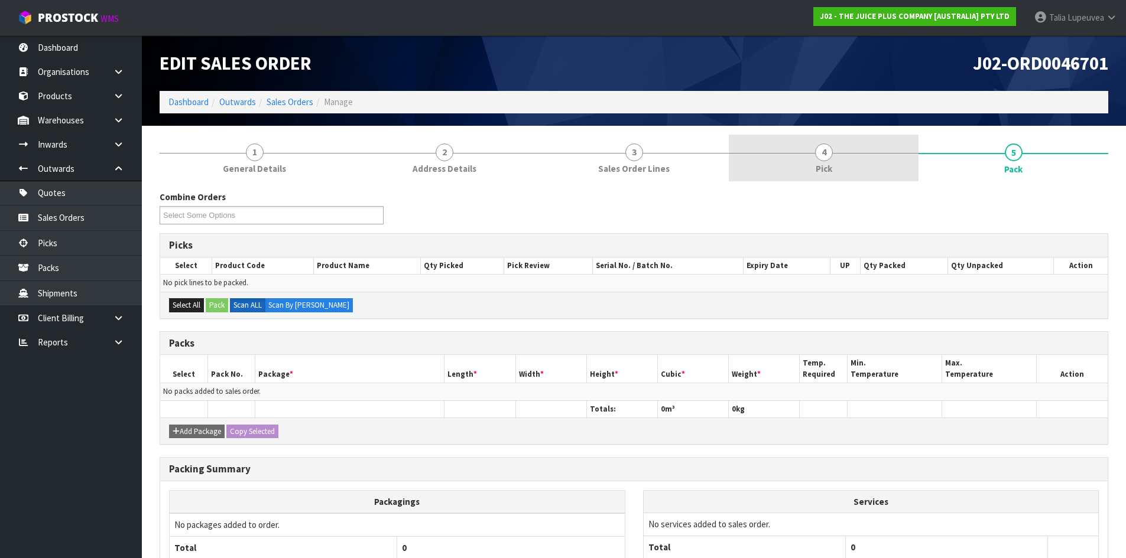
click at [817, 140] on link "4 Pick" at bounding box center [824, 158] width 190 height 47
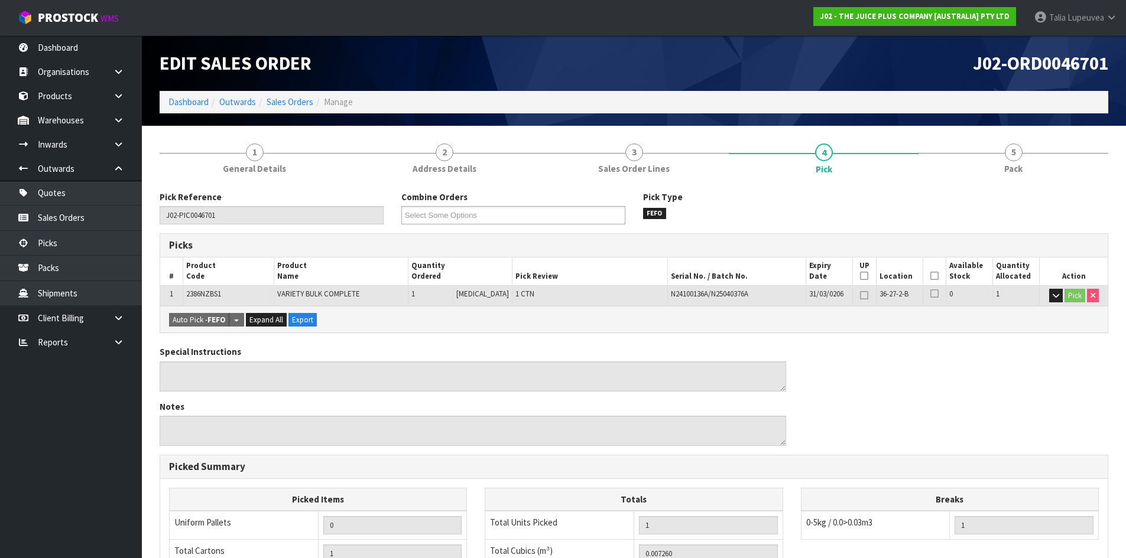
click at [931, 276] on icon at bounding box center [934, 276] width 8 height 1
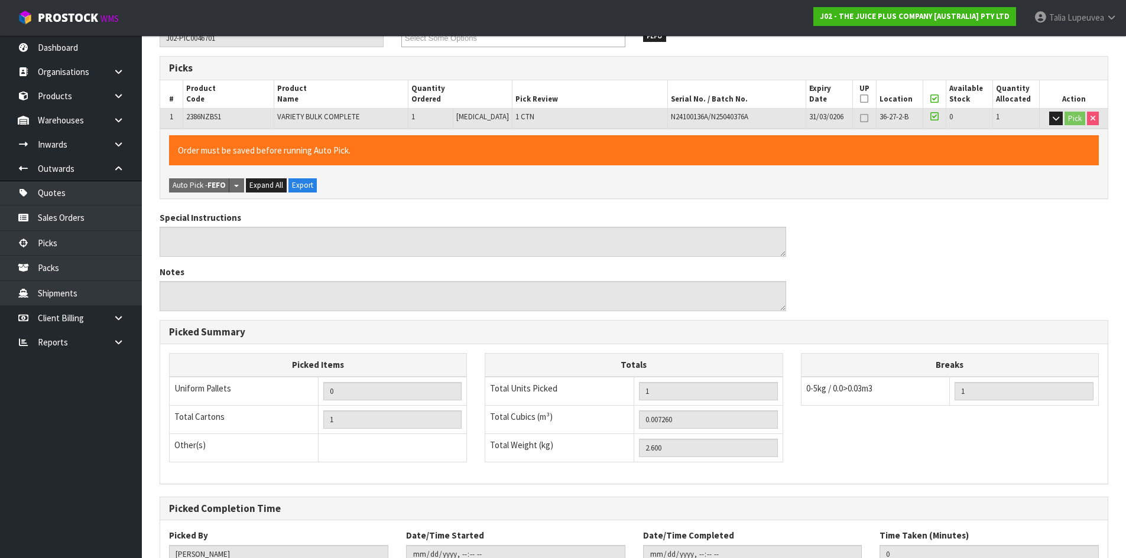
scroll to position [265, 0]
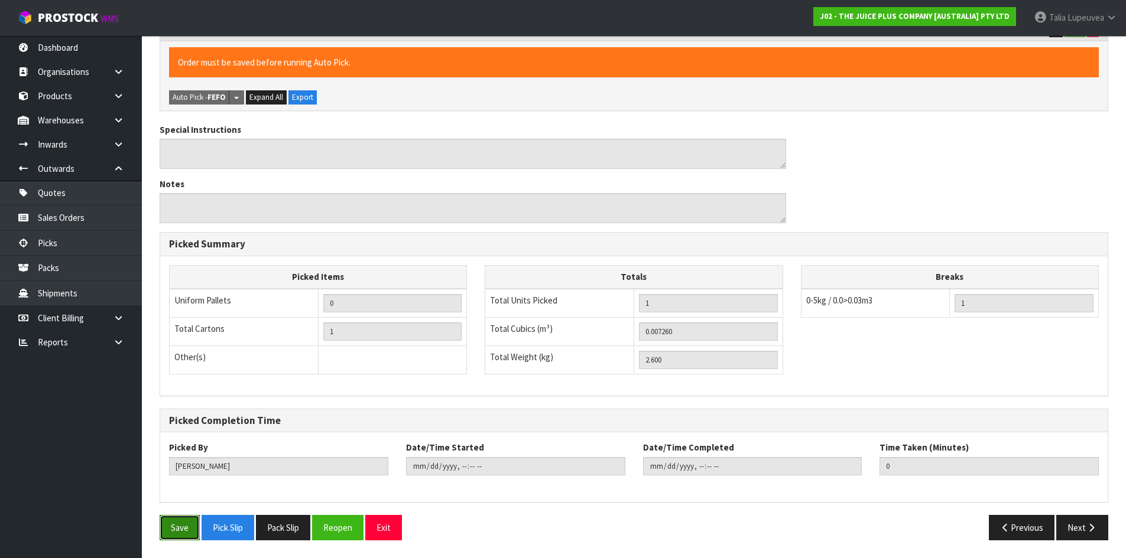
click at [178, 522] on button "Save" at bounding box center [180, 527] width 40 height 25
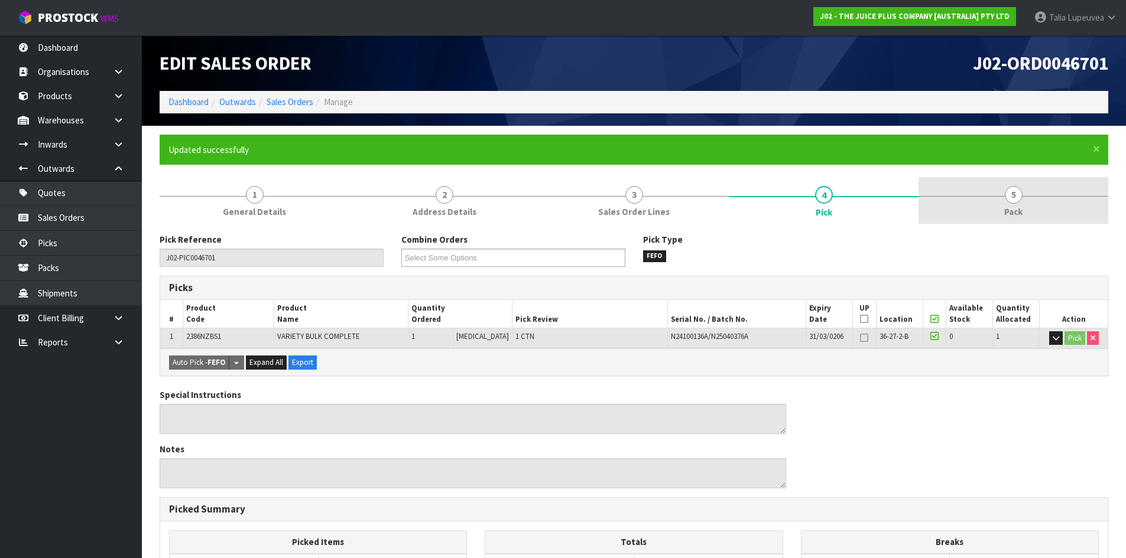
click at [998, 193] on link "5 Pack" at bounding box center [1013, 200] width 190 height 47
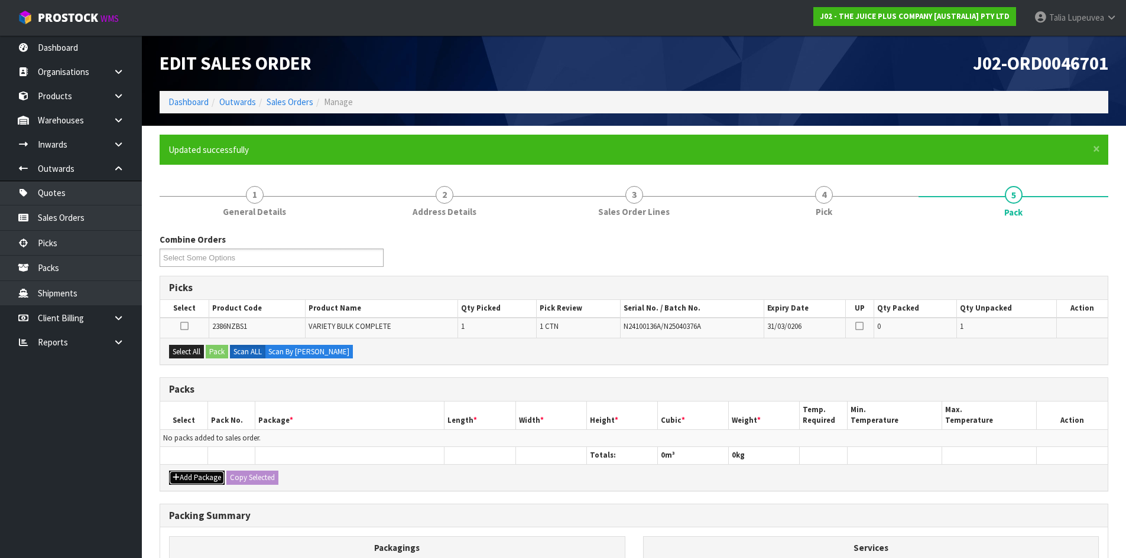
click at [183, 477] on button "Add Package" at bounding box center [197, 478] width 56 height 14
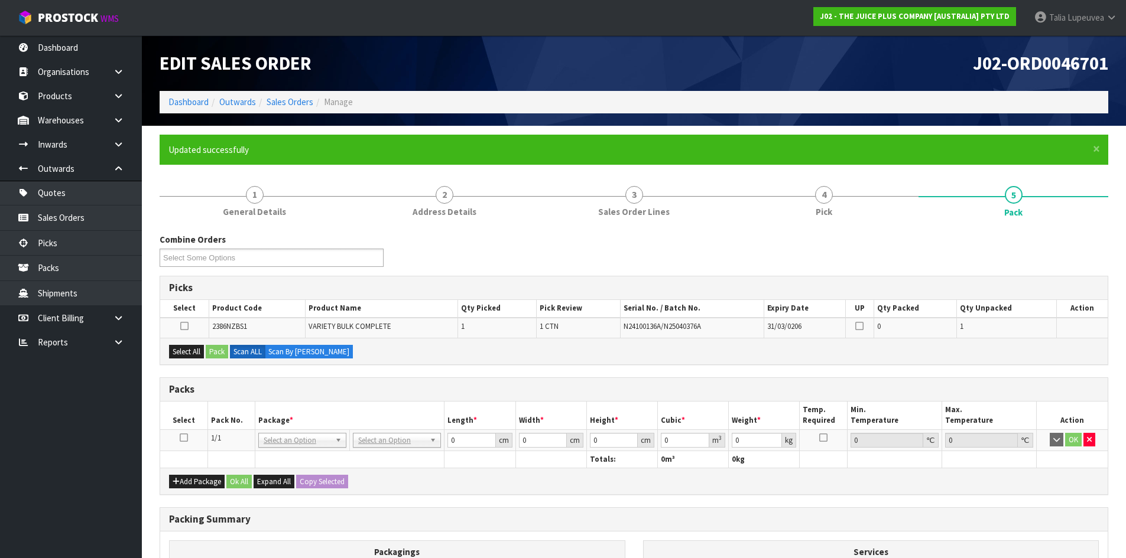
click at [184, 438] on icon at bounding box center [184, 438] width 8 height 1
drag, startPoint x: 190, startPoint y: 346, endPoint x: 223, endPoint y: 350, distance: 33.3
click at [192, 346] on button "Select All" at bounding box center [186, 352] width 35 height 14
click at [224, 350] on button "Pack" at bounding box center [217, 352] width 22 height 14
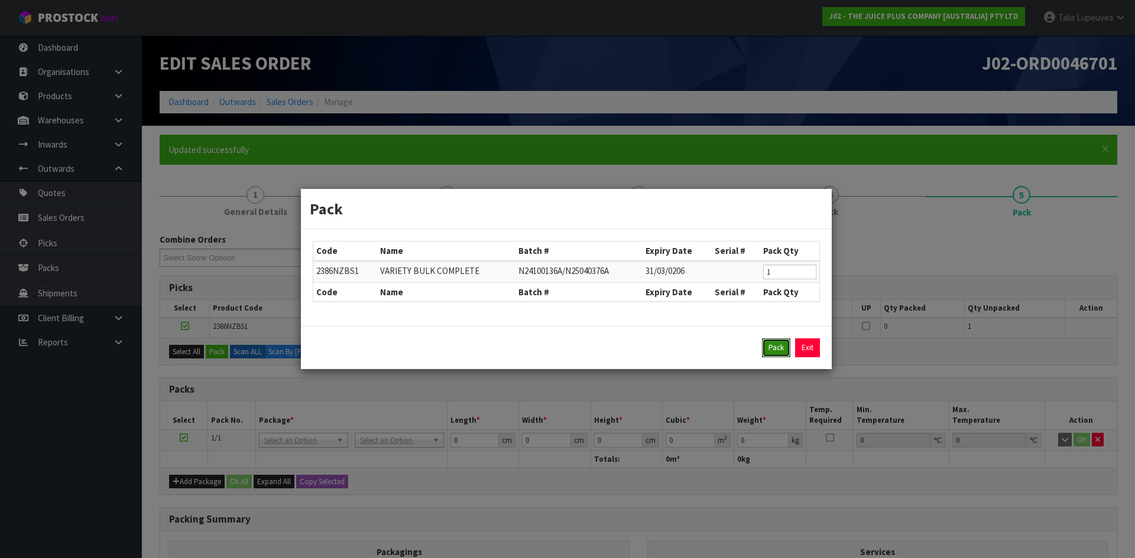
drag, startPoint x: 772, startPoint y: 350, endPoint x: 751, endPoint y: 352, distance: 20.8
click at [769, 350] on button "Pack" at bounding box center [776, 348] width 28 height 19
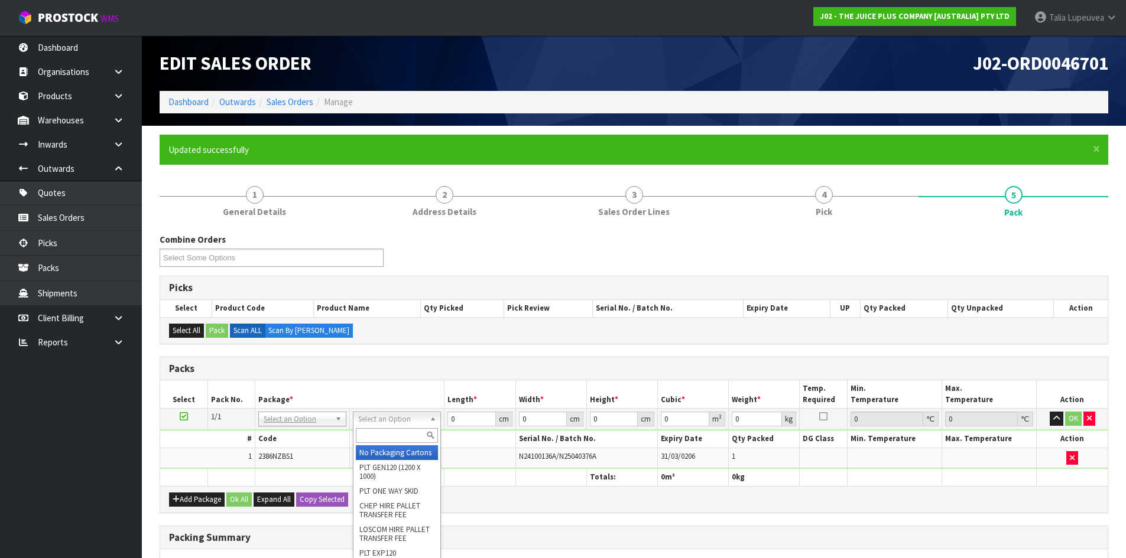
click at [394, 441] on input "text" at bounding box center [397, 435] width 82 height 15
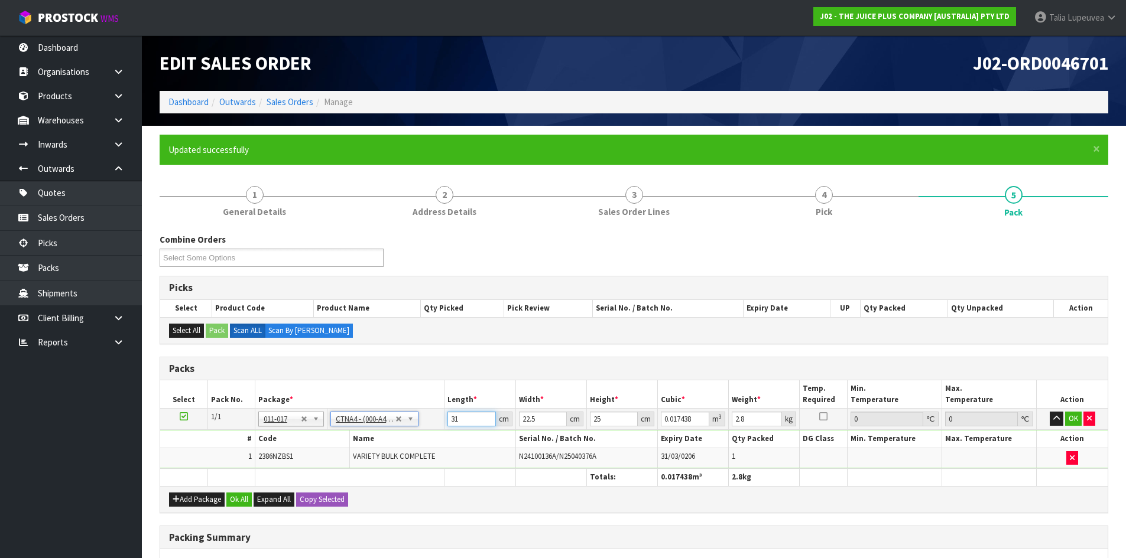
drag, startPoint x: 467, startPoint y: 422, endPoint x: 424, endPoint y: 429, distance: 43.7
click at [424, 429] on tr "1/1 NONE 007-001 007-002 007-004 007-009 007-013 007-014 007-015 007-017 007-01…" at bounding box center [633, 419] width 947 height 21
click at [1071, 420] on button "OK" at bounding box center [1073, 419] width 17 height 14
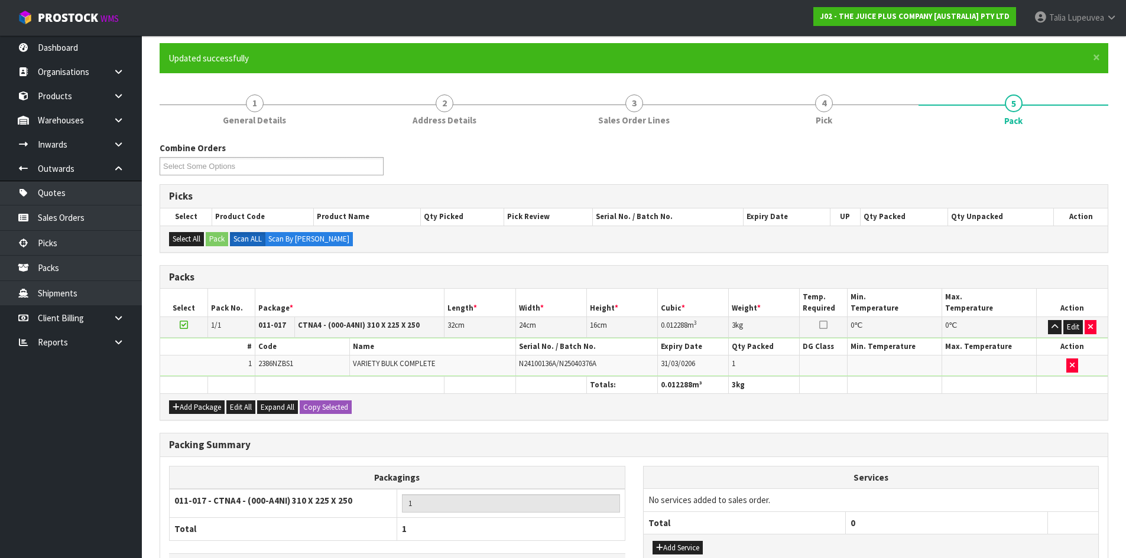
scroll to position [178, 0]
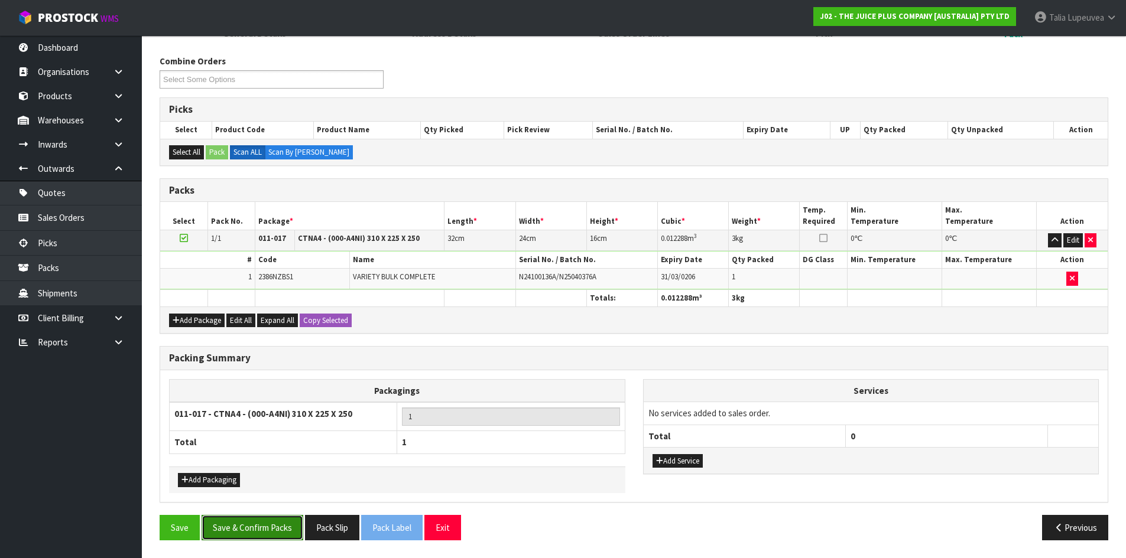
click at [295, 527] on button "Save & Confirm Packs" at bounding box center [253, 527] width 102 height 25
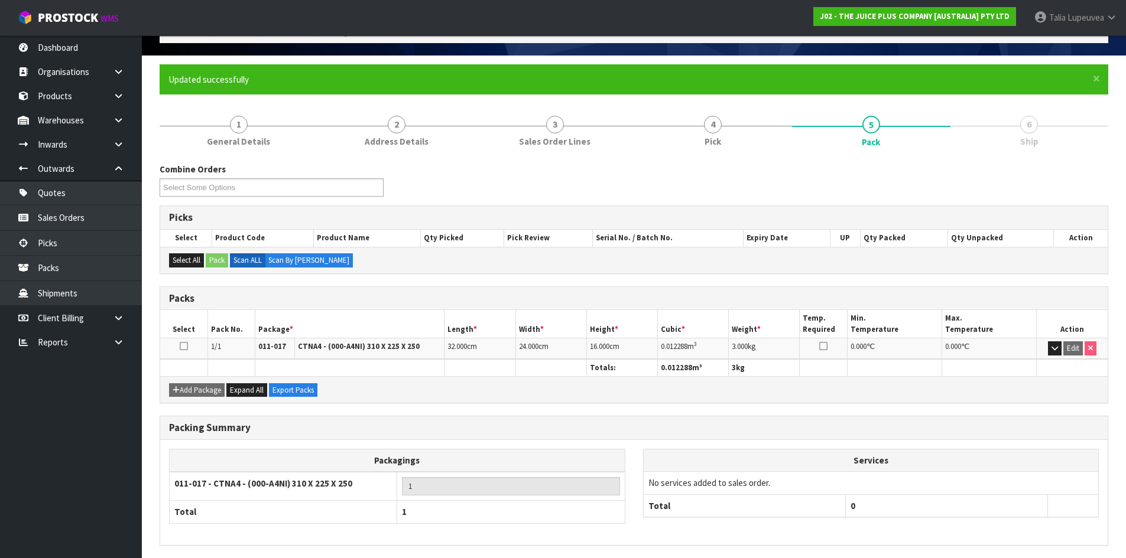
scroll to position [113, 0]
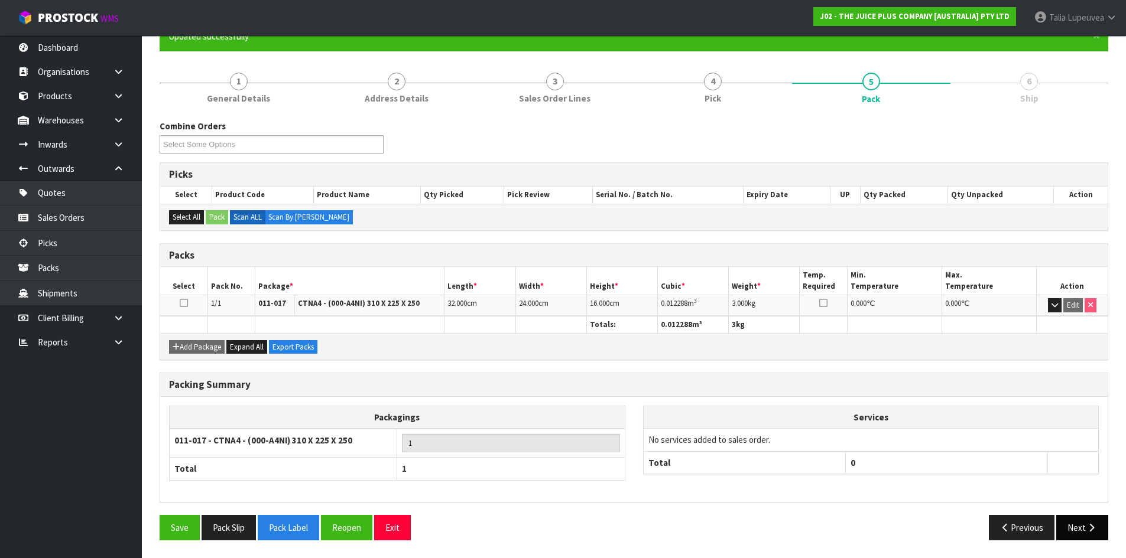
click at [1072, 517] on button "Next" at bounding box center [1082, 527] width 52 height 25
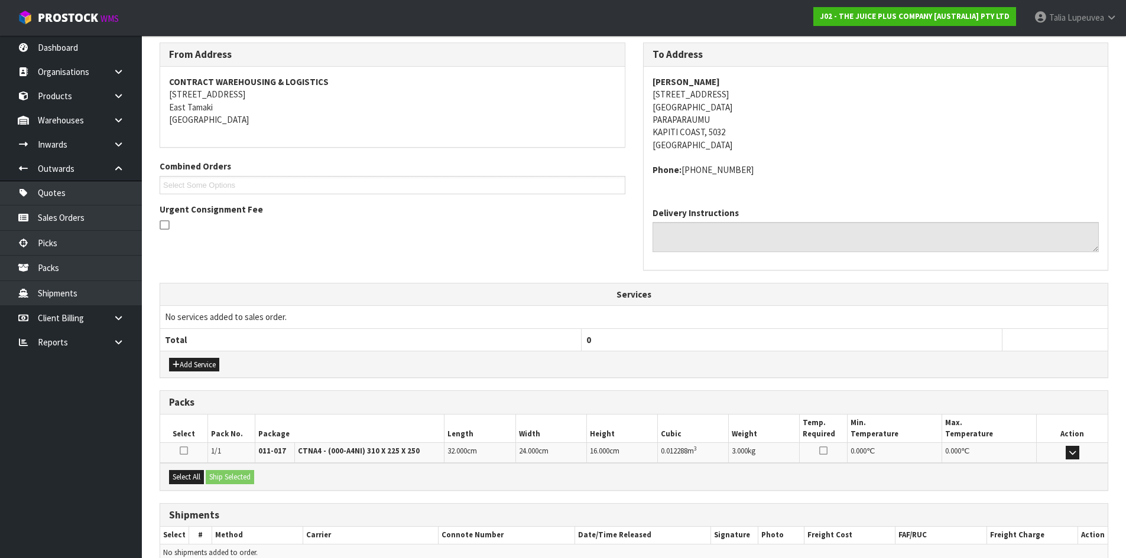
scroll to position [251, 0]
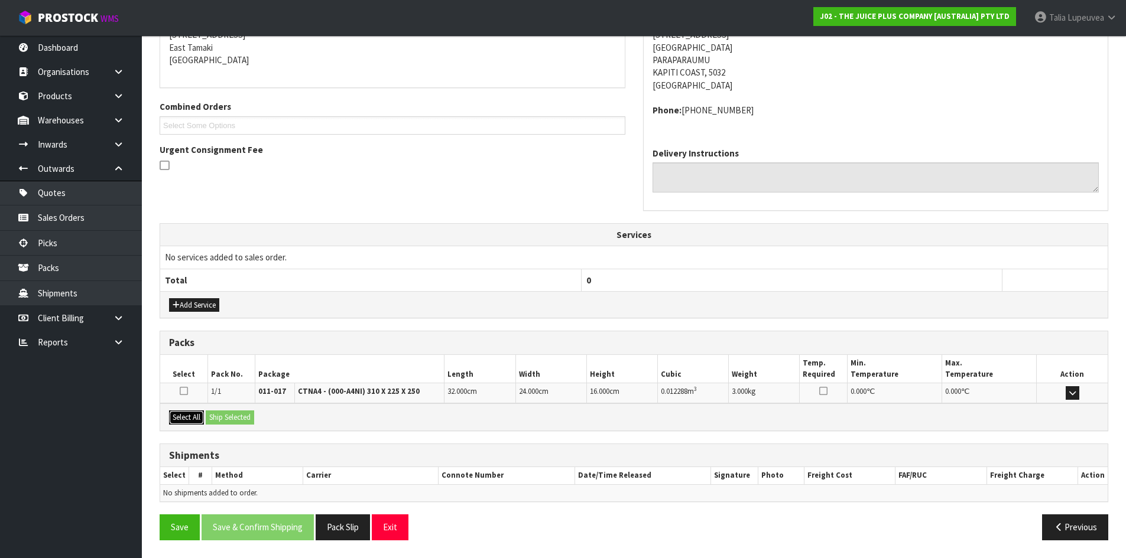
click at [196, 418] on button "Select All" at bounding box center [186, 418] width 35 height 14
click at [230, 423] on button "Ship Selected" at bounding box center [230, 418] width 48 height 14
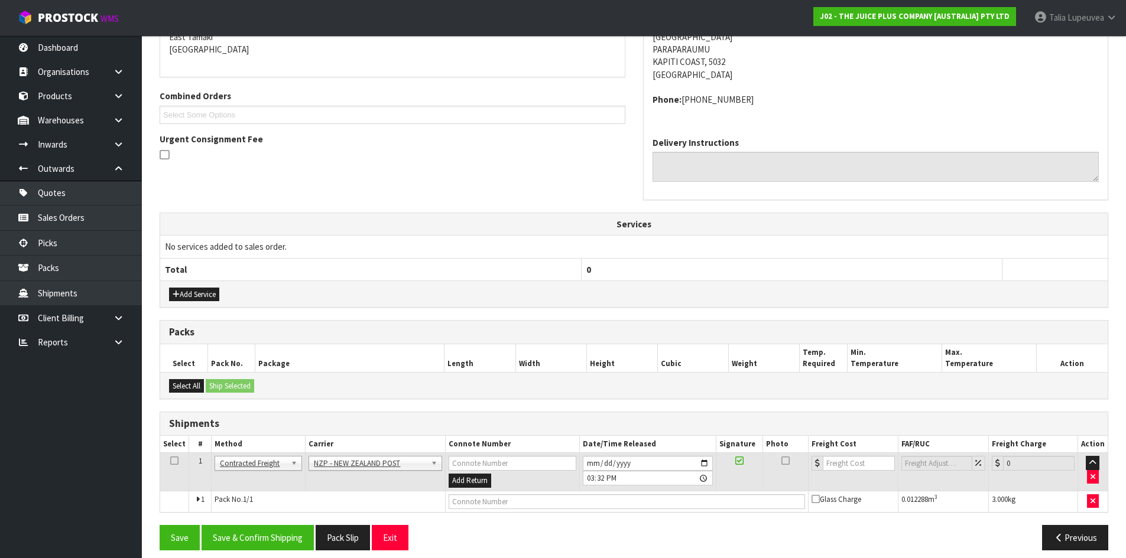
scroll to position [271, 0]
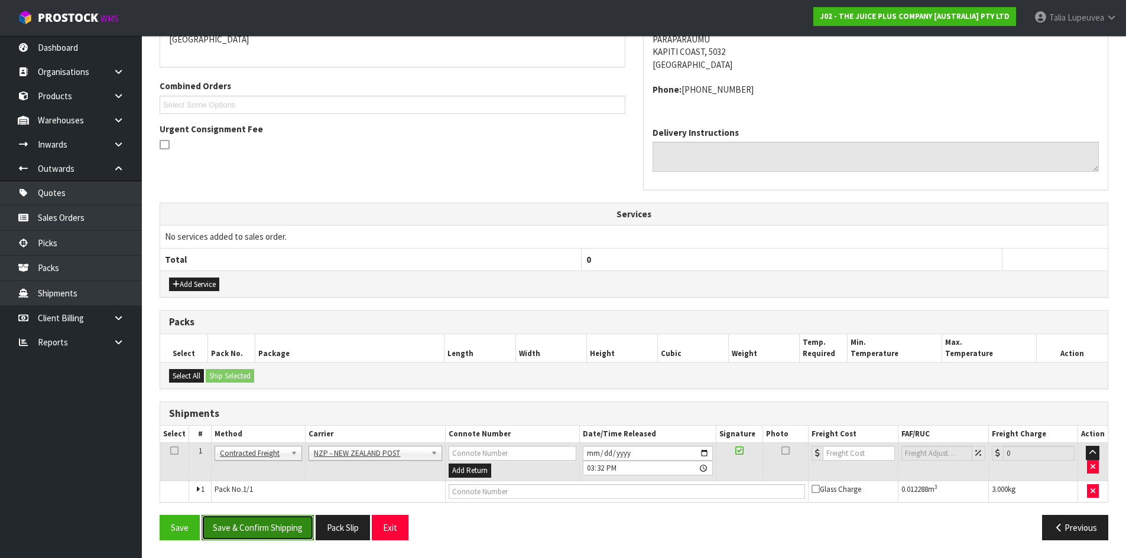
click at [261, 524] on button "Save & Confirm Shipping" at bounding box center [258, 527] width 112 height 25
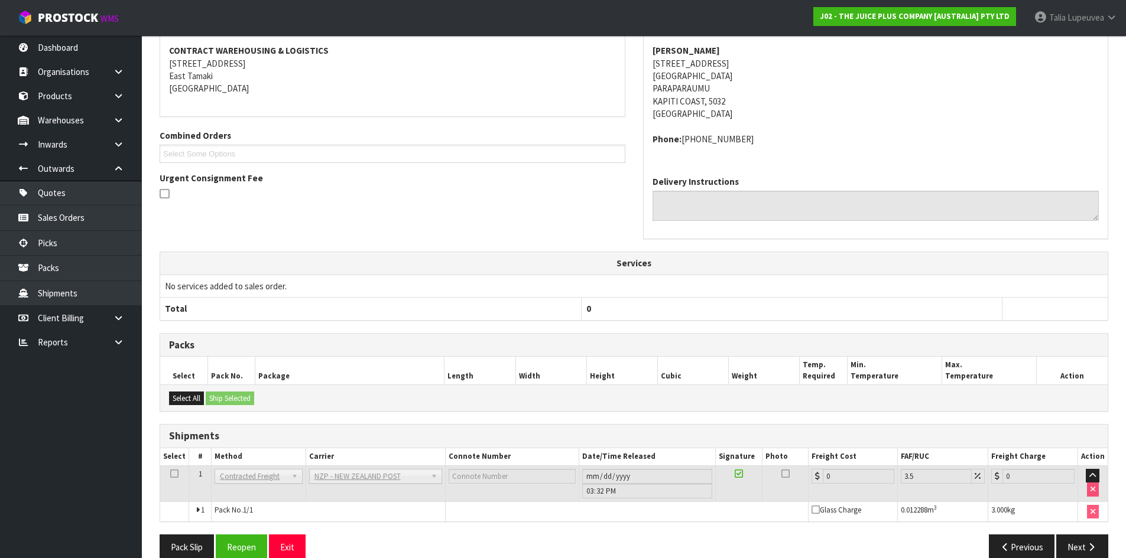
scroll to position [236, 0]
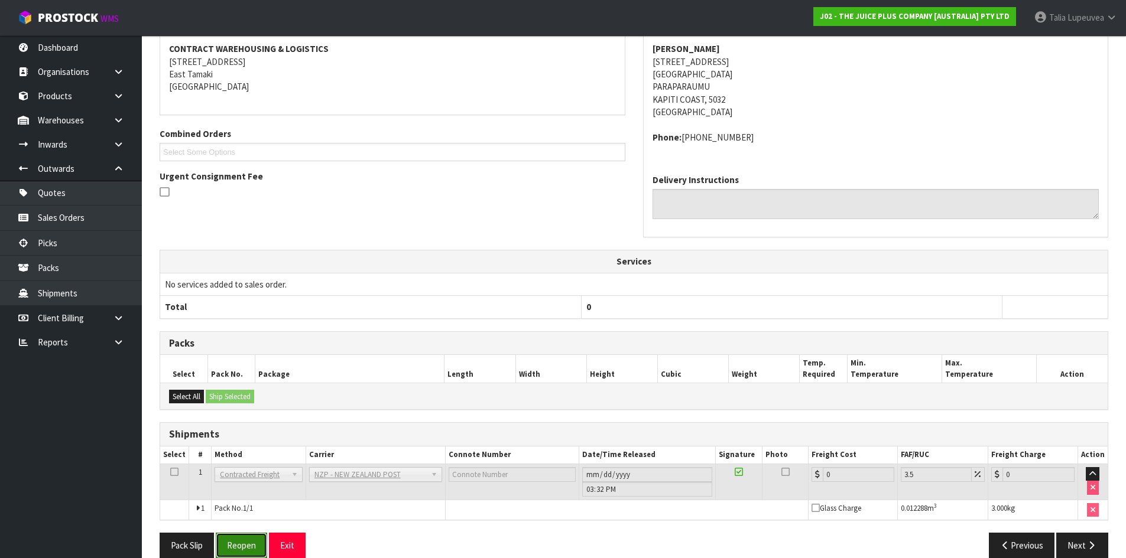
drag, startPoint x: 252, startPoint y: 541, endPoint x: 282, endPoint y: 527, distance: 33.6
click at [252, 538] on button "Reopen" at bounding box center [241, 545] width 51 height 25
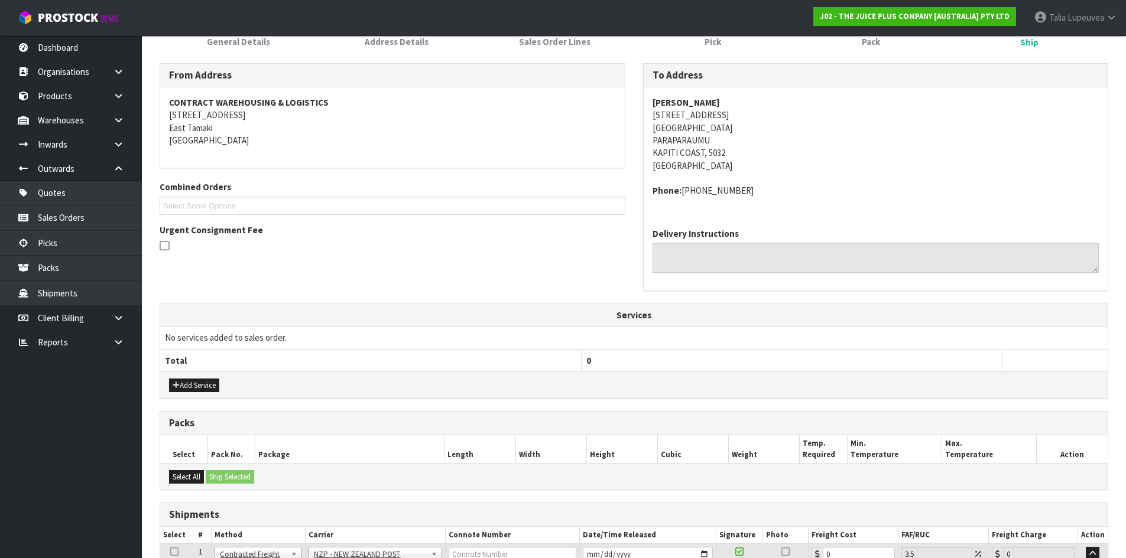
scroll to position [242, 0]
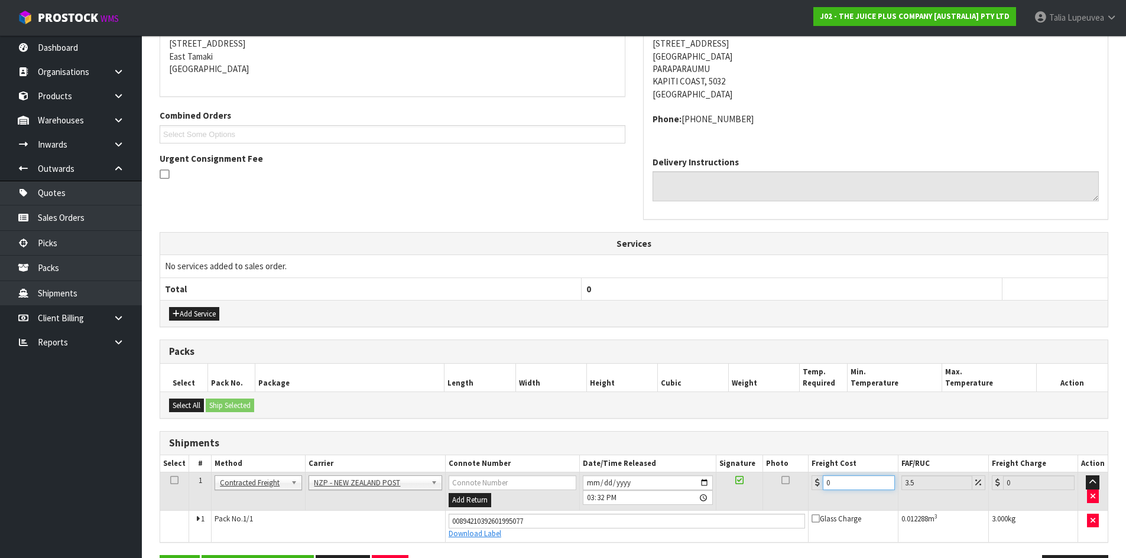
drag, startPoint x: 838, startPoint y: 483, endPoint x: 800, endPoint y: 483, distance: 37.8
click at [800, 483] on tr "1 Client Local Pickup Customer Local Pickup Company Freight Contracted Freight …" at bounding box center [633, 492] width 947 height 38
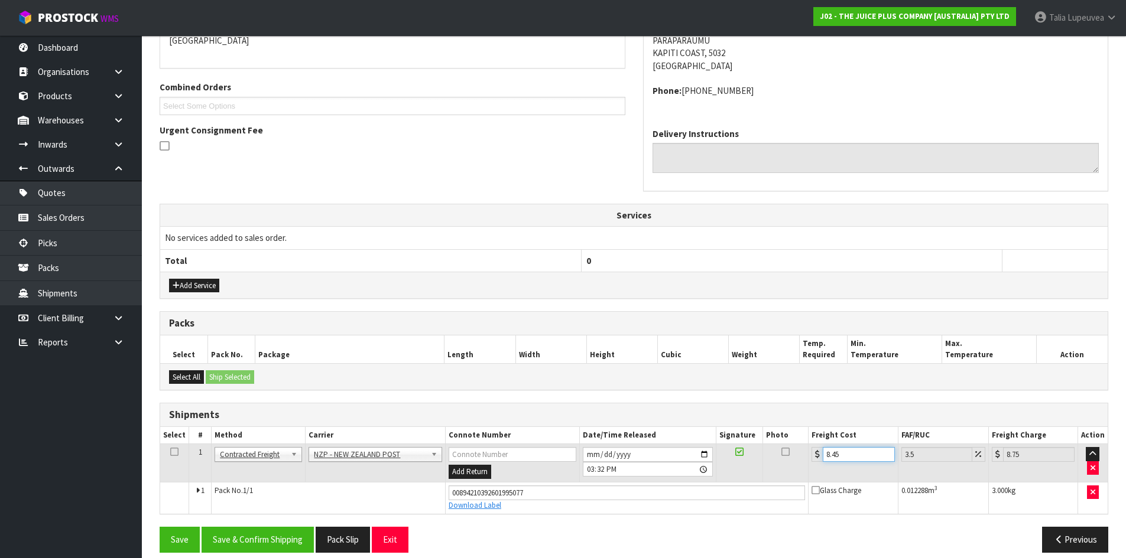
scroll to position [282, 0]
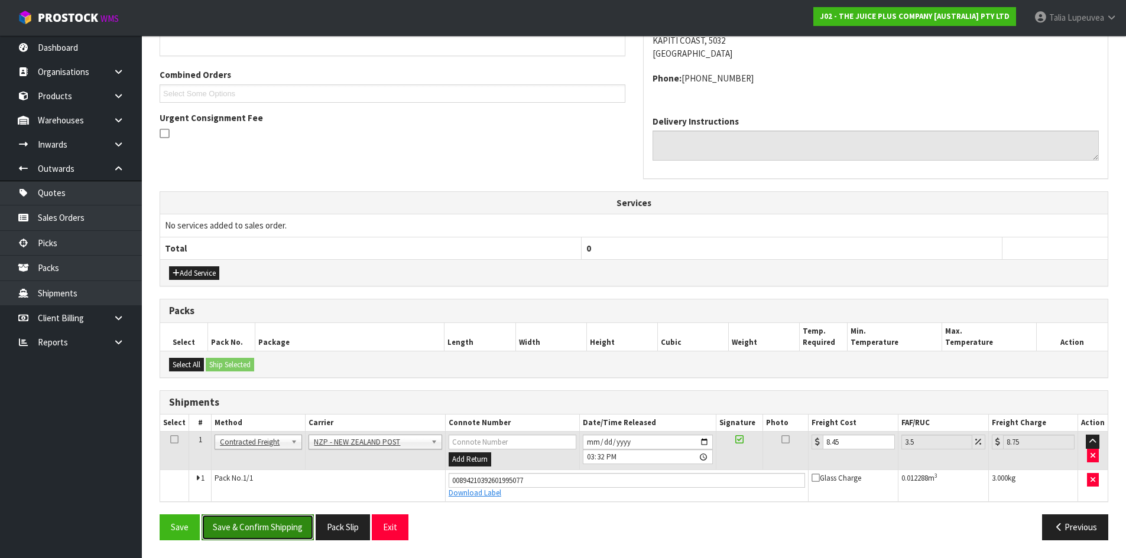
click at [264, 535] on button "Save & Confirm Shipping" at bounding box center [258, 527] width 112 height 25
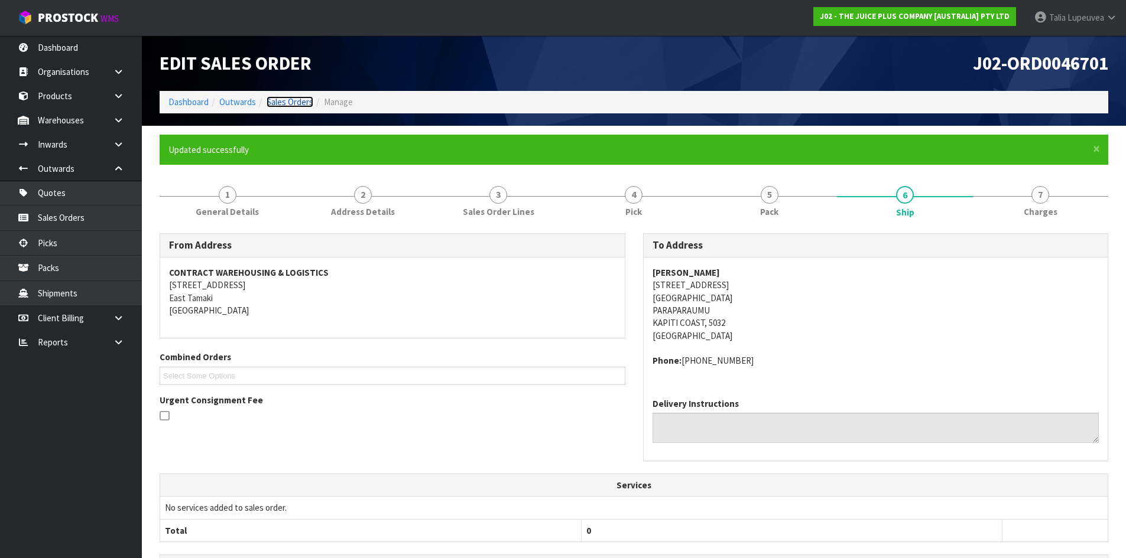
drag, startPoint x: 95, startPoint y: 176, endPoint x: 293, endPoint y: 102, distance: 210.5
click at [293, 102] on link "Sales Orders" at bounding box center [290, 101] width 47 height 11
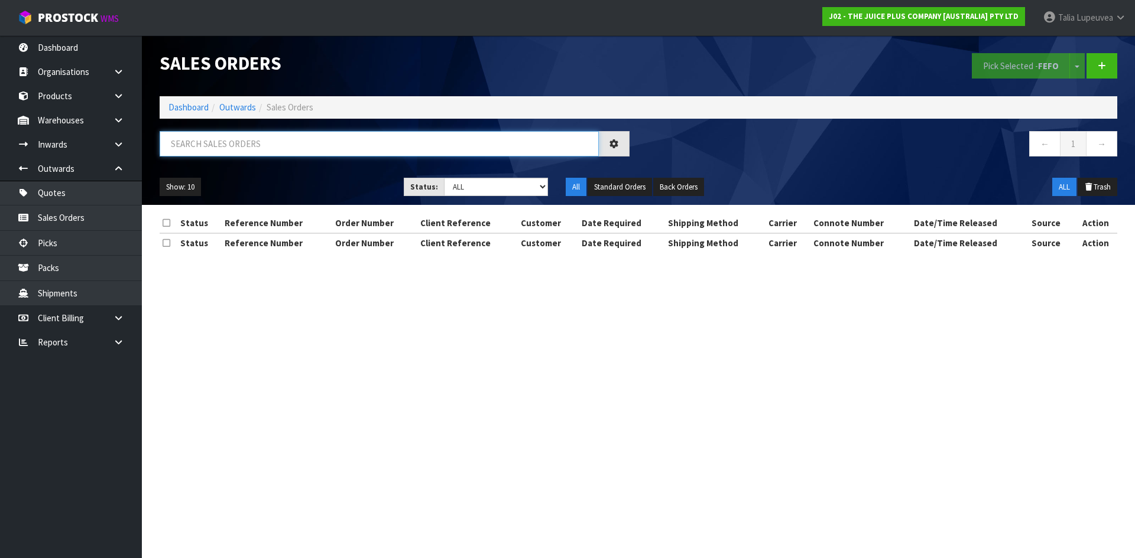
click at [316, 148] on input "text" at bounding box center [379, 143] width 439 height 25
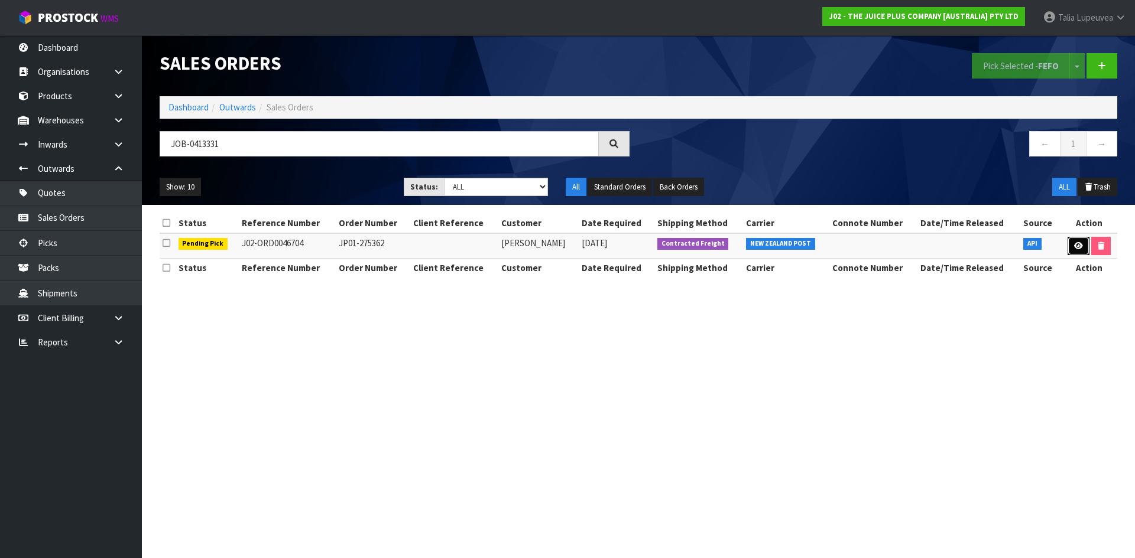
click at [1082, 243] on link at bounding box center [1078, 246] width 22 height 19
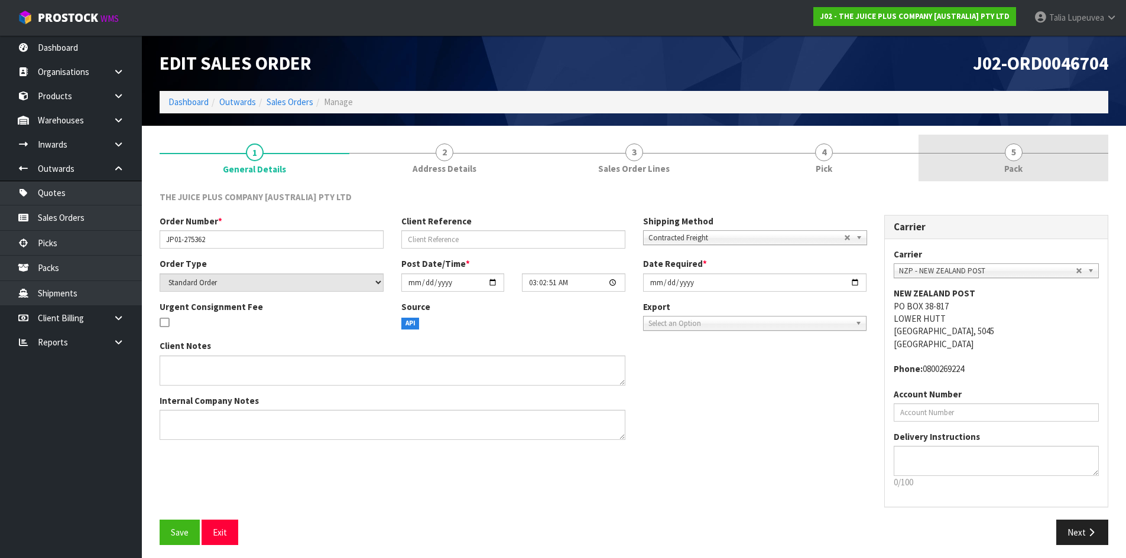
click at [1034, 160] on link "5 Pack" at bounding box center [1013, 158] width 190 height 47
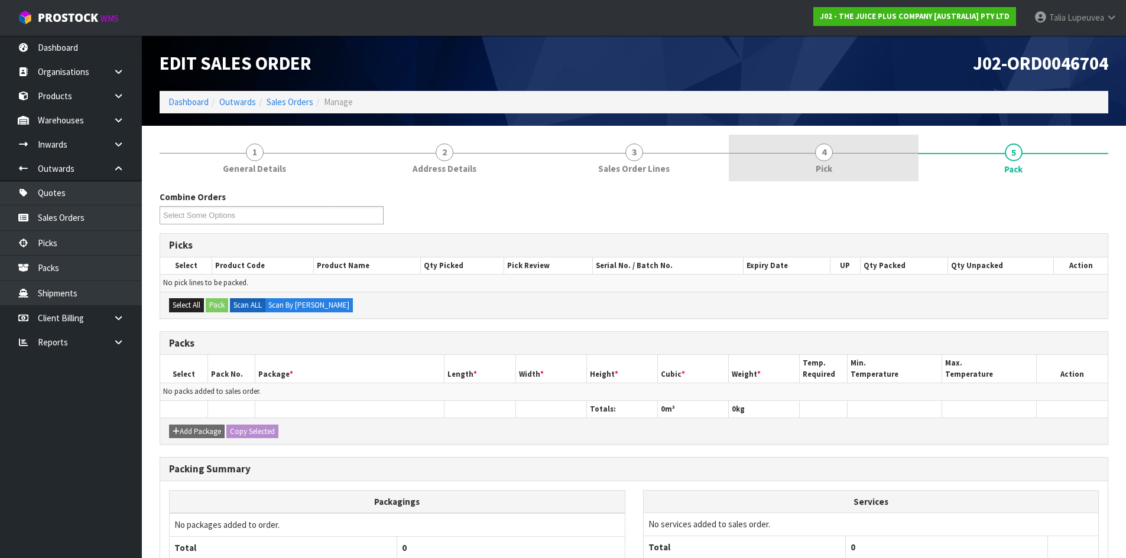
click at [859, 154] on link "4 Pick" at bounding box center [824, 158] width 190 height 47
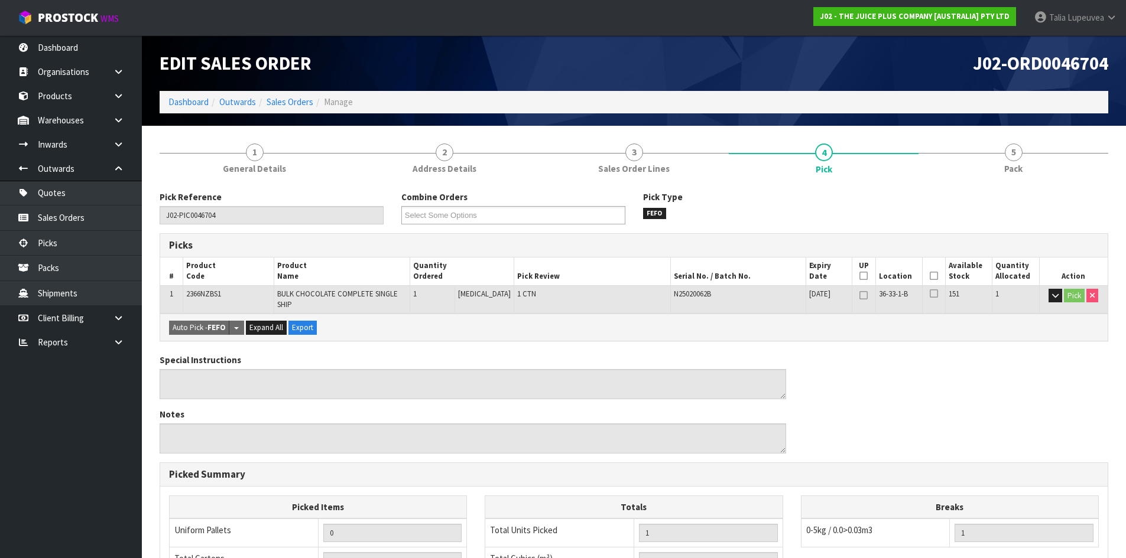
click at [862, 276] on icon at bounding box center [863, 276] width 8 height 1
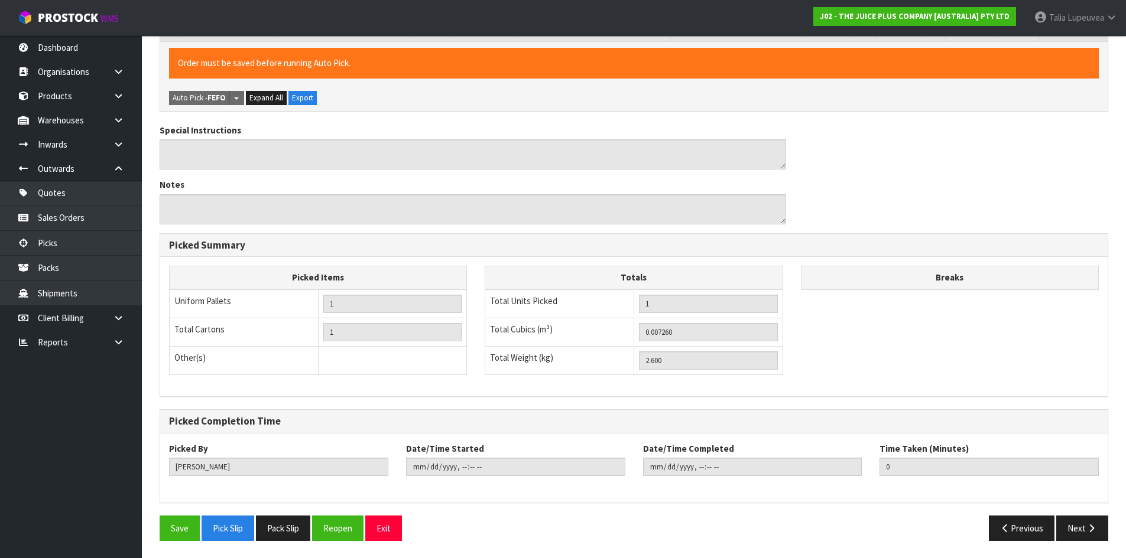
scroll to position [273, 0]
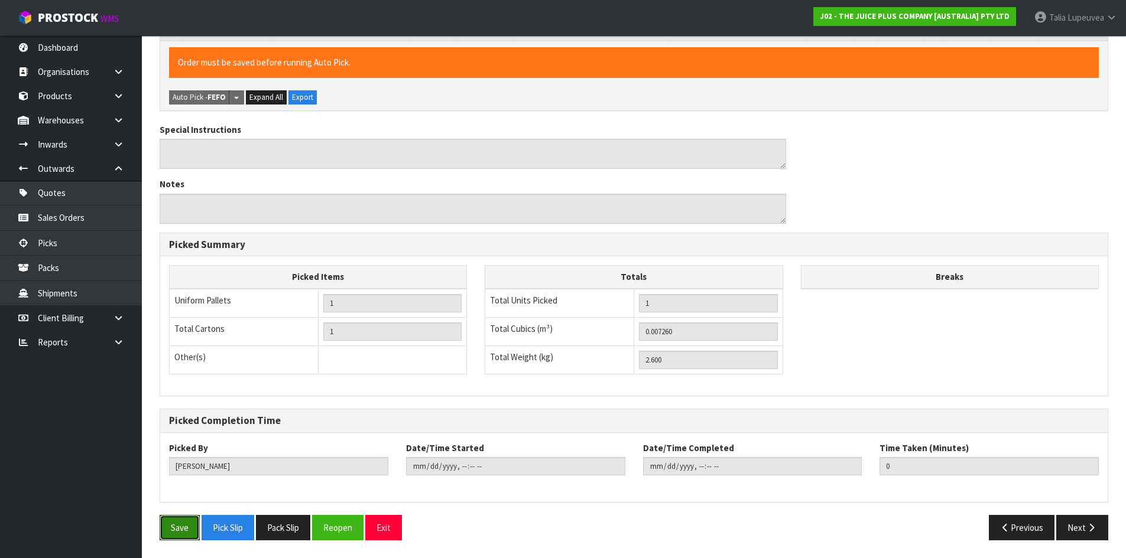
drag, startPoint x: 176, startPoint y: 527, endPoint x: 268, endPoint y: 499, distance: 95.7
click at [178, 527] on button "Save" at bounding box center [180, 527] width 40 height 25
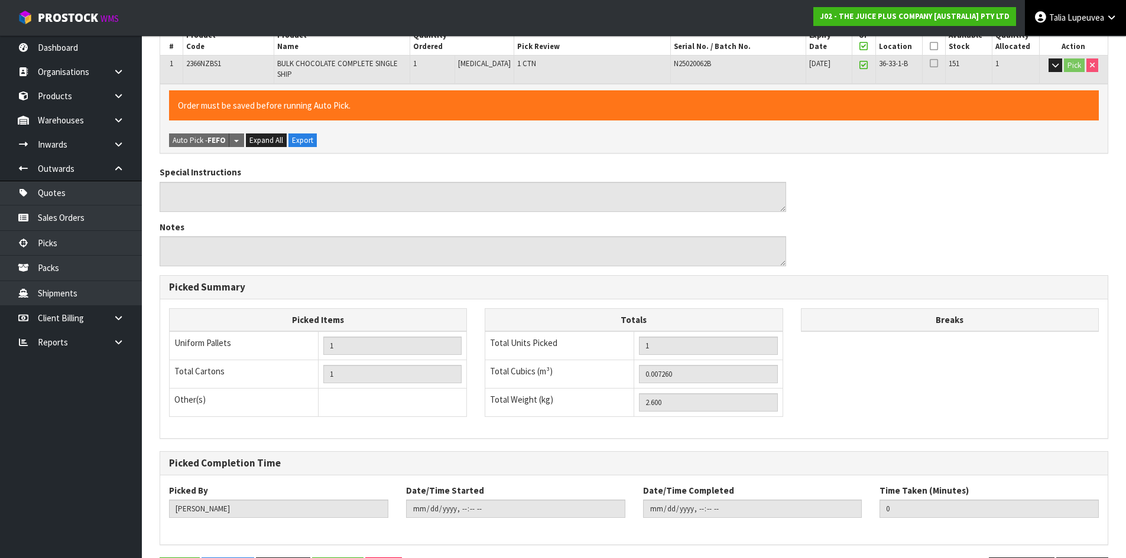
scroll to position [0, 0]
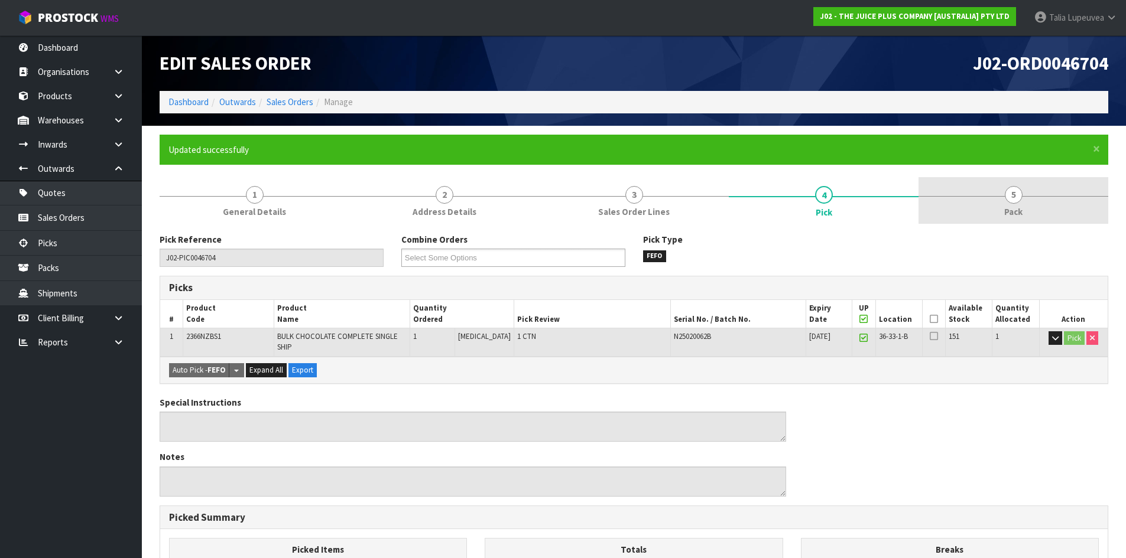
click at [1010, 209] on span "Pack" at bounding box center [1013, 212] width 18 height 12
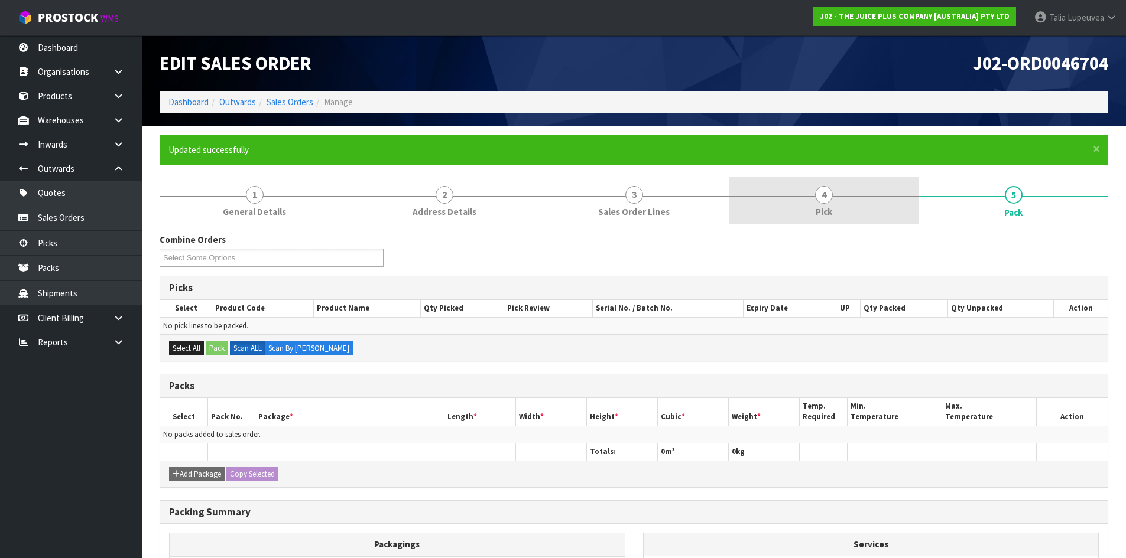
click at [840, 188] on link "4 Pick" at bounding box center [824, 200] width 190 height 47
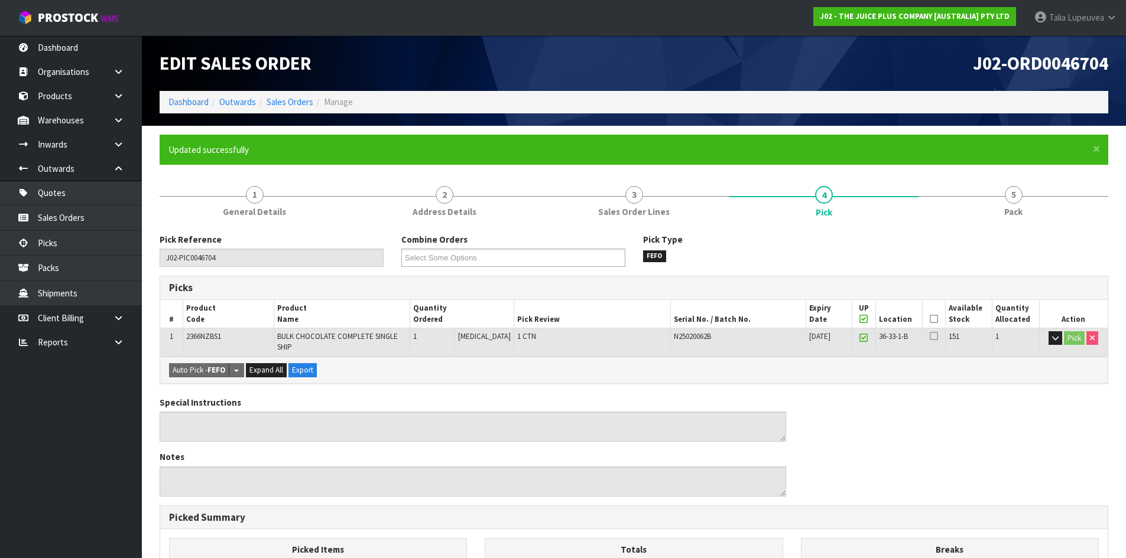
click at [925, 318] on th "Picked" at bounding box center [933, 314] width 23 height 28
click at [930, 319] on icon at bounding box center [934, 319] width 8 height 1
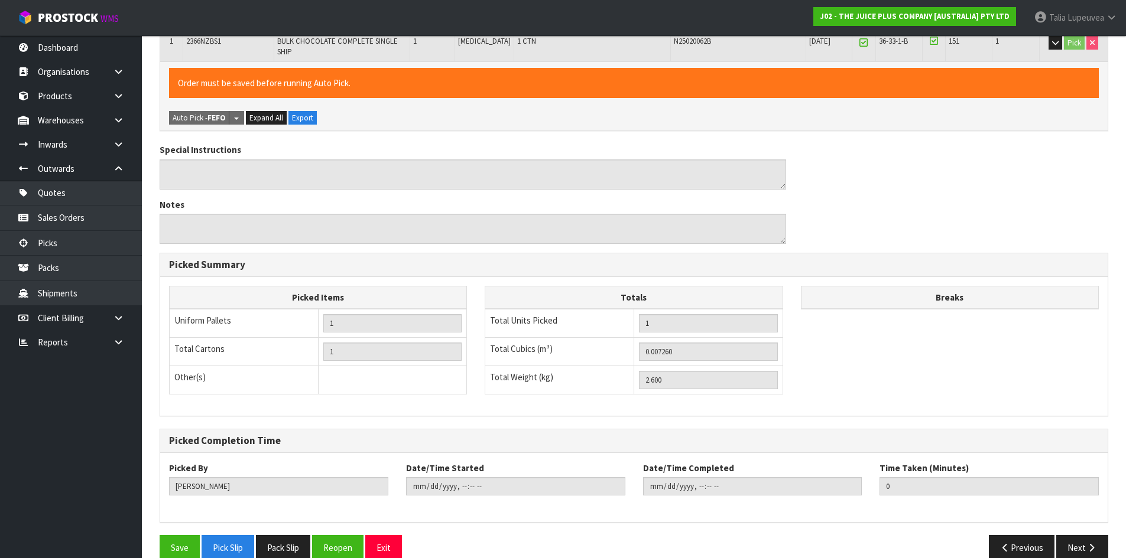
scroll to position [316, 0]
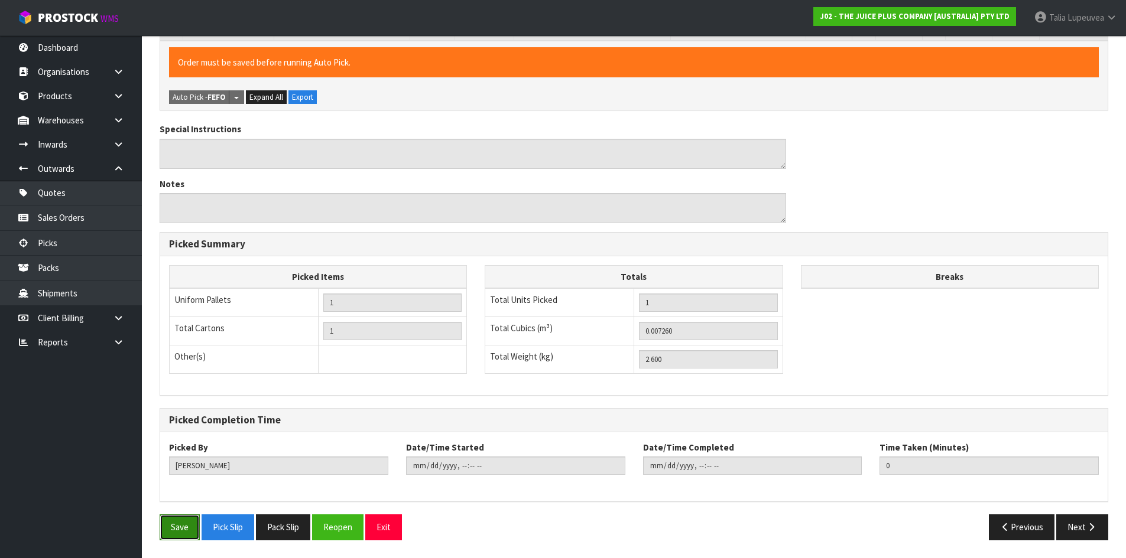
click at [189, 518] on button "Save" at bounding box center [180, 527] width 40 height 25
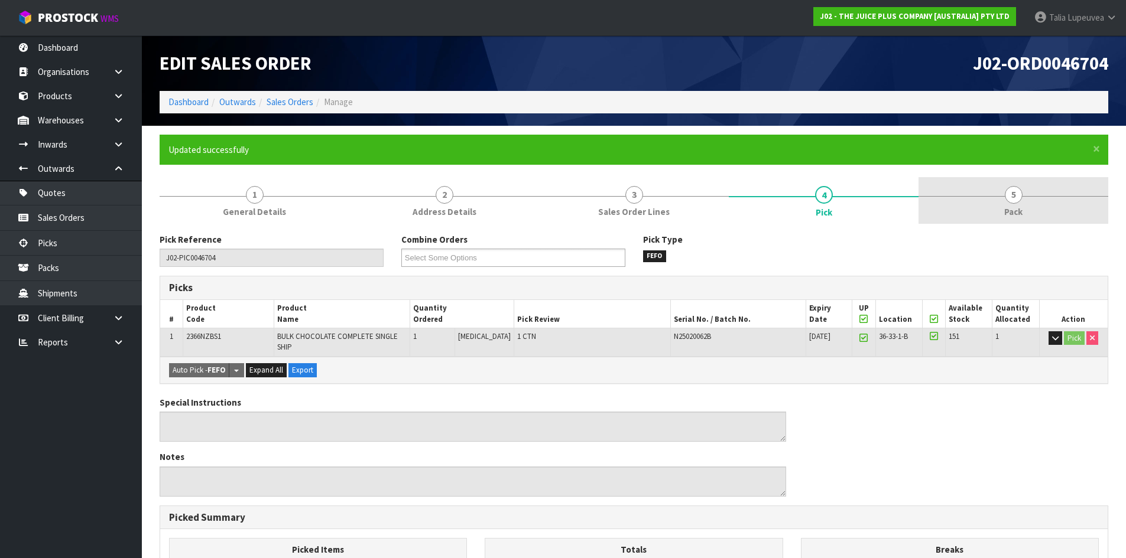
click at [1021, 197] on span "5" at bounding box center [1014, 195] width 18 height 18
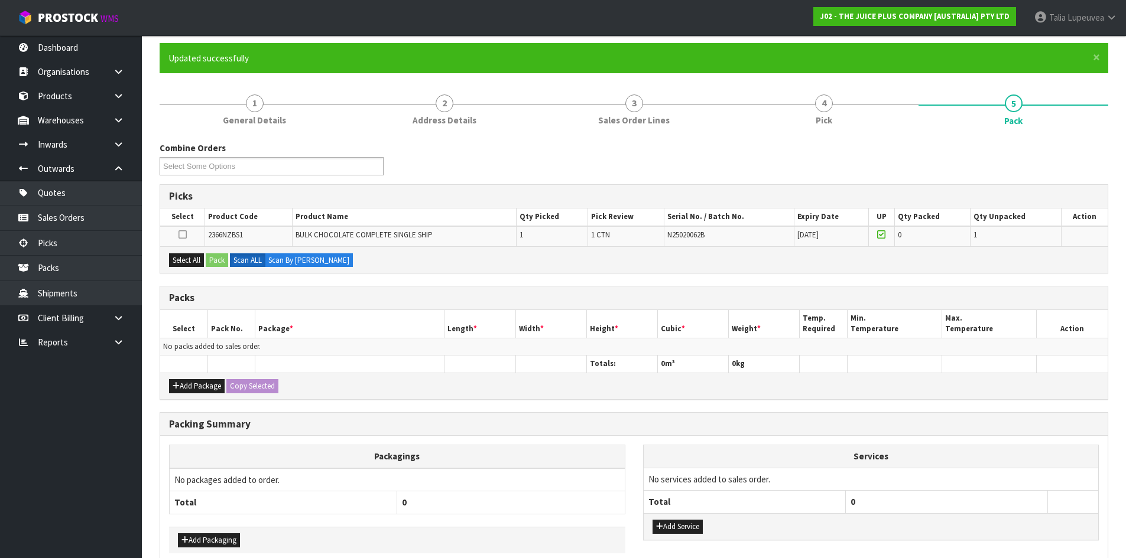
scroll to position [152, 0]
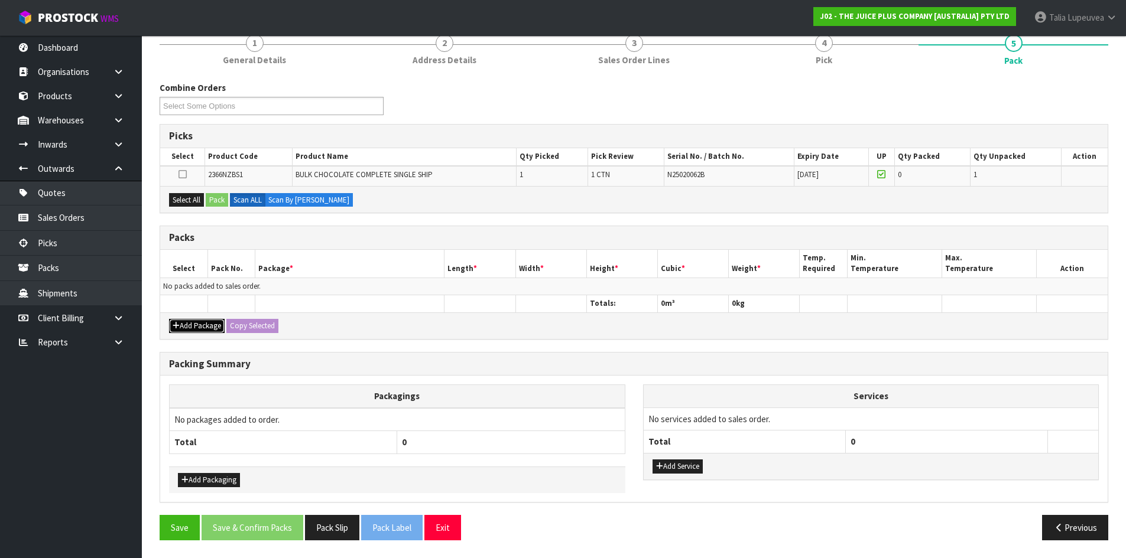
click at [194, 321] on button "Add Package" at bounding box center [197, 326] width 56 height 14
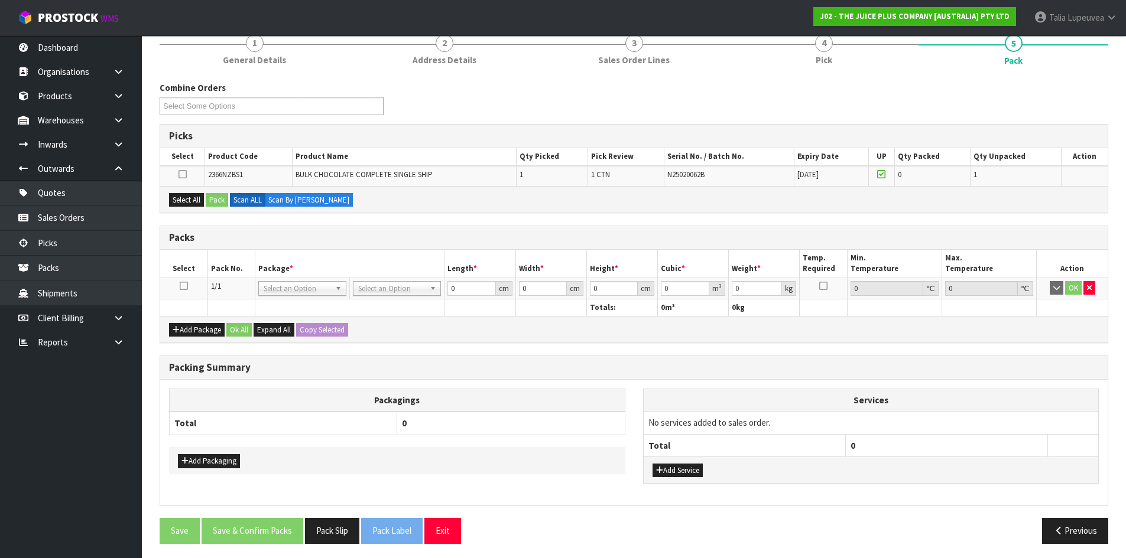
click at [185, 286] on icon at bounding box center [184, 286] width 8 height 1
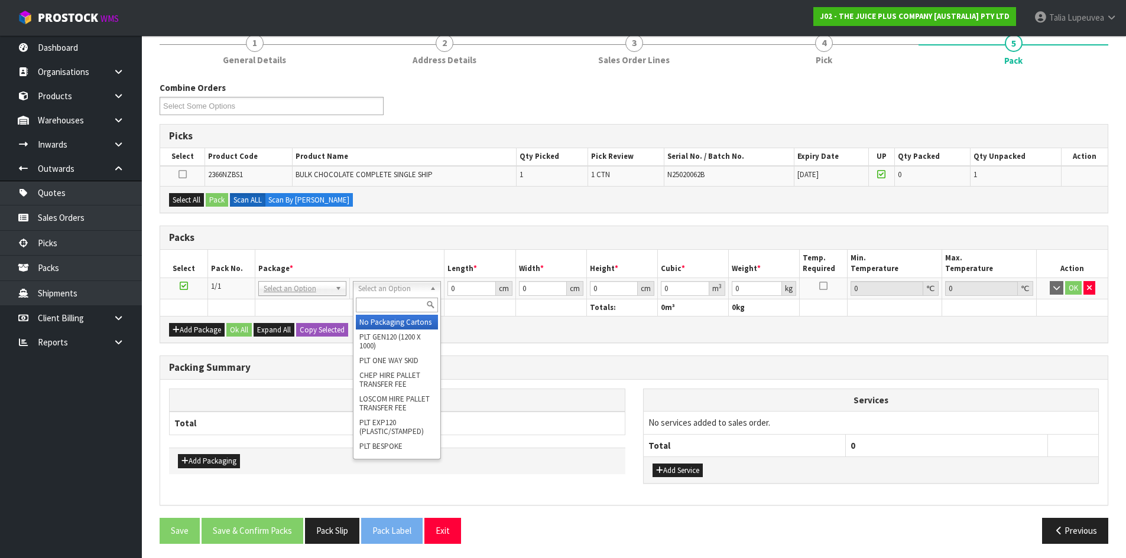
click at [355, 250] on th "Package *" at bounding box center [350, 264] width 190 height 28
drag, startPoint x: 186, startPoint y: 201, endPoint x: 197, endPoint y: 200, distance: 11.8
click at [186, 200] on button "Select All" at bounding box center [186, 200] width 35 height 14
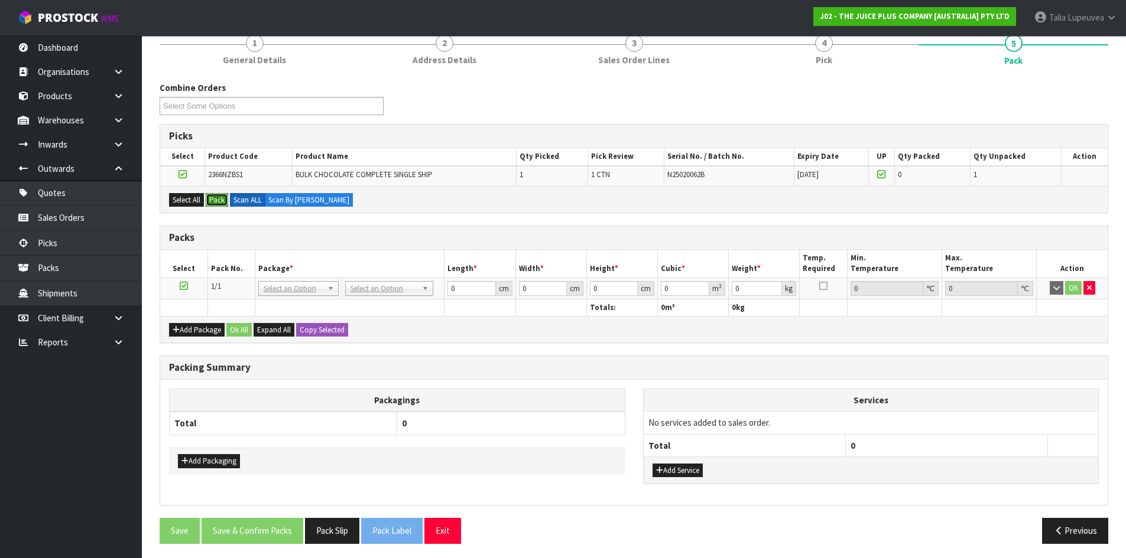
click at [226, 200] on button "Pack" at bounding box center [217, 200] width 22 height 14
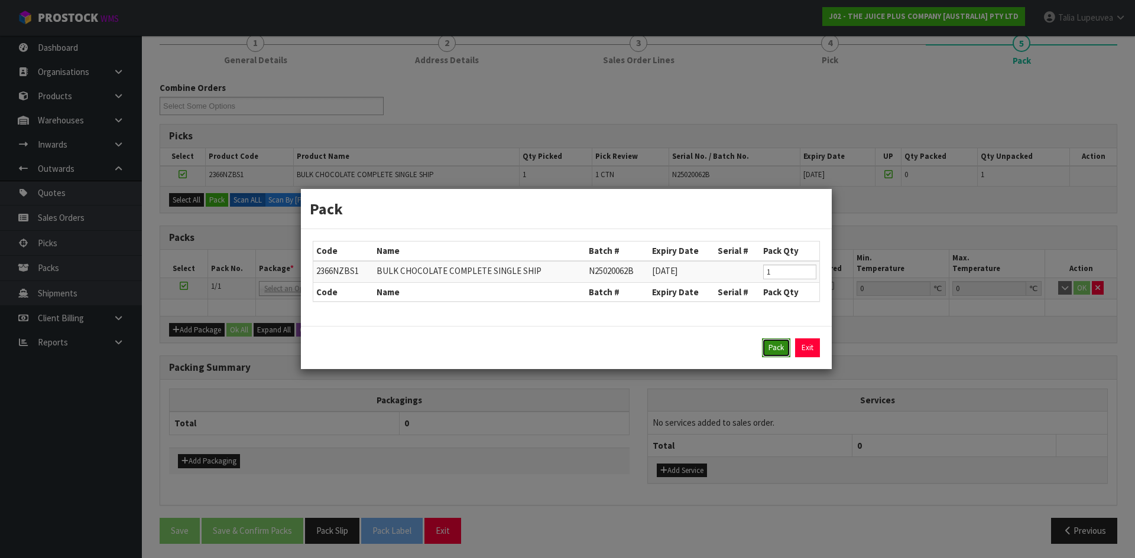
click at [776, 345] on button "Pack" at bounding box center [776, 348] width 28 height 19
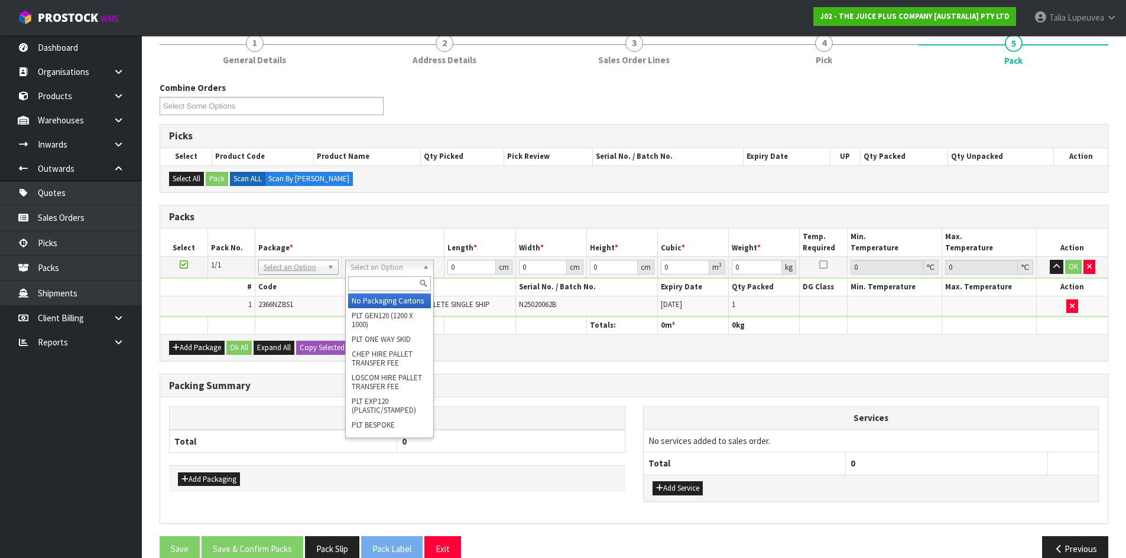
click at [402, 282] on input "text" at bounding box center [389, 284] width 82 height 15
drag, startPoint x: 415, startPoint y: 313, endPoint x: 431, endPoint y: 304, distance: 18.5
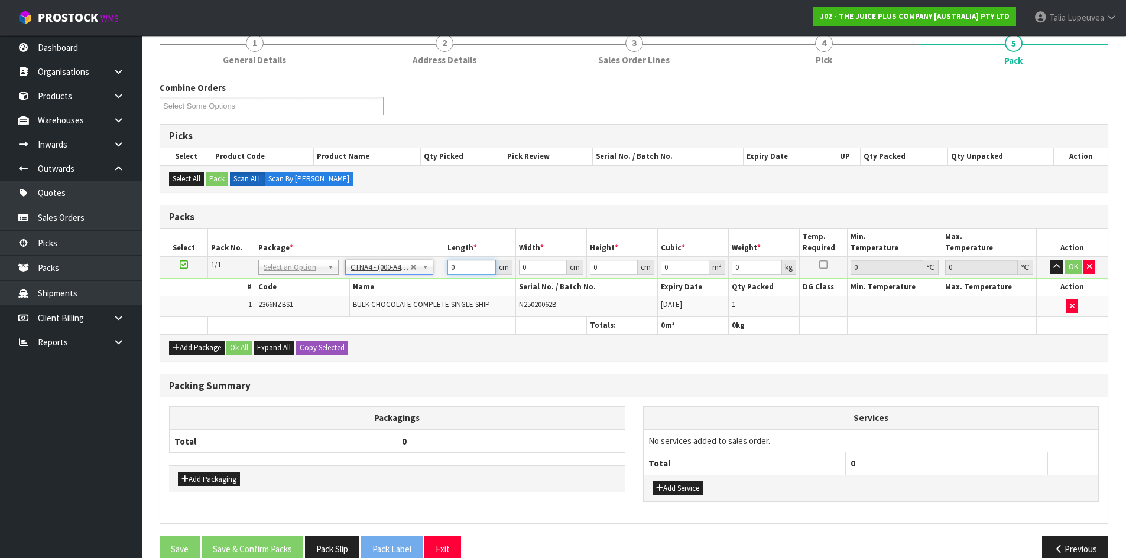
drag, startPoint x: 464, startPoint y: 262, endPoint x: 433, endPoint y: 261, distance: 31.9
click at [433, 261] on tr "1/1 NONE 007-001 007-002 007-004 007-009 007-013 007-014 007-015 007-017 007-01…" at bounding box center [633, 267] width 947 height 21
click at [519, 377] on div "Packing Summary" at bounding box center [633, 387] width 947 height 24
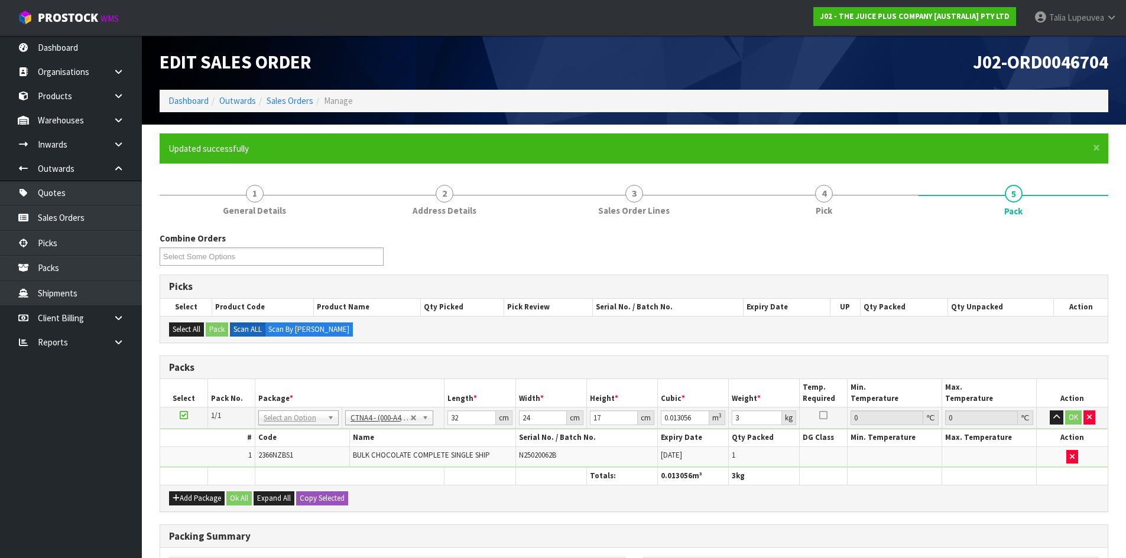
scroll to position [0, 0]
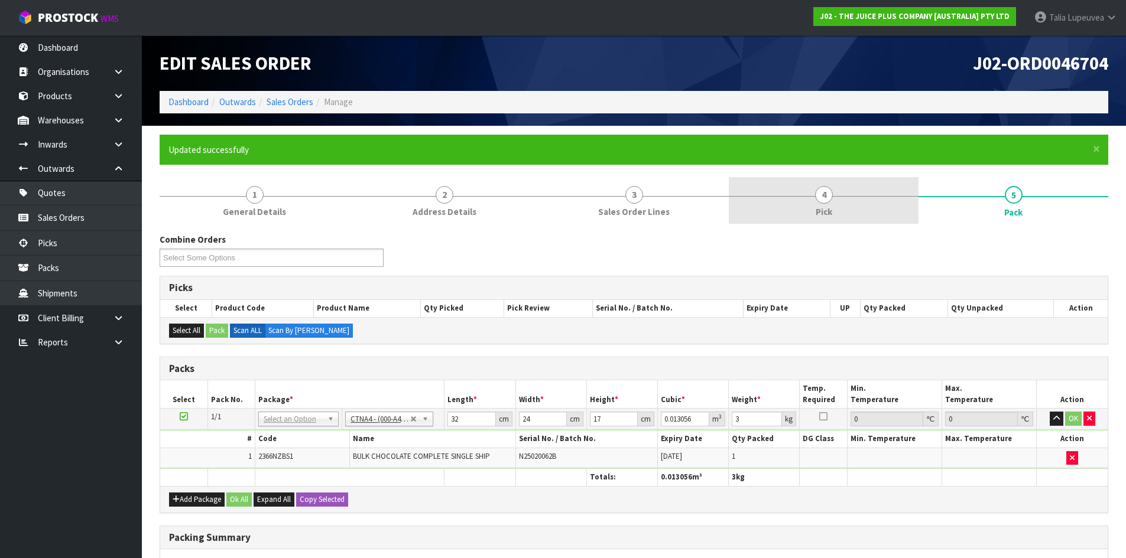
click at [804, 206] on link "4 Pick" at bounding box center [824, 200] width 190 height 47
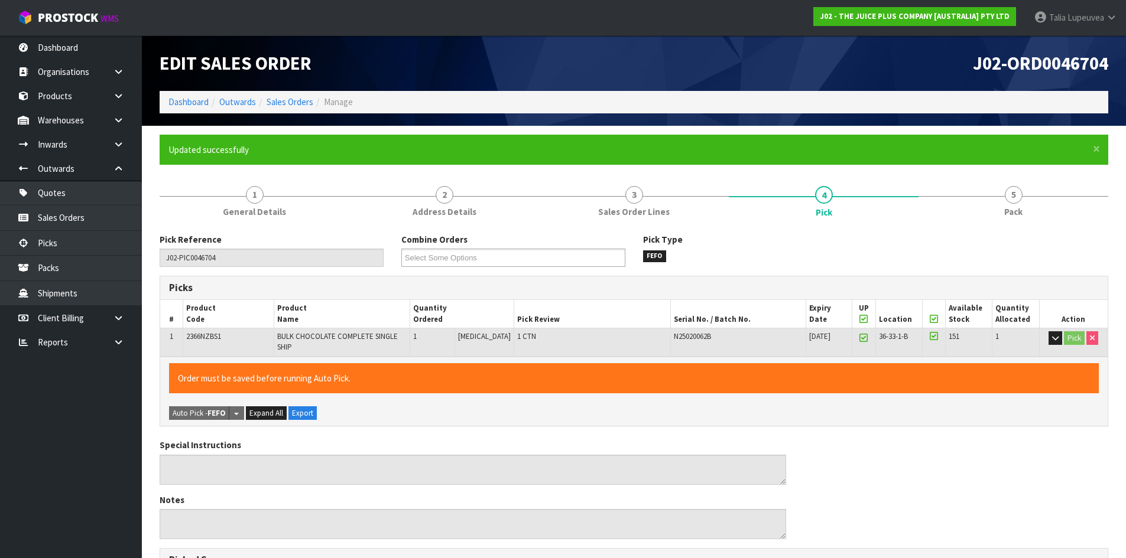
click at [854, 321] on th "UP" at bounding box center [864, 314] width 24 height 28
click at [859, 320] on icon at bounding box center [863, 319] width 8 height 1
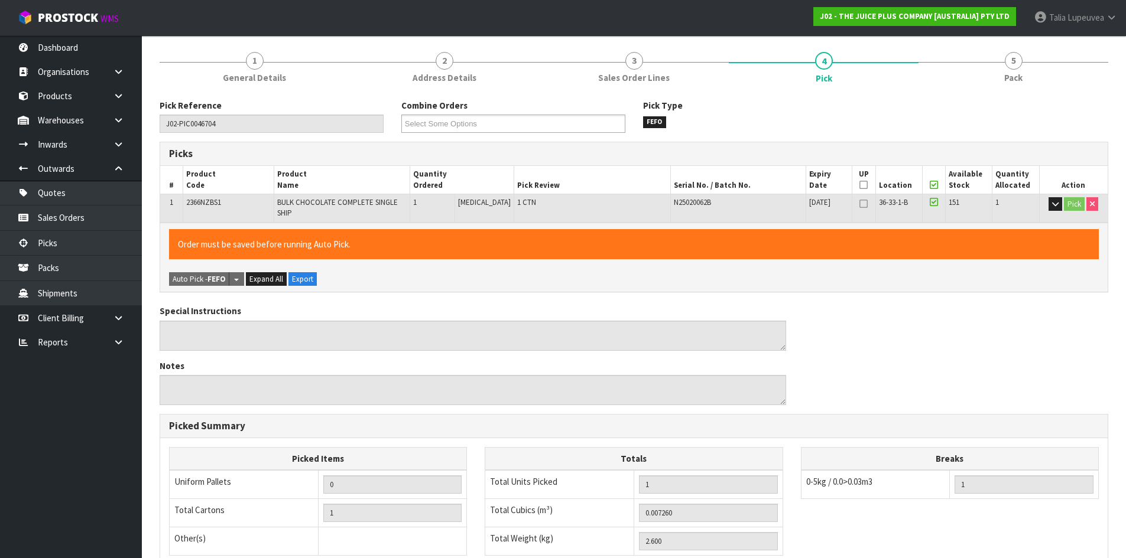
scroll to position [316, 0]
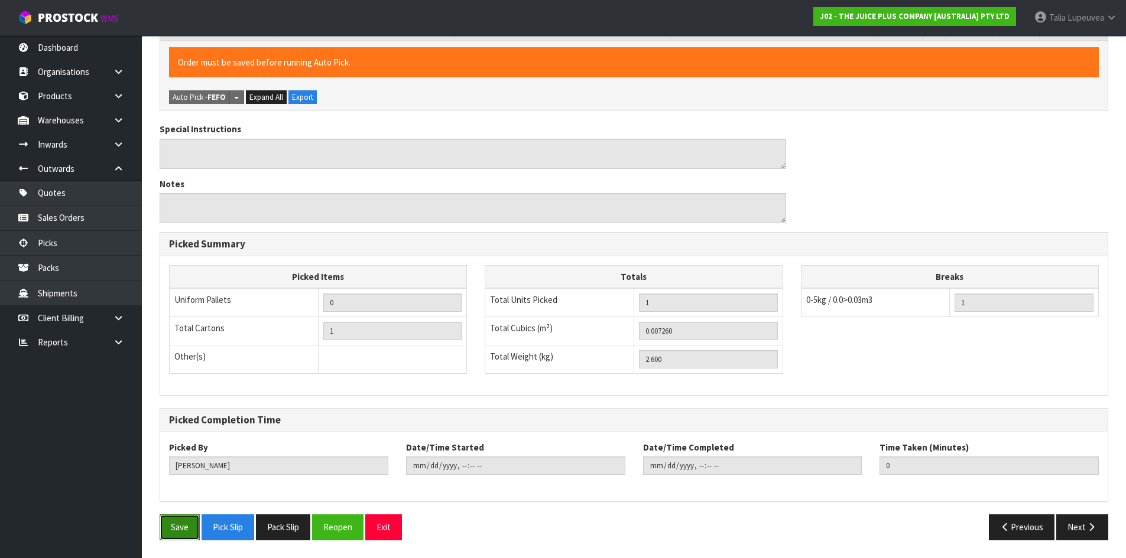
click at [173, 529] on button "Save" at bounding box center [180, 527] width 40 height 25
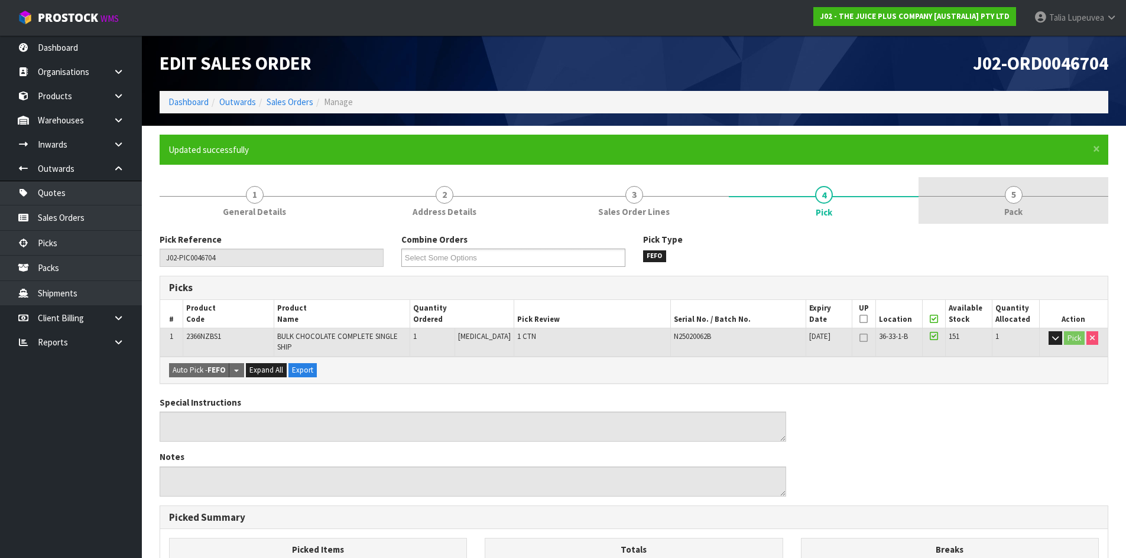
click at [992, 206] on link "5 Pack" at bounding box center [1013, 200] width 190 height 47
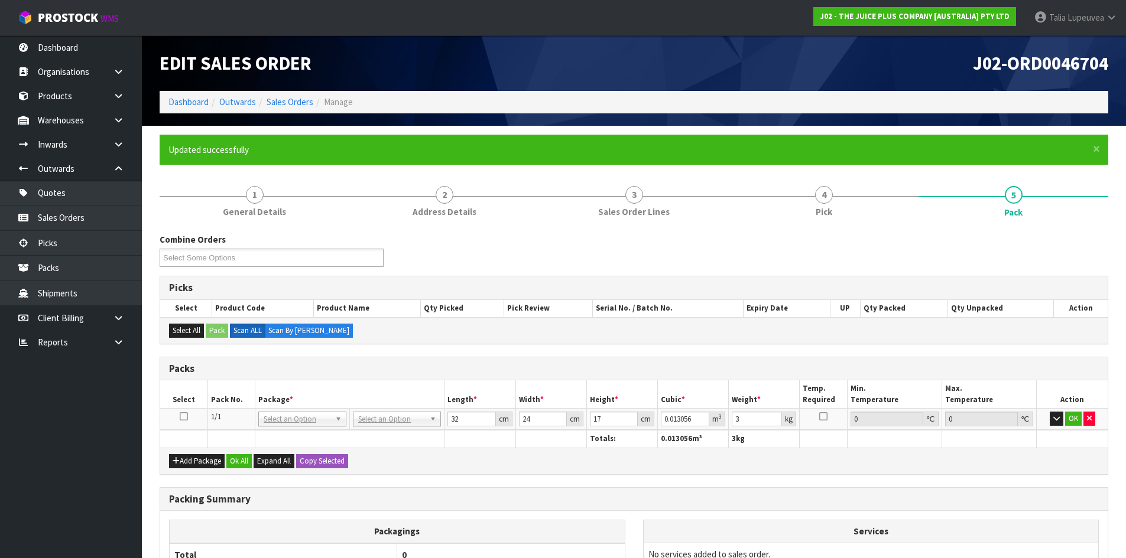
scroll to position [135, 0]
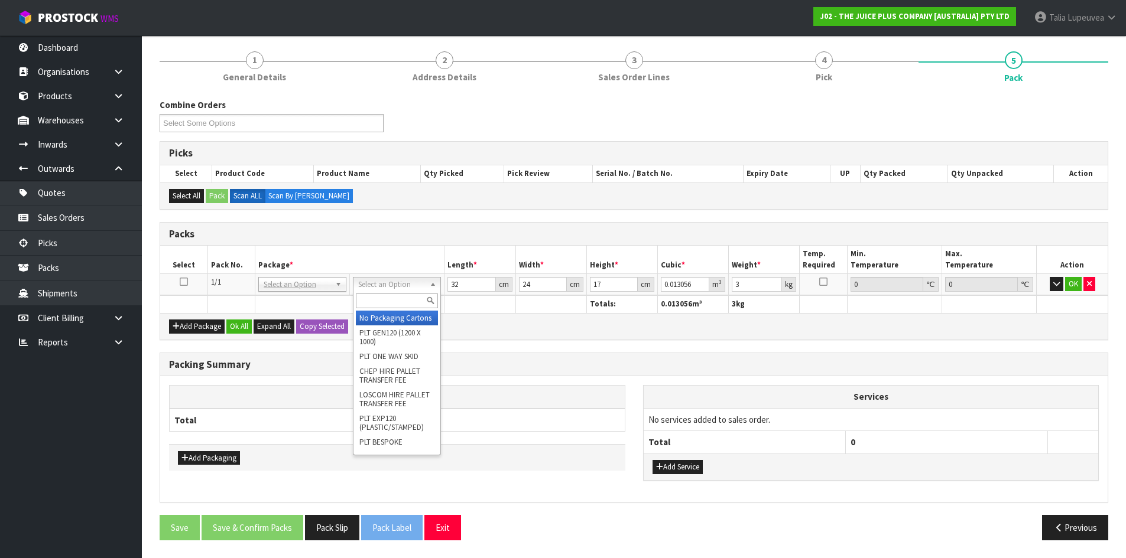
click at [371, 300] on input "text" at bounding box center [397, 301] width 82 height 15
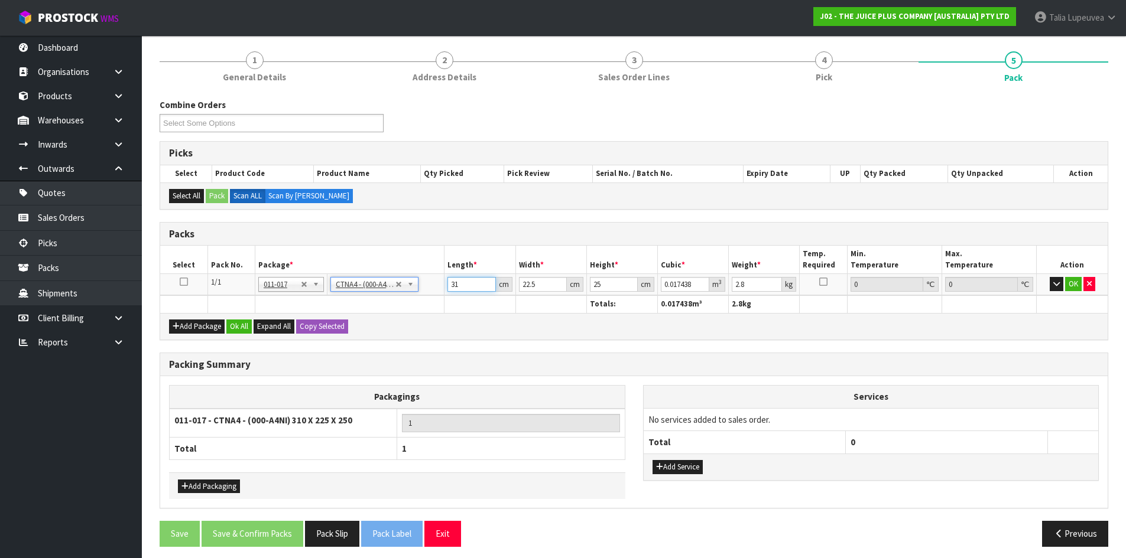
drag, startPoint x: 403, startPoint y: 303, endPoint x: 389, endPoint y: 312, distance: 17.0
click at [385, 306] on table "Select Pack No. Package * Length * Width * Height * Cubic * Weight * Temp. Requ…" at bounding box center [633, 279] width 947 height 67
click at [1071, 287] on button "OK" at bounding box center [1073, 284] width 17 height 14
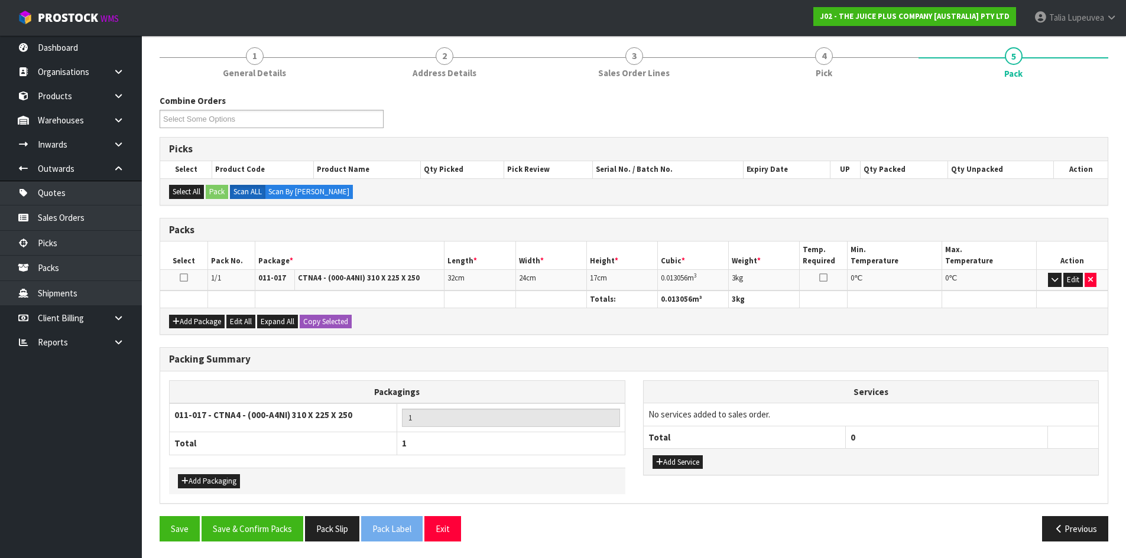
scroll to position [140, 0]
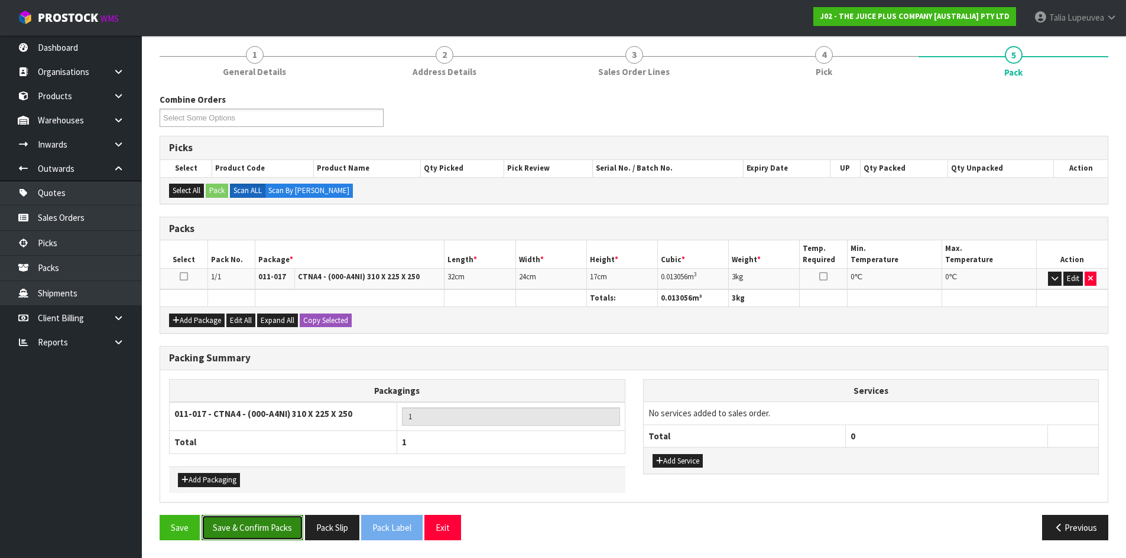
click at [232, 534] on button "Save & Confirm Packs" at bounding box center [253, 527] width 102 height 25
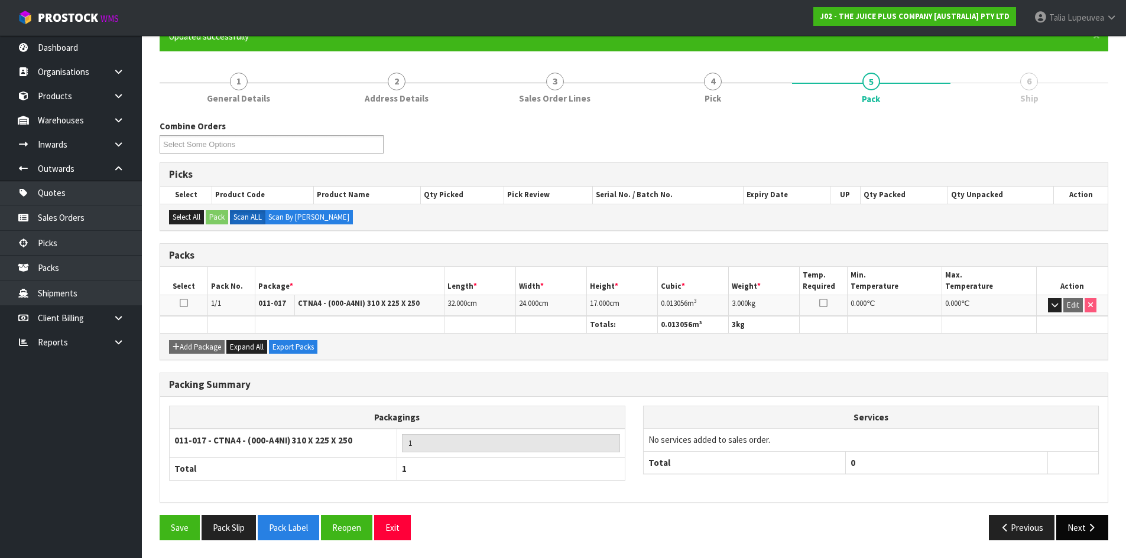
click at [1077, 529] on button "Next" at bounding box center [1082, 527] width 52 height 25
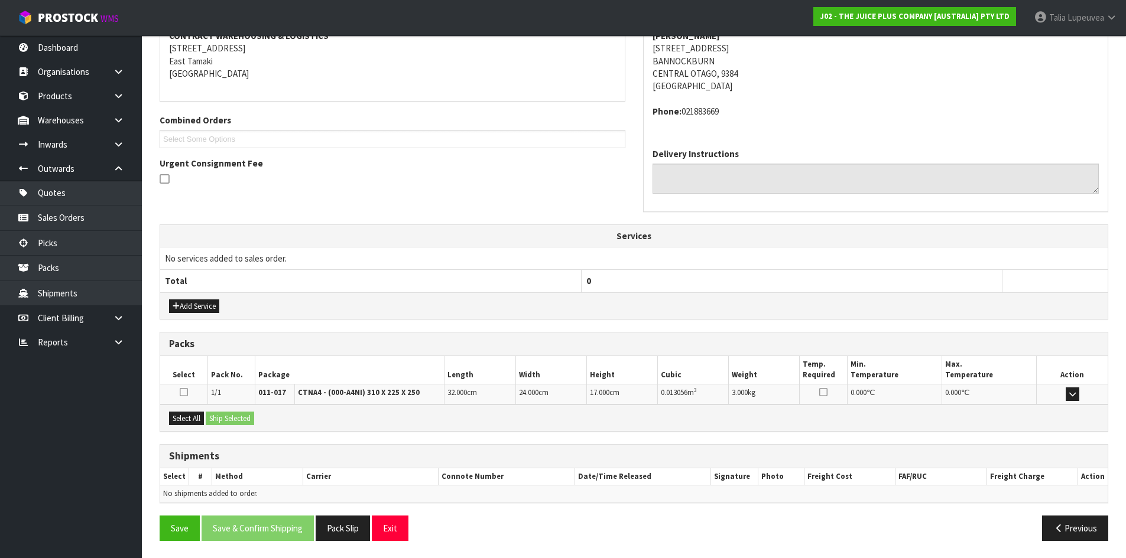
scroll to position [238, 0]
drag, startPoint x: 176, startPoint y: 417, endPoint x: 211, endPoint y: 421, distance: 35.7
click at [178, 417] on button "Select All" at bounding box center [186, 418] width 35 height 14
click at [230, 426] on div "Select All Ship Selected" at bounding box center [633, 417] width 947 height 27
click at [244, 420] on button "Ship Selected" at bounding box center [230, 418] width 48 height 14
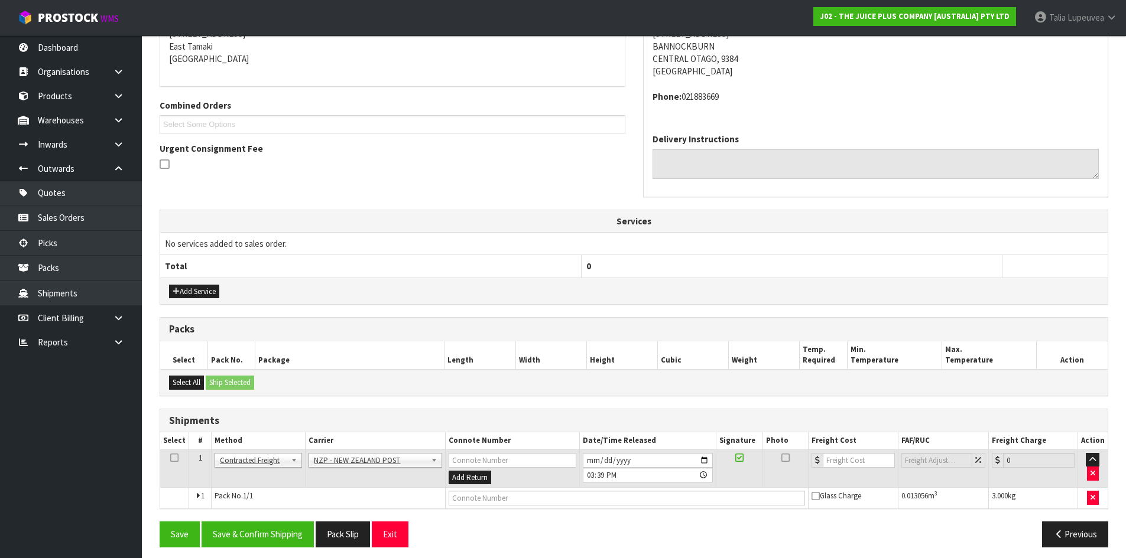
scroll to position [259, 0]
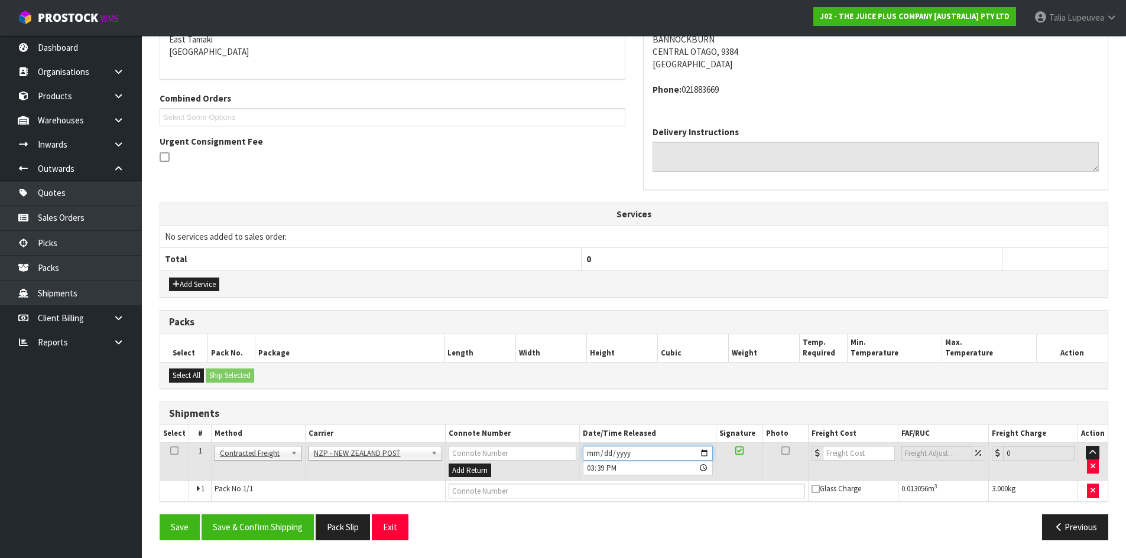
click at [701, 456] on input "[DATE]" at bounding box center [648, 453] width 130 height 15
click at [251, 530] on button "Save & Confirm Shipping" at bounding box center [258, 527] width 112 height 25
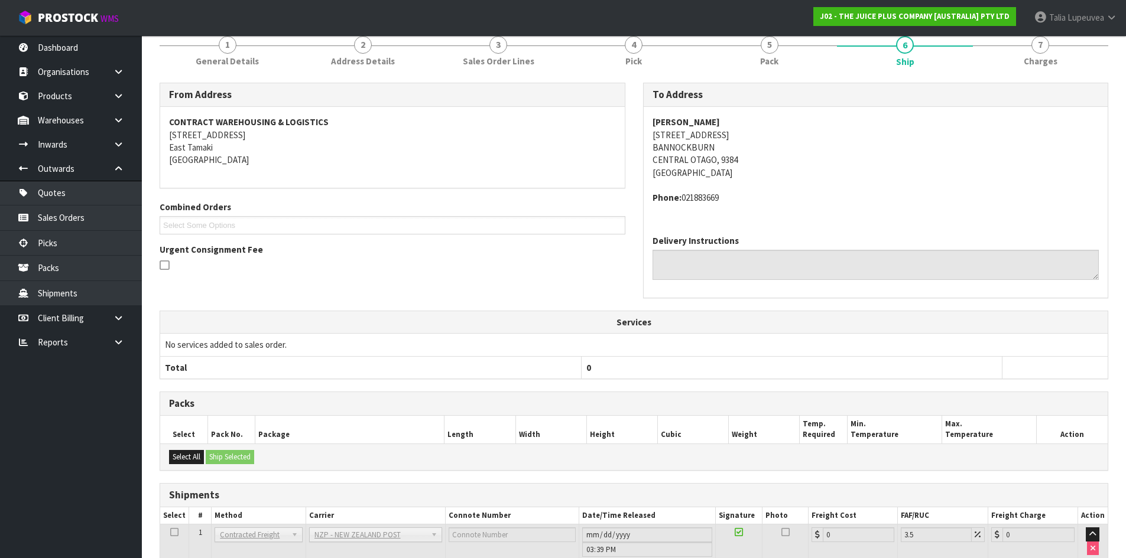
scroll to position [242, 0]
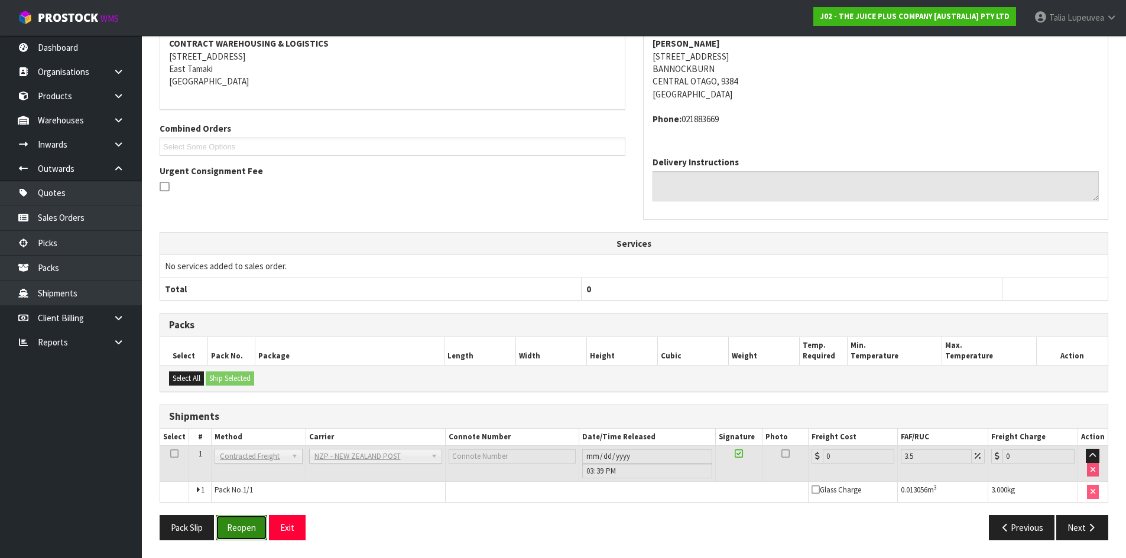
click at [245, 527] on button "Reopen" at bounding box center [241, 527] width 51 height 25
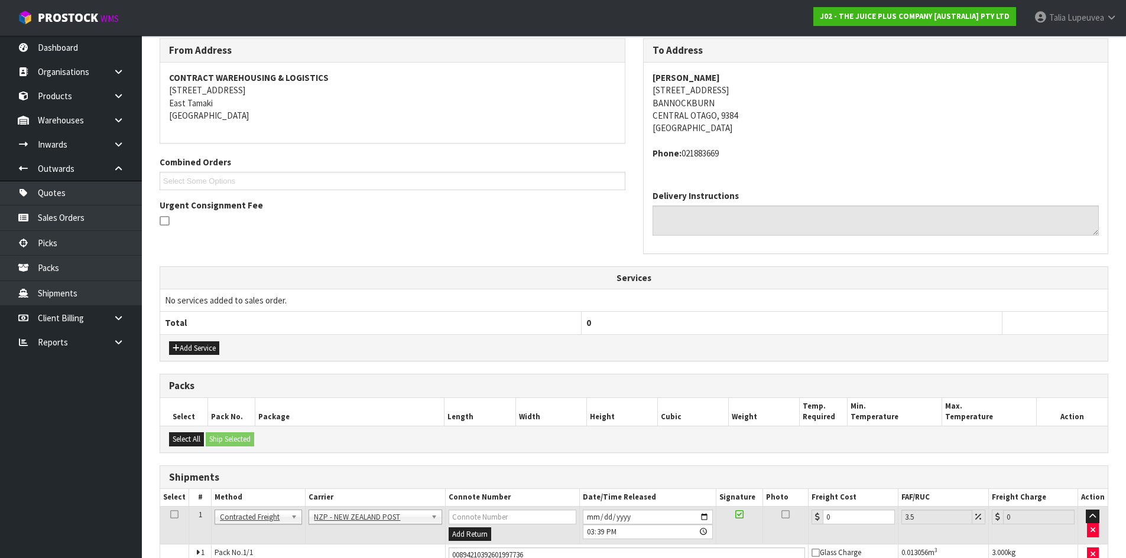
scroll to position [269, 0]
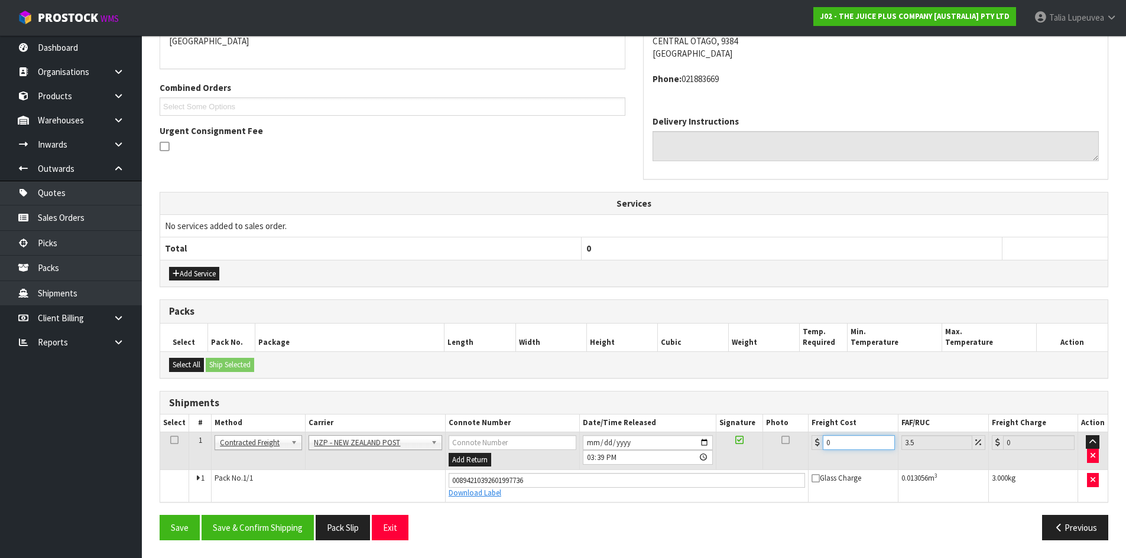
drag, startPoint x: 838, startPoint y: 443, endPoint x: 805, endPoint y: 445, distance: 32.6
click at [805, 445] on tr "1 Client Local Pickup Customer Local Pickup Company Freight Contracted Freight …" at bounding box center [633, 451] width 947 height 38
click at [265, 520] on button "Save & Confirm Shipping" at bounding box center [258, 527] width 112 height 25
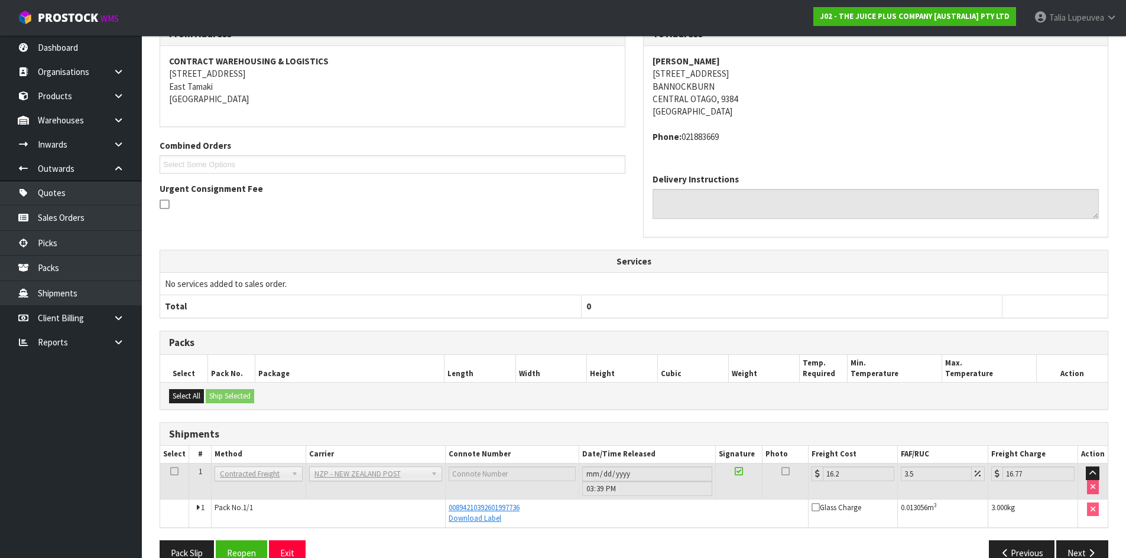
scroll to position [0, 0]
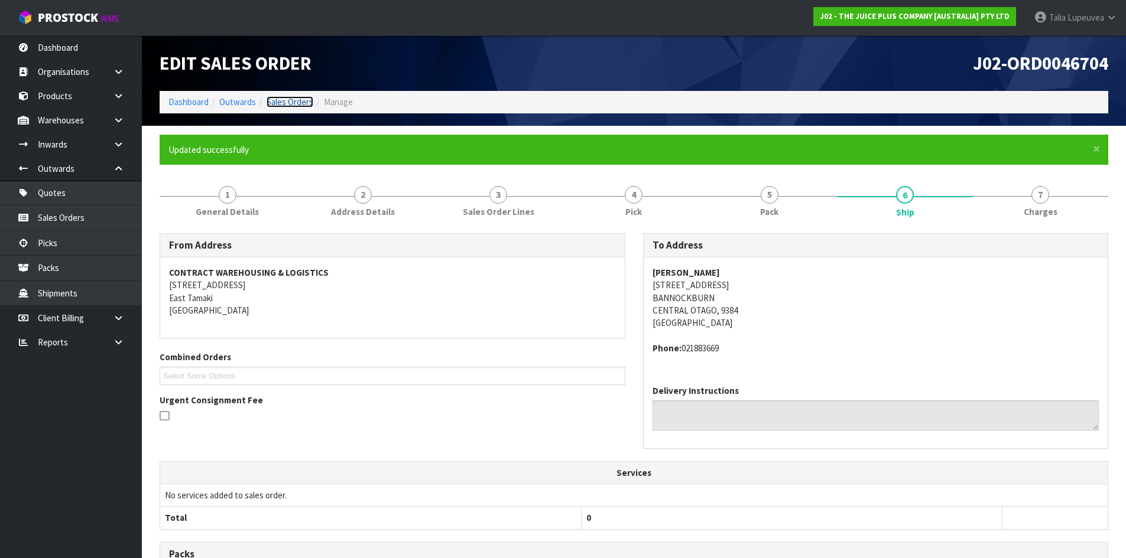
click at [298, 106] on link "Sales Orders" at bounding box center [290, 101] width 47 height 11
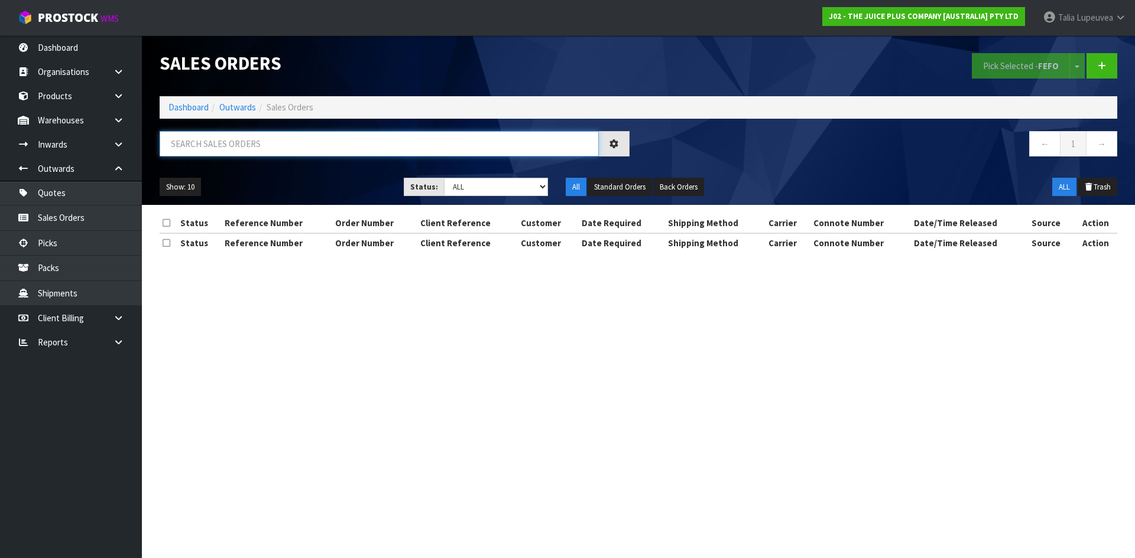
click at [289, 143] on input "text" at bounding box center [379, 143] width 439 height 25
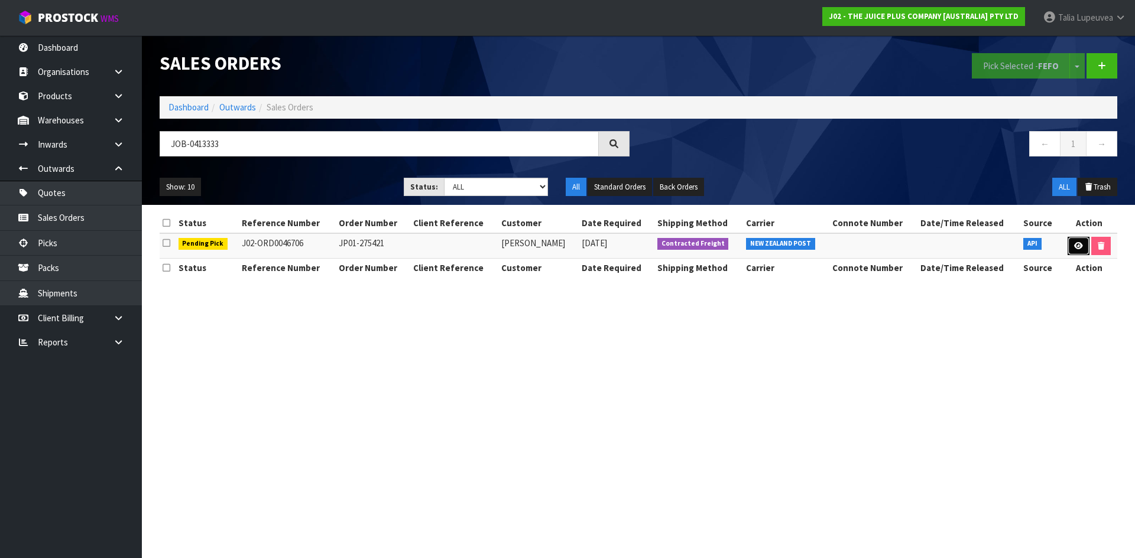
click at [1085, 253] on link at bounding box center [1078, 246] width 22 height 19
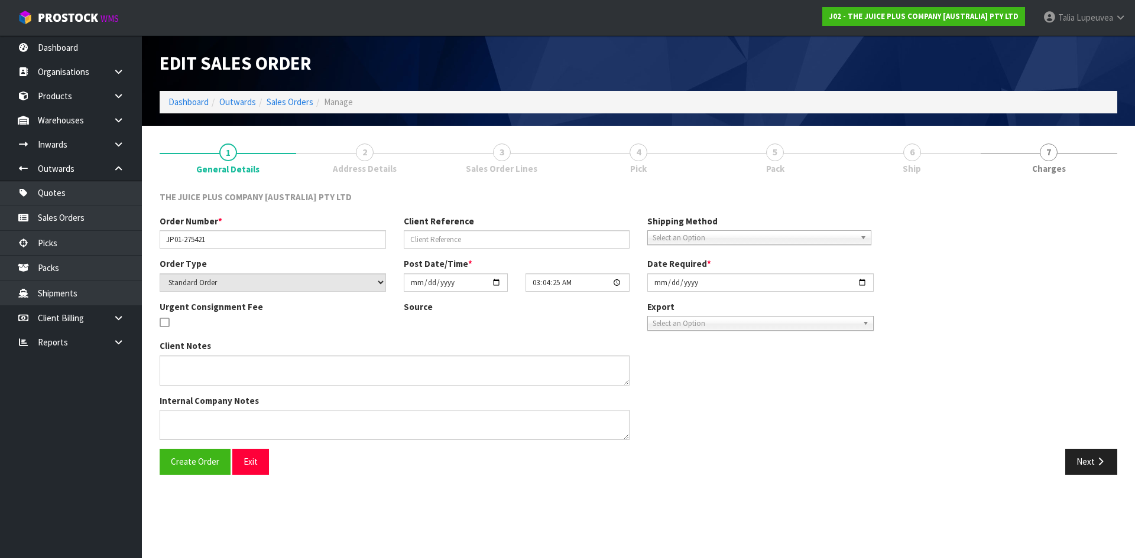
click at [784, 163] on span "Pack" at bounding box center [775, 169] width 18 height 12
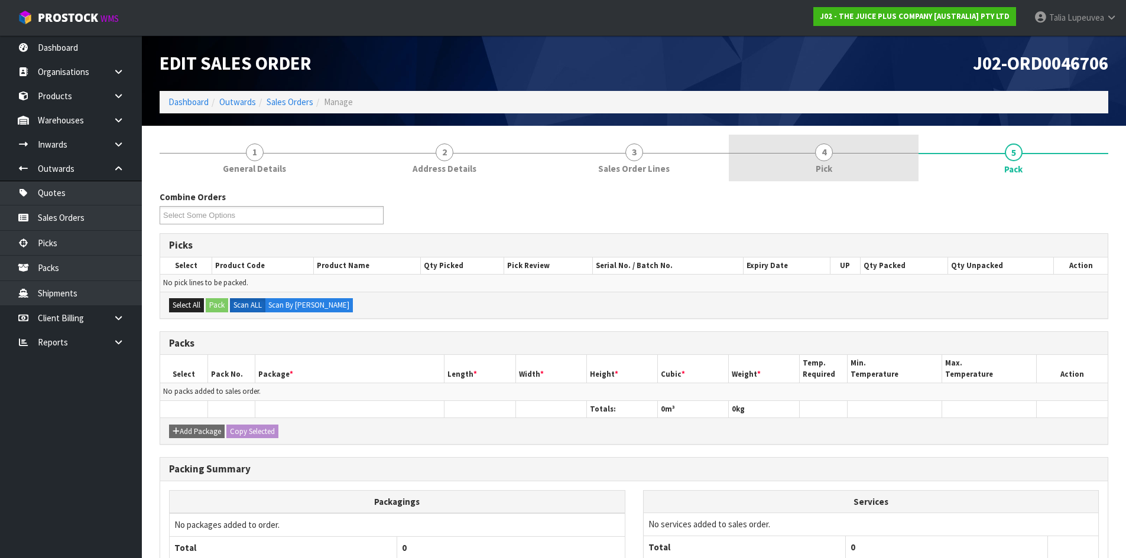
click at [808, 141] on link "4 Pick" at bounding box center [824, 158] width 190 height 47
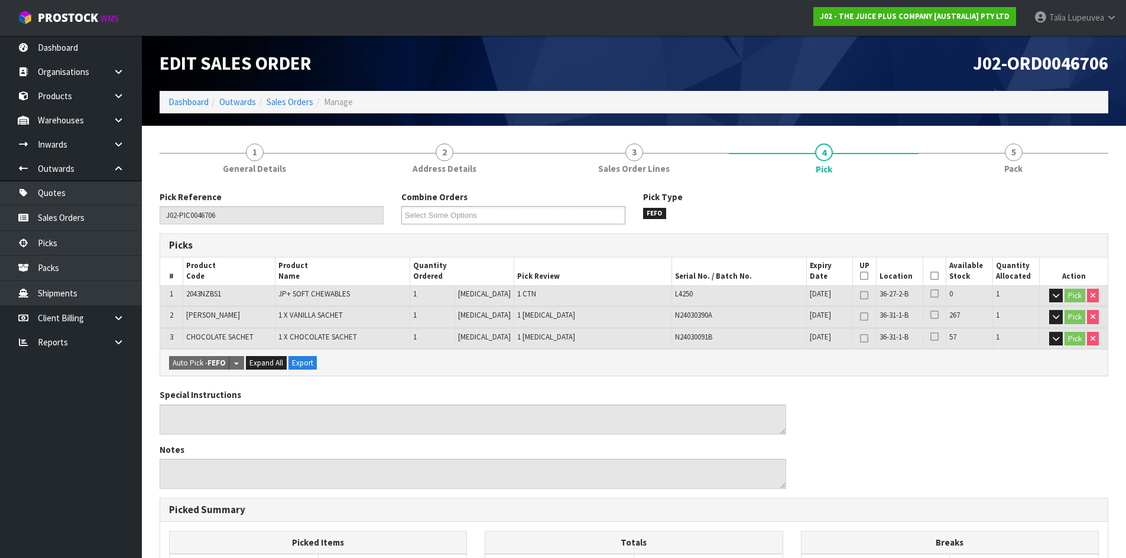
click at [930, 277] on icon at bounding box center [934, 276] width 8 height 1
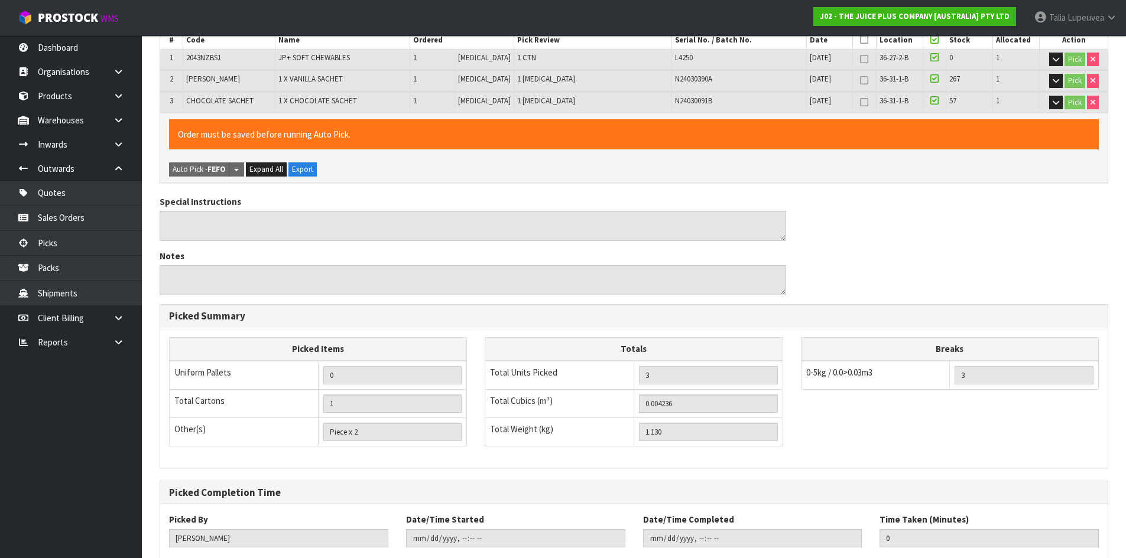
scroll to position [308, 0]
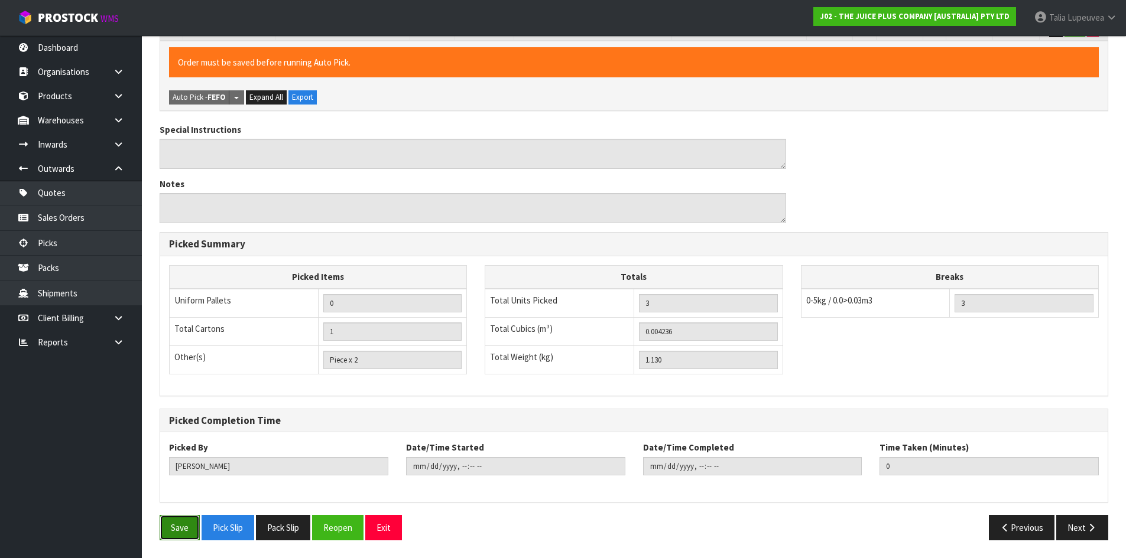
click at [184, 528] on button "Save" at bounding box center [180, 527] width 40 height 25
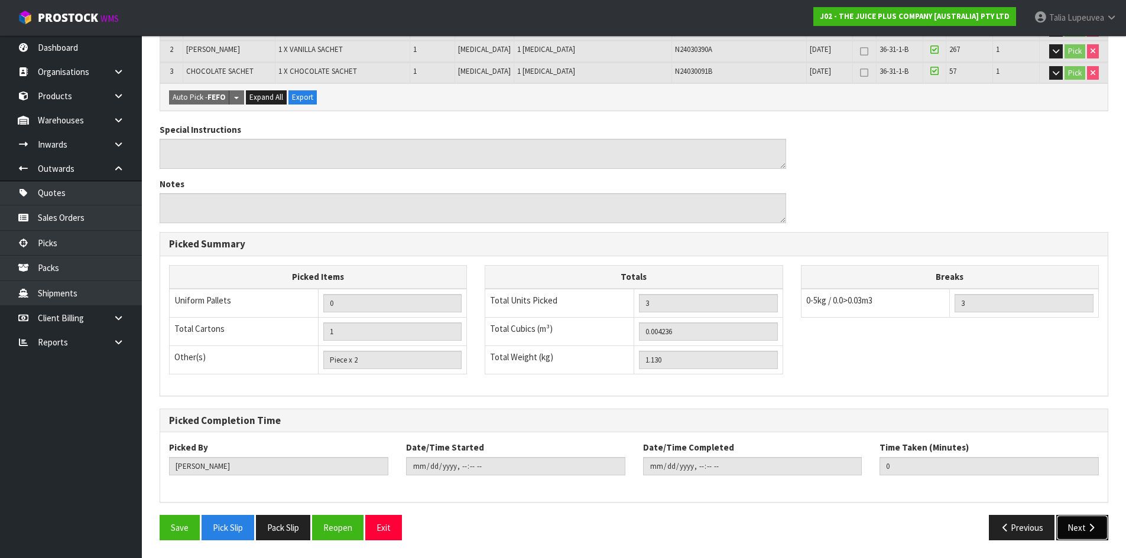
drag, startPoint x: 1088, startPoint y: 515, endPoint x: 1078, endPoint y: 519, distance: 10.3
click at [1088, 515] on button "Next" at bounding box center [1082, 527] width 52 height 25
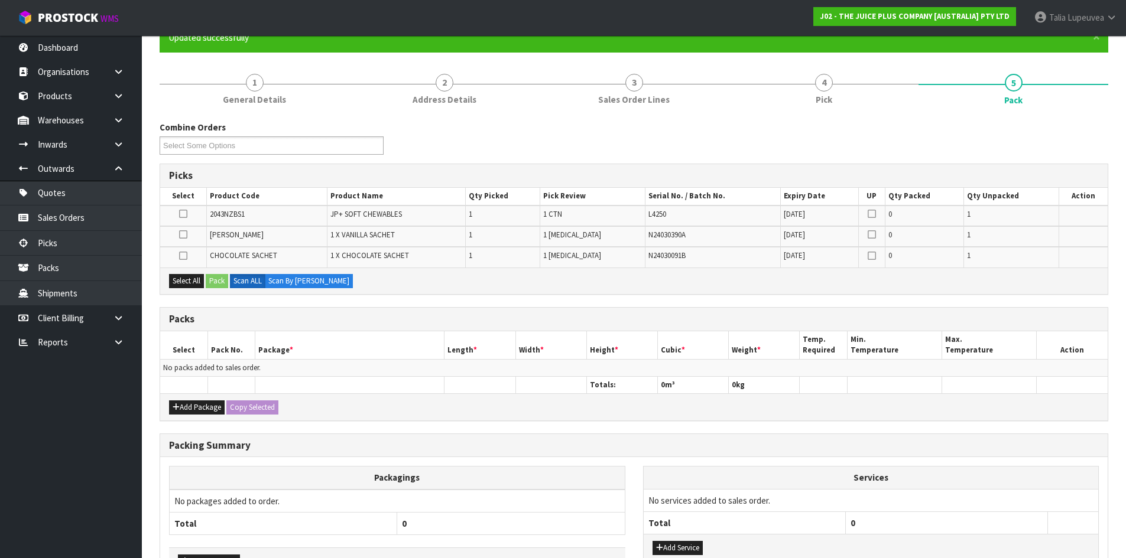
scroll to position [194, 0]
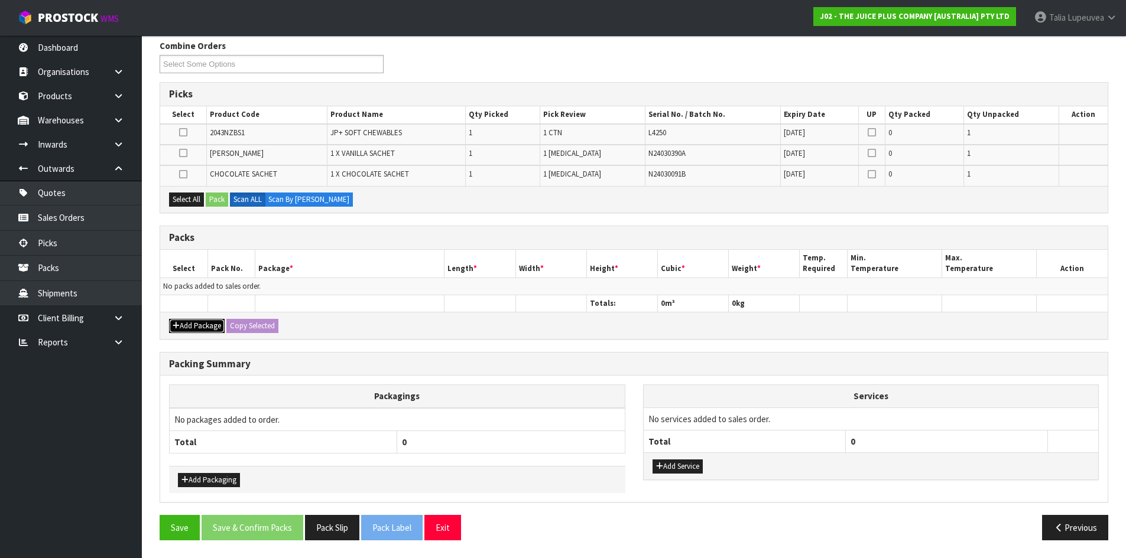
click at [200, 320] on button "Add Package" at bounding box center [197, 326] width 56 height 14
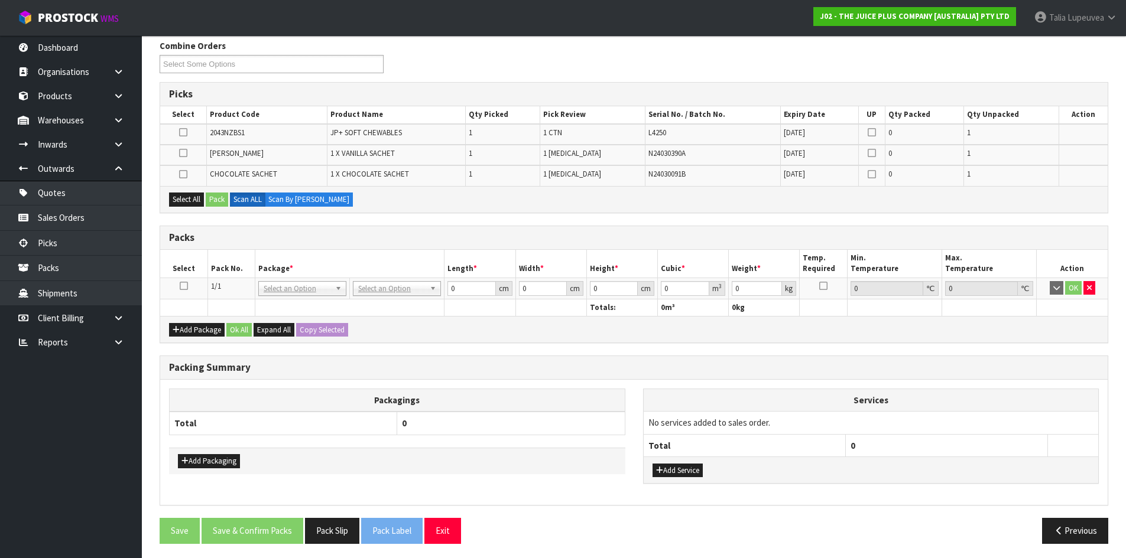
click at [180, 286] on icon at bounding box center [184, 286] width 8 height 1
click at [184, 191] on div "Select All Pack Scan ALL Scan By [PERSON_NAME]" at bounding box center [633, 199] width 947 height 27
click at [193, 198] on button "Select All" at bounding box center [186, 200] width 35 height 14
click at [222, 201] on button "Pack" at bounding box center [217, 200] width 22 height 14
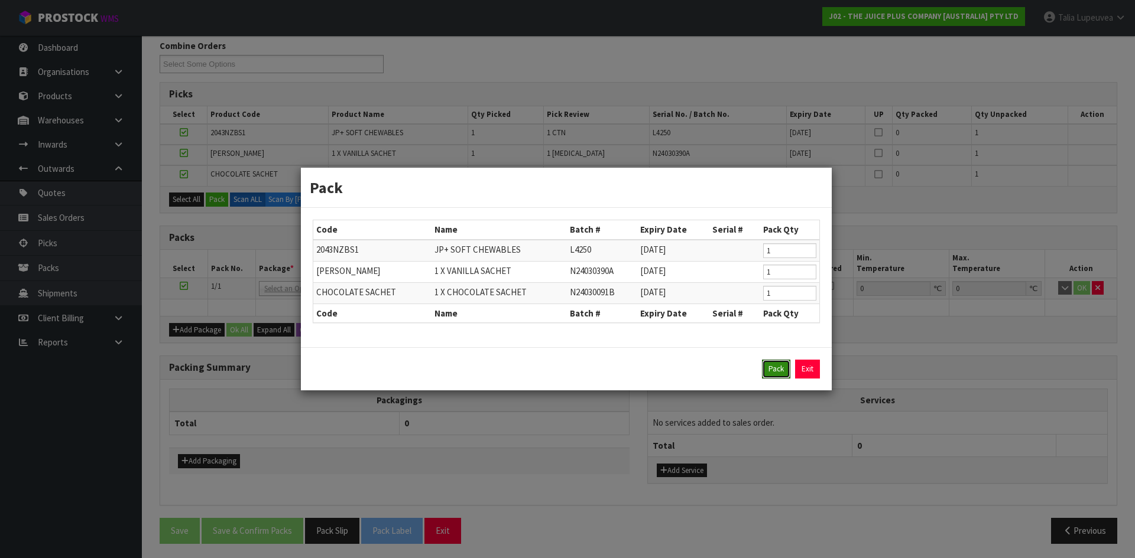
click at [766, 372] on button "Pack" at bounding box center [776, 369] width 28 height 19
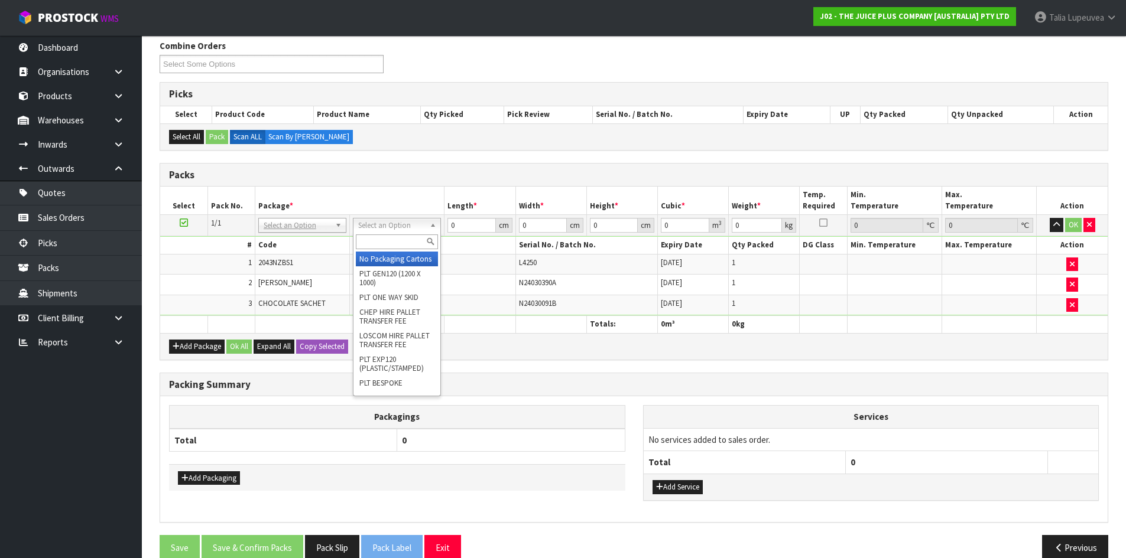
click at [389, 241] on input "text" at bounding box center [397, 242] width 82 height 15
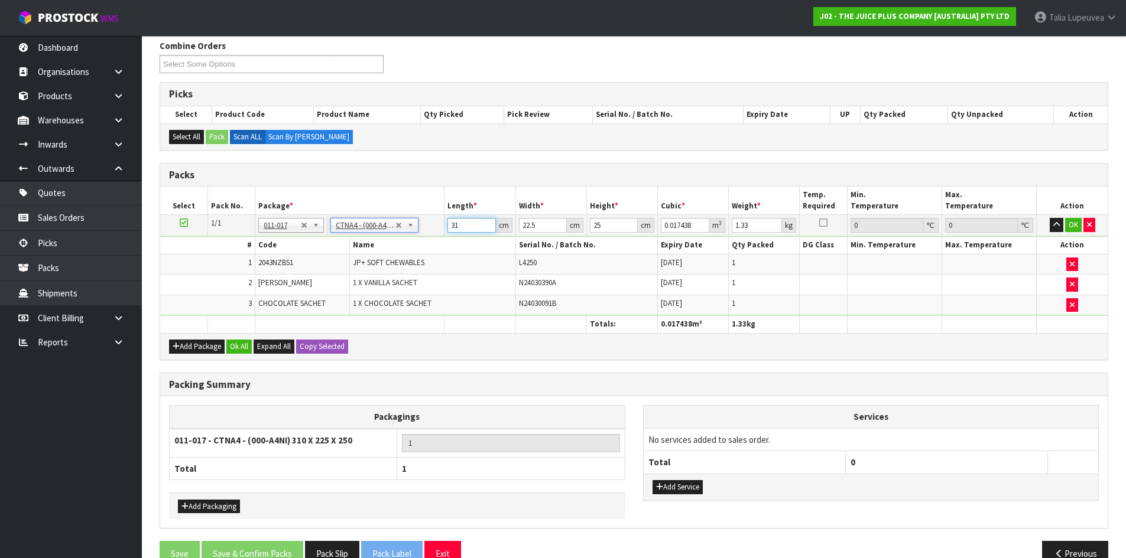
drag, startPoint x: 471, startPoint y: 225, endPoint x: 394, endPoint y: 241, distance: 78.3
click at [394, 241] on tbody "1/1 NONE 007-001 007-002 007-004 007-009 007-013 007-014 007-015 007-017 007-01…" at bounding box center [633, 265] width 947 height 101
click at [1071, 222] on button "OK" at bounding box center [1073, 225] width 17 height 14
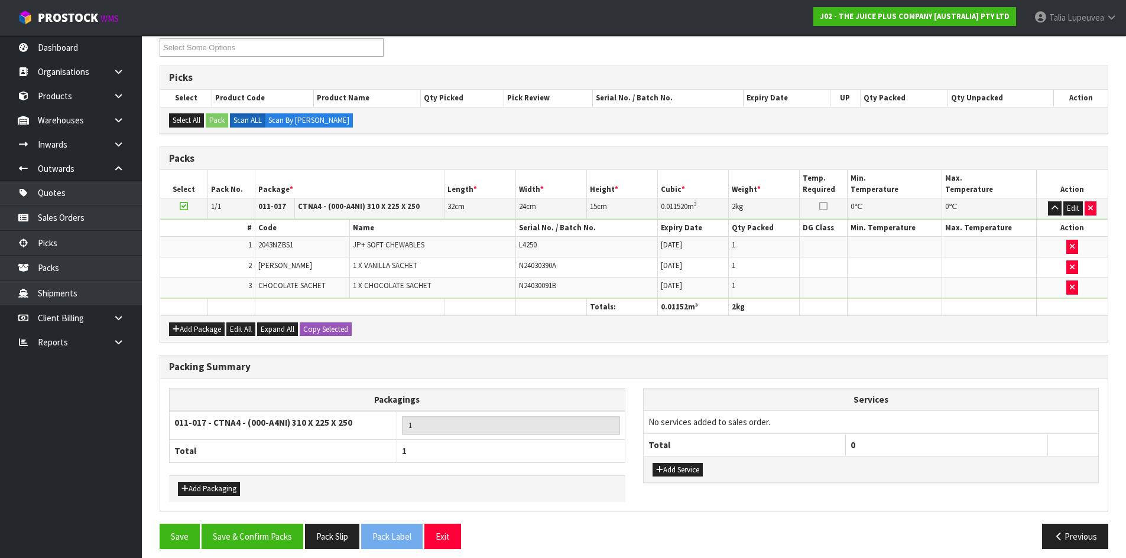
scroll to position [219, 0]
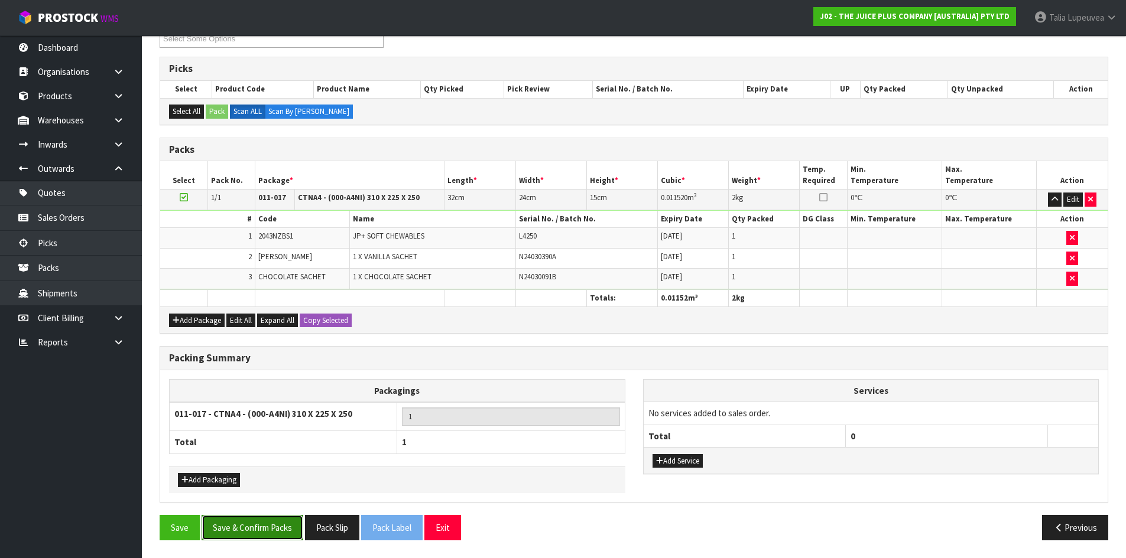
click at [272, 527] on button "Save & Confirm Packs" at bounding box center [253, 527] width 102 height 25
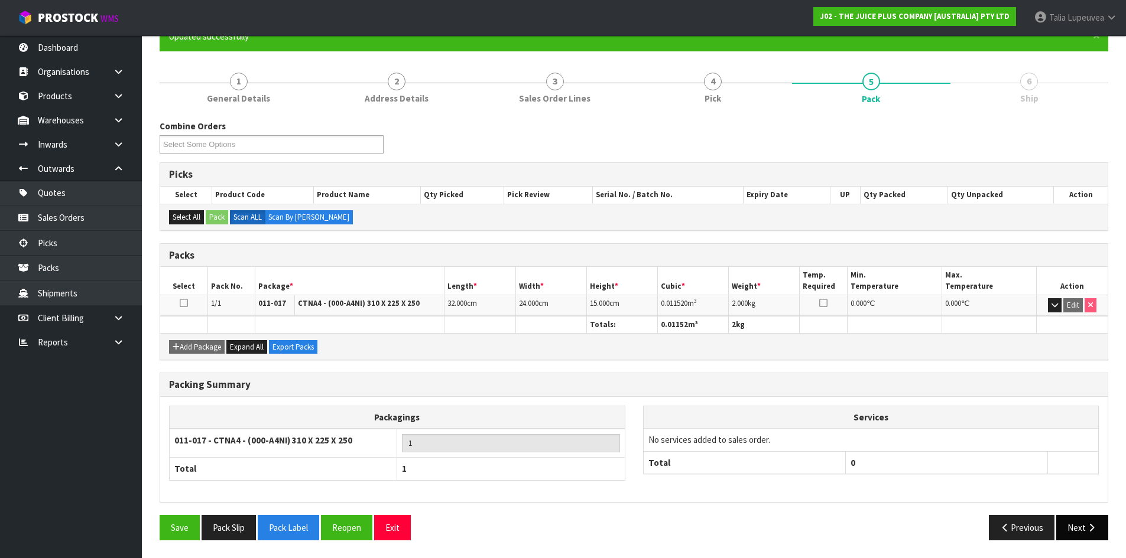
click at [1081, 525] on button "Next" at bounding box center [1082, 527] width 52 height 25
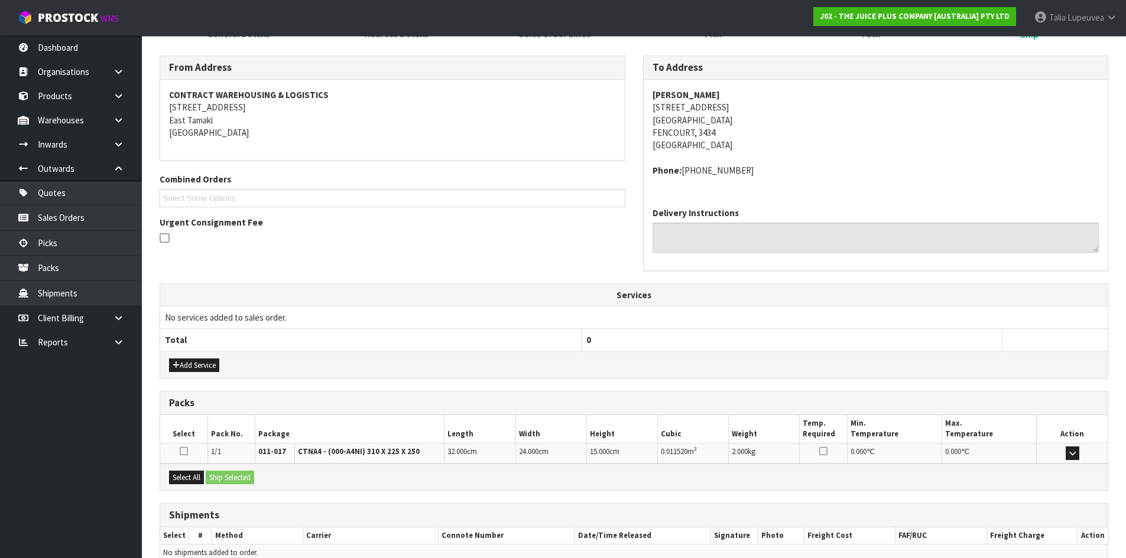
scroll to position [238, 0]
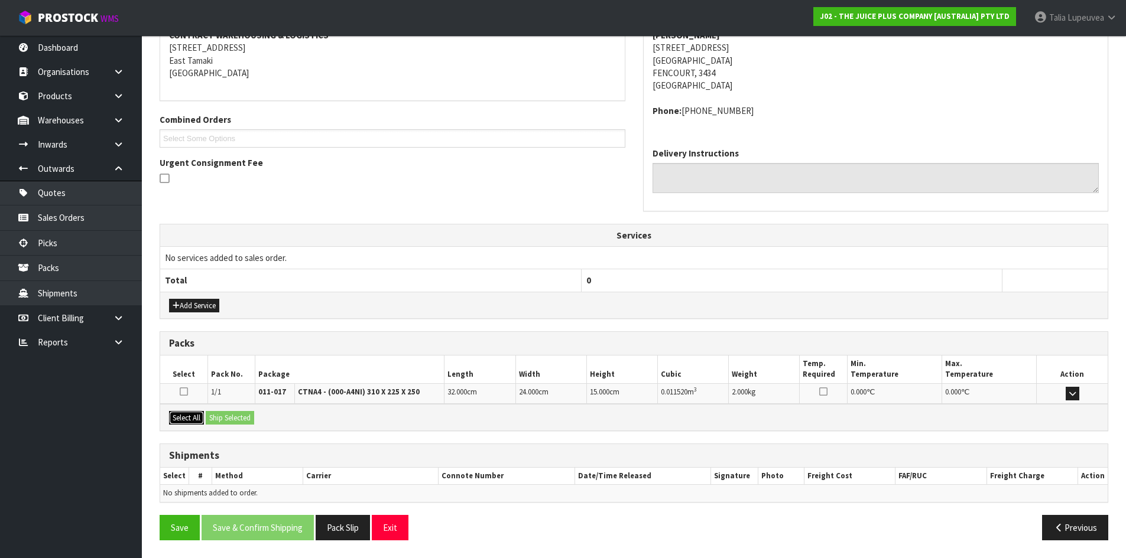
click at [187, 417] on button "Select All" at bounding box center [186, 418] width 35 height 14
click at [233, 420] on button "Ship Selected" at bounding box center [230, 418] width 48 height 14
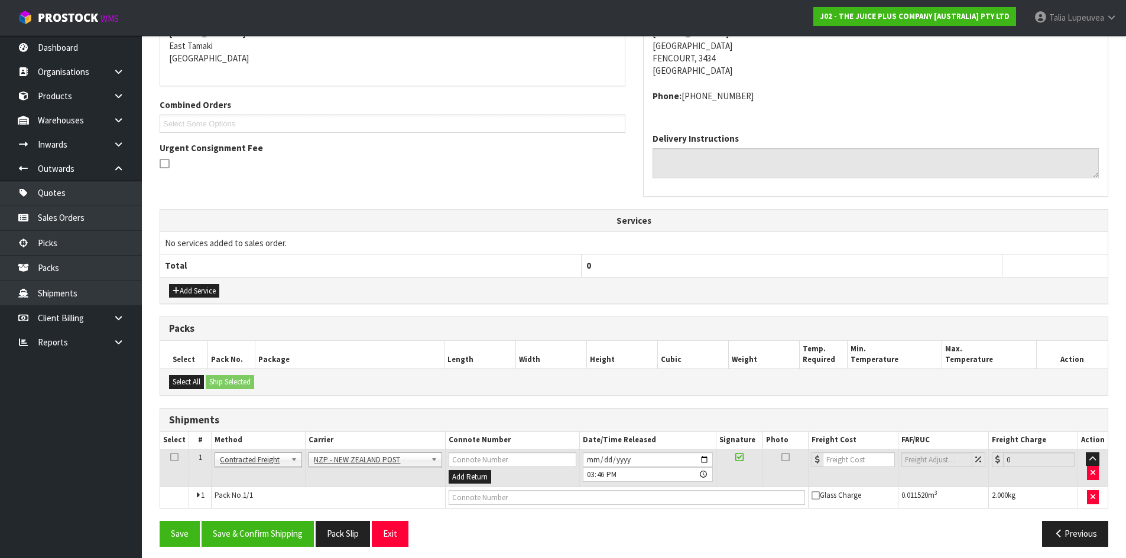
scroll to position [259, 0]
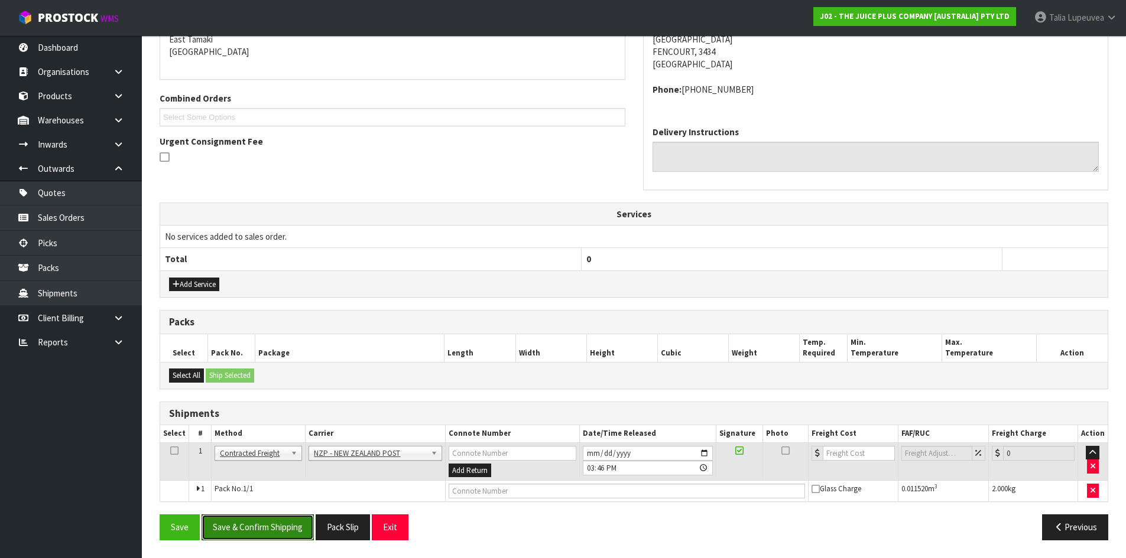
drag, startPoint x: 300, startPoint y: 531, endPoint x: 59, endPoint y: 441, distance: 257.1
click at [299, 529] on button "Save & Confirm Shipping" at bounding box center [258, 527] width 112 height 25
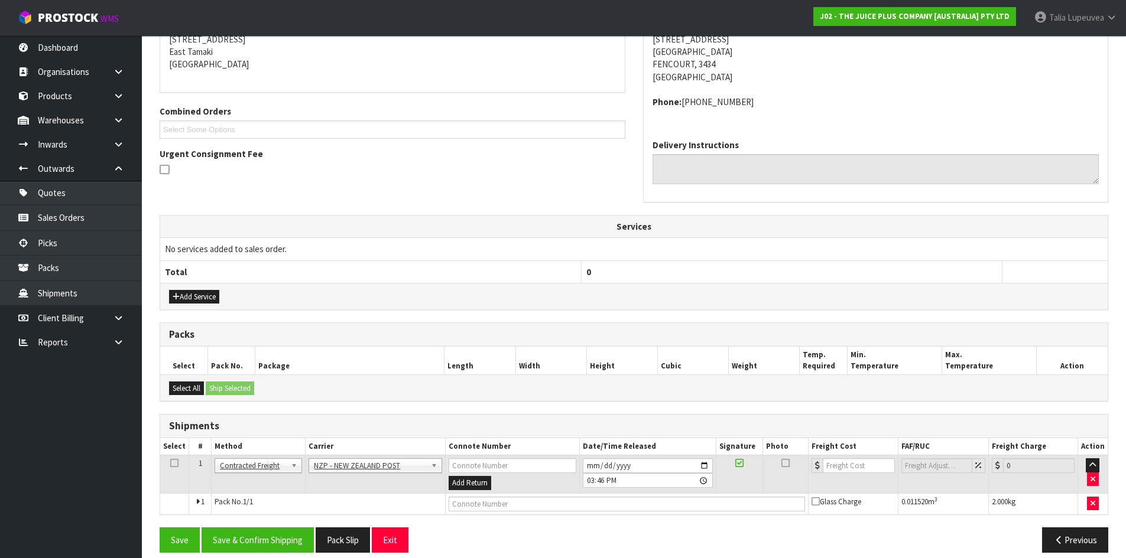
scroll to position [0, 0]
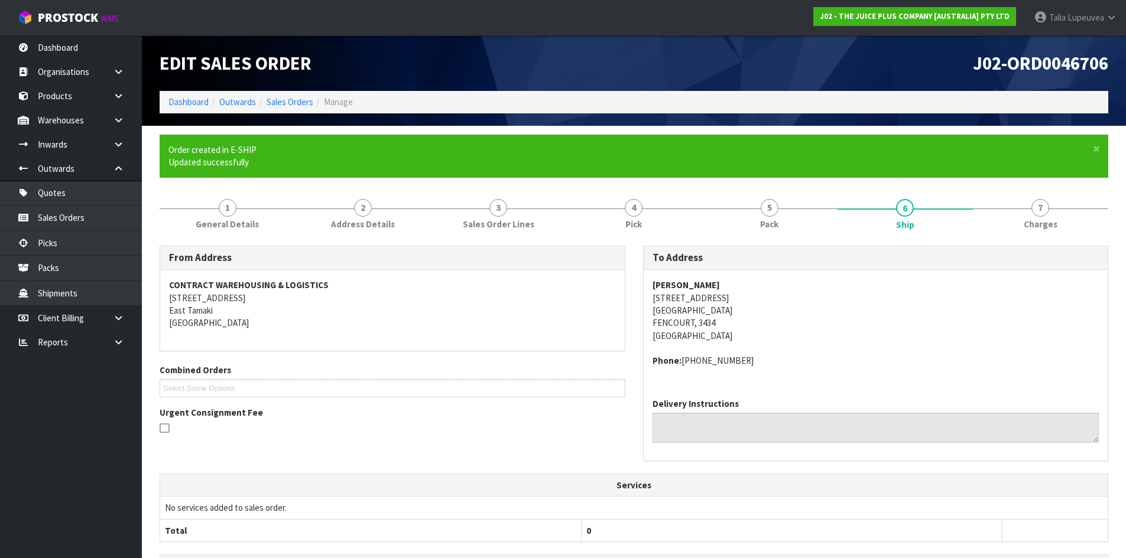
drag, startPoint x: 646, startPoint y: 294, endPoint x: 741, endPoint y: 297, distance: 95.2
click at [741, 297] on div "[PERSON_NAME] [STREET_ADDRESS] Phone: [PHONE_NUMBER]" at bounding box center [876, 329] width 464 height 119
copy address "[STREET_ADDRESS]"
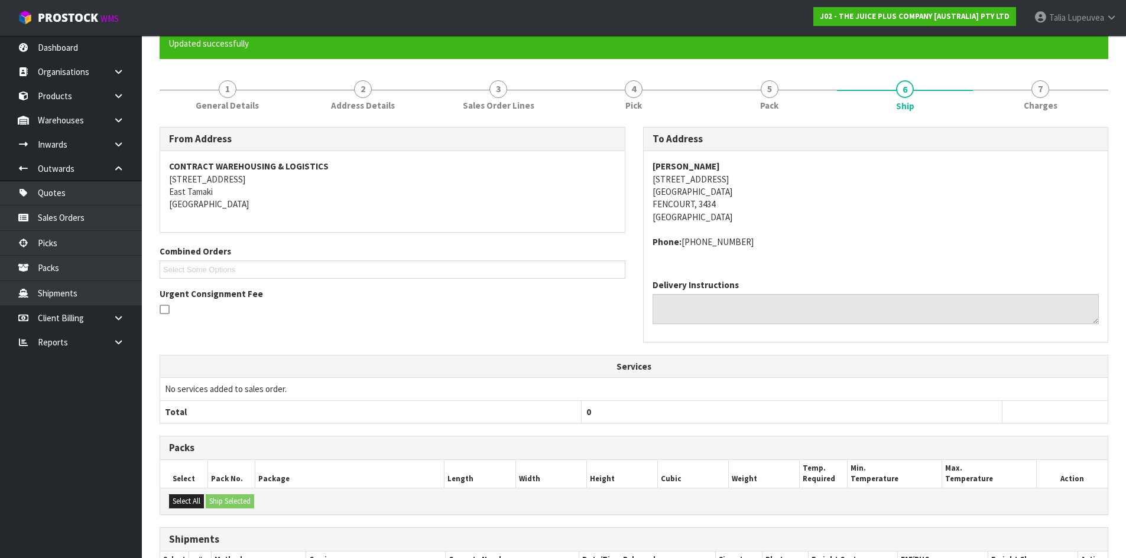
scroll to position [236, 0]
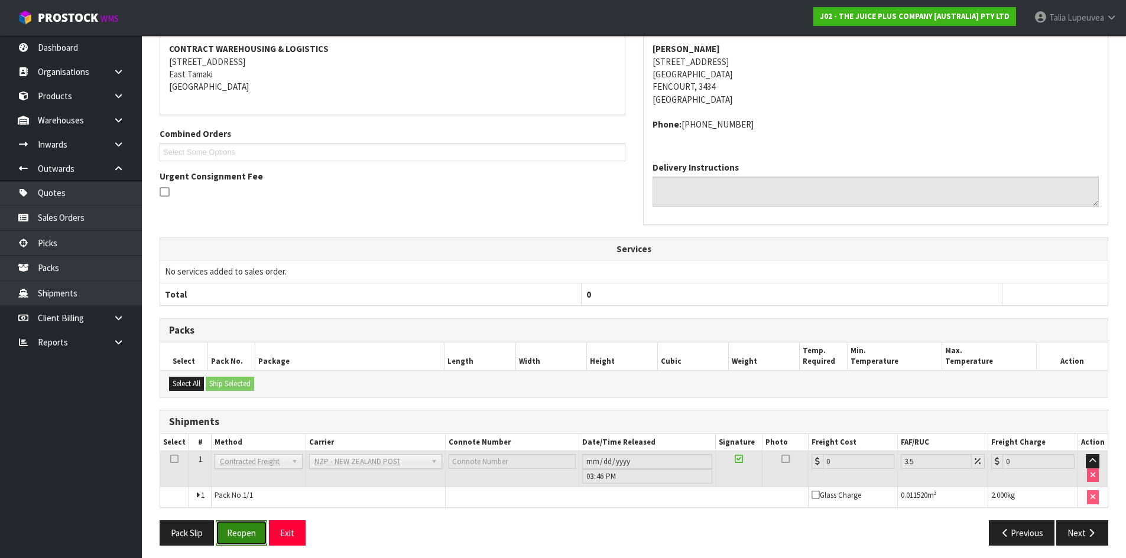
click at [239, 527] on button "Reopen" at bounding box center [241, 533] width 51 height 25
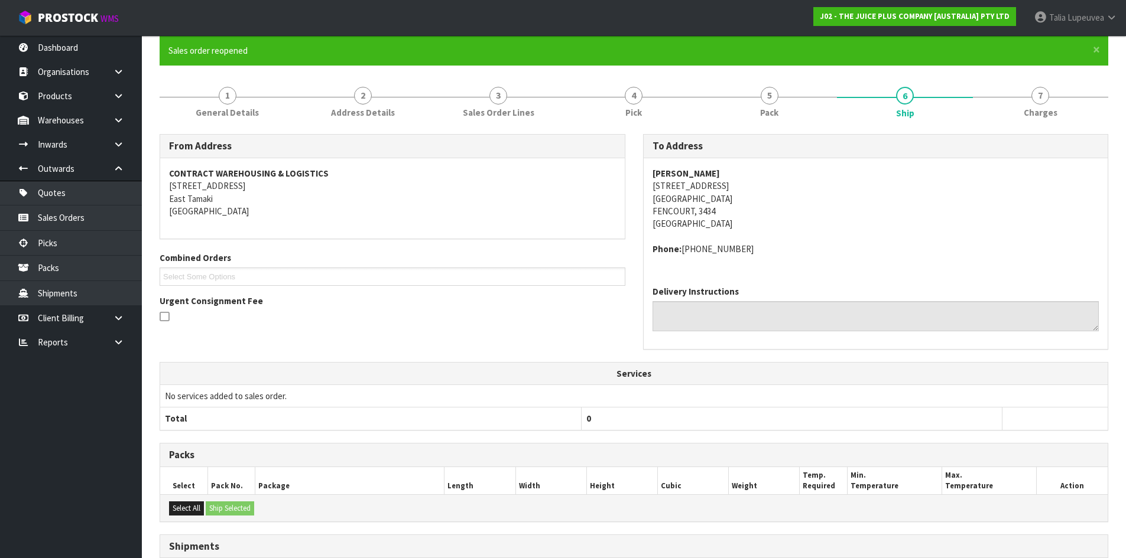
scroll to position [229, 0]
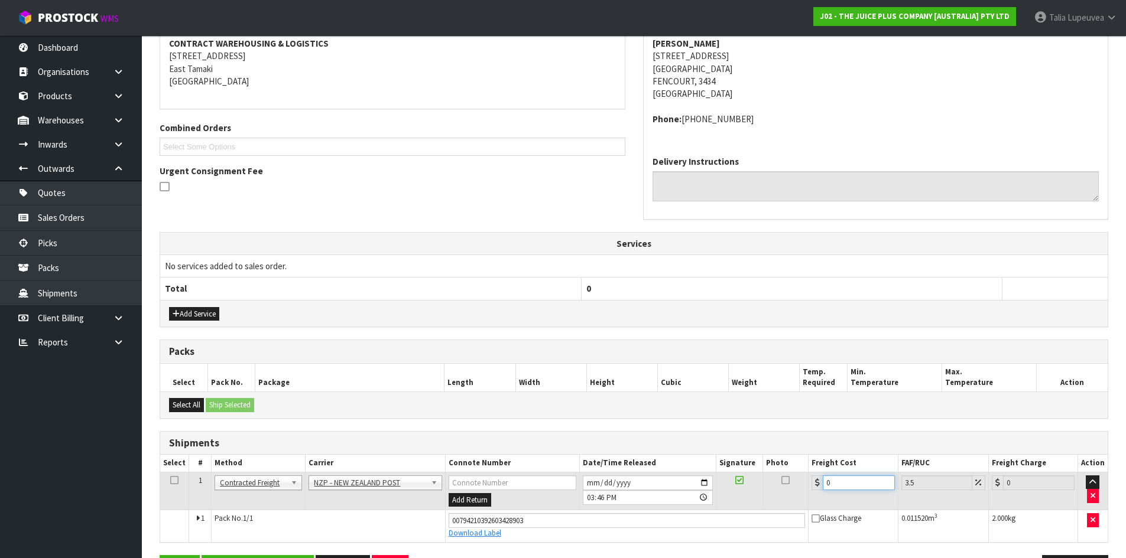
drag, startPoint x: 840, startPoint y: 489, endPoint x: 816, endPoint y: 488, distance: 24.2
click at [816, 488] on div "0" at bounding box center [852, 483] width 83 height 15
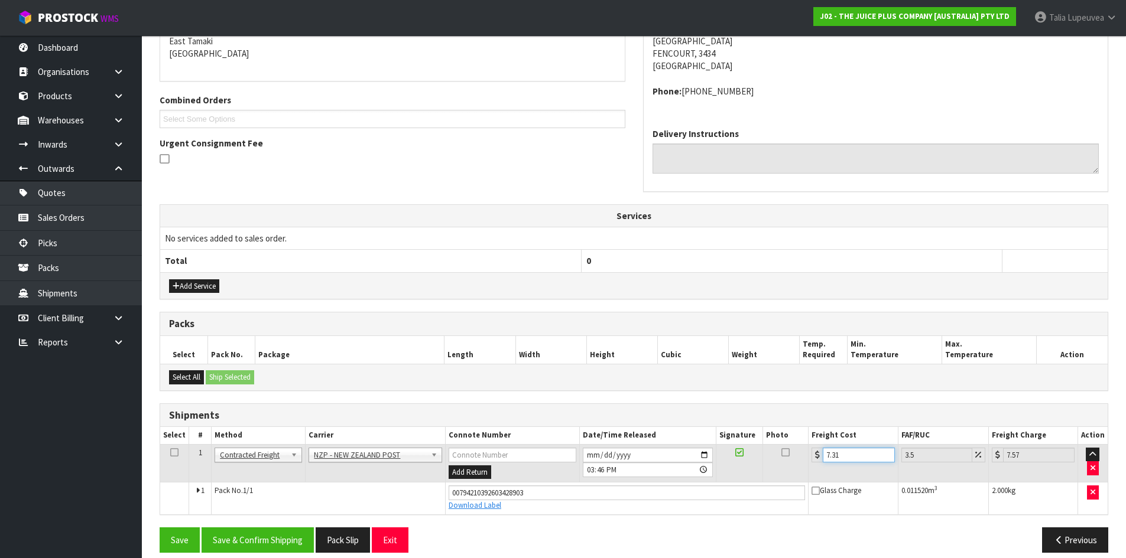
scroll to position [269, 0]
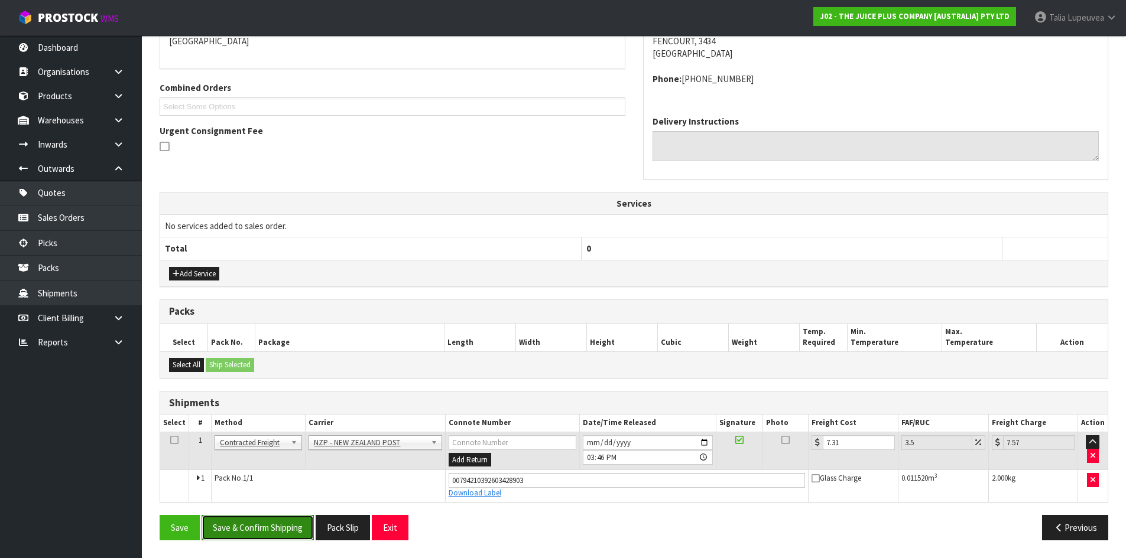
click at [238, 531] on button "Save & Confirm Shipping" at bounding box center [258, 527] width 112 height 25
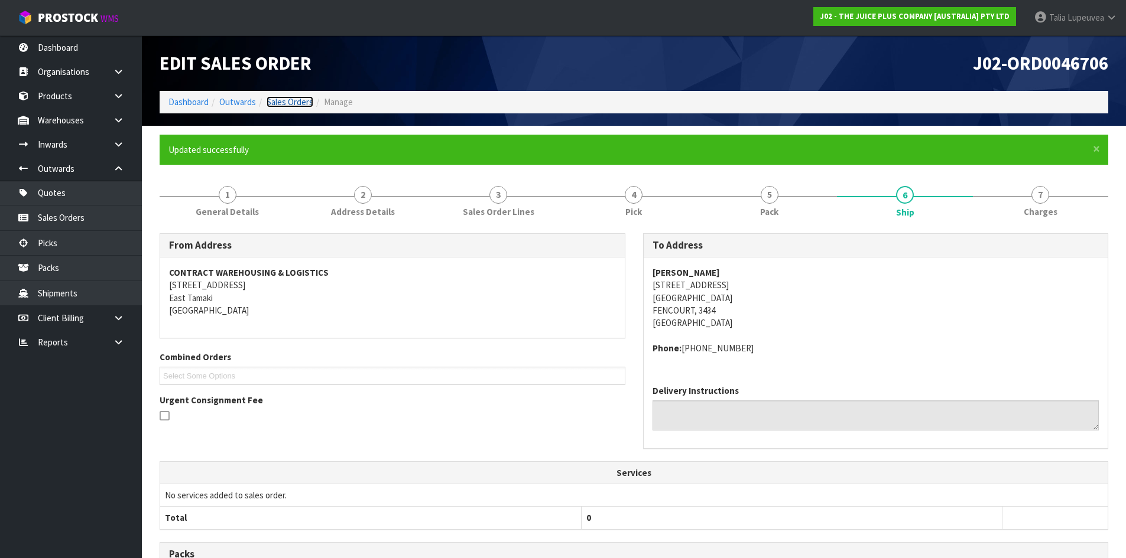
click at [276, 102] on link "Sales Orders" at bounding box center [290, 101] width 47 height 11
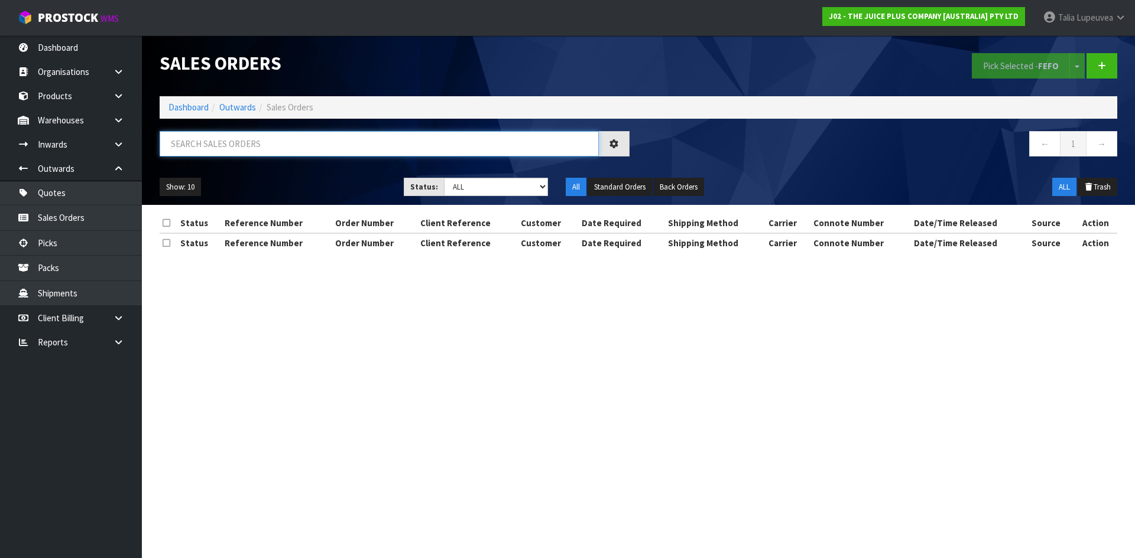
click at [298, 142] on input "text" at bounding box center [379, 143] width 439 height 25
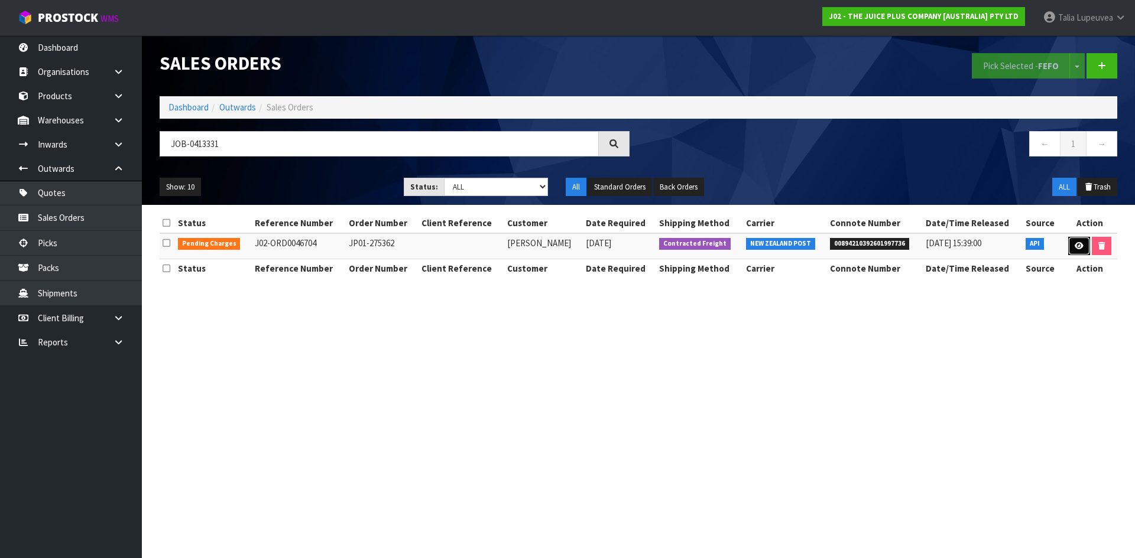
click at [1075, 246] on icon at bounding box center [1078, 246] width 9 height 8
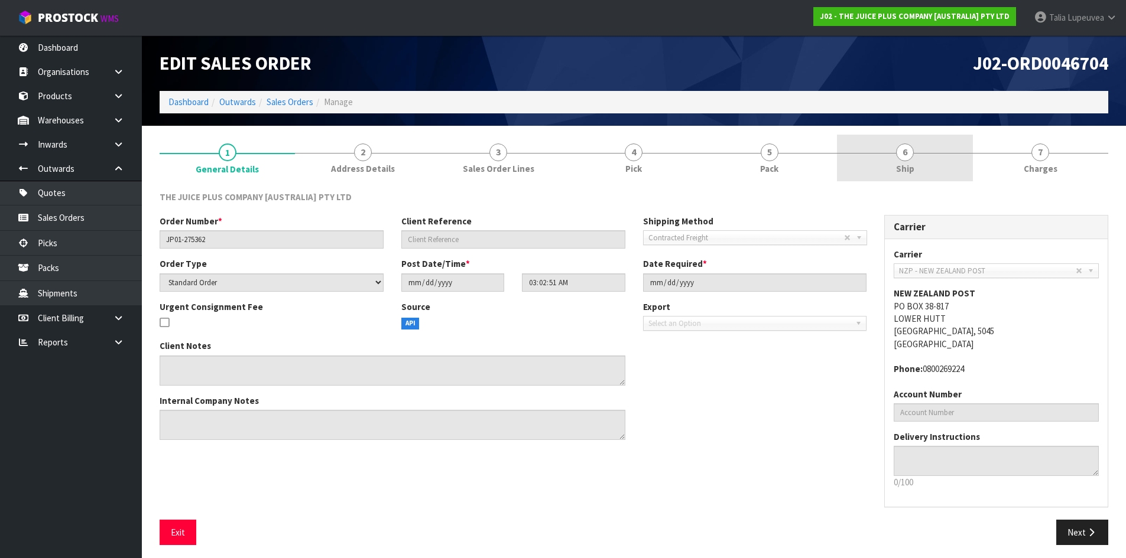
click at [908, 158] on span "6" at bounding box center [905, 153] width 18 height 18
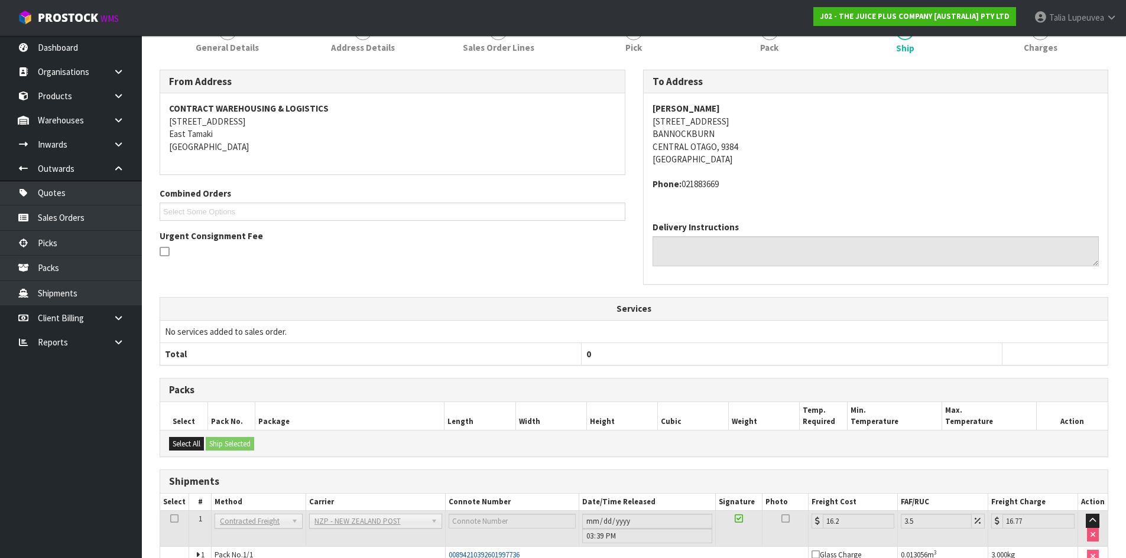
scroll to position [194, 0]
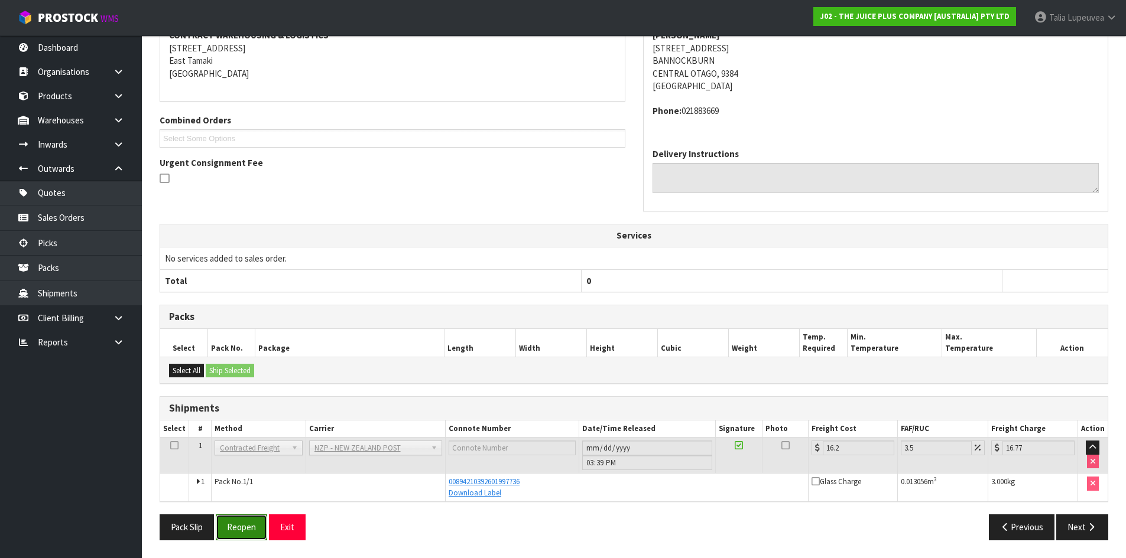
click at [232, 520] on button "Reopen" at bounding box center [241, 527] width 51 height 25
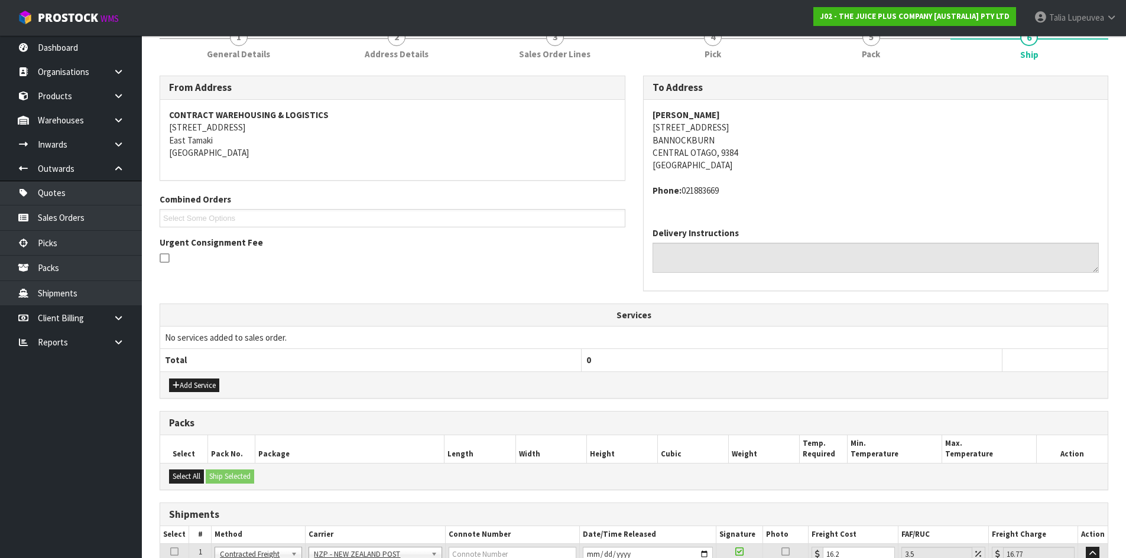
scroll to position [269, 0]
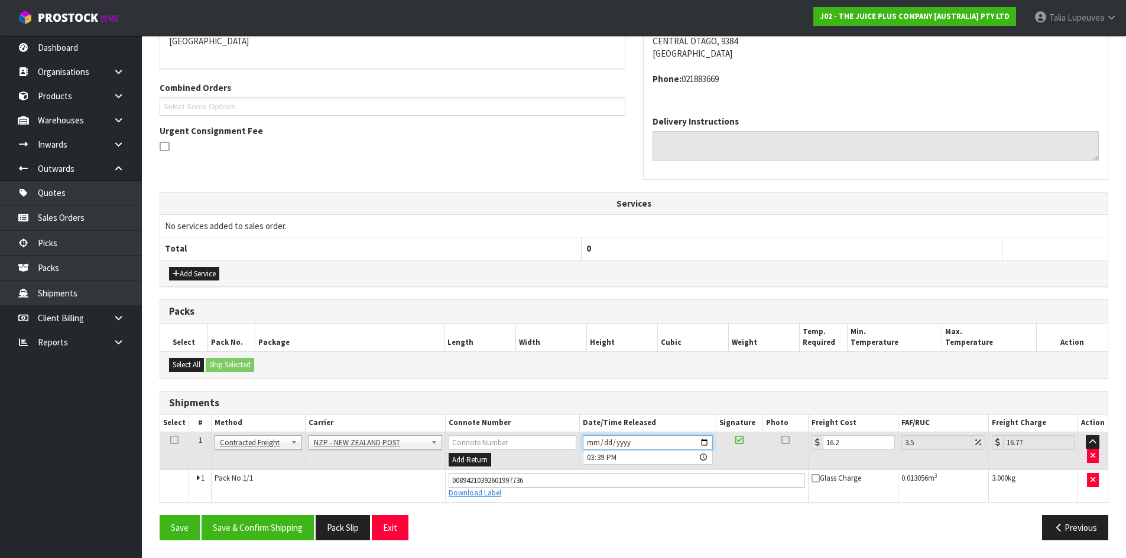
click at [702, 442] on input "[DATE]" at bounding box center [648, 443] width 130 height 15
click at [278, 532] on button "Save & Confirm Shipping" at bounding box center [258, 527] width 112 height 25
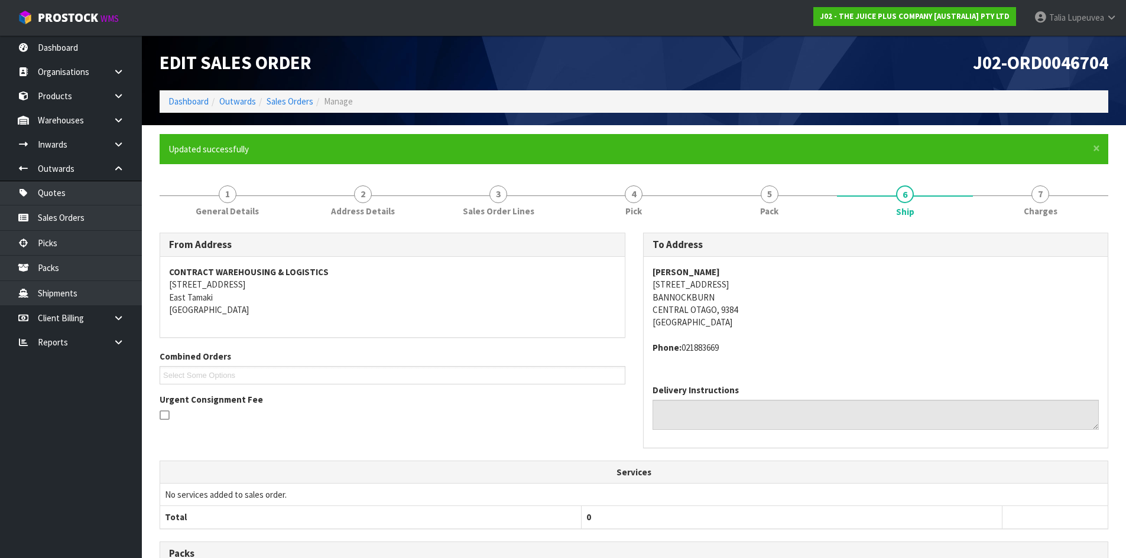
scroll to position [0, 0]
click at [286, 104] on link "Sales Orders" at bounding box center [290, 101] width 47 height 11
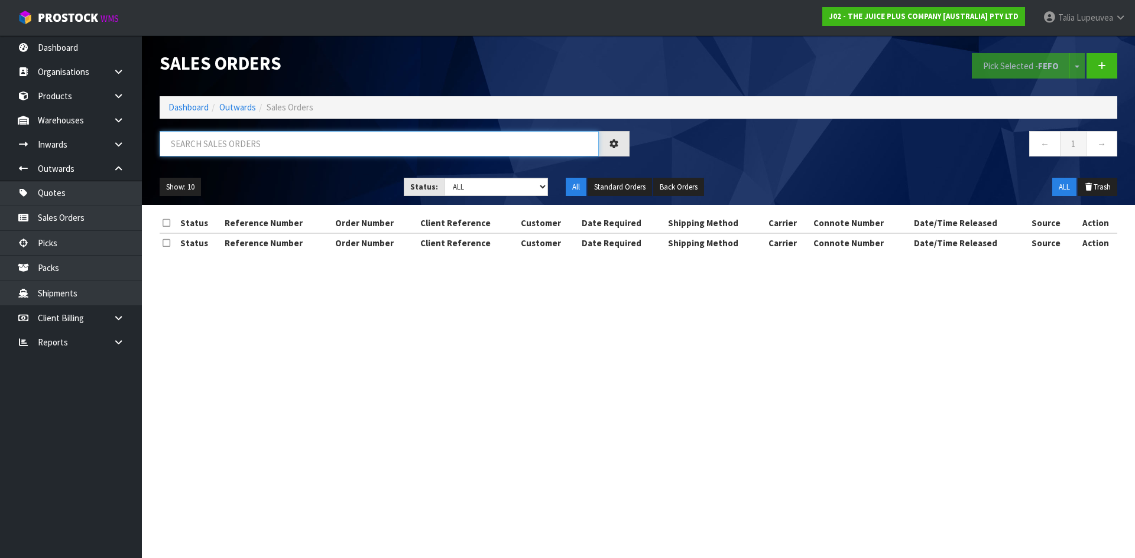
click at [306, 145] on input "text" at bounding box center [379, 143] width 439 height 25
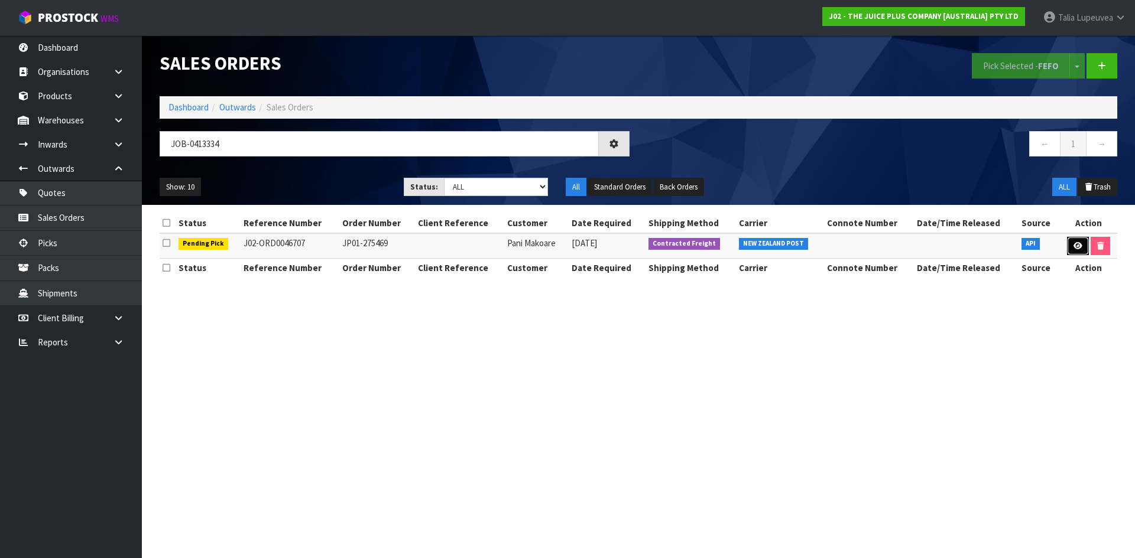
click at [1073, 248] on icon at bounding box center [1077, 246] width 9 height 8
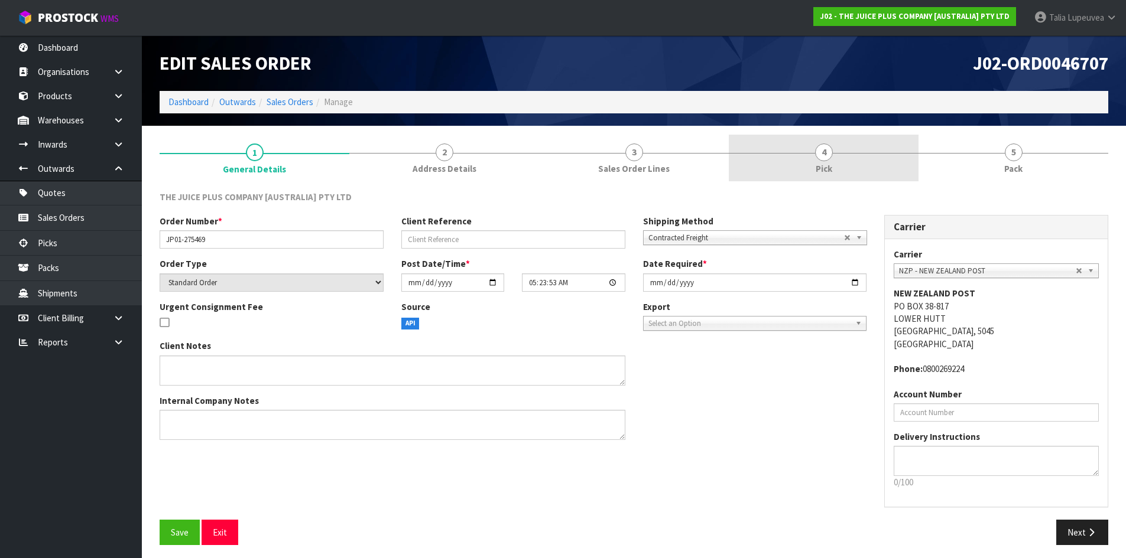
click at [878, 165] on link "4 Pick" at bounding box center [824, 158] width 190 height 47
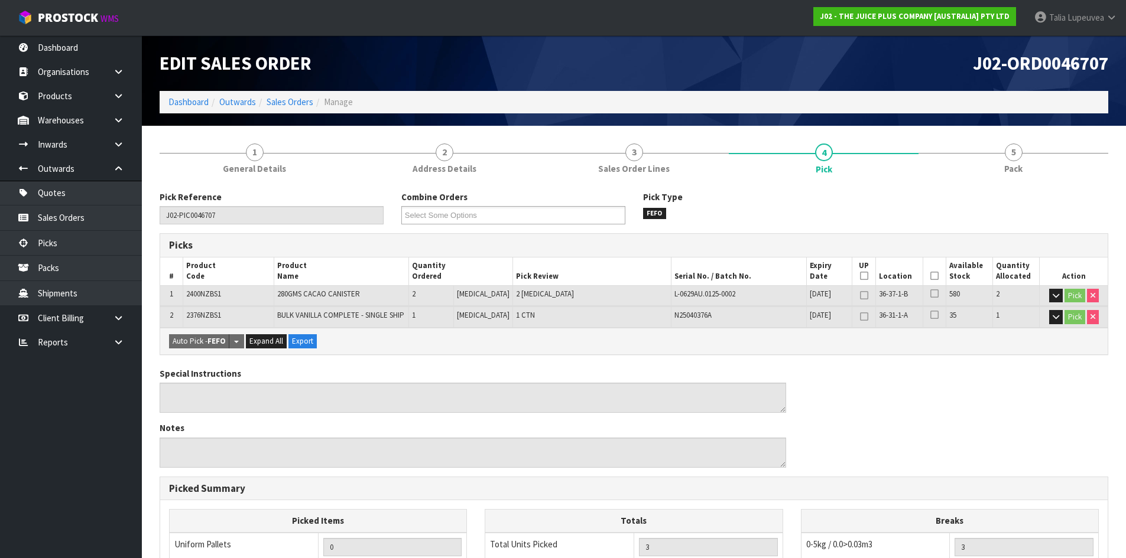
click at [932, 276] on icon at bounding box center [934, 276] width 8 height 1
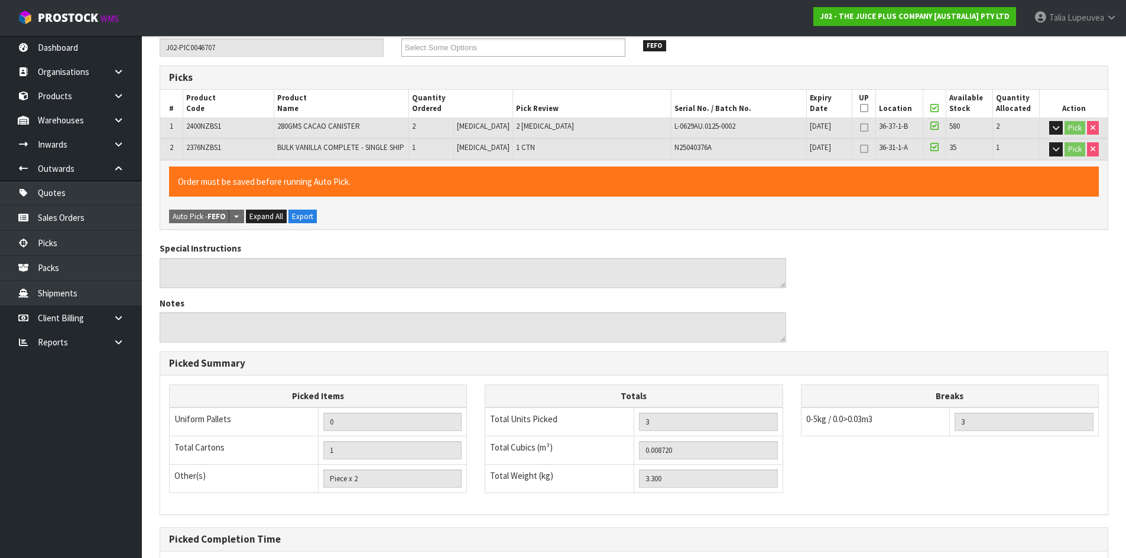
scroll to position [287, 0]
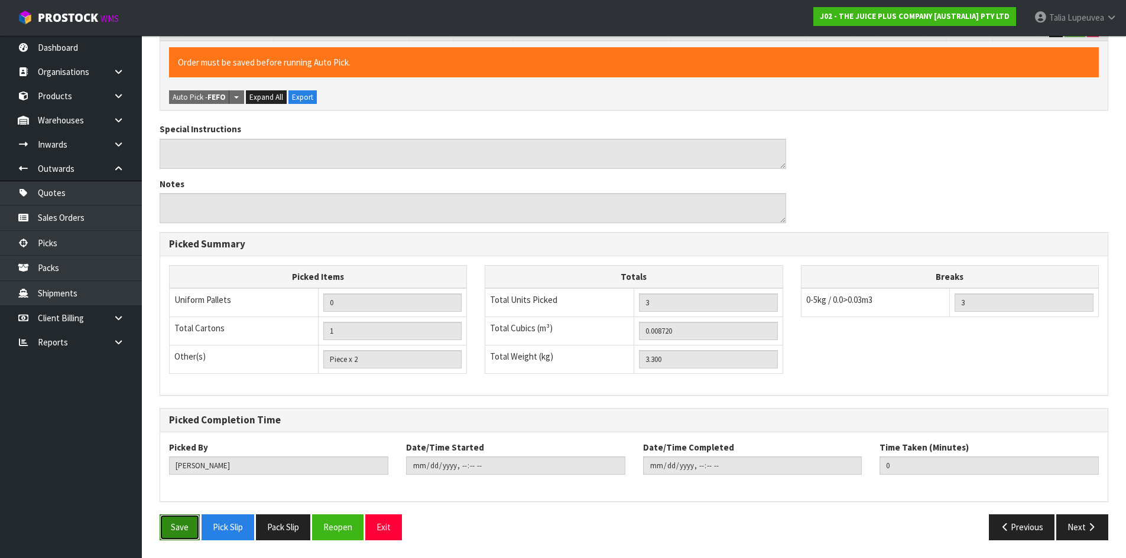
drag, startPoint x: 176, startPoint y: 531, endPoint x: 179, endPoint y: 525, distance: 6.6
click at [177, 531] on button "Save" at bounding box center [180, 527] width 40 height 25
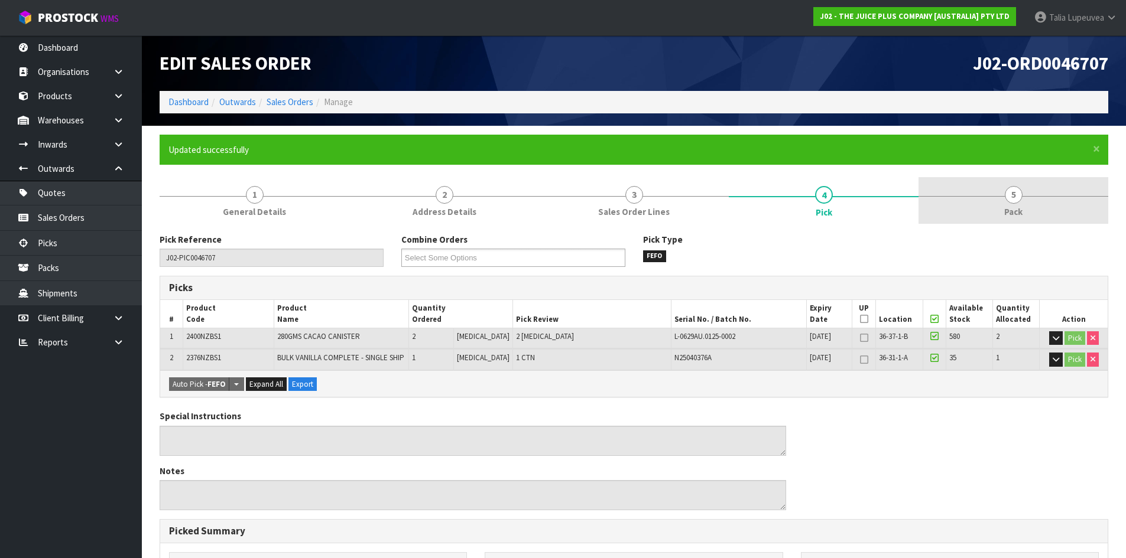
click at [1003, 190] on link "5 Pack" at bounding box center [1013, 200] width 190 height 47
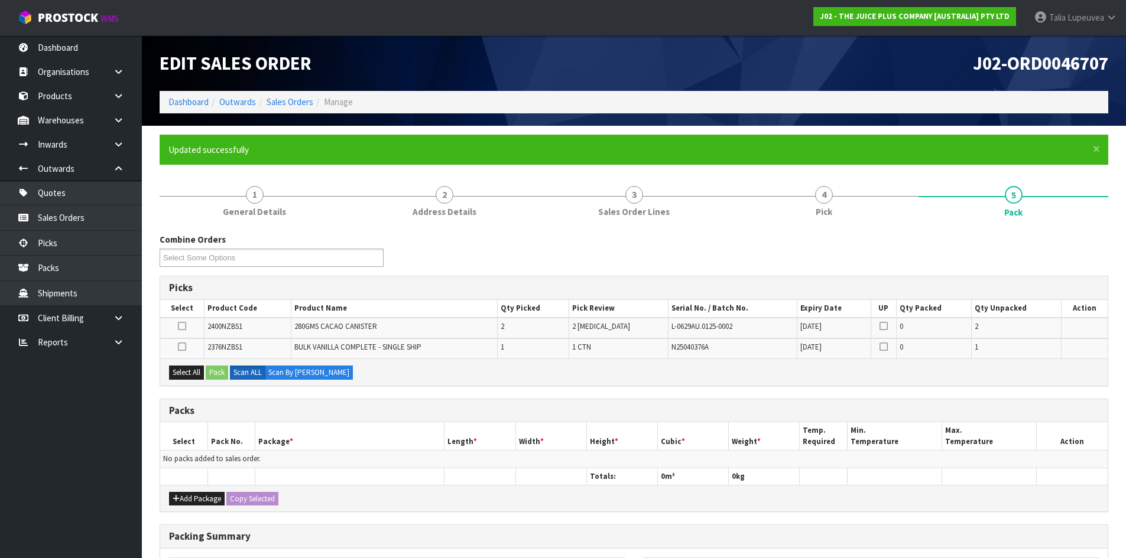
scroll to position [59, 0]
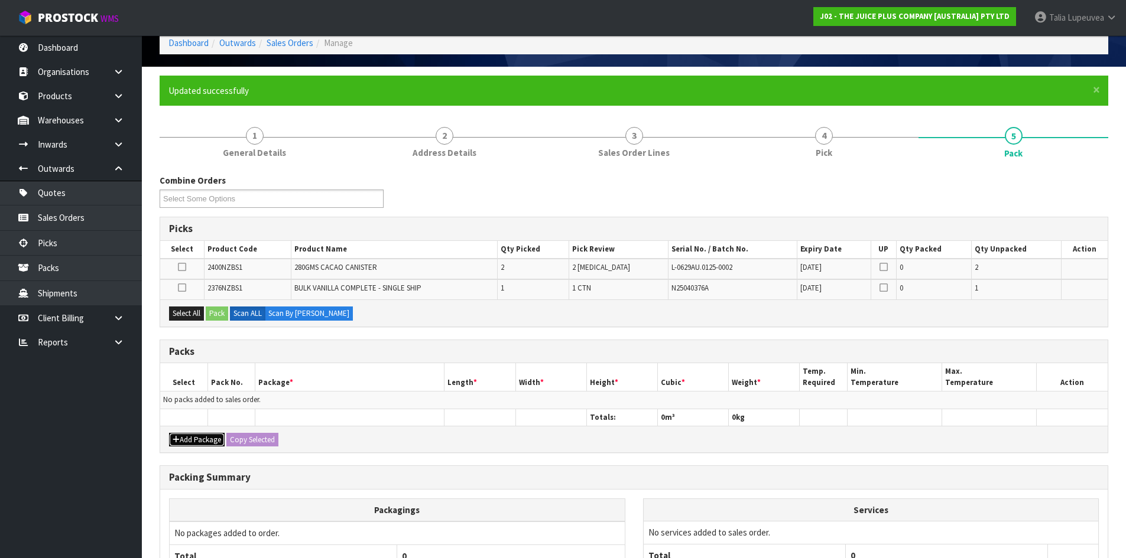
drag, startPoint x: 204, startPoint y: 440, endPoint x: 186, endPoint y: 423, distance: 25.5
click at [204, 439] on button "Add Package" at bounding box center [197, 440] width 56 height 14
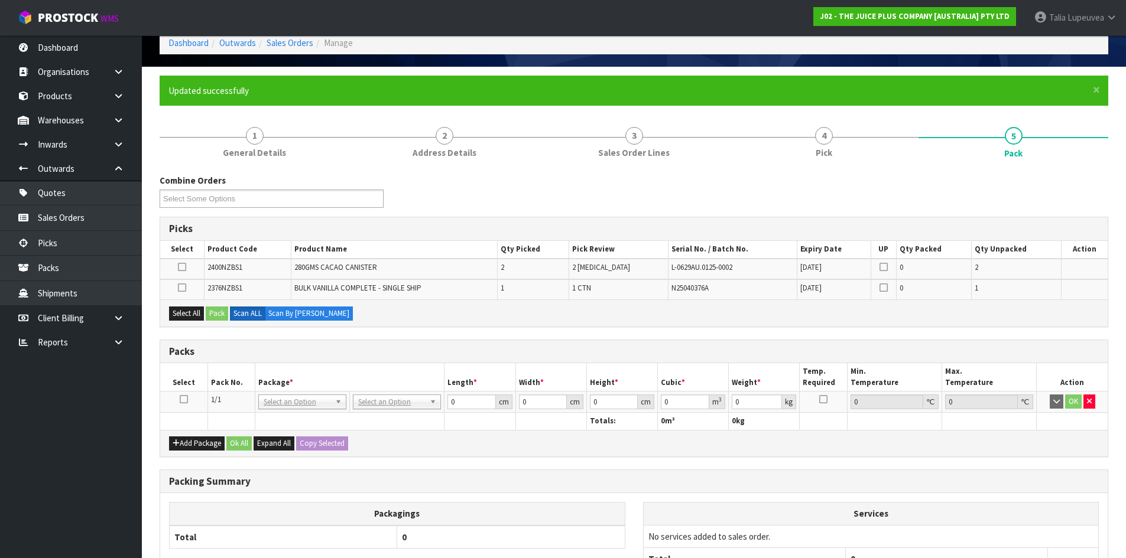
click at [182, 399] on icon at bounding box center [184, 399] width 8 height 1
drag, startPoint x: 181, startPoint y: 314, endPoint x: 195, endPoint y: 313, distance: 14.2
click at [183, 314] on button "Select All" at bounding box center [186, 314] width 35 height 14
click at [217, 310] on button "Pack" at bounding box center [217, 314] width 22 height 14
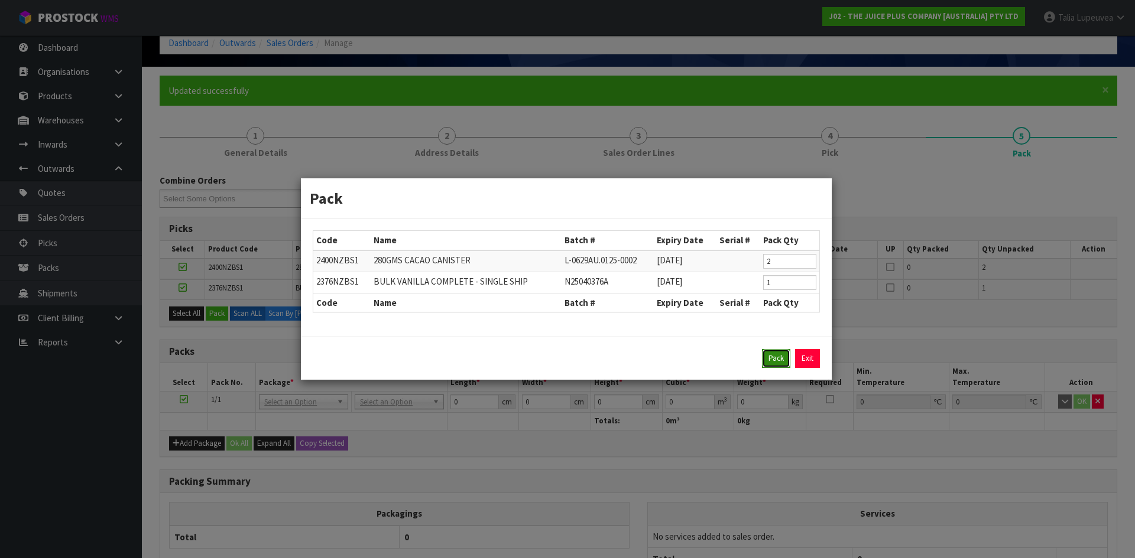
drag, startPoint x: 774, startPoint y: 359, endPoint x: 688, endPoint y: 366, distance: 86.0
click at [773, 359] on button "Pack" at bounding box center [776, 358] width 28 height 19
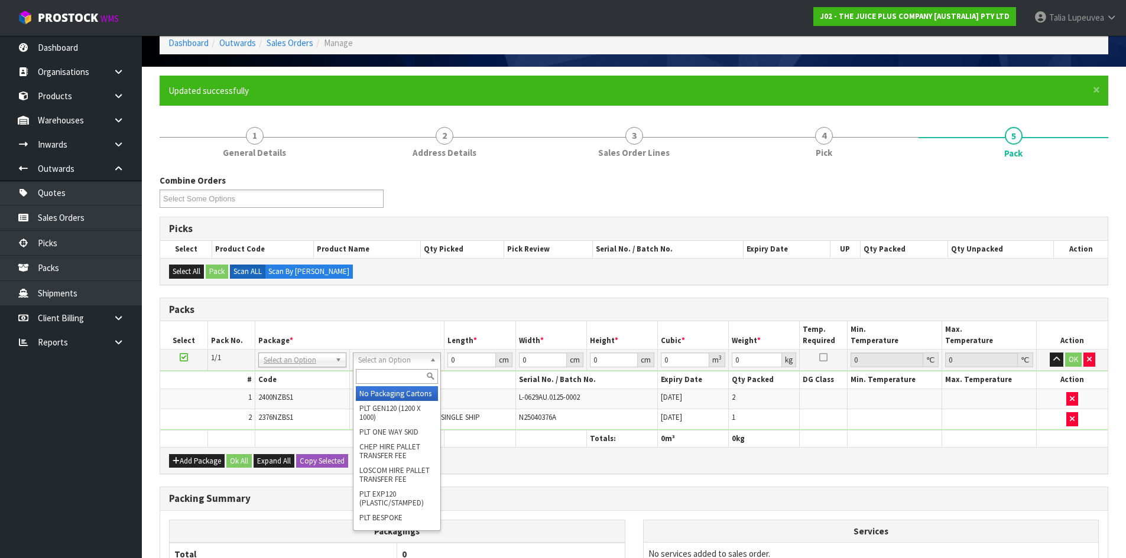
click at [410, 378] on input "text" at bounding box center [397, 376] width 82 height 15
drag, startPoint x: 408, startPoint y: 395, endPoint x: 446, endPoint y: 374, distance: 43.6
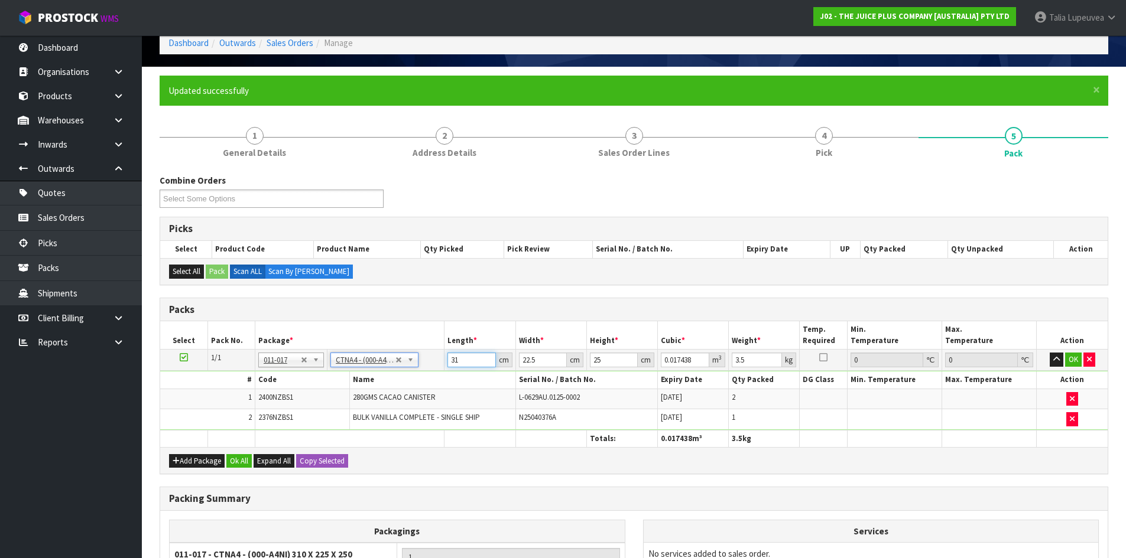
drag, startPoint x: 473, startPoint y: 358, endPoint x: 410, endPoint y: 349, distance: 63.3
click at [410, 350] on tr "1/1 NONE 007-001 007-002 007-004 007-009 007-013 007-014 007-015 007-017 007-01…" at bounding box center [633, 360] width 947 height 21
click at [1068, 353] on button "OK" at bounding box center [1073, 360] width 17 height 14
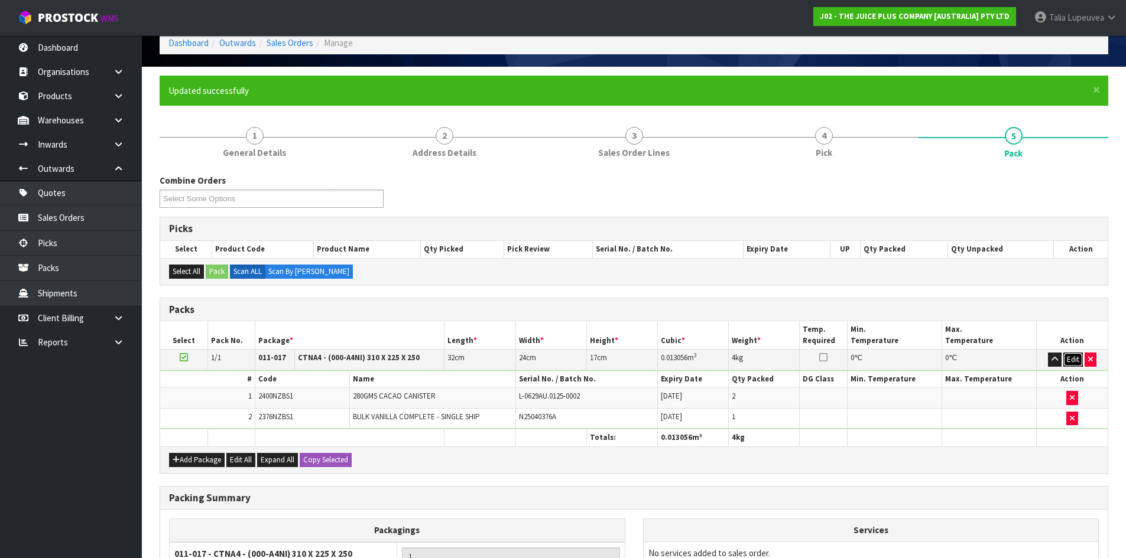
drag, startPoint x: 1064, startPoint y: 356, endPoint x: 1058, endPoint y: 381, distance: 25.7
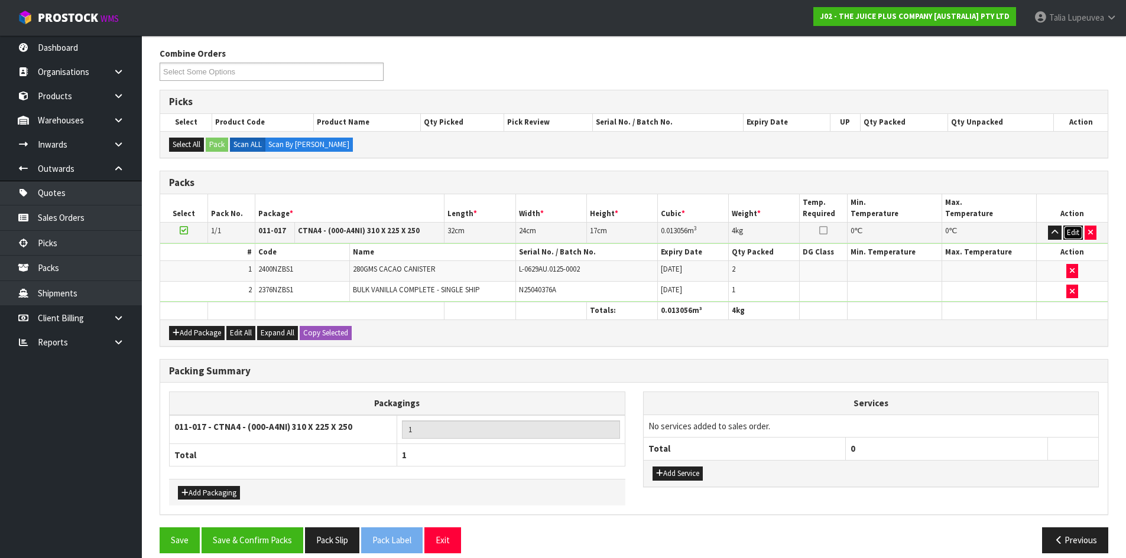
scroll to position [199, 0]
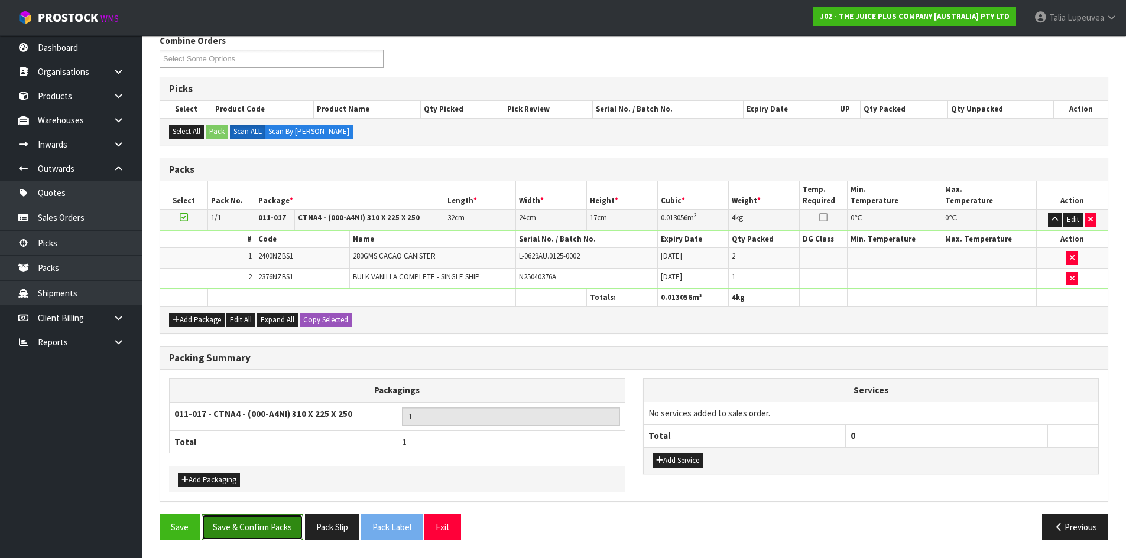
click at [249, 534] on button "Save & Confirm Packs" at bounding box center [253, 527] width 102 height 25
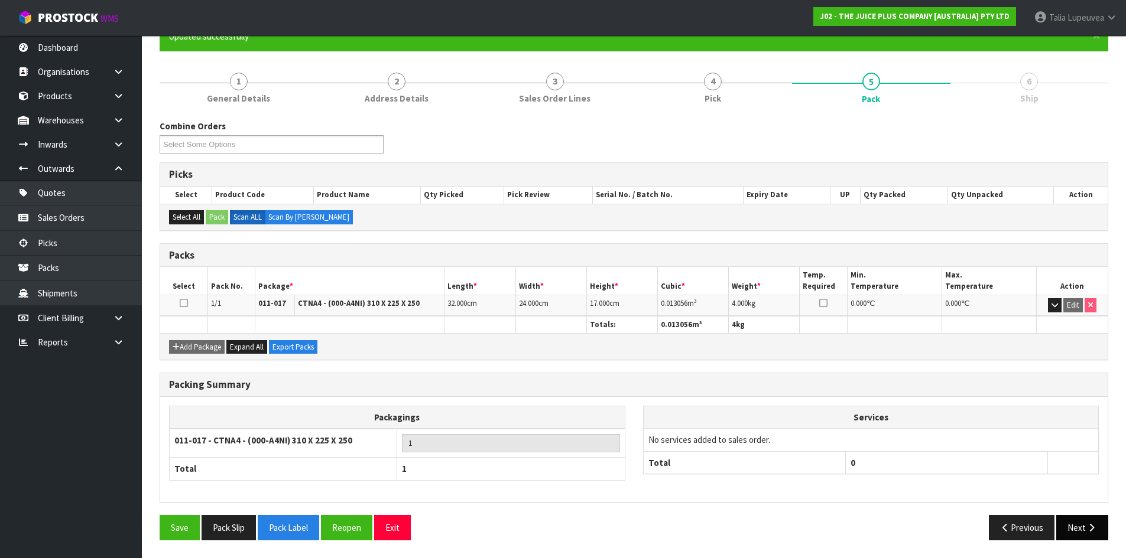
click at [1068, 531] on button "Next" at bounding box center [1082, 527] width 52 height 25
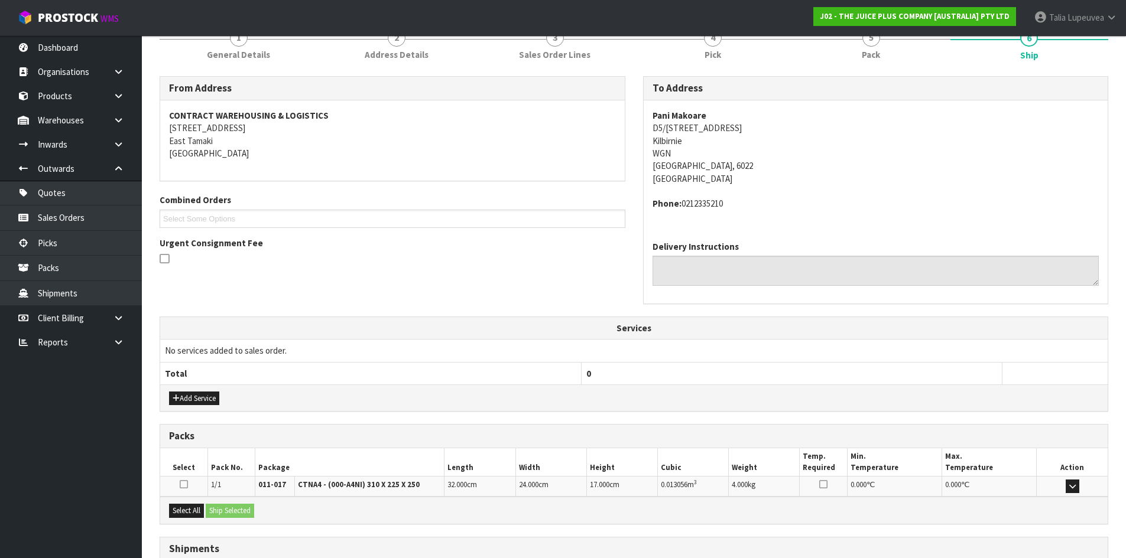
scroll to position [251, 0]
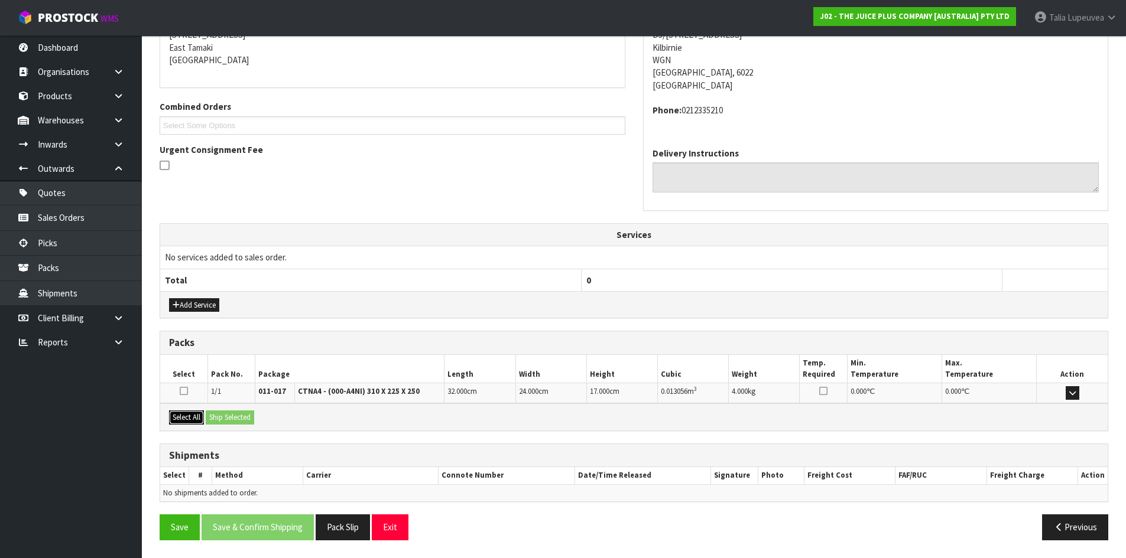
click at [180, 411] on button "Select All" at bounding box center [186, 418] width 35 height 14
click at [226, 411] on button "Ship Selected" at bounding box center [230, 418] width 48 height 14
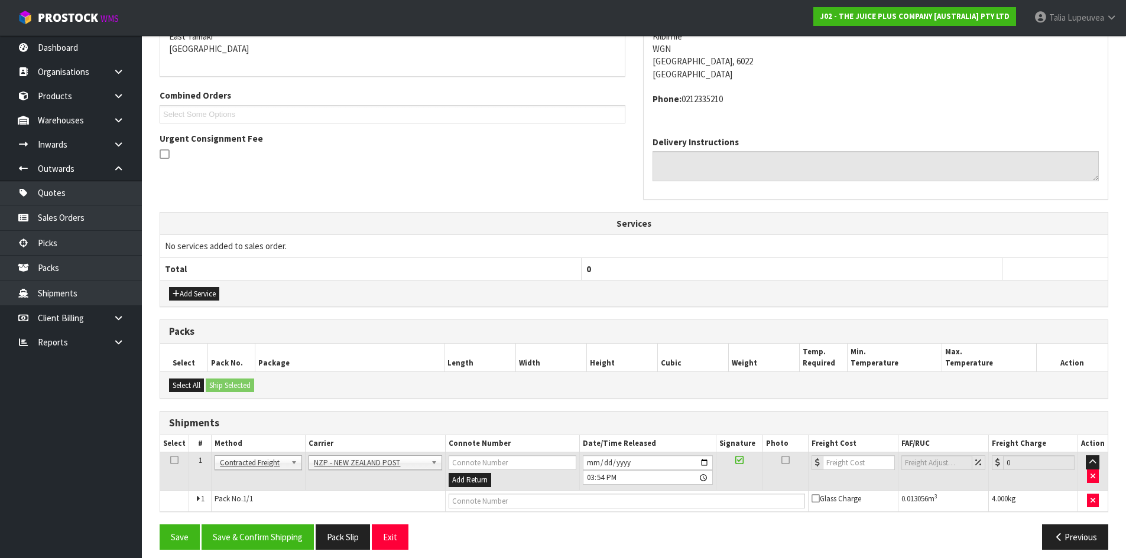
scroll to position [271, 0]
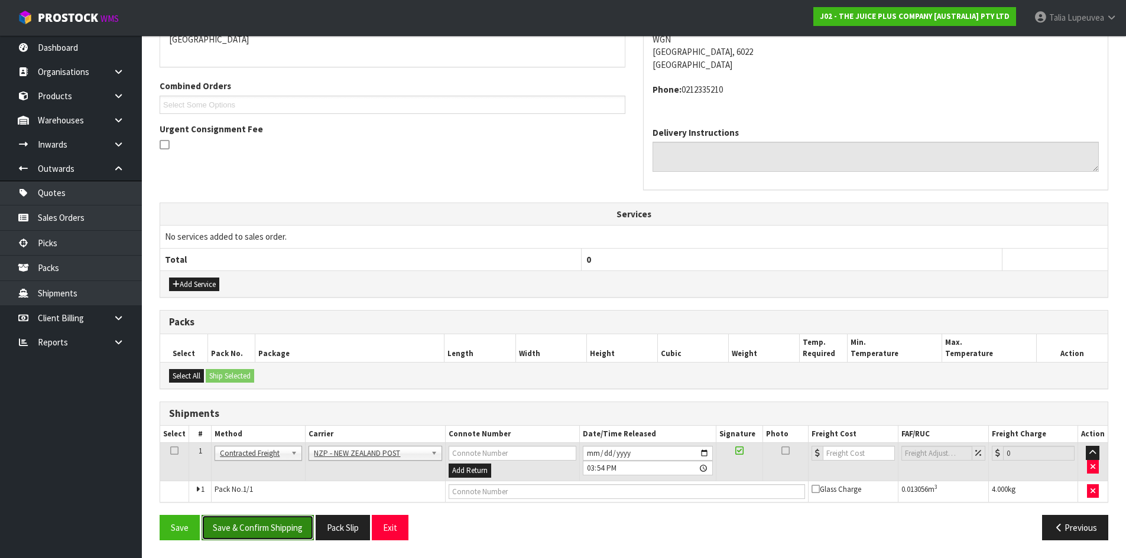
click at [248, 521] on button "Save & Confirm Shipping" at bounding box center [258, 527] width 112 height 25
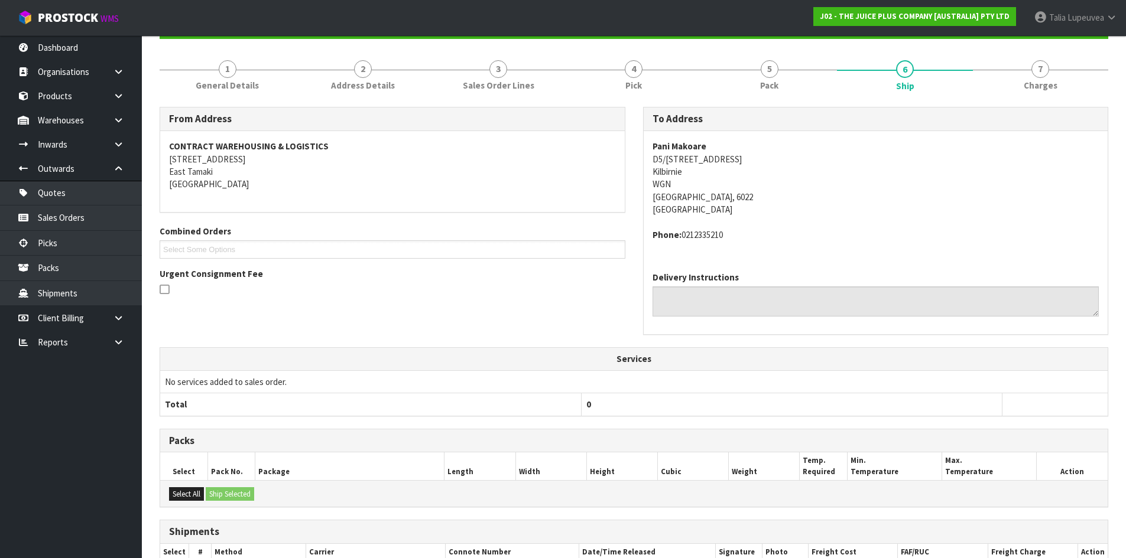
scroll to position [254, 0]
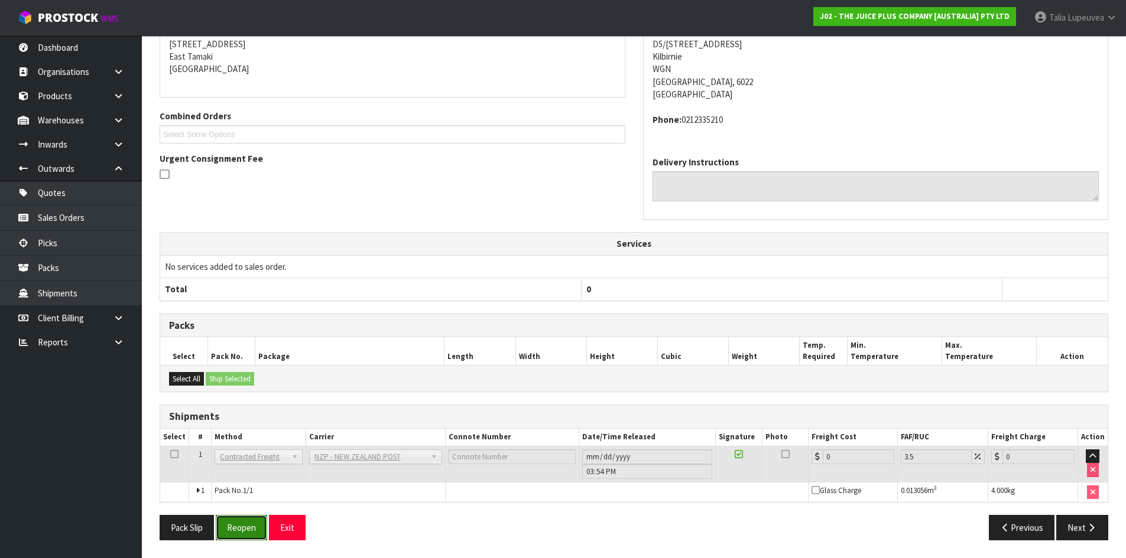
click at [253, 534] on button "Reopen" at bounding box center [241, 527] width 51 height 25
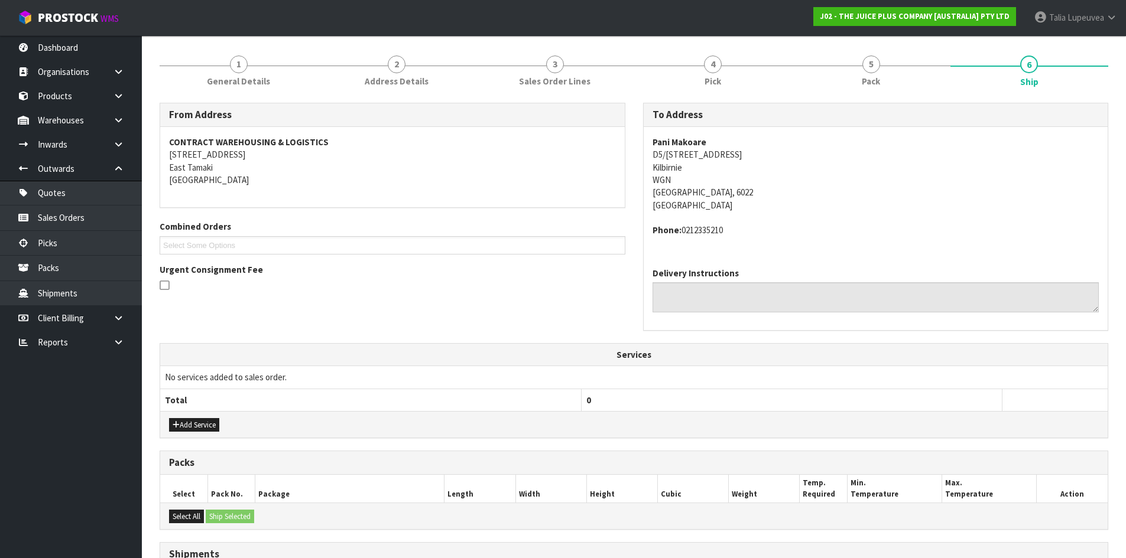
scroll to position [282, 0]
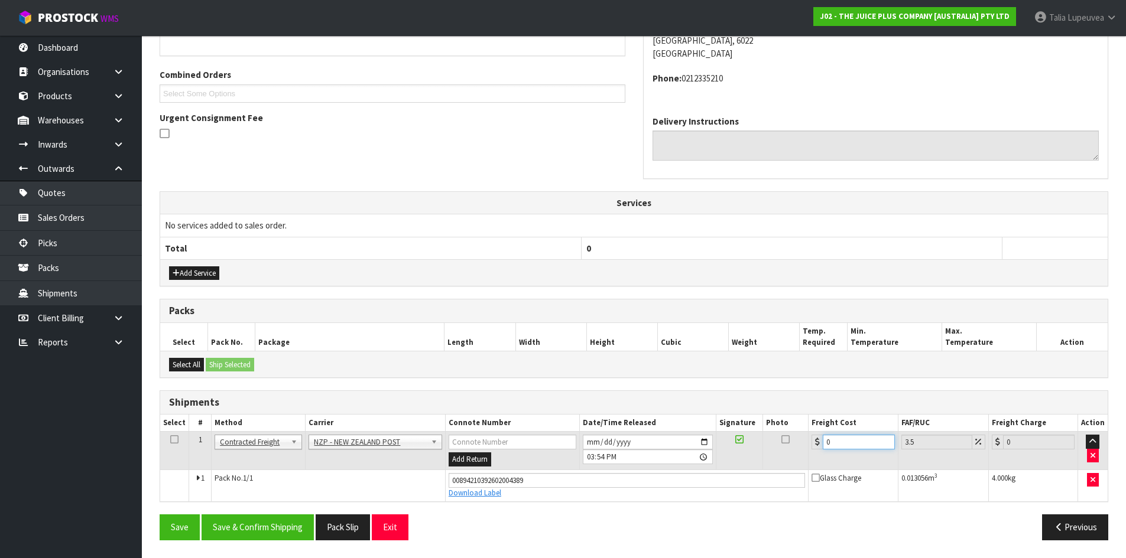
drag, startPoint x: 838, startPoint y: 443, endPoint x: 782, endPoint y: 449, distance: 55.9
click at [805, 450] on tr "1 Client Local Pickup Customer Local Pickup Company Freight Contracted Freight …" at bounding box center [633, 451] width 947 height 38
click at [297, 523] on button "Save & Confirm Shipping" at bounding box center [258, 527] width 112 height 25
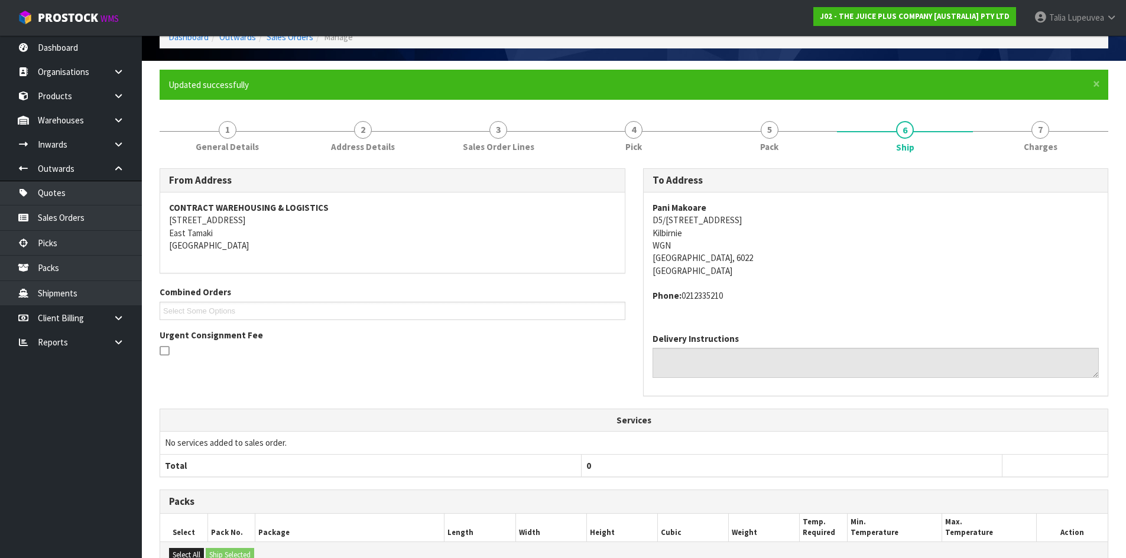
scroll to position [0, 0]
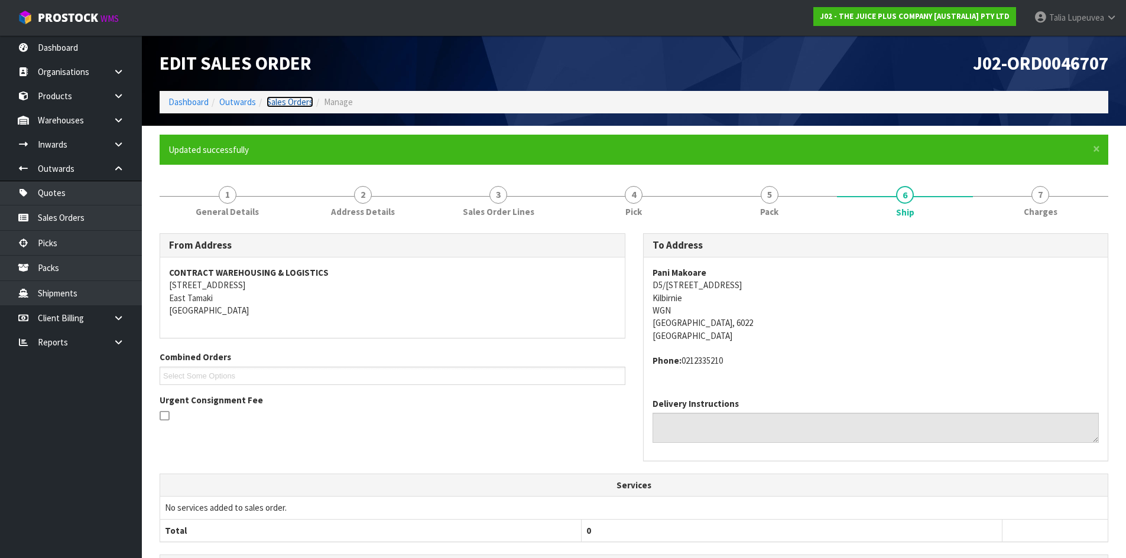
click at [288, 101] on link "Sales Orders" at bounding box center [290, 101] width 47 height 11
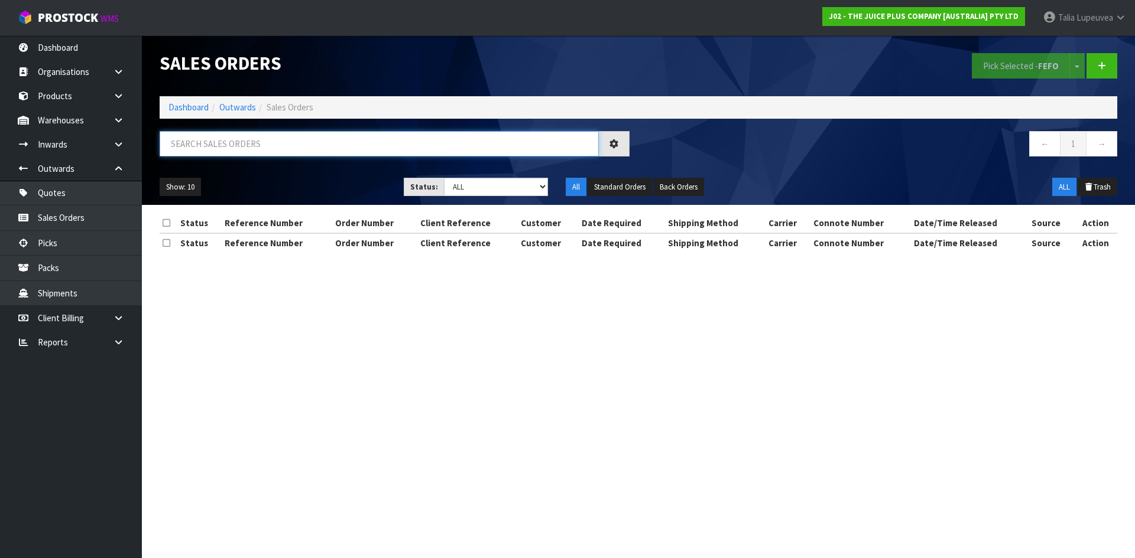
click at [241, 149] on input "text" at bounding box center [379, 143] width 439 height 25
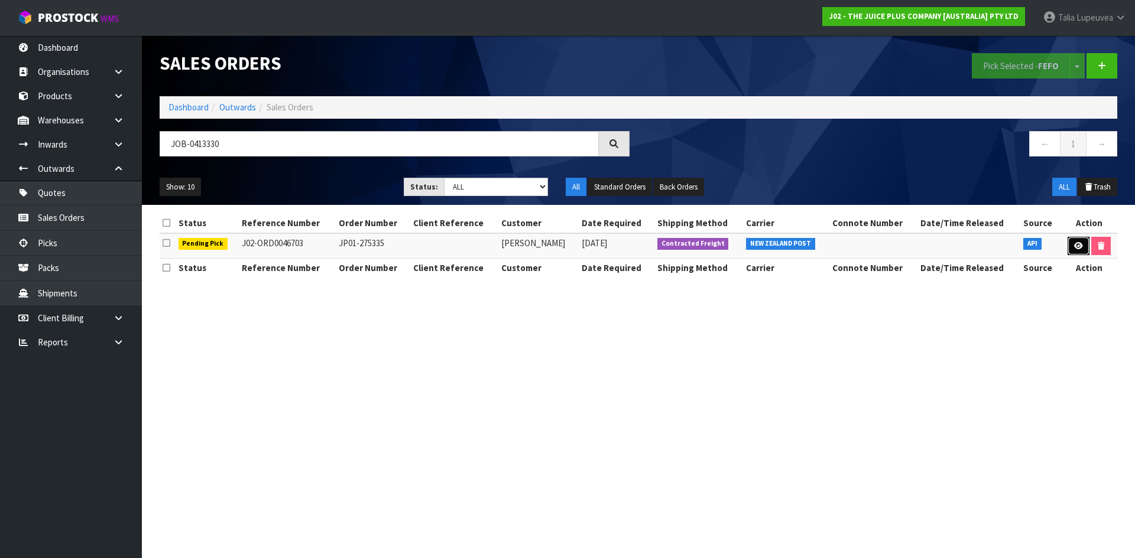
click at [1078, 246] on icon at bounding box center [1078, 246] width 9 height 8
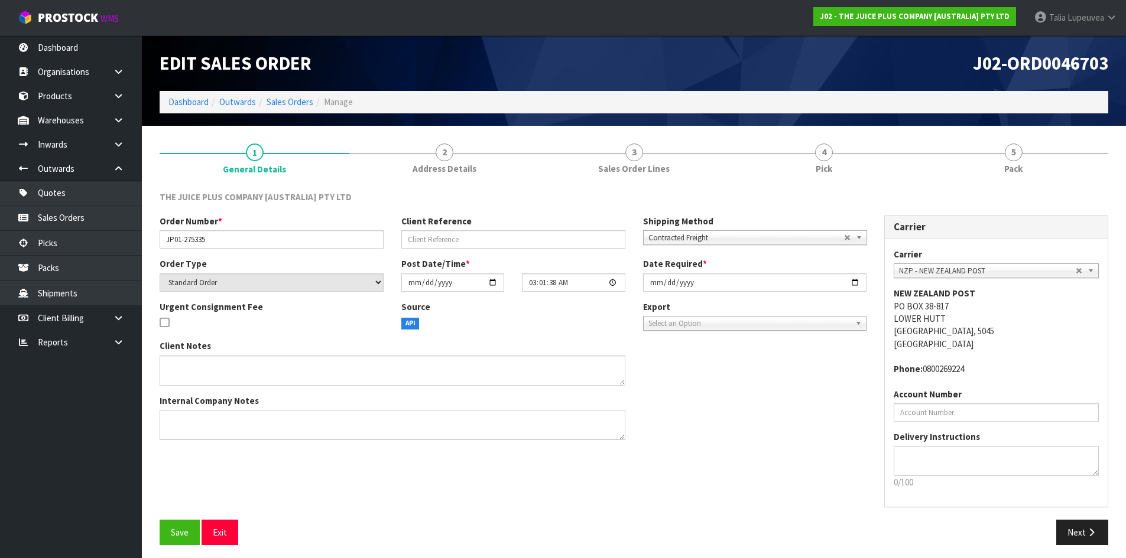
click at [852, 159] on link "4 Pick" at bounding box center [824, 158] width 190 height 47
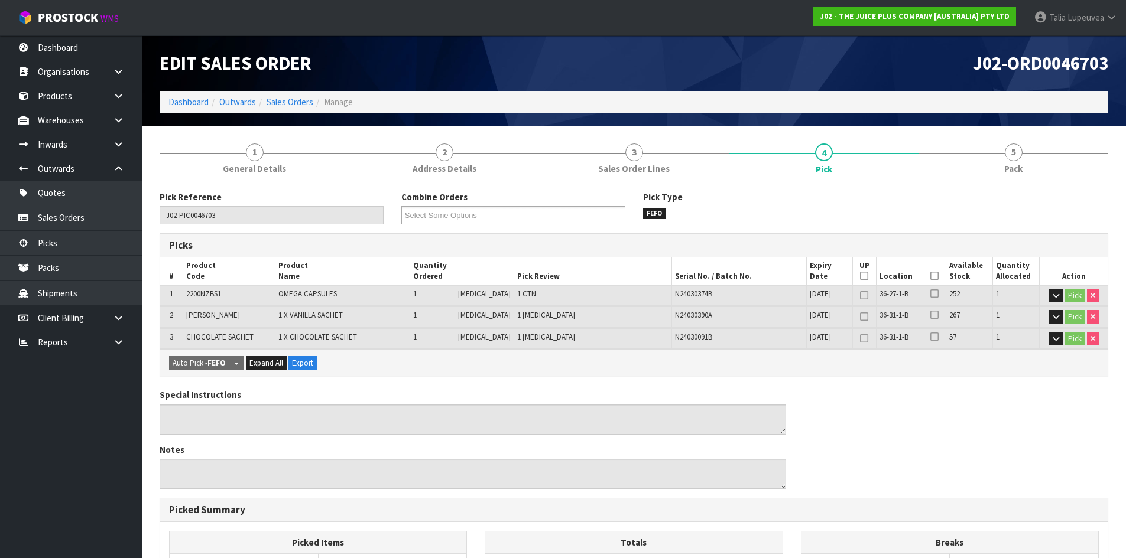
drag, startPoint x: 962, startPoint y: 304, endPoint x: 965, endPoint y: 323, distance: 19.1
click at [931, 277] on icon at bounding box center [934, 276] width 8 height 1
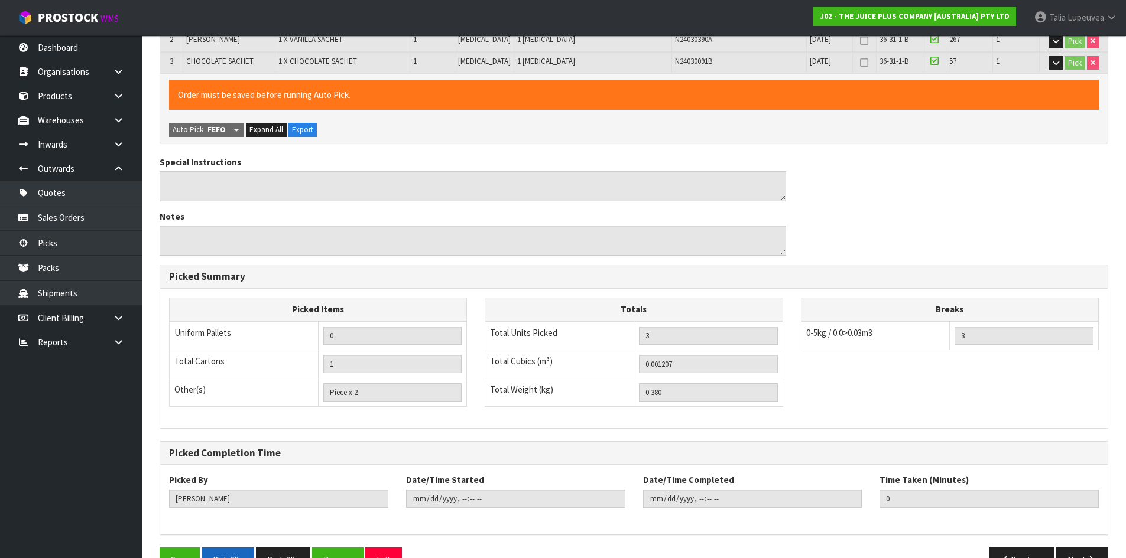
scroll to position [308, 0]
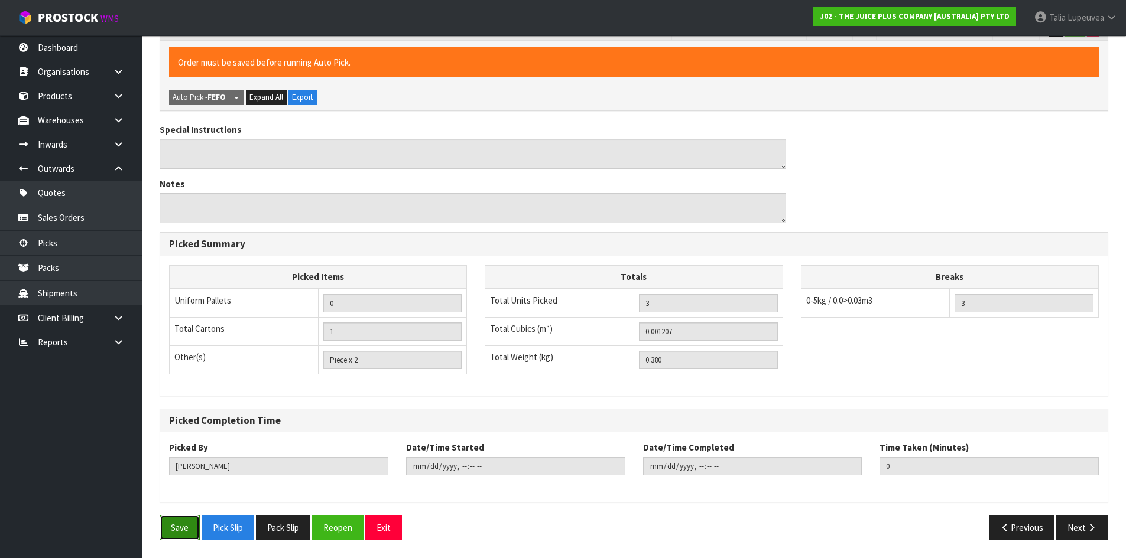
click at [186, 529] on button "Save" at bounding box center [180, 527] width 40 height 25
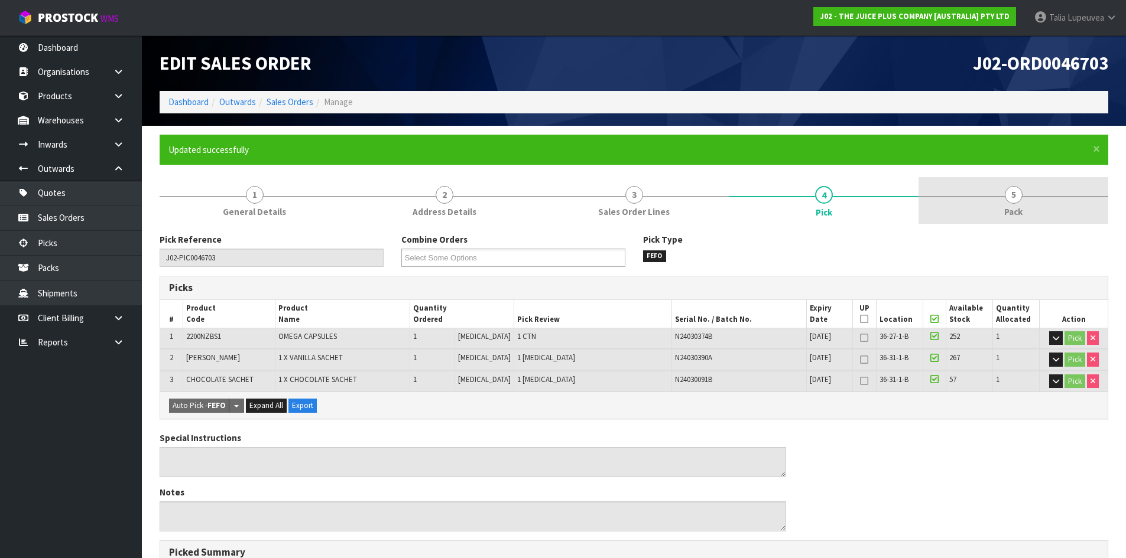
click at [1057, 212] on link "5 Pack" at bounding box center [1013, 200] width 190 height 47
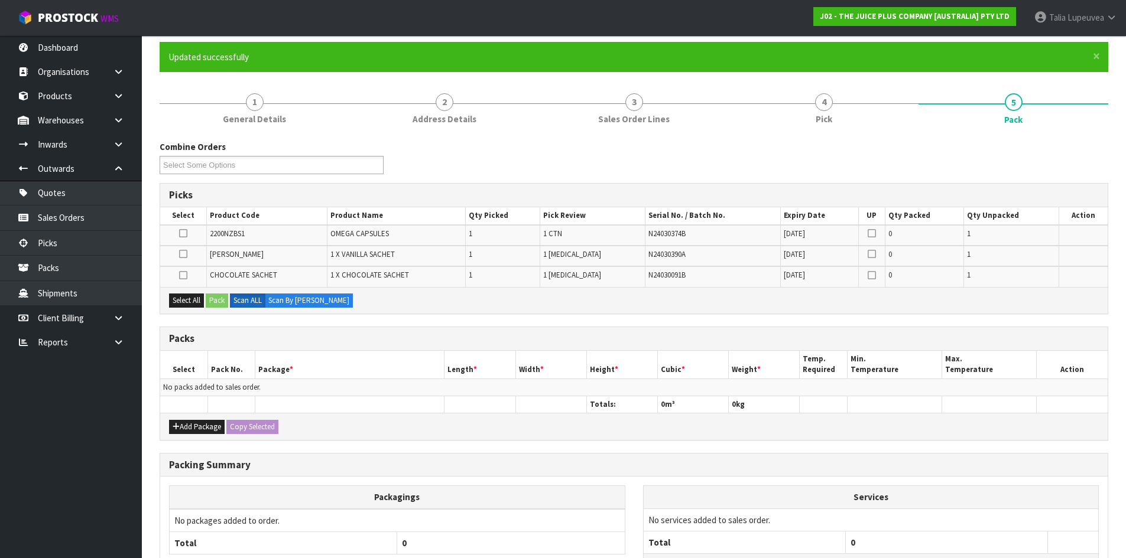
scroll to position [194, 0]
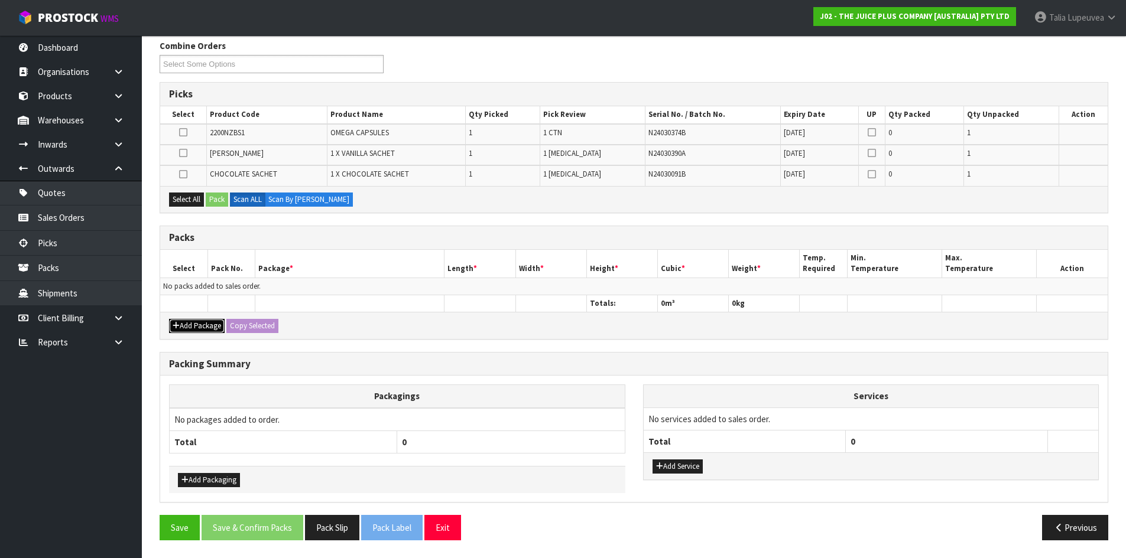
click at [194, 323] on button "Add Package" at bounding box center [197, 326] width 56 height 14
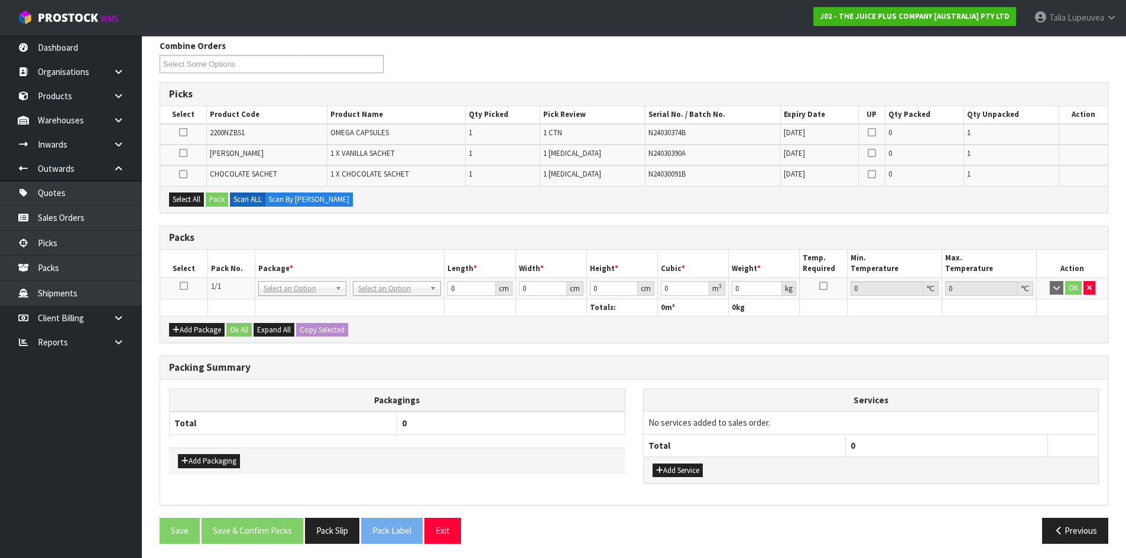
click at [183, 286] on icon at bounding box center [184, 286] width 8 height 1
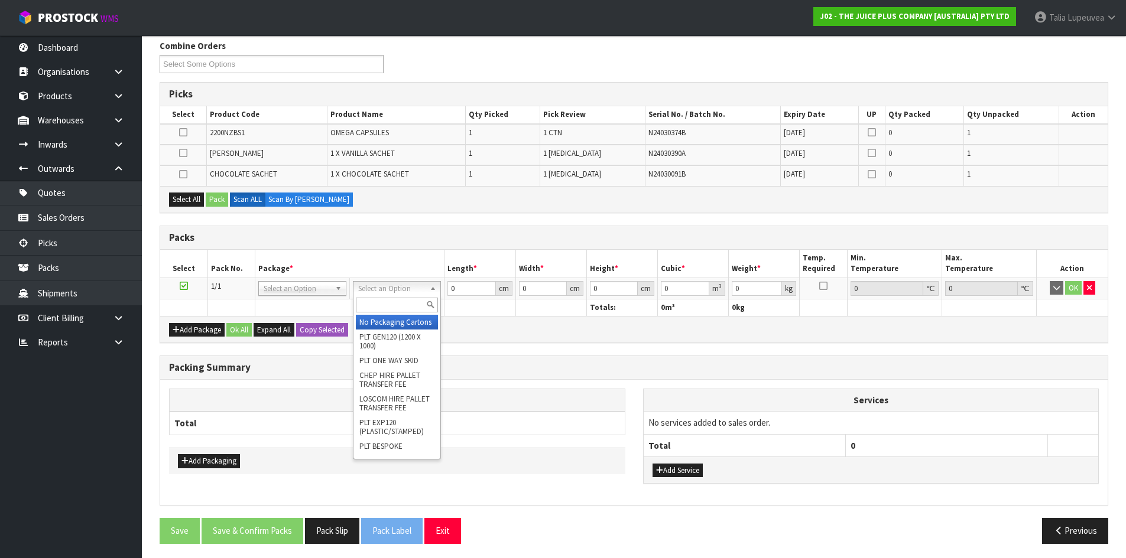
click at [395, 306] on input "text" at bounding box center [397, 305] width 82 height 15
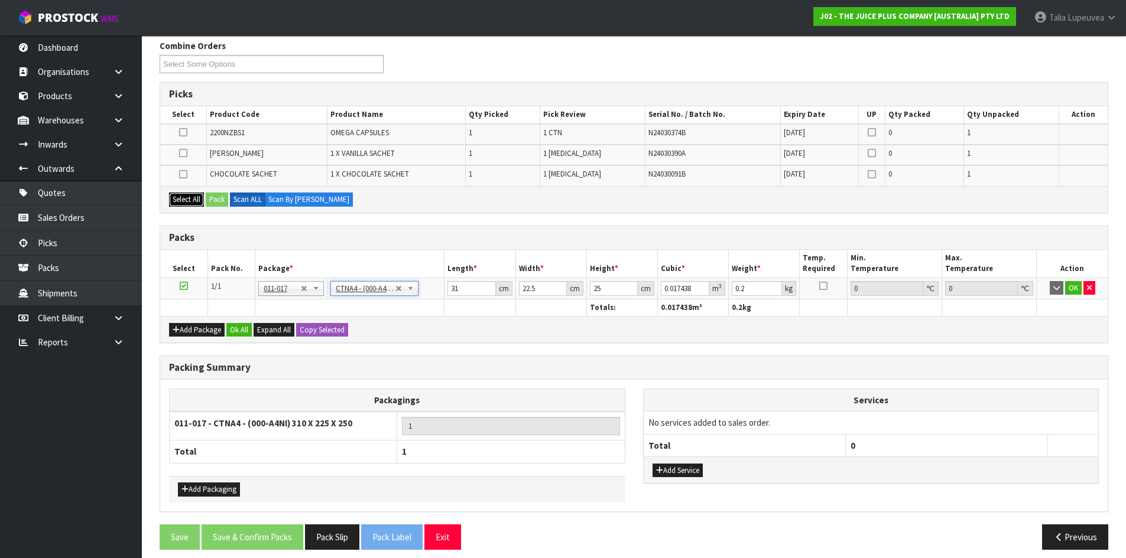
drag, startPoint x: 190, startPoint y: 197, endPoint x: 207, endPoint y: 196, distance: 17.2
click at [190, 197] on button "Select All" at bounding box center [186, 200] width 35 height 14
click at [216, 196] on button "Pack" at bounding box center [217, 200] width 22 height 14
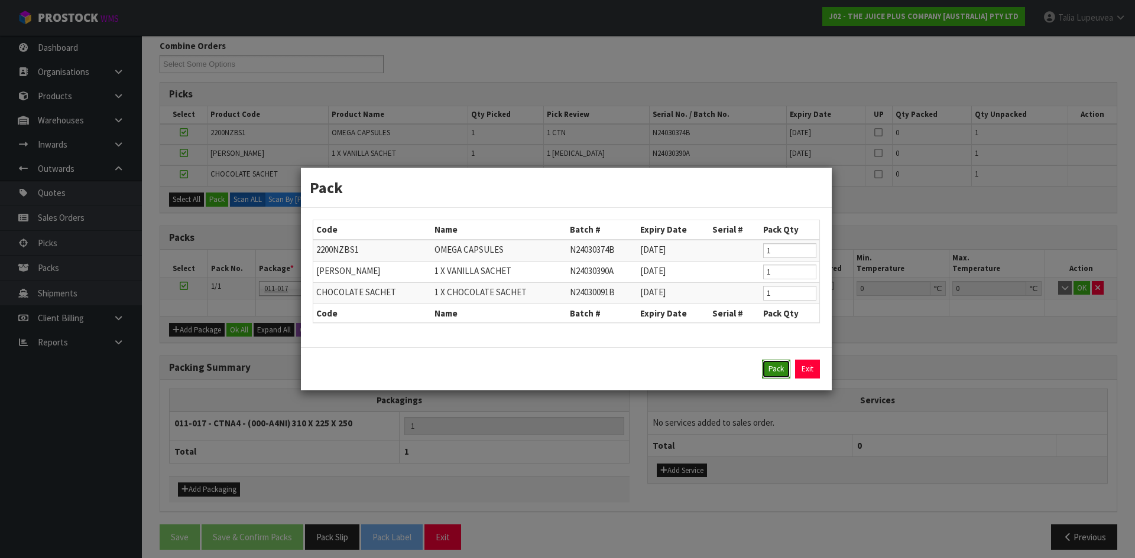
click at [774, 366] on button "Pack" at bounding box center [776, 369] width 28 height 19
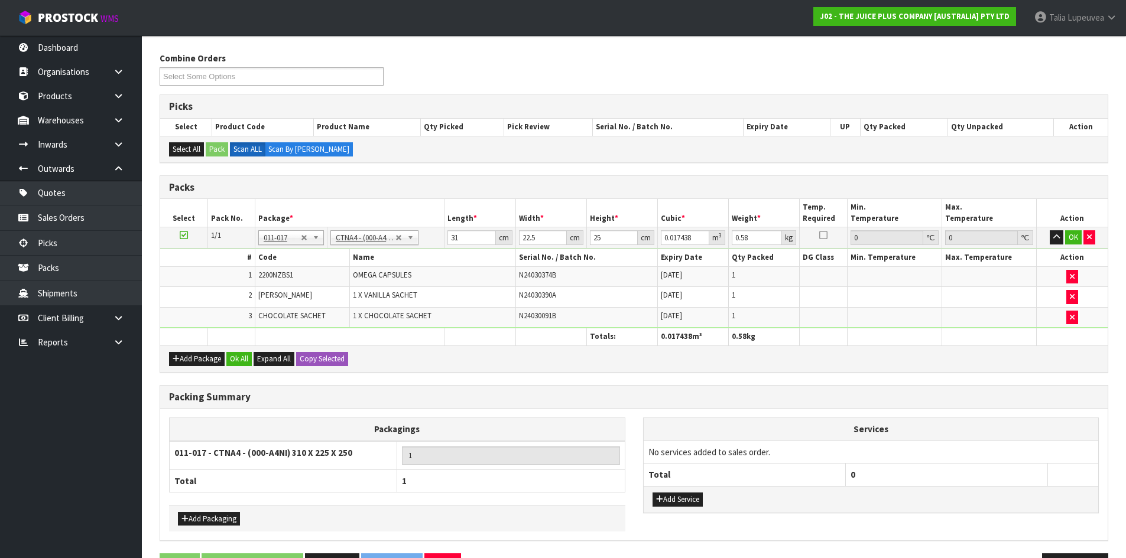
scroll to position [161, 0]
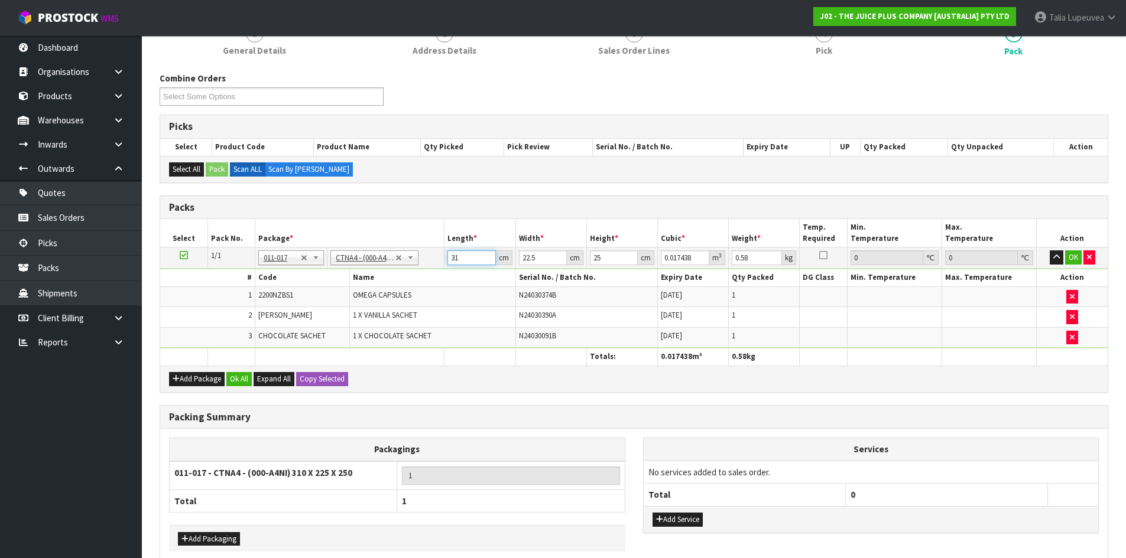
drag, startPoint x: 464, startPoint y: 259, endPoint x: 424, endPoint y: 265, distance: 41.2
click at [424, 265] on tr "1/1 NONE 007-001 007-002 007-004 007-009 007-013 007-014 007-015 007-017 007-01…" at bounding box center [633, 258] width 947 height 21
click at [1072, 262] on button "OK" at bounding box center [1073, 258] width 17 height 14
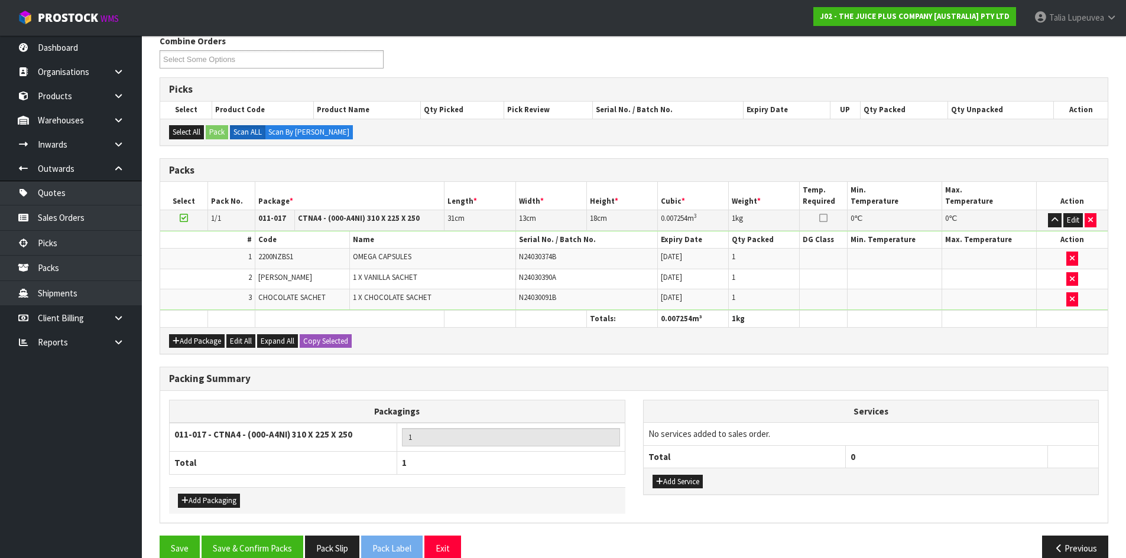
scroll to position [219, 0]
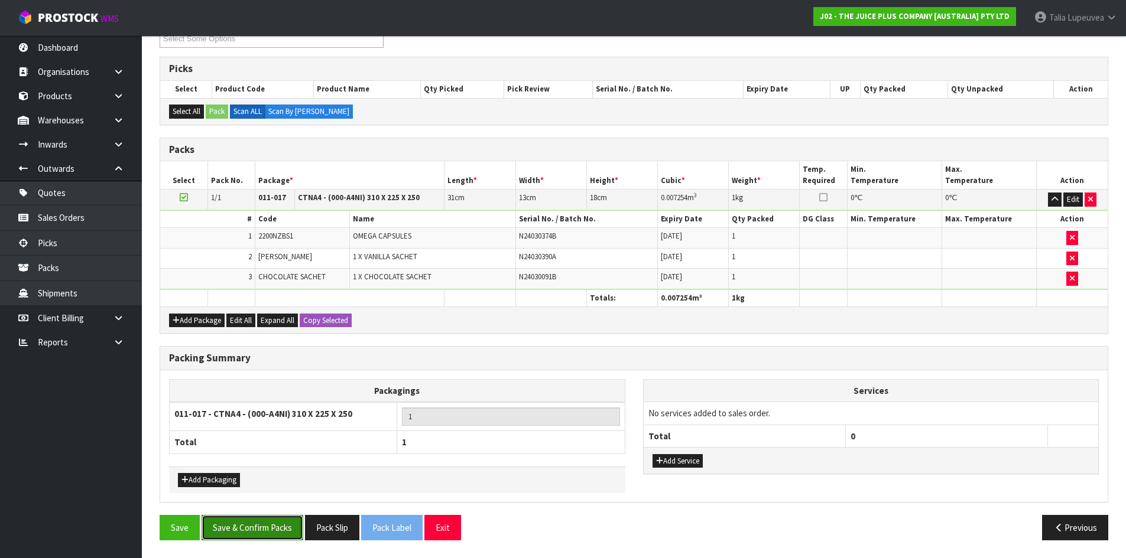
click at [236, 529] on button "Save & Confirm Packs" at bounding box center [253, 527] width 102 height 25
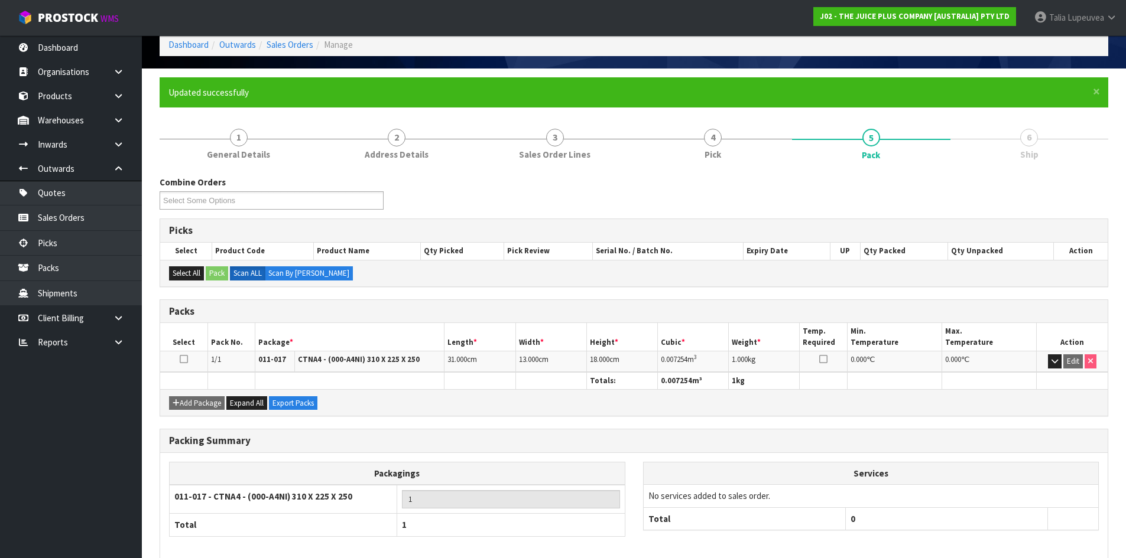
scroll to position [113, 0]
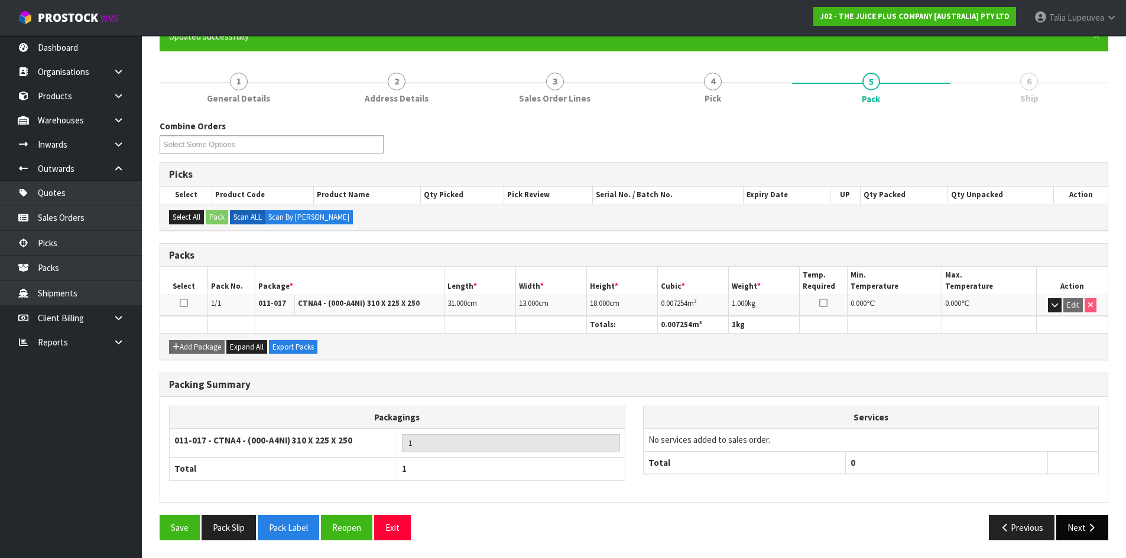
click at [1068, 531] on button "Next" at bounding box center [1082, 527] width 52 height 25
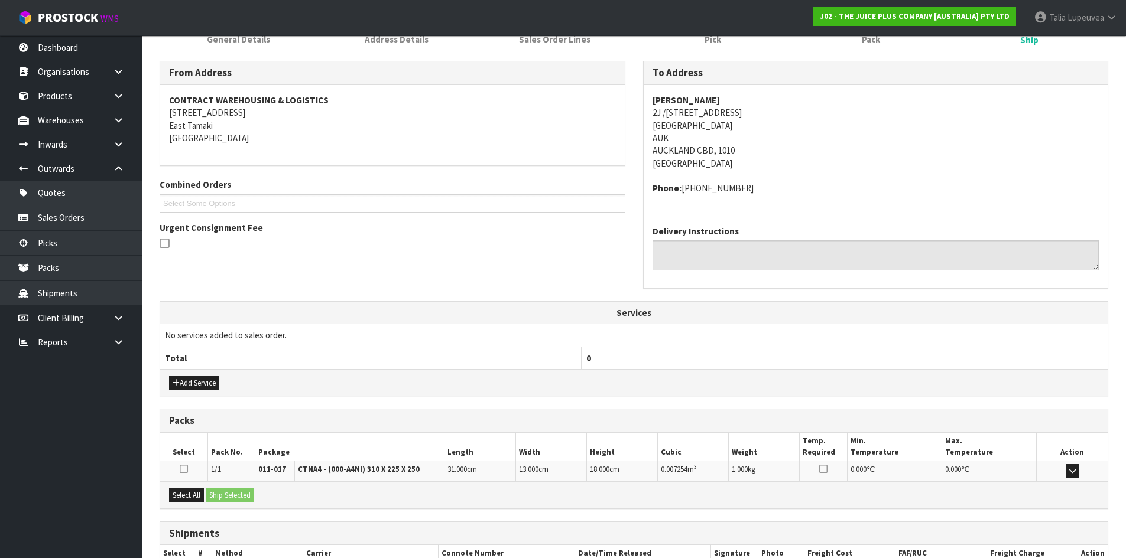
scroll to position [251, 0]
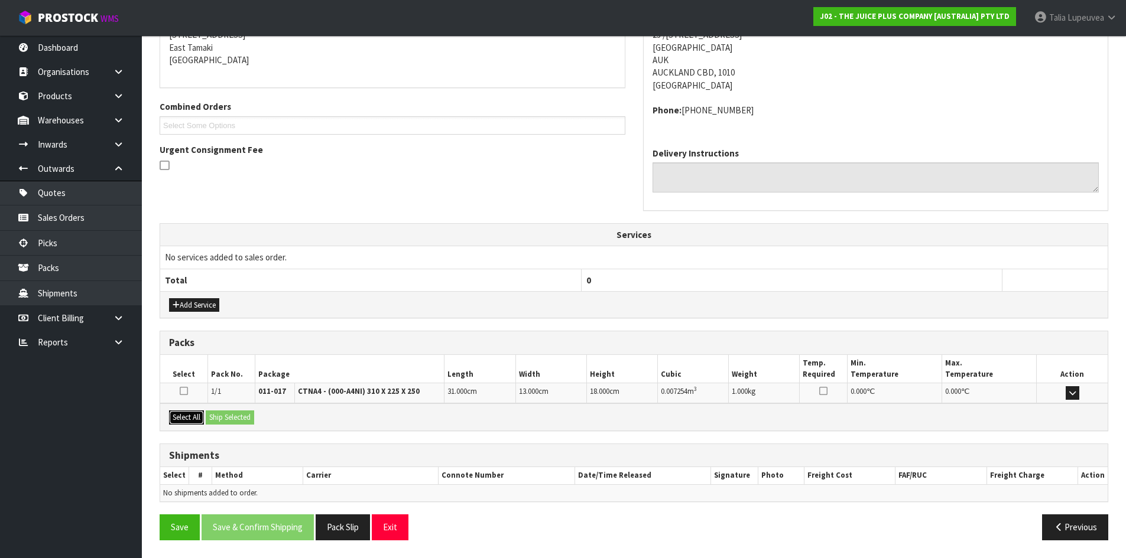
drag, startPoint x: 181, startPoint y: 415, endPoint x: 217, endPoint y: 415, distance: 36.6
click at [185, 415] on button "Select All" at bounding box center [186, 418] width 35 height 14
click at [217, 415] on button "Ship Selected" at bounding box center [230, 418] width 48 height 14
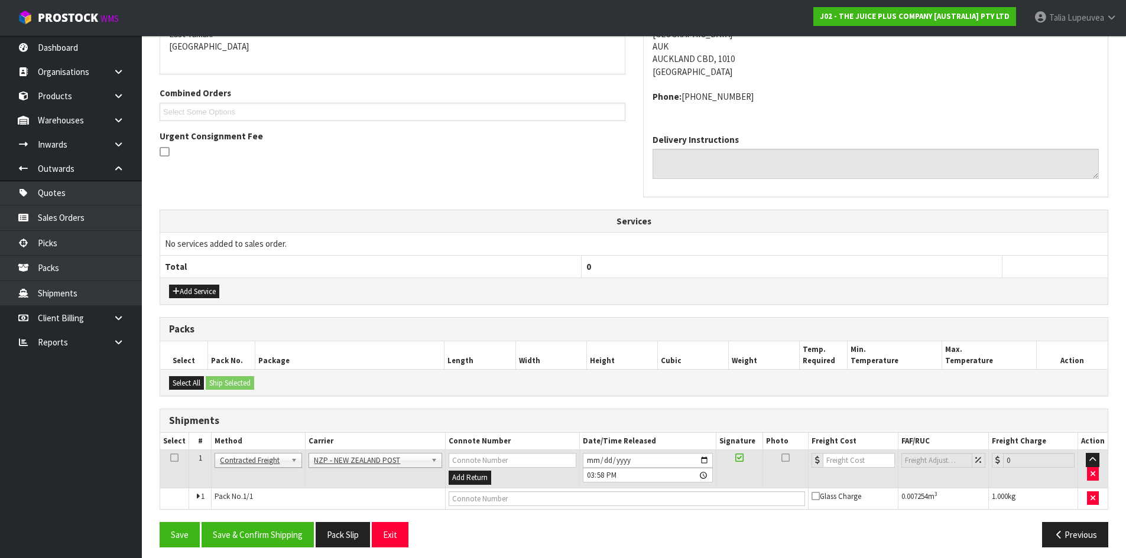
scroll to position [271, 0]
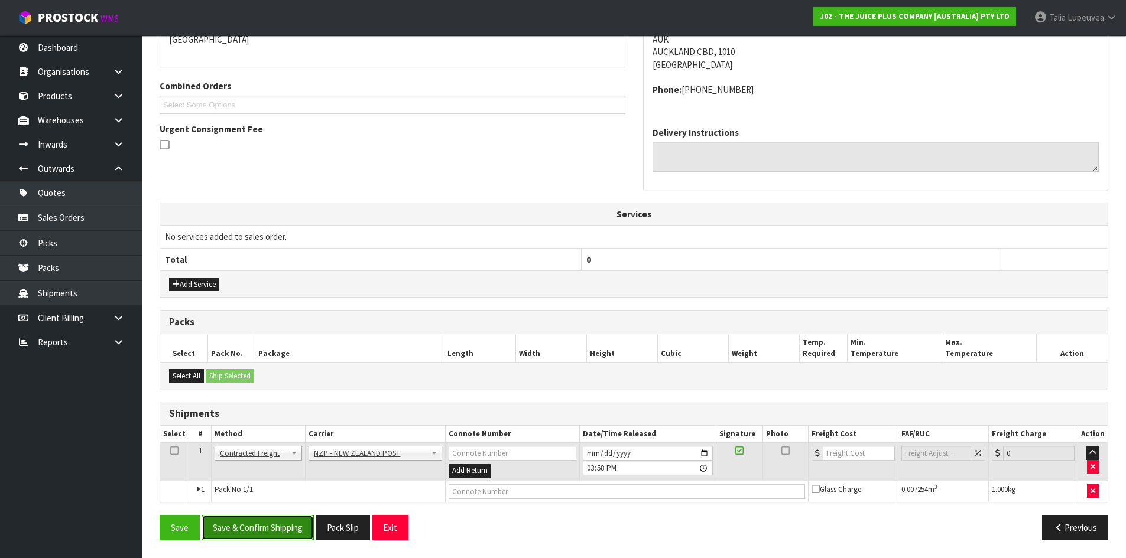
click at [274, 521] on button "Save & Confirm Shipping" at bounding box center [258, 527] width 112 height 25
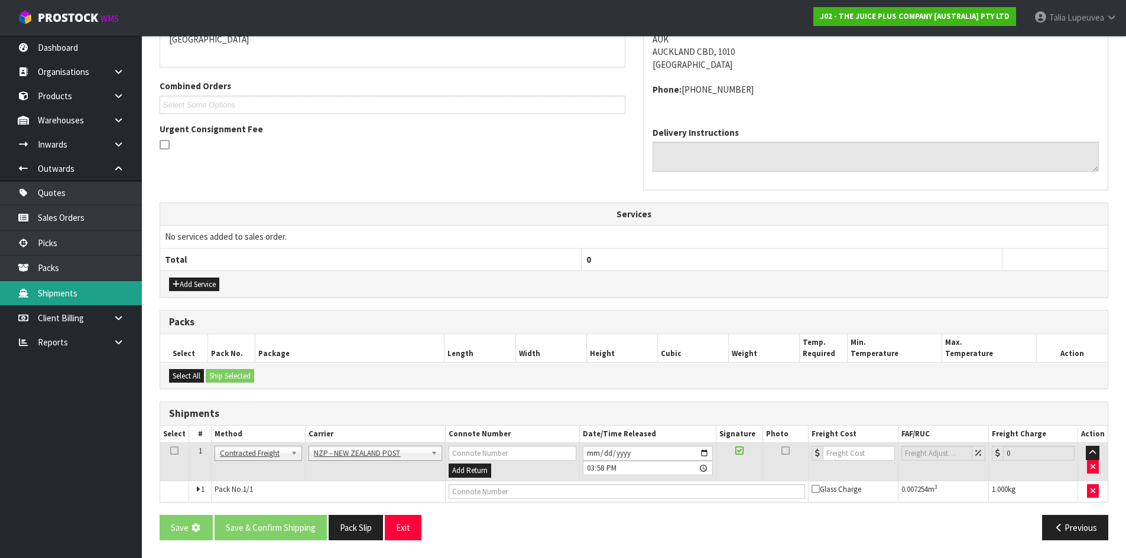
scroll to position [0, 0]
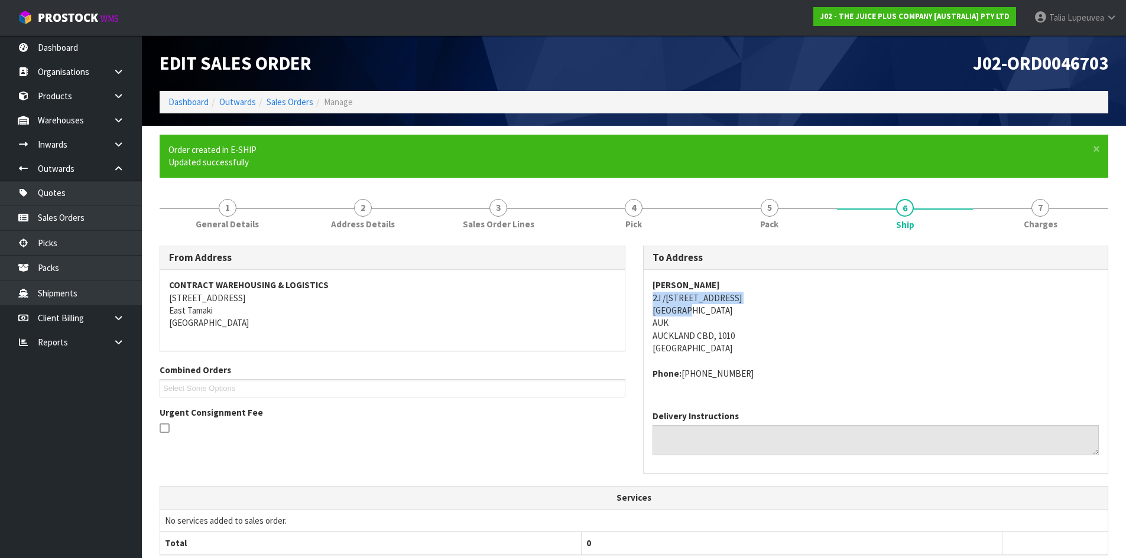
drag, startPoint x: 651, startPoint y: 300, endPoint x: 780, endPoint y: 305, distance: 128.9
click at [780, 305] on div "[PERSON_NAME] [STREET_ADDRESS] Phone: [PHONE_NUMBER]" at bounding box center [876, 335] width 464 height 131
click at [781, 305] on address "[PERSON_NAME] [STREET_ADDRESS]" at bounding box center [875, 317] width 447 height 76
drag, startPoint x: 748, startPoint y: 301, endPoint x: 651, endPoint y: 298, distance: 96.9
click at [651, 298] on div "[PERSON_NAME] [STREET_ADDRESS] Phone: [PHONE_NUMBER]" at bounding box center [876, 335] width 464 height 131
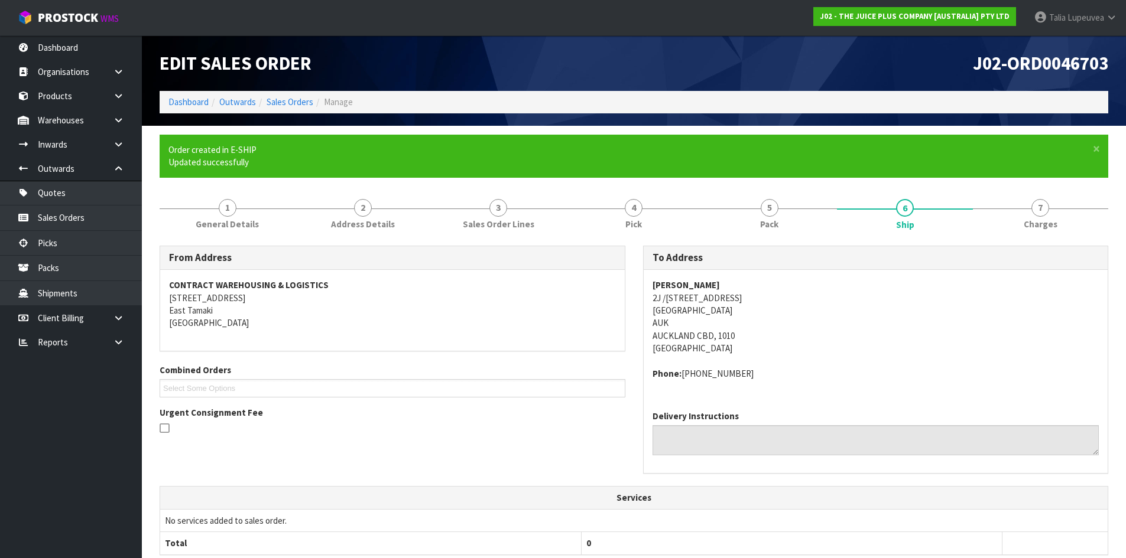
copy address "2J /[STREET_ADDRESS]"
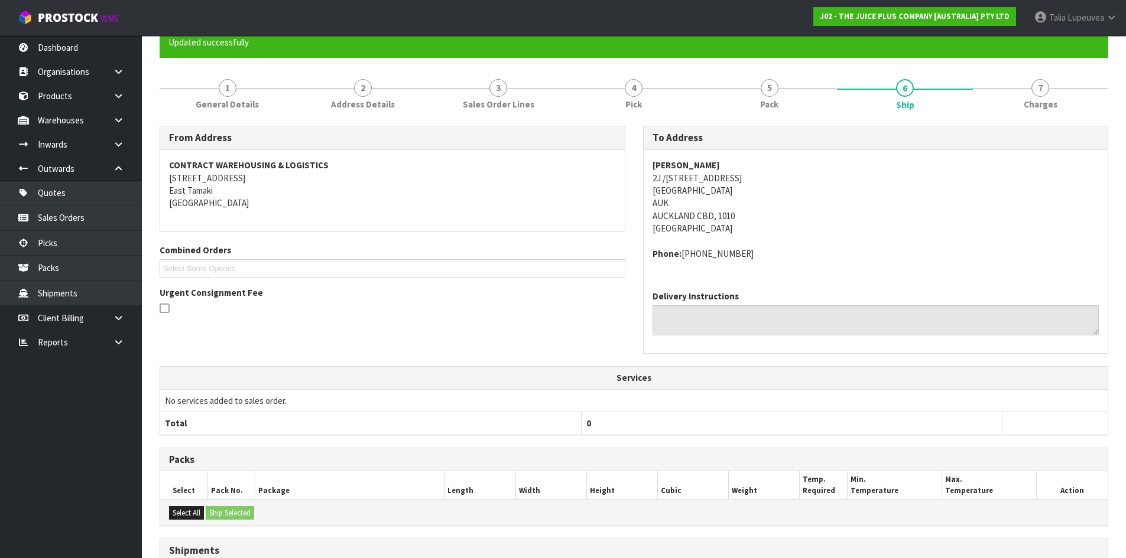
scroll to position [254, 0]
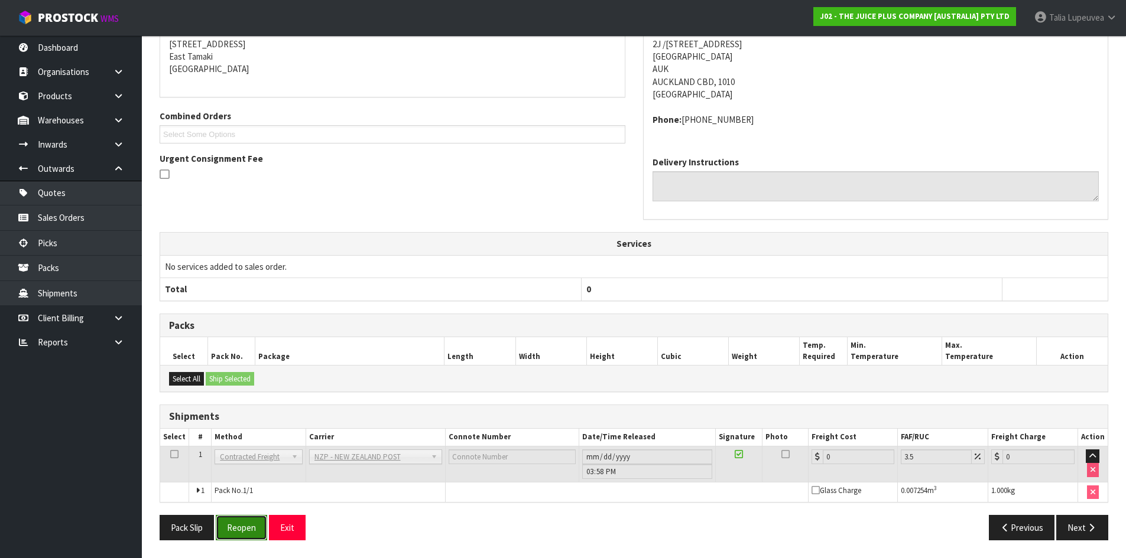
click at [242, 532] on button "Reopen" at bounding box center [241, 527] width 51 height 25
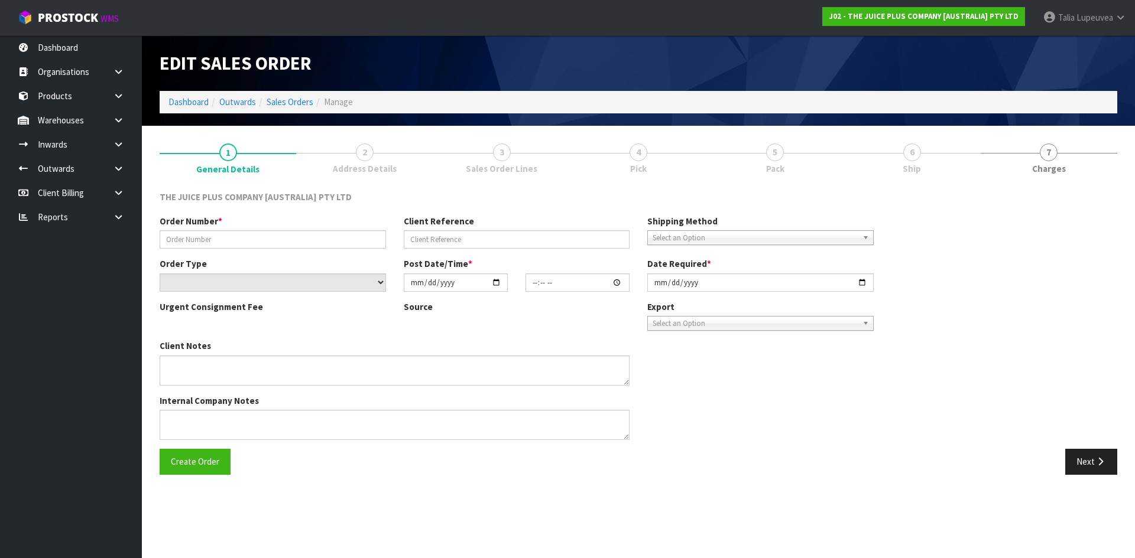
type input "JP01-275335"
select select "number:0"
type input "[DATE]"
type input "03:01:38.000"
type input "[DATE]"
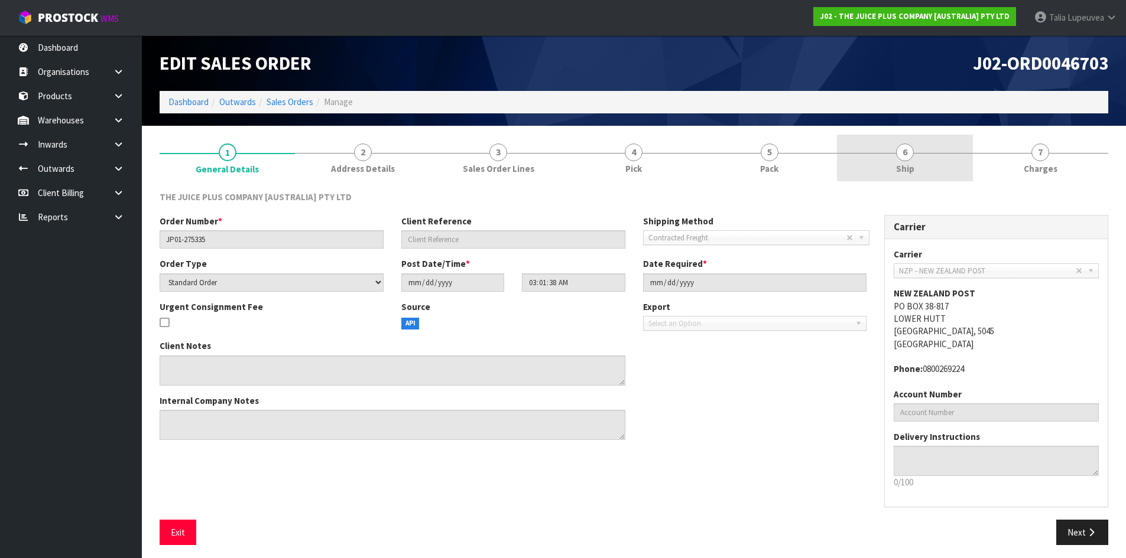
click at [922, 163] on link "6 Ship" at bounding box center [904, 158] width 135 height 47
